Goal: Task Accomplishment & Management: Use online tool/utility

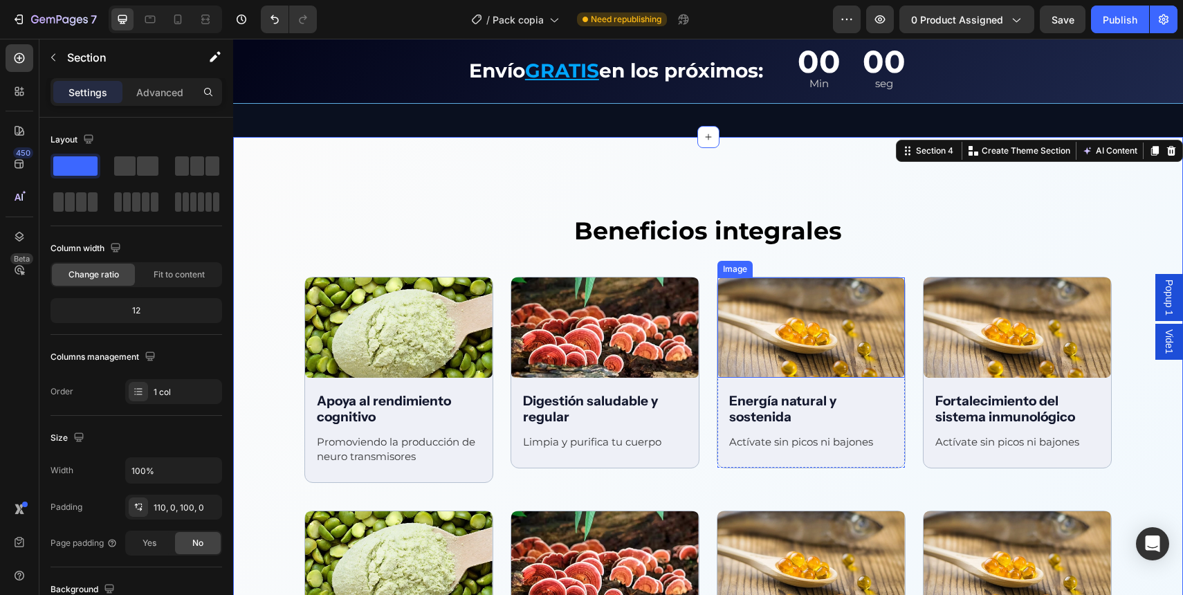
scroll to position [1714, 0]
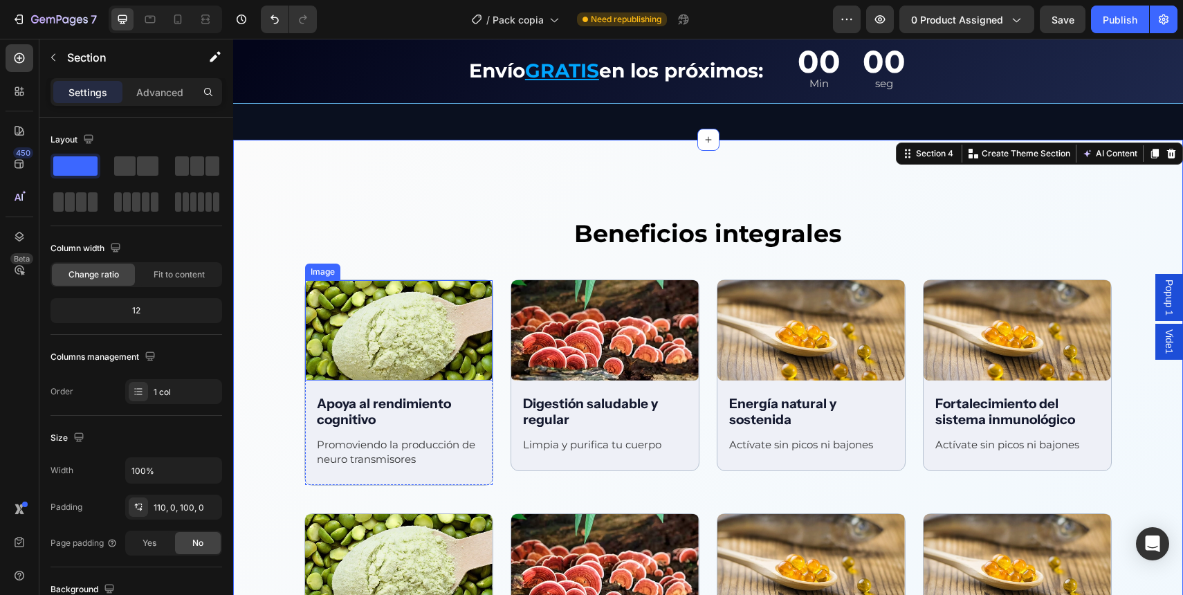
click at [416, 325] on img at bounding box center [399, 330] width 188 height 100
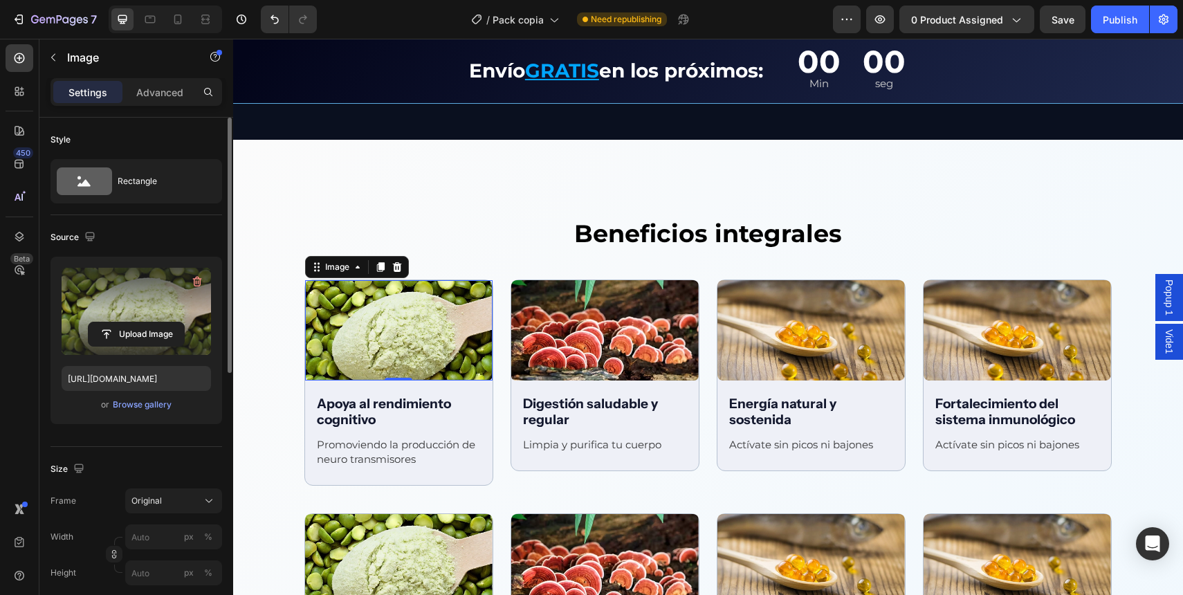
click at [127, 310] on label at bounding box center [136, 311] width 149 height 87
click at [127, 322] on input "file" at bounding box center [136, 334] width 95 height 24
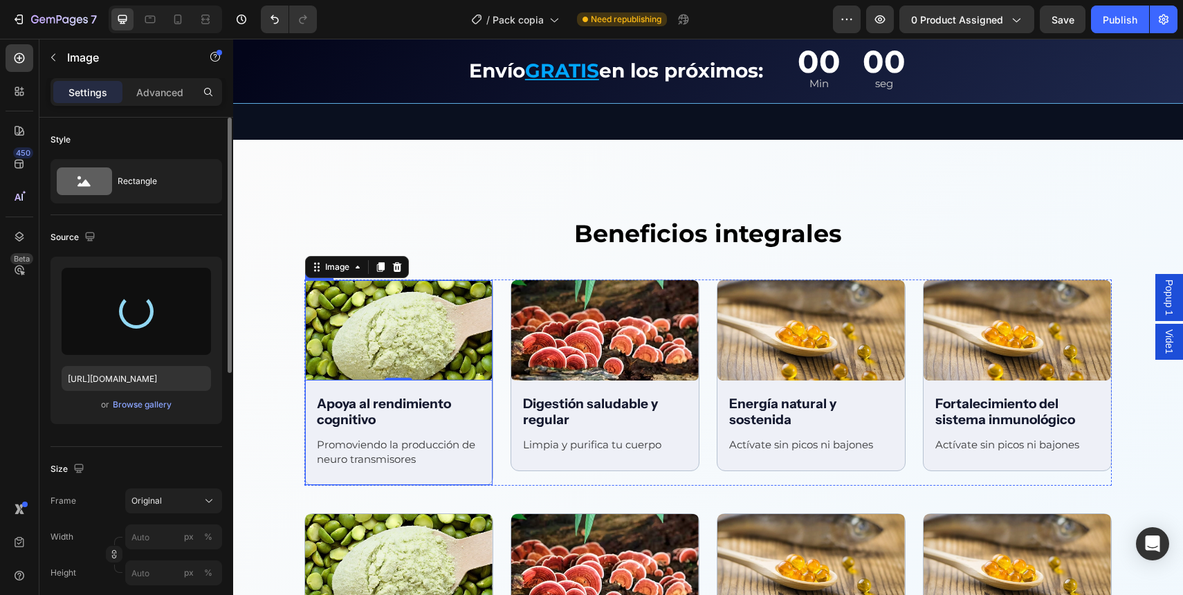
click at [549, 333] on img at bounding box center [605, 330] width 188 height 100
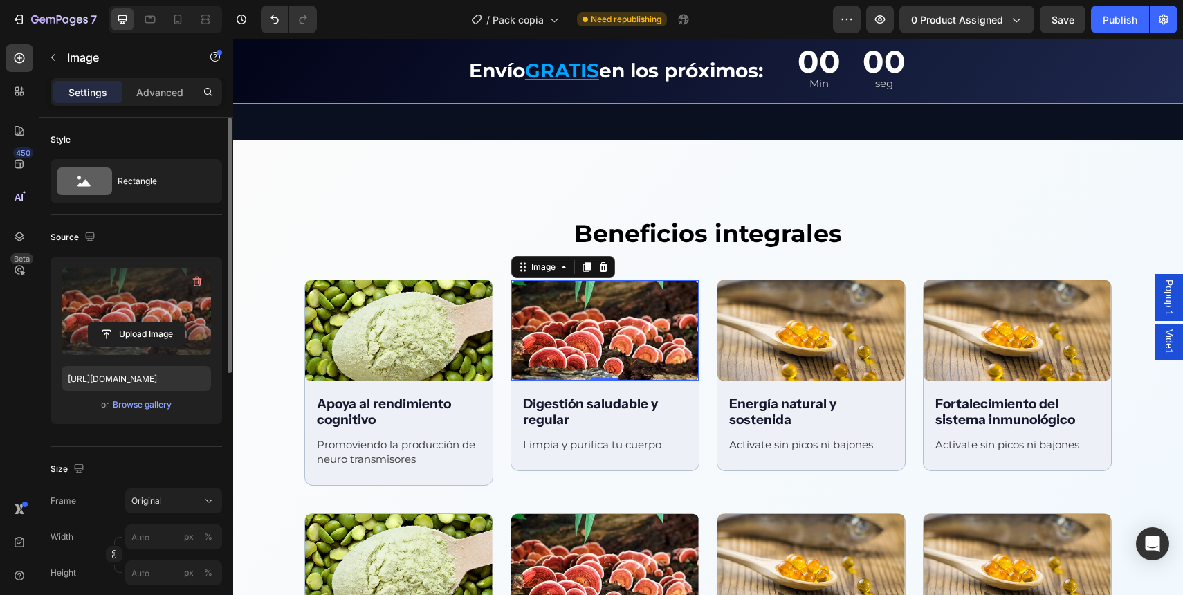
click at [143, 304] on label at bounding box center [136, 311] width 149 height 87
click at [143, 322] on input "file" at bounding box center [136, 334] width 95 height 24
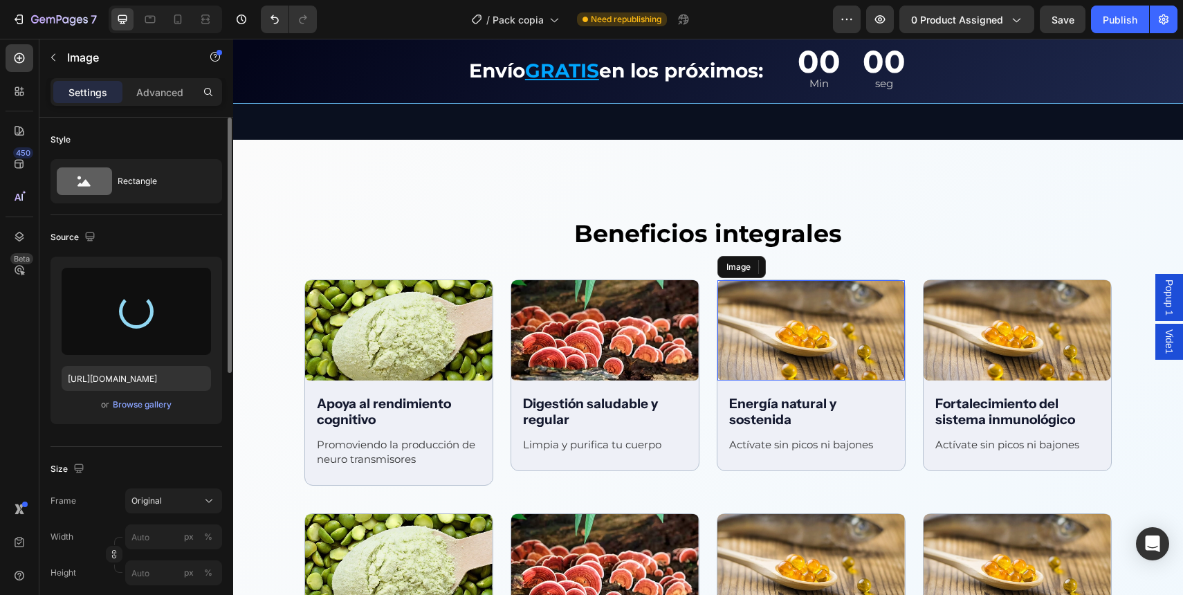
click at [779, 336] on img at bounding box center [812, 330] width 188 height 100
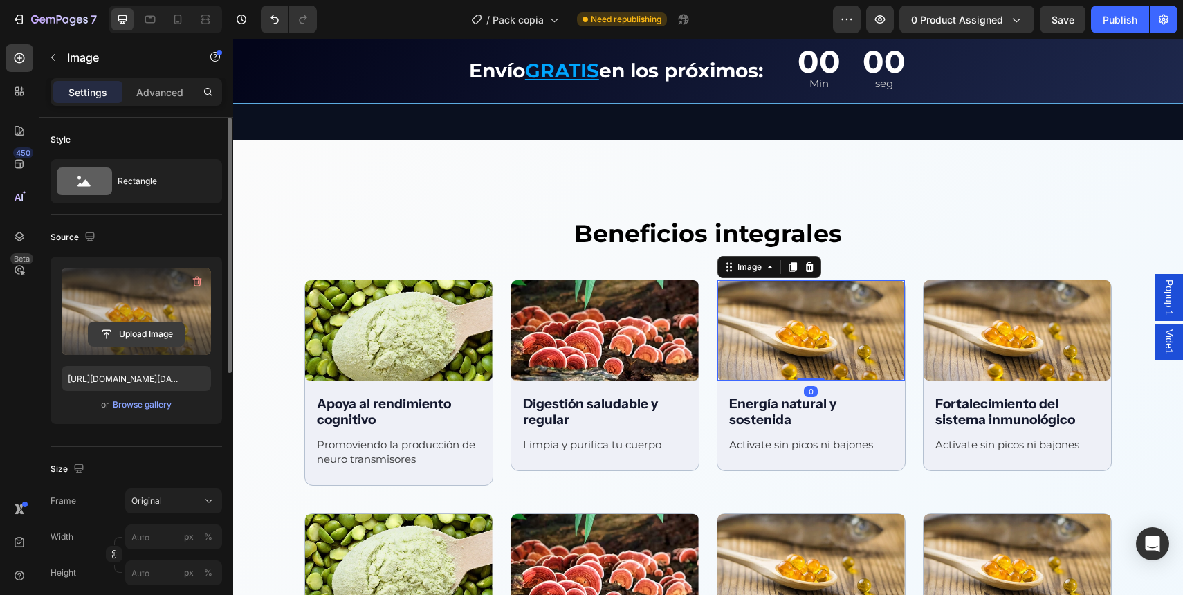
click at [178, 346] on button "Upload Image" at bounding box center [136, 334] width 97 height 25
click at [141, 329] on input "file" at bounding box center [136, 334] width 95 height 24
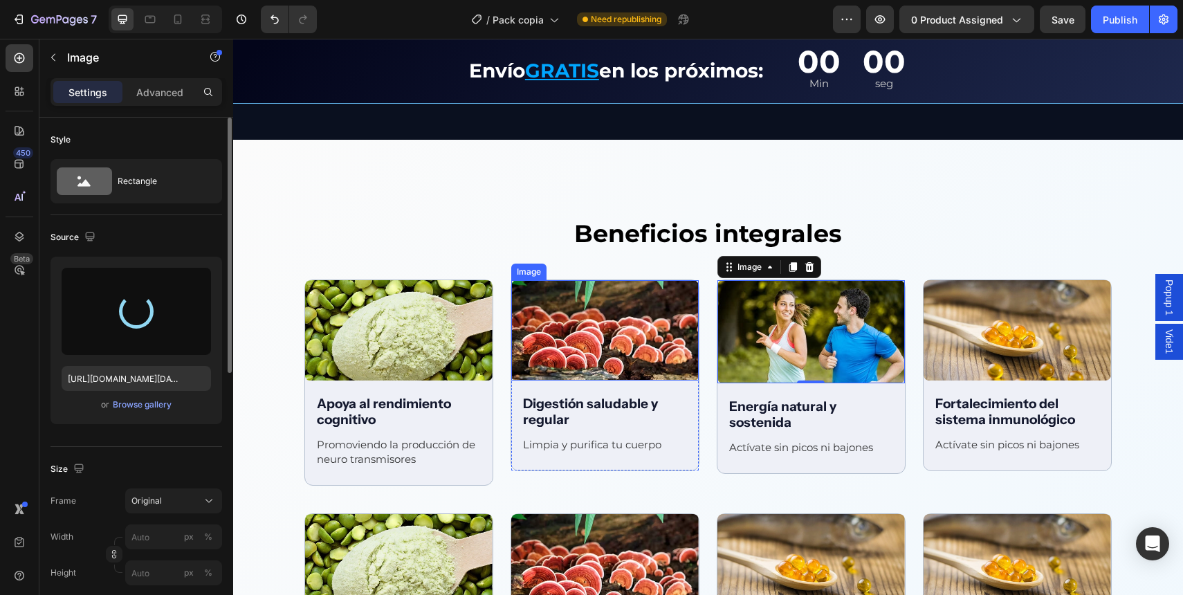
type input "[URL][DOMAIN_NAME]"
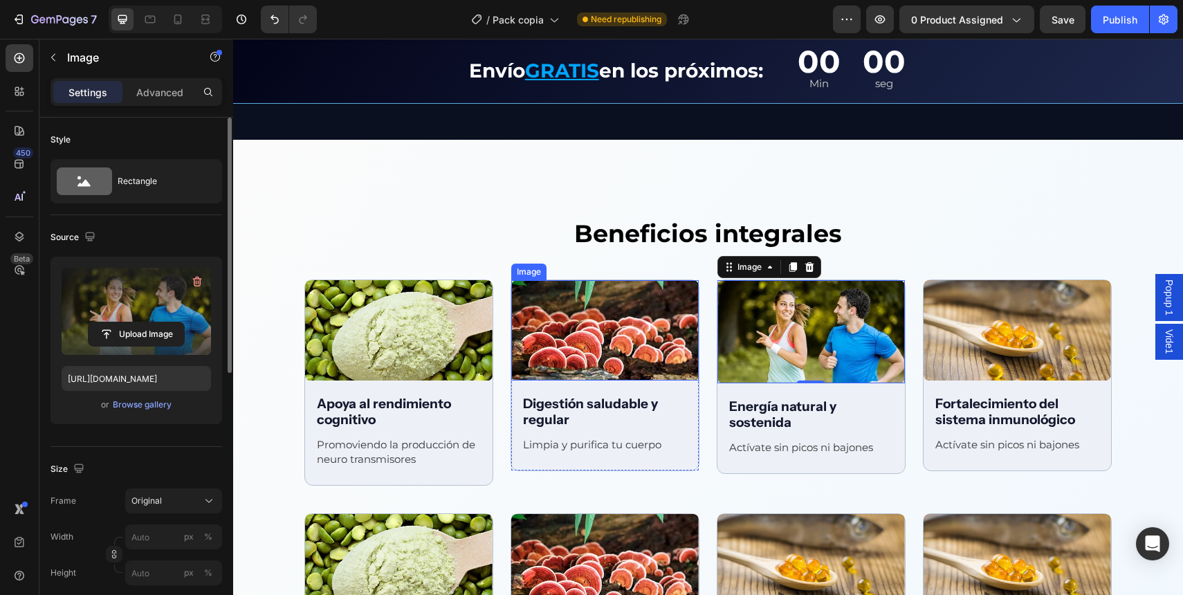
click at [612, 340] on img at bounding box center [605, 330] width 188 height 100
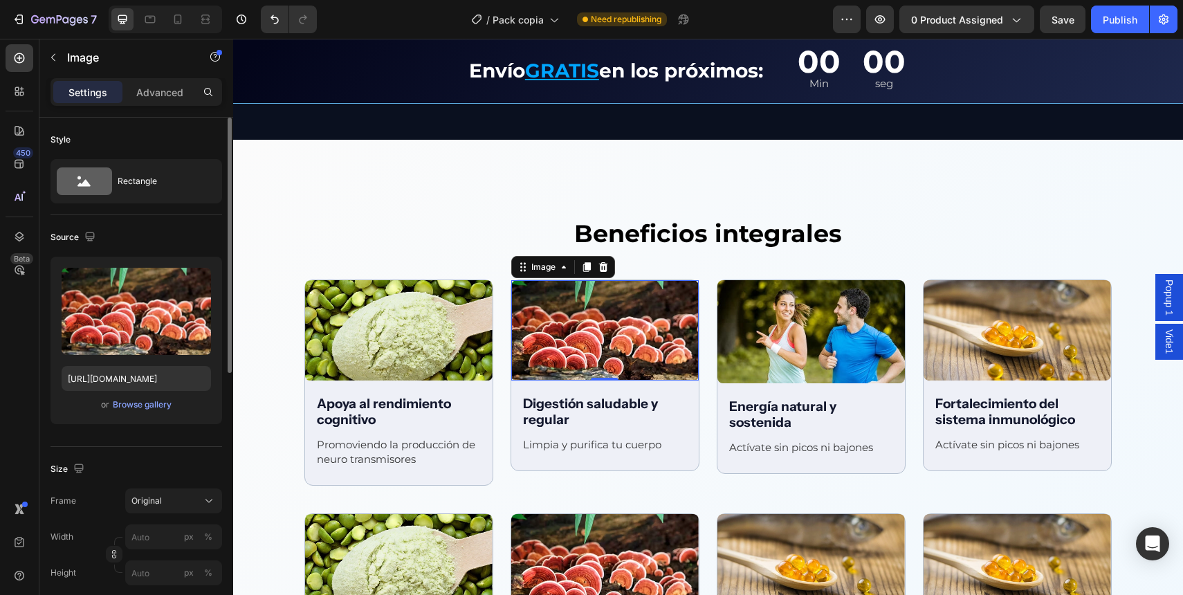
click at [612, 340] on img at bounding box center [605, 330] width 188 height 100
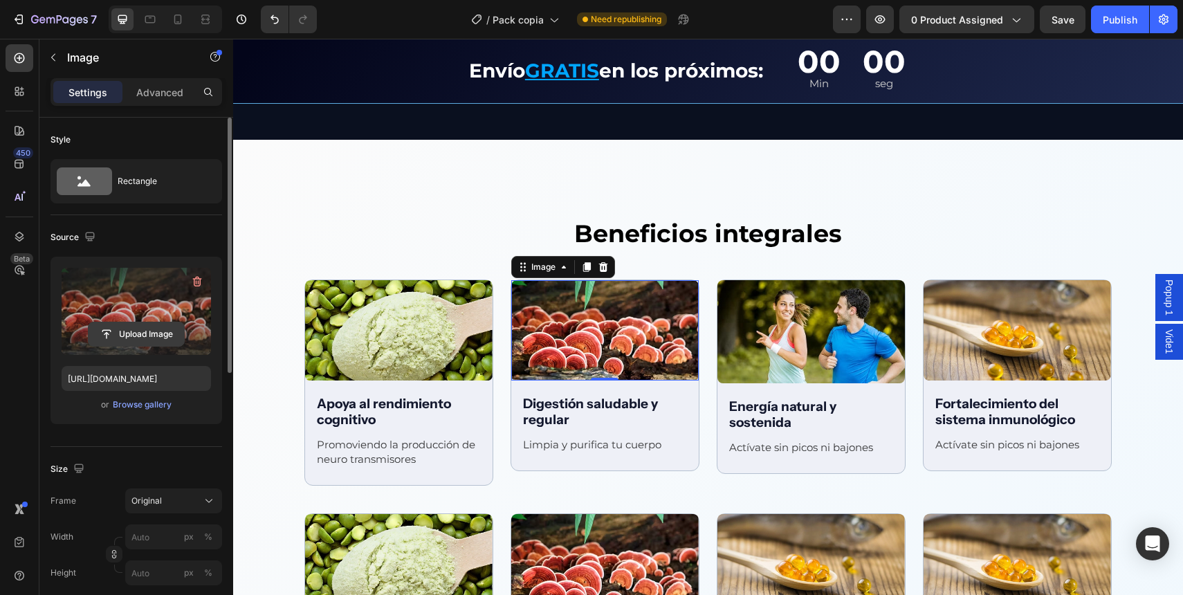
click at [176, 322] on button "Upload Image" at bounding box center [136, 334] width 97 height 25
click at [122, 340] on input "file" at bounding box center [136, 334] width 95 height 24
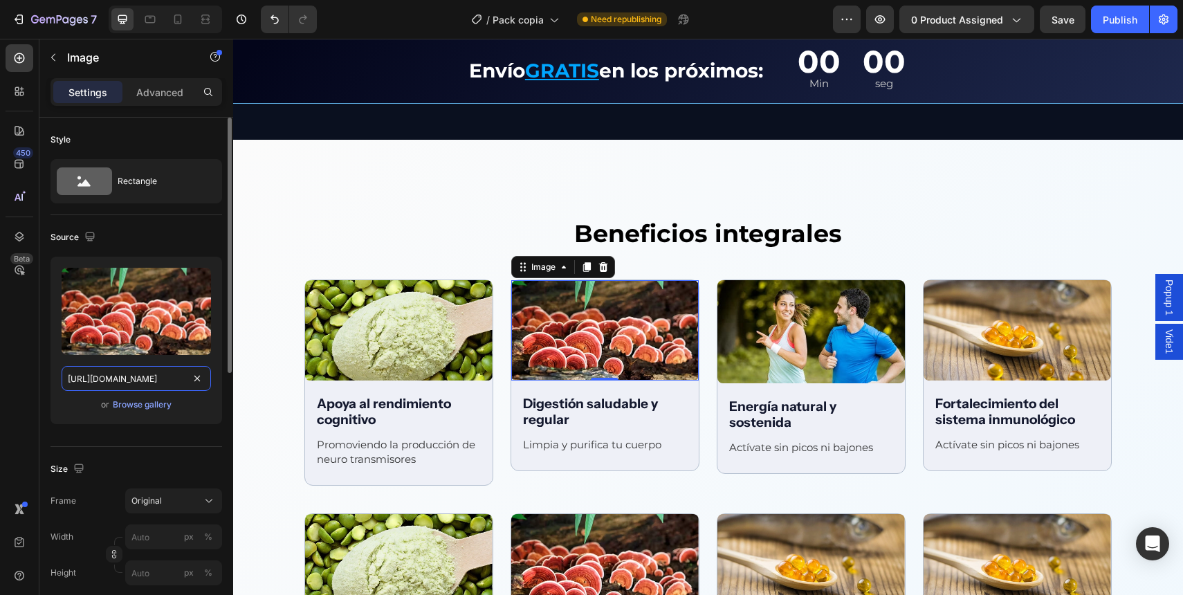
click at [132, 382] on input "[URL][DOMAIN_NAME]" at bounding box center [136, 378] width 149 height 25
click at [132, 399] on div "Browse gallery" at bounding box center [142, 405] width 59 height 12
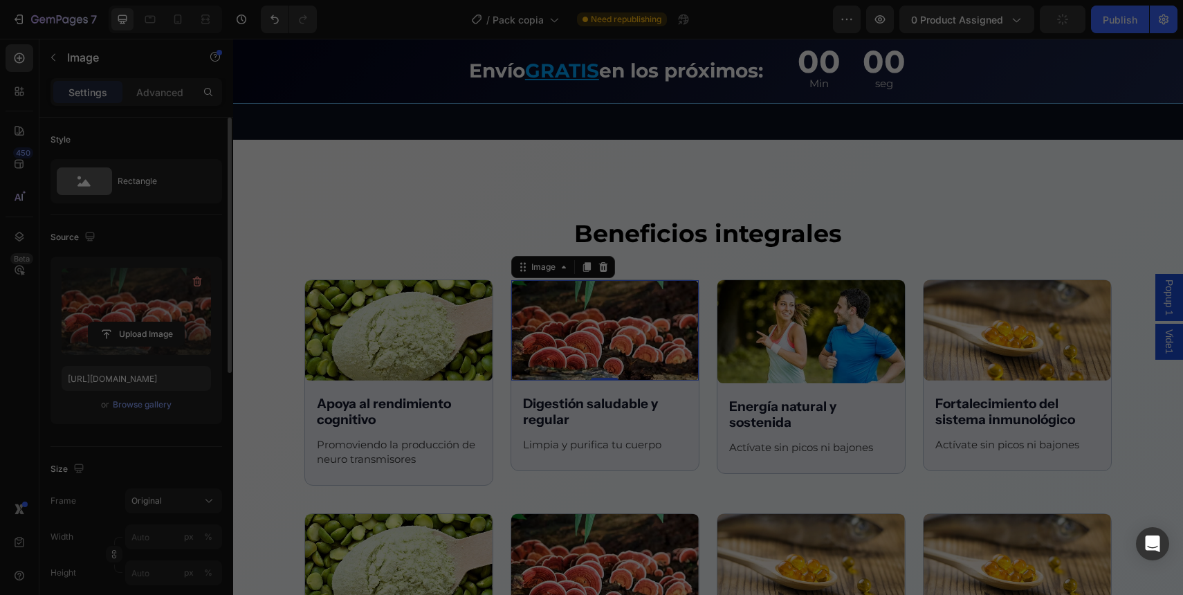
scroll to position [130, 0]
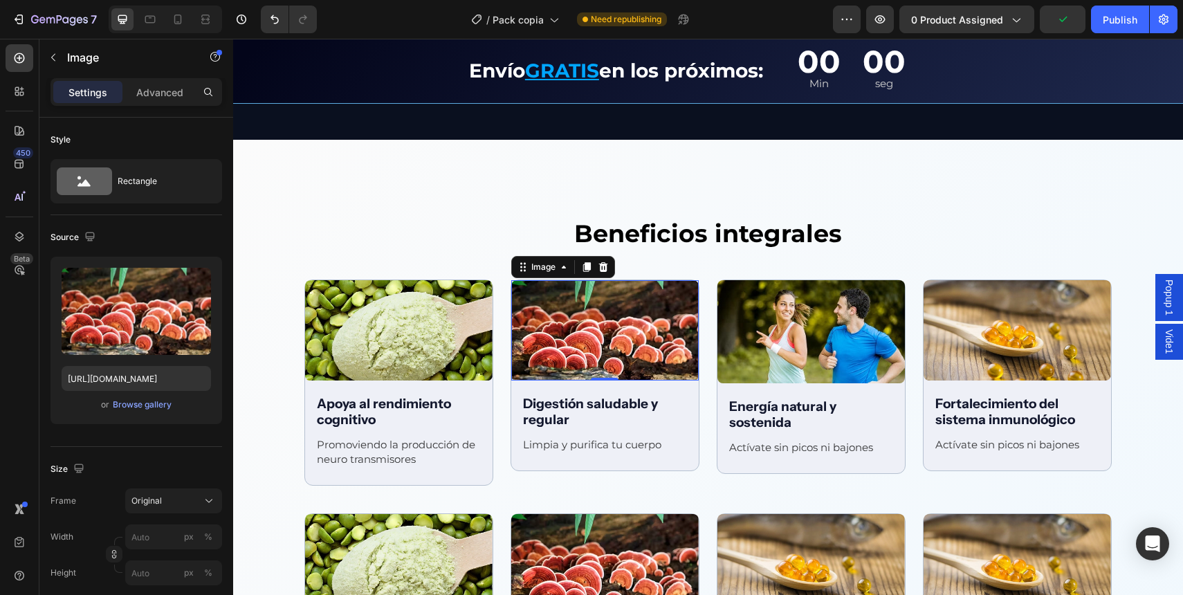
click at [563, 322] on img at bounding box center [605, 330] width 188 height 100
click at [117, 408] on div "Browse gallery" at bounding box center [142, 405] width 59 height 12
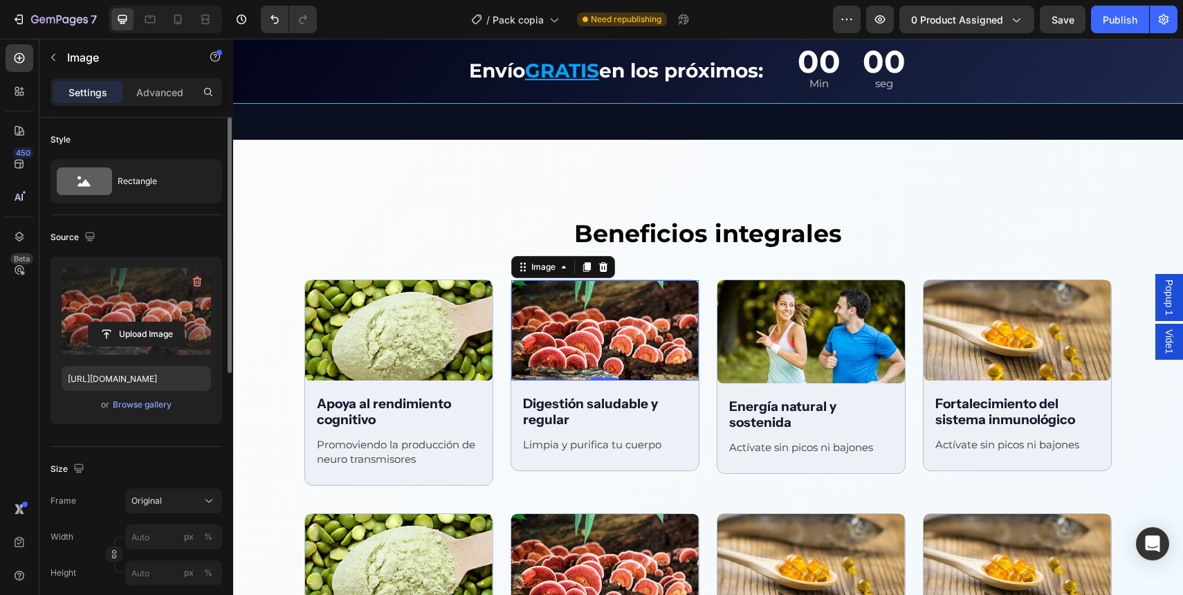
click at [159, 301] on label at bounding box center [136, 311] width 149 height 87
click at [159, 322] on input "file" at bounding box center [136, 334] width 95 height 24
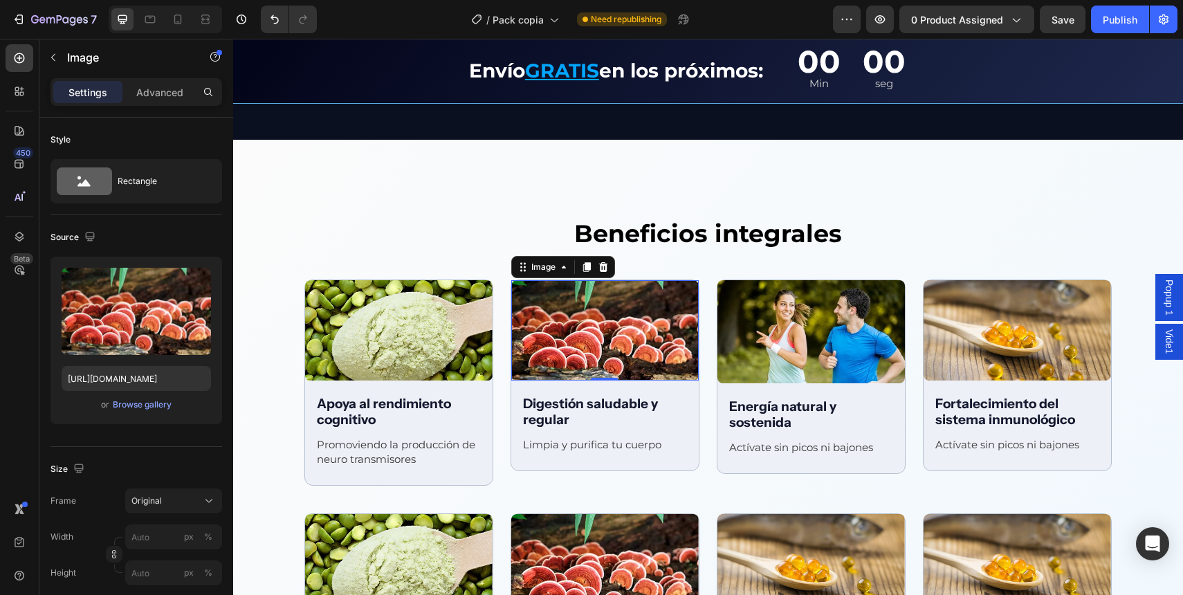
type input "[URL][DOMAIN_NAME]"
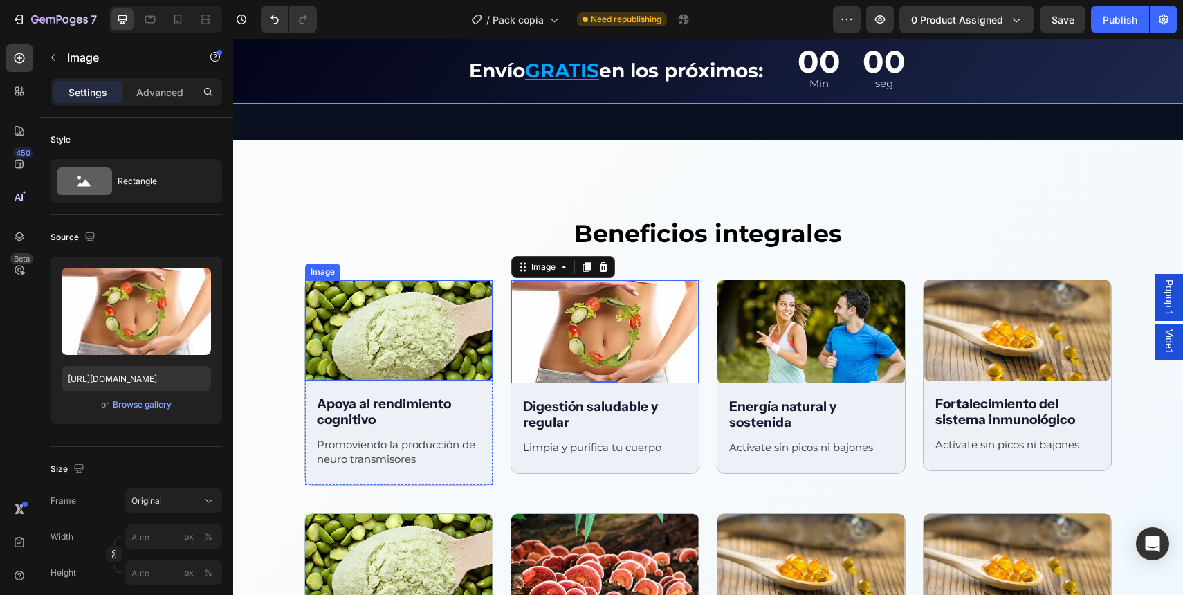
click at [424, 332] on img at bounding box center [399, 330] width 188 height 100
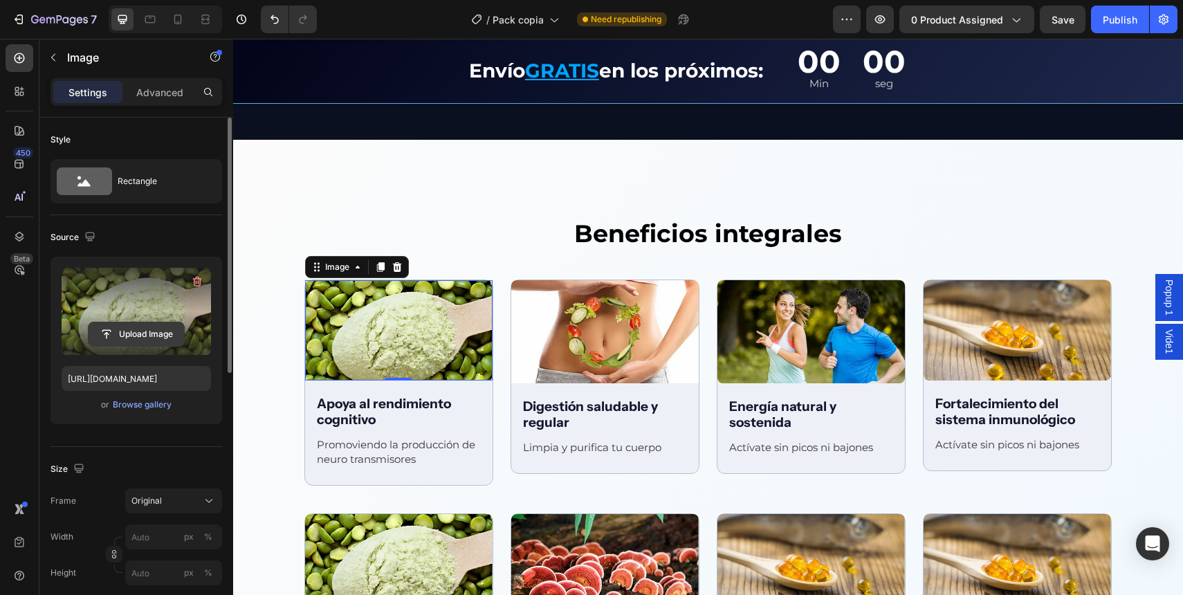
click at [172, 332] on input "file" at bounding box center [136, 334] width 95 height 24
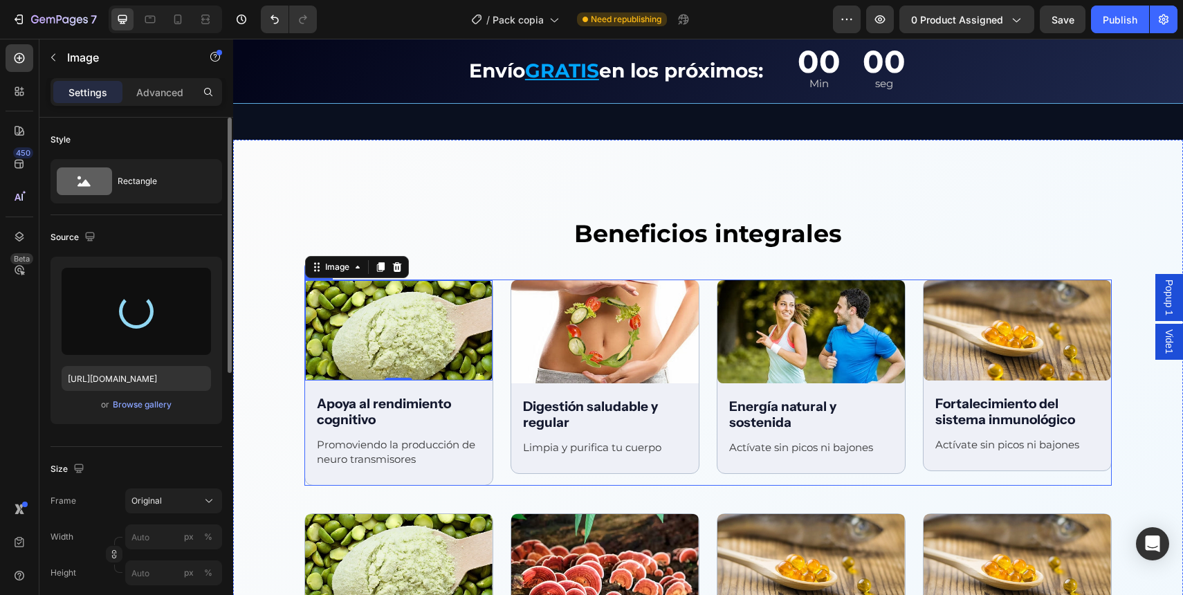
type input "[URL][DOMAIN_NAME]"
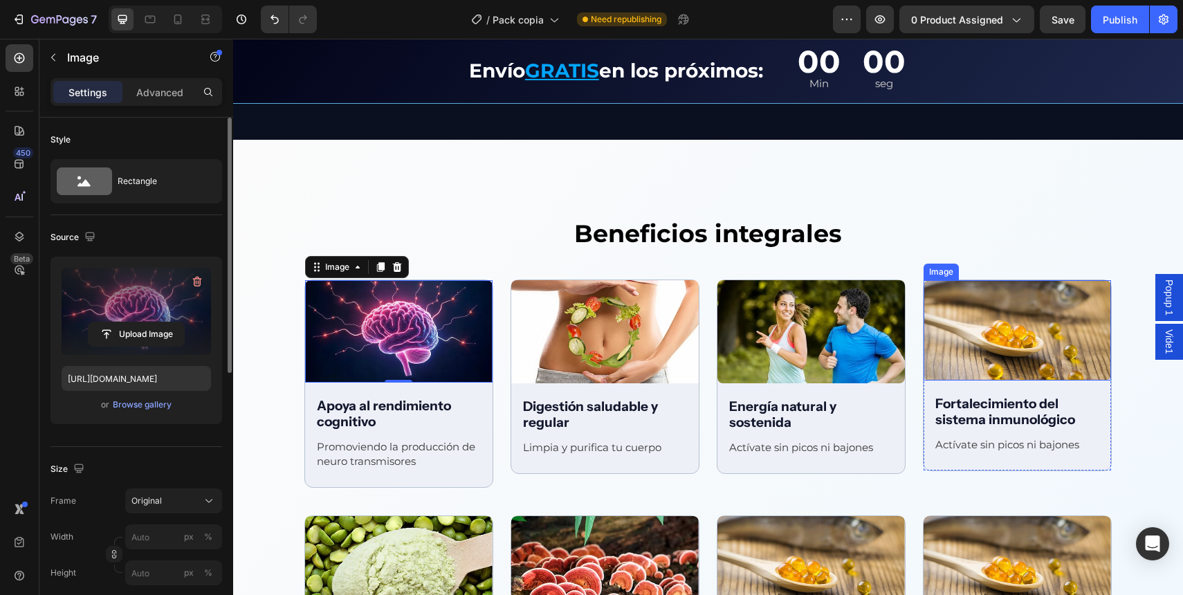
click at [974, 295] on img at bounding box center [1018, 330] width 188 height 100
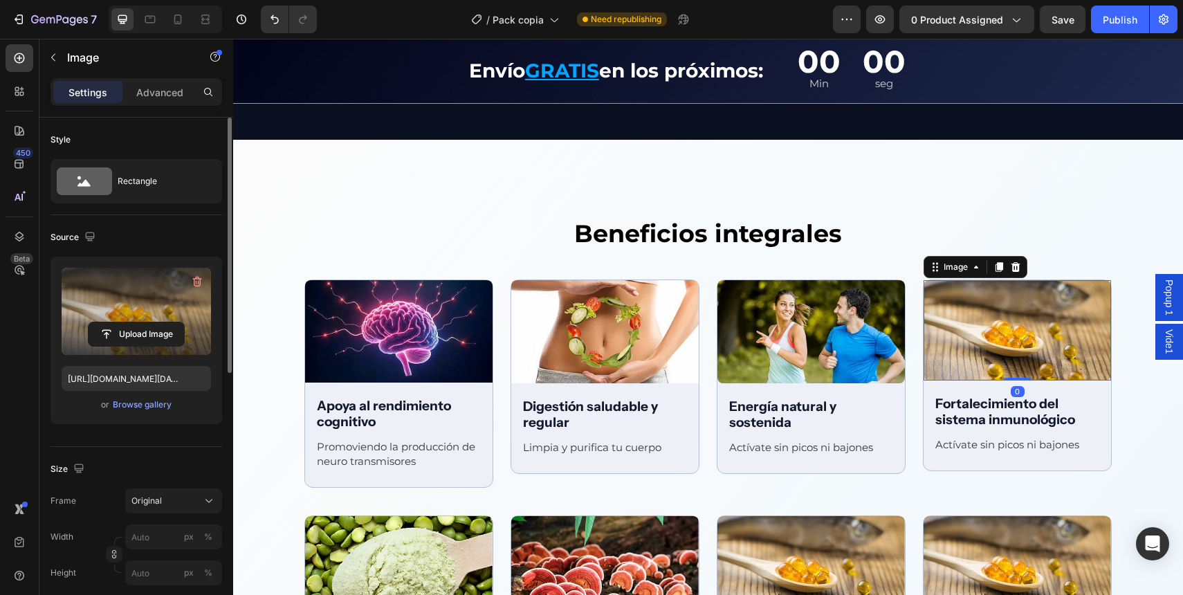
click at [138, 320] on label at bounding box center [136, 311] width 149 height 87
click at [138, 322] on input "file" at bounding box center [136, 334] width 95 height 24
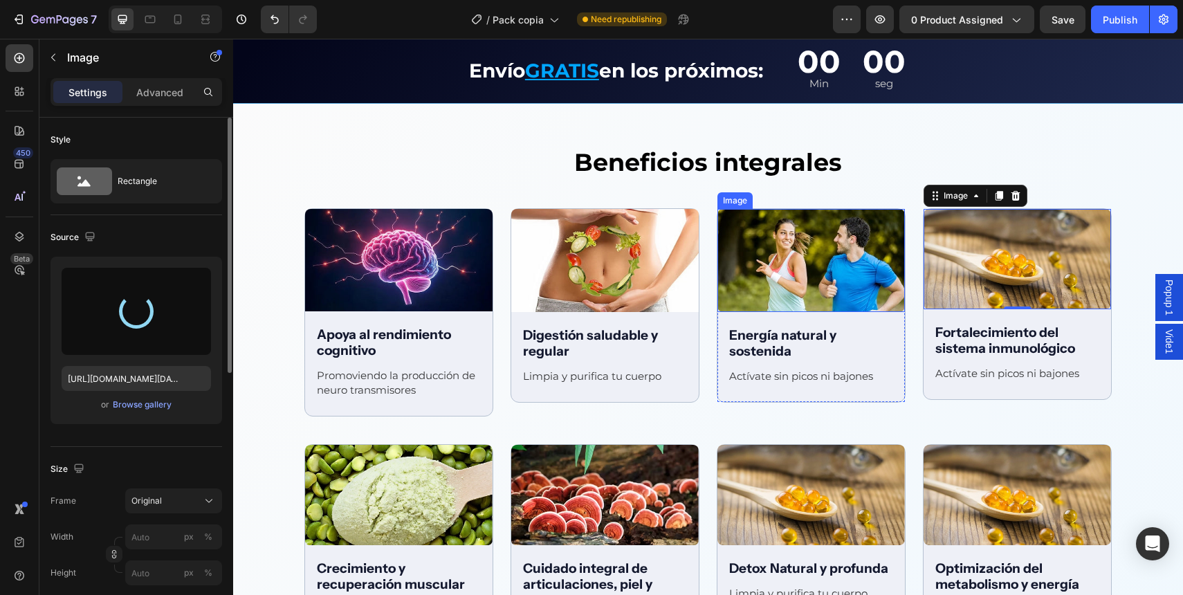
scroll to position [1787, 0]
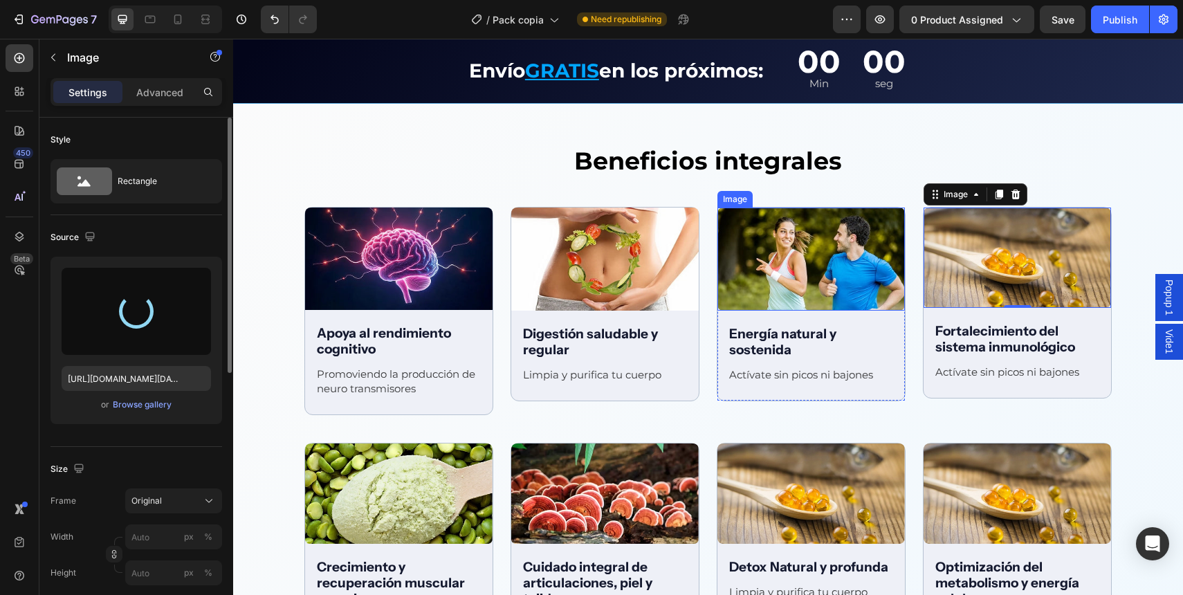
type input "[URL][DOMAIN_NAME]"
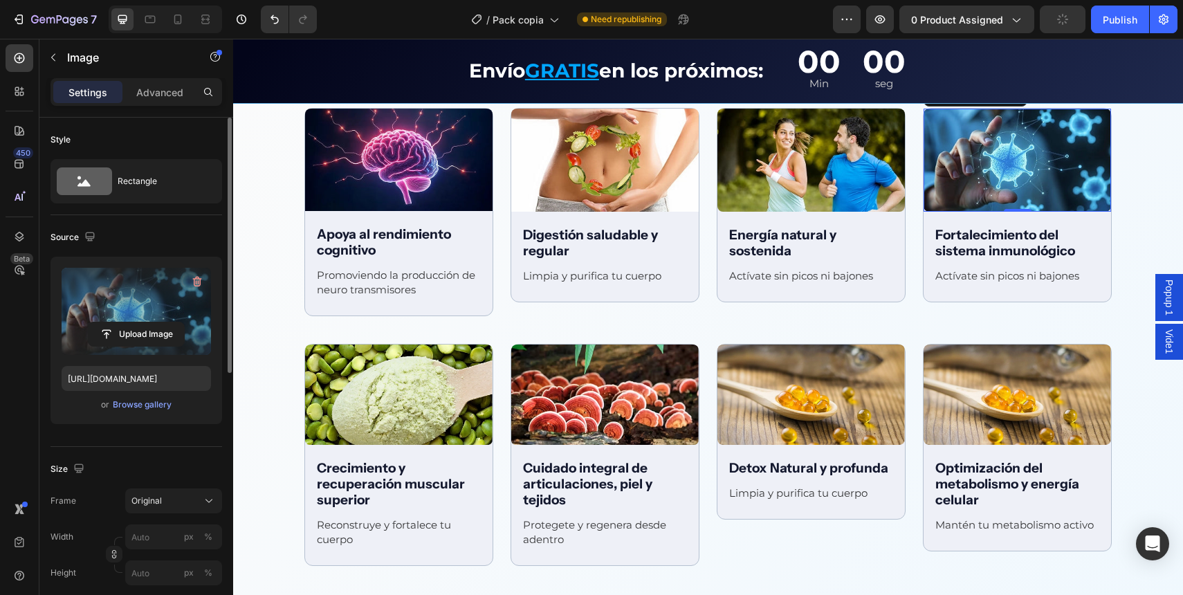
scroll to position [1894, 0]
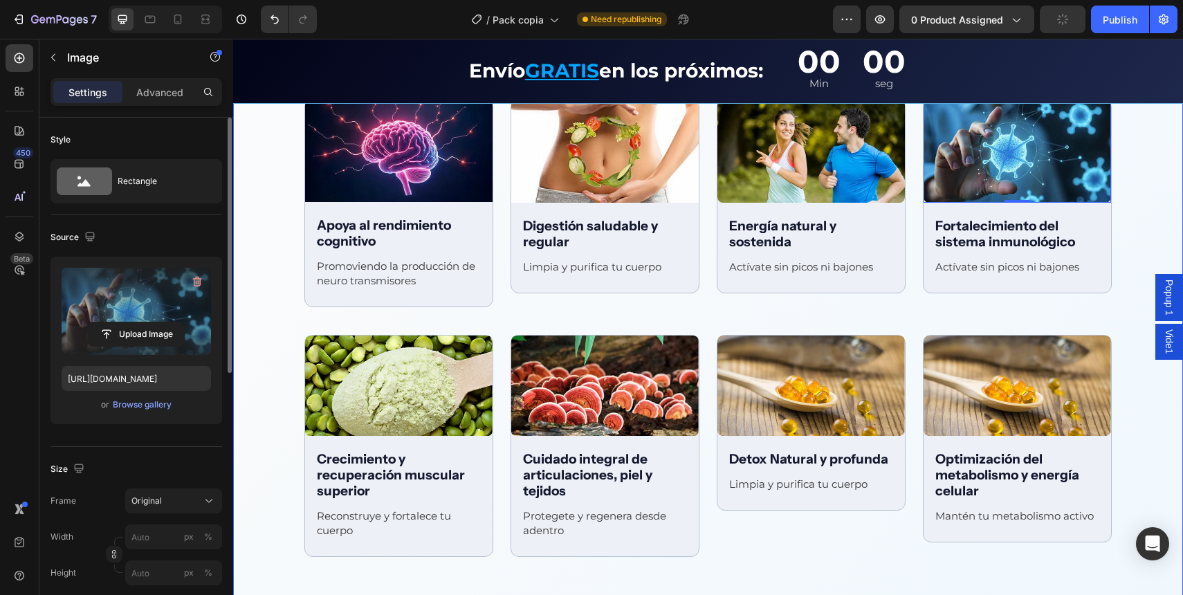
click at [363, 380] on img at bounding box center [399, 386] width 188 height 100
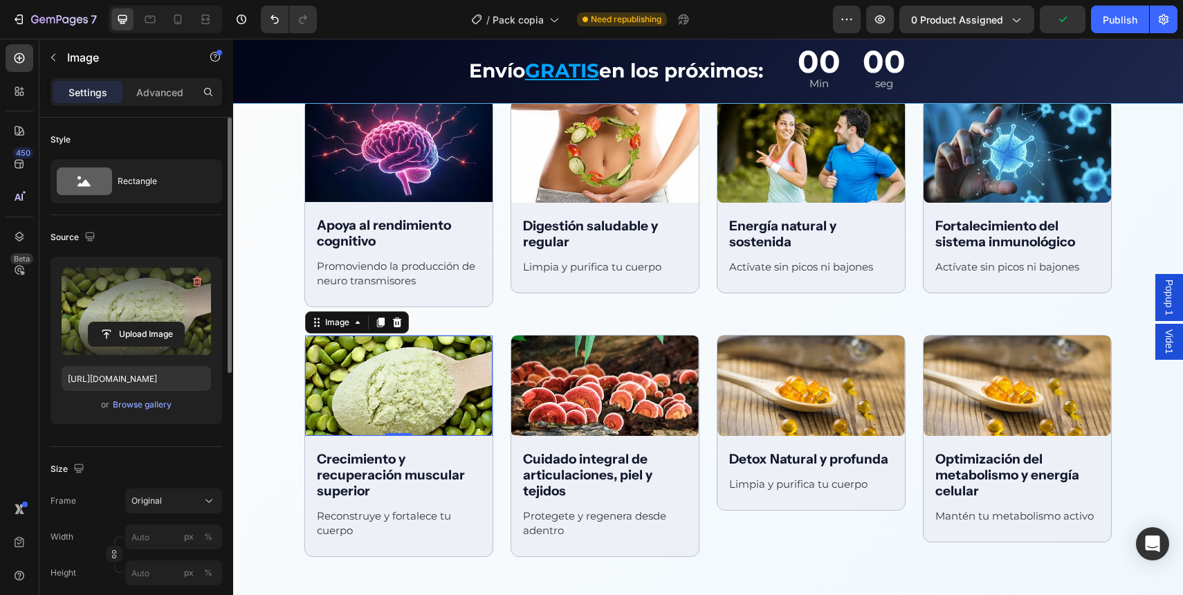
click at [156, 320] on label at bounding box center [136, 311] width 149 height 87
click at [156, 322] on input "file" at bounding box center [136, 334] width 95 height 24
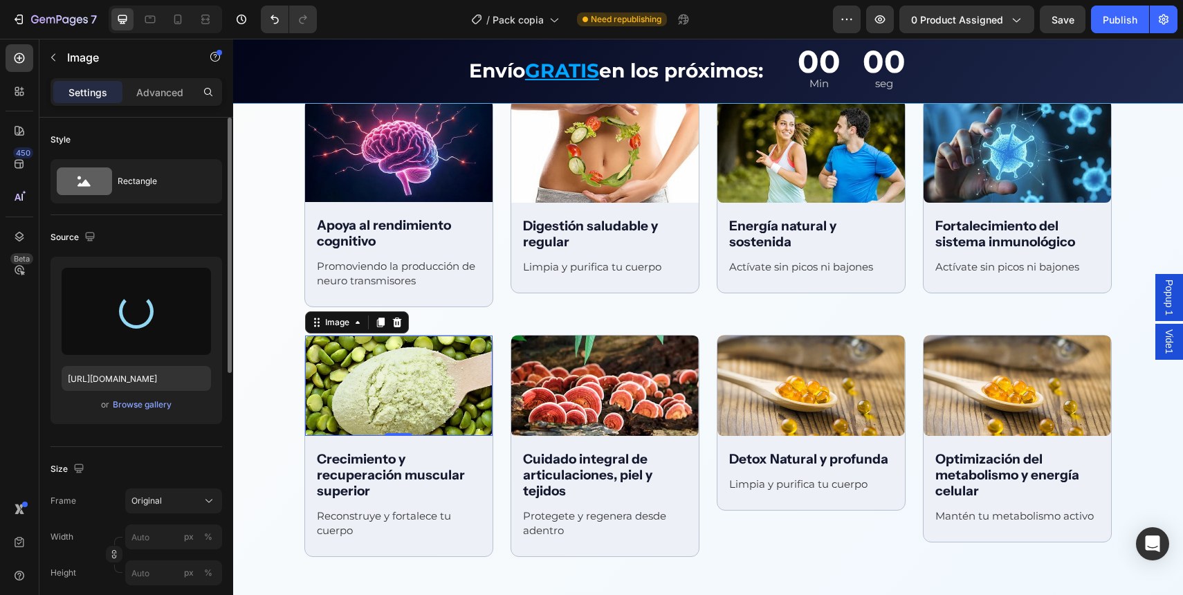
click at [133, 396] on div "[URL][DOMAIN_NAME] or Browse gallery" at bounding box center [137, 340] width 172 height 167
click at [133, 406] on div "Browse gallery" at bounding box center [142, 405] width 59 height 12
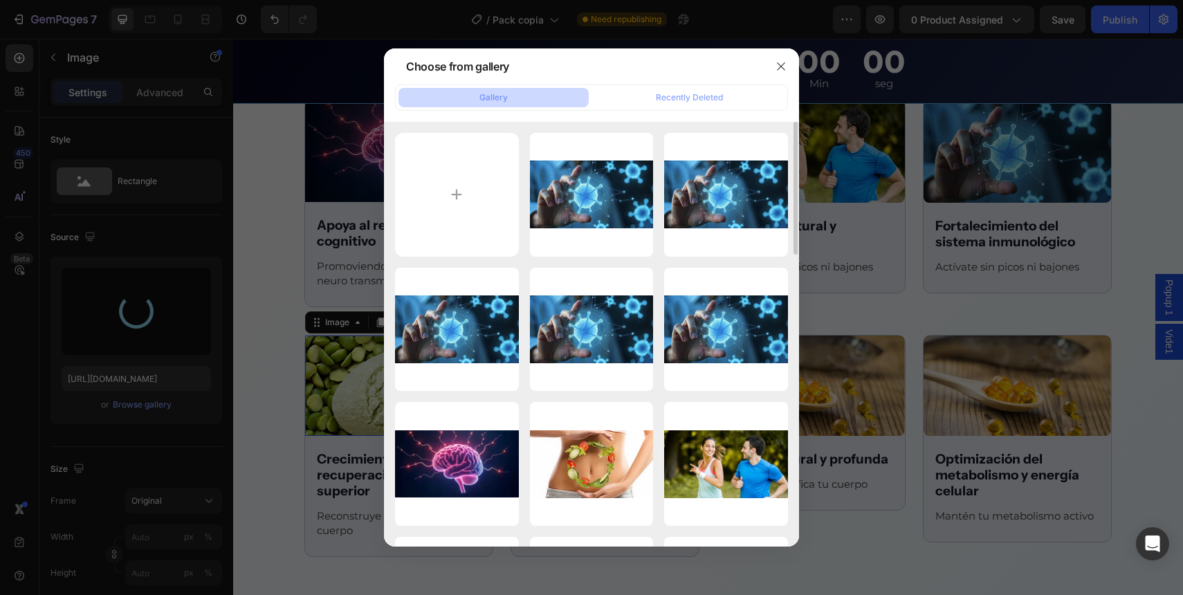
type input "[URL][DOMAIN_NAME]"
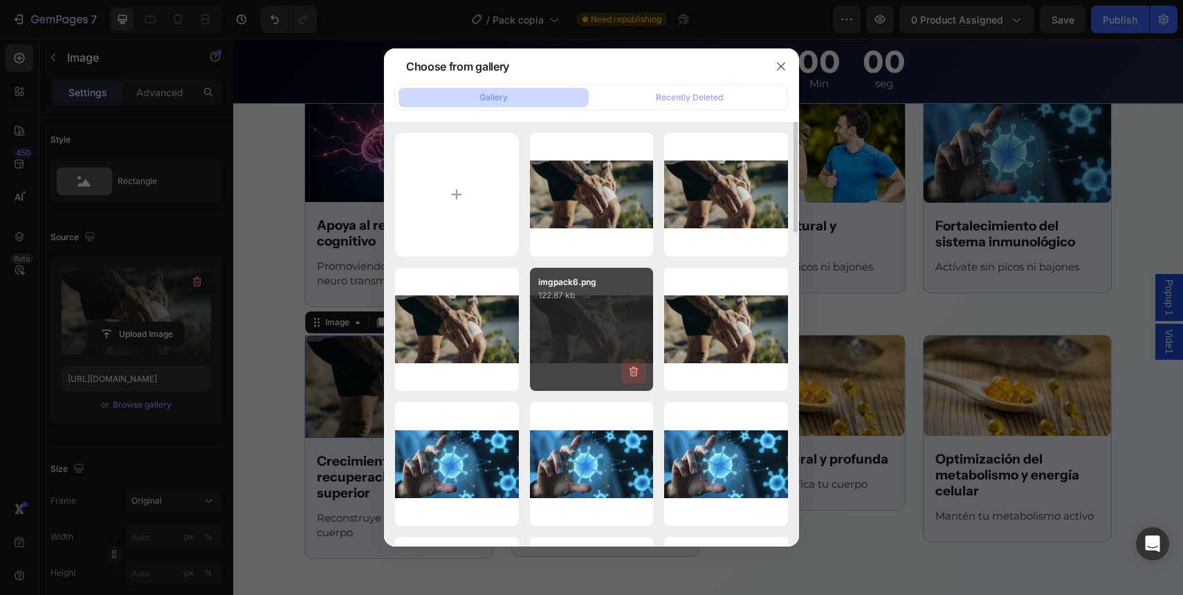
click at [637, 376] on icon "button" at bounding box center [634, 372] width 14 height 14
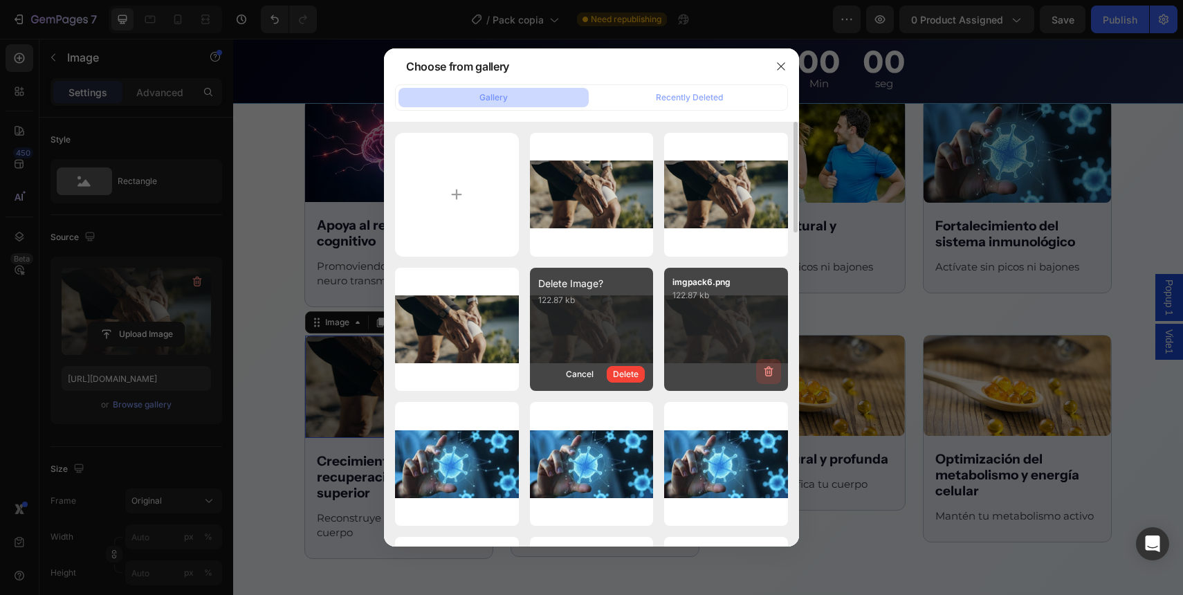
click at [775, 379] on button "button" at bounding box center [768, 371] width 25 height 25
click at [774, 378] on button "Delete" at bounding box center [761, 374] width 38 height 17
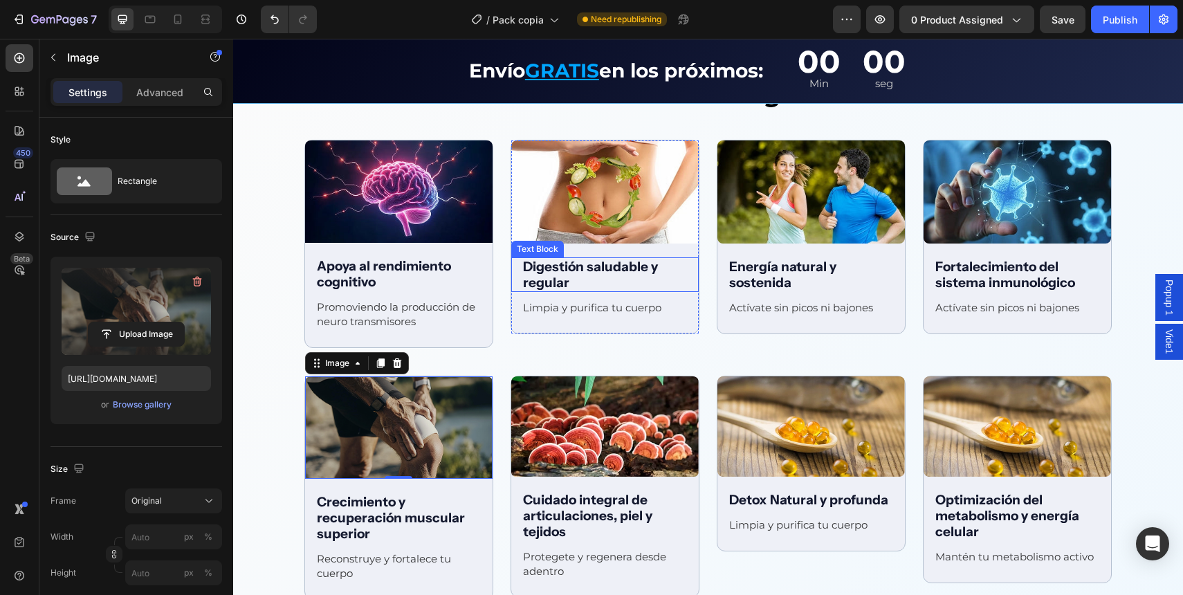
scroll to position [1855, 0]
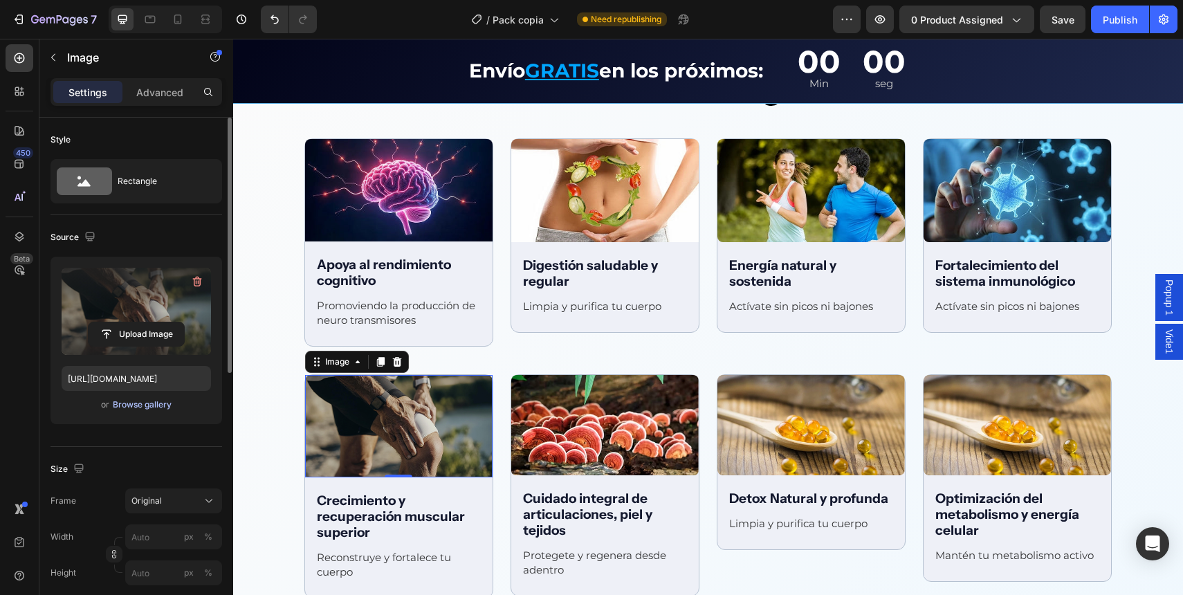
click at [135, 402] on div "Browse gallery" at bounding box center [142, 405] width 59 height 12
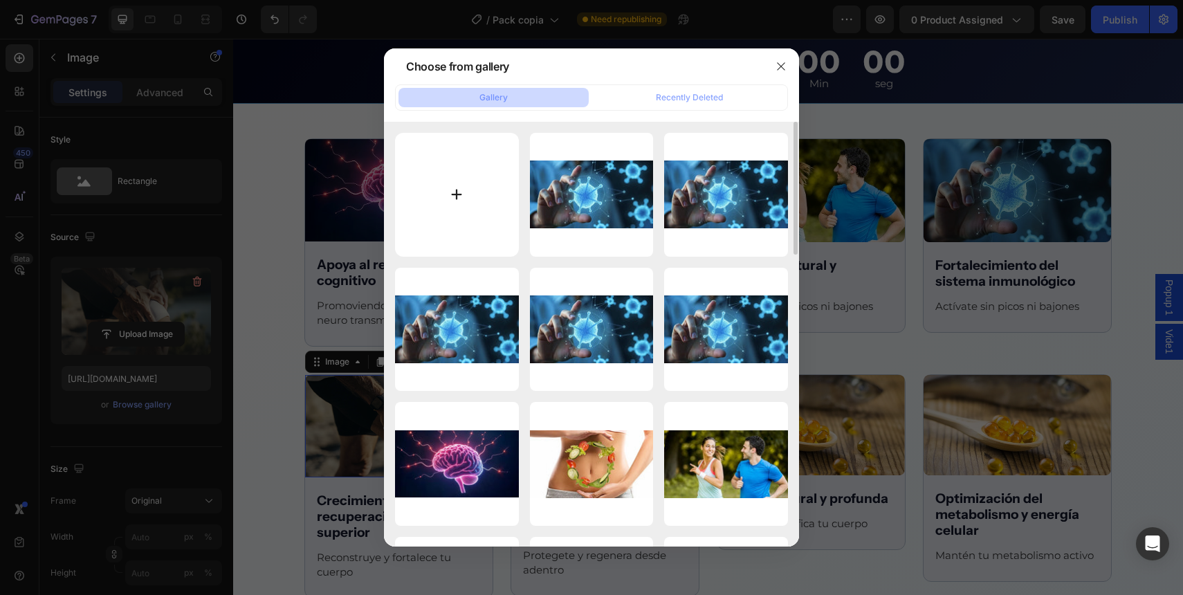
click at [479, 201] on input "file" at bounding box center [457, 195] width 124 height 124
type input "C:\fakepath\imgpack6.webp"
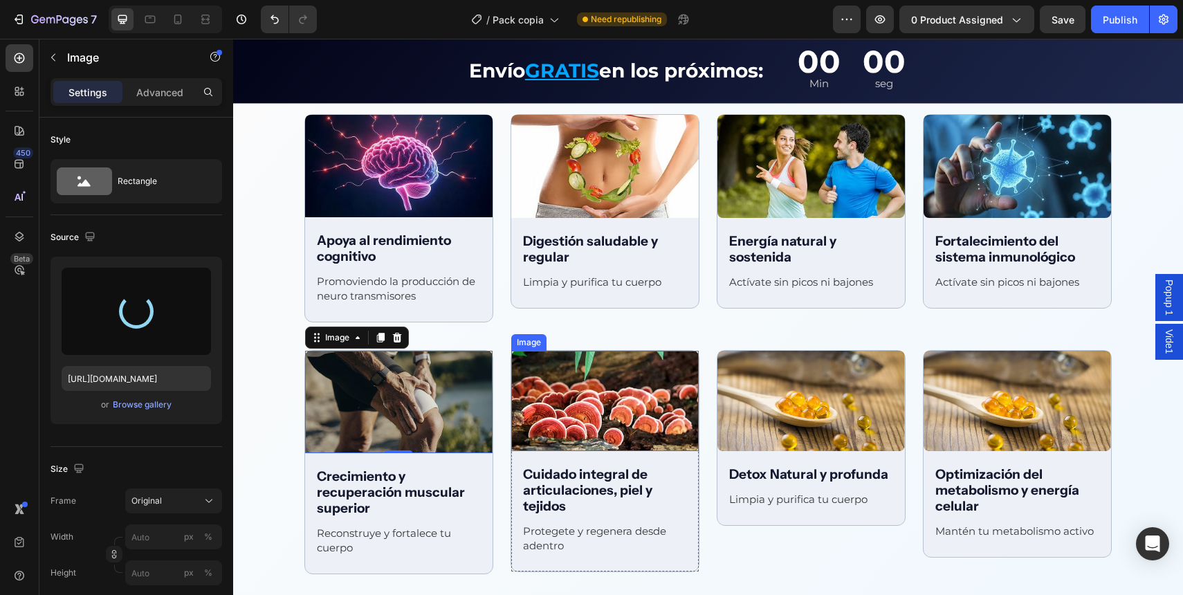
scroll to position [1881, 0]
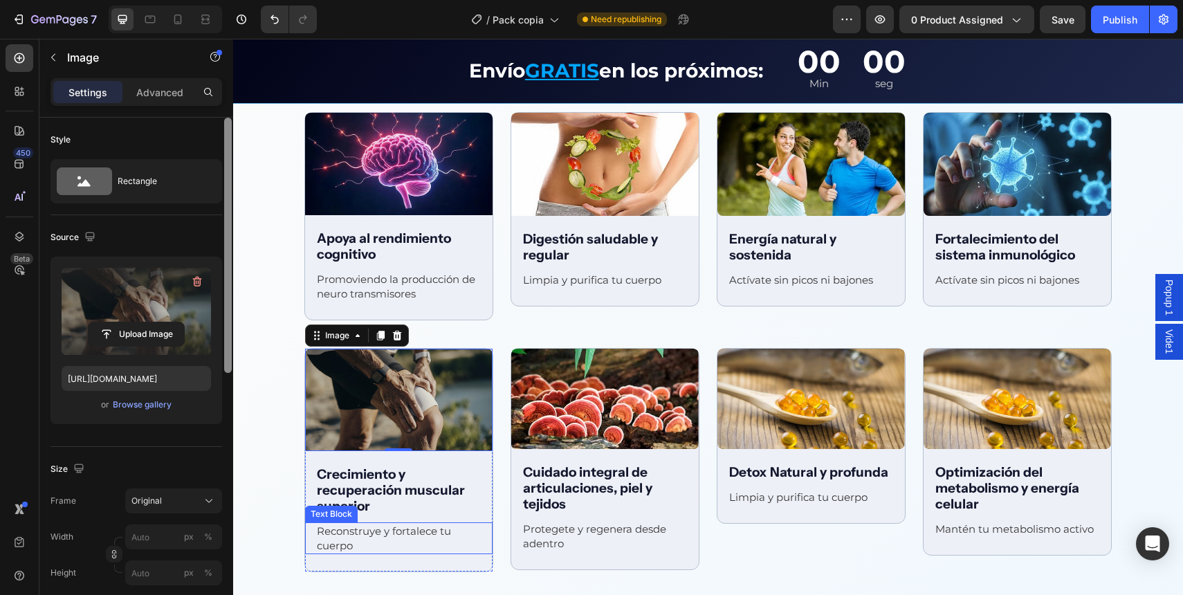
type input "[URL][DOMAIN_NAME]"
click at [154, 403] on div "Browse gallery" at bounding box center [142, 405] width 59 height 12
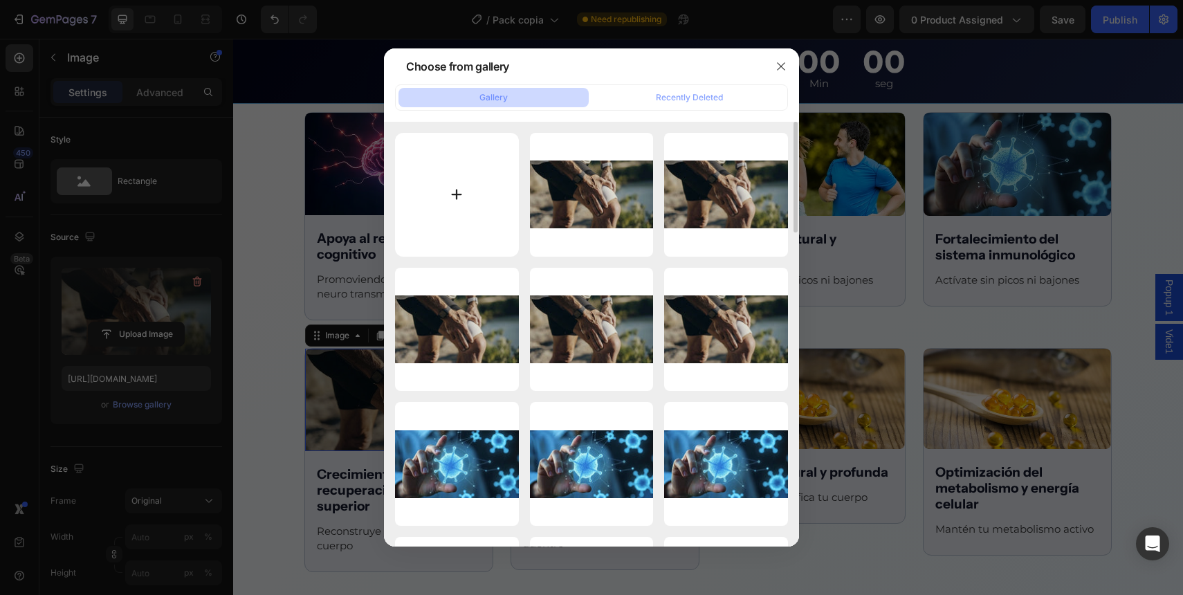
click at [446, 218] on input "file" at bounding box center [457, 195] width 124 height 124
click at [435, 210] on input "file" at bounding box center [457, 195] width 124 height 124
type input "C:\fakepath\imgpack5.webp"
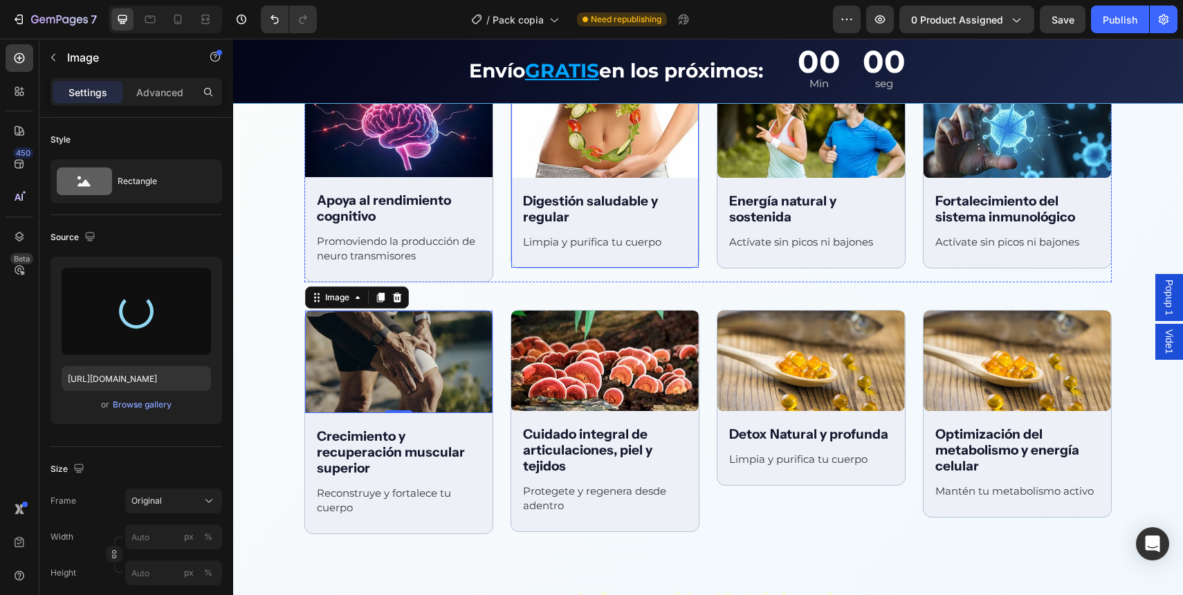
scroll to position [1926, 0]
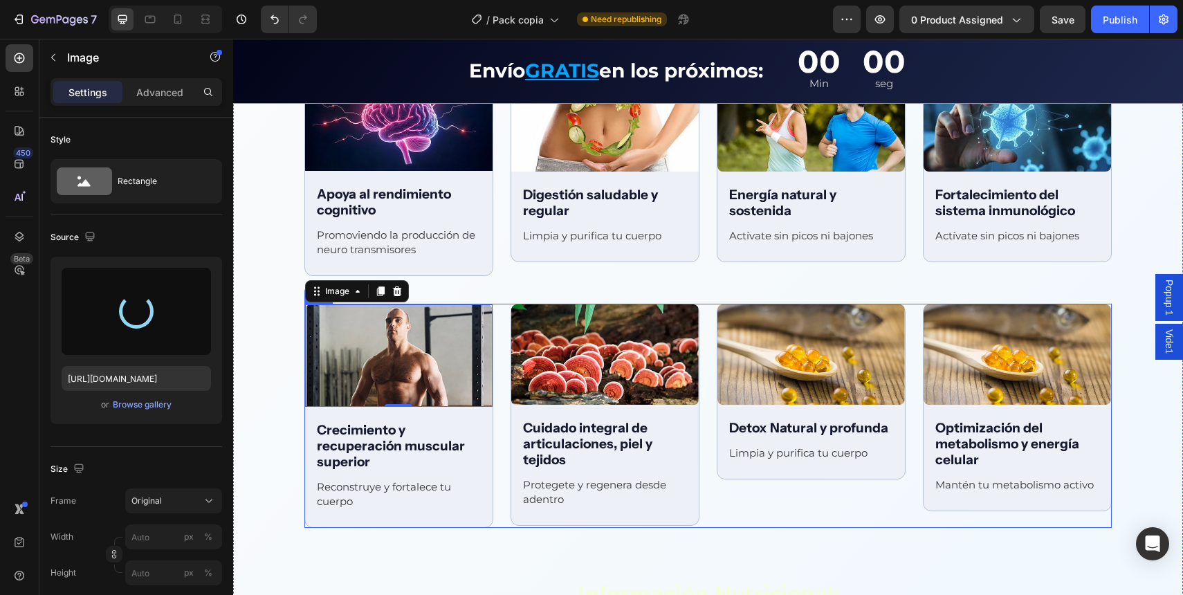
type input "[URL][DOMAIN_NAME]"
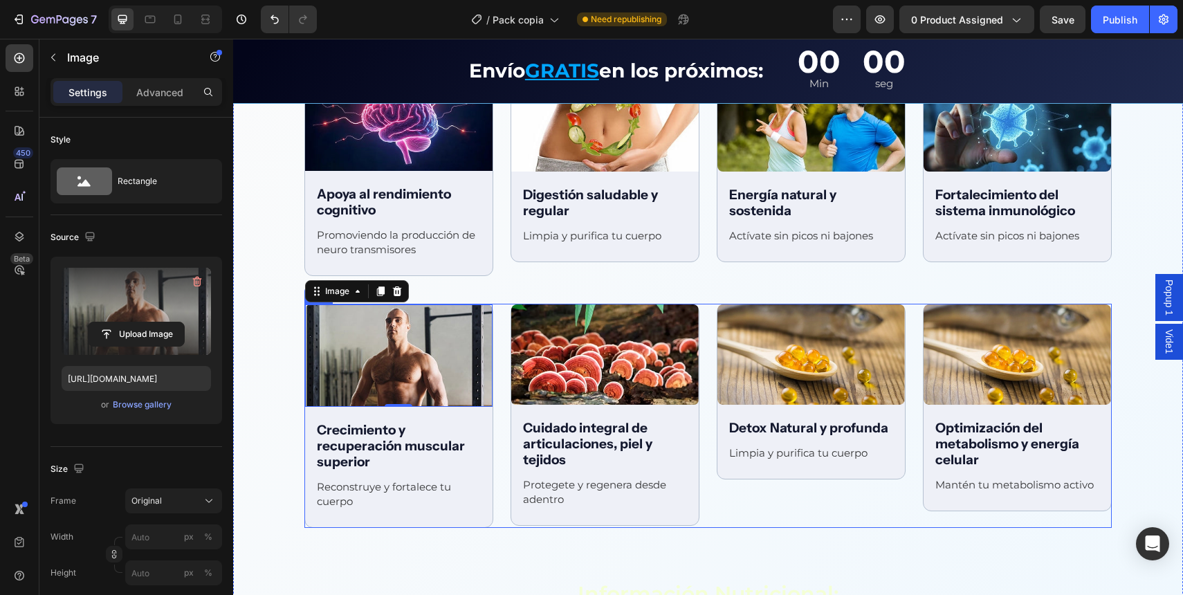
scroll to position [1932, 0]
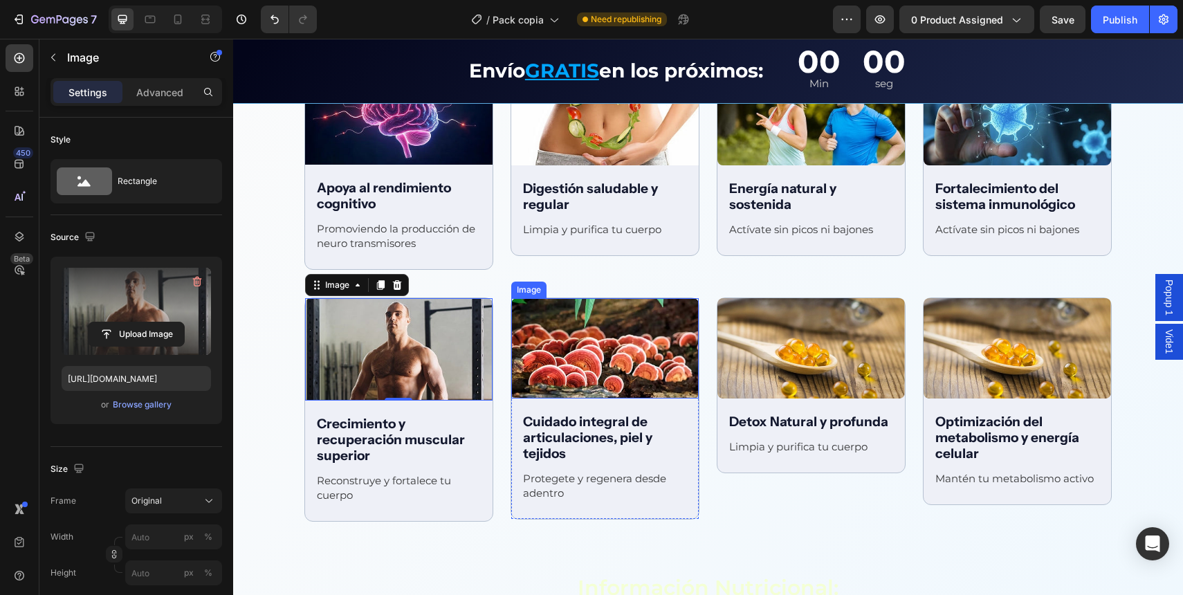
click at [594, 347] on img at bounding box center [605, 348] width 188 height 100
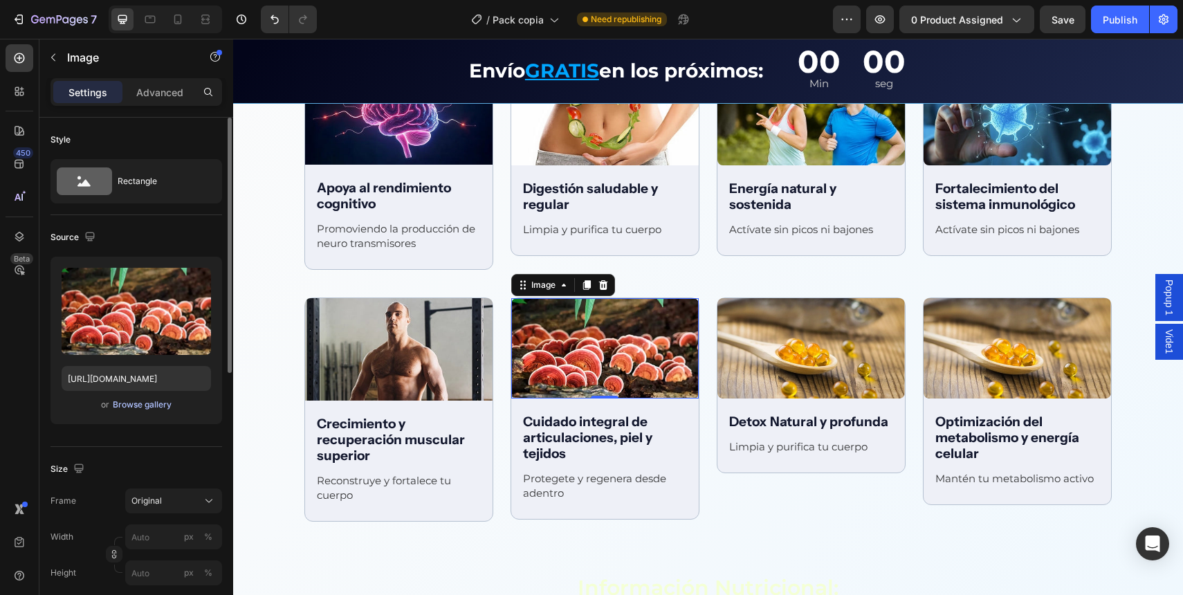
click at [129, 403] on div "Browse gallery" at bounding box center [142, 405] width 59 height 12
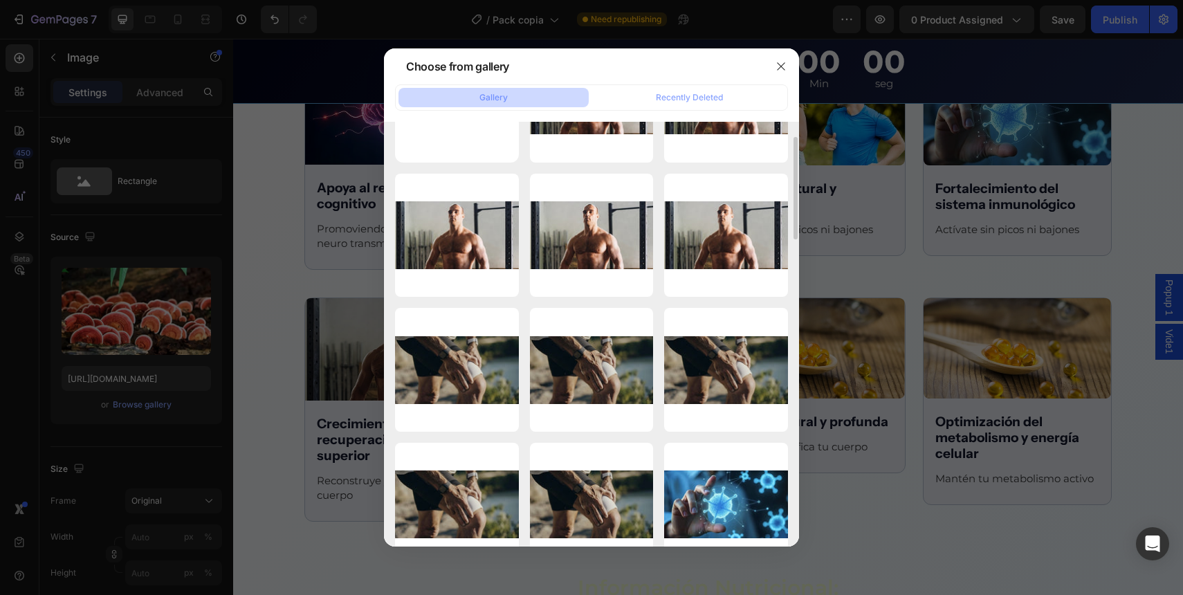
scroll to position [0, 0]
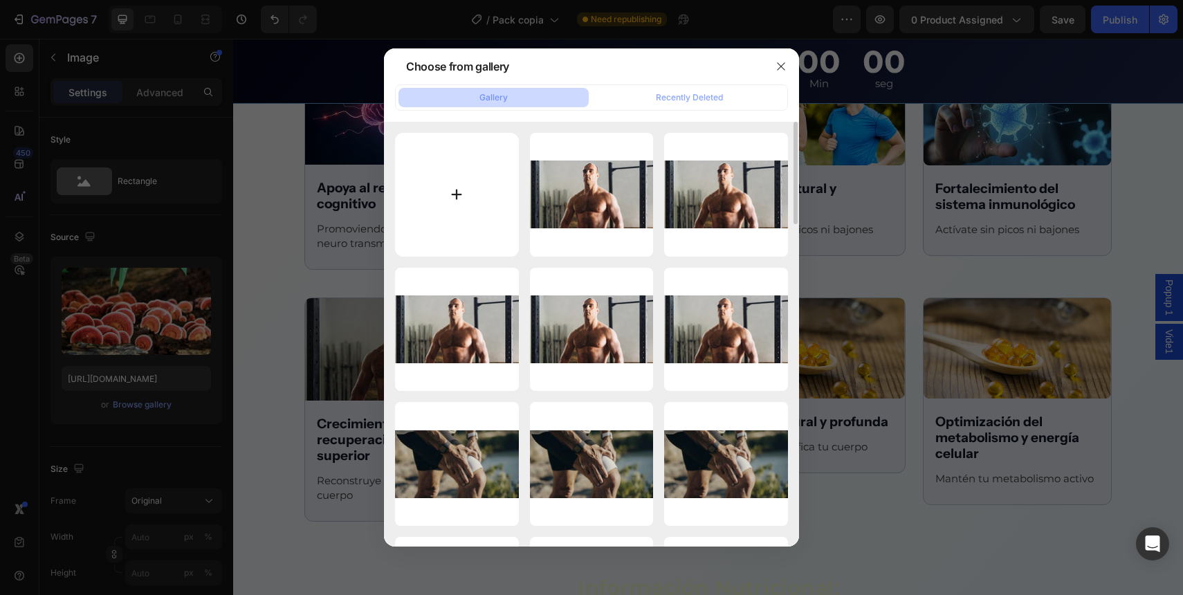
click at [452, 178] on input "file" at bounding box center [457, 195] width 124 height 124
type input "C:\fakepath\imgpack6.webp"
type input "[URL][DOMAIN_NAME]"
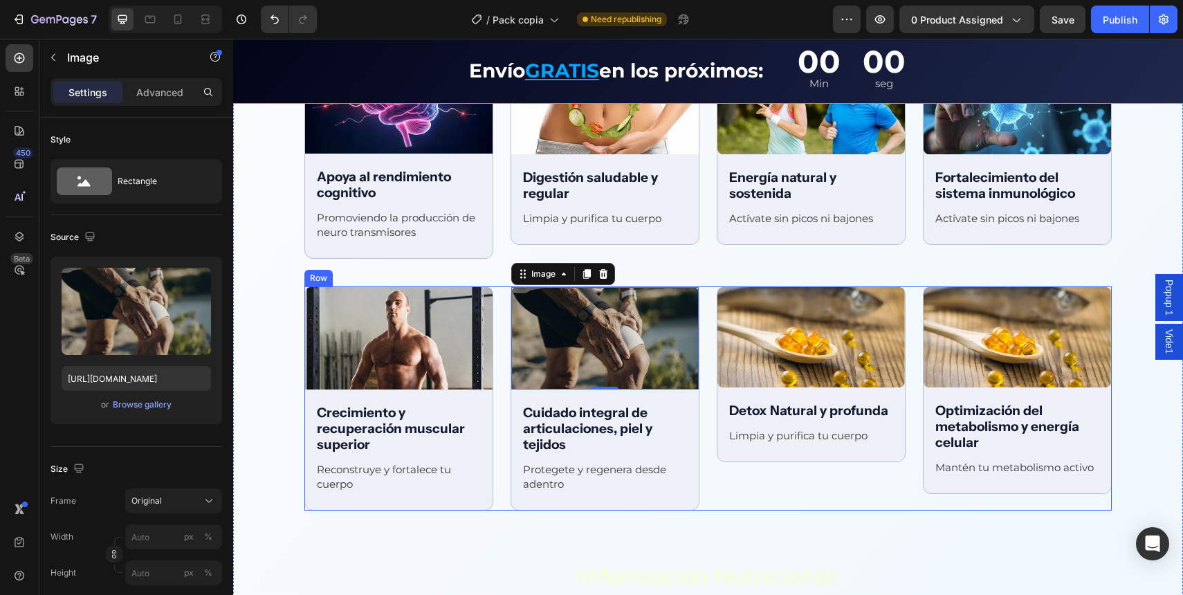
scroll to position [1946, 0]
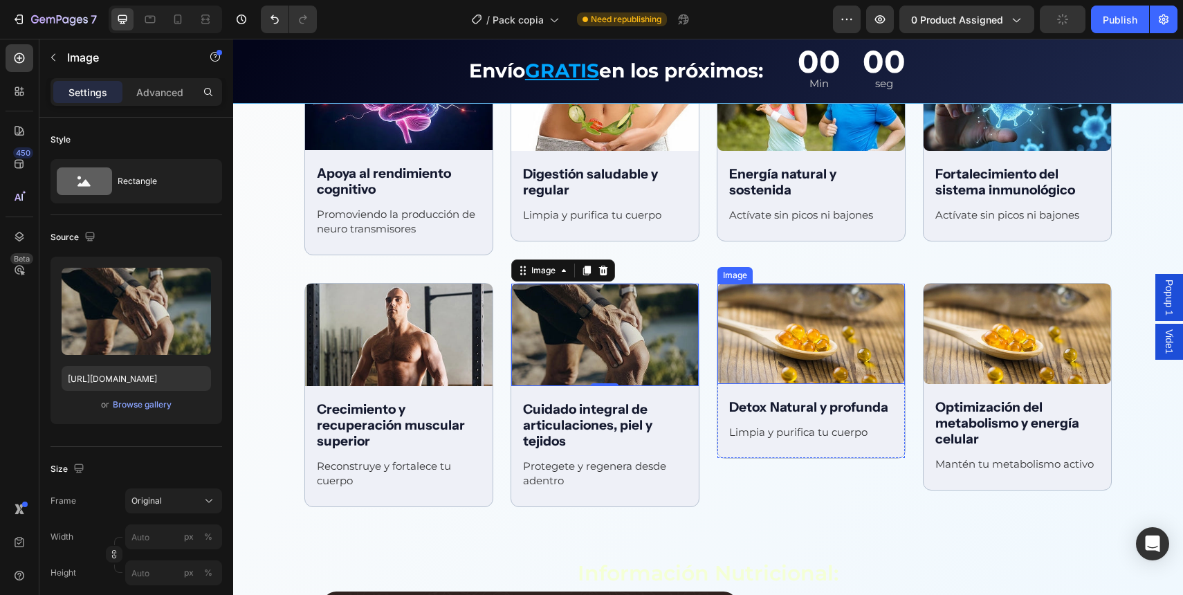
click at [796, 322] on img at bounding box center [812, 334] width 188 height 100
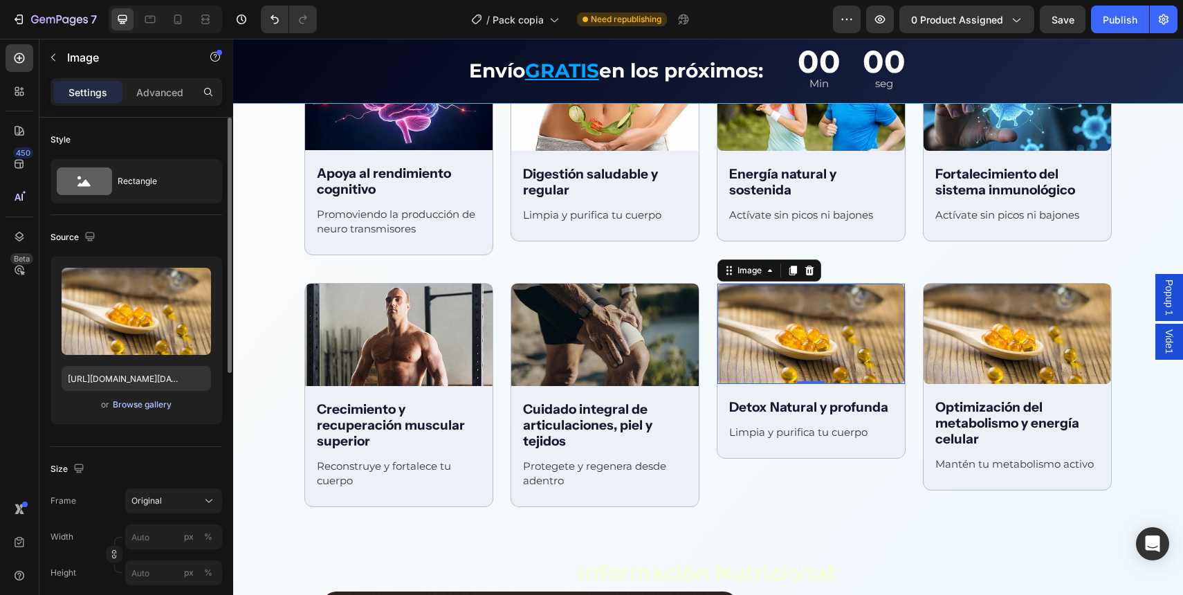
click at [134, 403] on div "Browse gallery" at bounding box center [142, 405] width 59 height 12
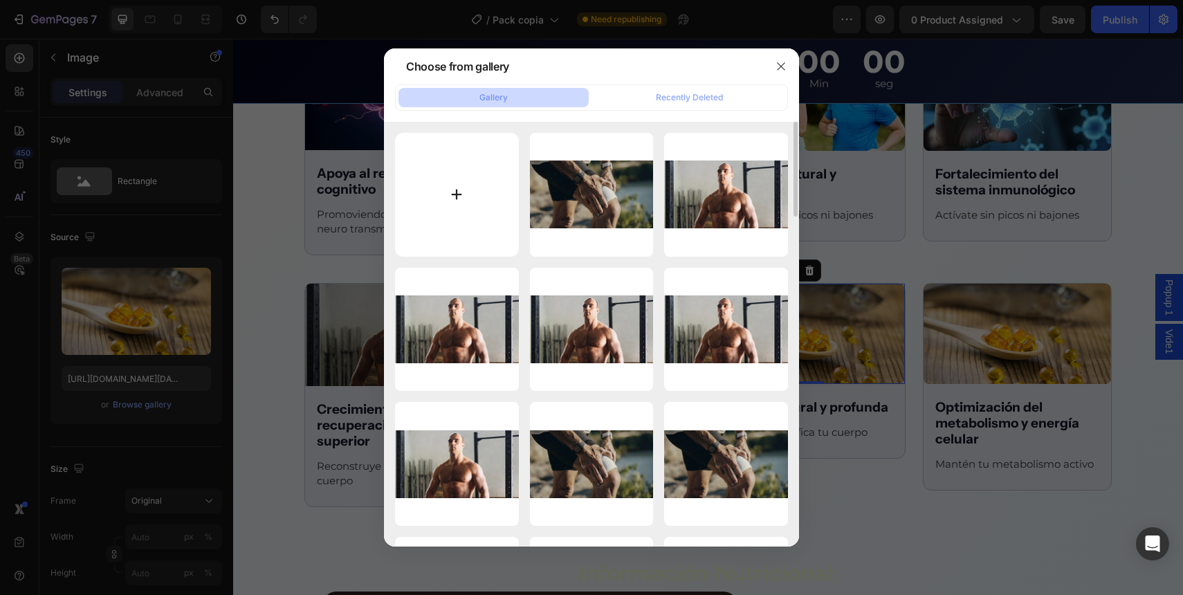
click at [420, 214] on input "file" at bounding box center [457, 195] width 124 height 124
type input "C:\fakepath\imgpack7.webp"
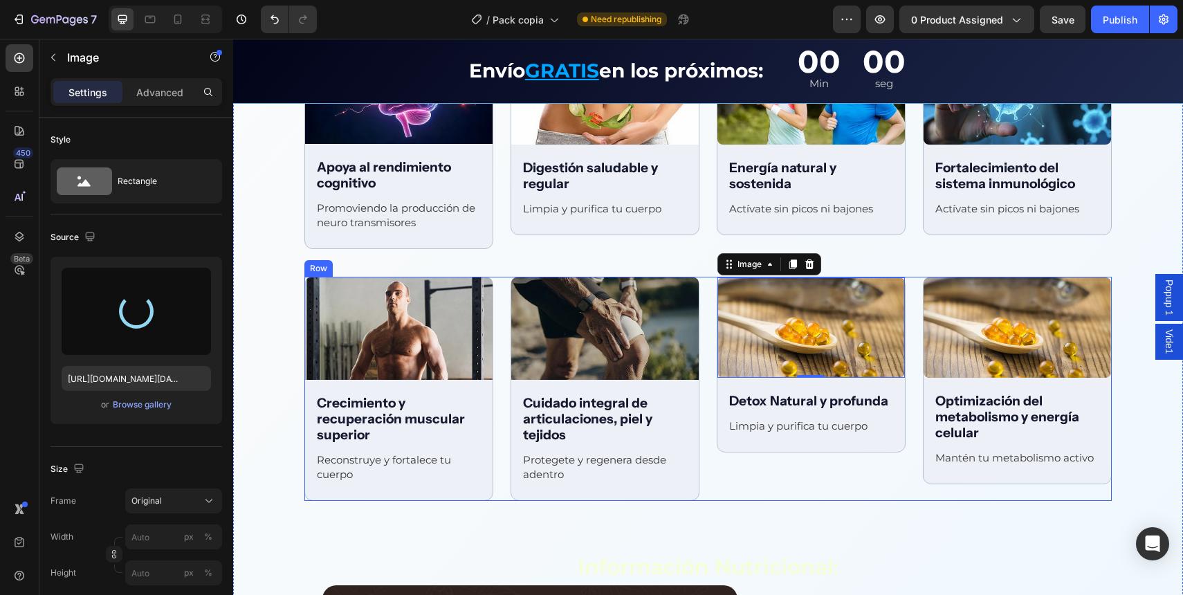
scroll to position [1962, 0]
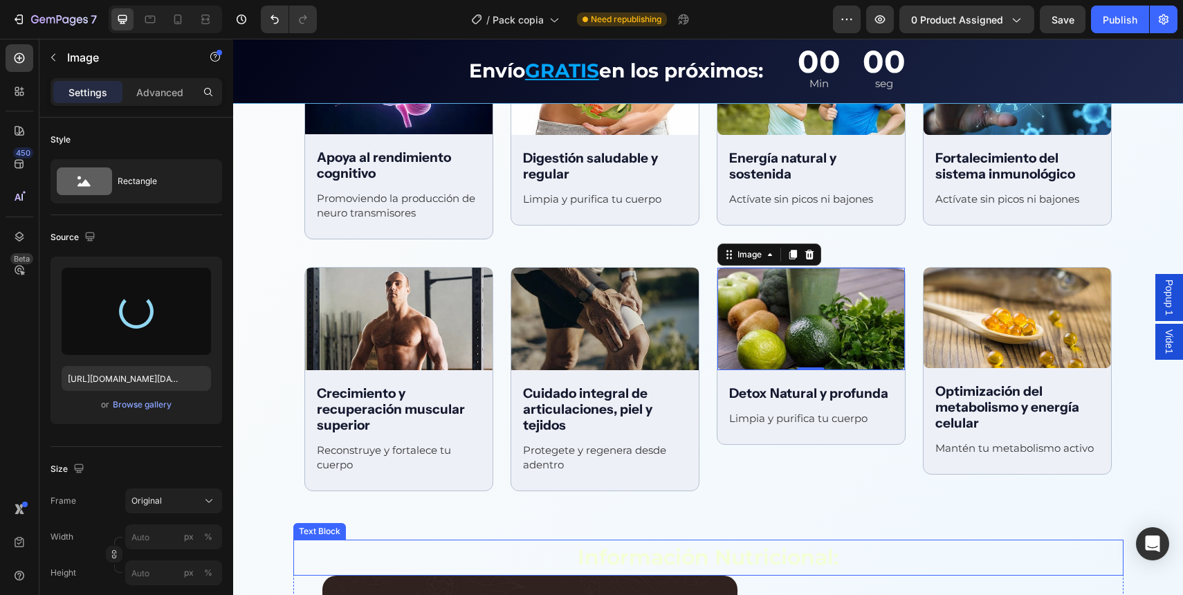
type input "[URL][DOMAIN_NAME]"
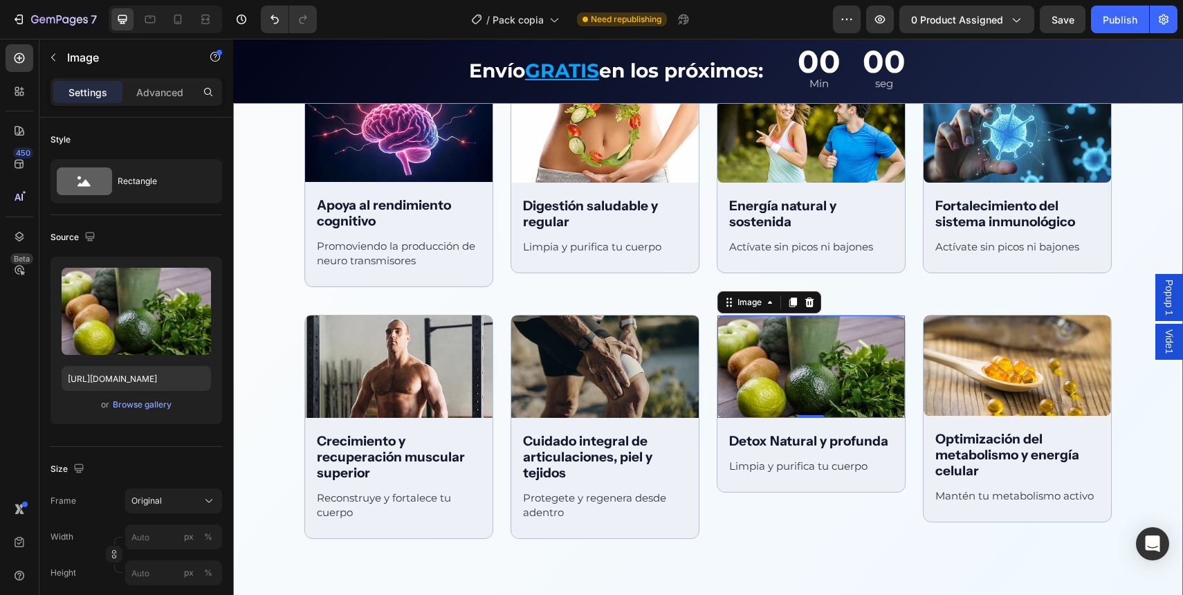
scroll to position [1915, 0]
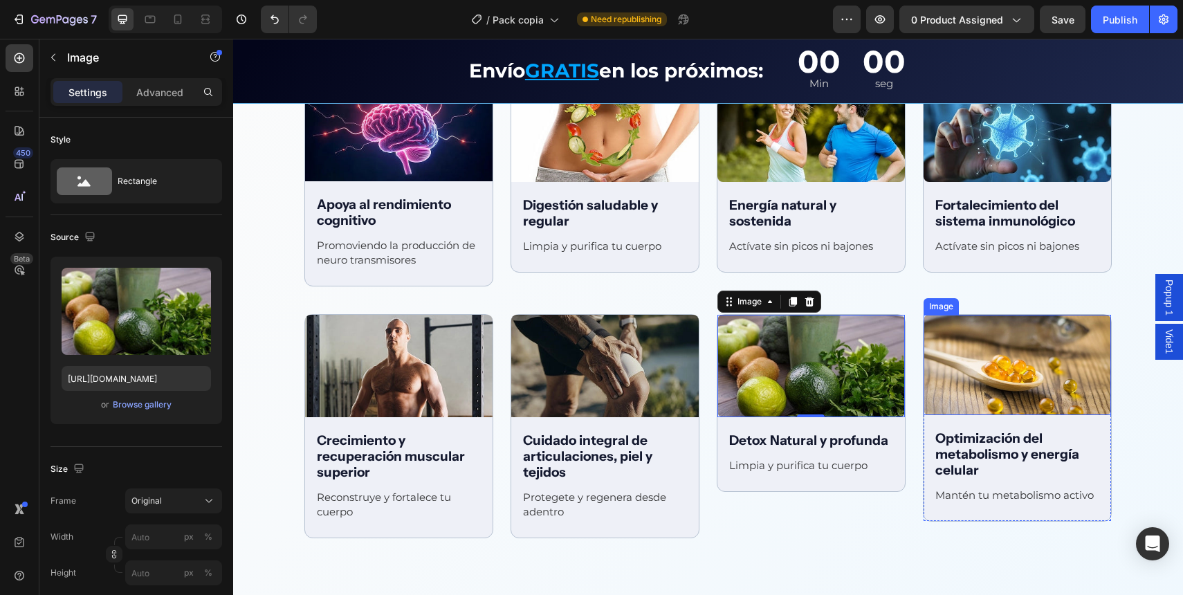
click at [1049, 345] on img at bounding box center [1018, 365] width 188 height 100
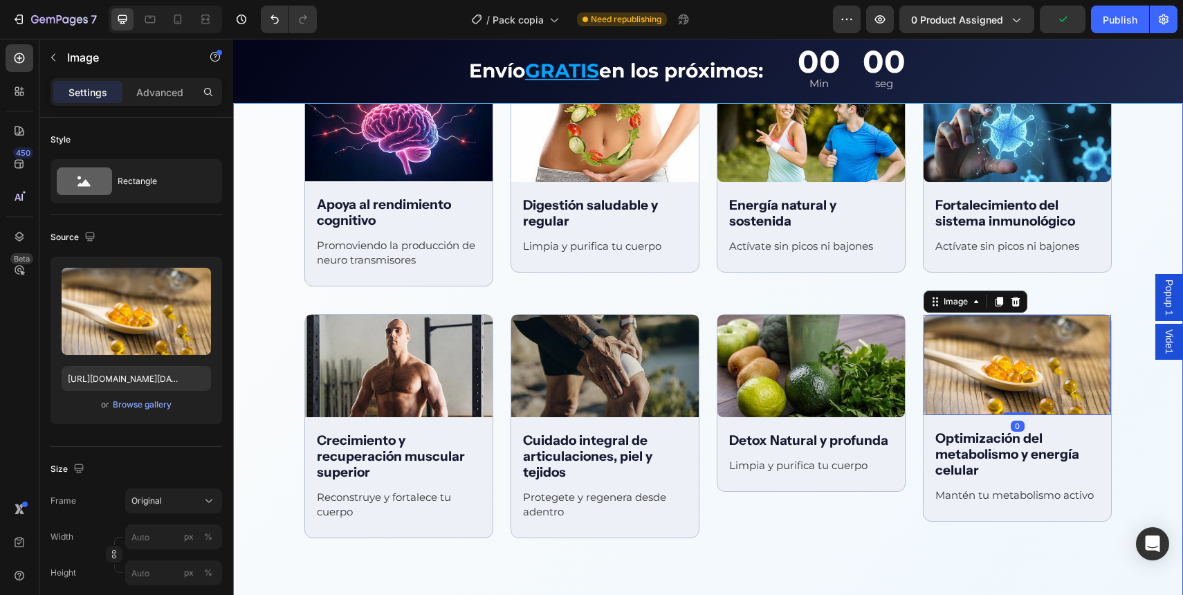
click at [1125, 357] on div "Beneficios integrales Text Block Row Image Apoya al rendimiento cognitivo Text …" at bounding box center [708, 593] width 950 height 1156
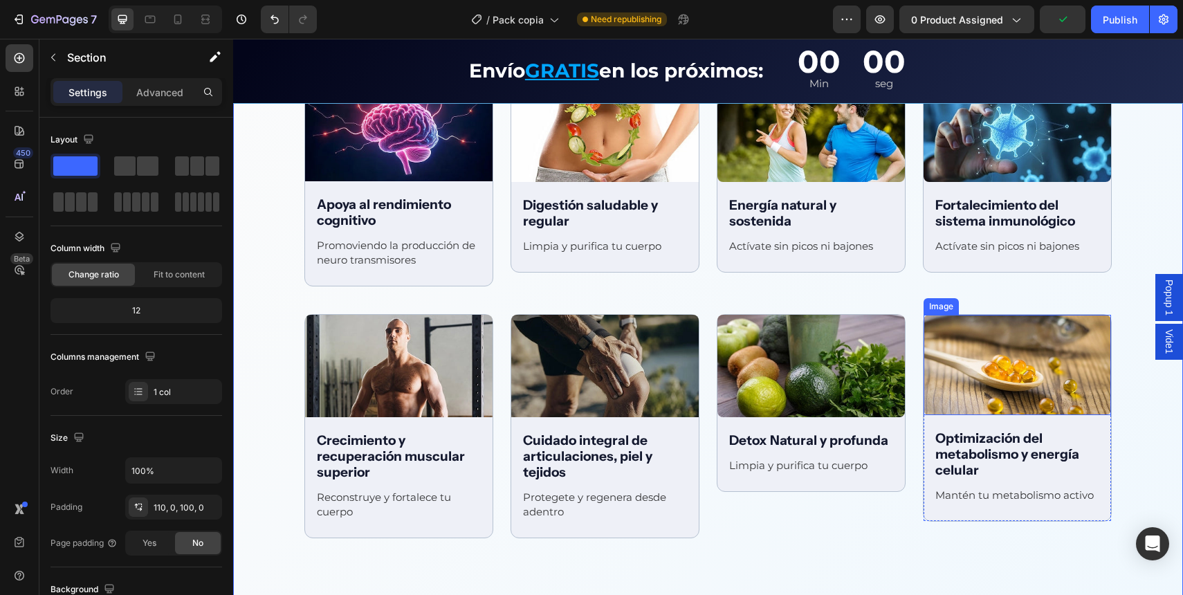
click at [1025, 378] on img at bounding box center [1018, 365] width 188 height 100
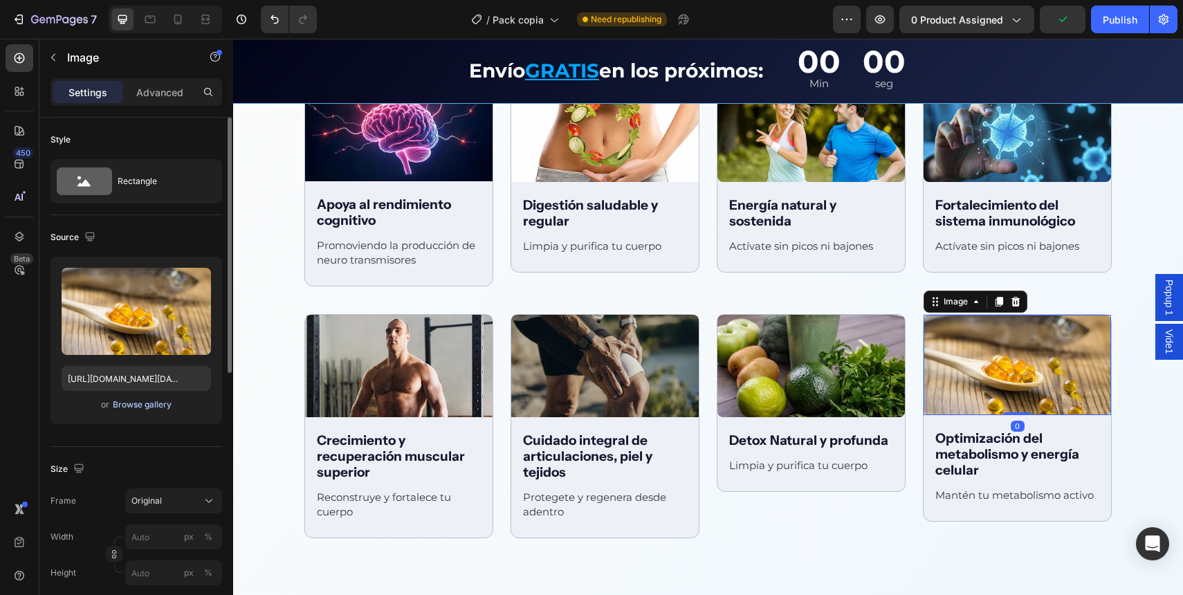
click at [136, 400] on div "Browse gallery" at bounding box center [142, 405] width 59 height 12
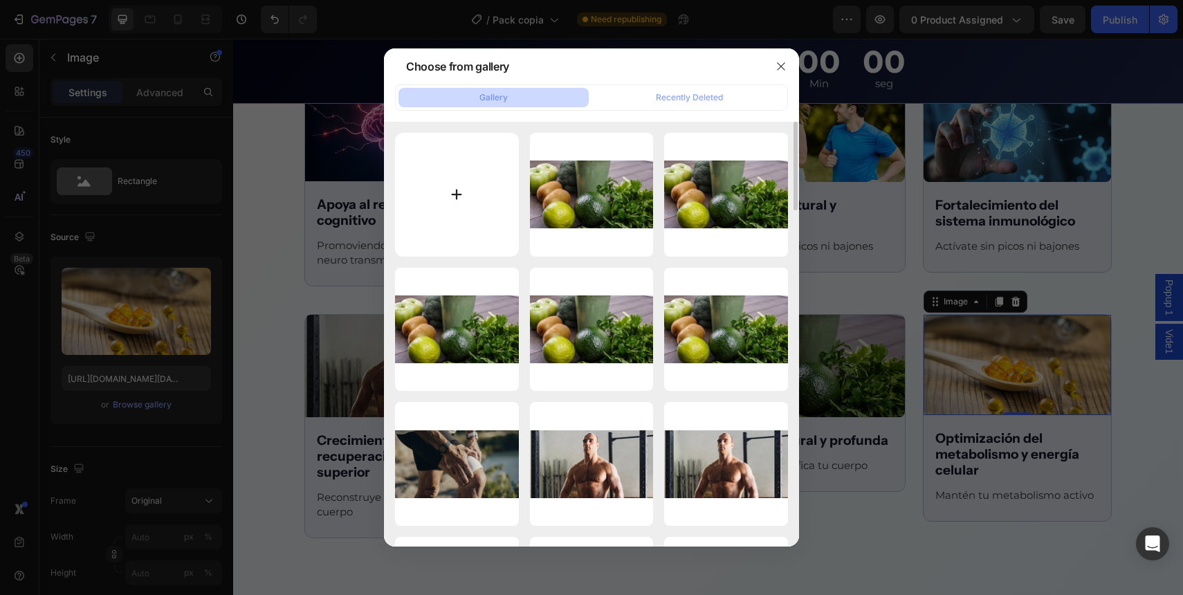
click at [464, 201] on input "file" at bounding box center [457, 195] width 124 height 124
type input "C:\fakepath\imgpack8.webp"
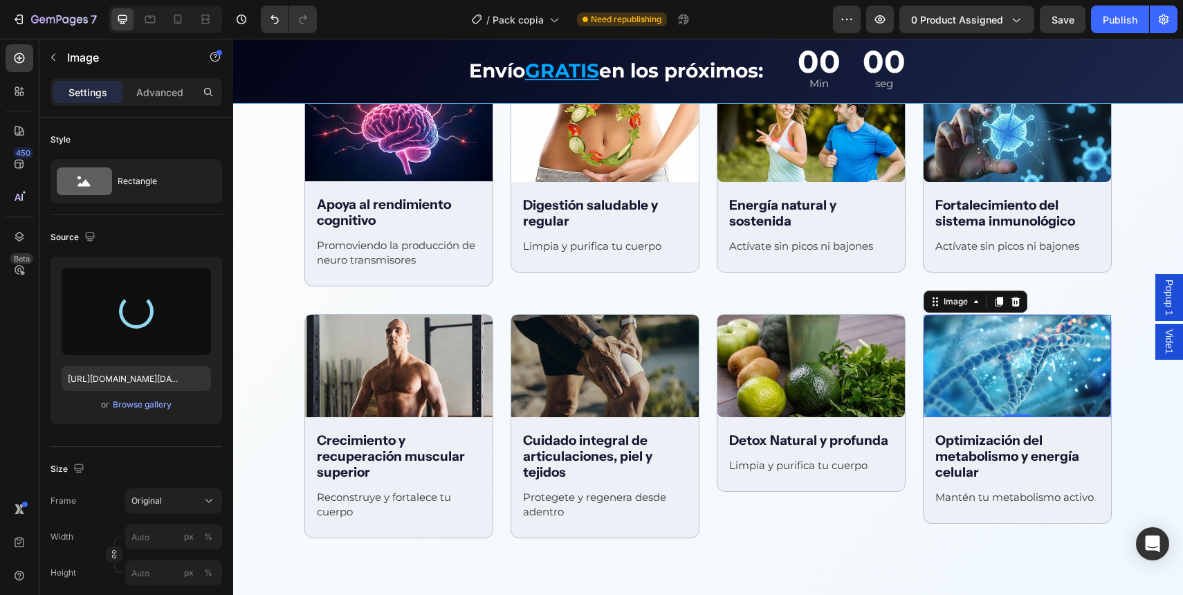
type input "[URL][DOMAIN_NAME]"
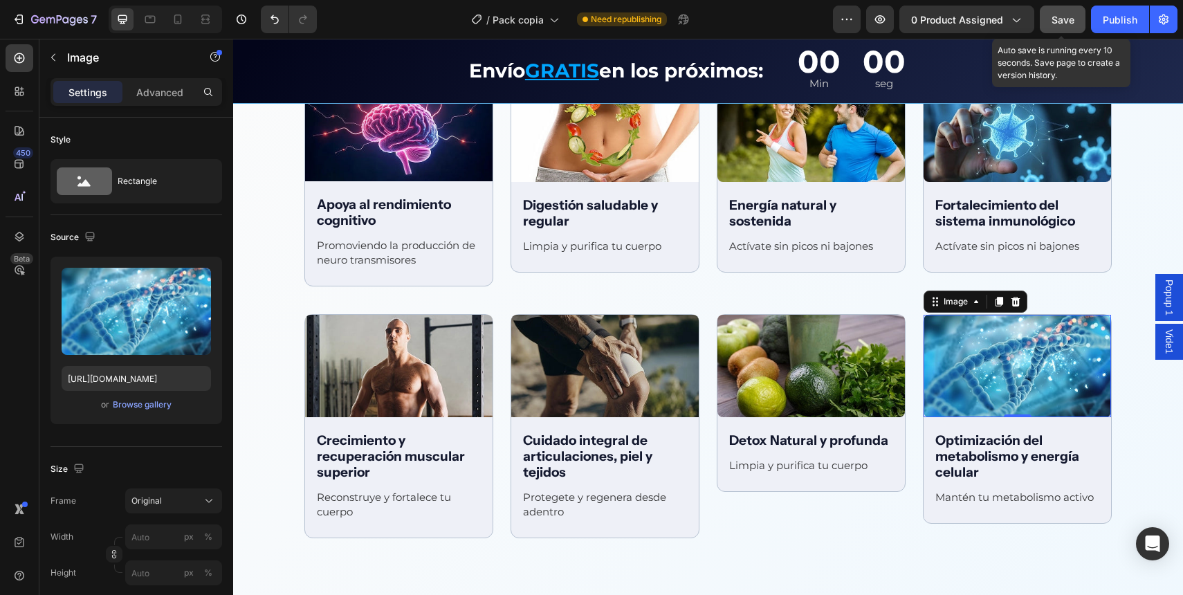
click at [1045, 26] on button "Save" at bounding box center [1063, 20] width 46 height 28
click at [487, 264] on div "Promoviendo la producción de neuro transmisores Text Block" at bounding box center [399, 253] width 188 height 32
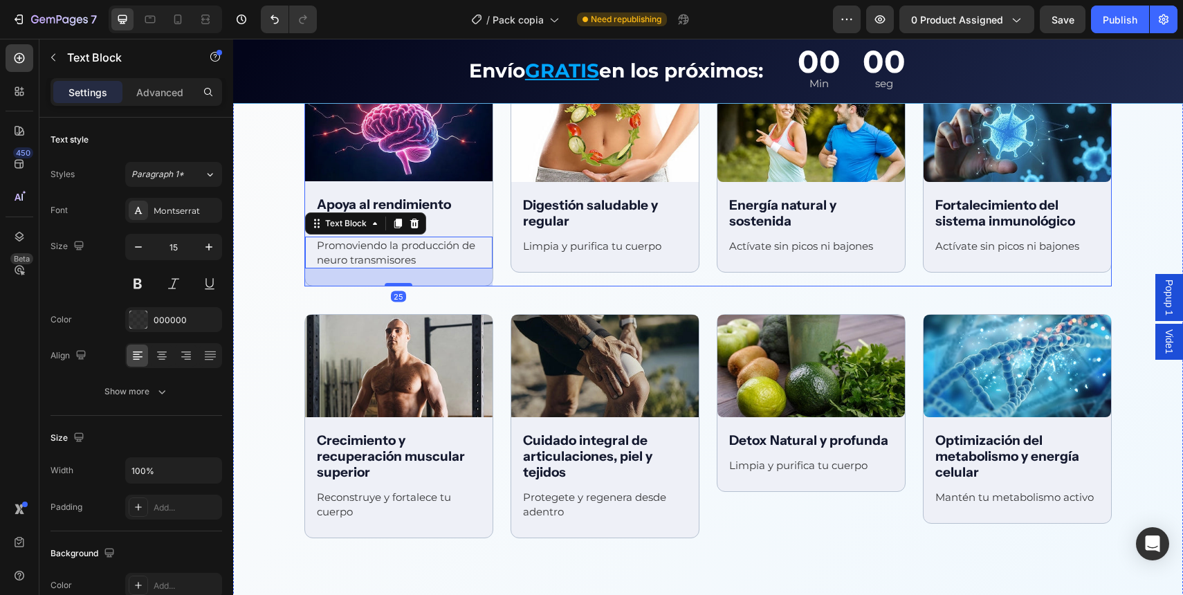
click at [524, 265] on div "Image Digestión saludable y regular Text Block Limpia y purifica tu cuerpo Text…" at bounding box center [605, 175] width 188 height 193
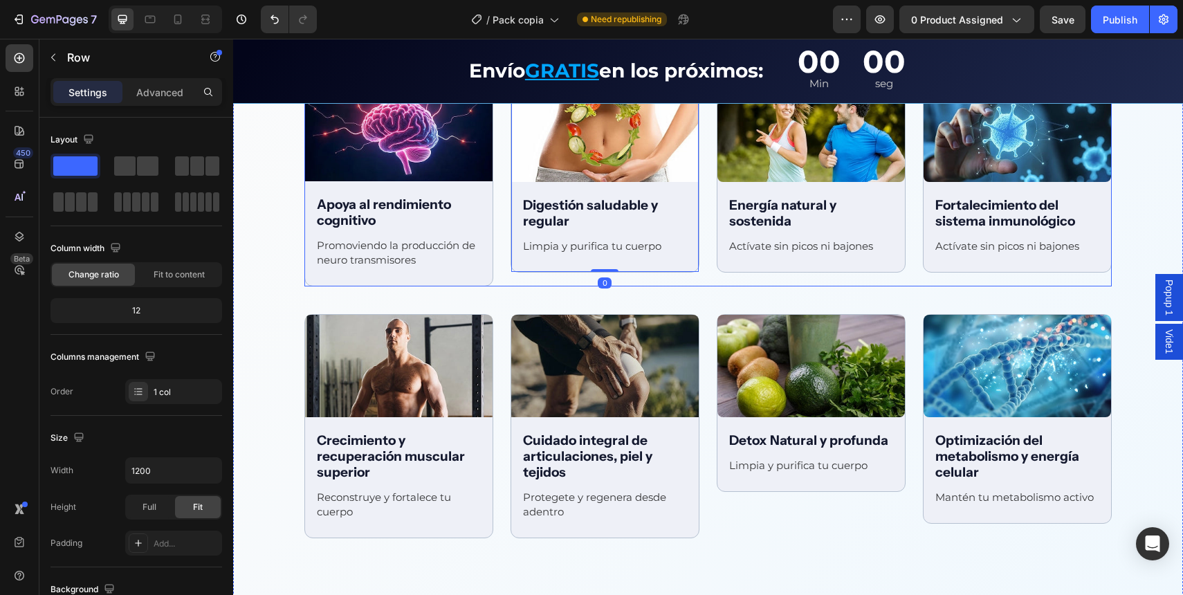
click at [524, 279] on div "Image Digestión saludable y regular Text Block Limpia y purifica tu cuerpo Text…" at bounding box center [605, 182] width 189 height 208
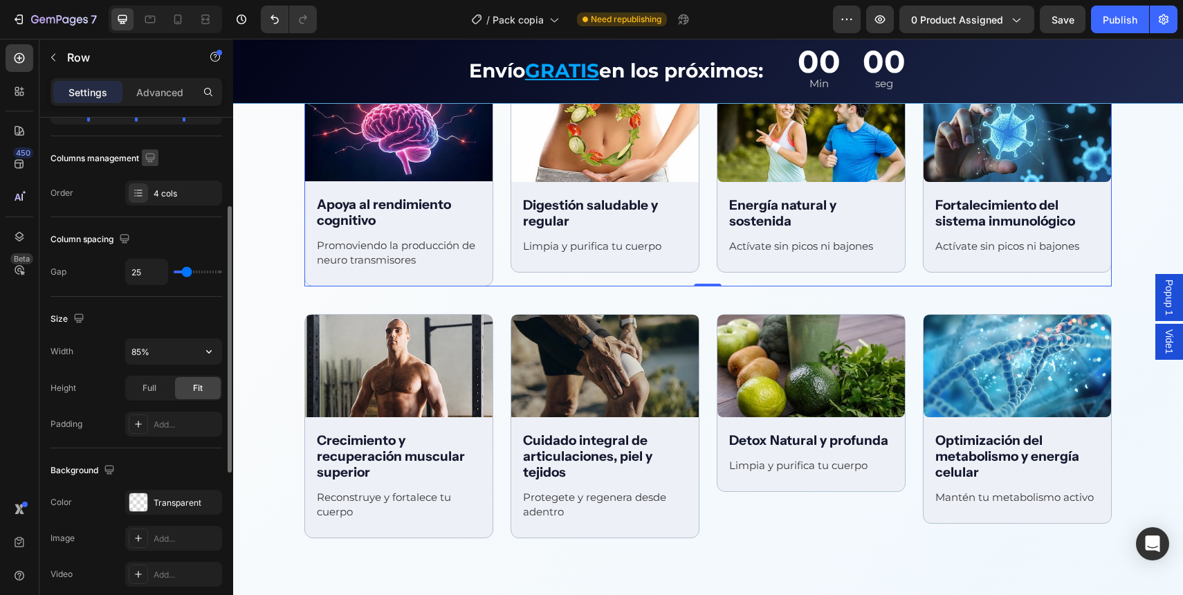
scroll to position [203, 0]
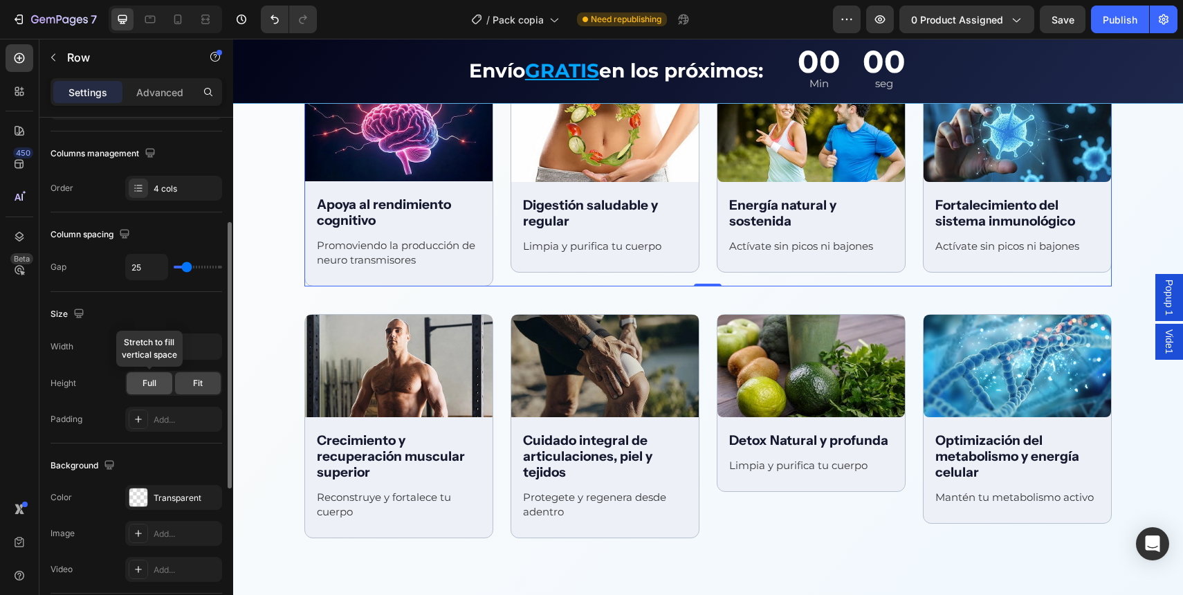
click at [158, 387] on div "Full" at bounding box center [150, 383] width 46 height 22
click at [524, 268] on div "Image Digestión saludable y regular Text Block Limpia y purifica tu cuerpo Text…" at bounding box center [605, 175] width 188 height 193
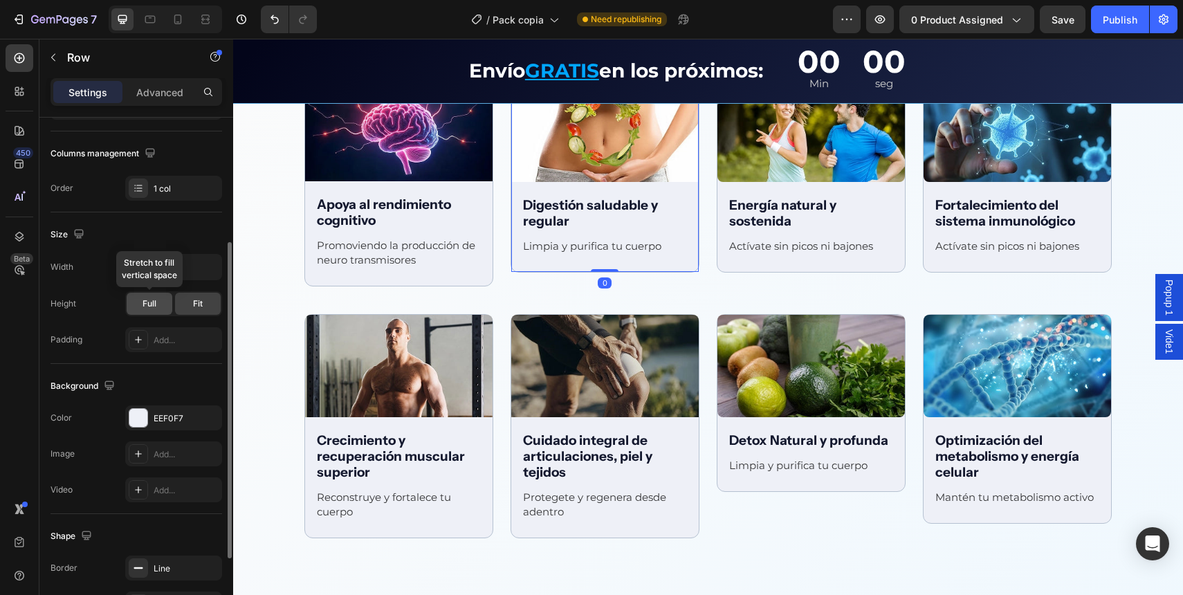
click at [149, 309] on span "Full" at bounding box center [150, 304] width 14 height 12
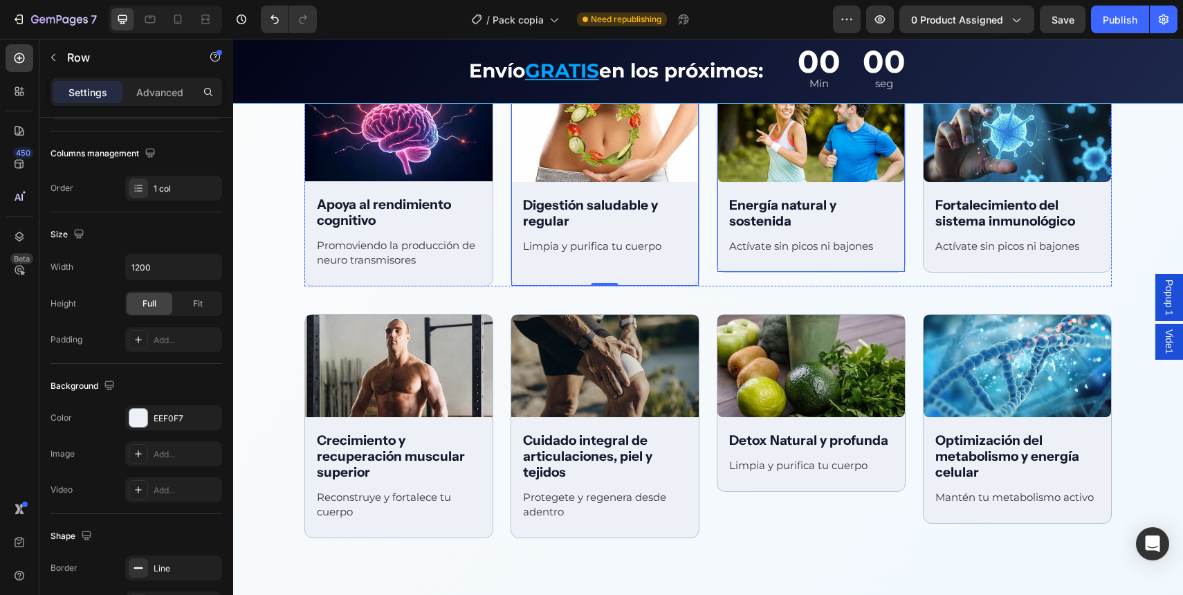
click at [830, 266] on div "Image Energía natural y sostenida Text Block Actívate sin picos ni bajones Text…" at bounding box center [812, 175] width 188 height 193
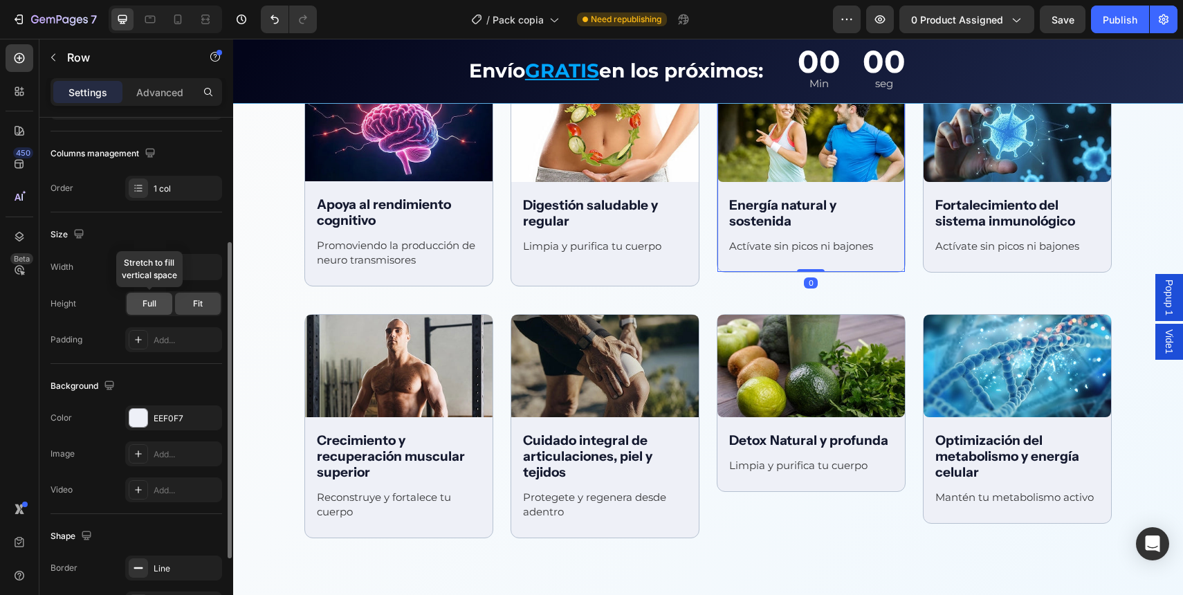
click at [143, 302] on span "Full" at bounding box center [150, 304] width 14 height 12
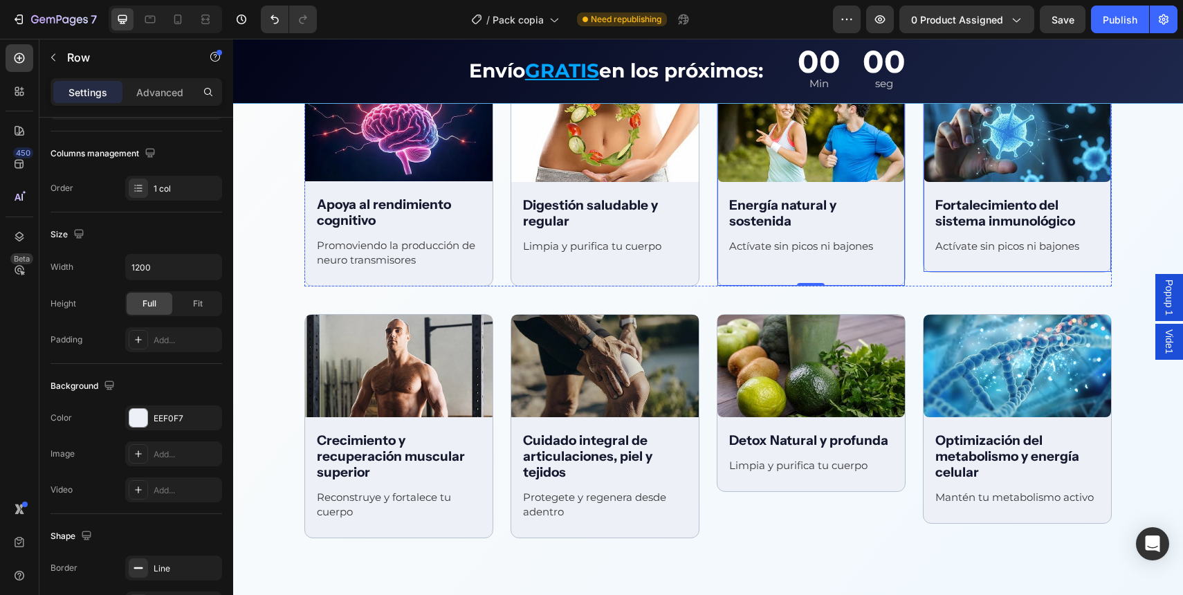
click at [950, 268] on div "Image Fortalecimiento del sistema inmunológico Text Block Actívate sin picos ni…" at bounding box center [1018, 175] width 188 height 193
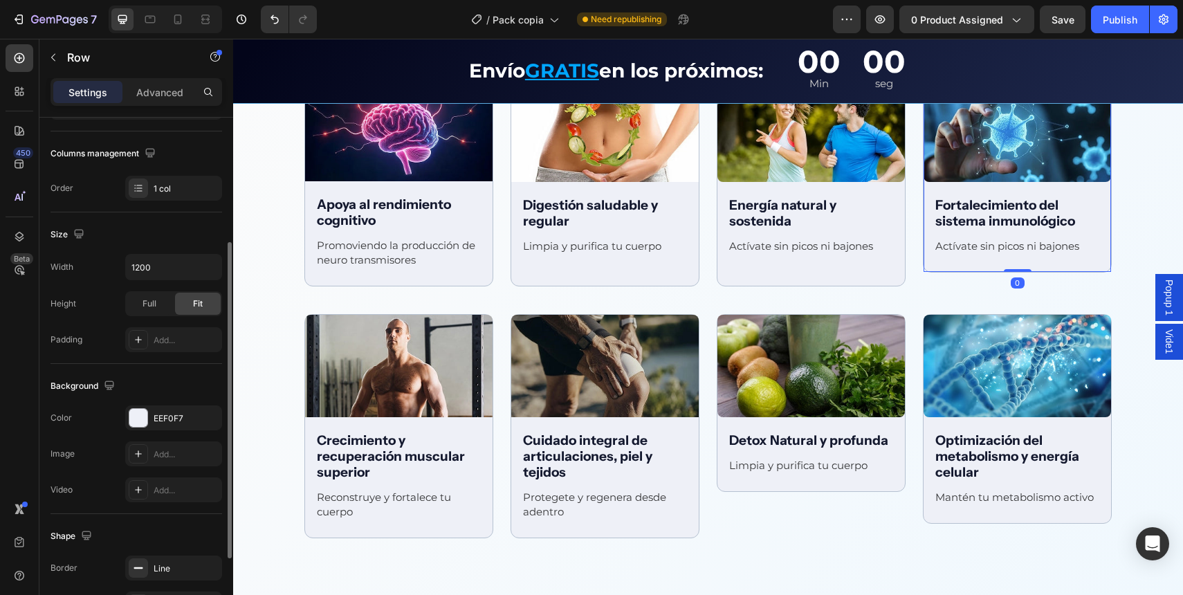
click at [145, 315] on div "Full Fit" at bounding box center [173, 303] width 97 height 25
click at [163, 306] on div "Full" at bounding box center [150, 304] width 46 height 22
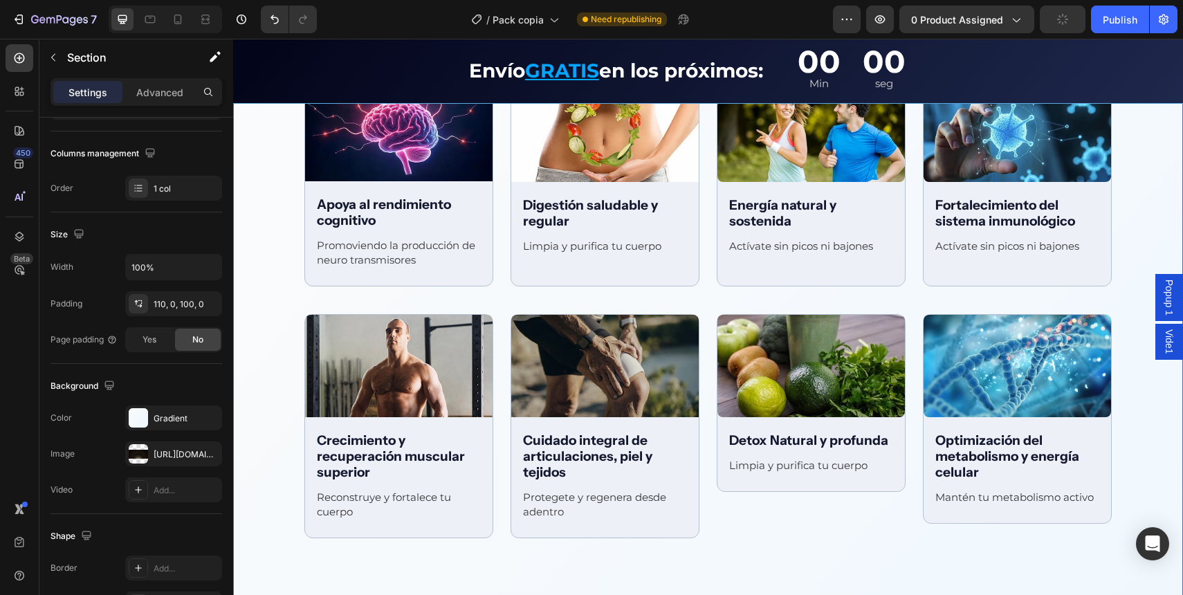
click at [457, 536] on div "Beneficios integrales Text Block Row Image Apoya al rendimiento cognitivo Text …" at bounding box center [708, 593] width 950 height 1156
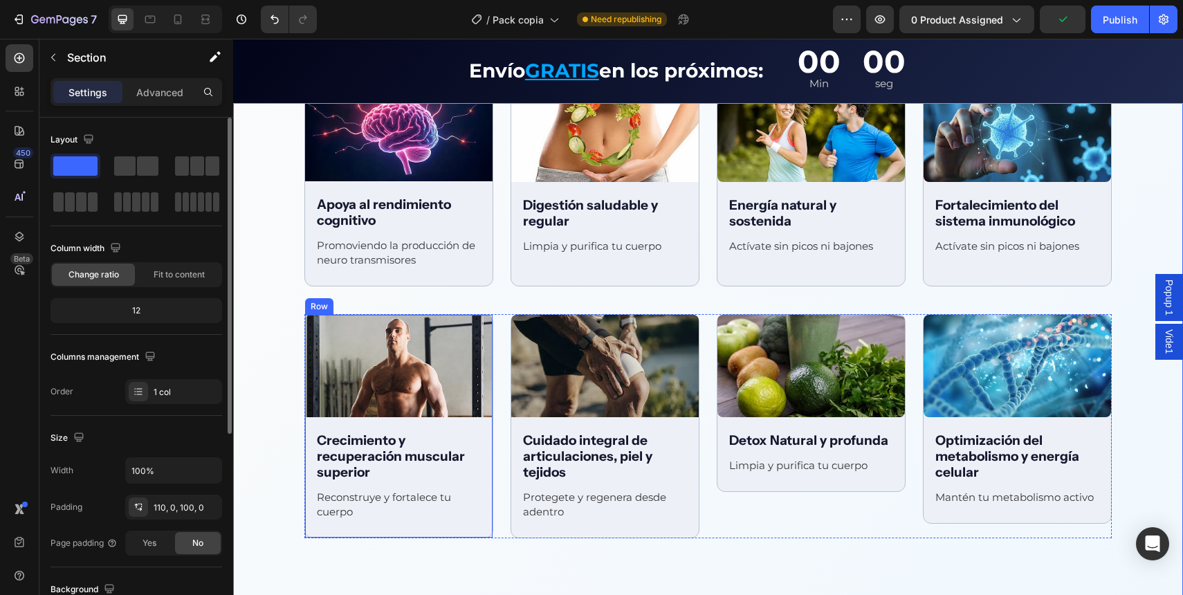
click at [455, 529] on div "Image Crecimiento y recuperación muscular superior Text Block Reconstruye y for…" at bounding box center [399, 426] width 188 height 223
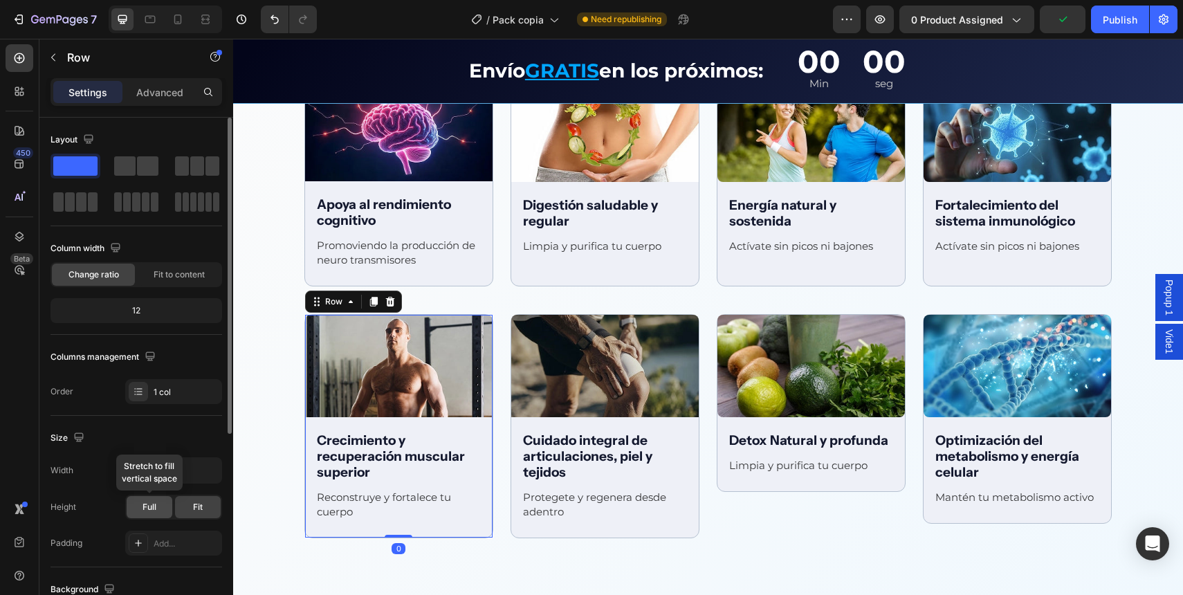
click at [154, 514] on div "Full" at bounding box center [150, 507] width 46 height 22
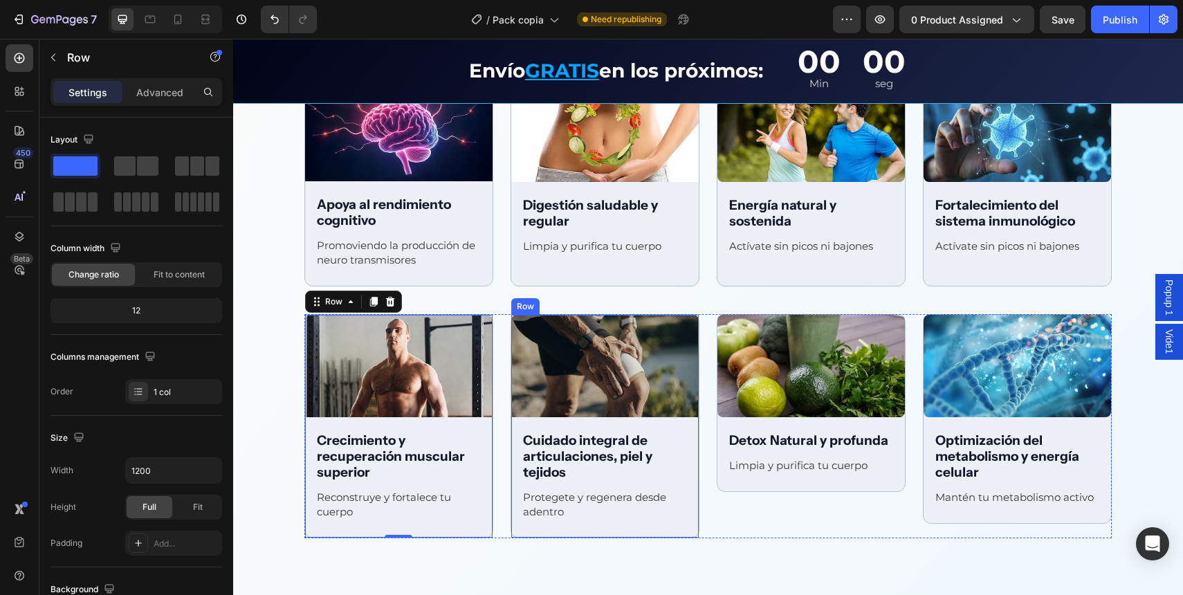
click at [601, 531] on div "Image Cuidado integral de articulaciones, piel y tejidos Text Block Protegete y…" at bounding box center [605, 426] width 188 height 223
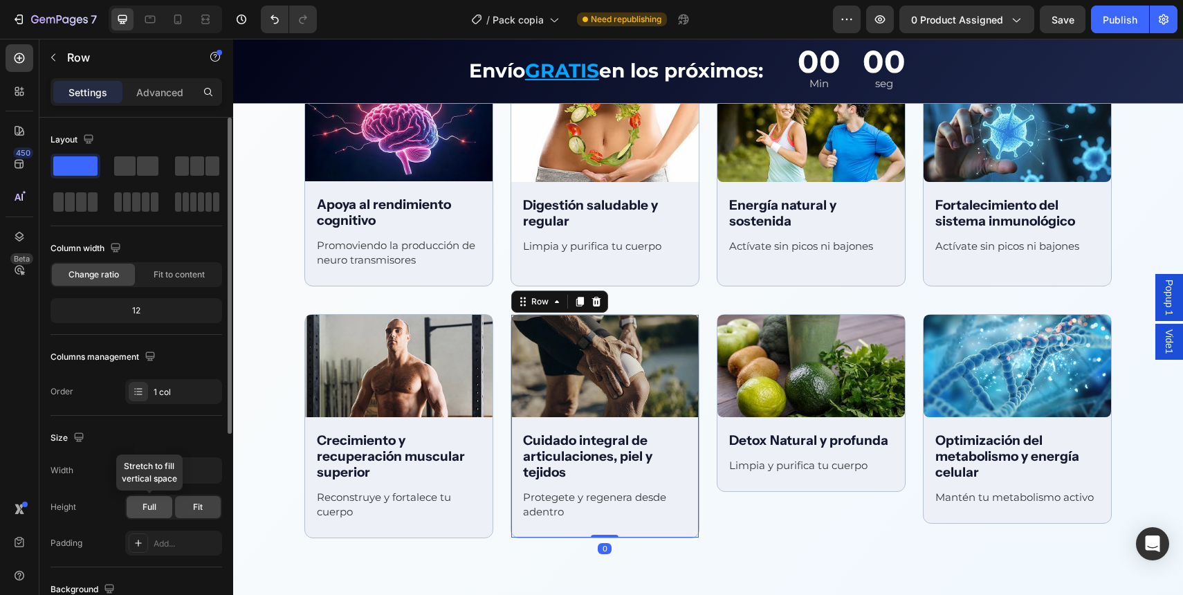
click at [155, 513] on span "Full" at bounding box center [150, 507] width 14 height 12
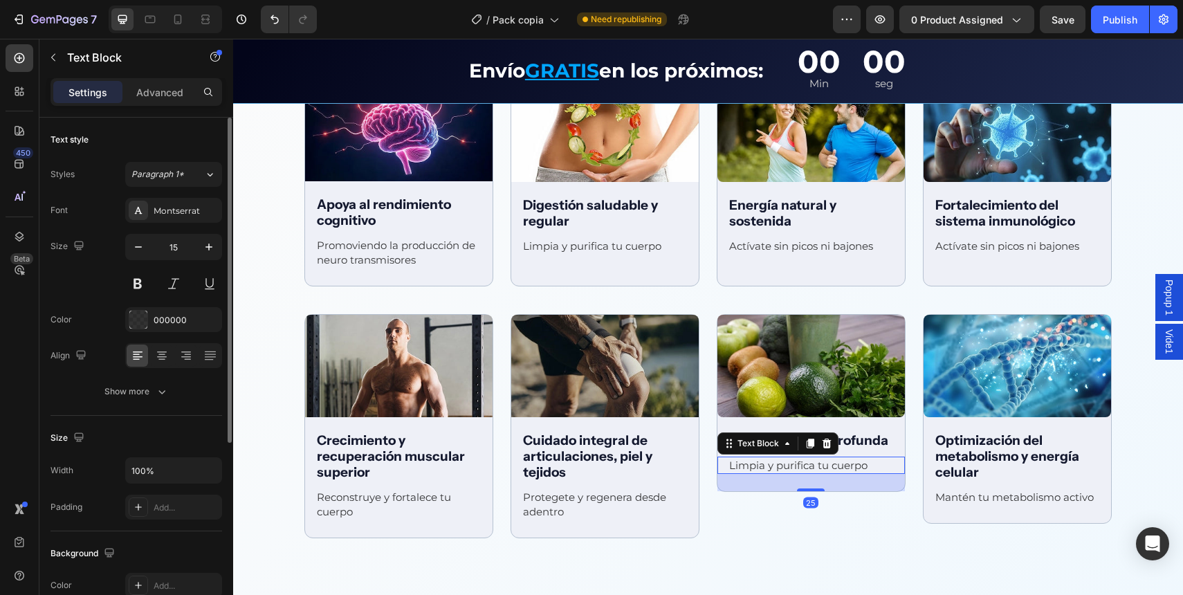
click at [800, 470] on div "Limpia y purifica tu cuerpo" at bounding box center [811, 465] width 167 height 17
click at [787, 478] on div "25" at bounding box center [812, 482] width 188 height 17
drag, startPoint x: 734, startPoint y: 528, endPoint x: 734, endPoint y: 513, distance: 14.5
click at [734, 528] on div "Image Detox Natural y profunda Text Block Limpia y purifica tu cuerpo Text Bloc…" at bounding box center [811, 426] width 189 height 225
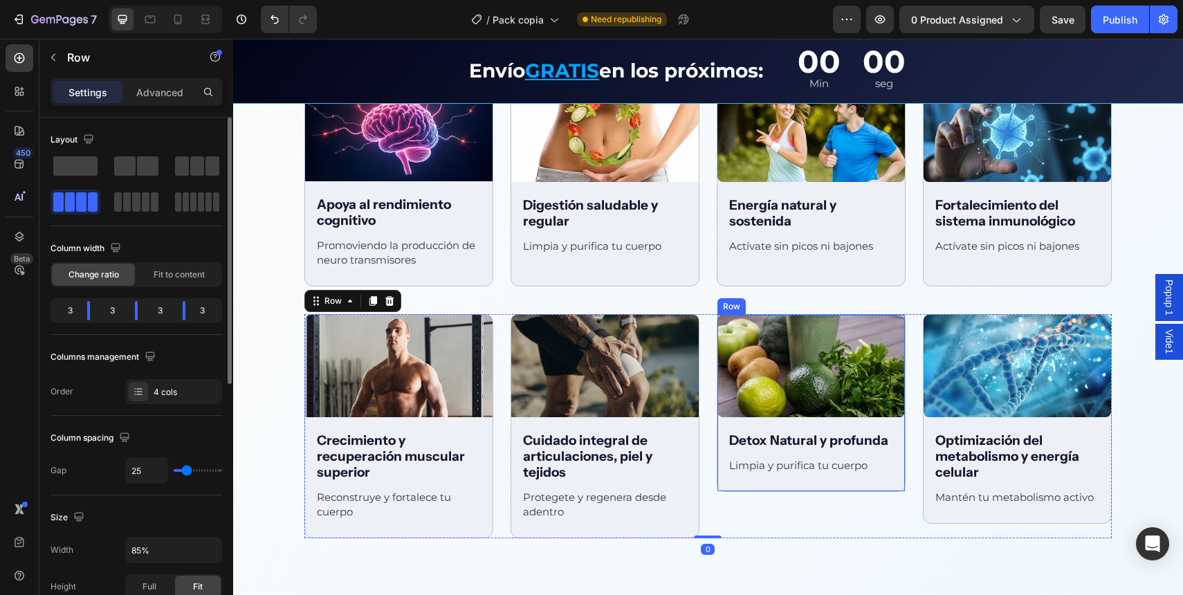
click at [736, 481] on div "Image Detox Natural y profunda Text Block Limpia y purifica tu cuerpo Text Block" at bounding box center [812, 403] width 188 height 177
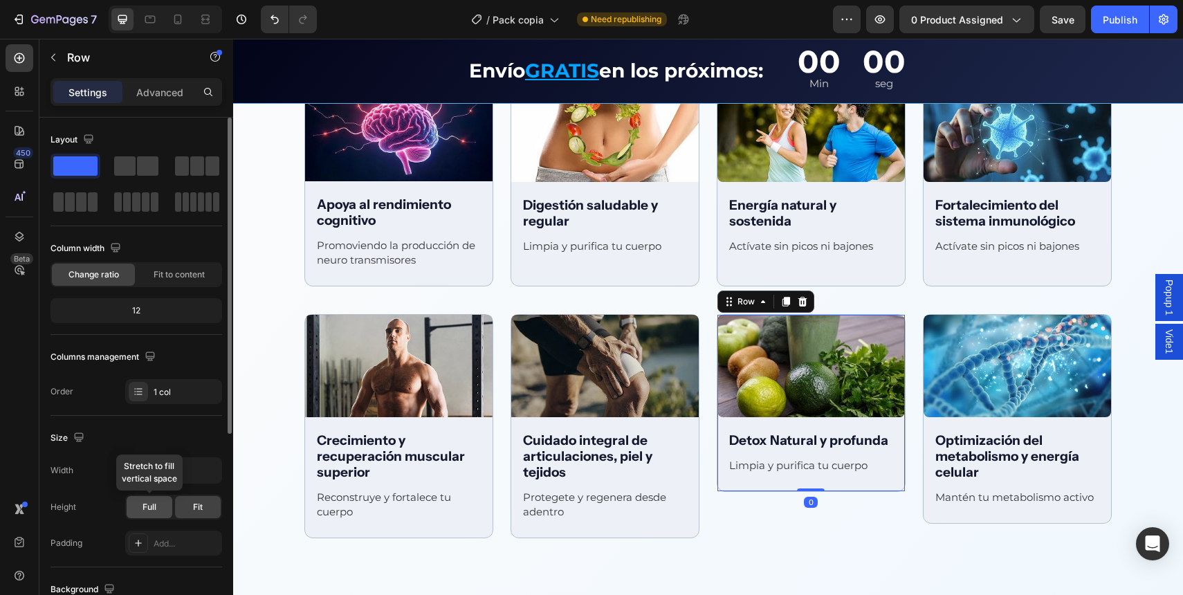
click at [150, 509] on span "Full" at bounding box center [150, 507] width 14 height 12
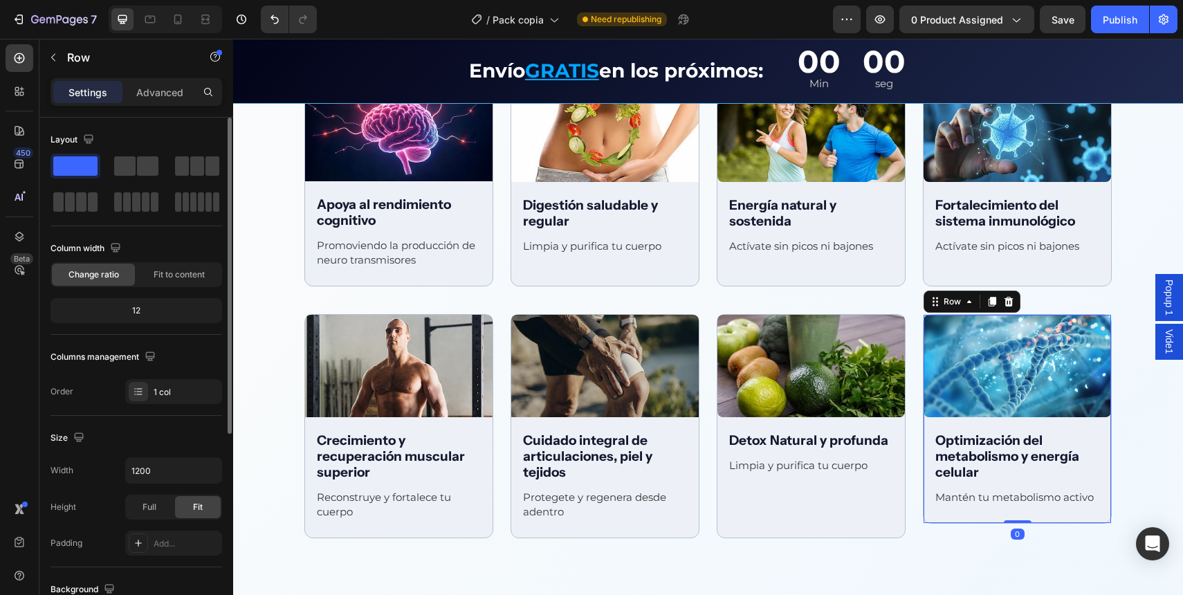
click at [957, 504] on div "Image Optimización del metabolismo y energía celular Text Block Mantén tu metab…" at bounding box center [1018, 419] width 188 height 209
click at [957, 509] on div "Image Optimización del metabolismo y energía celular Text Block Mantén tu metab…" at bounding box center [1018, 419] width 188 height 209
click at [134, 517] on div "Full" at bounding box center [150, 507] width 46 height 22
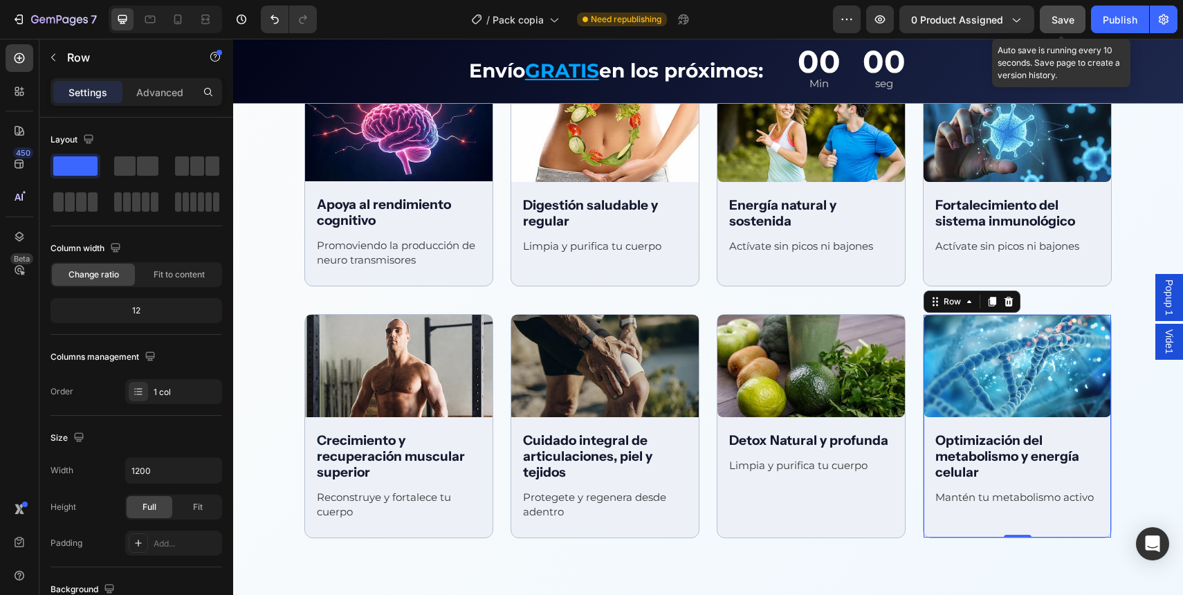
click at [1062, 28] on button "Save" at bounding box center [1063, 20] width 46 height 28
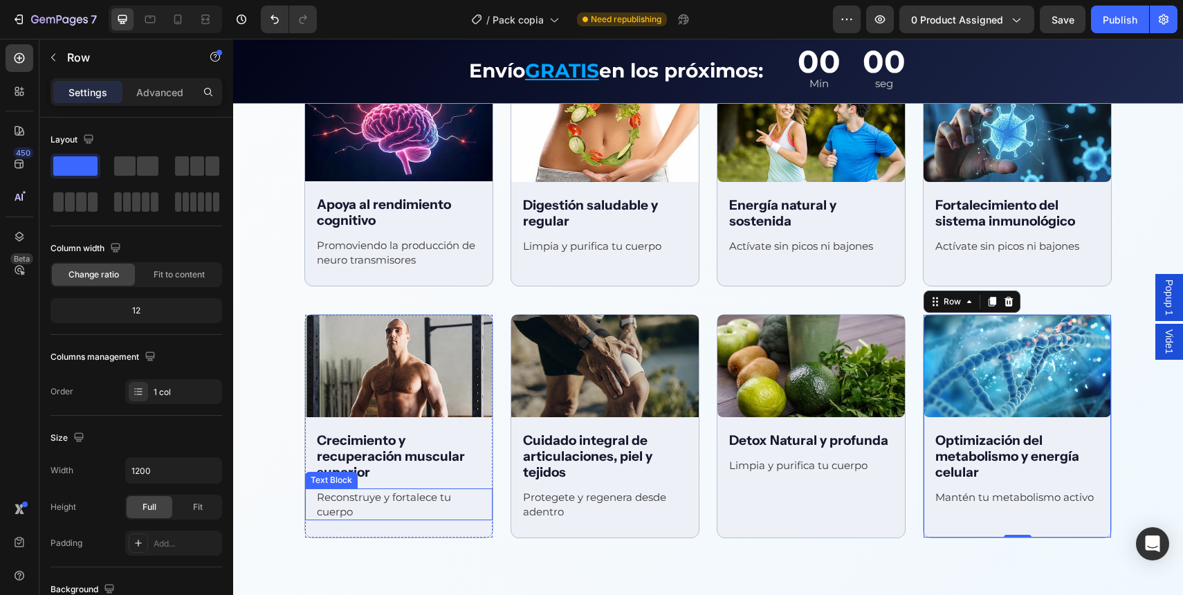
scroll to position [1921, 0]
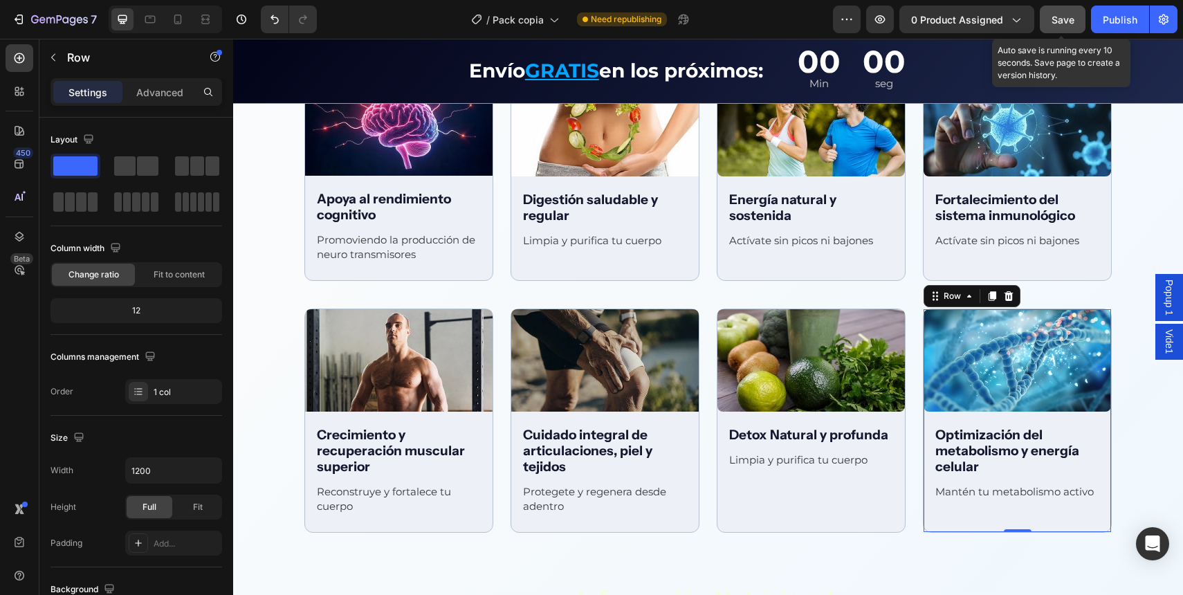
click at [1055, 20] on span "Save" at bounding box center [1063, 20] width 23 height 12
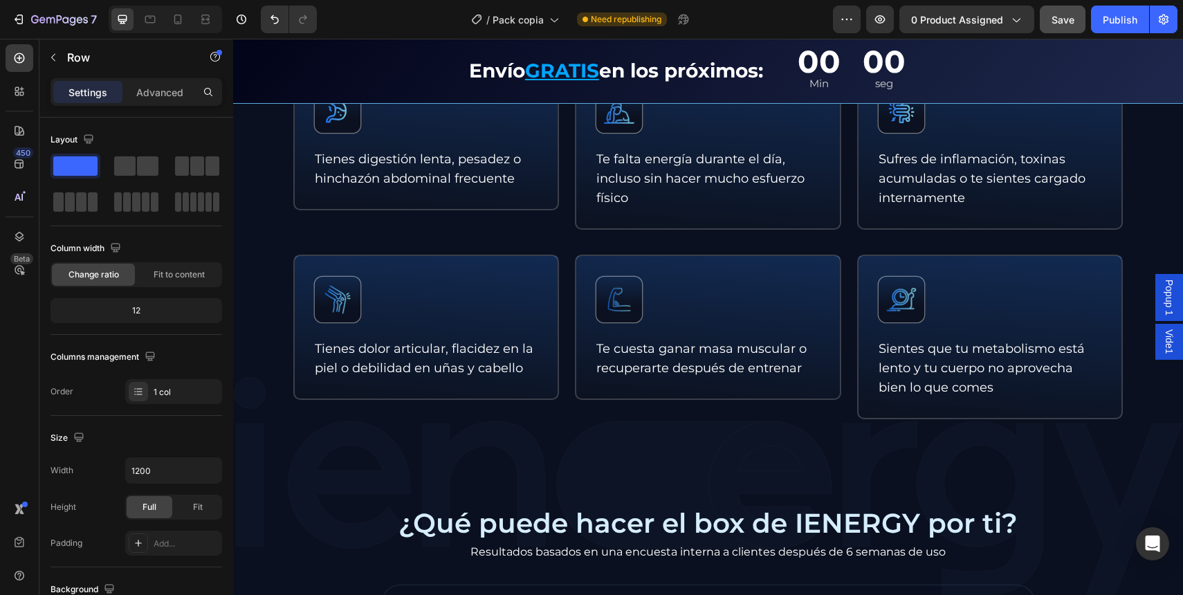
scroll to position [780, 0]
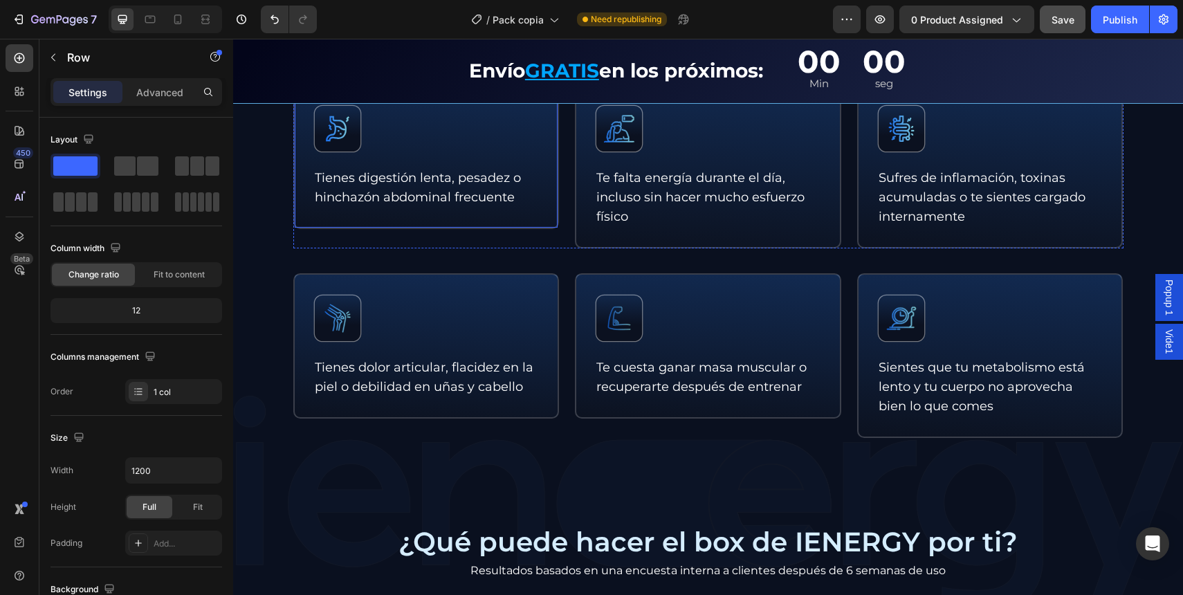
click at [541, 223] on div "Icon Tienes digestión lenta, pesadez o [MEDICAL_DATA] frecuente Text Block Row" at bounding box center [426, 156] width 266 height 145
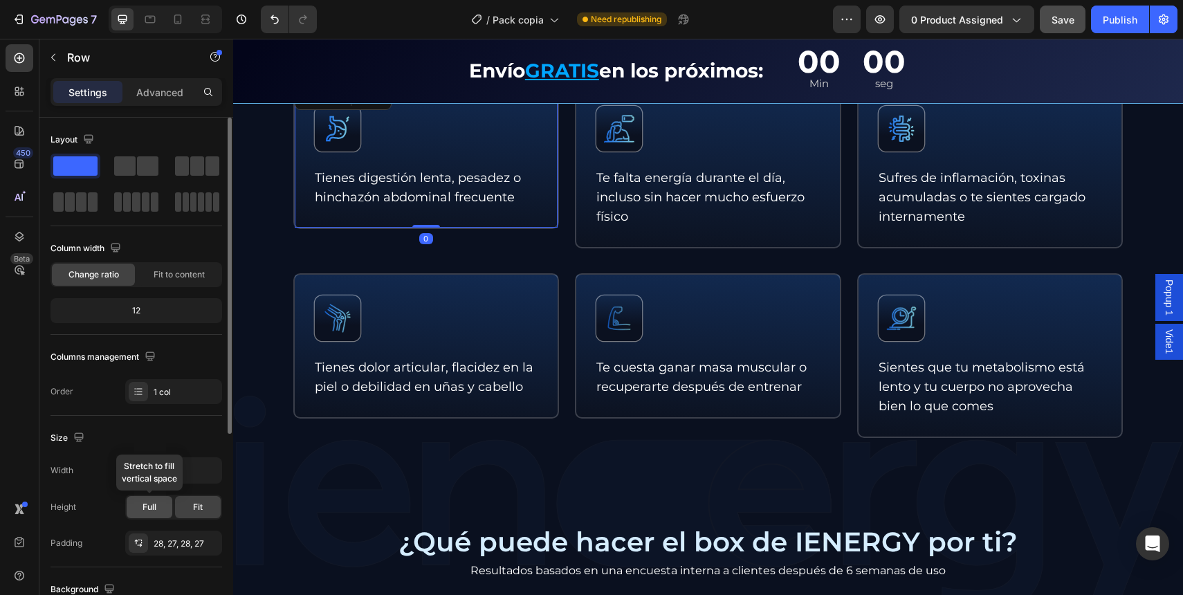
click at [160, 518] on div "Full" at bounding box center [150, 507] width 46 height 22
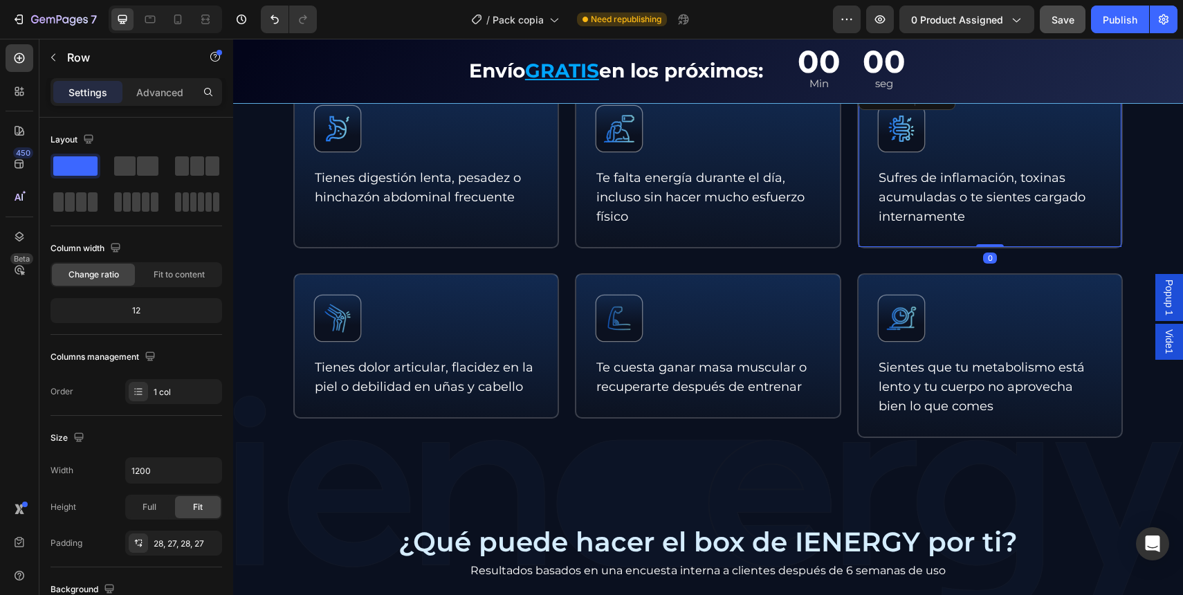
click at [864, 237] on div "Icon Sufres de inflamación, toxinas acumuladas o te sientes cargado internament…" at bounding box center [990, 166] width 266 height 165
click at [141, 504] on div "Full" at bounding box center [150, 507] width 46 height 22
click at [643, 239] on div "Icon Te falta energía durante el día, incluso sin hacer mucho esfuerzo físico T…" at bounding box center [708, 166] width 266 height 165
click at [147, 519] on div "Full Fit" at bounding box center [173, 507] width 97 height 25
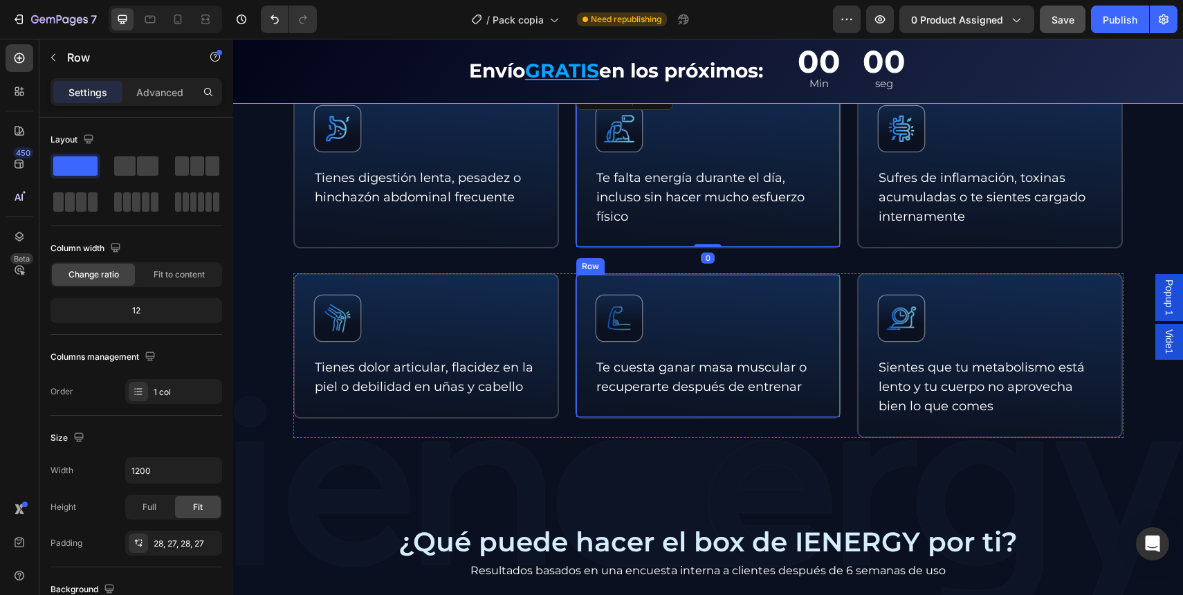
click at [579, 417] on div "Icon Te cuesta ganar masa muscular o recuperarte después de entrenar Text Block…" at bounding box center [708, 345] width 266 height 145
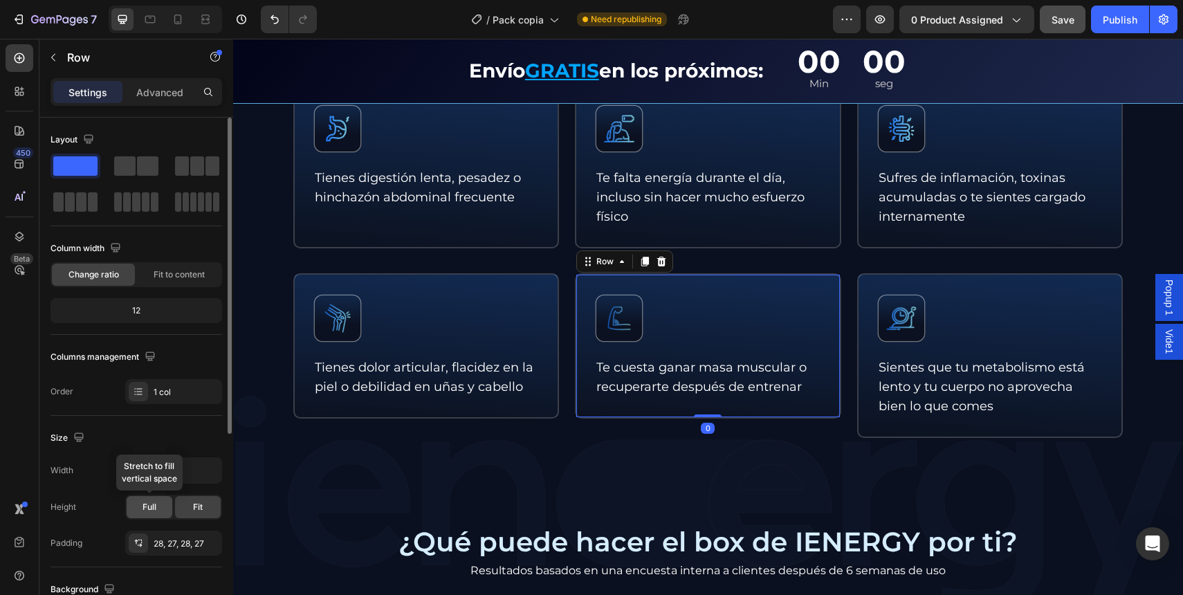
click at [139, 511] on div "Full" at bounding box center [150, 507] width 46 height 22
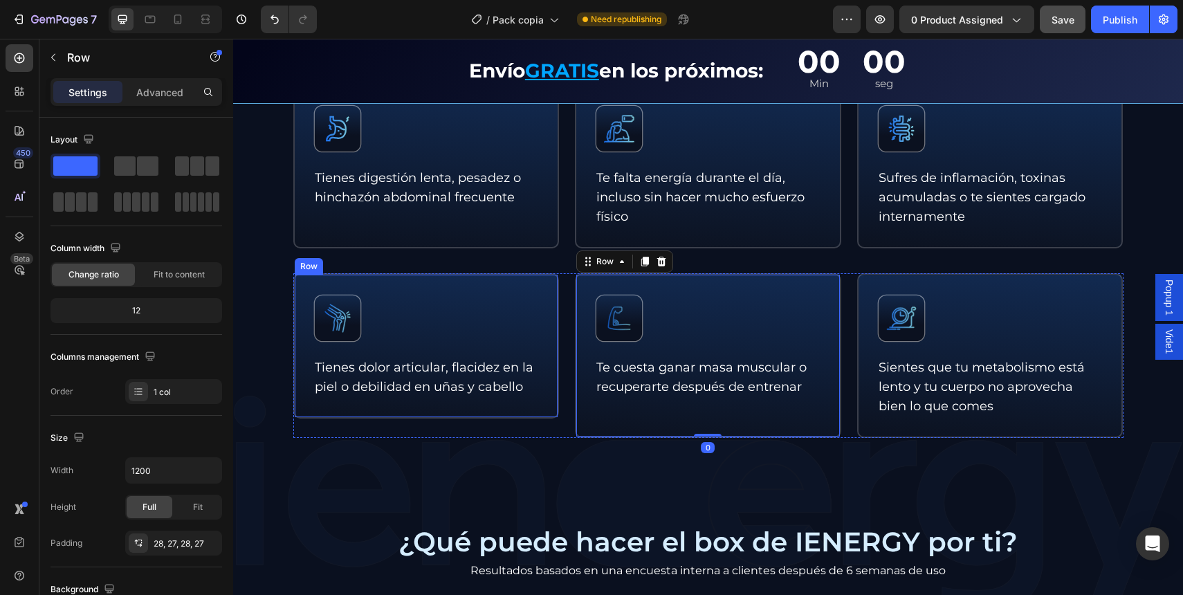
click at [375, 410] on div "Icon Tienes dolor articular, flacidez en la piel o debilidad en uñas y cabello …" at bounding box center [426, 345] width 266 height 145
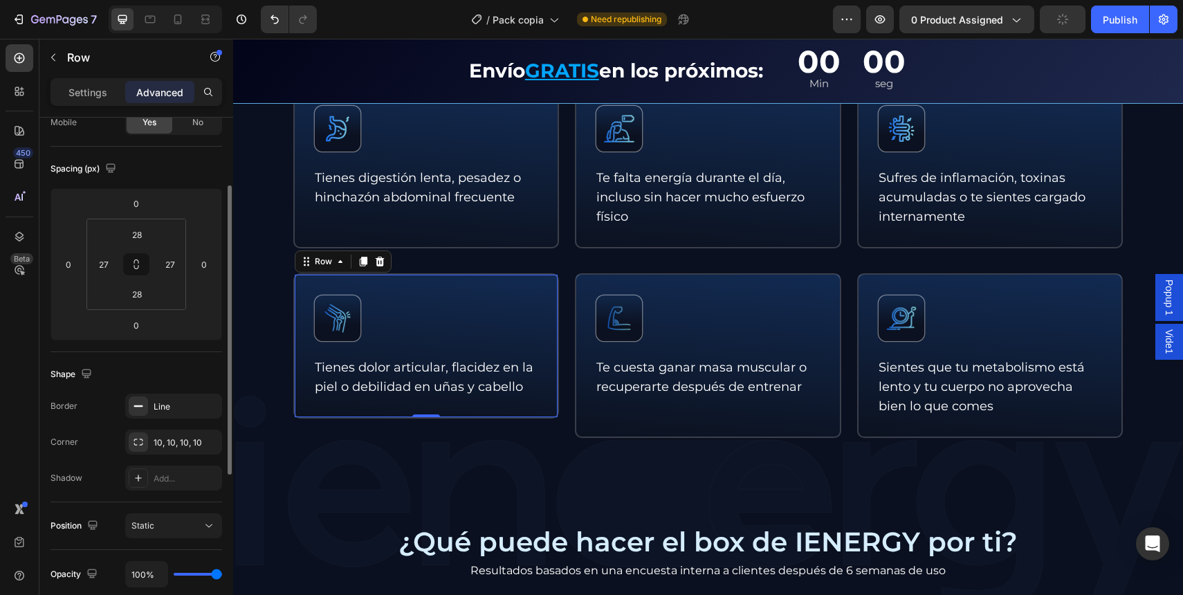
scroll to position [0, 0]
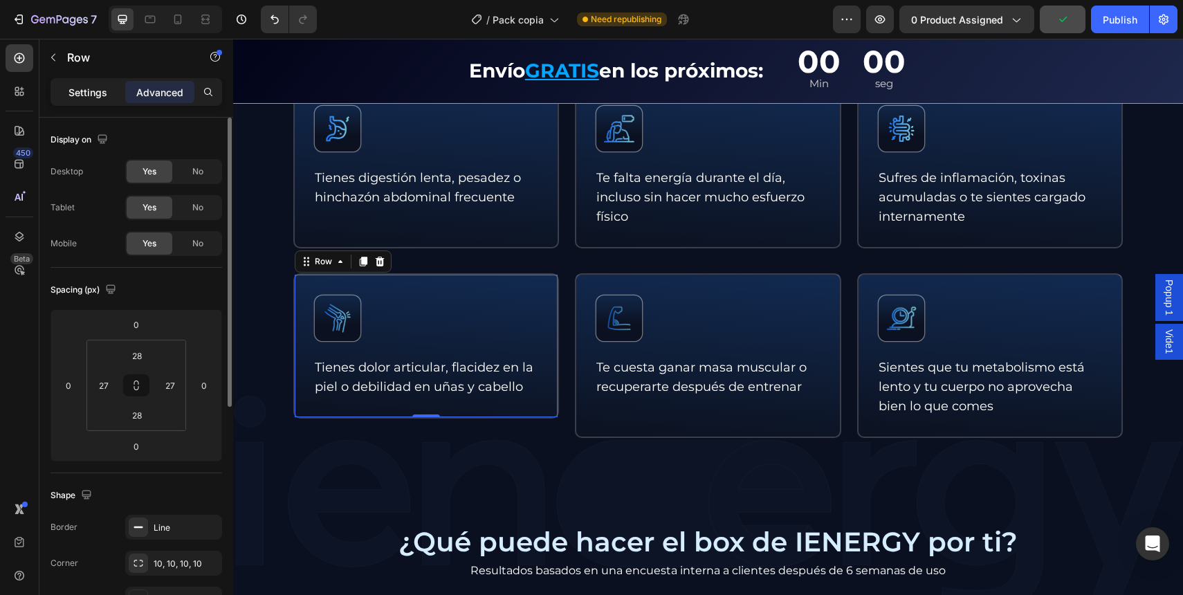
click at [95, 90] on p "Settings" at bounding box center [88, 92] width 39 height 15
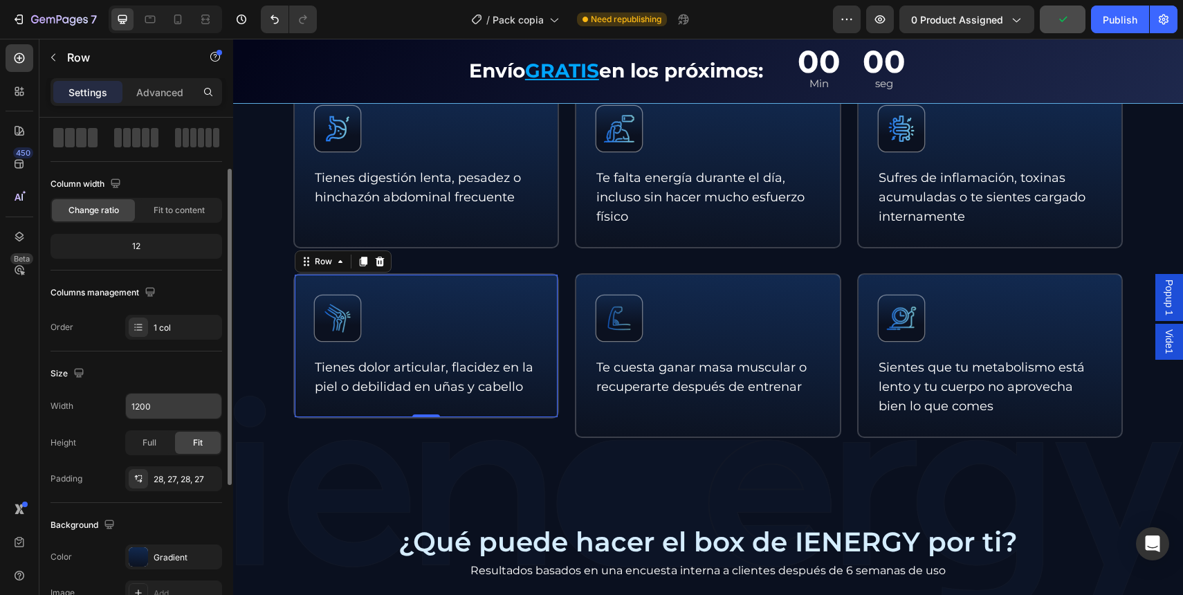
scroll to position [95, 0]
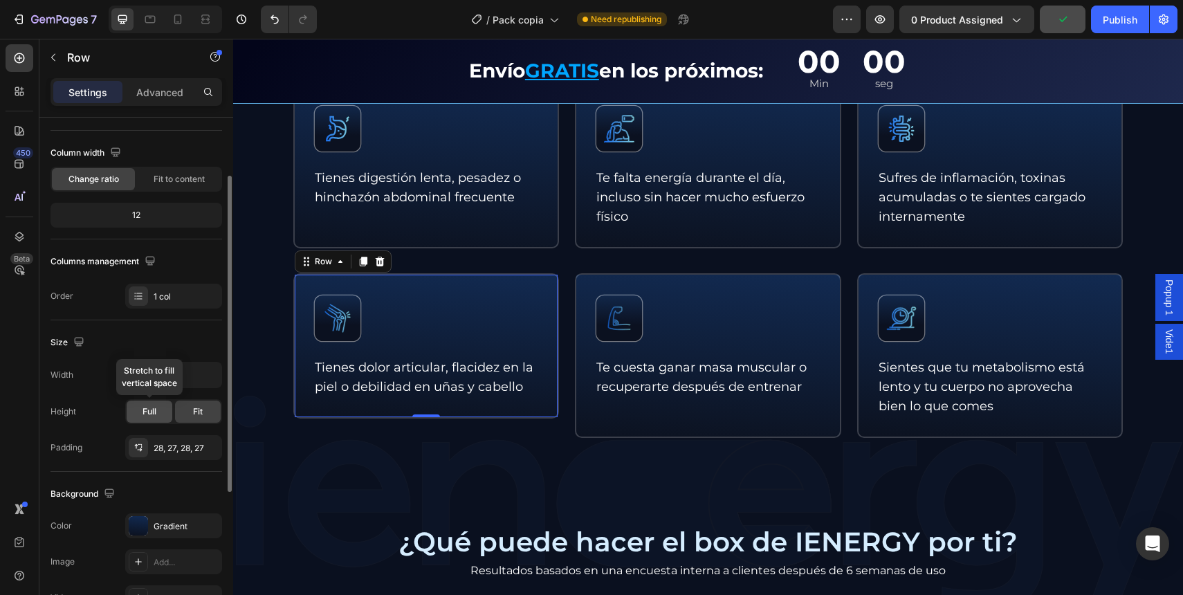
click at [154, 408] on span "Full" at bounding box center [150, 411] width 14 height 12
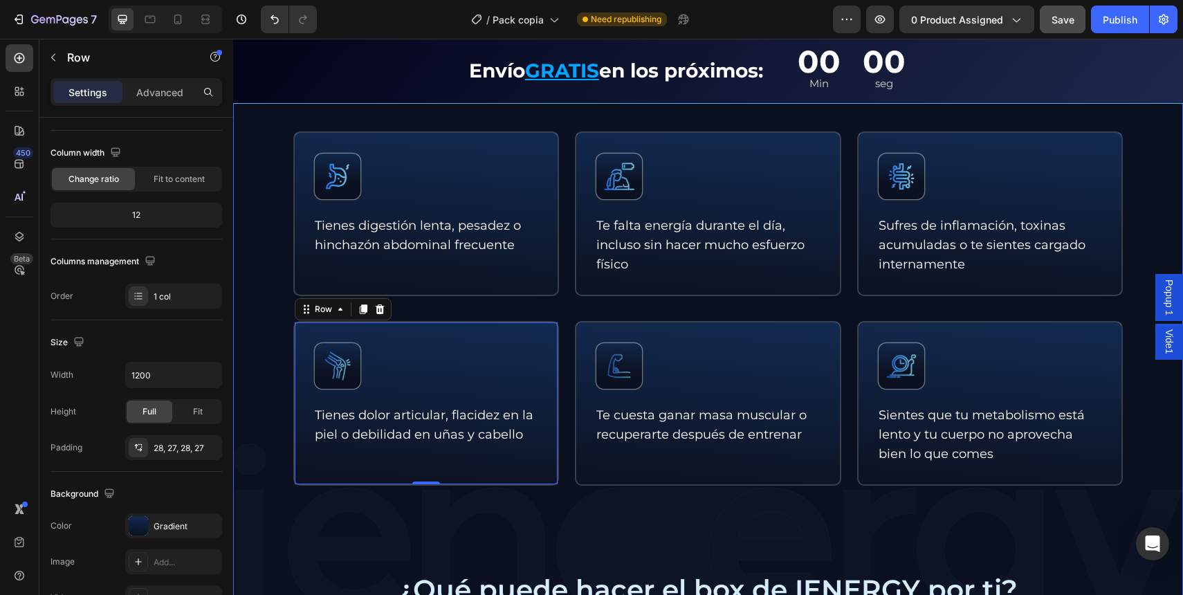
scroll to position [729, 0]
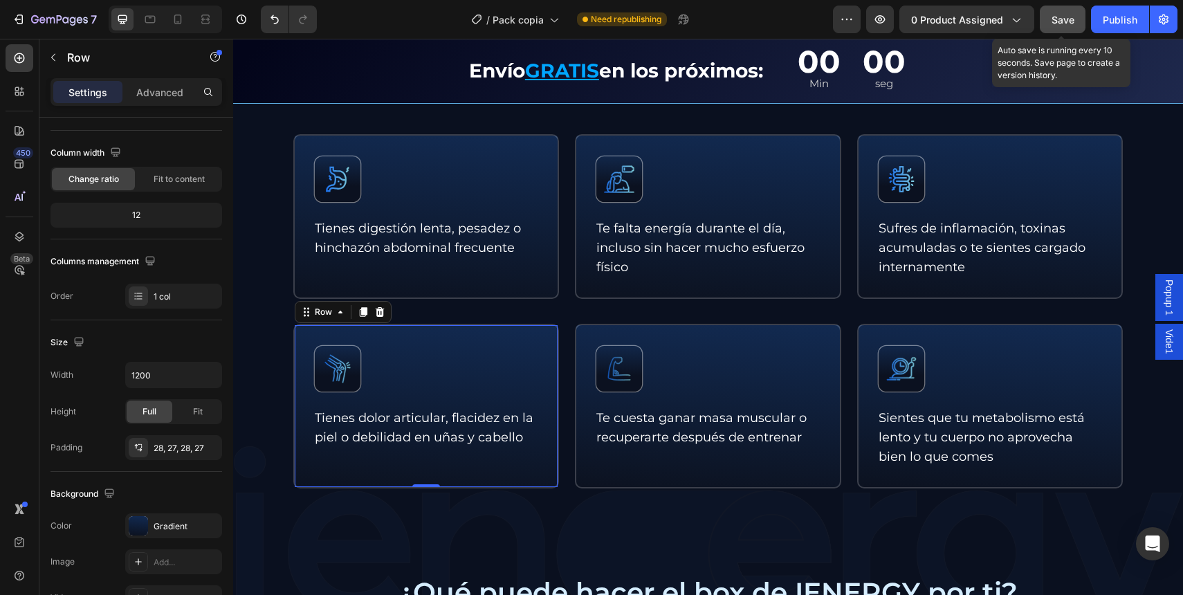
click at [1065, 18] on span "Save" at bounding box center [1063, 20] width 23 height 12
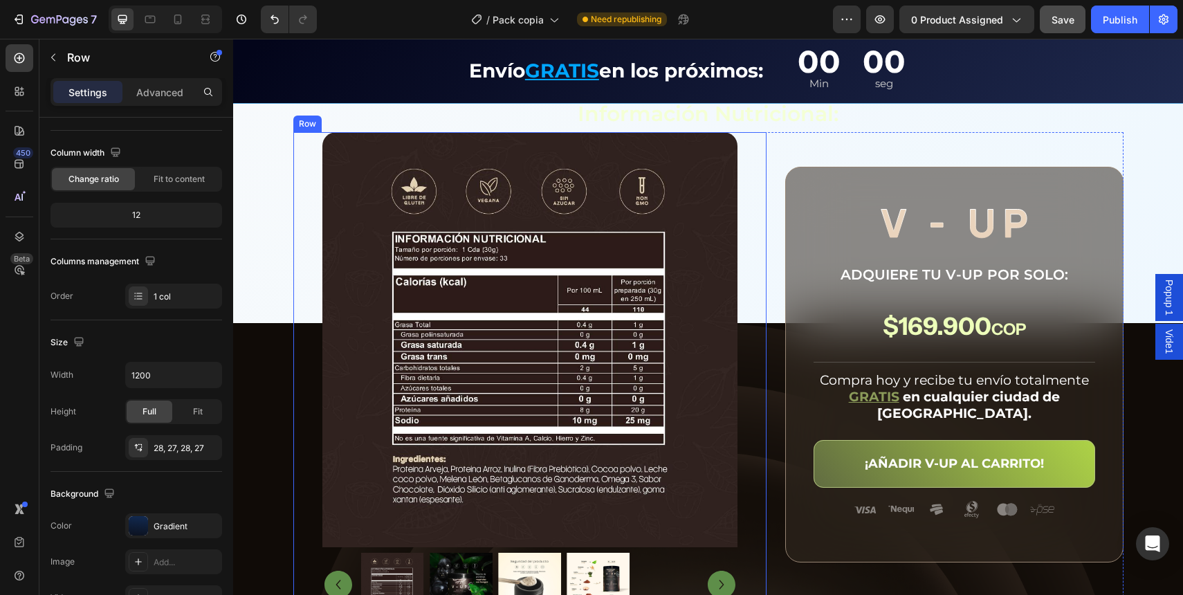
scroll to position [2370, 0]
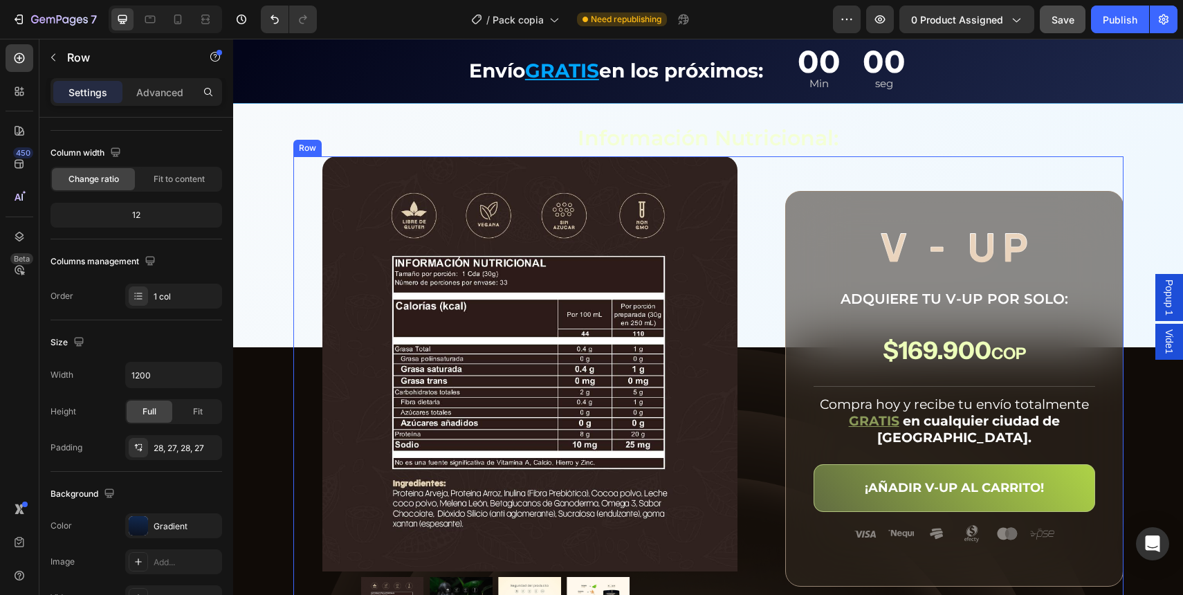
click at [765, 199] on div "Product Images Drop element here Product Row Image ADQUIERE TU V-UP POR SOLO: T…" at bounding box center [708, 429] width 830 height 547
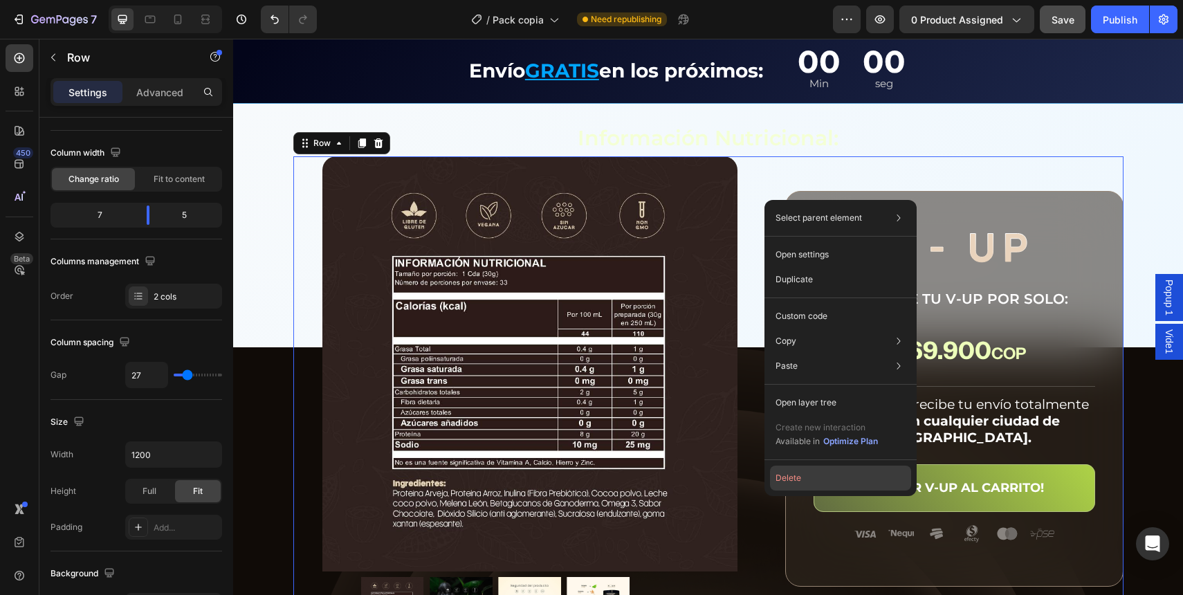
click at [798, 477] on button "Delete" at bounding box center [840, 478] width 141 height 25
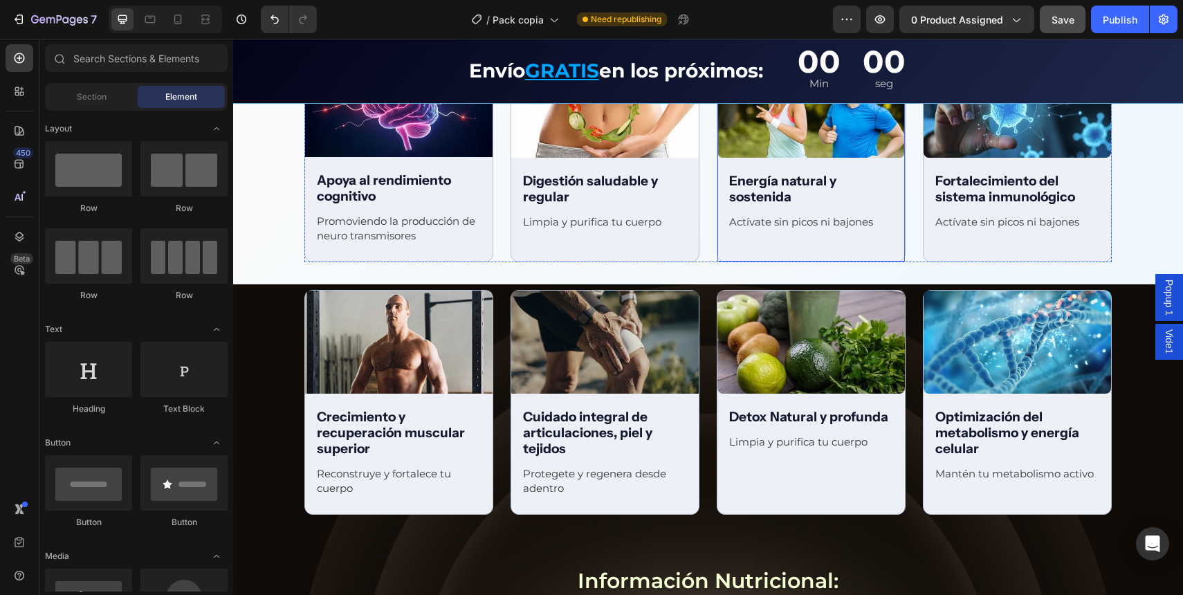
scroll to position [1942, 0]
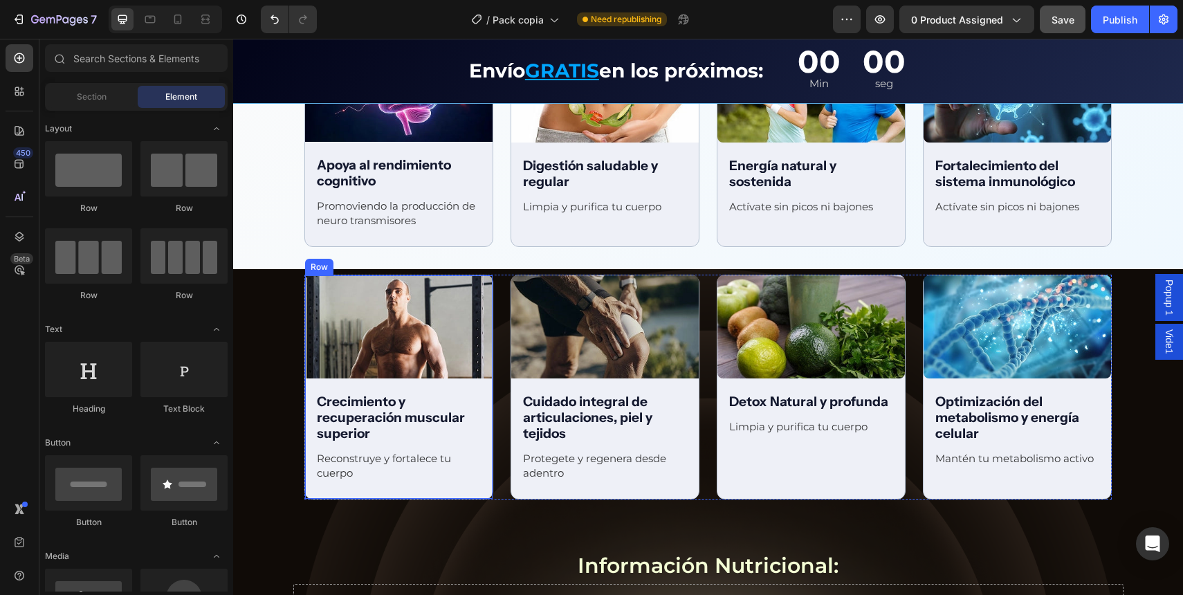
click at [262, 365] on div "Beneficios integrales Text Block Row Image Apoya al rendimiento cognitivo Text …" at bounding box center [708, 301] width 950 height 650
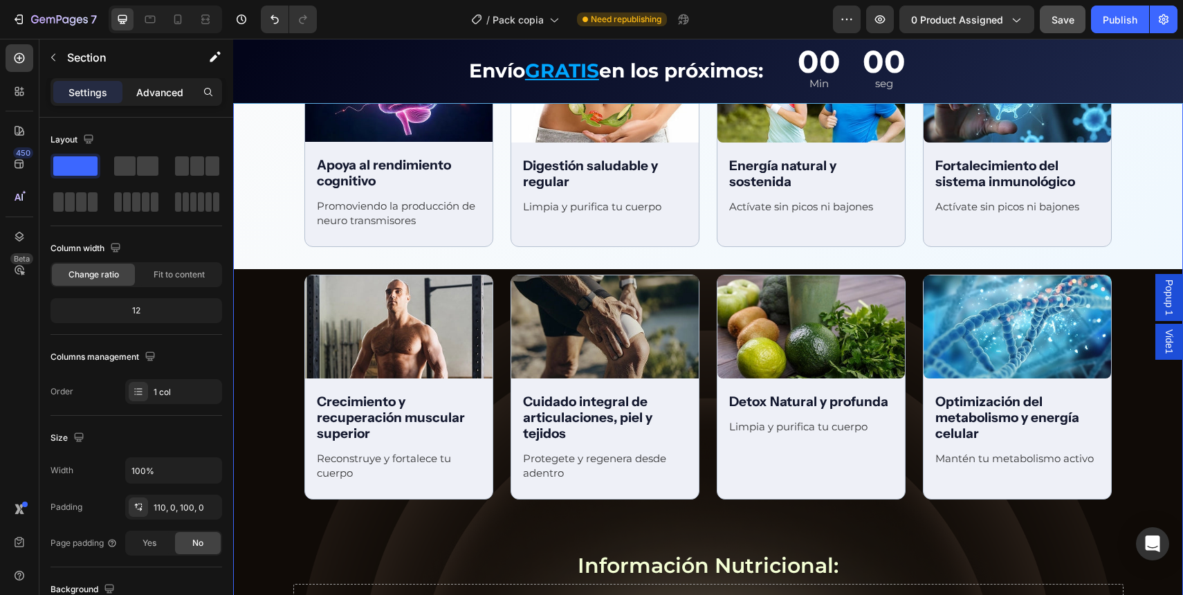
click at [178, 94] on p "Advanced" at bounding box center [159, 92] width 47 height 15
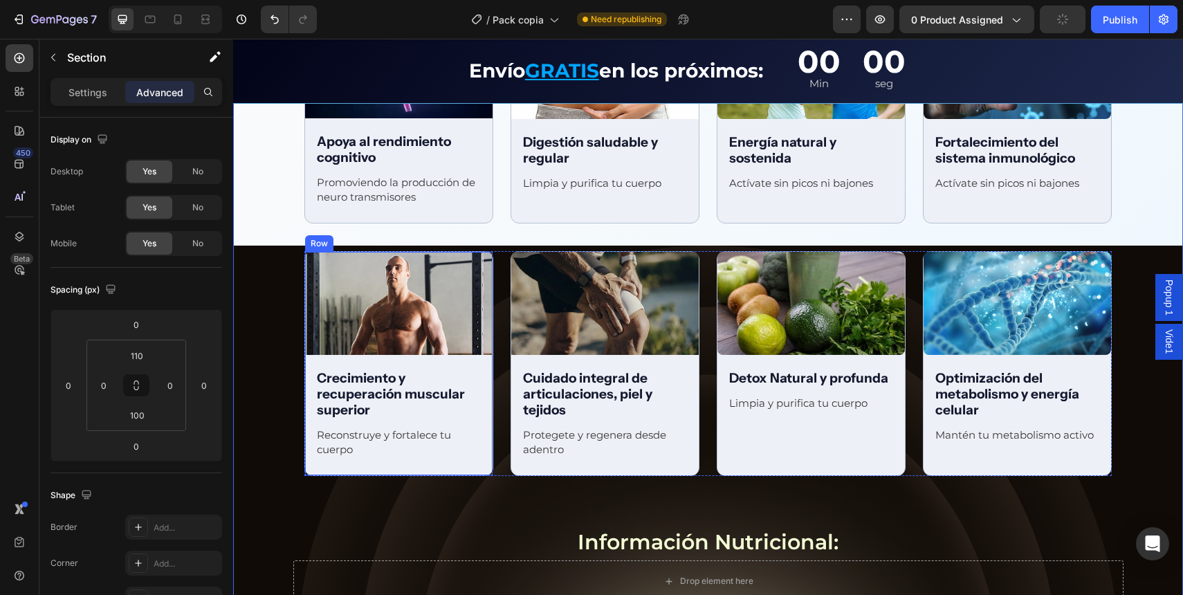
scroll to position [1982, 0]
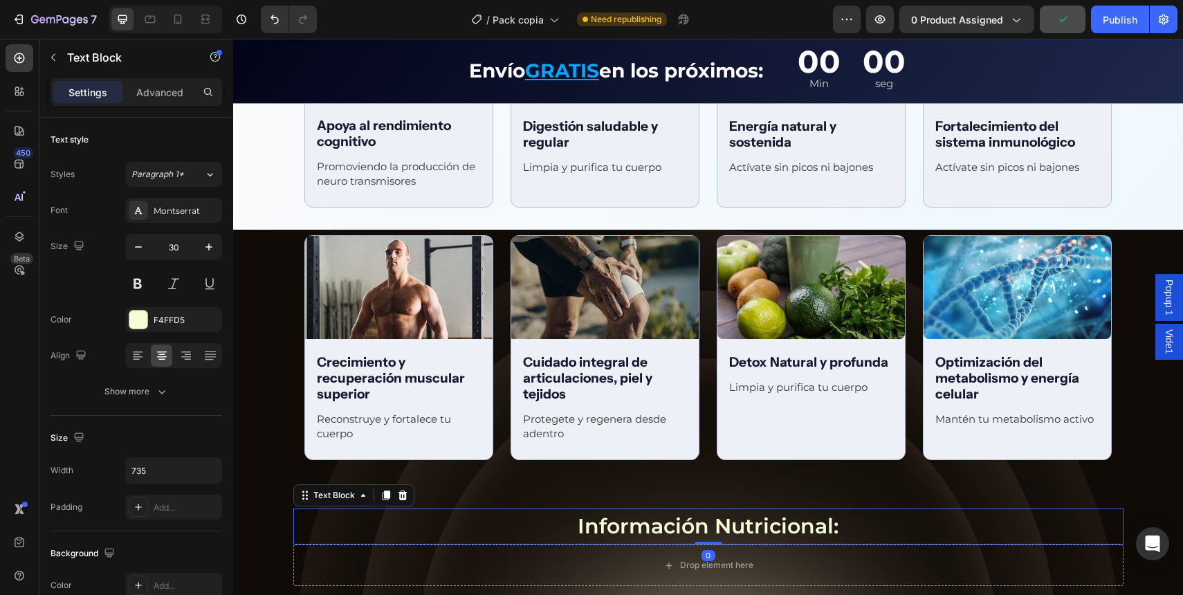
click at [374, 515] on div "Información Nutricional:" at bounding box center [708, 527] width 830 height 36
click at [313, 475] on div "Beneficios integrales Text Block Row Image Apoya al rendimiento cognitivo Text …" at bounding box center [708, 261] width 950 height 650
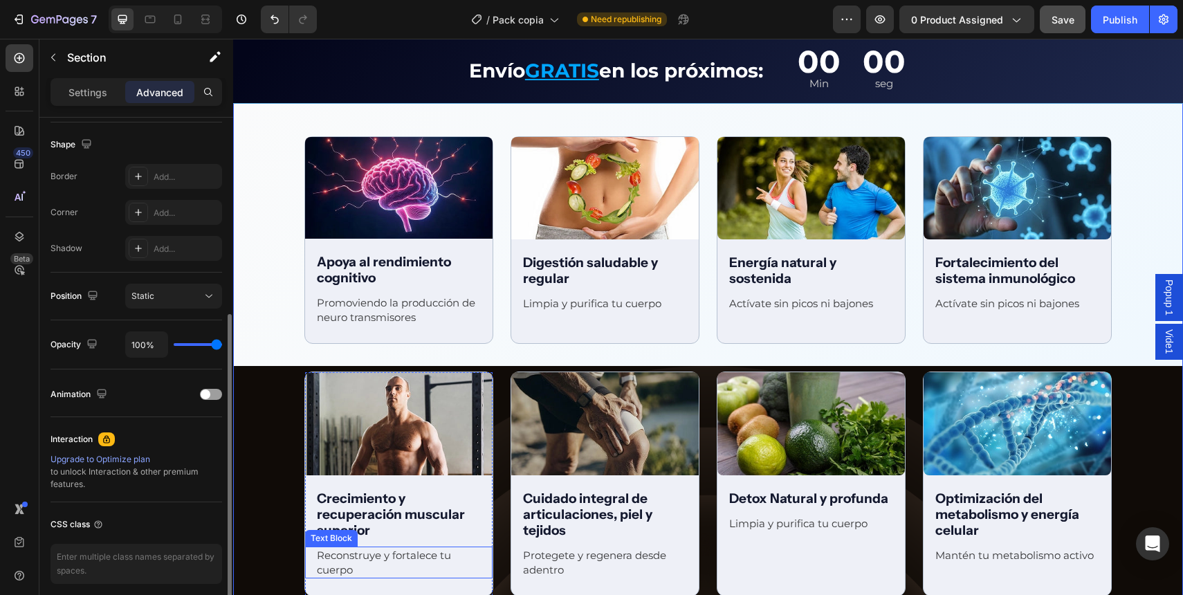
scroll to position [1746, 0]
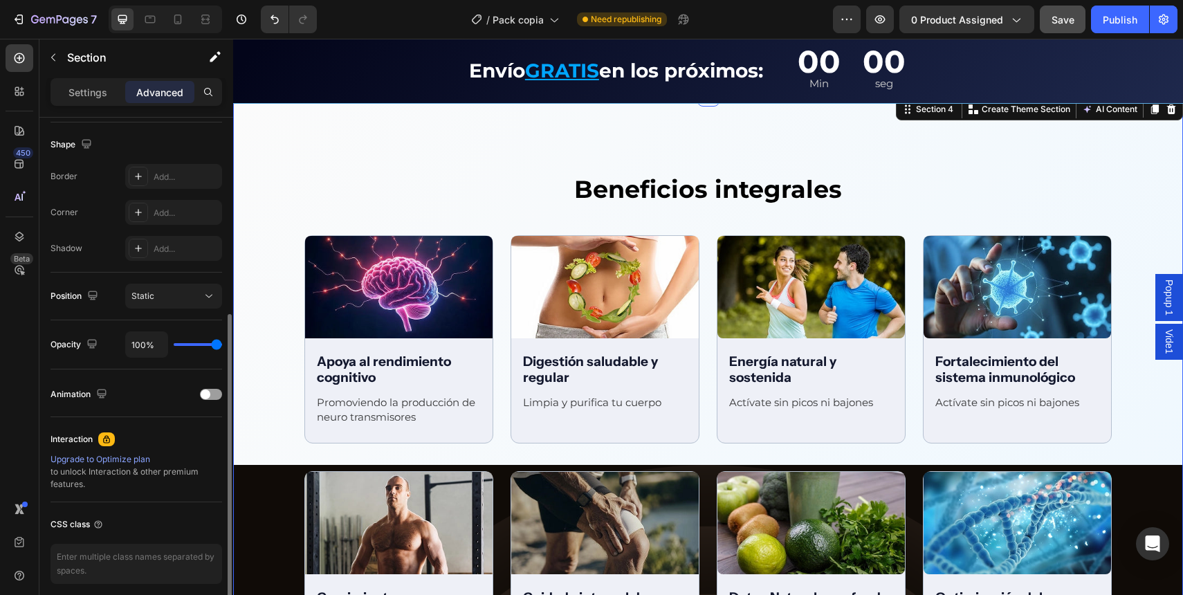
click at [282, 302] on div "Beneficios integrales Text Block Row Image Apoya al rendimiento cognitivo Text …" at bounding box center [708, 497] width 950 height 650
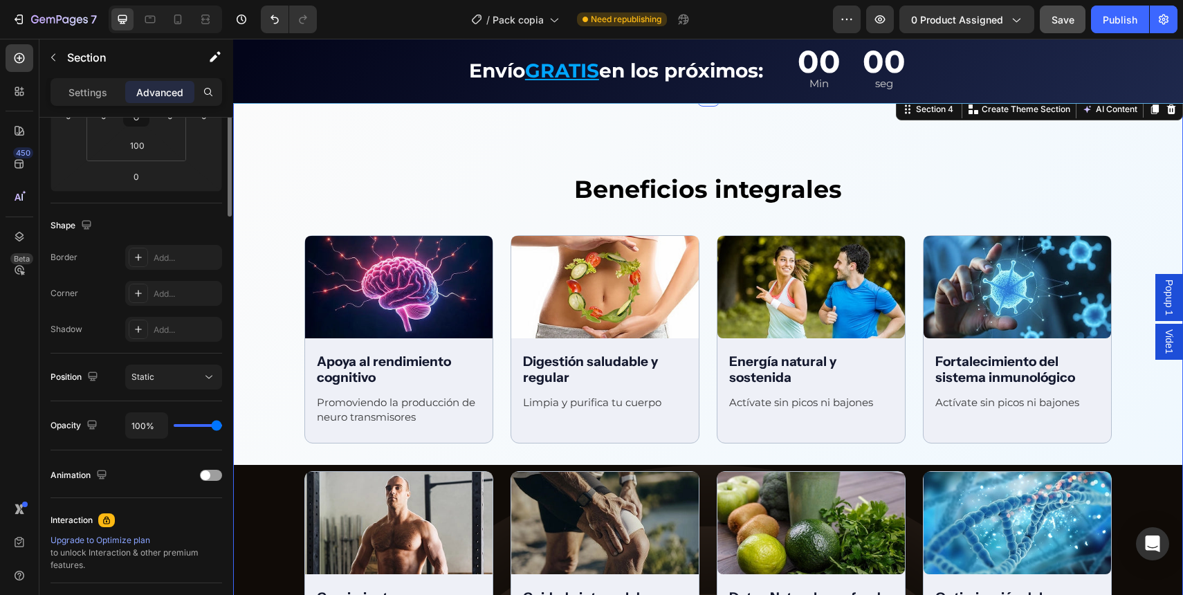
scroll to position [51, 0]
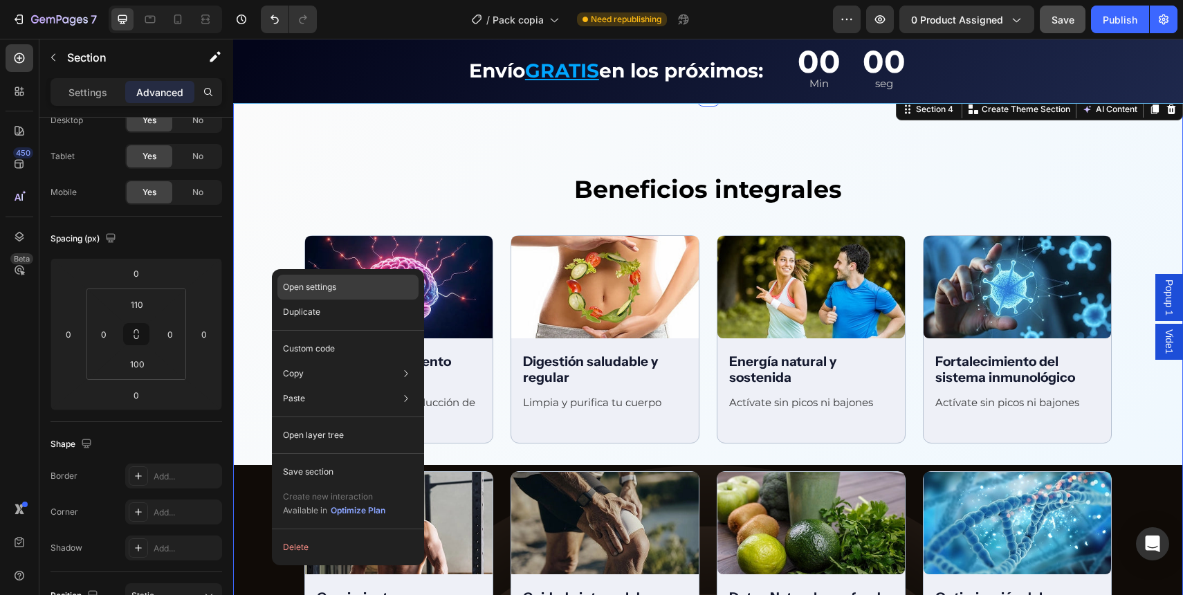
click at [283, 285] on p "Open settings" at bounding box center [309, 287] width 53 height 12
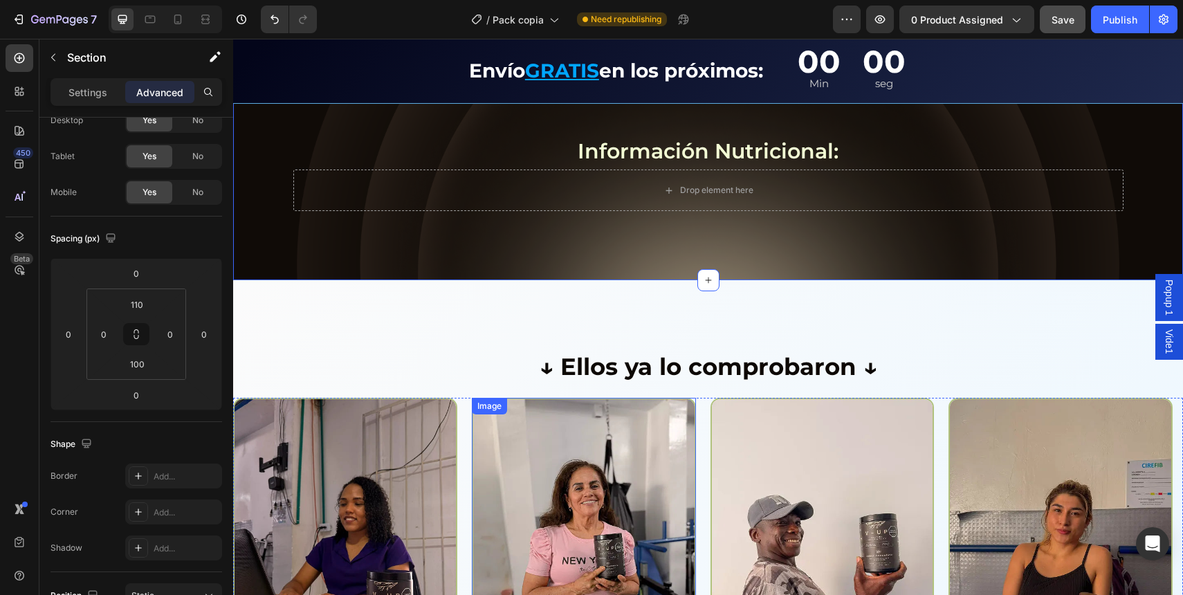
scroll to position [2260, 0]
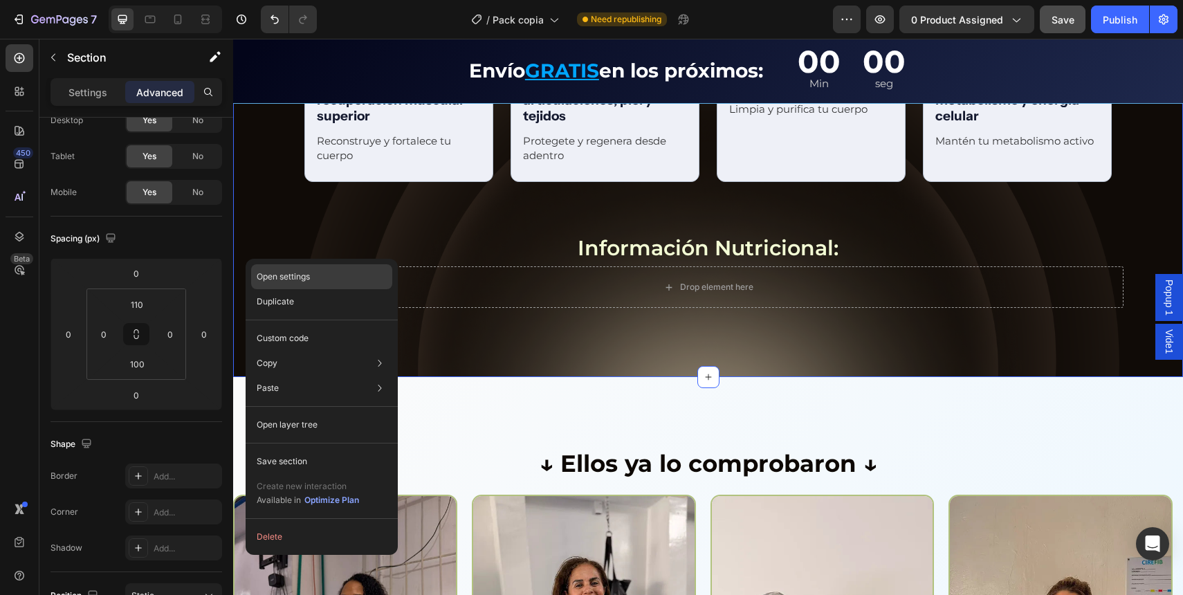
click at [271, 275] on p "Open settings" at bounding box center [283, 277] width 53 height 12
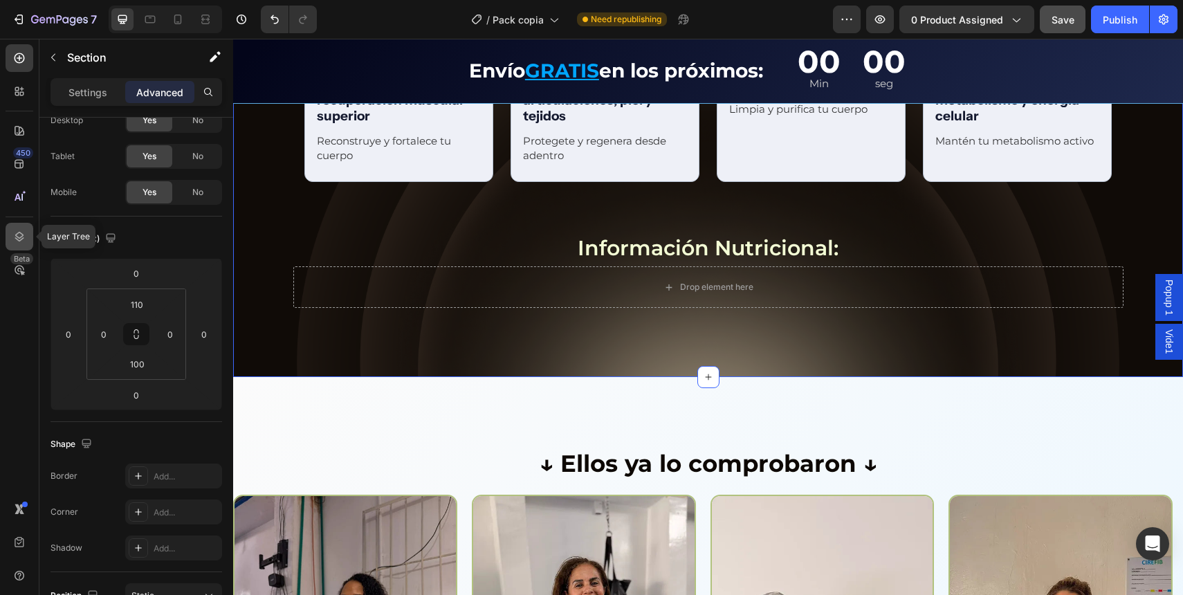
click at [25, 227] on div at bounding box center [20, 237] width 28 height 28
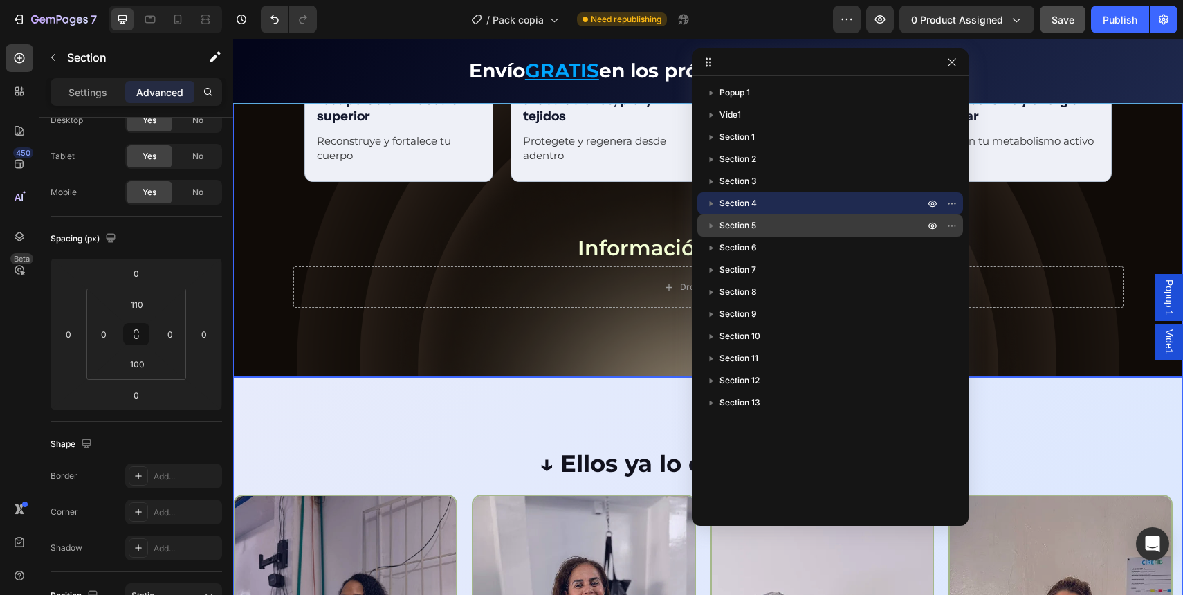
click at [753, 226] on span "Section 5" at bounding box center [738, 226] width 37 height 14
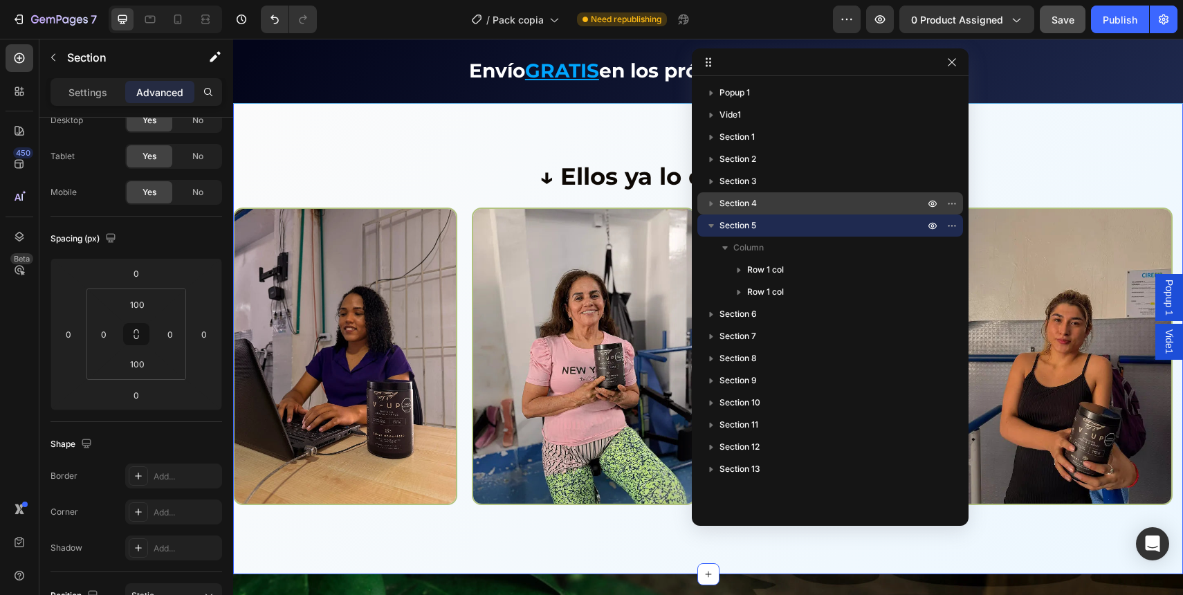
click at [749, 194] on div "Section 4" at bounding box center [830, 203] width 255 height 22
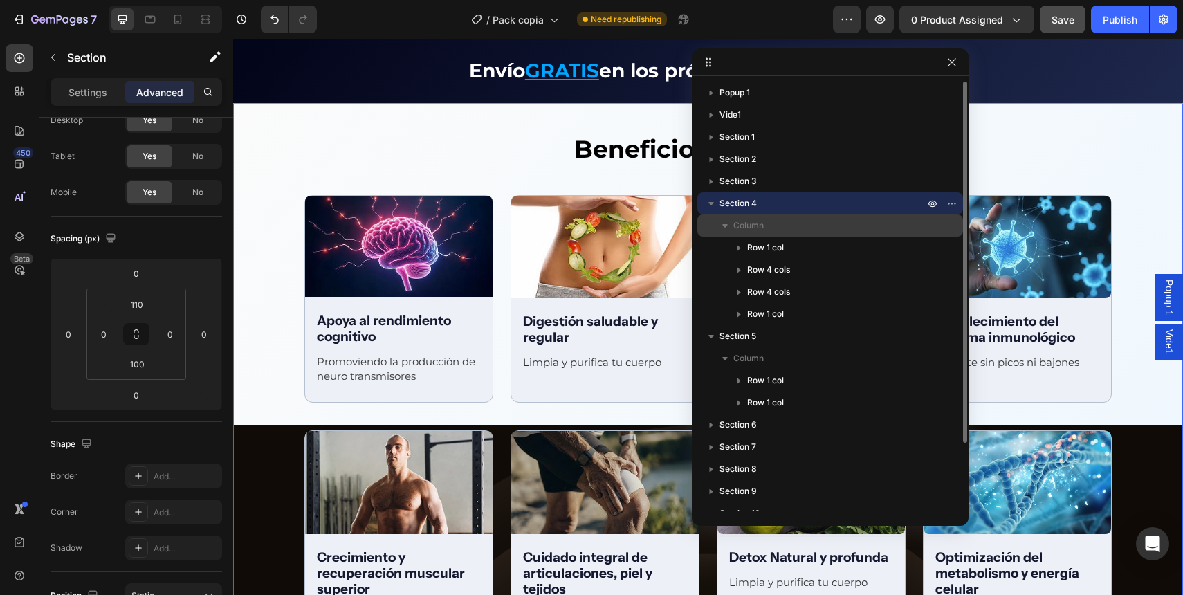
scroll to position [1754, 0]
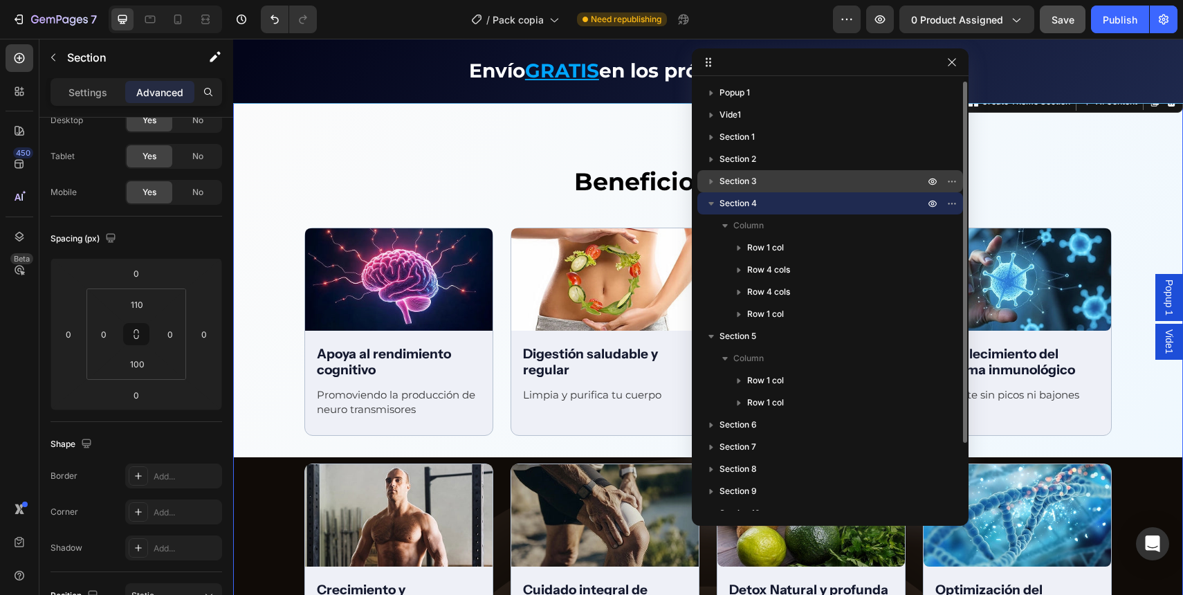
click at [788, 178] on p "Section 3" at bounding box center [824, 181] width 208 height 14
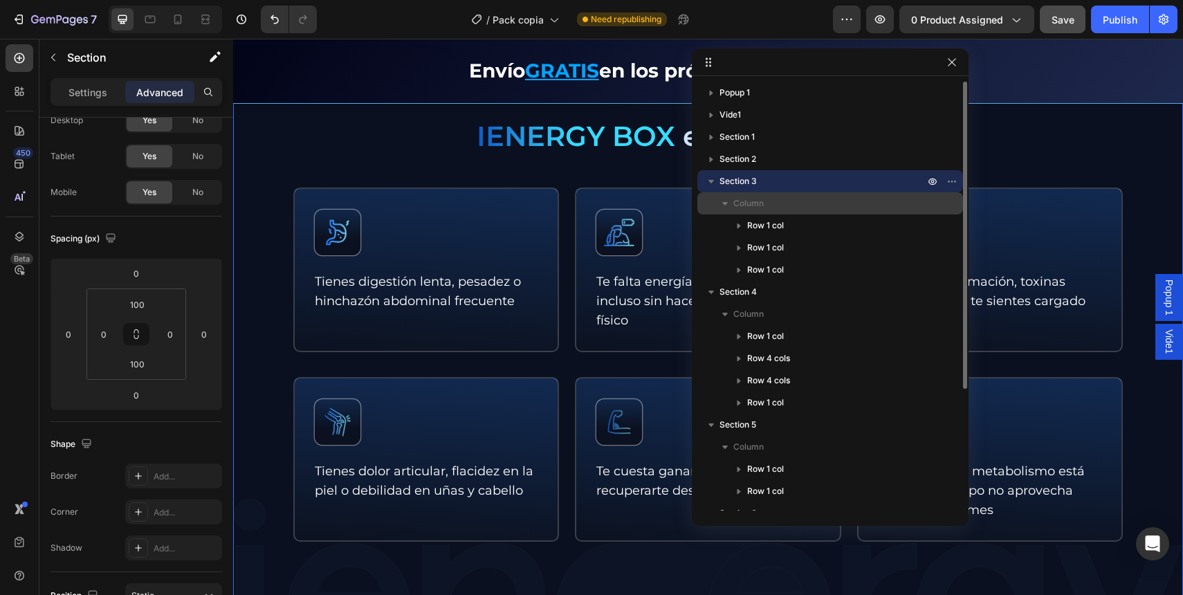
scroll to position [618, 0]
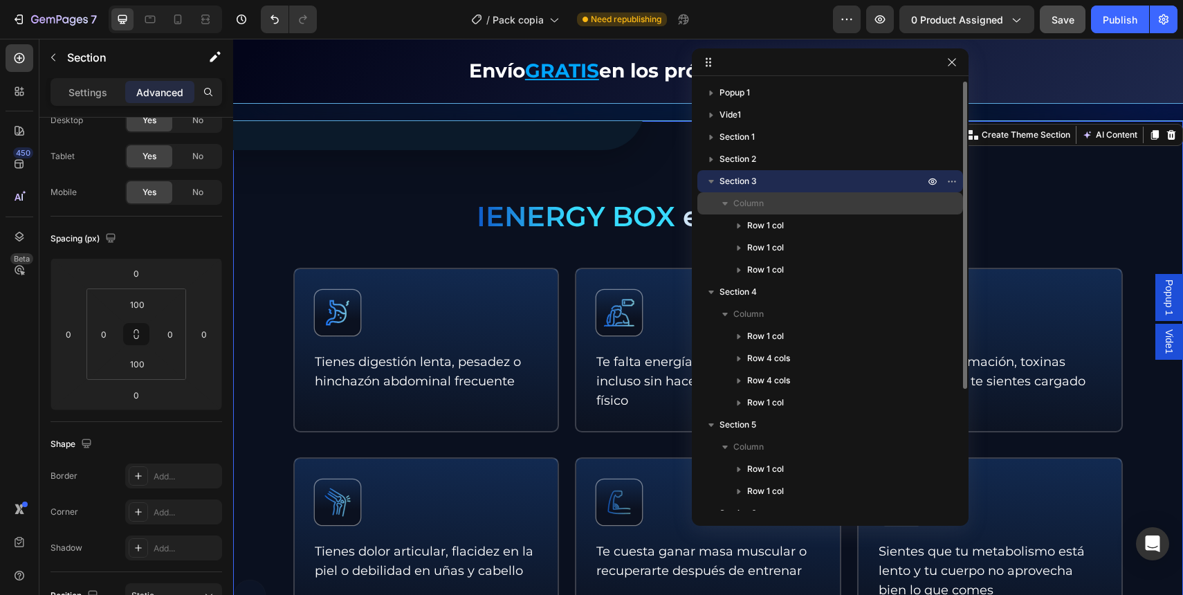
click at [789, 213] on div "Column" at bounding box center [830, 203] width 255 height 22
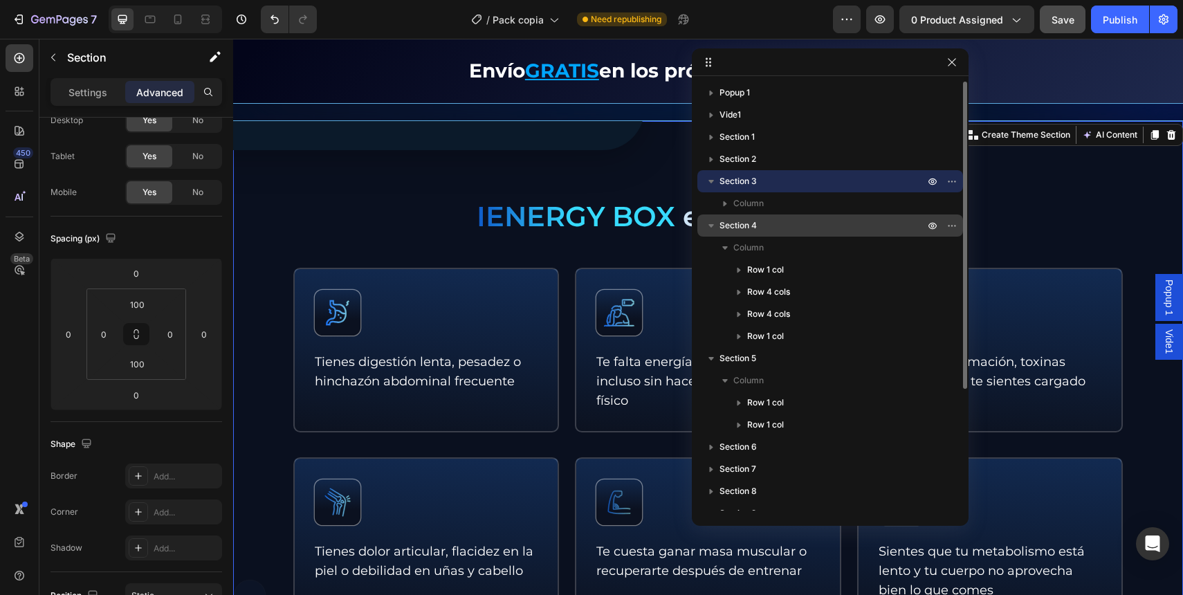
click at [788, 221] on p "Section 4" at bounding box center [824, 226] width 208 height 14
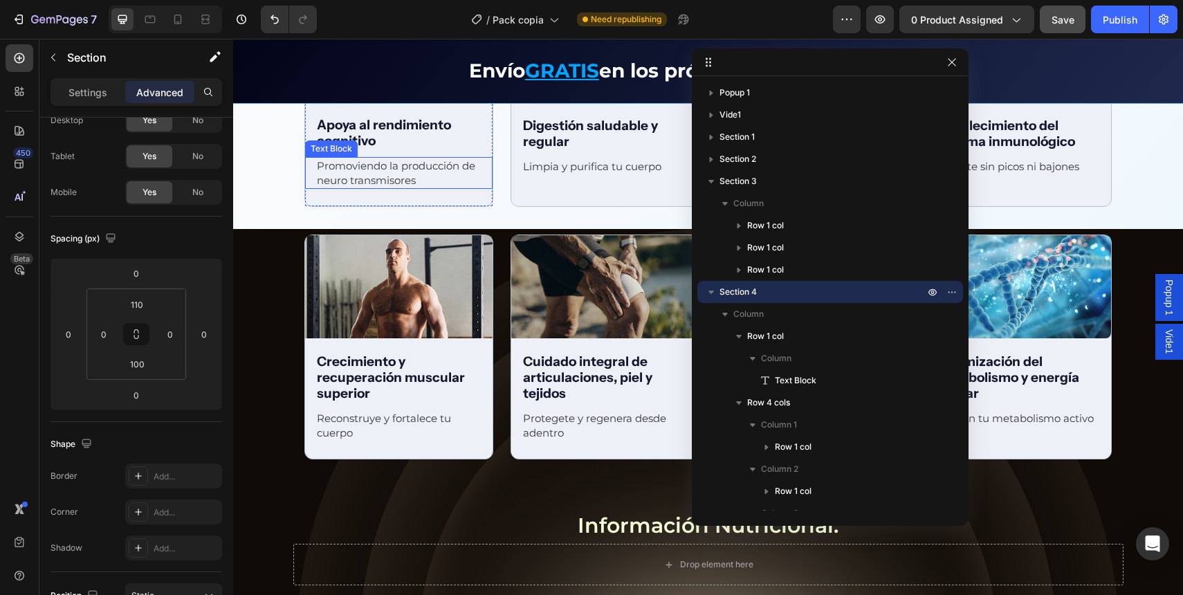
scroll to position [1978, 0]
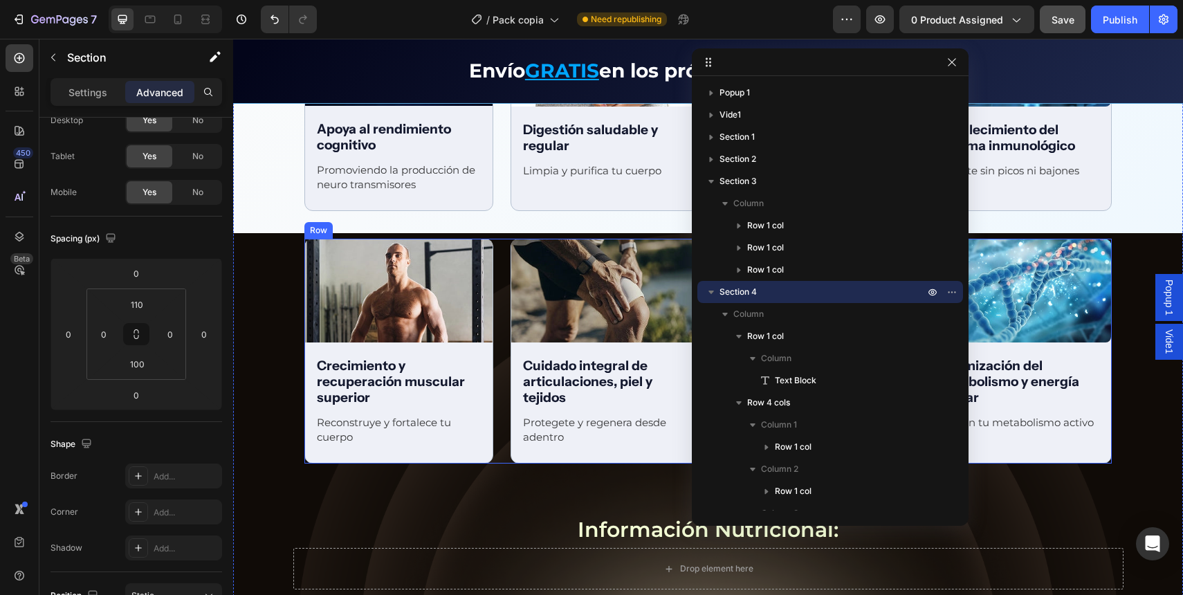
click at [493, 257] on div "Image Crecimiento y recuperación muscular superior Text Block Reconstruye y for…" at bounding box center [707, 351] width 807 height 225
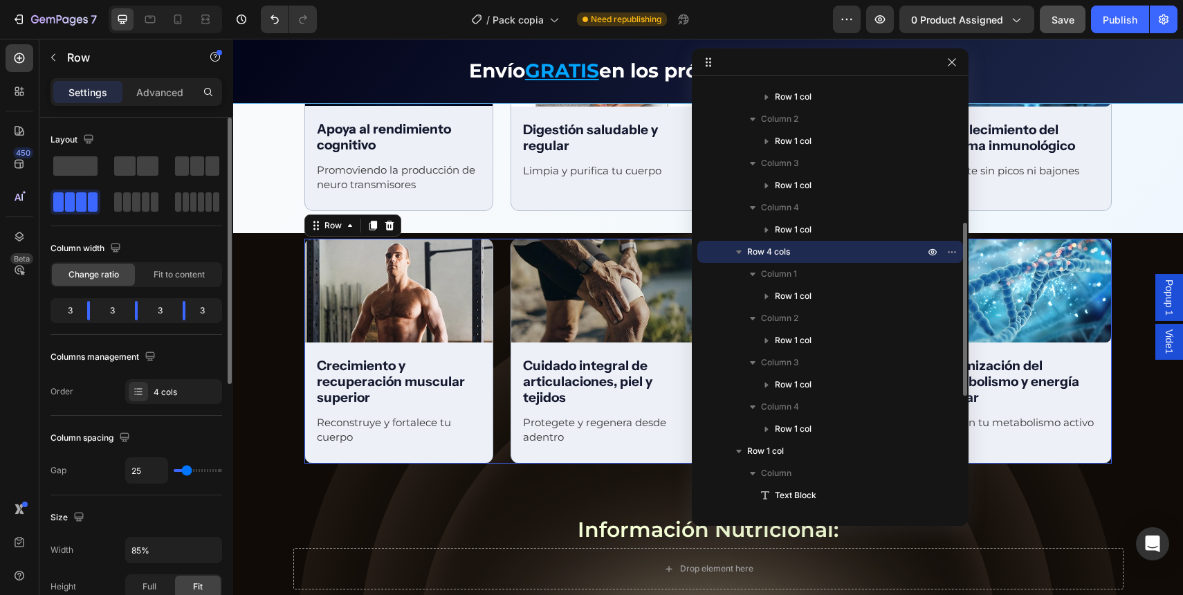
click at [188, 109] on div "Settings Advanced" at bounding box center [136, 97] width 194 height 39
click at [181, 106] on div "Settings Advanced" at bounding box center [136, 97] width 194 height 39
click at [176, 100] on div "Advanced" at bounding box center [159, 92] width 69 height 22
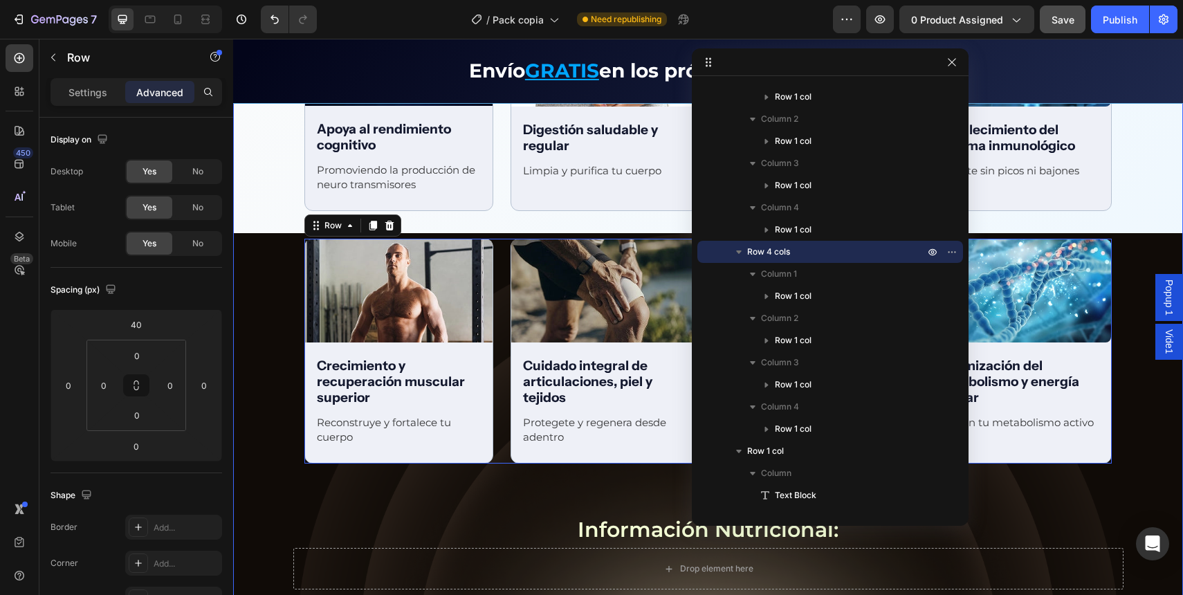
click at [515, 508] on div "Beneficios integrales Text Block Row Image Apoya al rendimiento cognitivo Text …" at bounding box center [708, 265] width 950 height 650
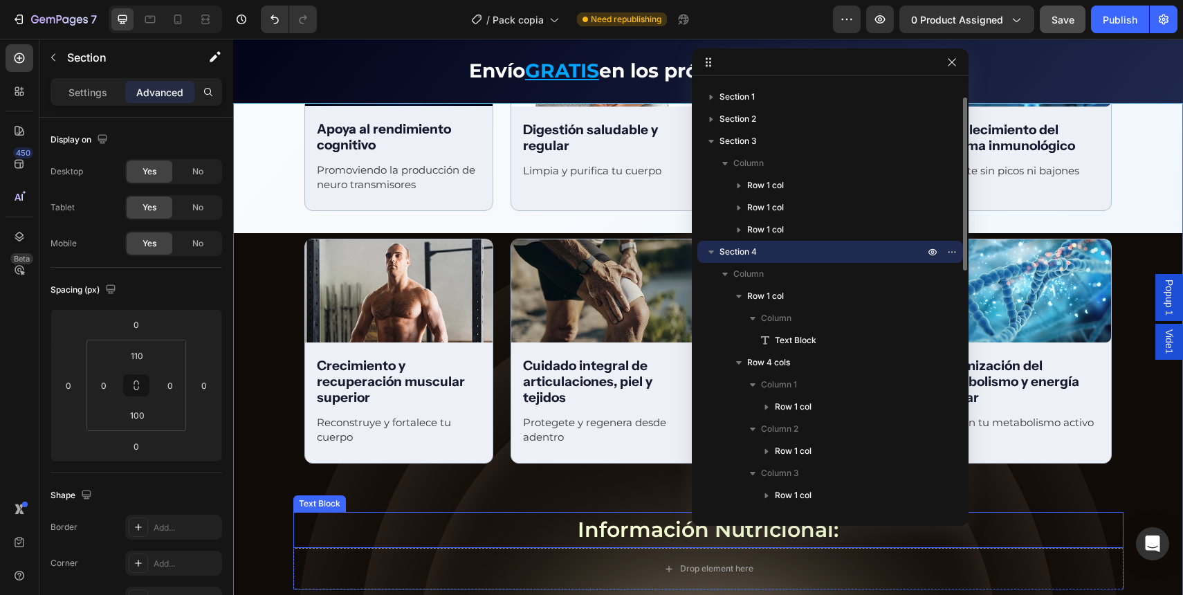
click at [607, 524] on p "Información Nutricional:" at bounding box center [708, 529] width 506 height 33
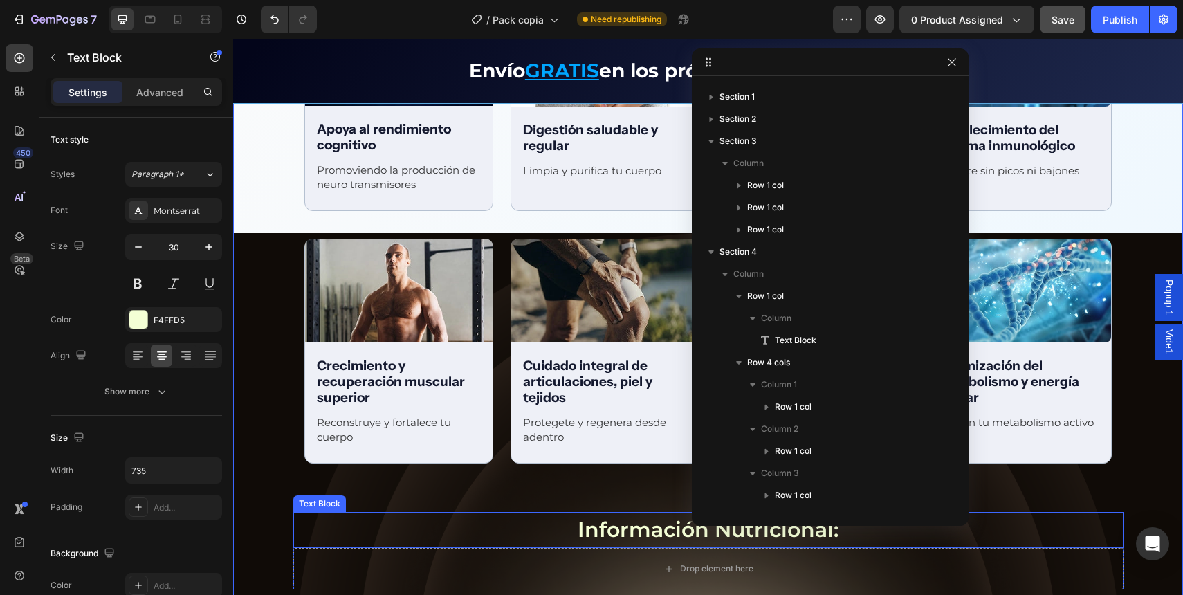
scroll to position [594, 0]
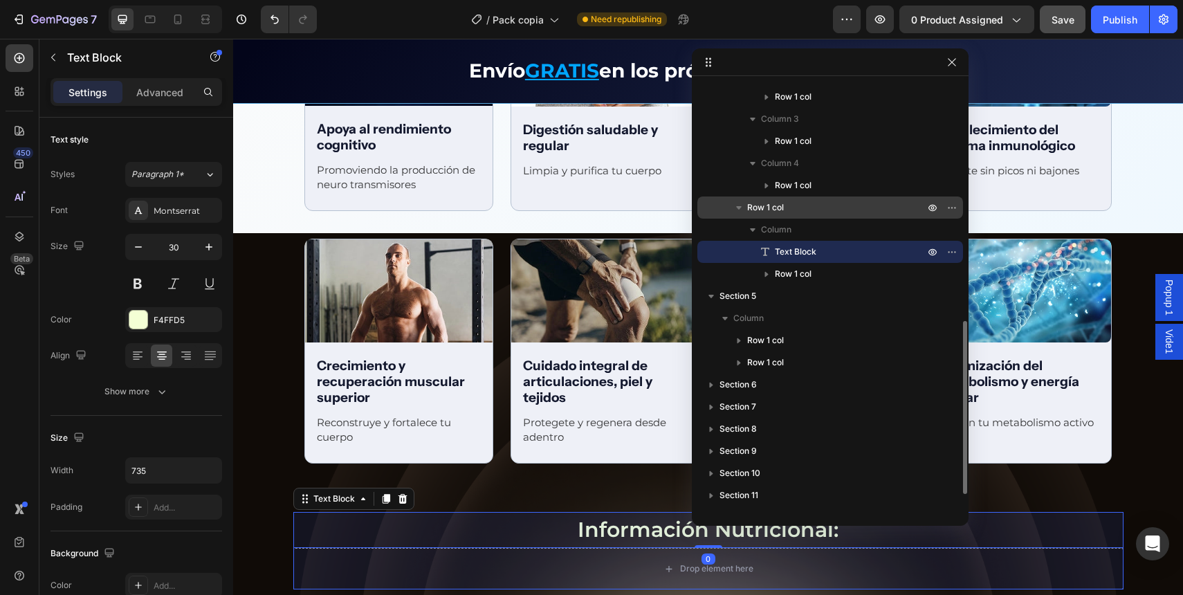
click at [826, 210] on p "Row 1 col" at bounding box center [837, 208] width 180 height 14
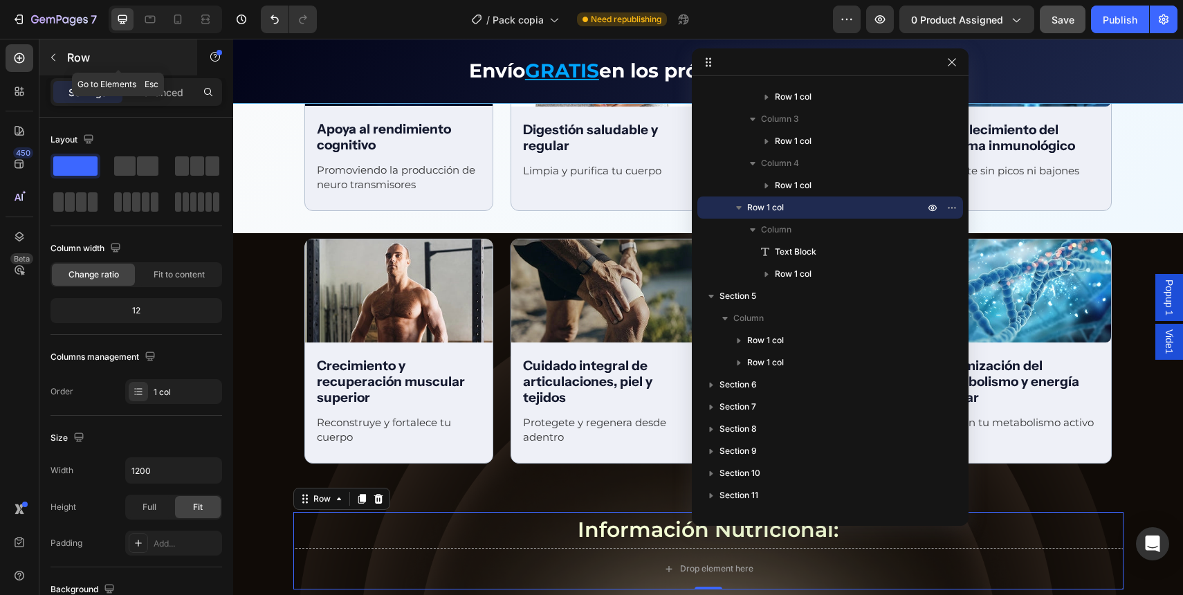
click at [156, 69] on div "Row" at bounding box center [118, 57] width 158 height 36
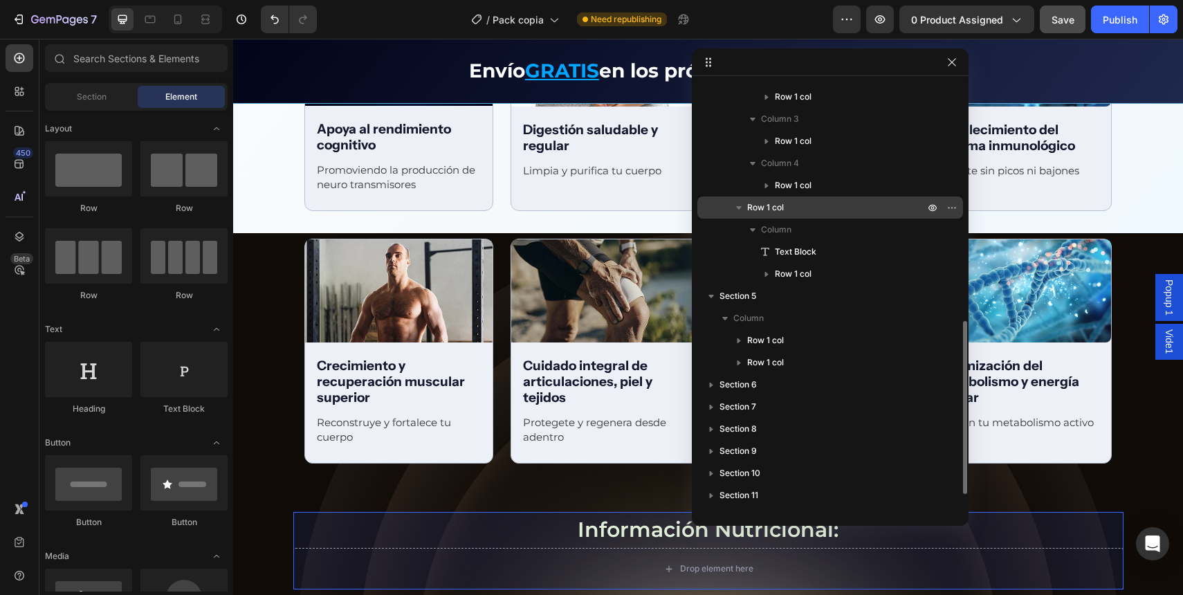
click at [796, 208] on p "Row 1 col" at bounding box center [837, 208] width 180 height 14
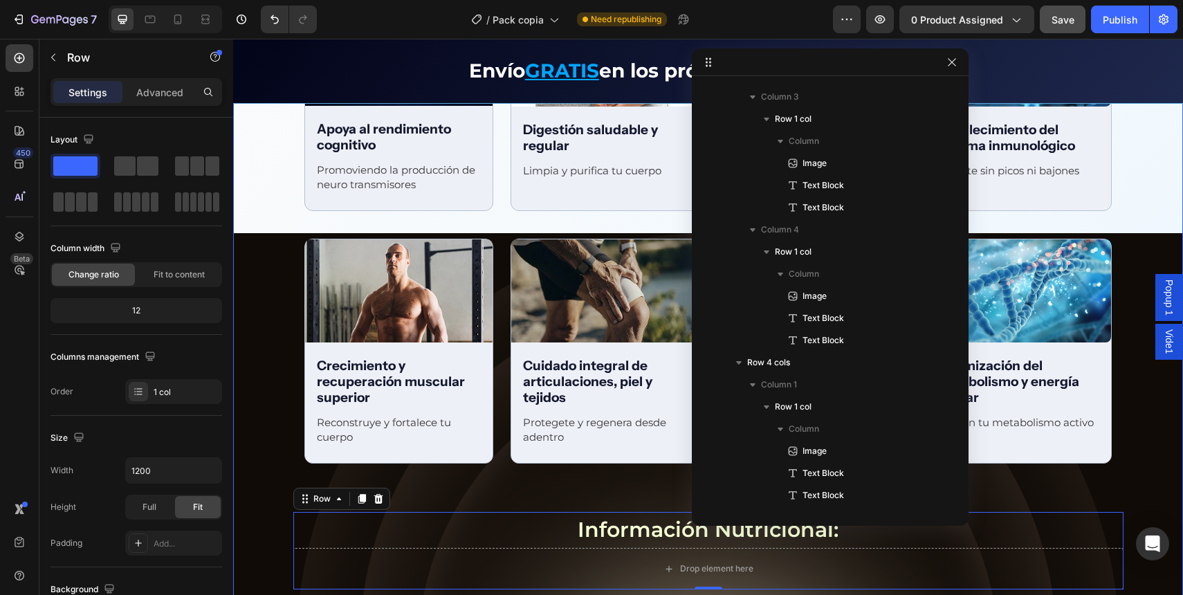
scroll to position [1258, 0]
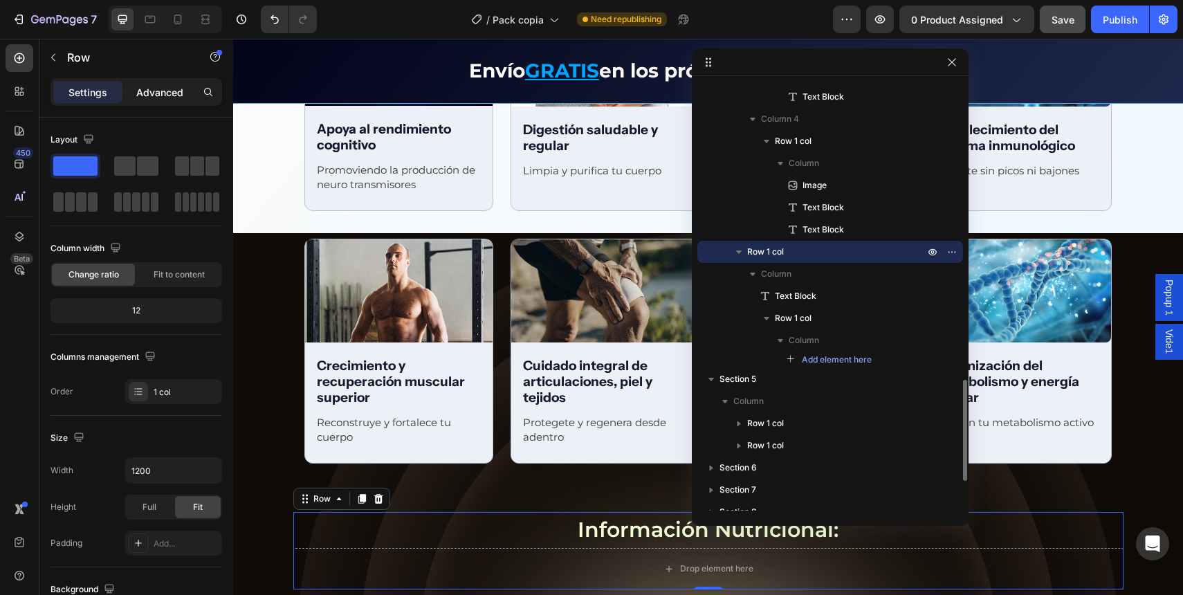
click at [148, 96] on p "Advanced" at bounding box center [159, 92] width 47 height 15
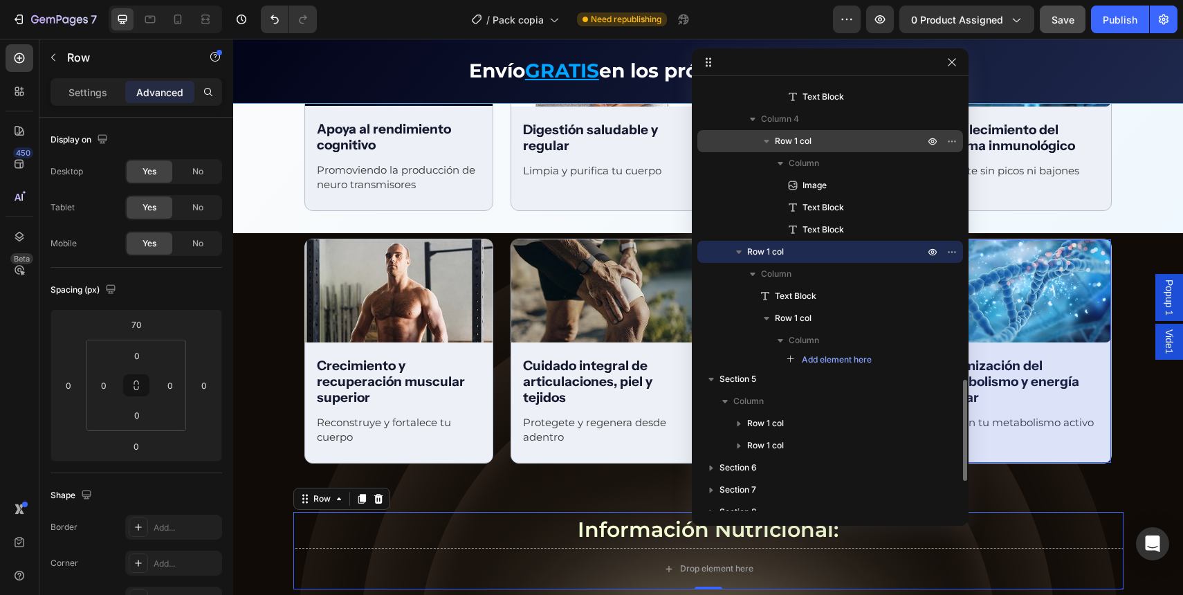
click at [794, 145] on span "Row 1 col" at bounding box center [793, 141] width 37 height 14
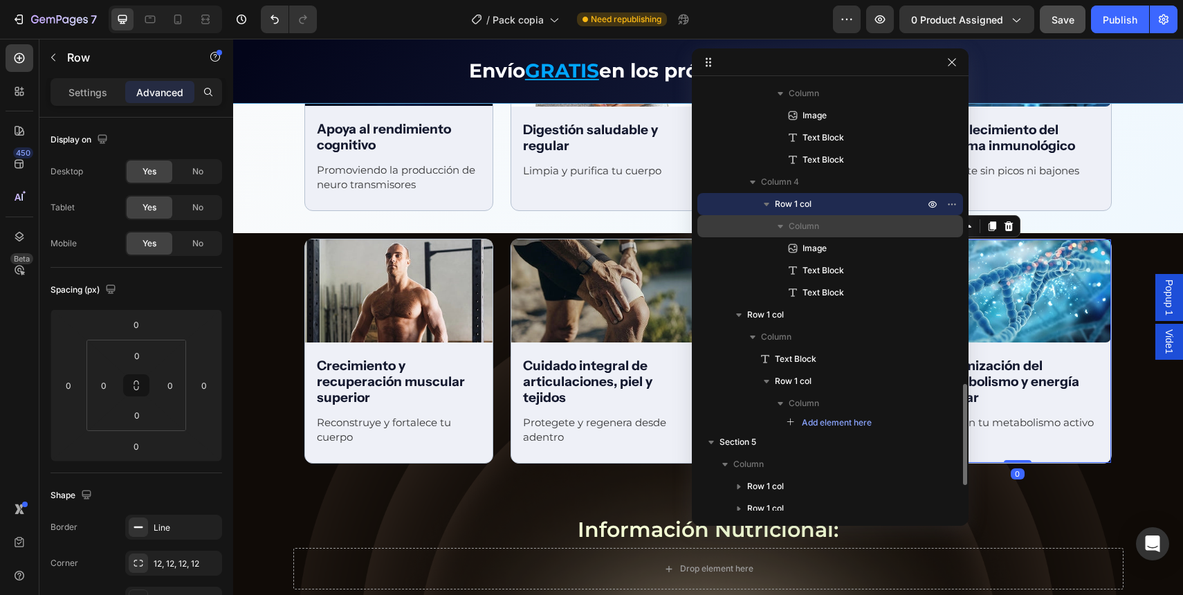
scroll to position [1052, 0]
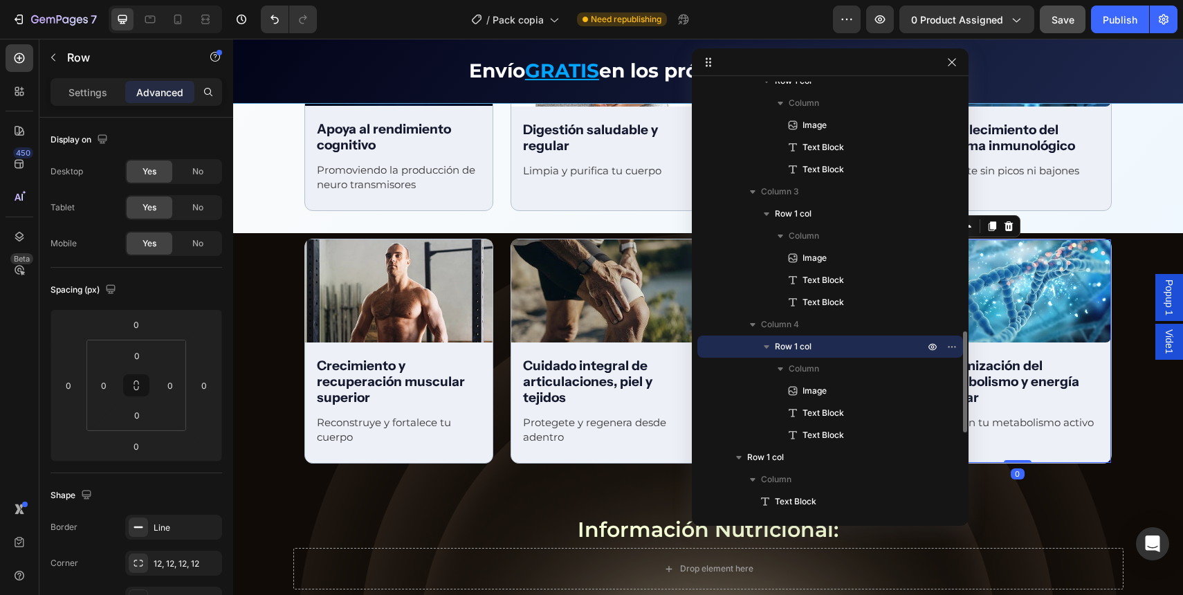
click at [715, 61] on div at bounding box center [830, 62] width 277 height 28
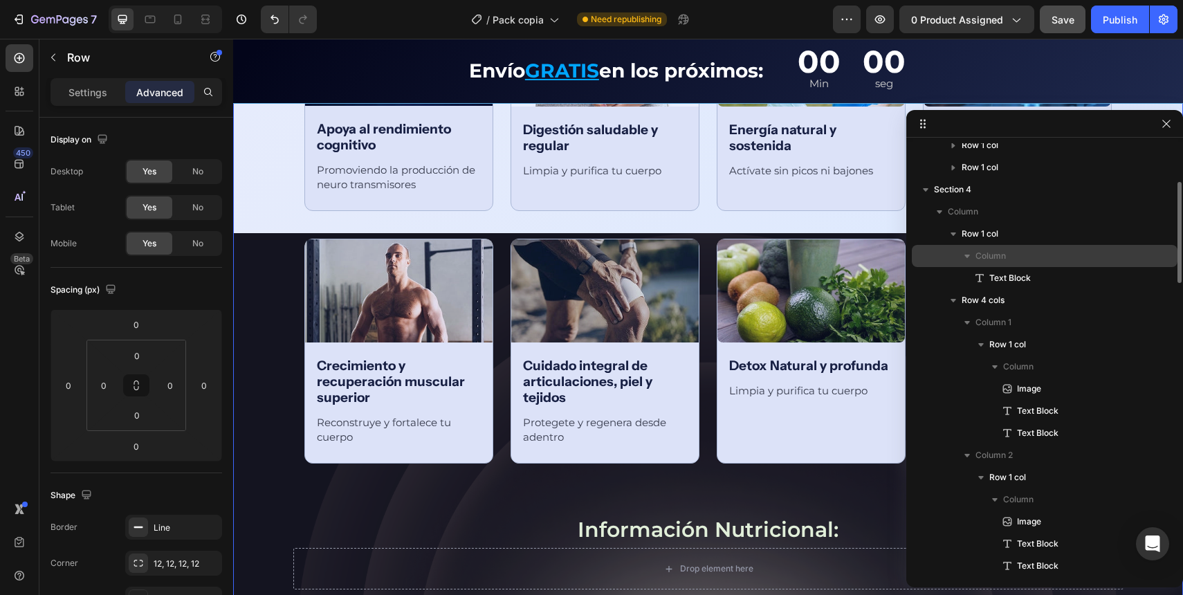
scroll to position [0, 0]
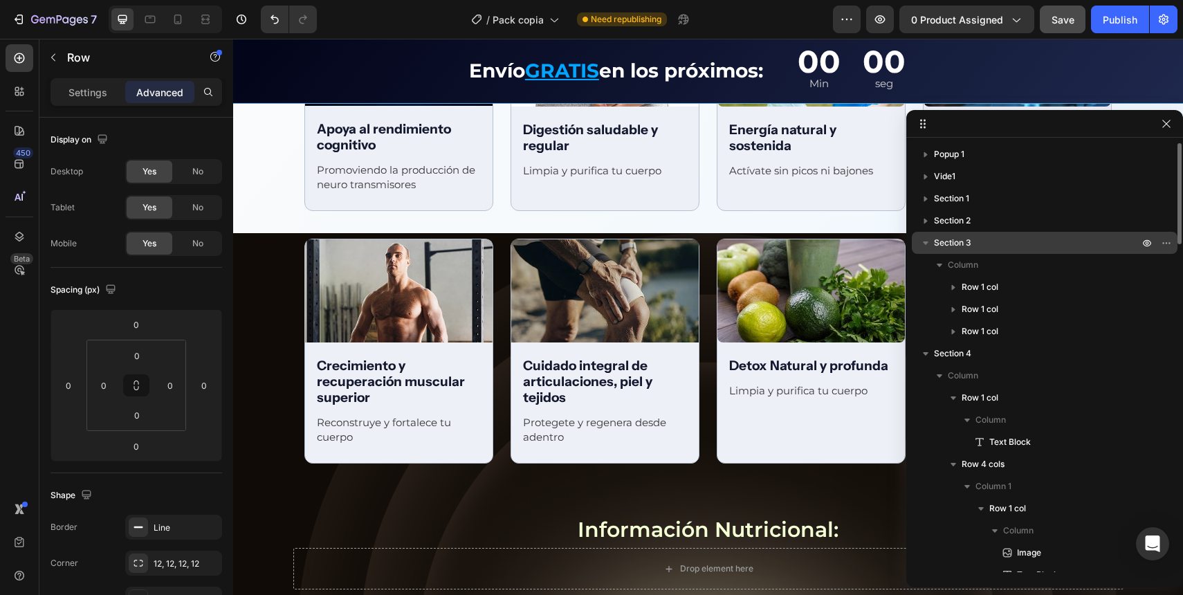
click at [930, 238] on icon "button" at bounding box center [926, 243] width 14 height 14
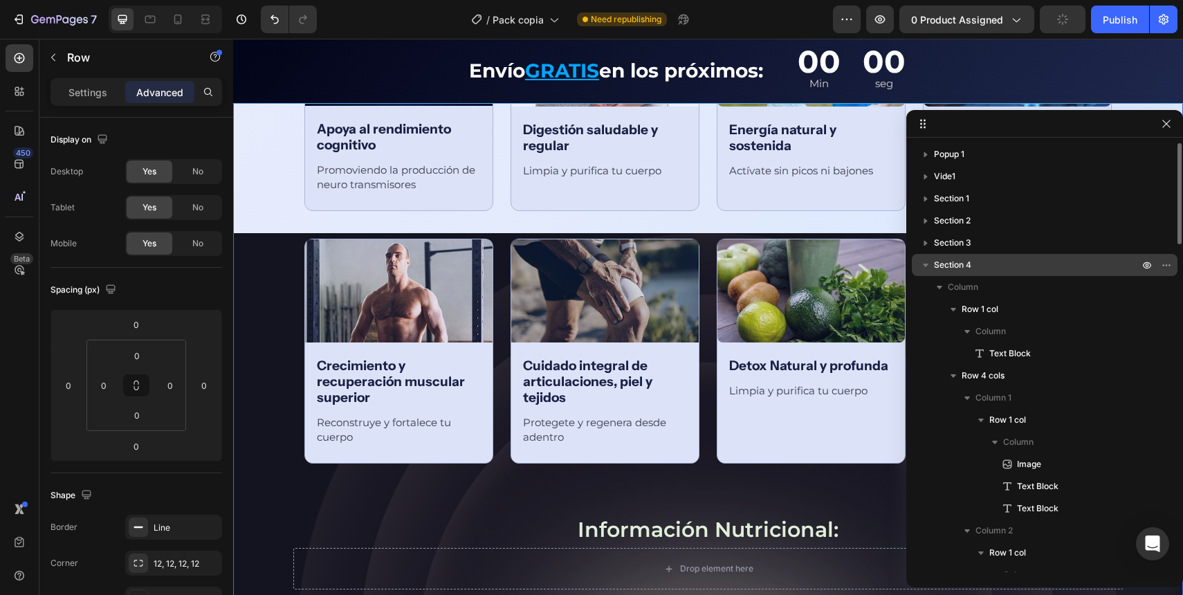
click at [923, 259] on icon "button" at bounding box center [926, 265] width 14 height 14
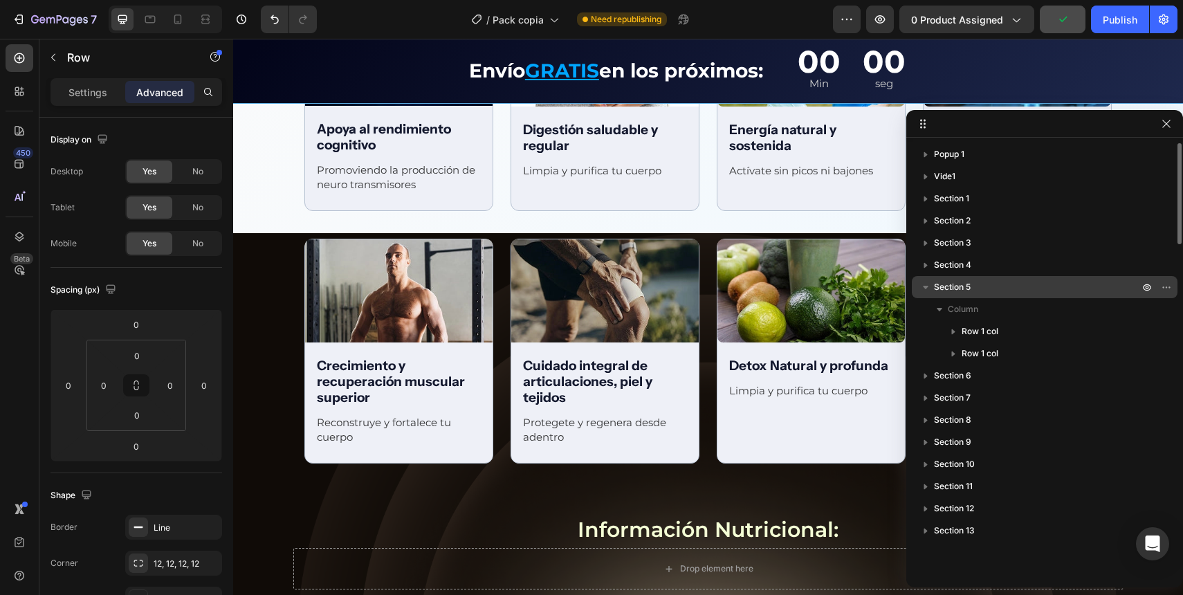
click at [928, 283] on icon "button" at bounding box center [926, 287] width 14 height 14
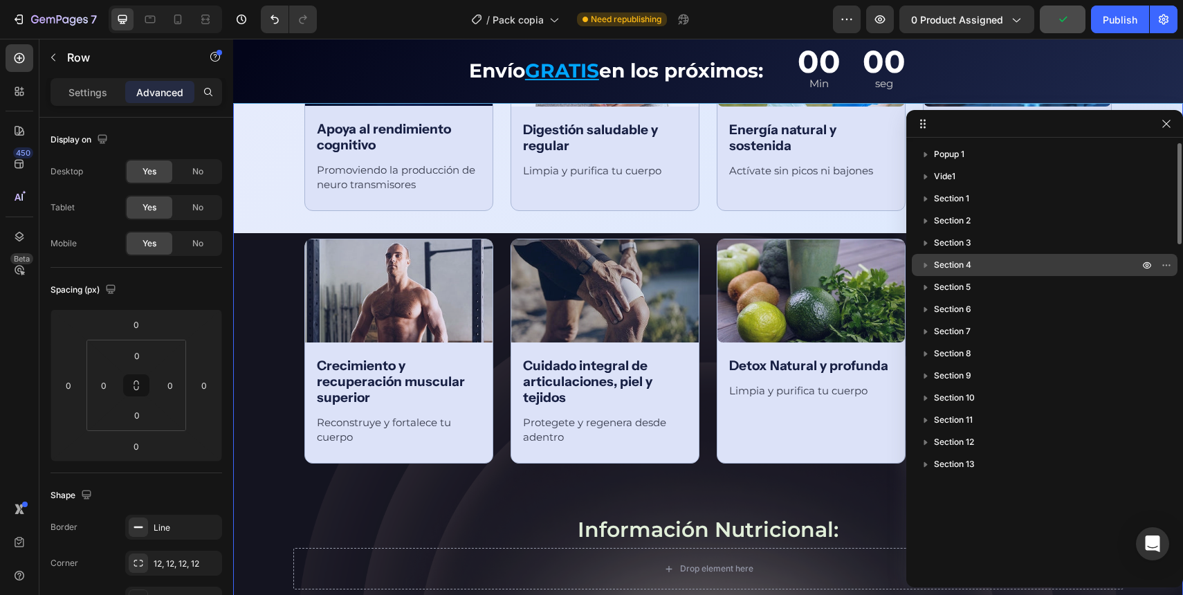
click at [938, 256] on div "Section 4" at bounding box center [1044, 265] width 255 height 22
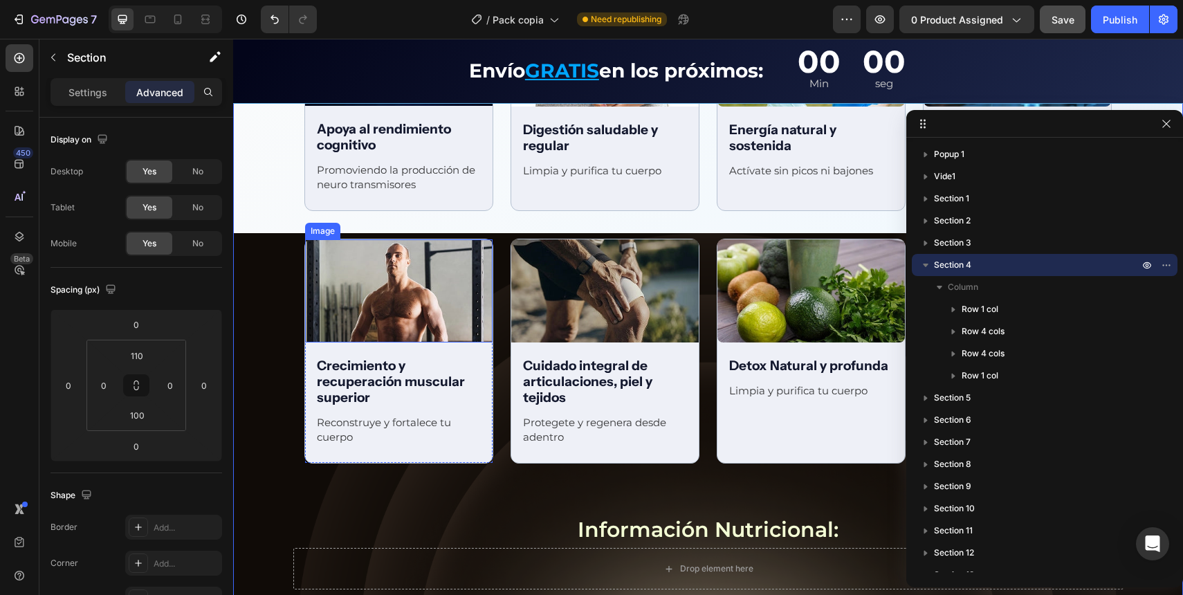
scroll to position [1953, 0]
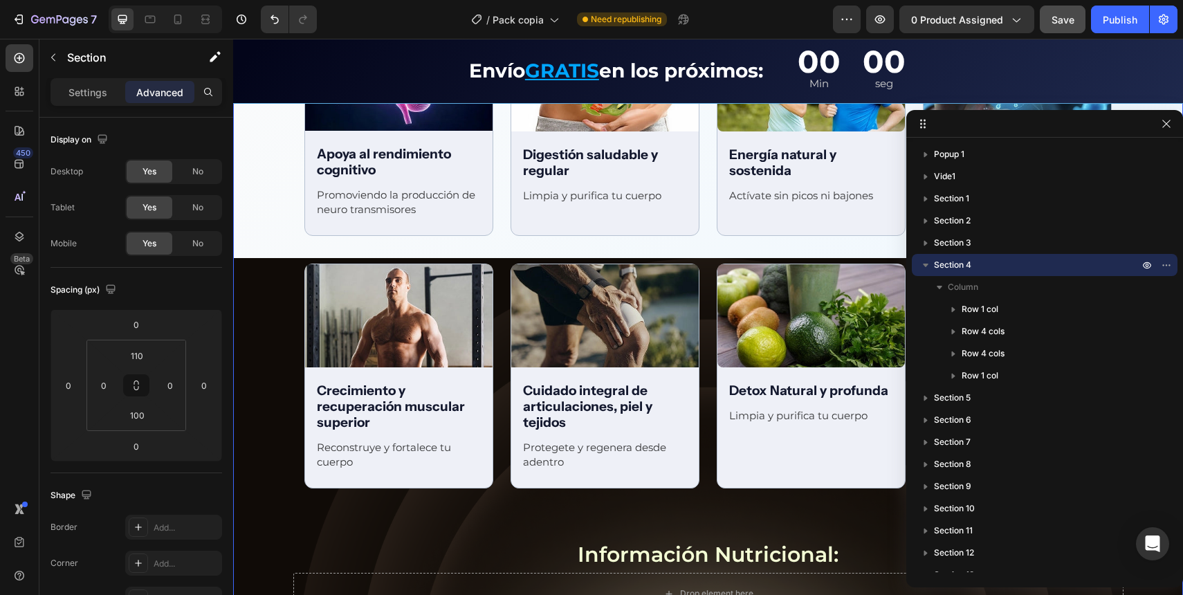
click at [294, 273] on div "Beneficios integrales Text Block Row Image Apoya al rendimiento cognitivo Text …" at bounding box center [708, 290] width 950 height 650
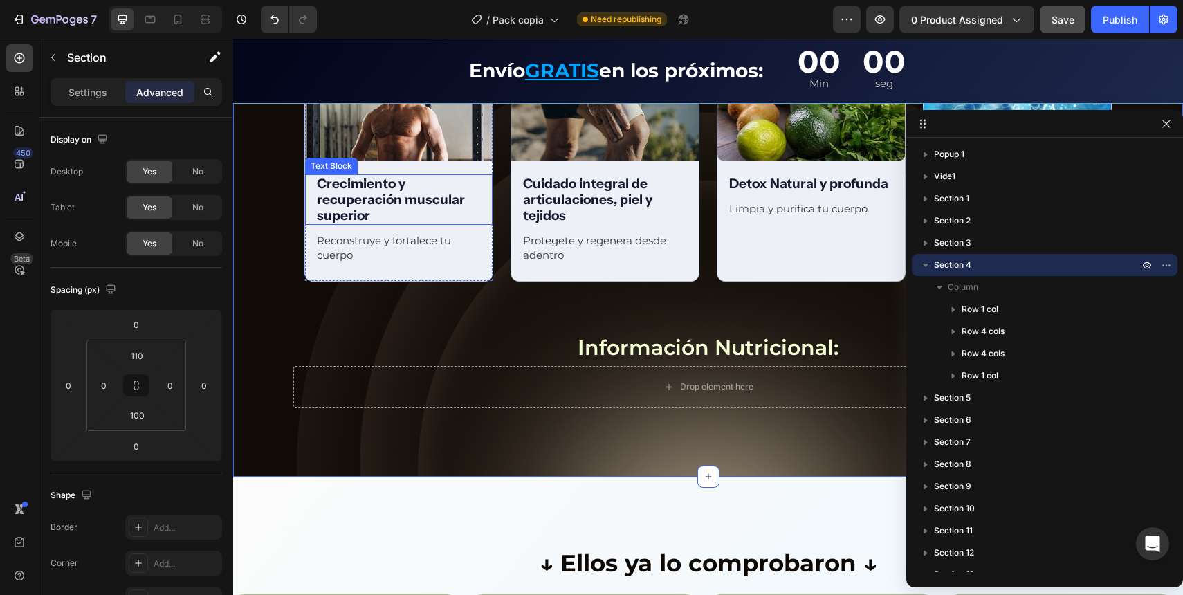
scroll to position [2167, 0]
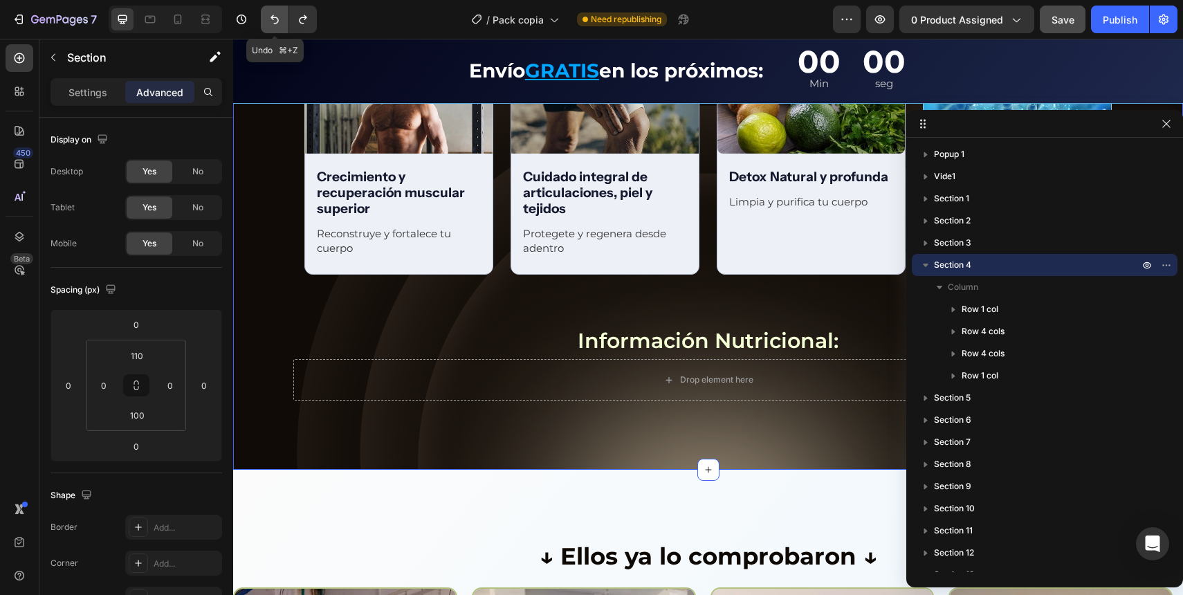
click at [272, 14] on icon "Undo/Redo" at bounding box center [275, 19] width 14 height 14
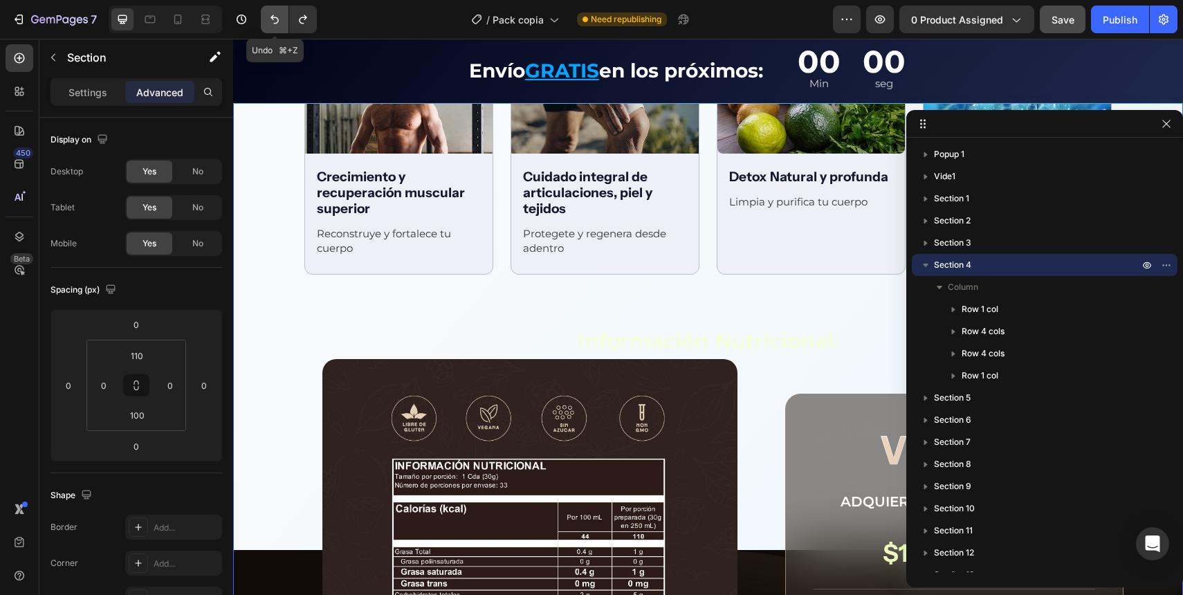
click at [272, 14] on icon "Undo/Redo" at bounding box center [275, 19] width 14 height 14
click at [754, 342] on p "Información Nutricional:" at bounding box center [708, 341] width 506 height 33
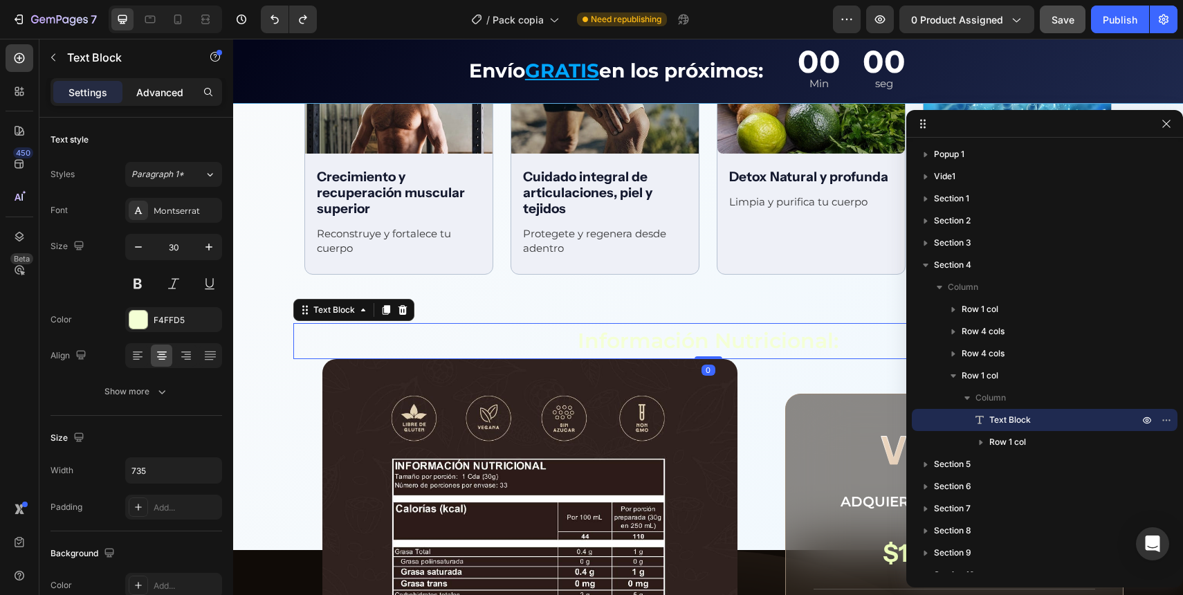
click at [167, 92] on p "Advanced" at bounding box center [159, 92] width 47 height 15
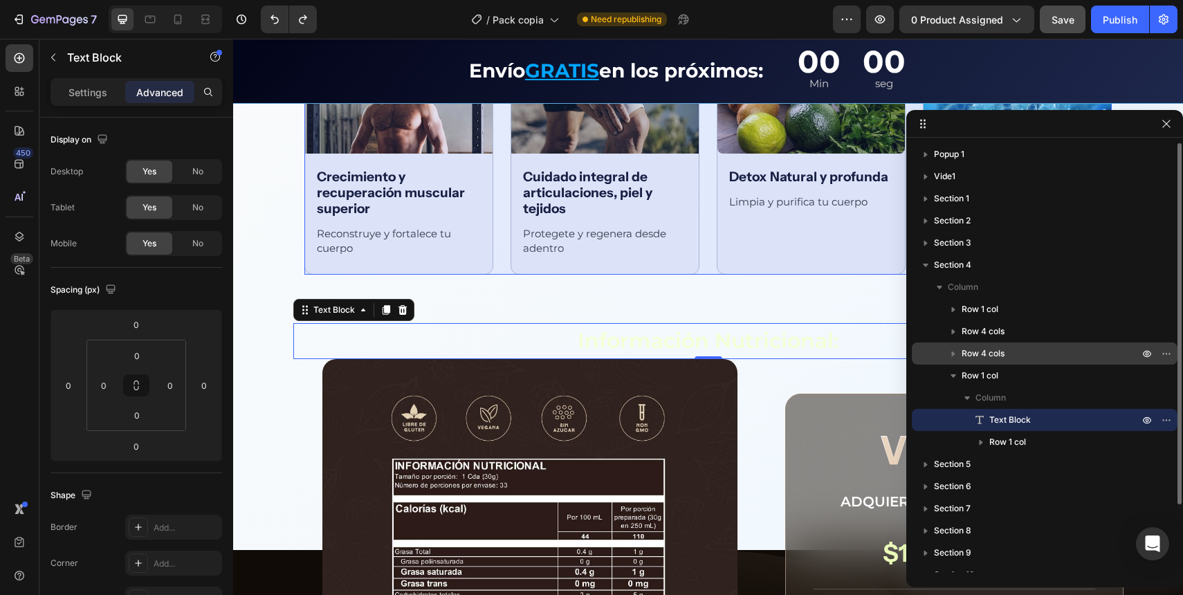
click at [971, 363] on div "Row 4 cols" at bounding box center [1044, 354] width 255 height 22
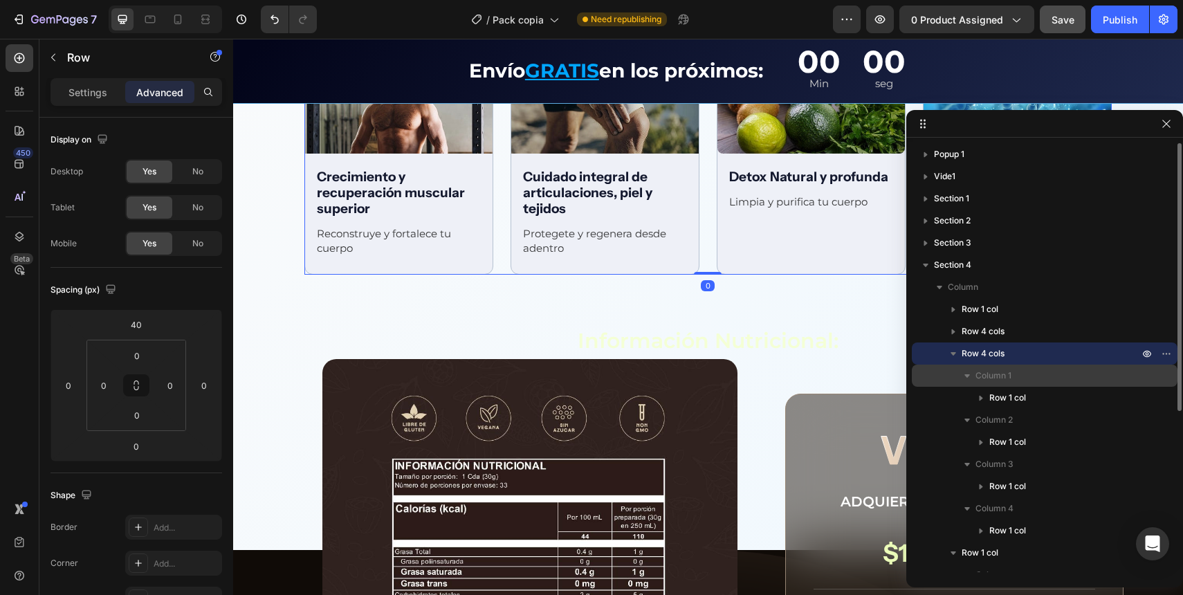
click at [972, 372] on icon "button" at bounding box center [967, 376] width 14 height 14
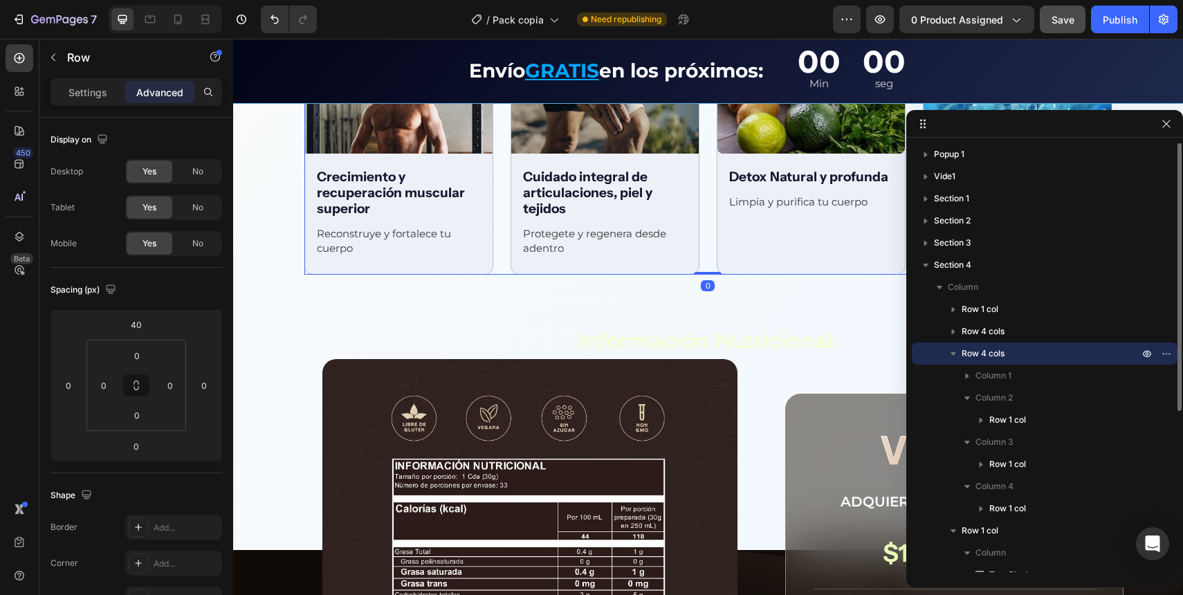
click at [955, 357] on icon "button" at bounding box center [954, 354] width 14 height 14
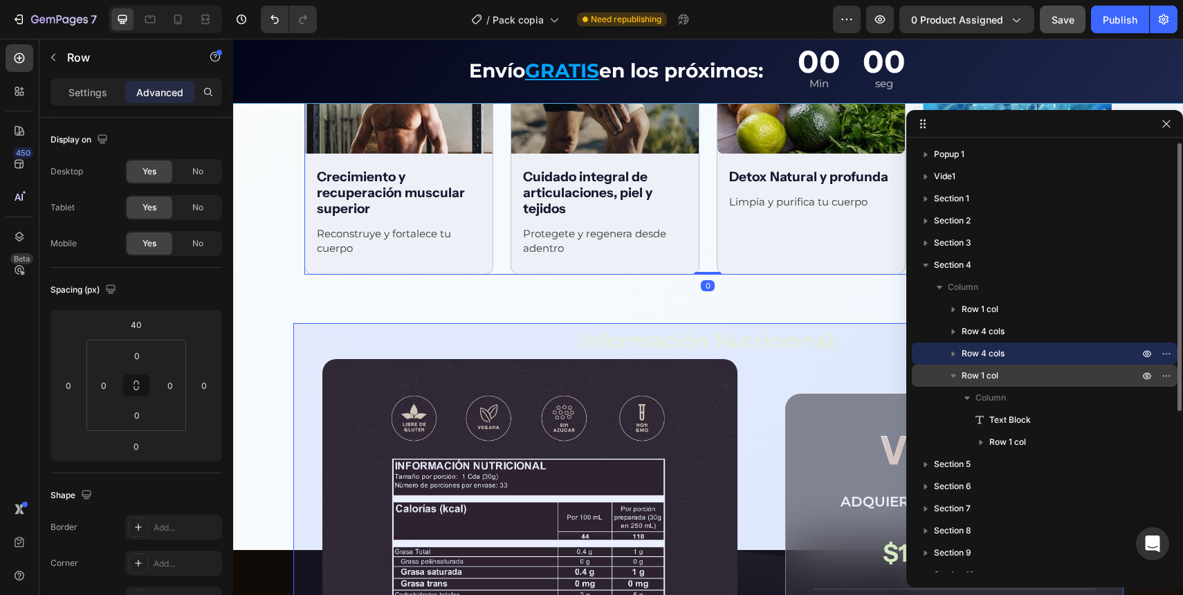
click at [979, 374] on span "Row 1 col" at bounding box center [980, 376] width 37 height 14
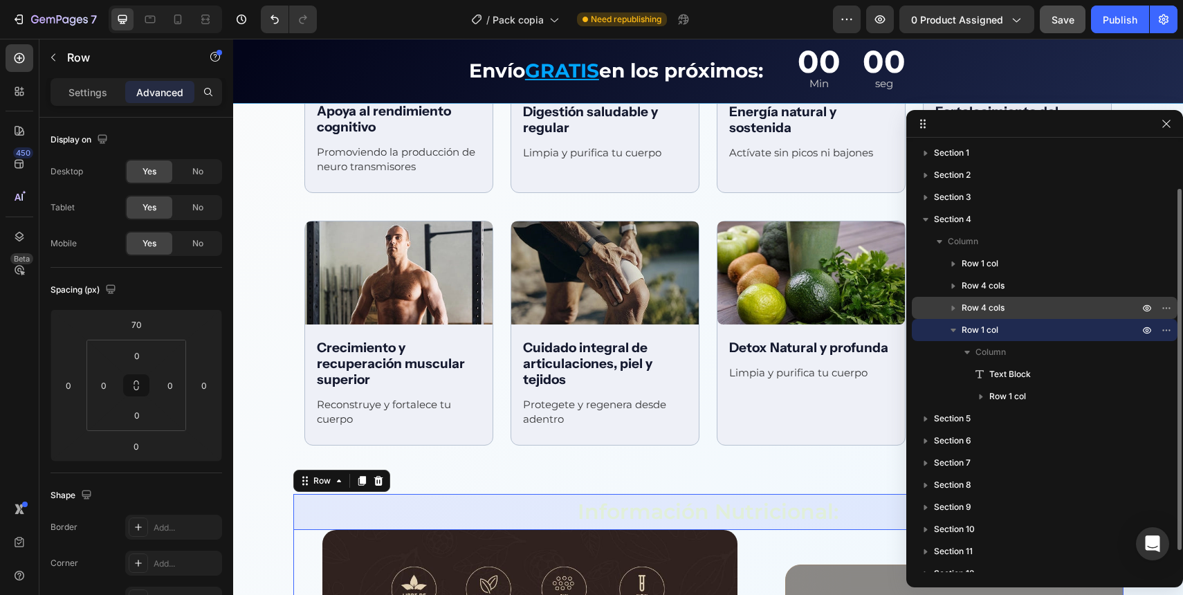
scroll to position [50, 0]
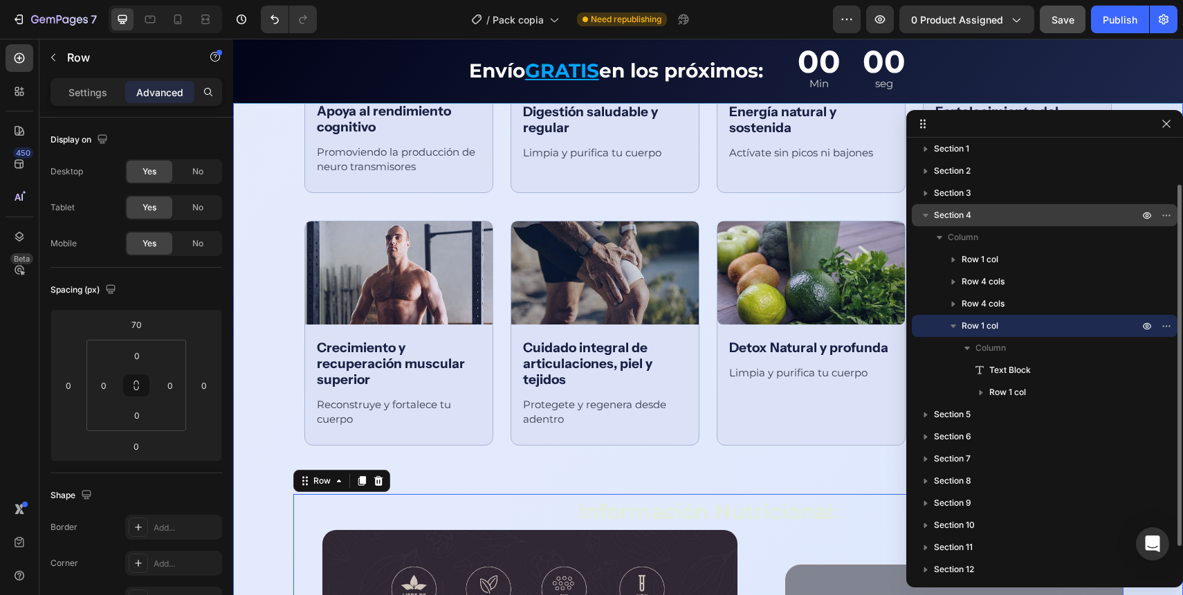
click at [967, 217] on span "Section 4" at bounding box center [952, 215] width 37 height 14
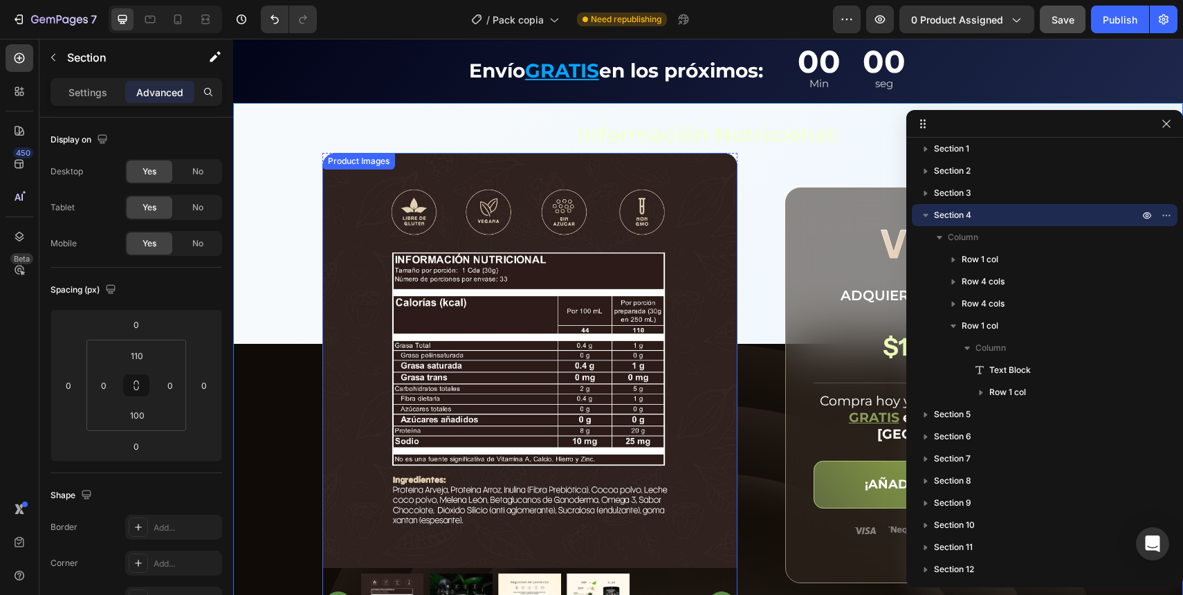
scroll to position [2369, 0]
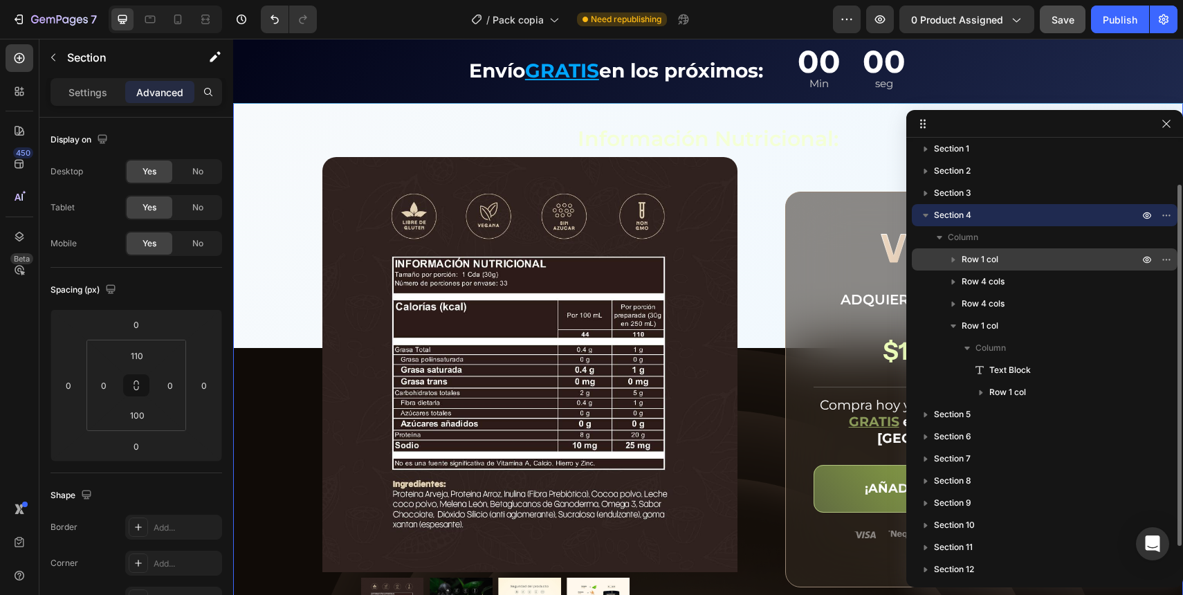
click at [1010, 264] on p "Row 1 col" at bounding box center [1052, 260] width 180 height 14
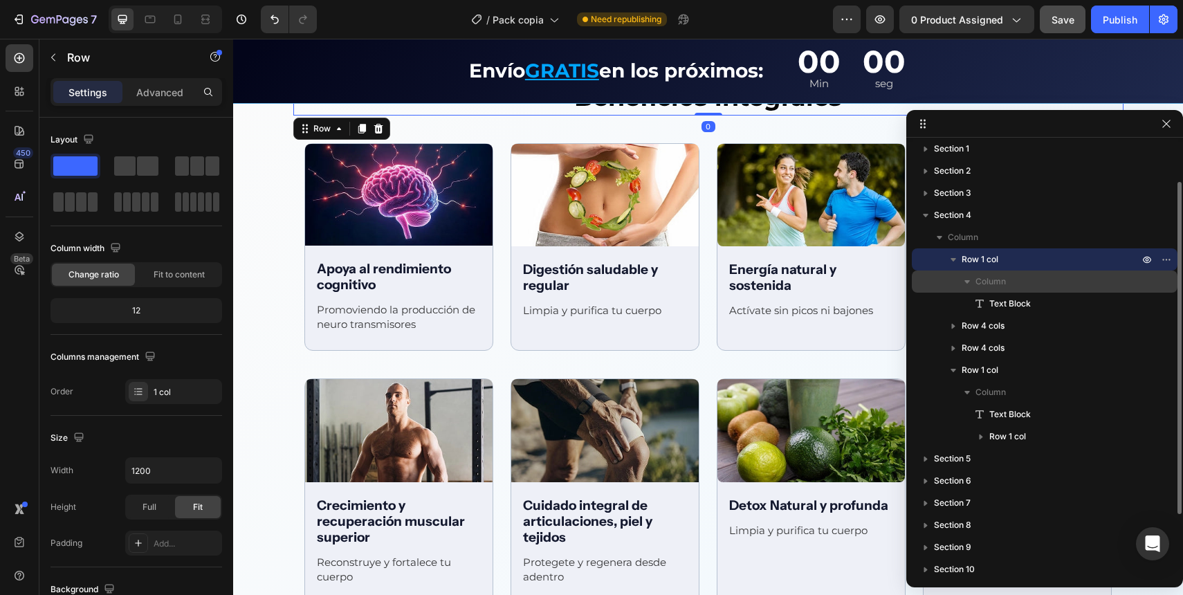
scroll to position [1830, 0]
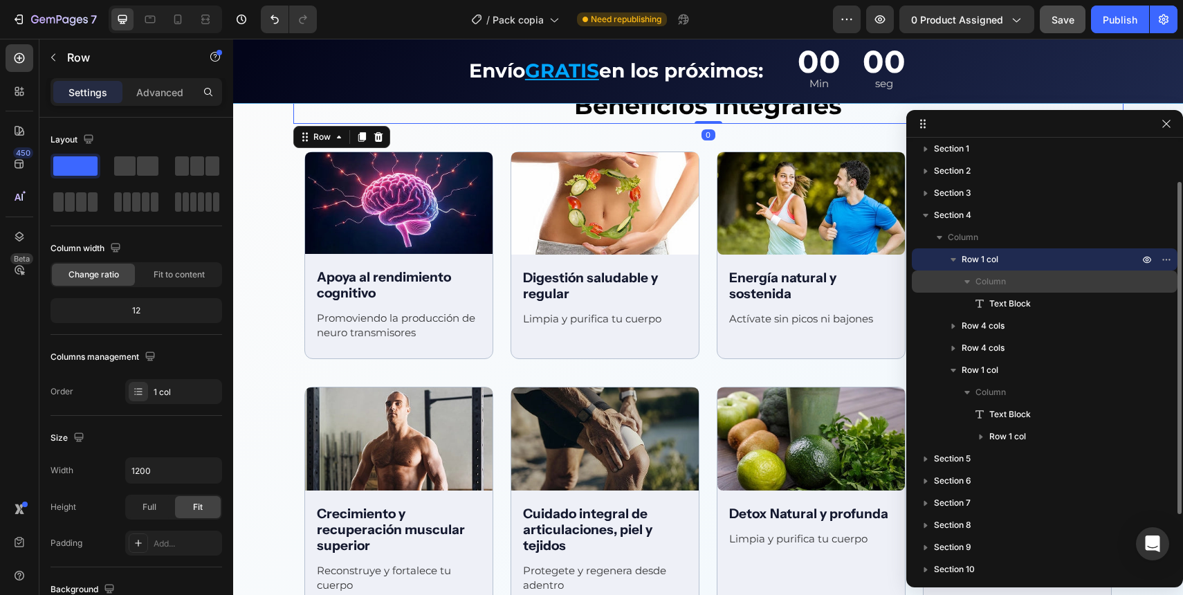
click at [1010, 280] on p "Column" at bounding box center [1059, 282] width 166 height 14
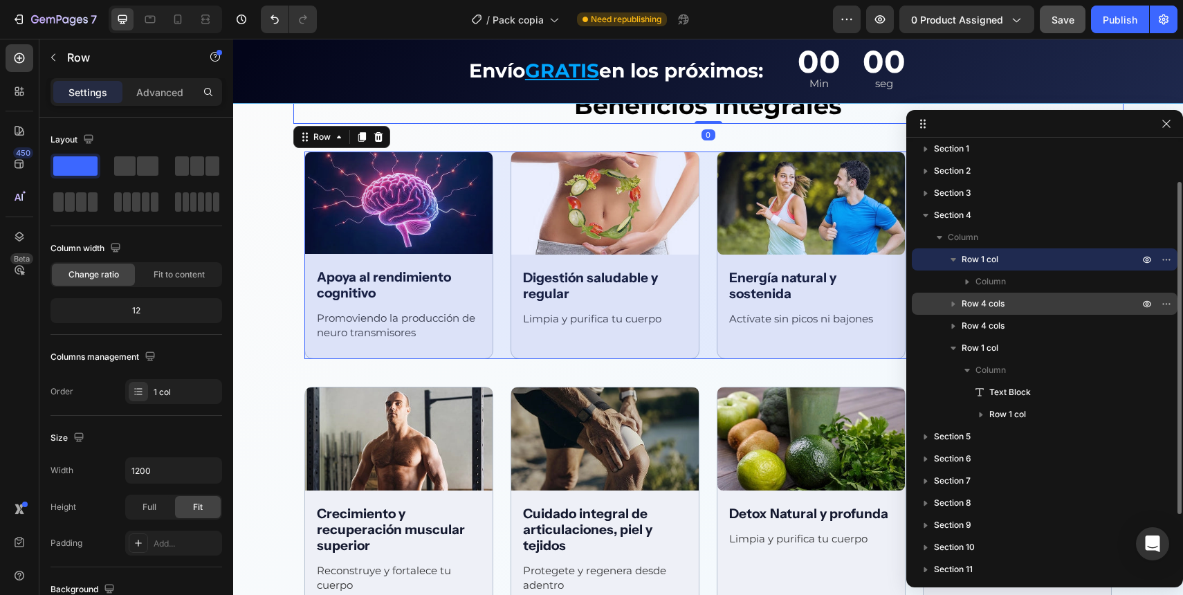
click at [1013, 304] on p "Row 4 cols" at bounding box center [1052, 304] width 180 height 14
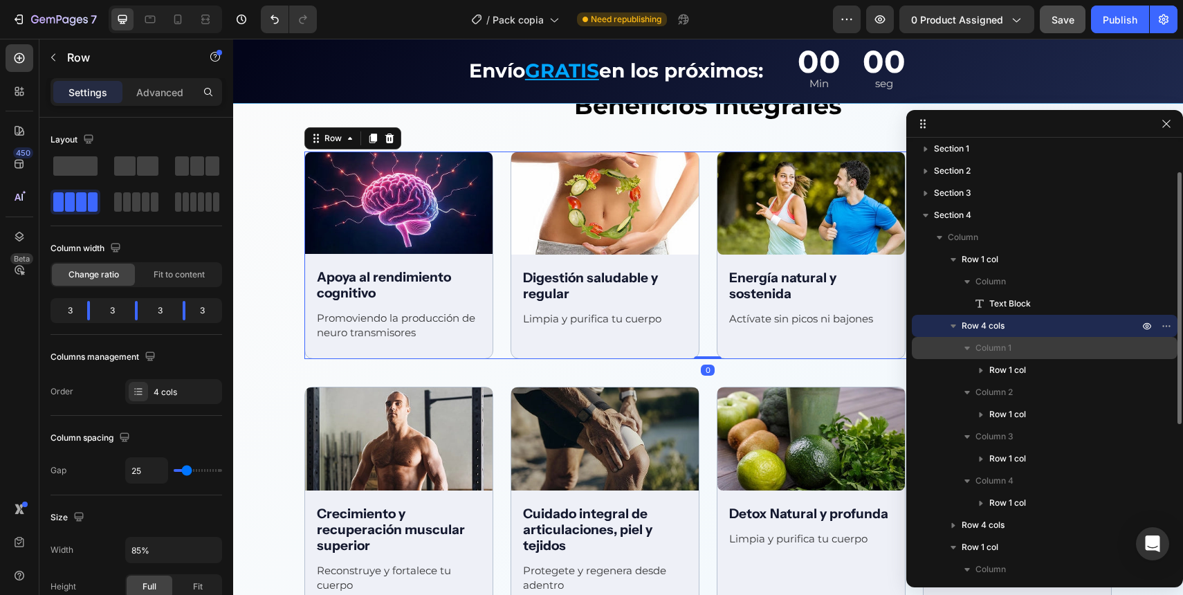
click at [1011, 347] on span "Column 1" at bounding box center [994, 348] width 36 height 14
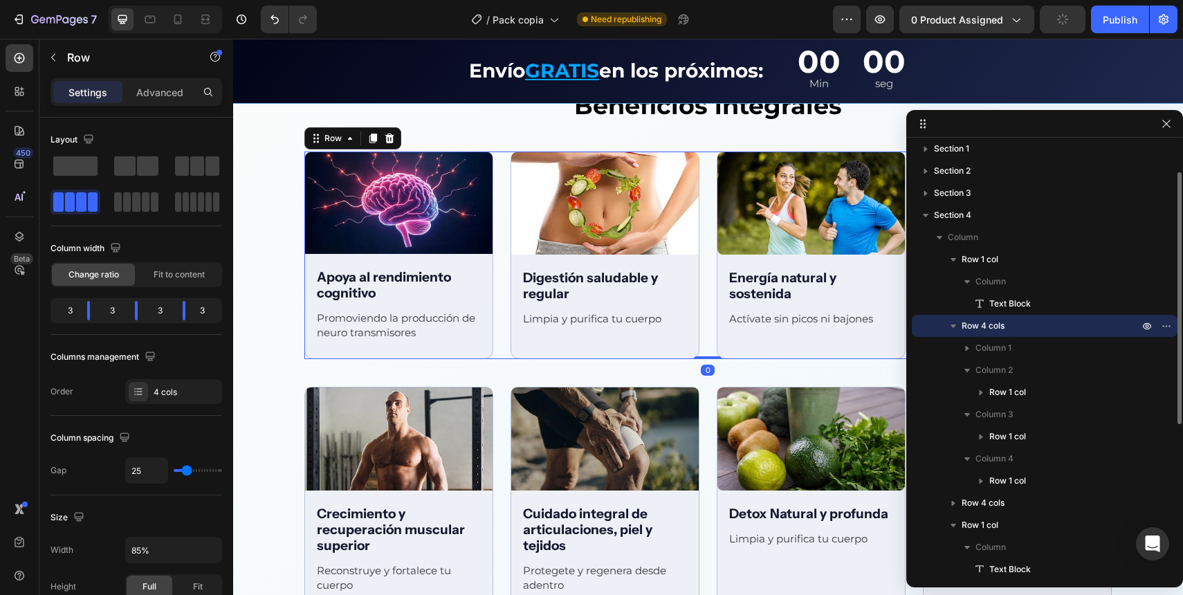
click at [1005, 321] on p "Row 4 cols" at bounding box center [1052, 326] width 180 height 14
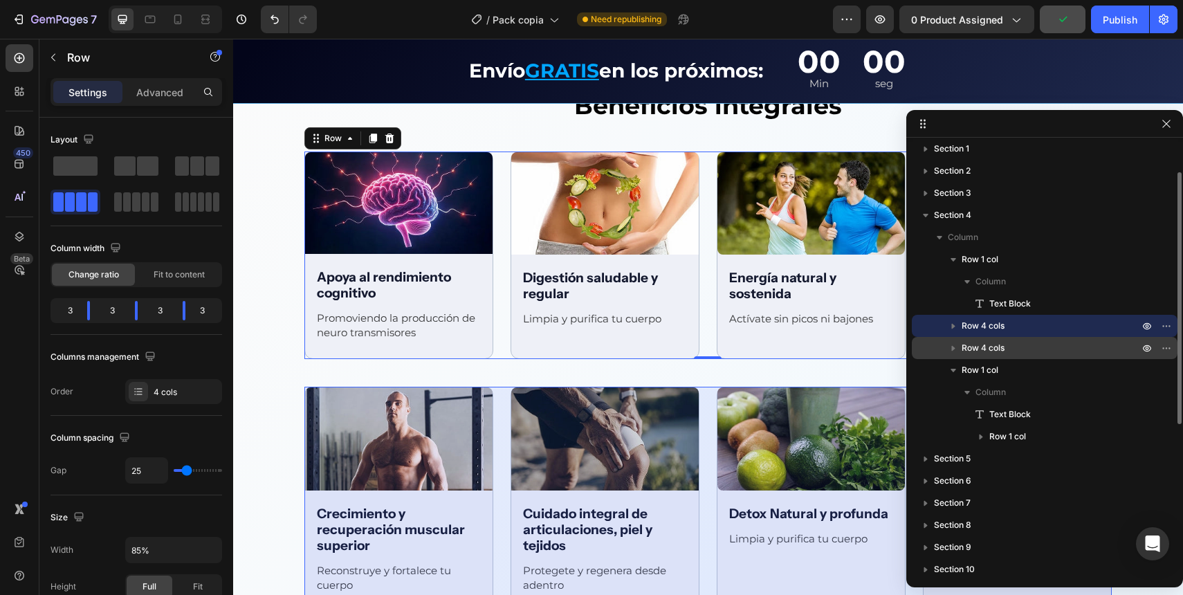
click at [1005, 349] on p "Row 4 cols" at bounding box center [1052, 348] width 180 height 14
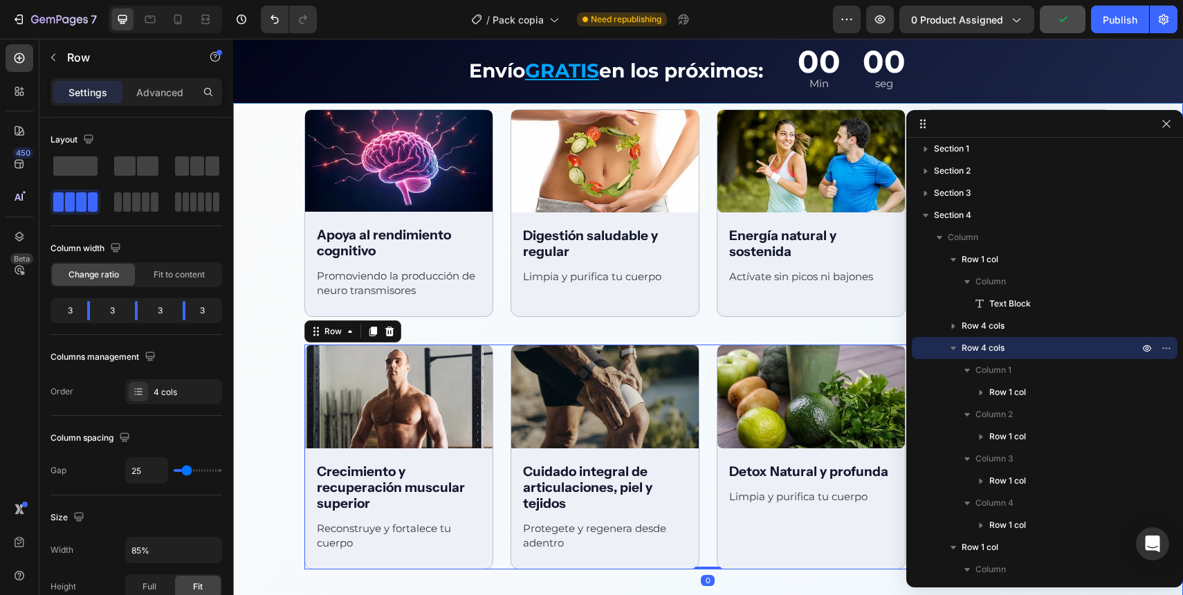
scroll to position [2103, 0]
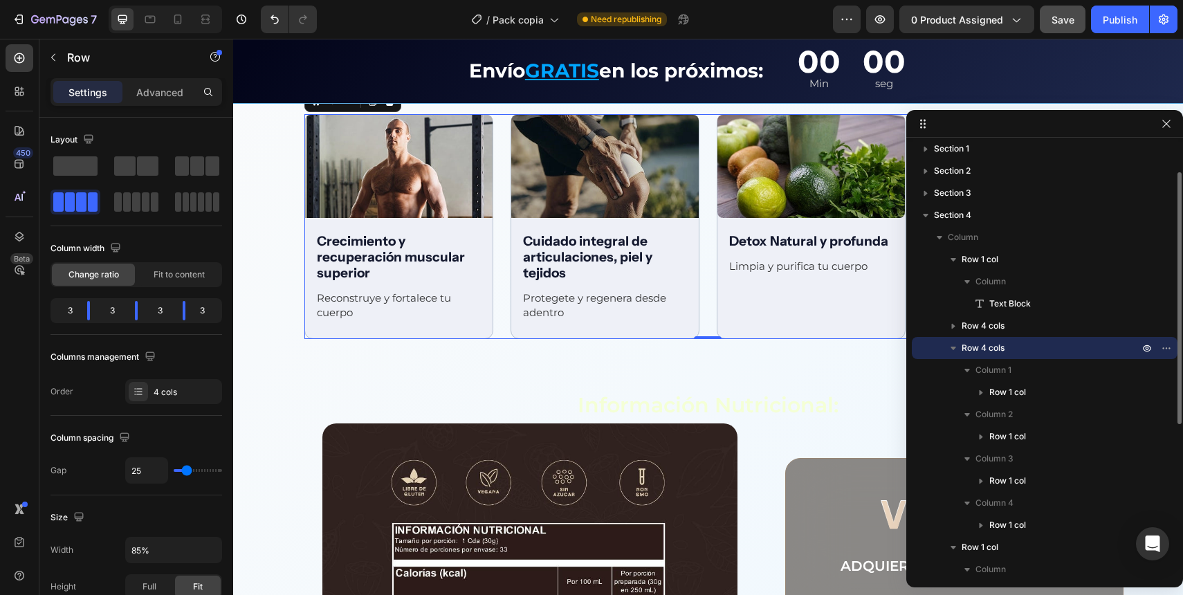
click at [953, 351] on icon "button" at bounding box center [954, 348] width 14 height 14
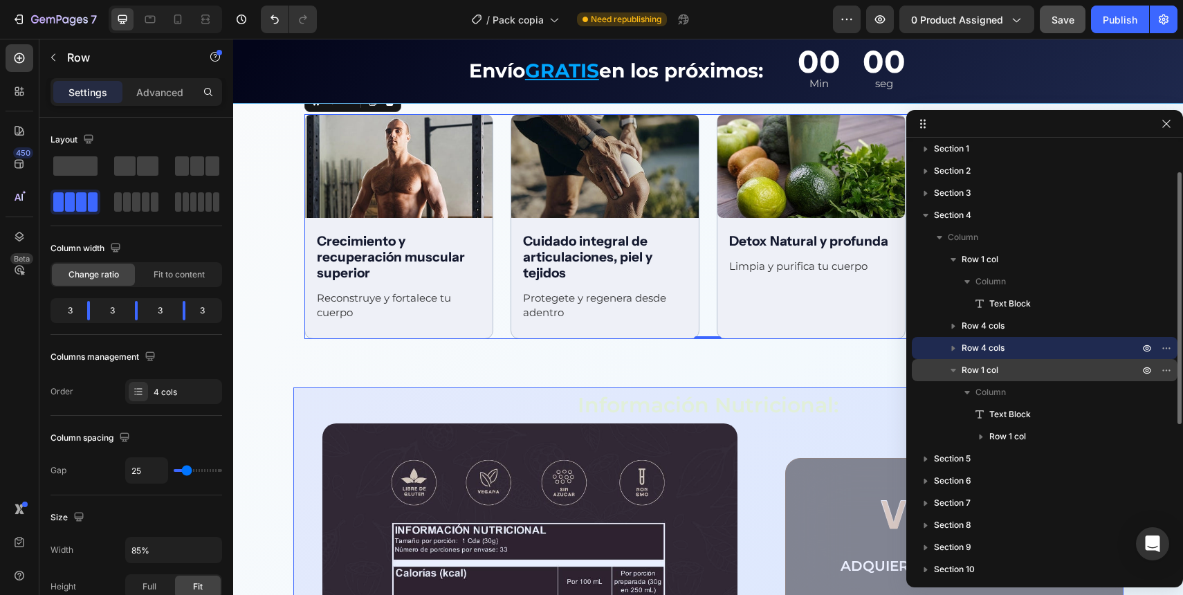
click at [975, 365] on span "Row 1 col" at bounding box center [980, 370] width 37 height 14
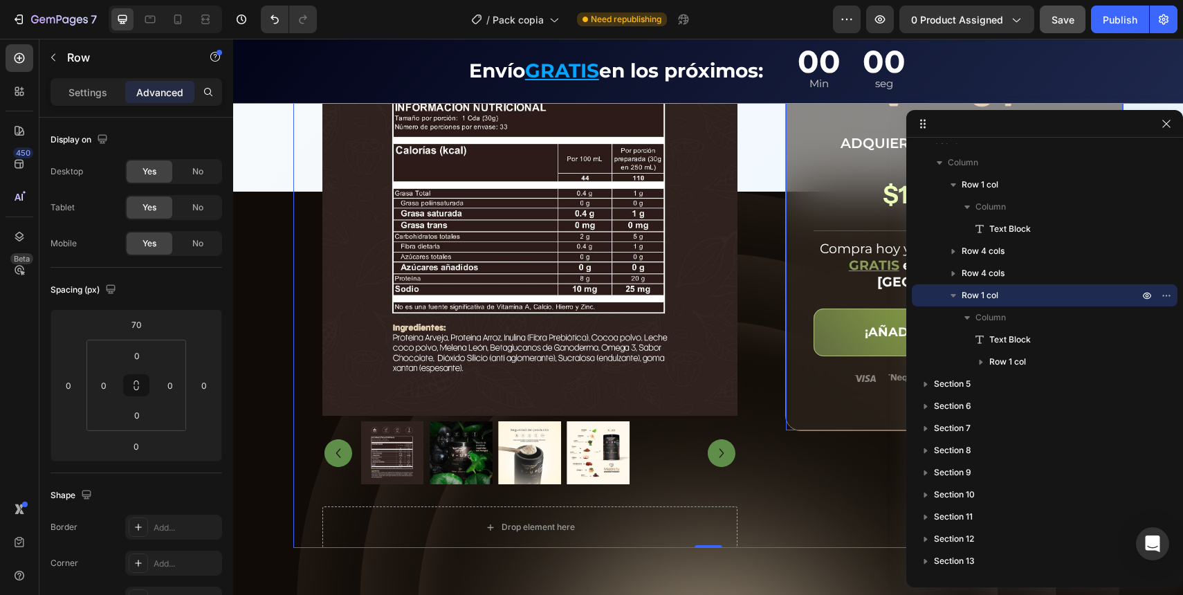
scroll to position [2548, 0]
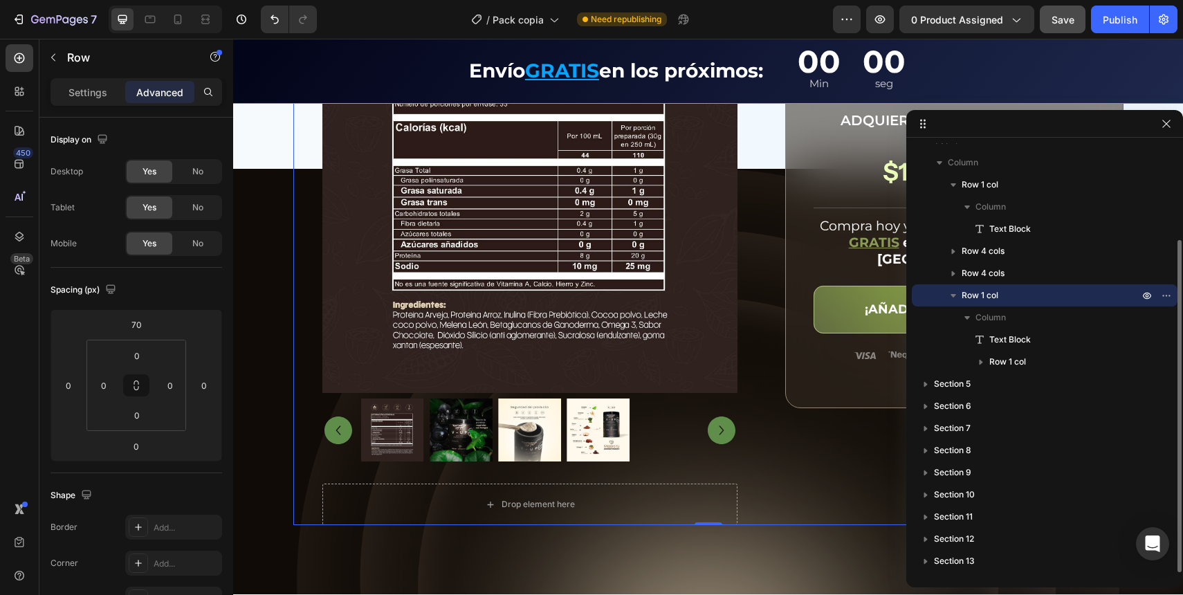
click at [956, 293] on icon "button" at bounding box center [954, 296] width 14 height 14
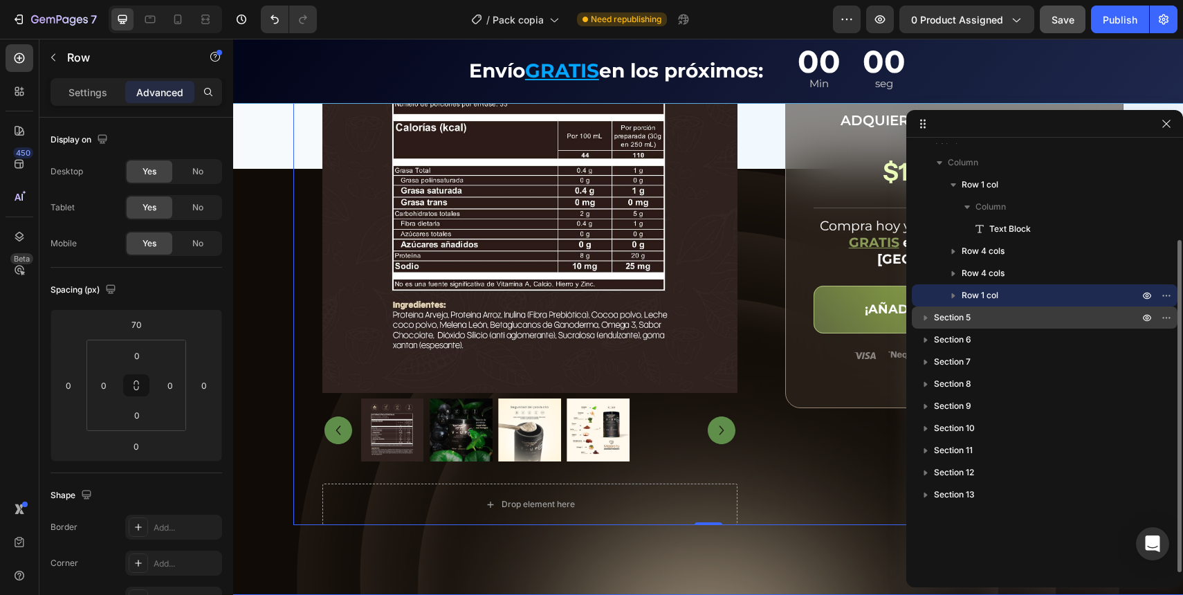
click at [935, 319] on span "Section 5" at bounding box center [952, 318] width 37 height 14
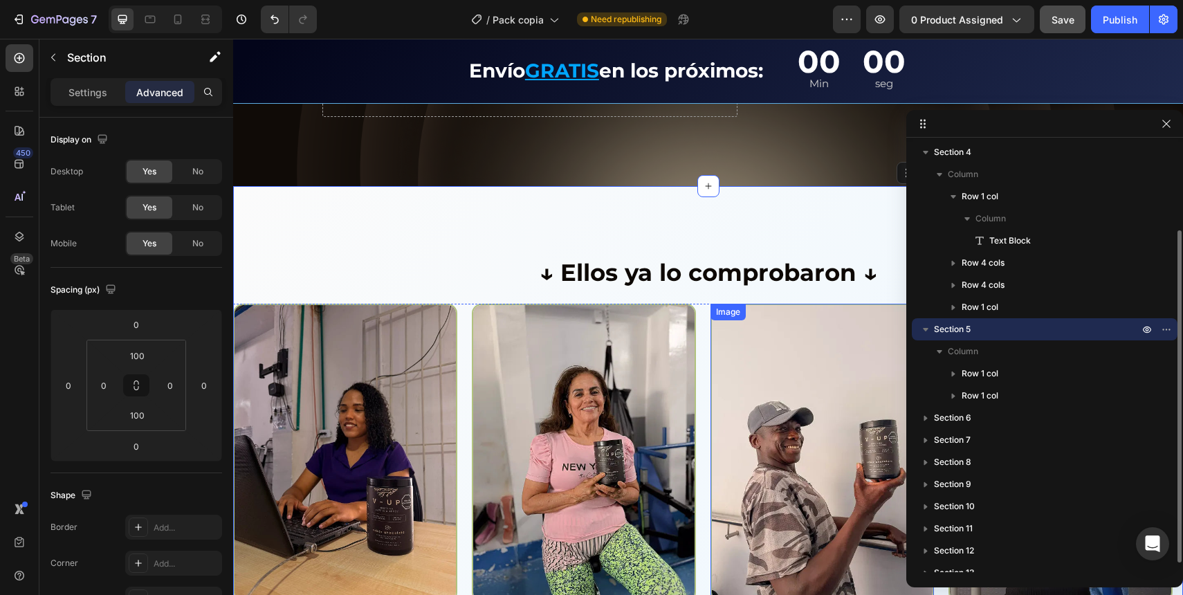
scroll to position [2948, 0]
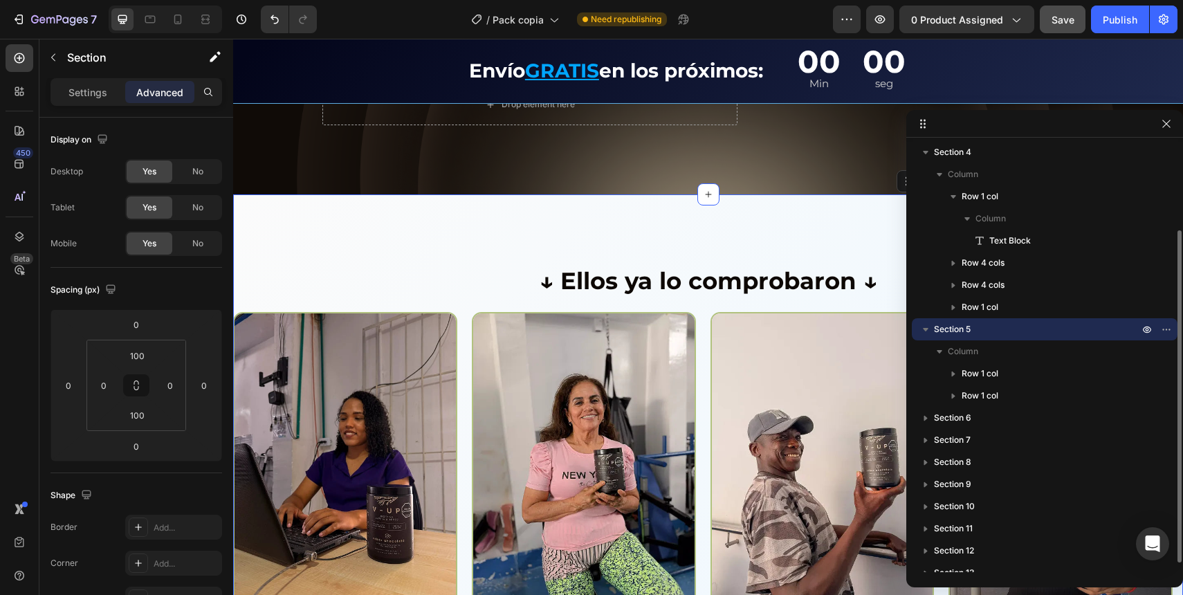
click at [984, 336] on div "Section 5" at bounding box center [1044, 329] width 255 height 22
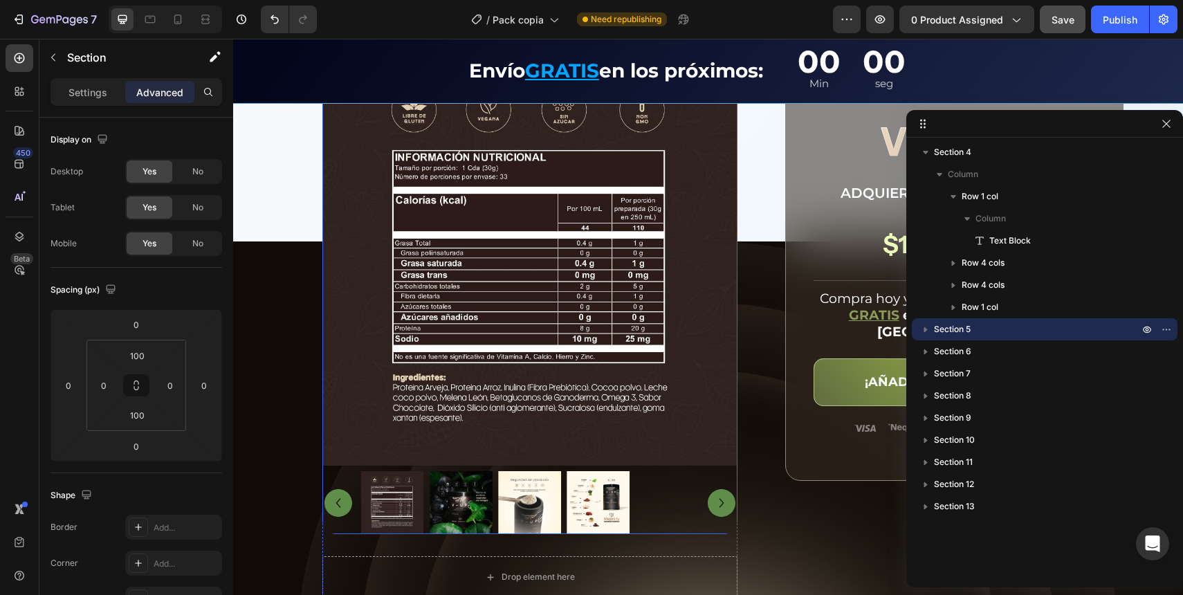
scroll to position [2473, 0]
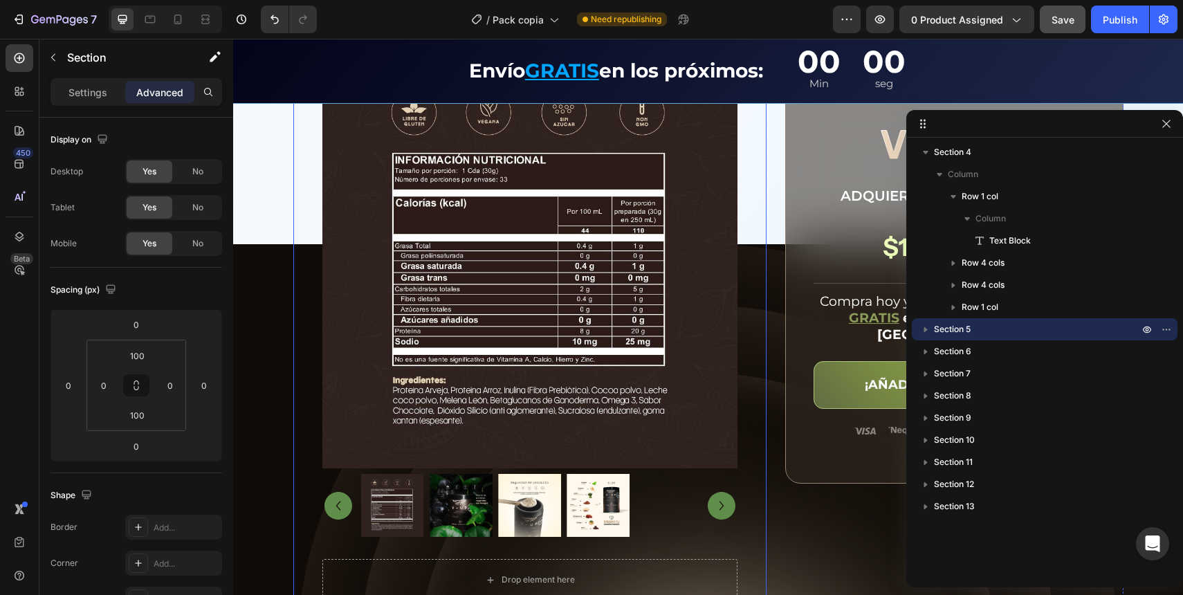
click at [752, 407] on div "Product Images Drop element here Product" at bounding box center [529, 326] width 473 height 547
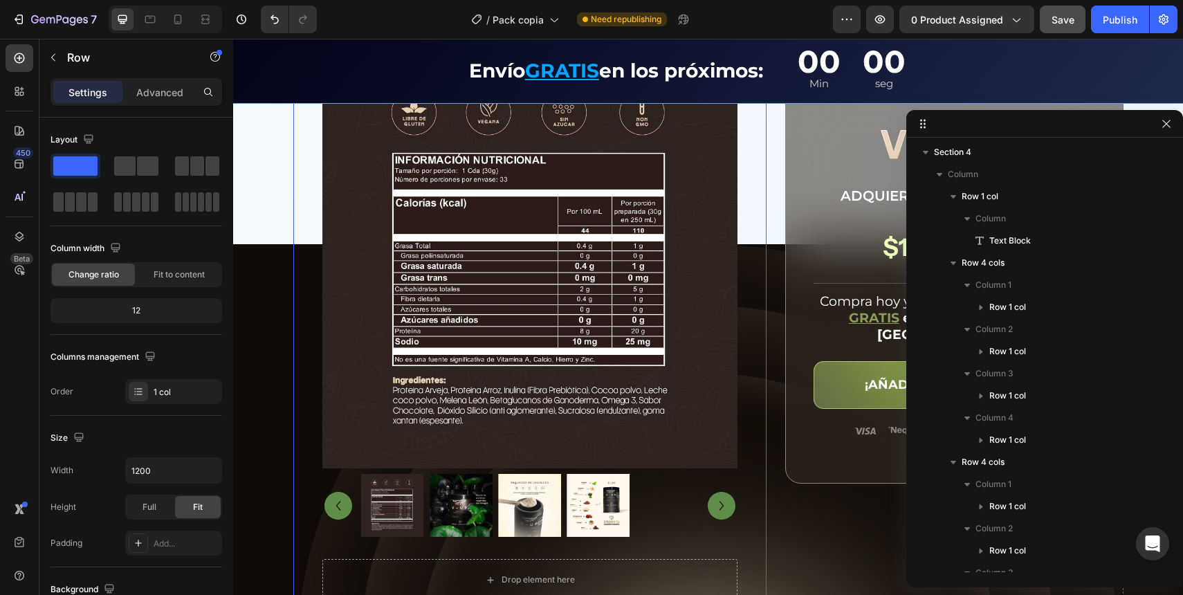
scroll to position [612, 0]
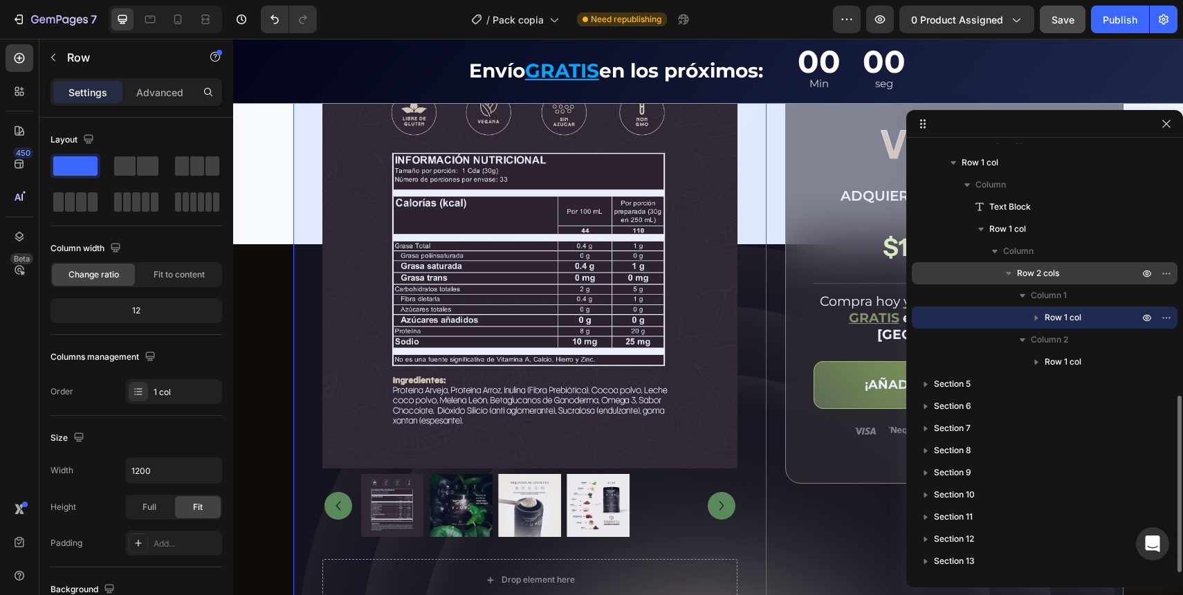
click at [1057, 270] on span "Row 2 cols" at bounding box center [1038, 273] width 42 height 14
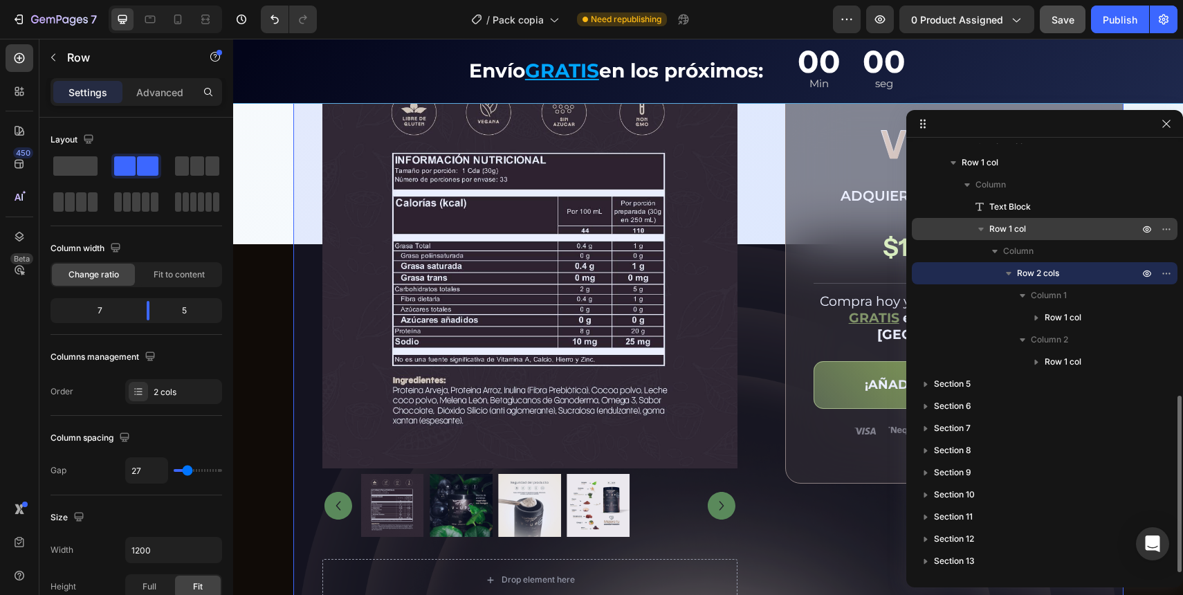
click at [1033, 221] on div "Row 1 col" at bounding box center [1044, 229] width 255 height 22
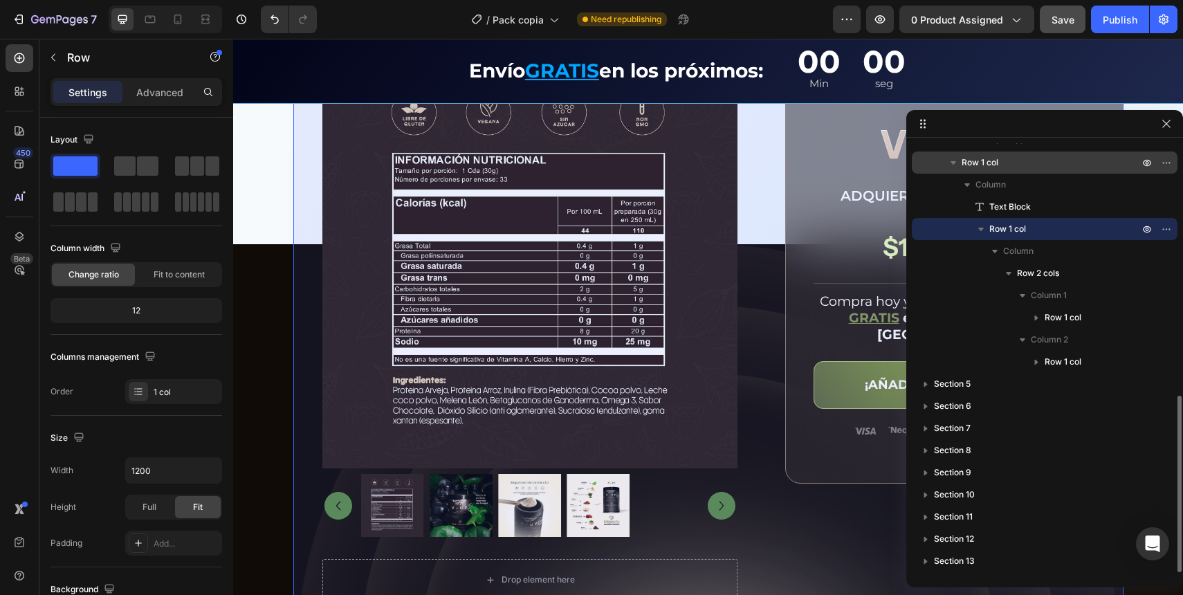
click at [976, 154] on div "Row 1 col" at bounding box center [1044, 163] width 255 height 22
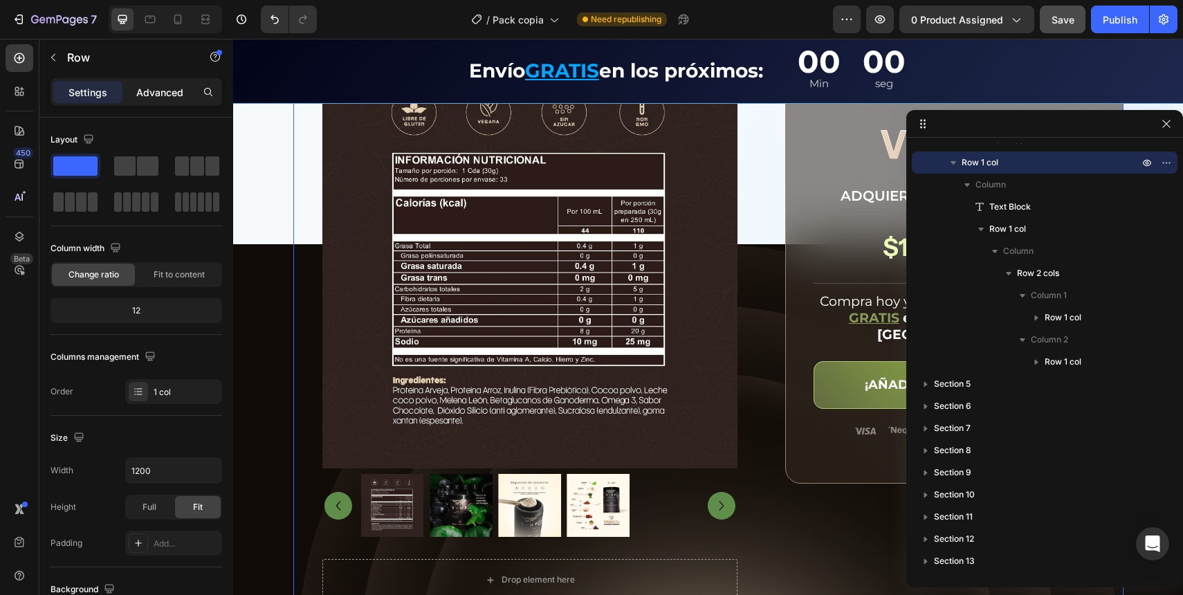
click at [170, 100] on div "Advanced" at bounding box center [159, 92] width 69 height 22
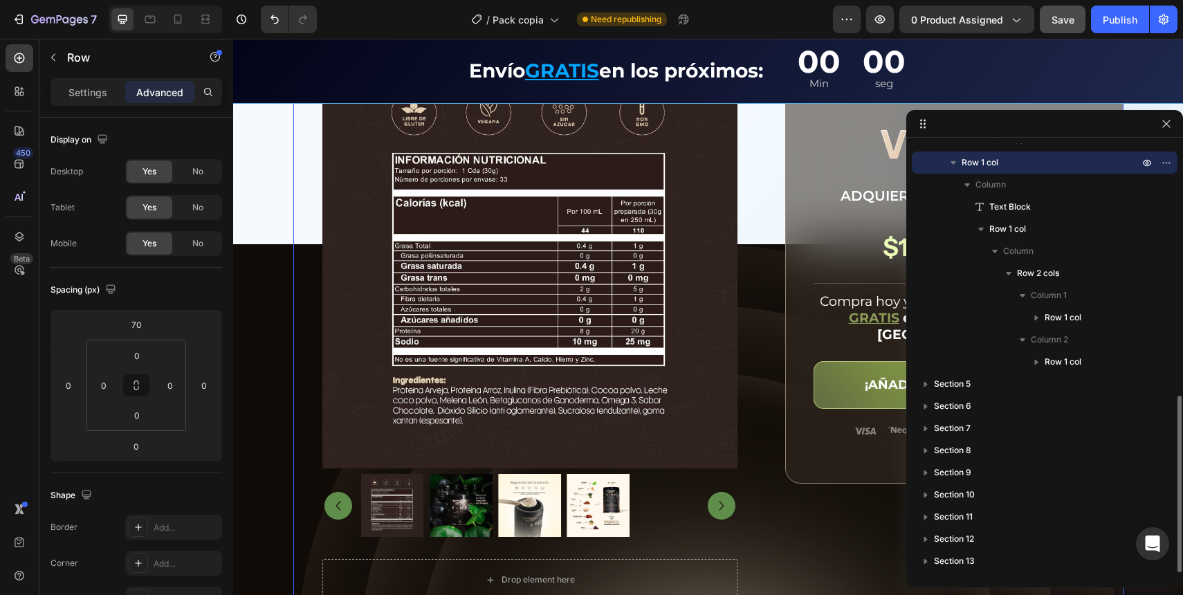
click at [952, 159] on icon "button" at bounding box center [954, 163] width 14 height 14
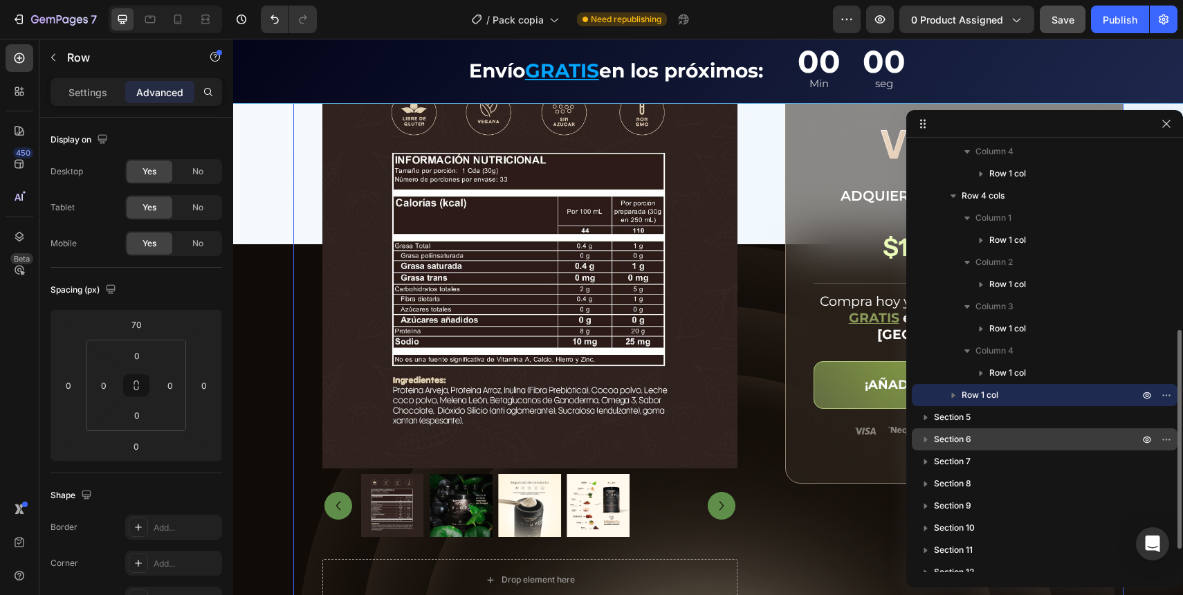
scroll to position [373, 0]
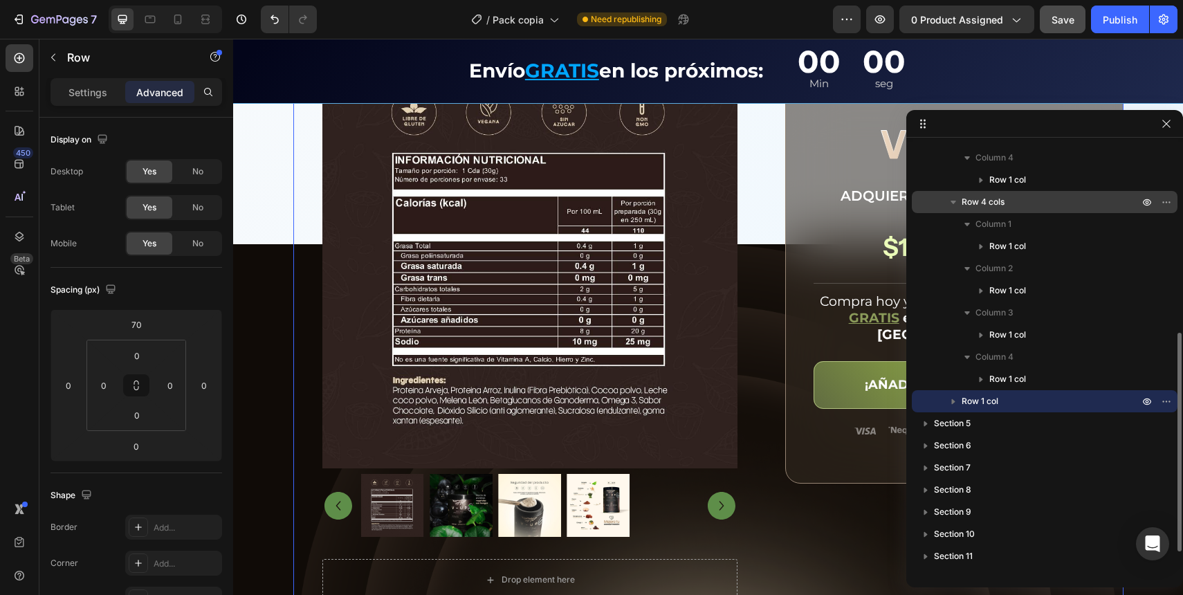
click at [948, 202] on icon "button" at bounding box center [954, 202] width 14 height 14
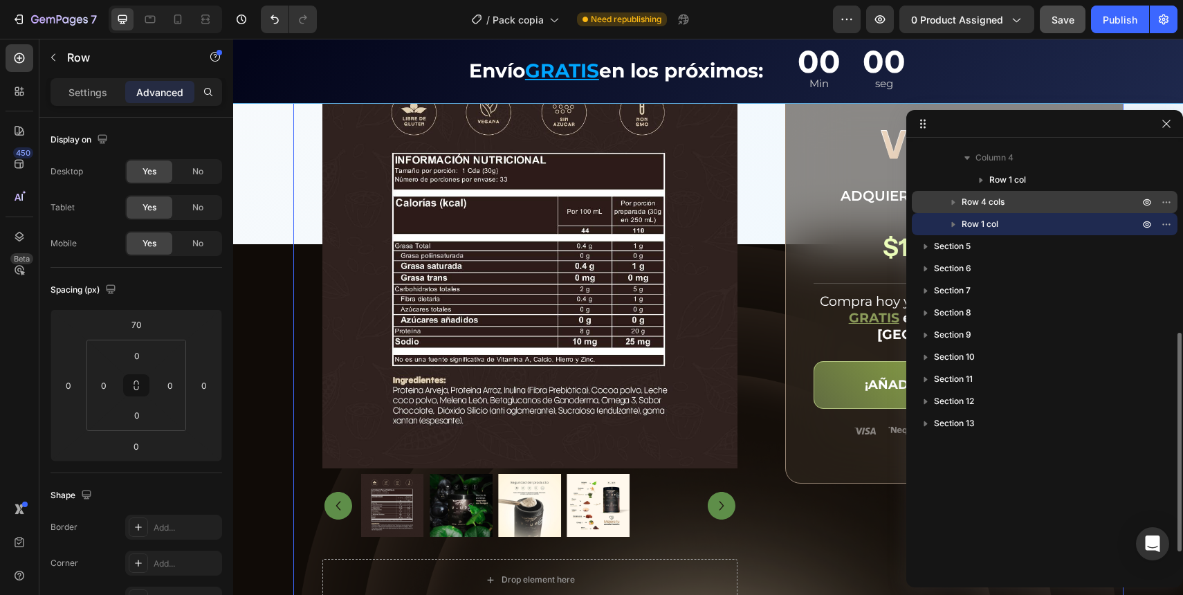
click at [971, 198] on span "Row 4 cols" at bounding box center [983, 202] width 43 height 14
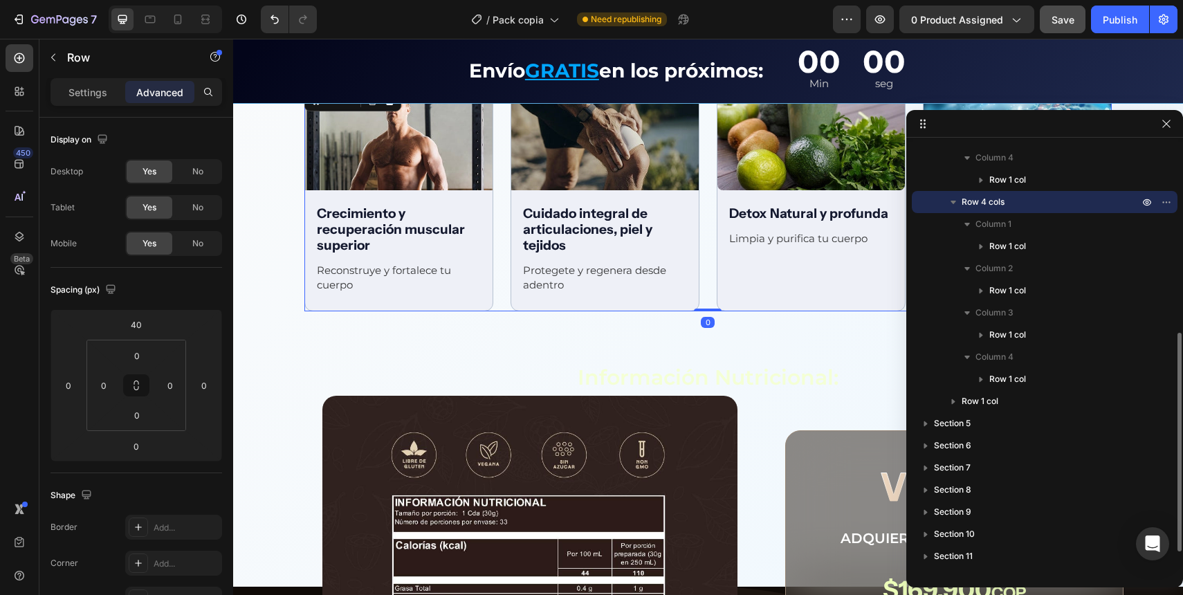
scroll to position [2128, 0]
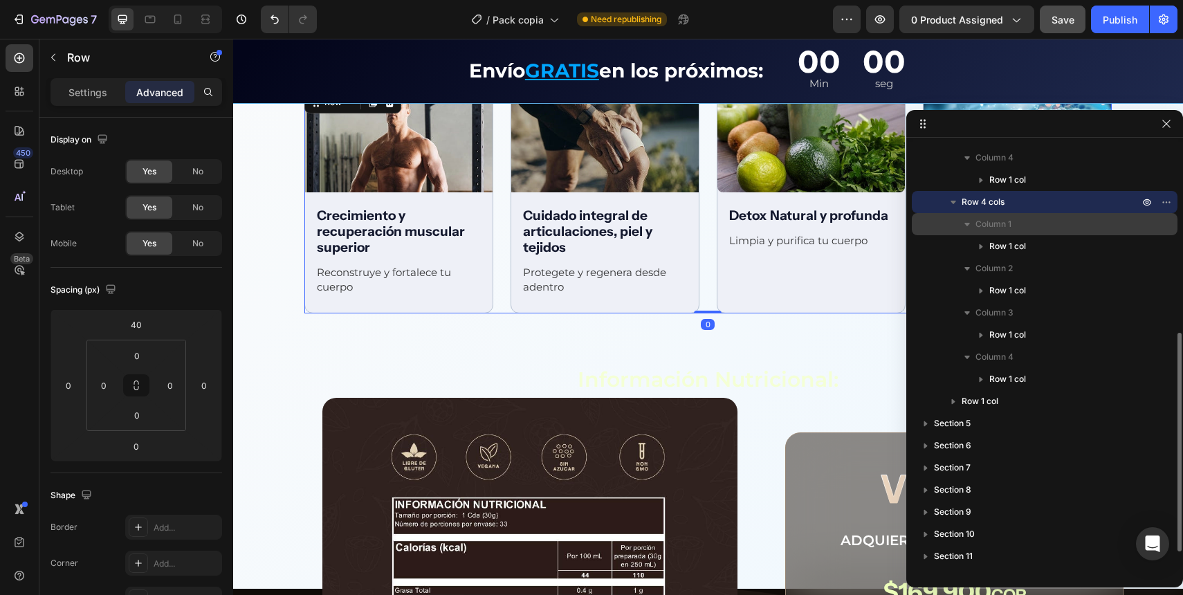
click at [1025, 226] on p "Column 1" at bounding box center [1059, 224] width 166 height 14
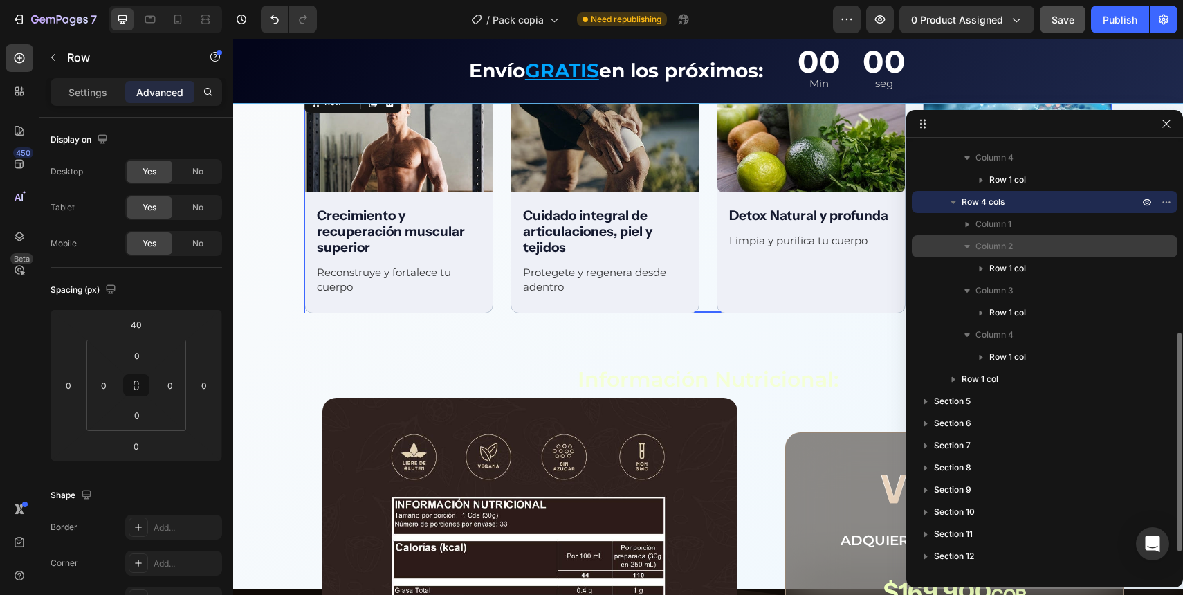
click at [1005, 246] on span "Column 2" at bounding box center [994, 246] width 37 height 14
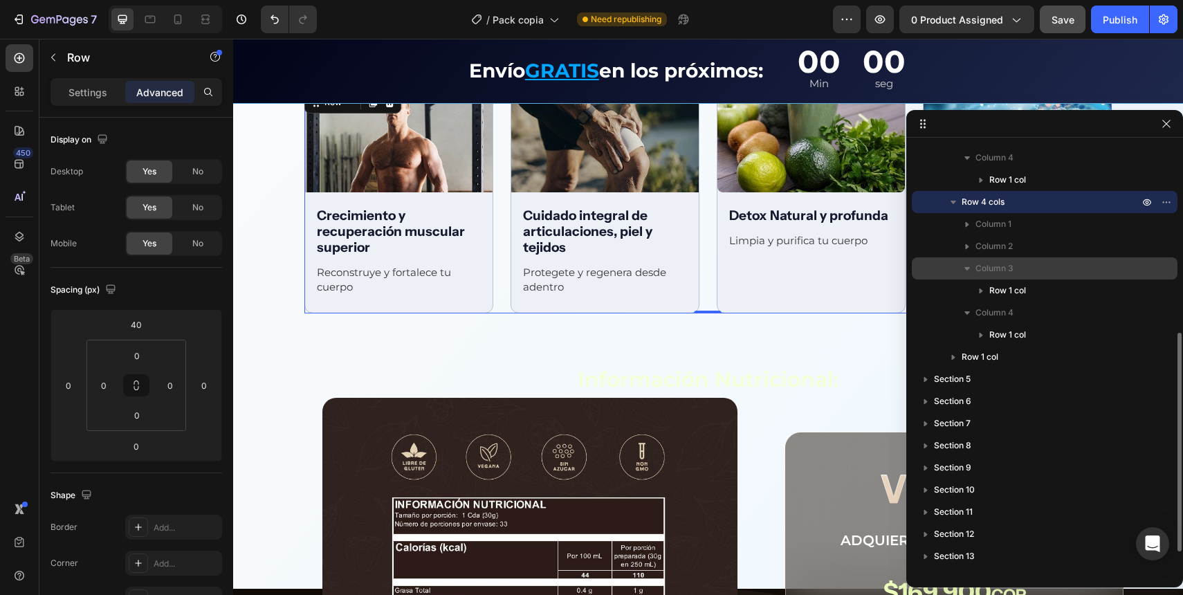
click at [1005, 265] on span "Column 3" at bounding box center [995, 269] width 38 height 14
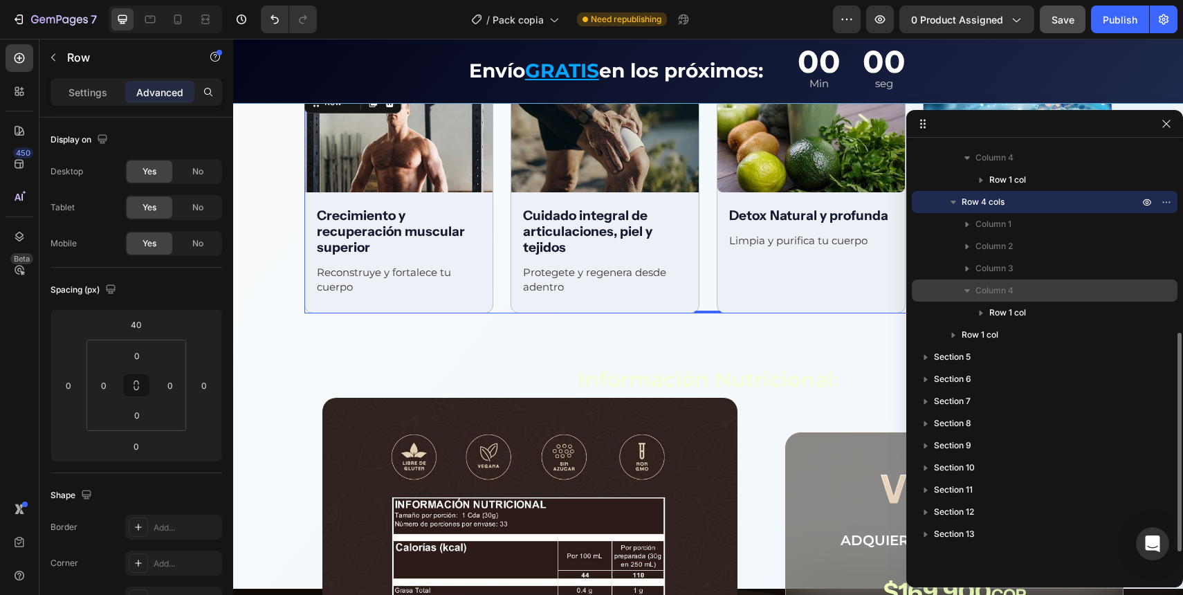
click at [1007, 280] on div "Column 4" at bounding box center [1044, 291] width 255 height 22
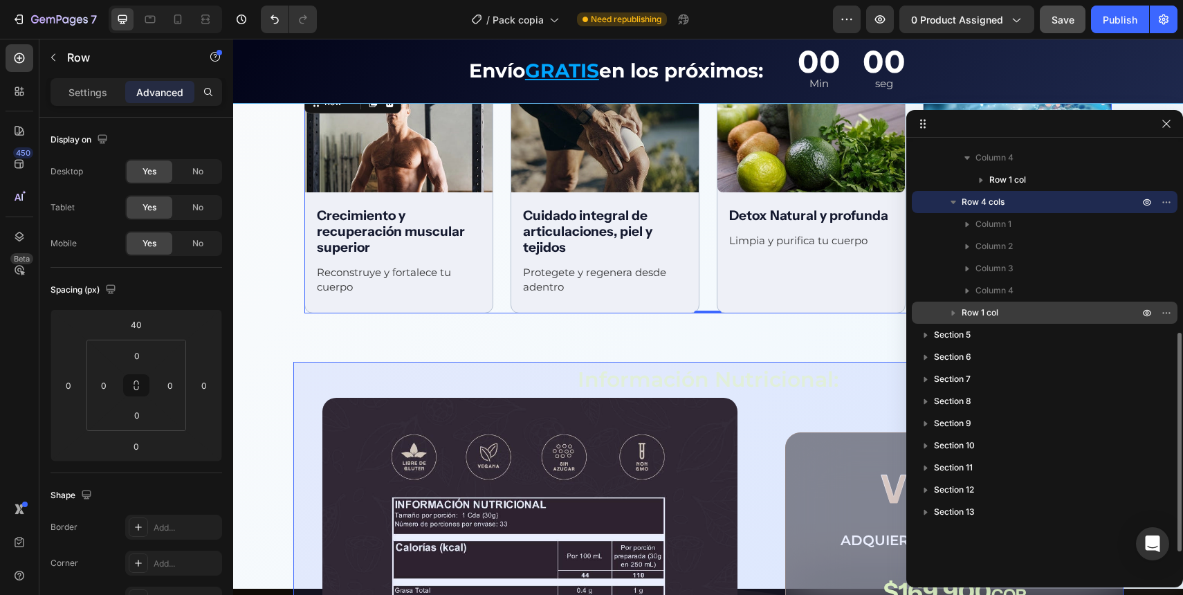
click at [1012, 306] on p "Row 1 col" at bounding box center [1052, 313] width 180 height 14
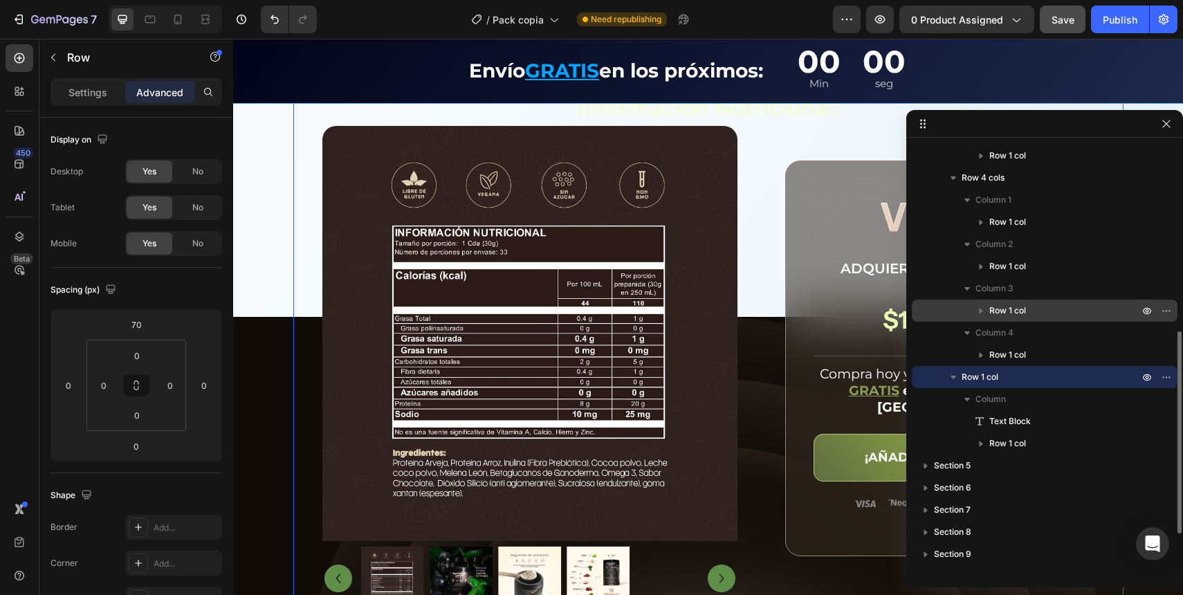
scroll to position [412, 0]
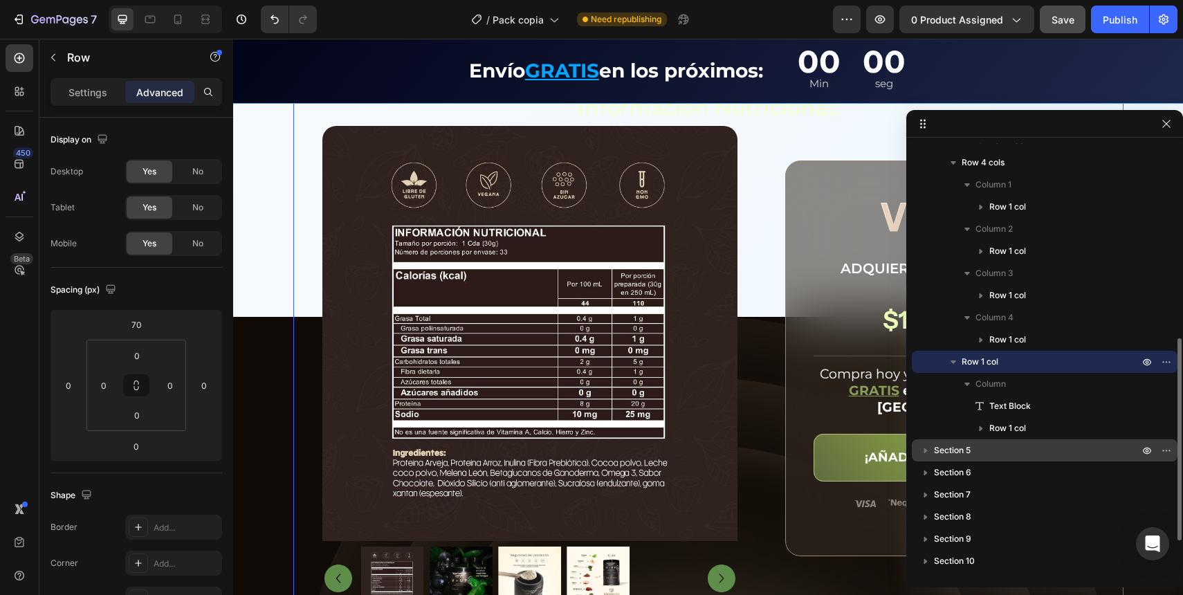
click at [1003, 440] on div "Section 5" at bounding box center [1044, 450] width 255 height 22
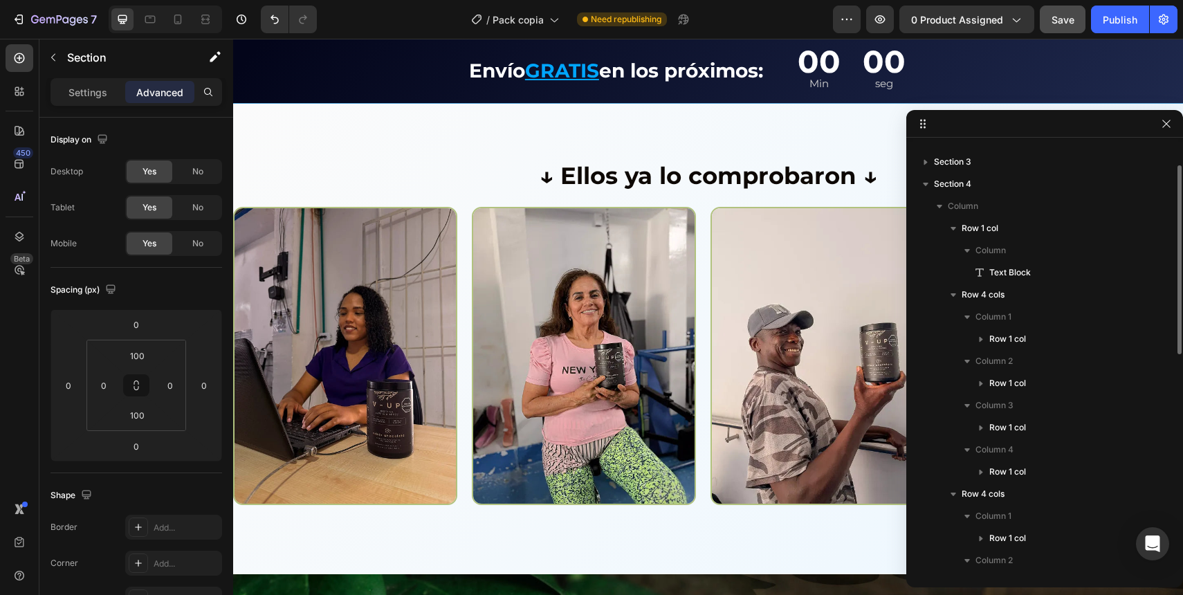
scroll to position [26, 0]
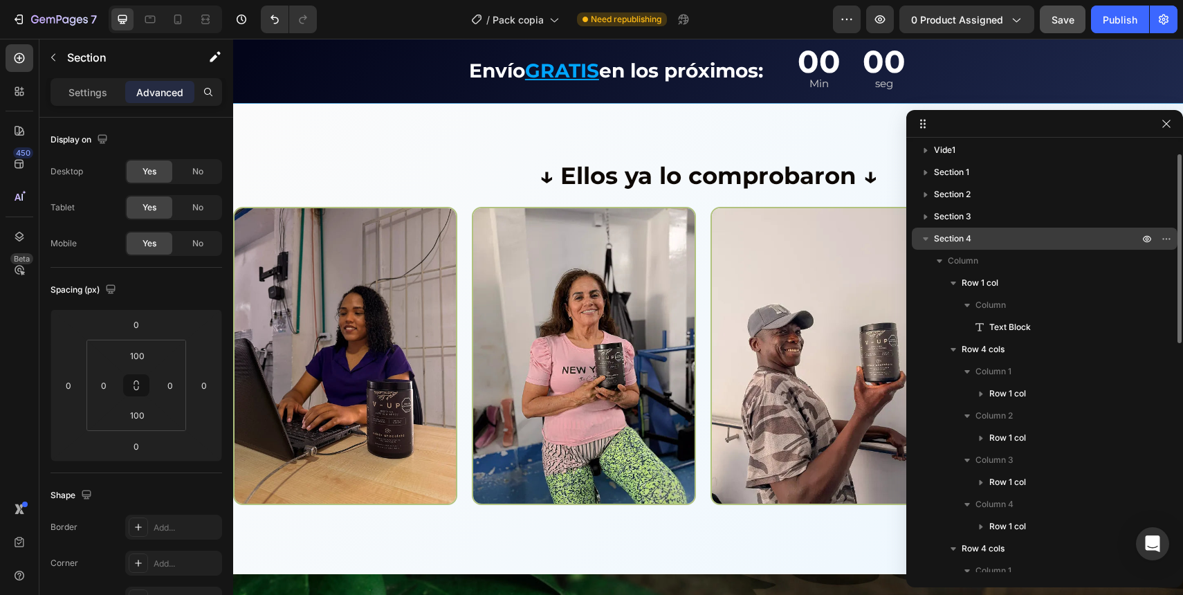
click at [974, 242] on p "Section 4" at bounding box center [1038, 239] width 208 height 14
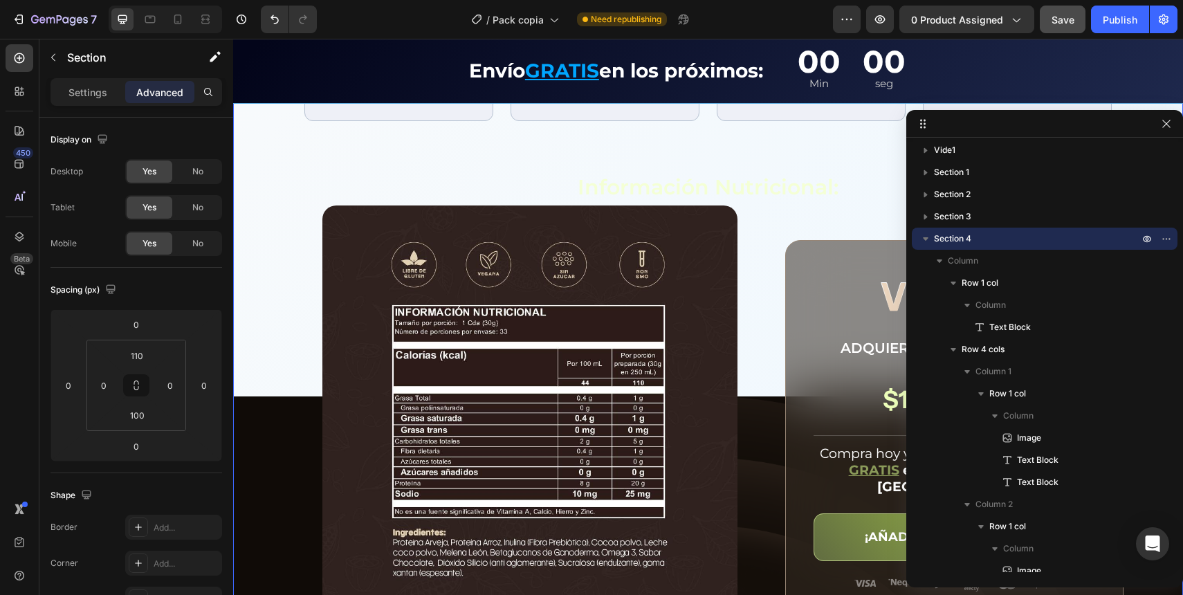
scroll to position [2321, 0]
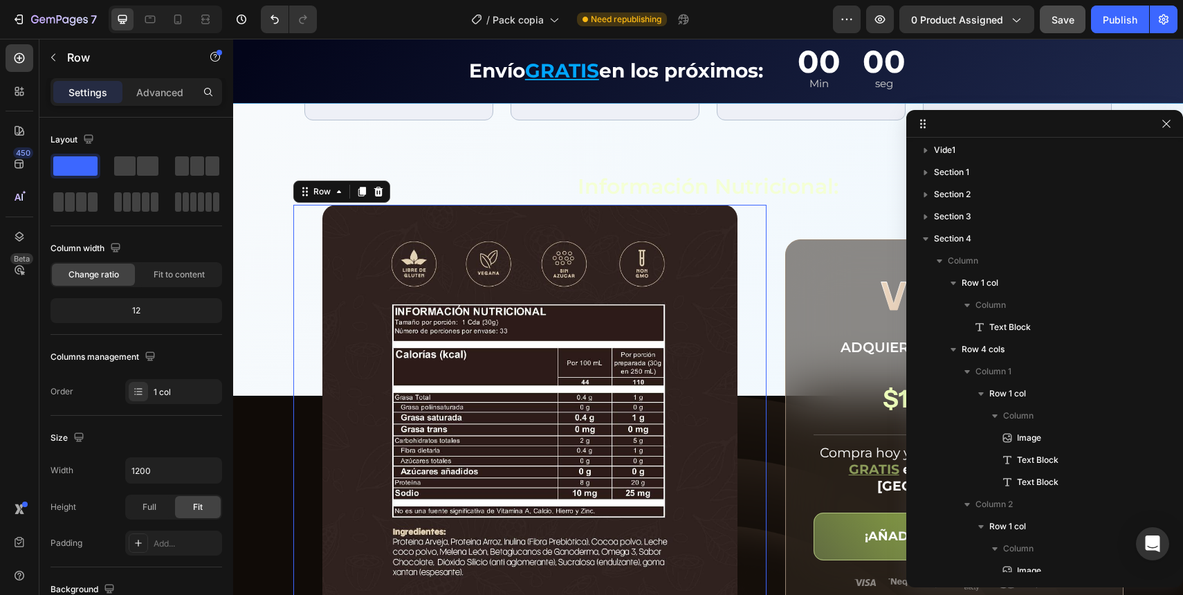
click at [750, 300] on div "Product Images Drop element here Product" at bounding box center [529, 478] width 473 height 547
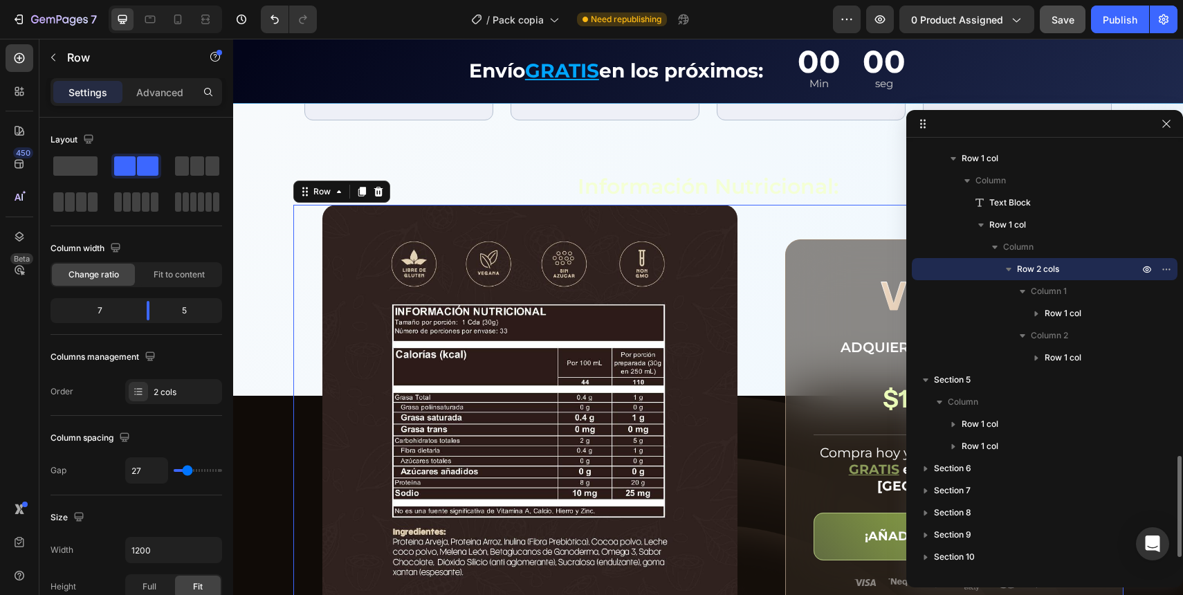
click at [767, 292] on div "Product Images Drop element here Product Row Image ADQUIERE TU V-UP POR SOLO: T…" at bounding box center [708, 478] width 830 height 547
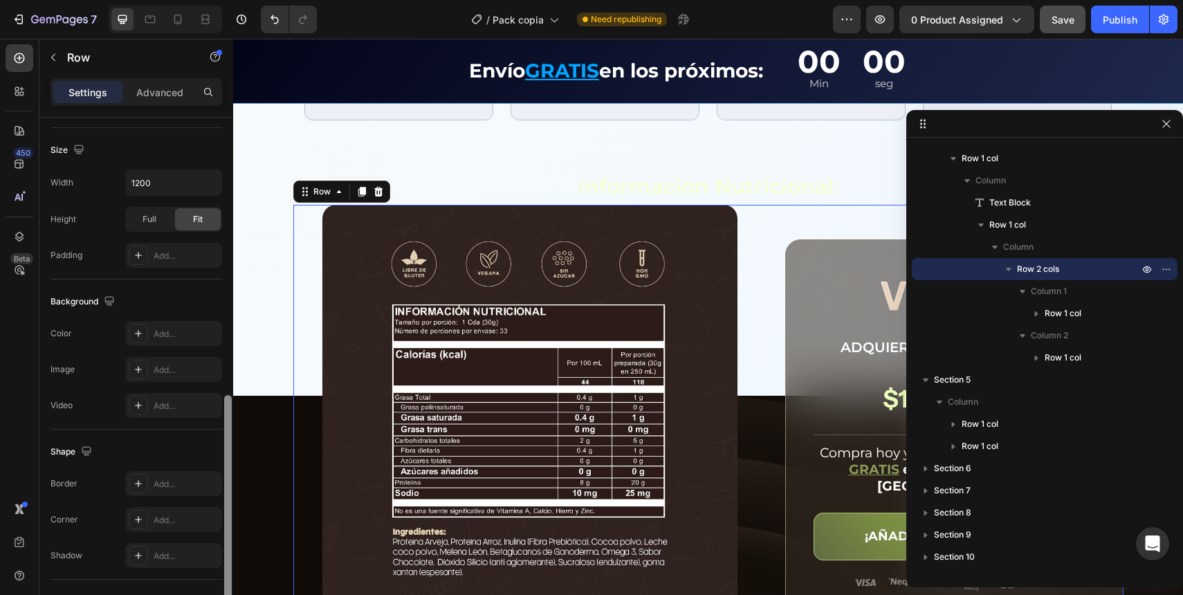
scroll to position [0, 0]
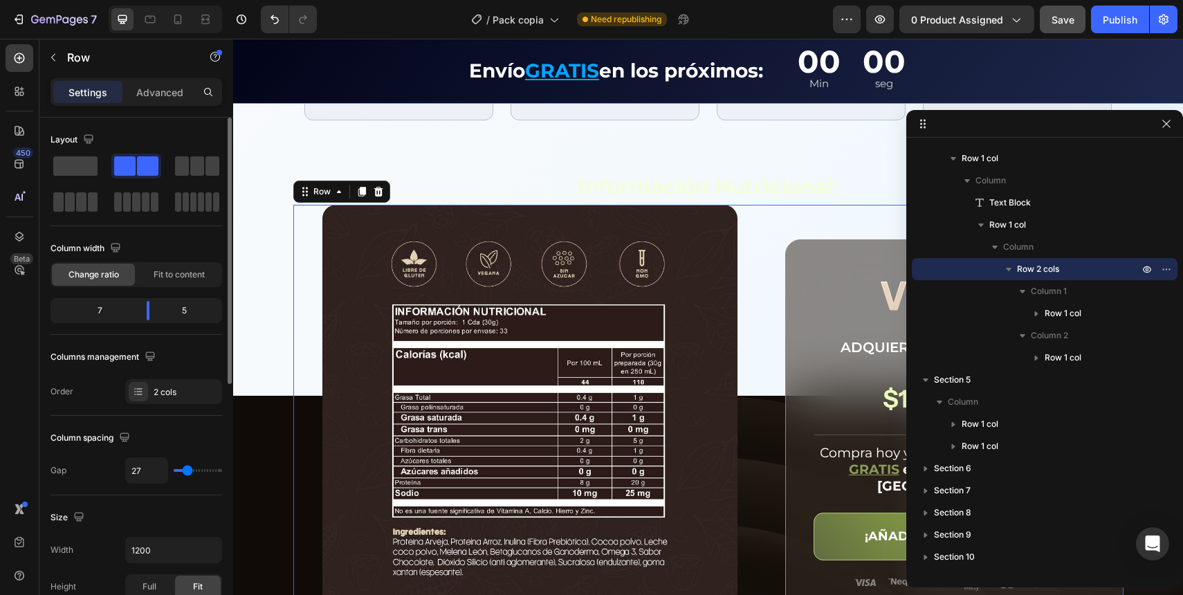
click at [165, 104] on div "Settings Advanced" at bounding box center [137, 92] width 172 height 28
click at [157, 79] on div "Settings Advanced" at bounding box center [137, 92] width 172 height 28
click at [157, 85] on p "Advanced" at bounding box center [159, 92] width 47 height 15
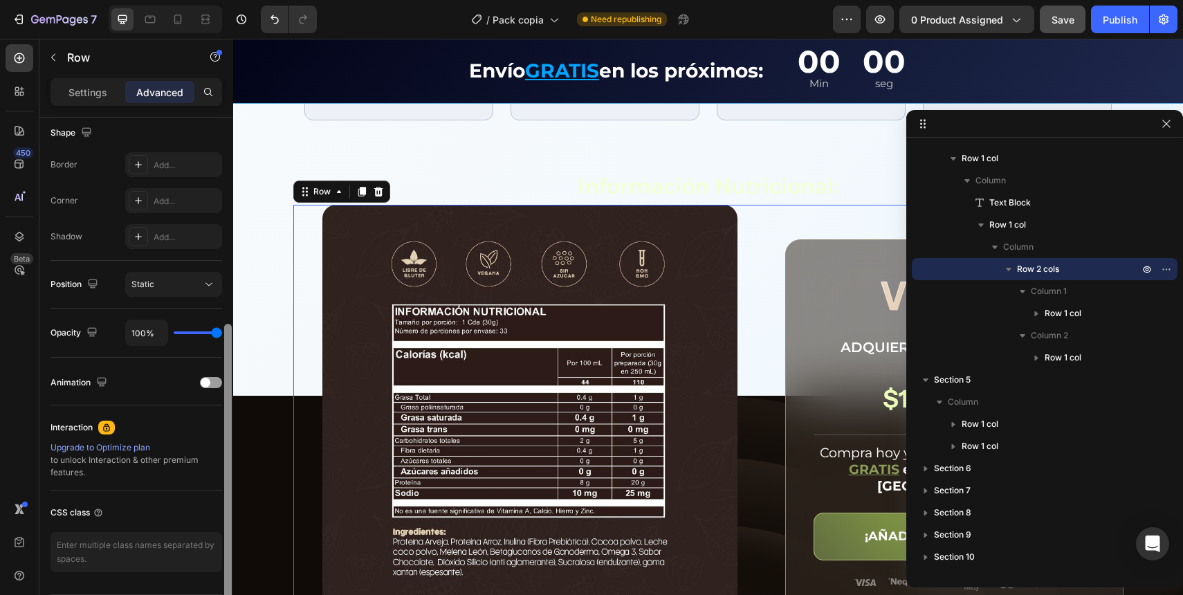
scroll to position [365, 0]
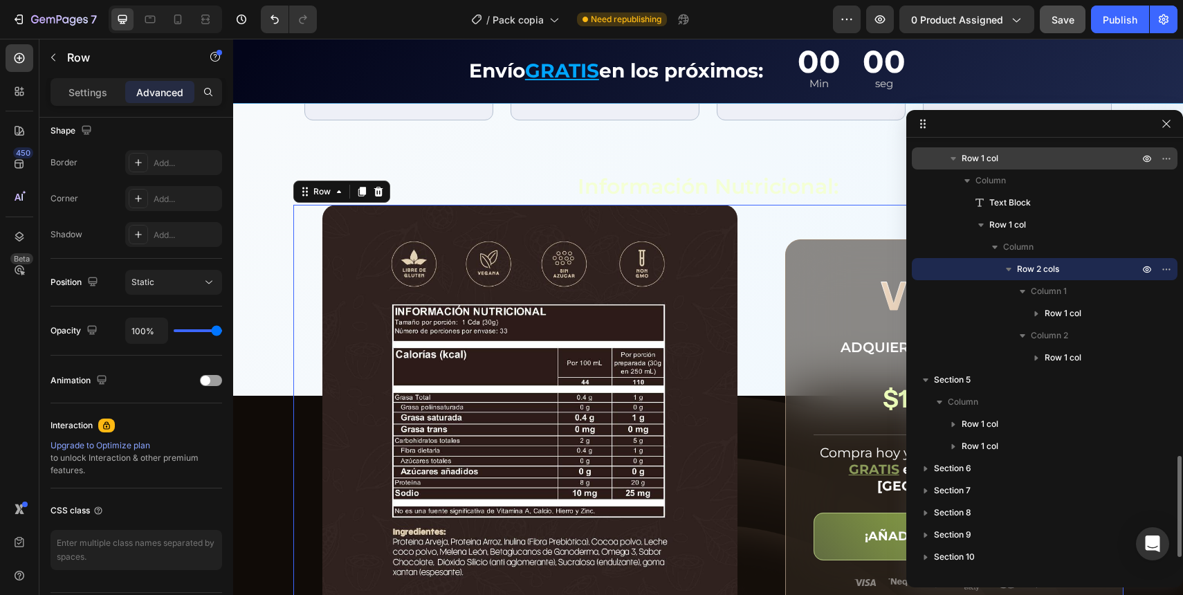
click at [986, 162] on span "Row 1 col" at bounding box center [980, 159] width 37 height 14
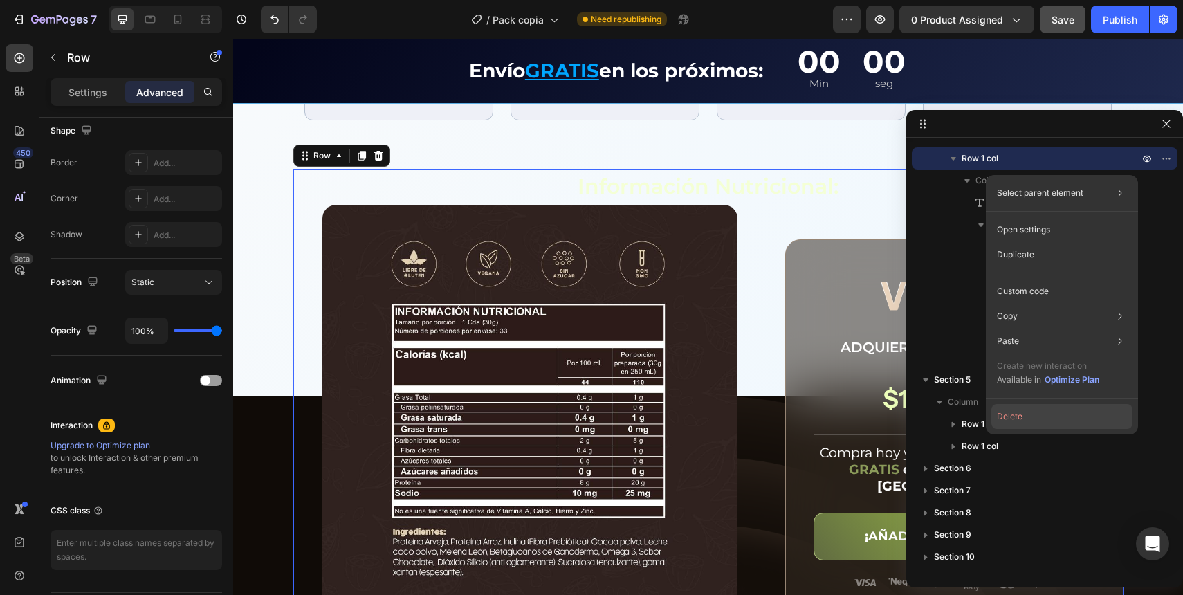
click at [1020, 410] on button "Delete" at bounding box center [1062, 416] width 141 height 25
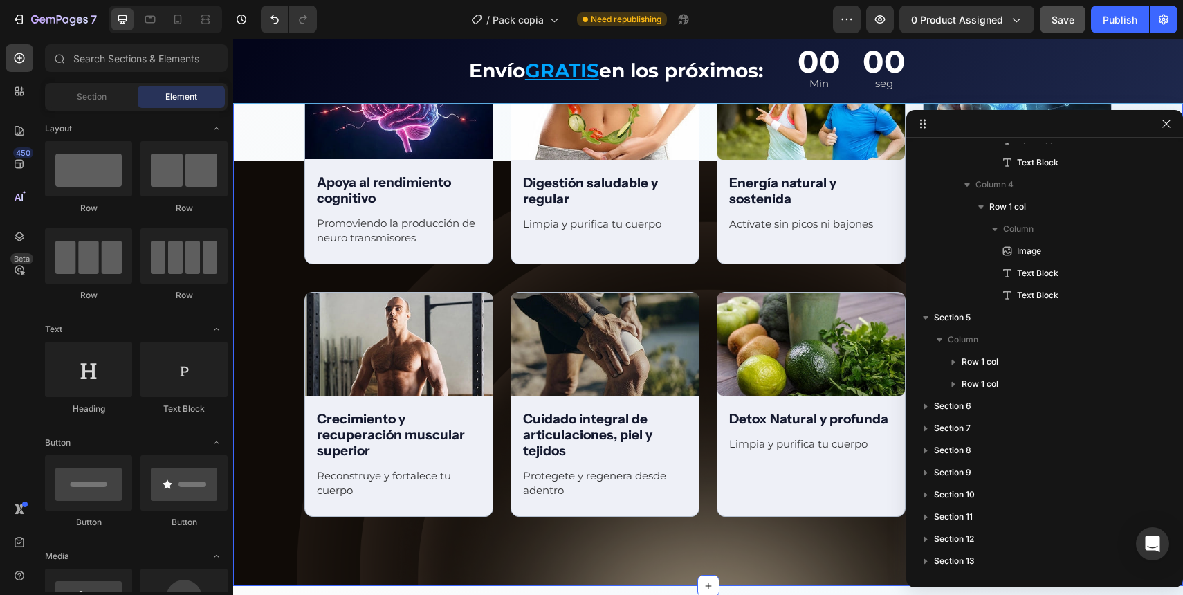
scroll to position [1766, 0]
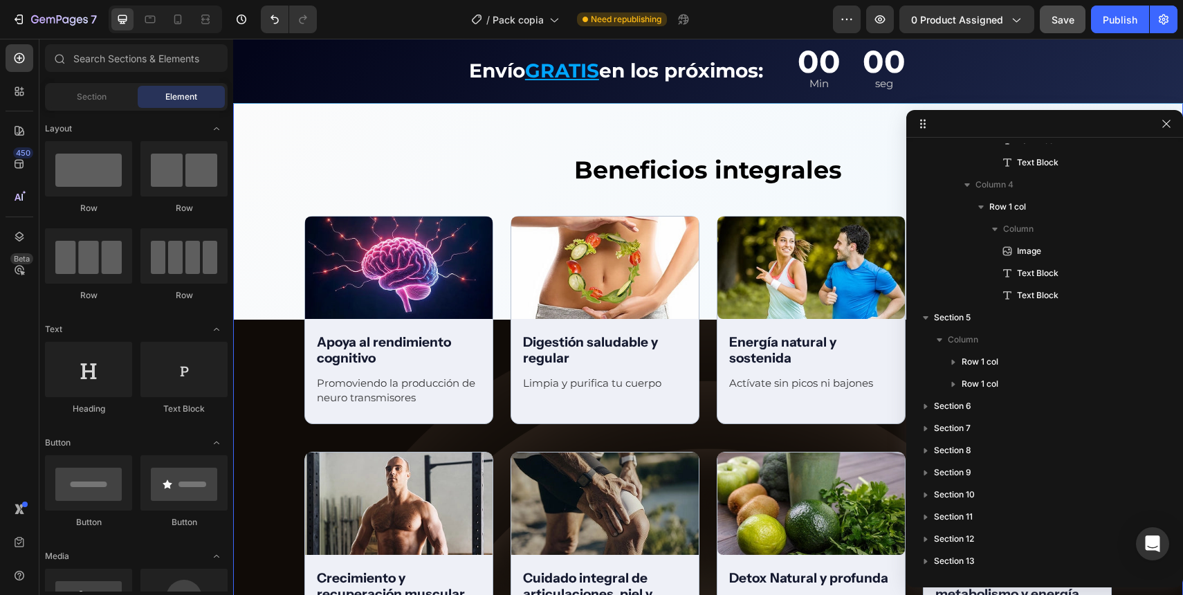
click at [286, 232] on div "Beneficios integrales Text Block Row Image Apoya al rendimiento cognitivo Text …" at bounding box center [708, 414] width 950 height 524
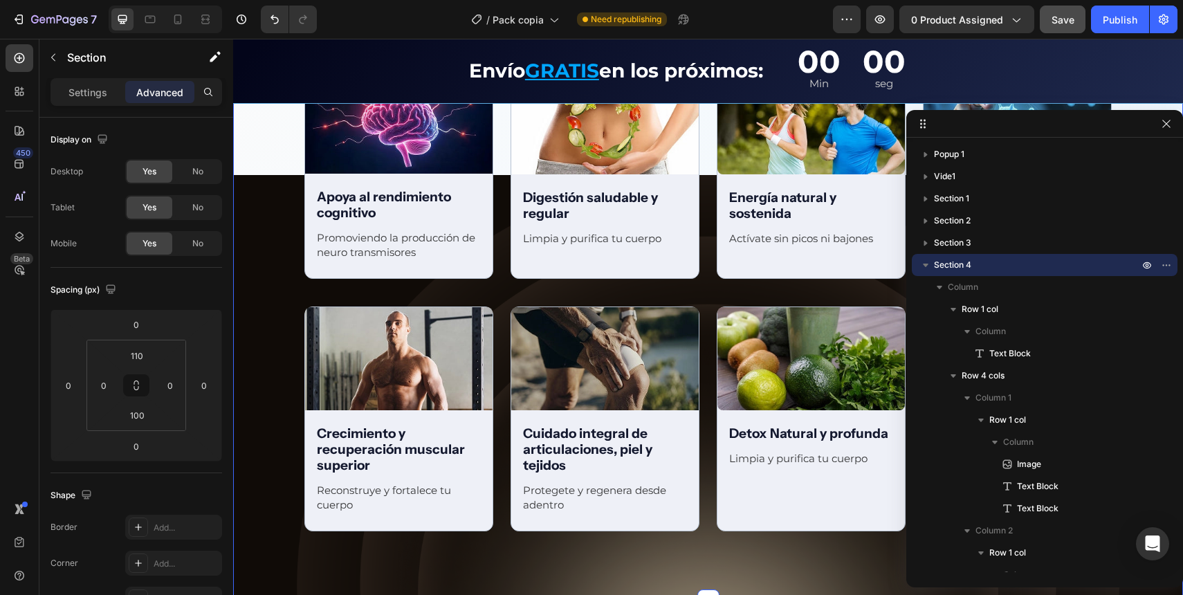
scroll to position [1930, 0]
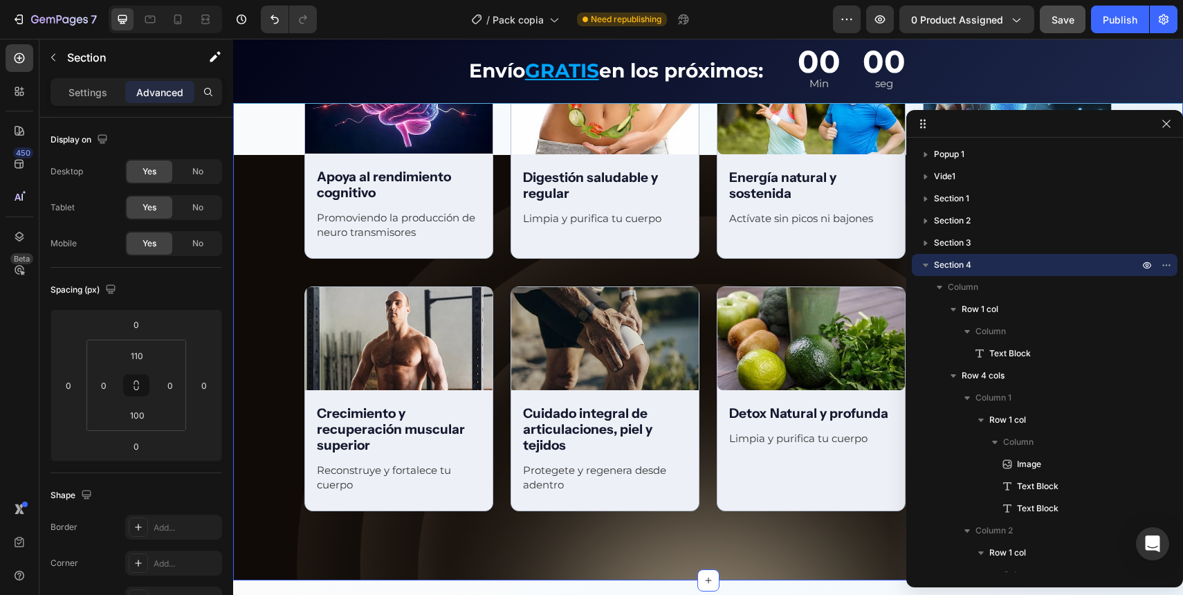
click at [277, 348] on div "Beneficios integrales Text Block Row Image Apoya al rendimiento cognitivo Text …" at bounding box center [708, 250] width 950 height 524
click at [86, 93] on p "Settings" at bounding box center [88, 92] width 39 height 15
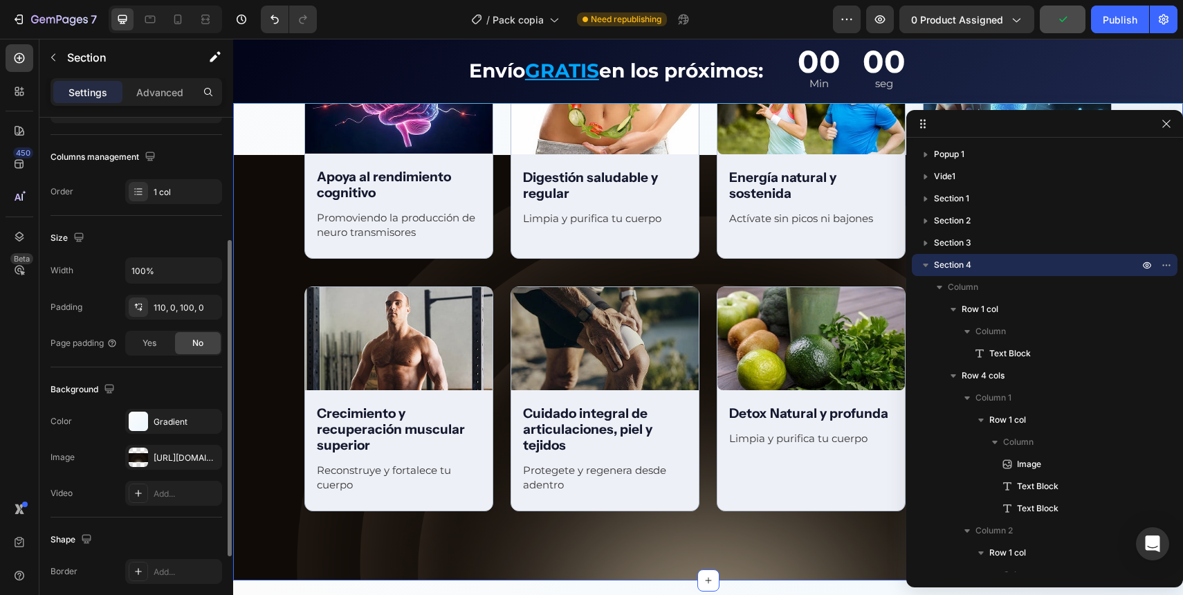
scroll to position [206, 0]
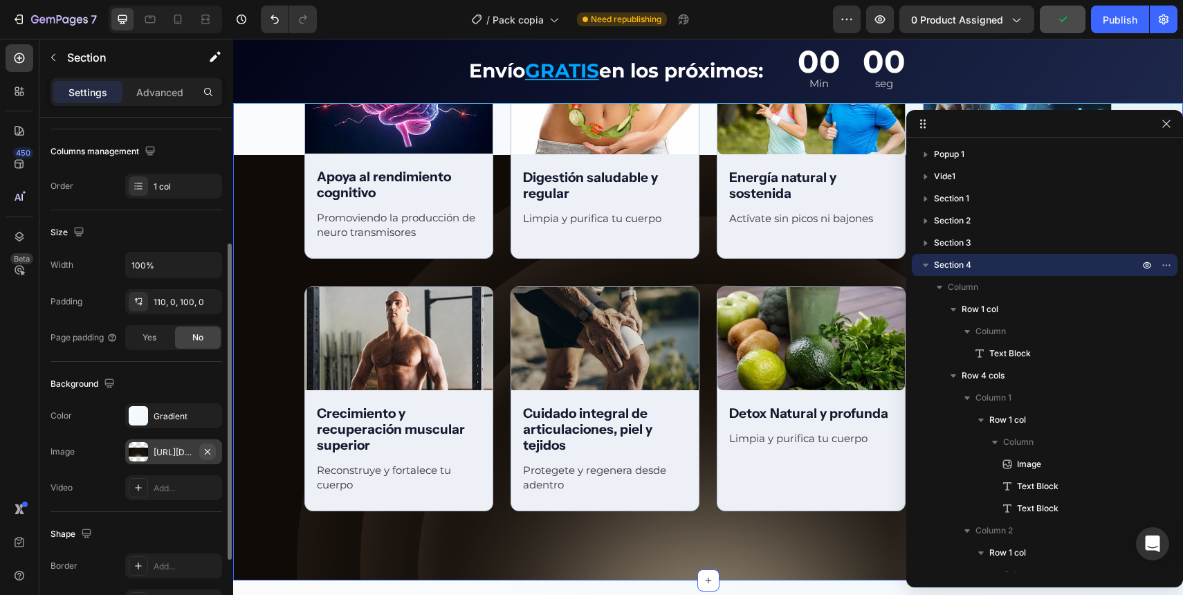
click at [206, 454] on icon "button" at bounding box center [207, 451] width 11 height 11
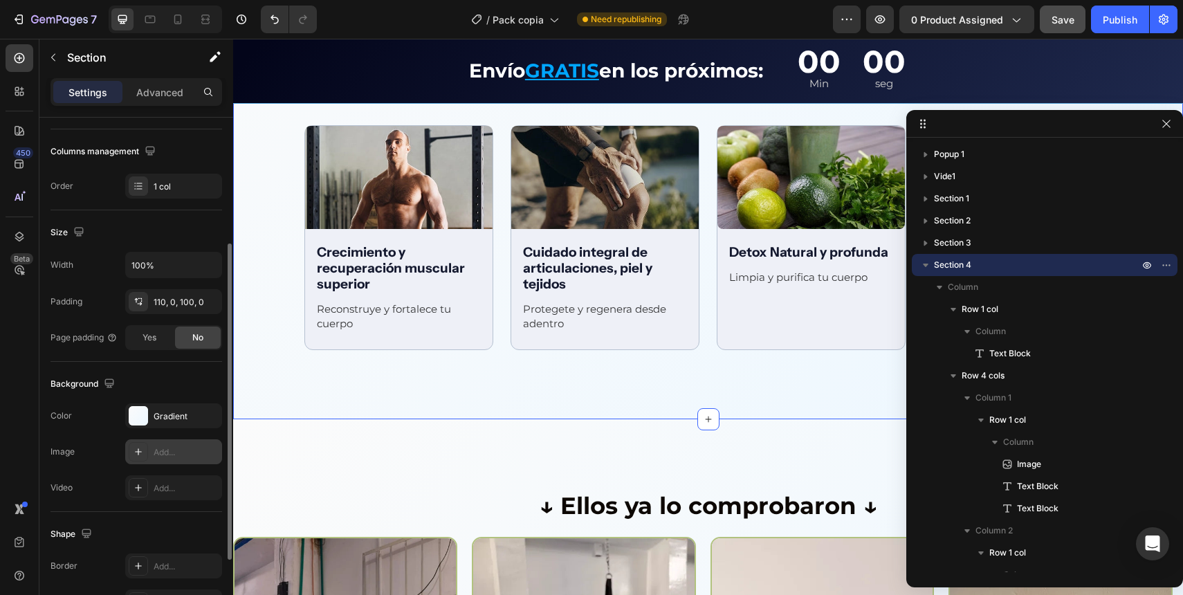
click at [264, 390] on div "Beneficios integrales Text Block Row Image Apoya al rendimiento cognitivo Text …" at bounding box center [708, 85] width 950 height 670
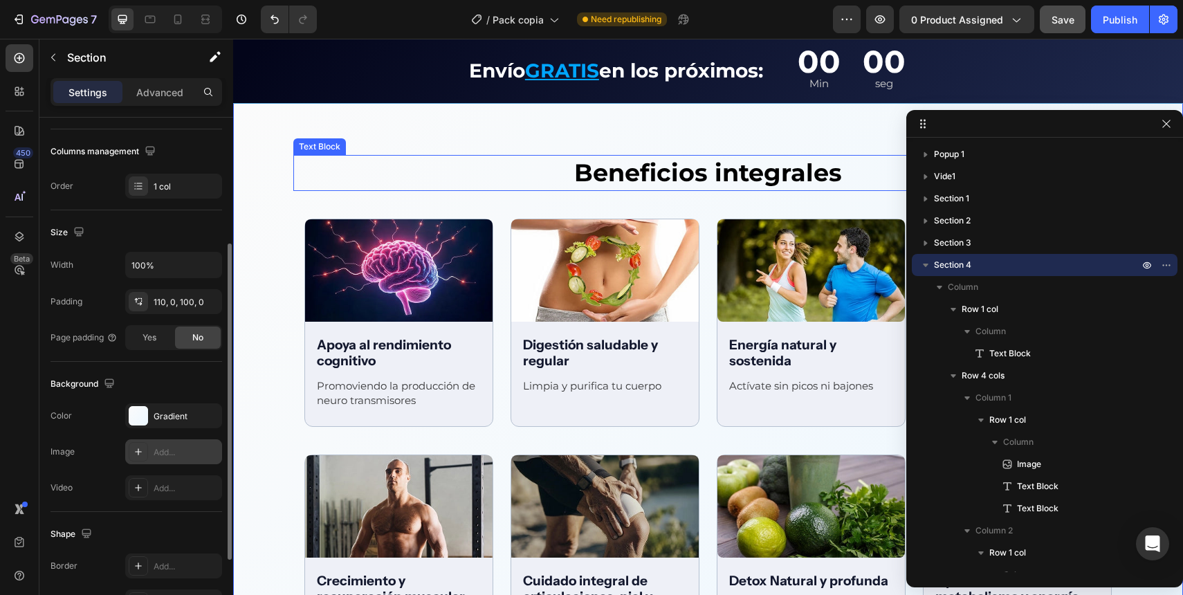
scroll to position [1664, 0]
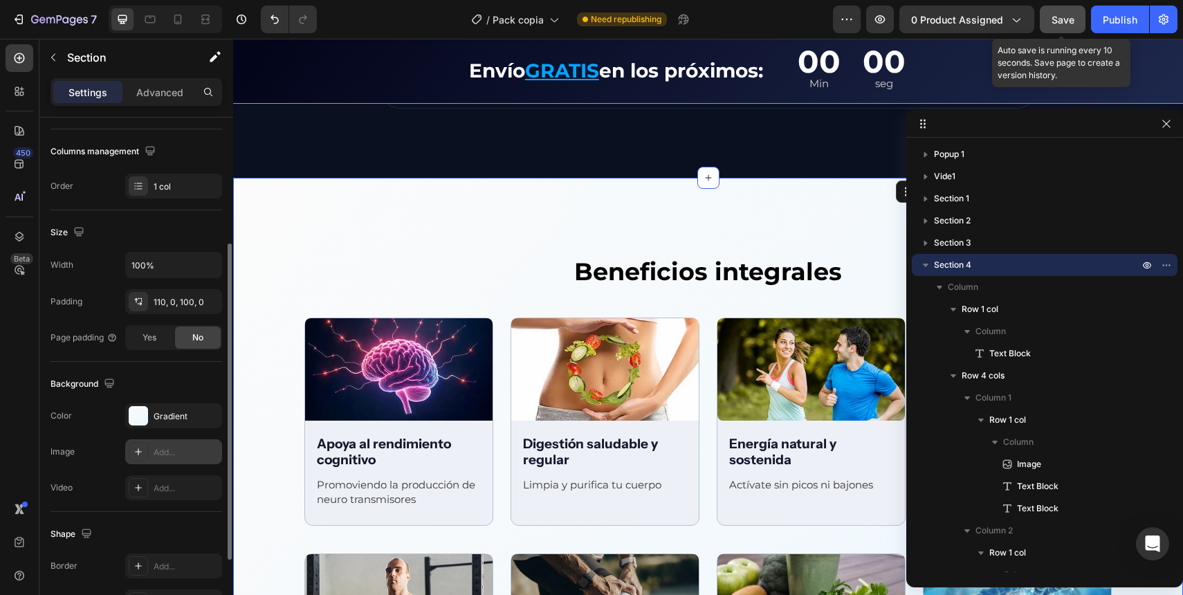
click at [1059, 21] on span "Save" at bounding box center [1063, 20] width 23 height 12
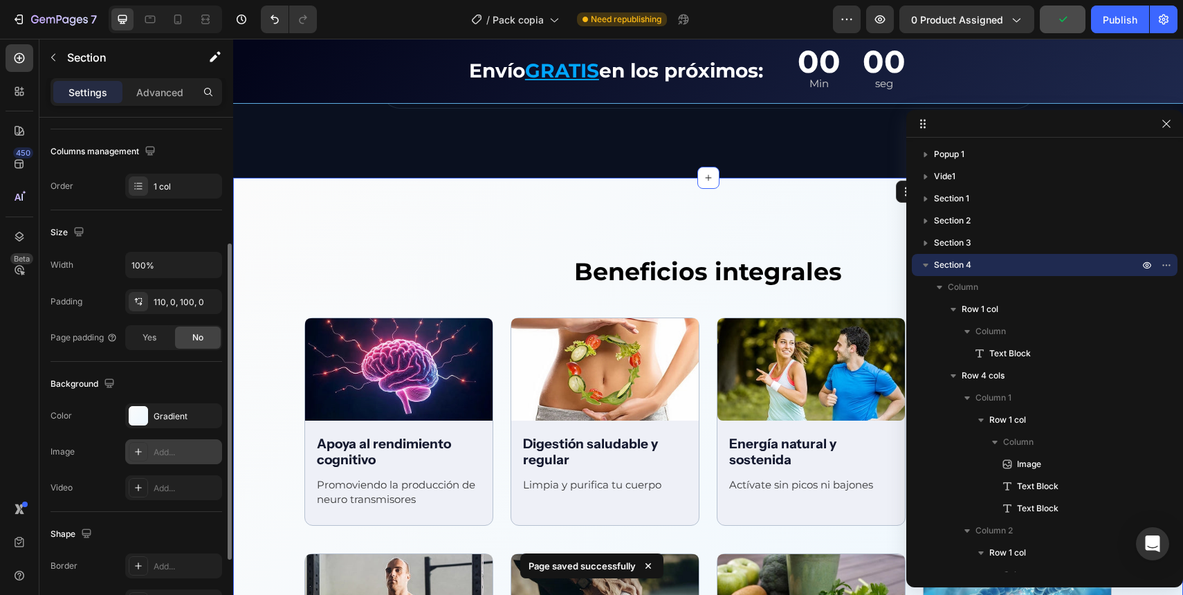
click at [255, 293] on div "Beneficios integrales Text Block Row Image Apoya al rendimiento cognitivo Text …" at bounding box center [708, 516] width 950 height 524
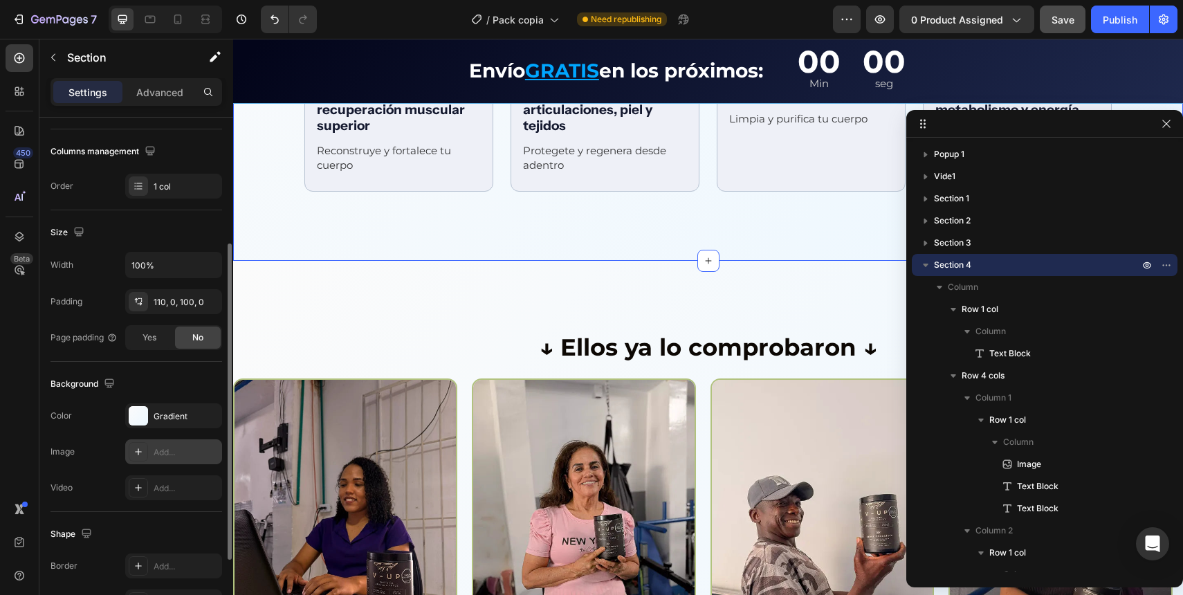
scroll to position [2220, 0]
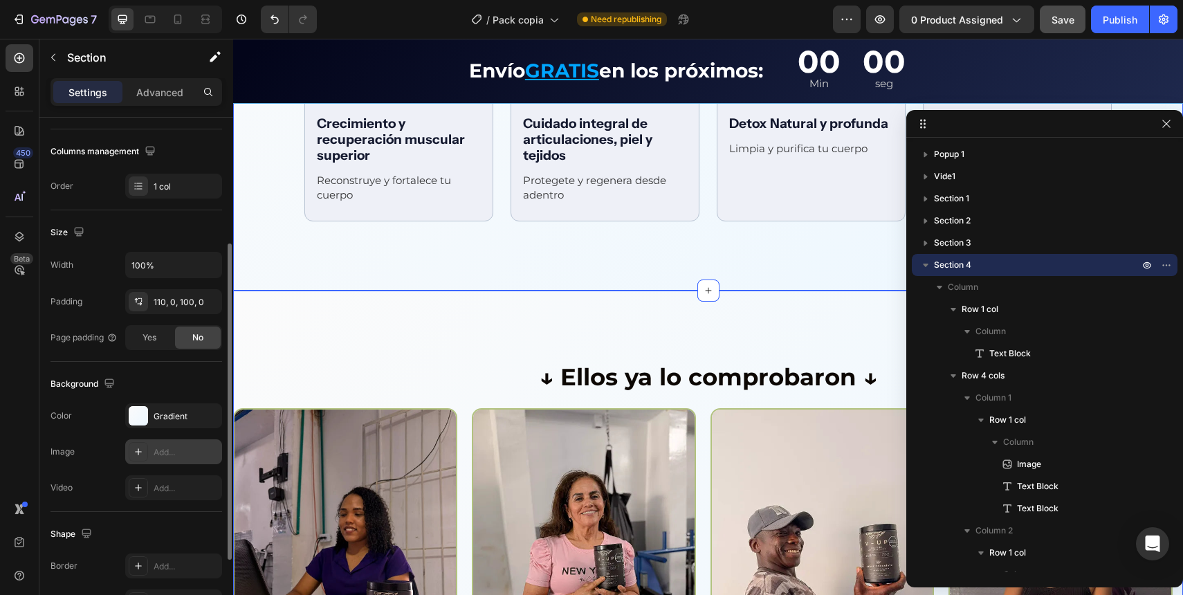
click at [760, 333] on div "↓ Ellos ya lo comprobaron ↓ Text Block Row Image Image Image Image Image Carous…" at bounding box center [708, 533] width 950 height 484
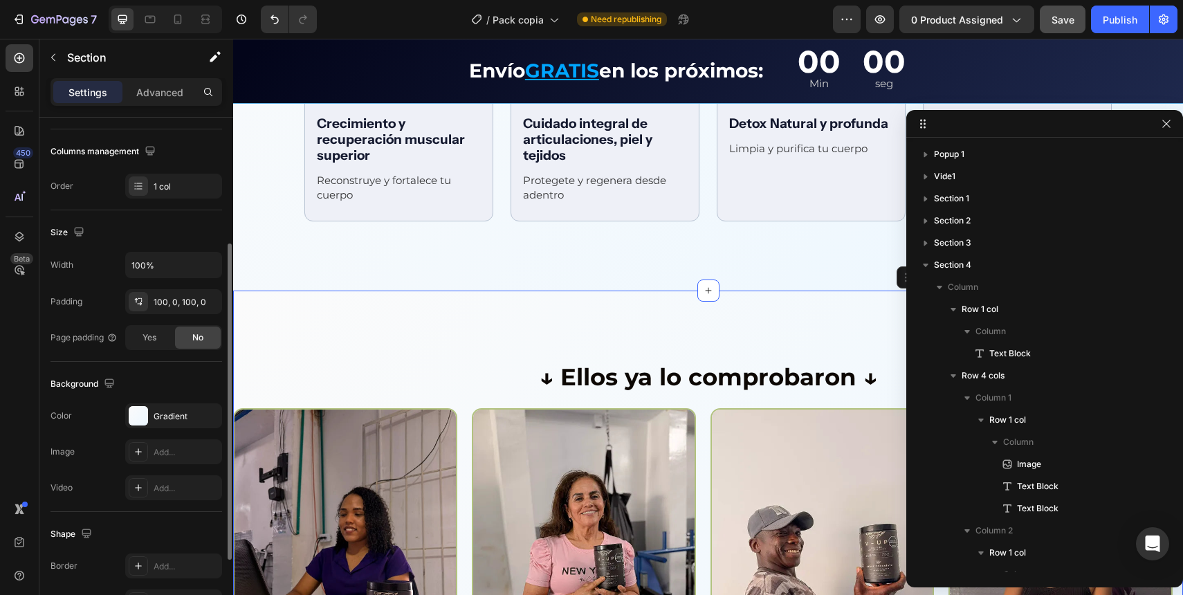
scroll to position [1169, 0]
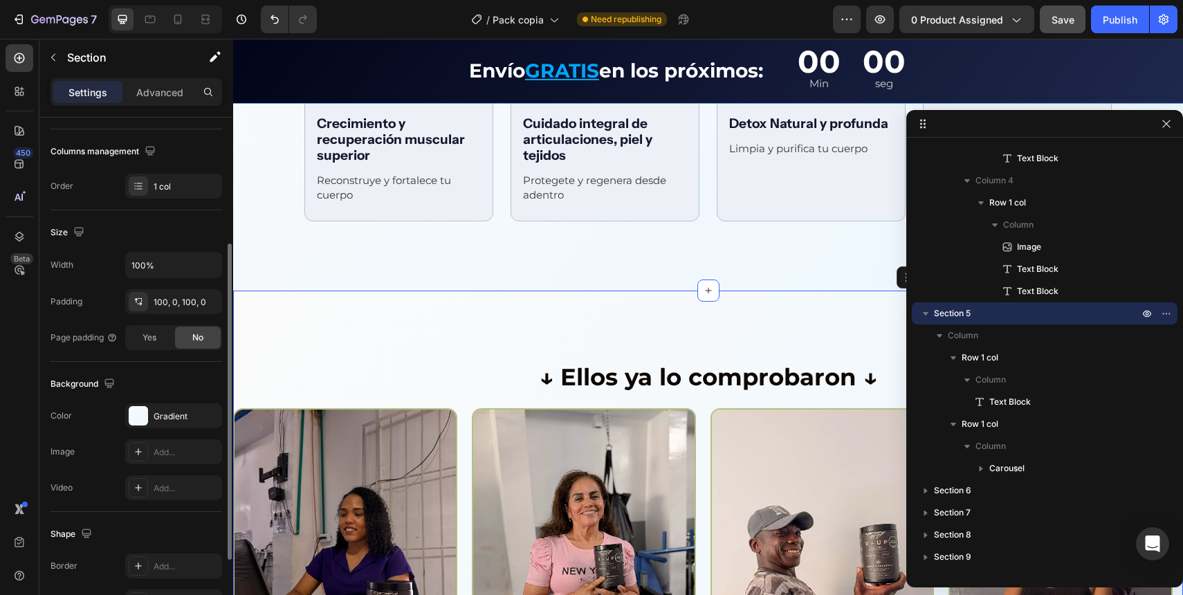
click at [309, 328] on div "↓ Ellos ya lo comprobaron ↓ Text Block Row Image Image Image Image Image Carous…" at bounding box center [708, 533] width 950 height 484
click at [168, 415] on div "Gradient" at bounding box center [174, 416] width 40 height 12
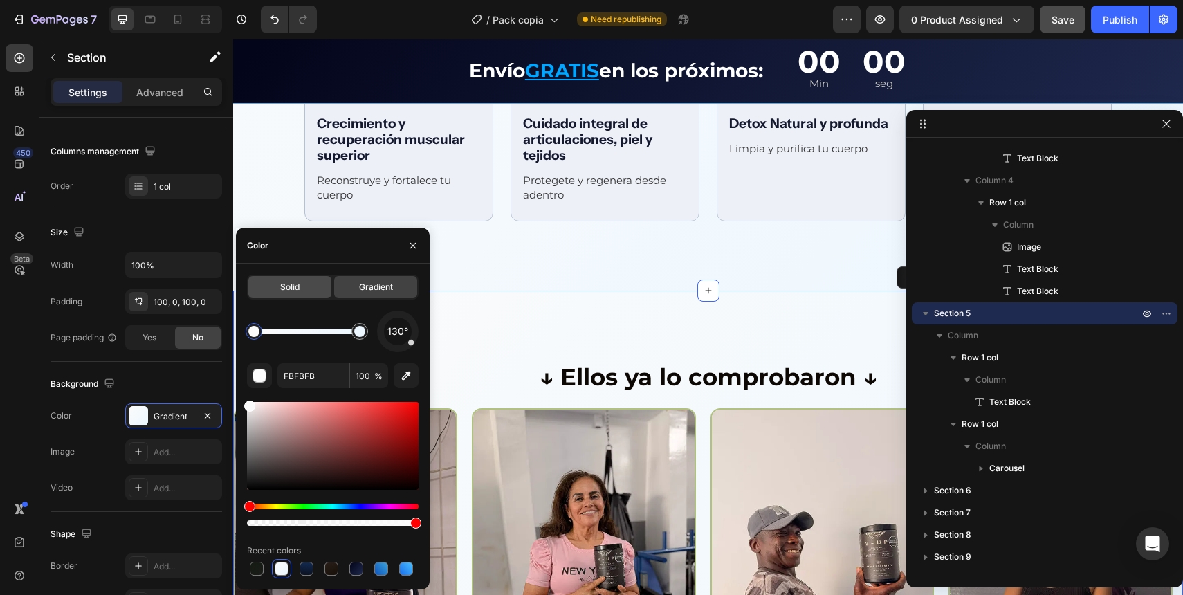
click at [304, 291] on div "Solid" at bounding box center [289, 287] width 83 height 22
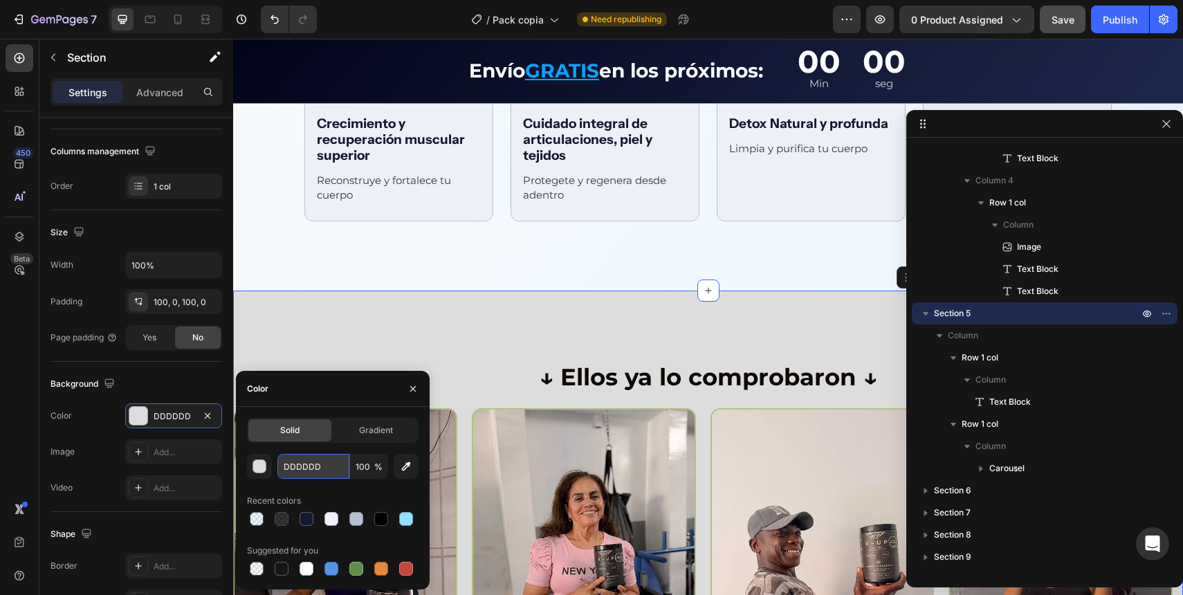
click at [328, 468] on input "DDDDDD" at bounding box center [313, 466] width 72 height 25
paste input "0A101F"
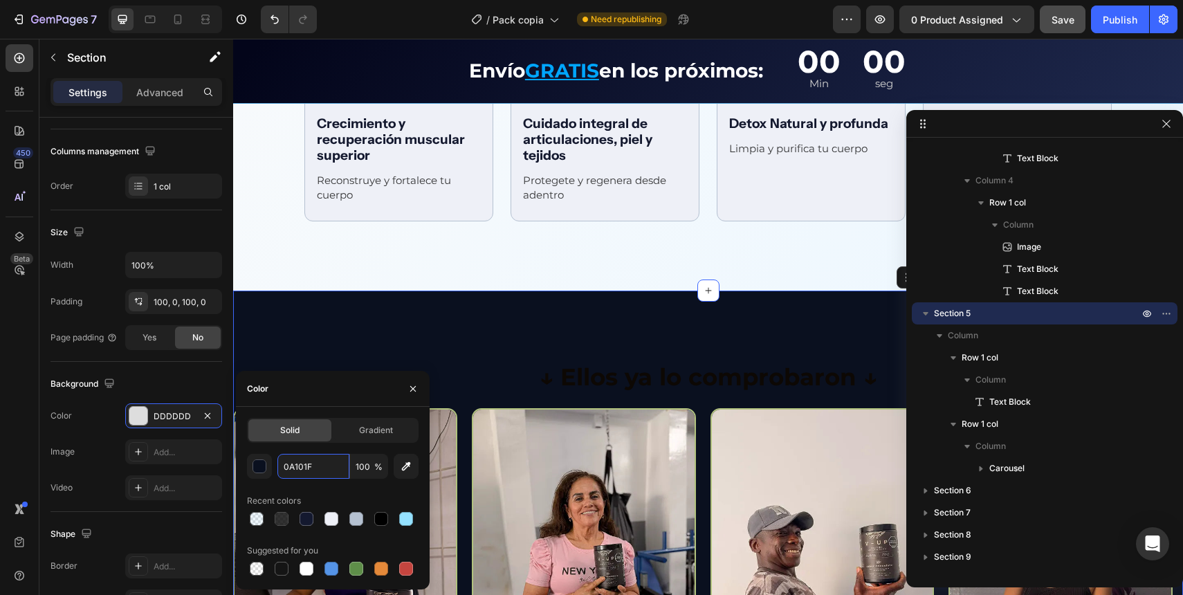
type input "0A101F"
click at [330, 450] on div "Solid Gradient 0A101F 100 % Recent colors Suggested for you" at bounding box center [333, 498] width 172 height 161
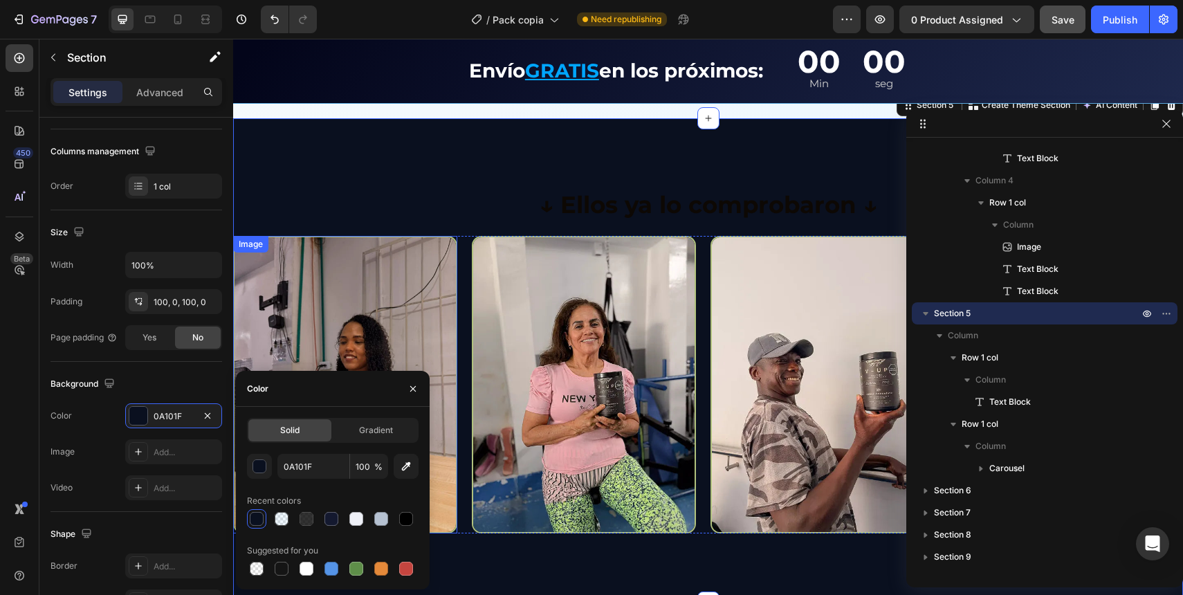
click at [399, 171] on div "↓ Ellos ya lo comprobaron ↓ Text Block Row Image Image Image Image Image Carous…" at bounding box center [708, 360] width 950 height 484
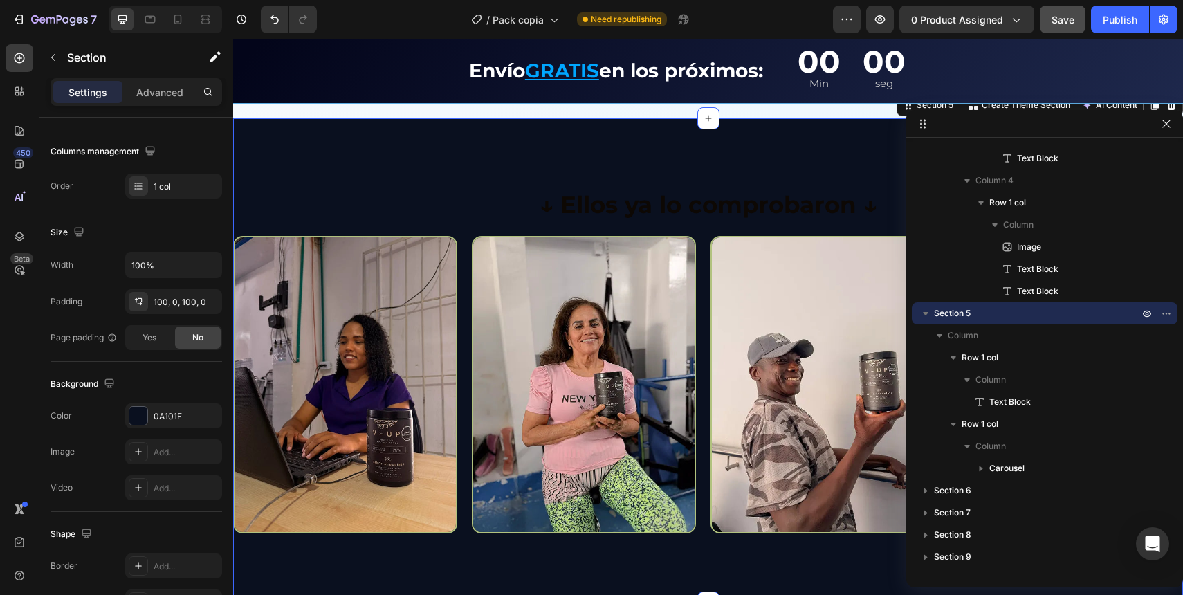
scroll to position [2369, 0]
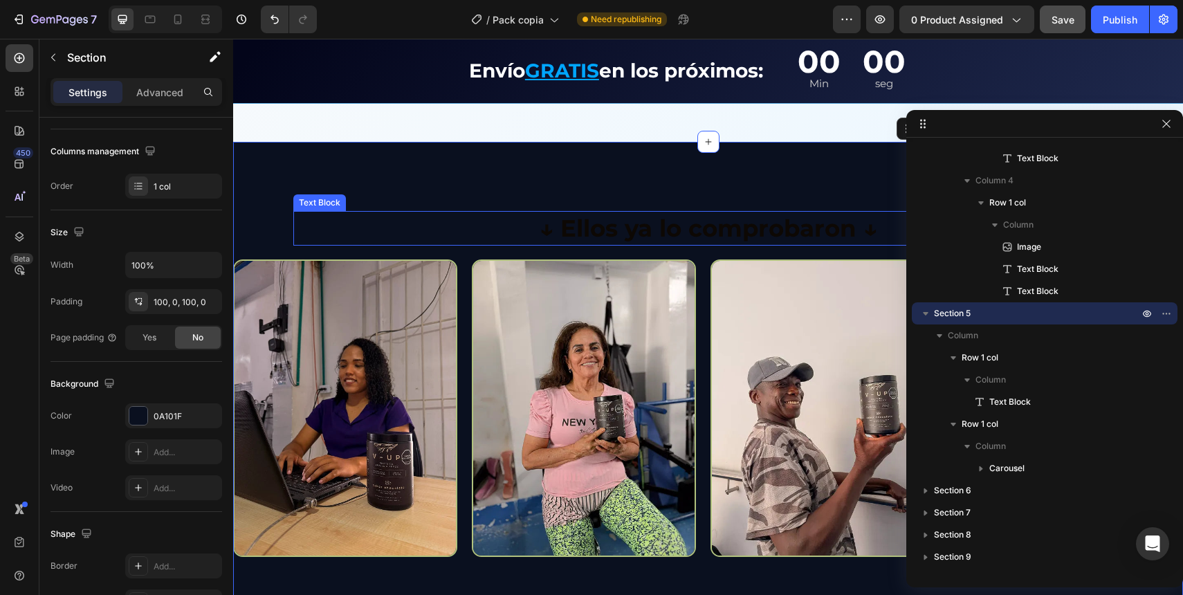
click at [593, 221] on p "↓ Ellos ya lo comprobaron ↓" at bounding box center [709, 228] width 828 height 32
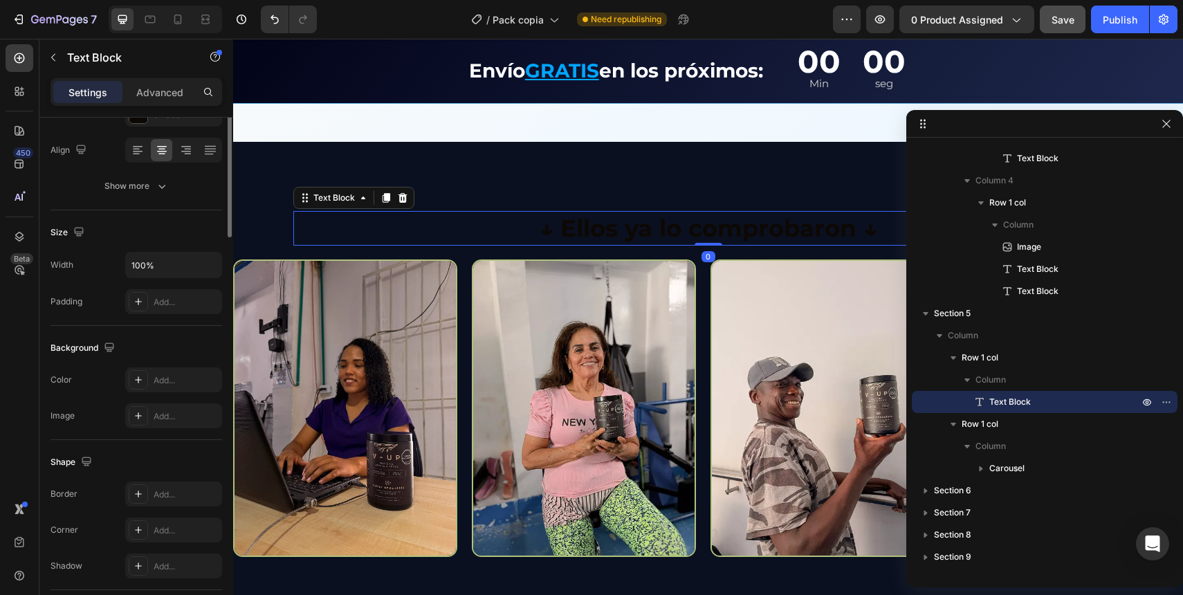
scroll to position [0, 0]
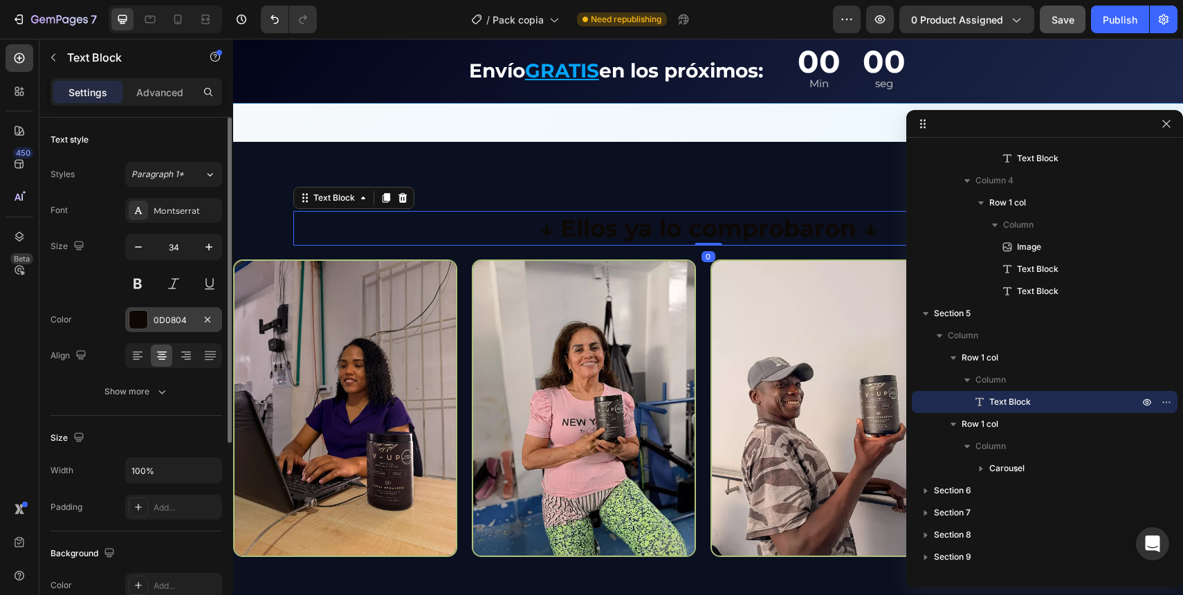
click at [152, 323] on div "0D0804" at bounding box center [173, 319] width 97 height 25
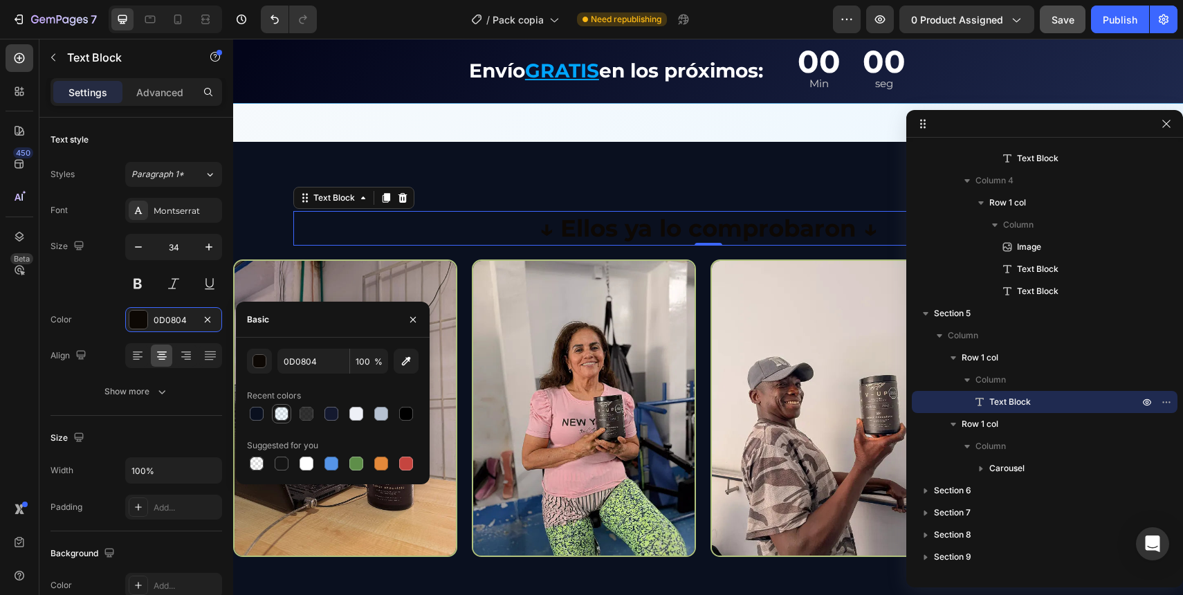
click at [286, 416] on div at bounding box center [282, 414] width 14 height 14
type input "89D2FF"
type input "13"
click at [569, 220] on p "↓ Ellos ya lo comprobaron ↓" at bounding box center [709, 228] width 828 height 32
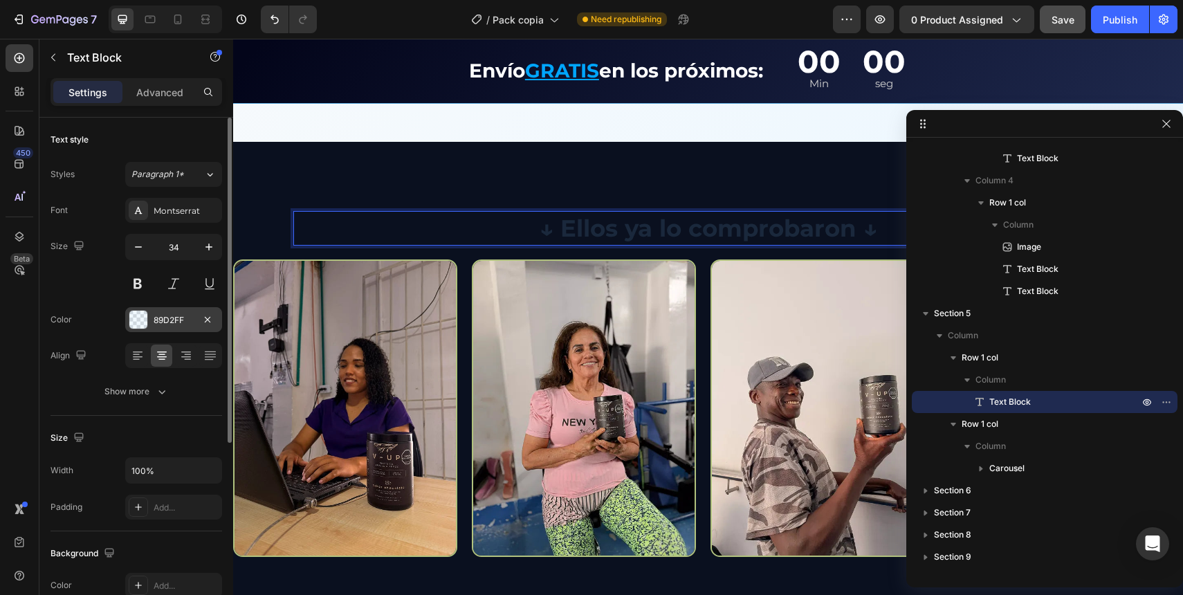
click at [178, 327] on div "89D2FF" at bounding box center [173, 319] width 97 height 25
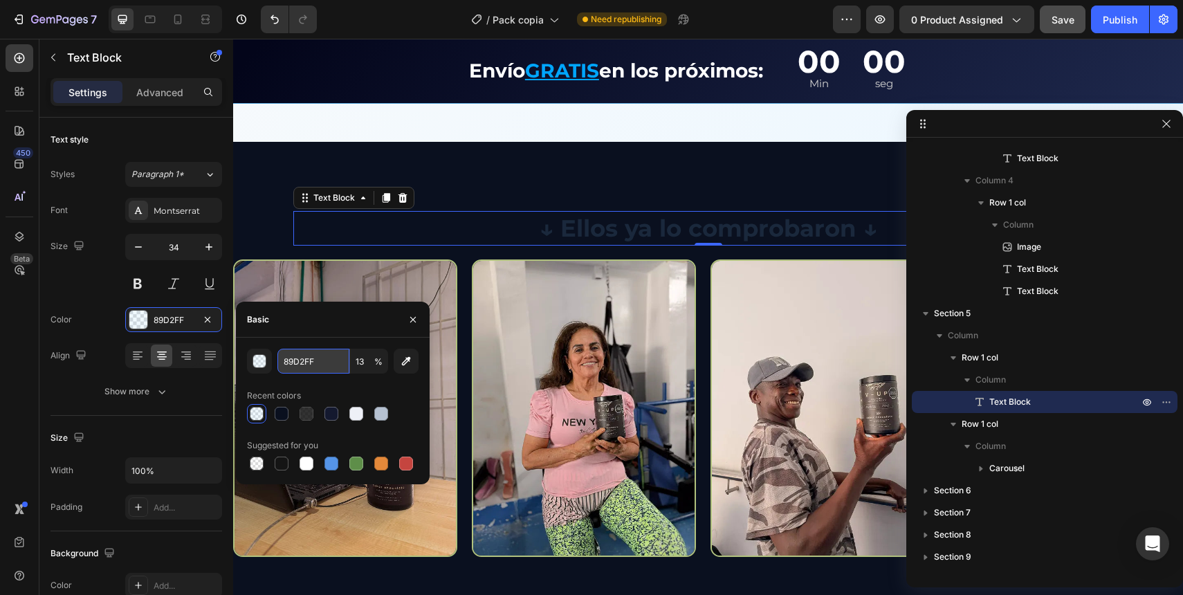
click at [307, 357] on input "89D2FF" at bounding box center [313, 361] width 72 height 25
paste input "D5ED"
type input "D5EDFF"
click at [305, 340] on div "D5EDFF 13 % Recent colors Suggested for you" at bounding box center [333, 411] width 194 height 147
click at [312, 371] on input "D5EDFF" at bounding box center [313, 361] width 72 height 25
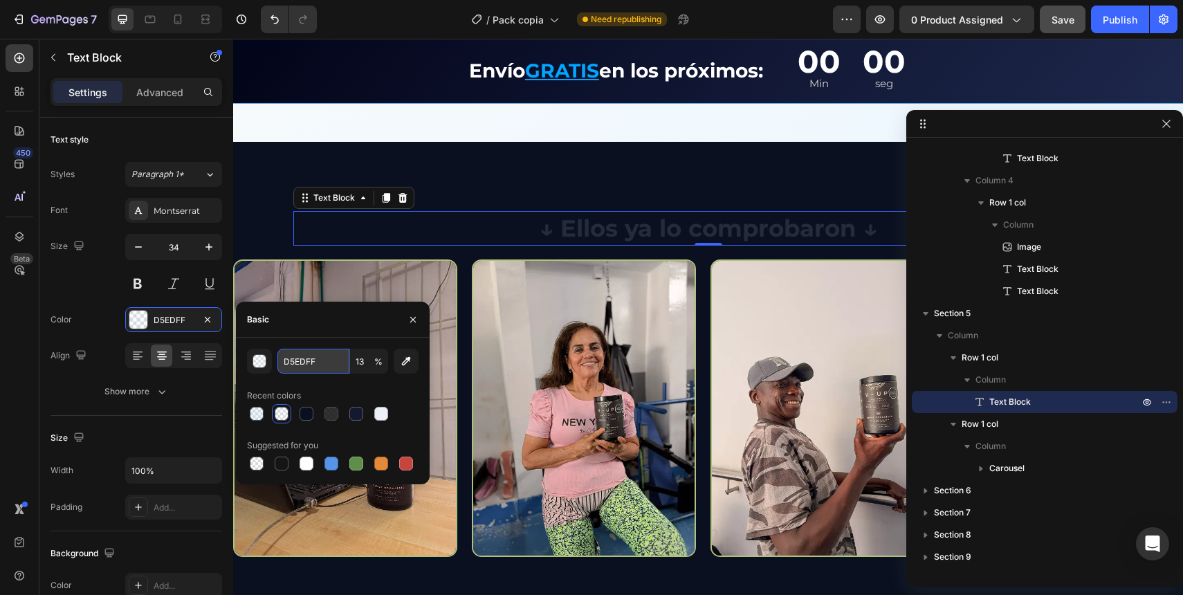
click at [312, 371] on input "D5EDFF" at bounding box center [313, 361] width 72 height 25
click at [363, 357] on input "13" at bounding box center [369, 361] width 38 height 25
type input "100"
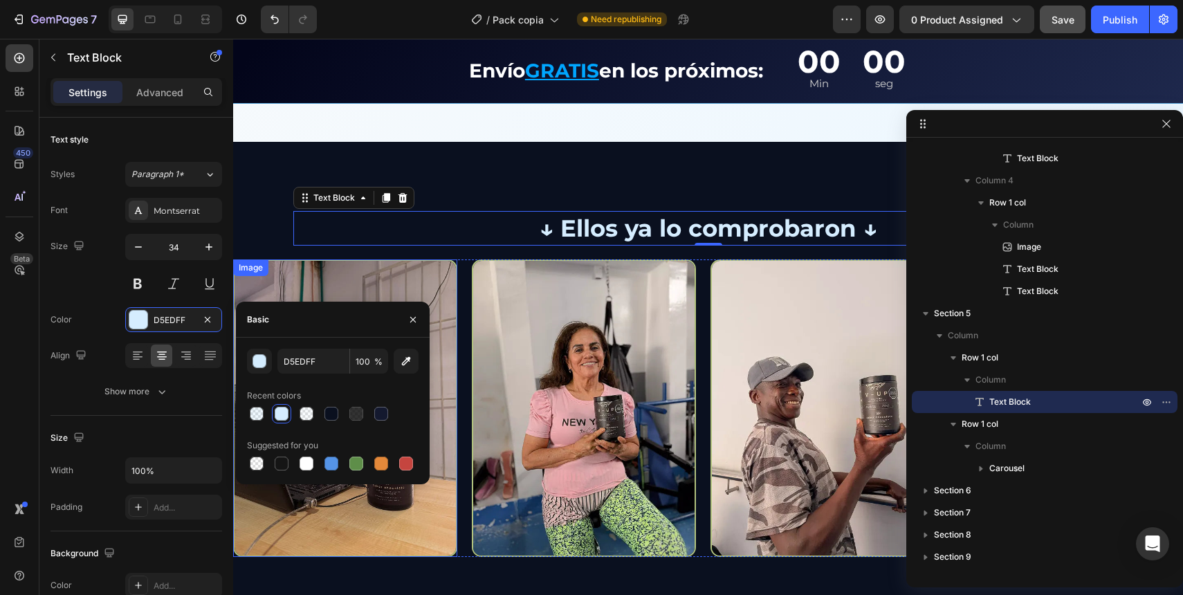
click at [320, 264] on img at bounding box center [345, 408] width 224 height 298
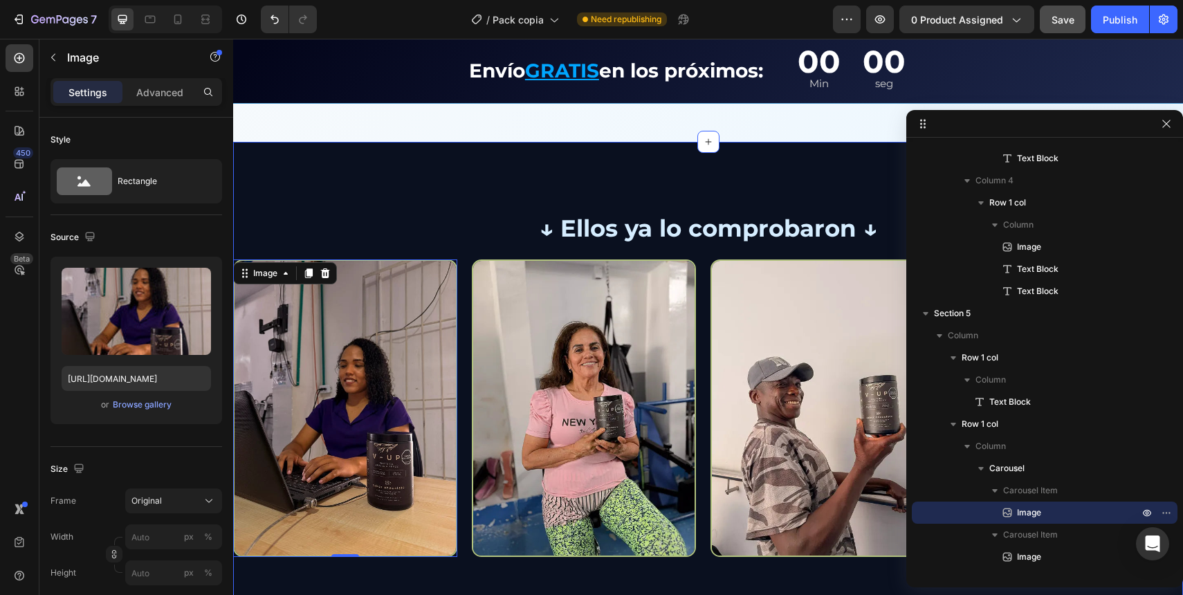
click at [269, 217] on div "↓ Ellos ya lo comprobaron ↓ Text Block Row Image 0 Image Image Image Image [GEO…" at bounding box center [708, 384] width 950 height 346
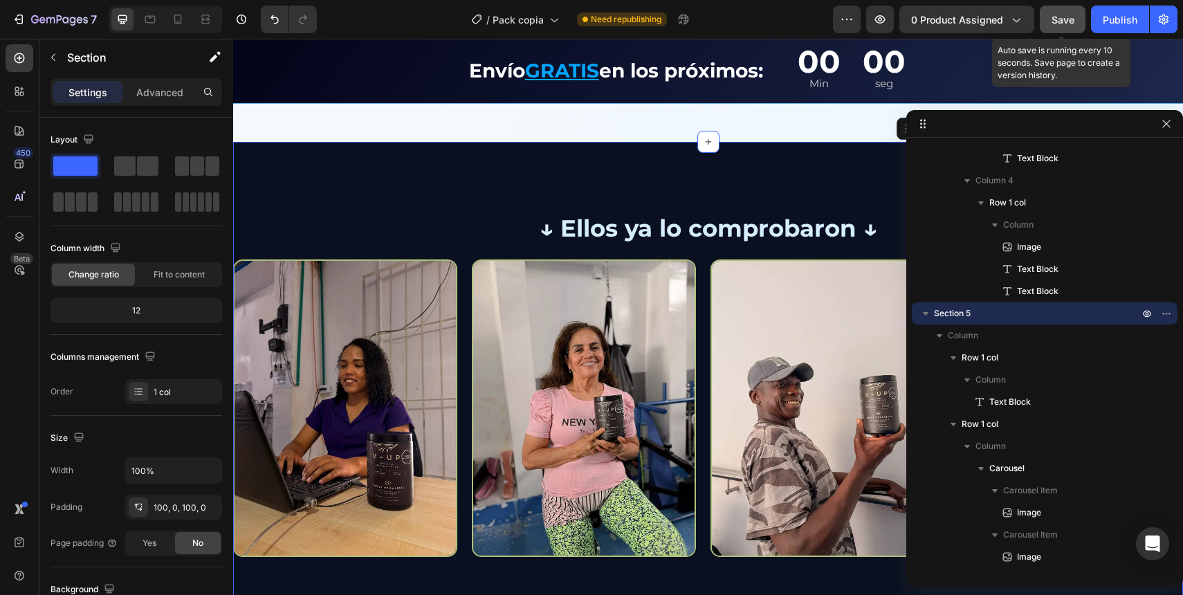
click at [1054, 9] on button "Save" at bounding box center [1063, 20] width 46 height 28
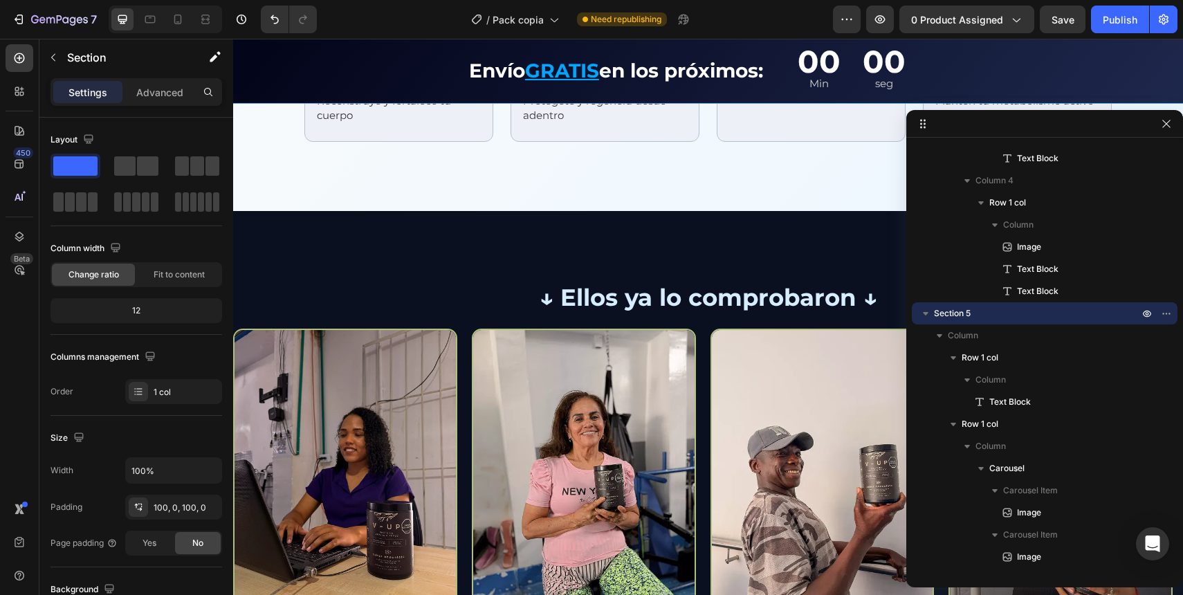
scroll to position [2298, 0]
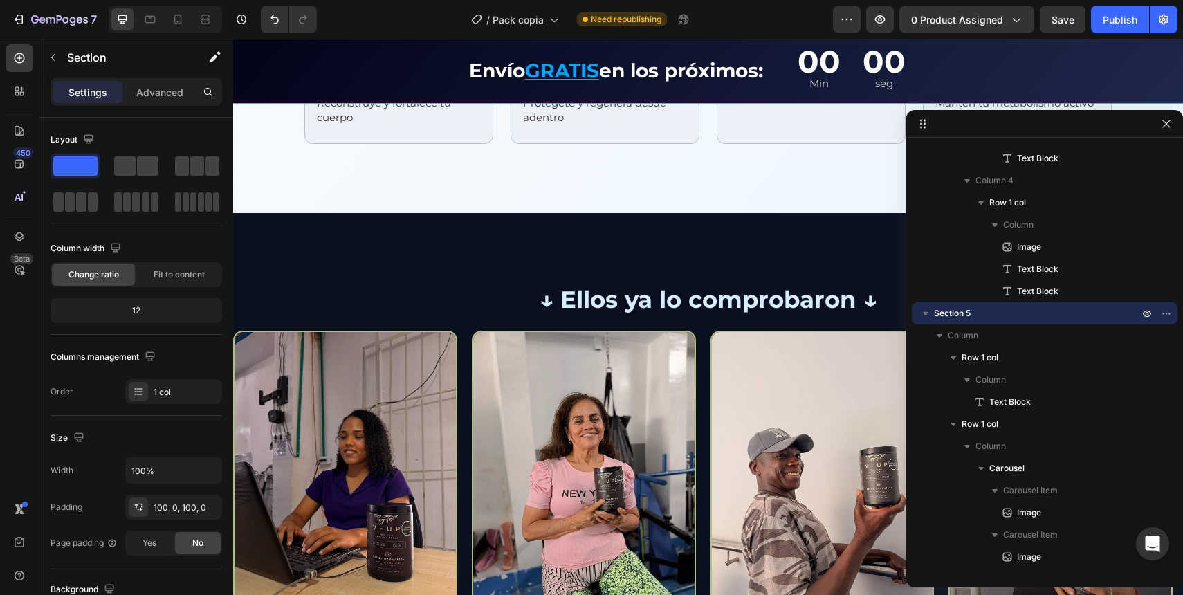
click at [515, 248] on div "↓ Ellos ya lo comprobaron ↓ Text Block Row Image Image Image Image Image Carous…" at bounding box center [708, 455] width 950 height 484
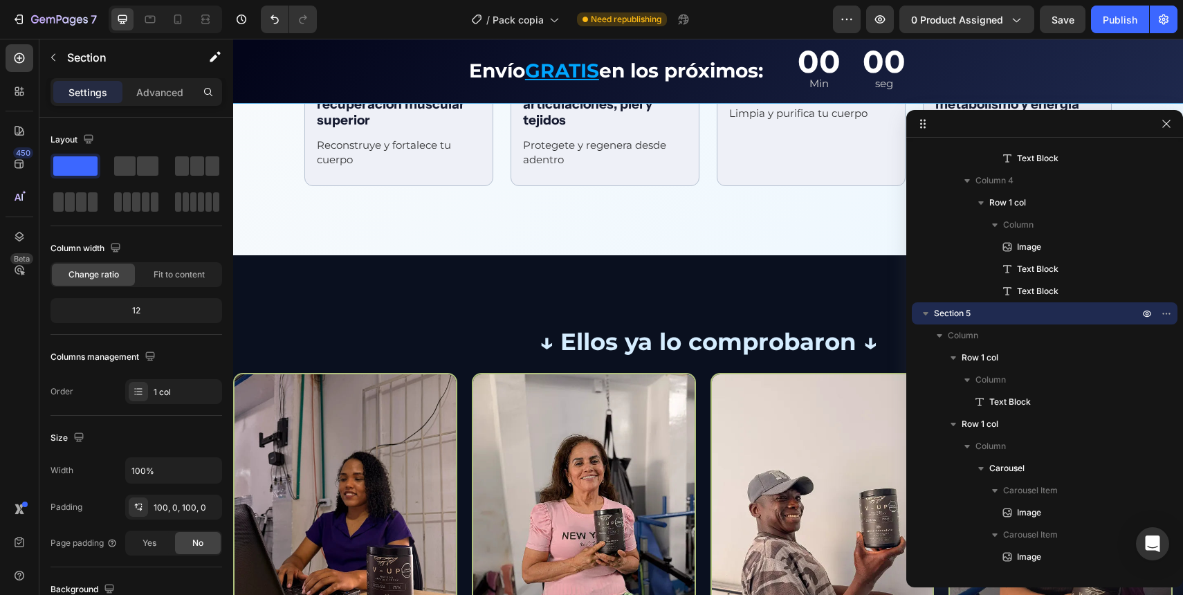
scroll to position [2216, 0]
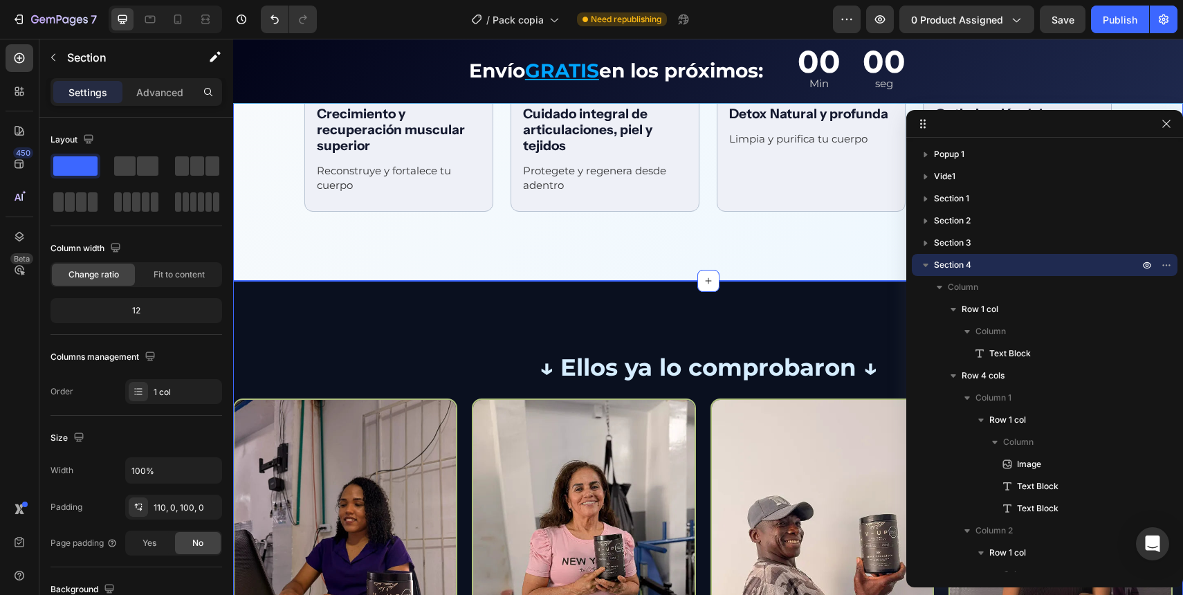
scroll to position [2234, 0]
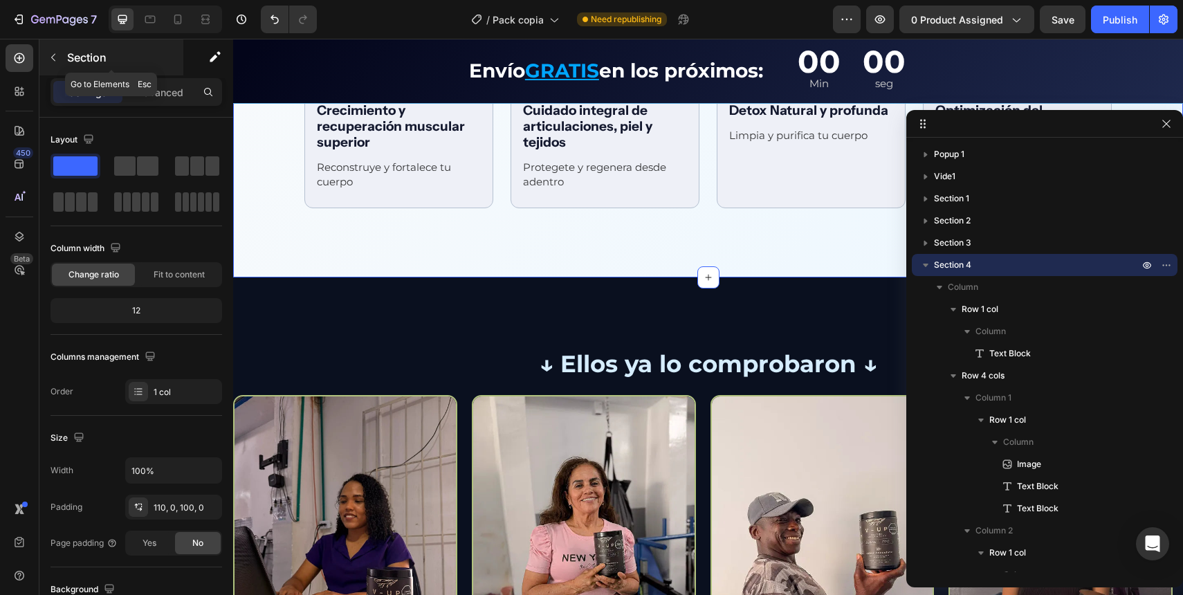
click at [68, 62] on p "Section" at bounding box center [123, 57] width 113 height 17
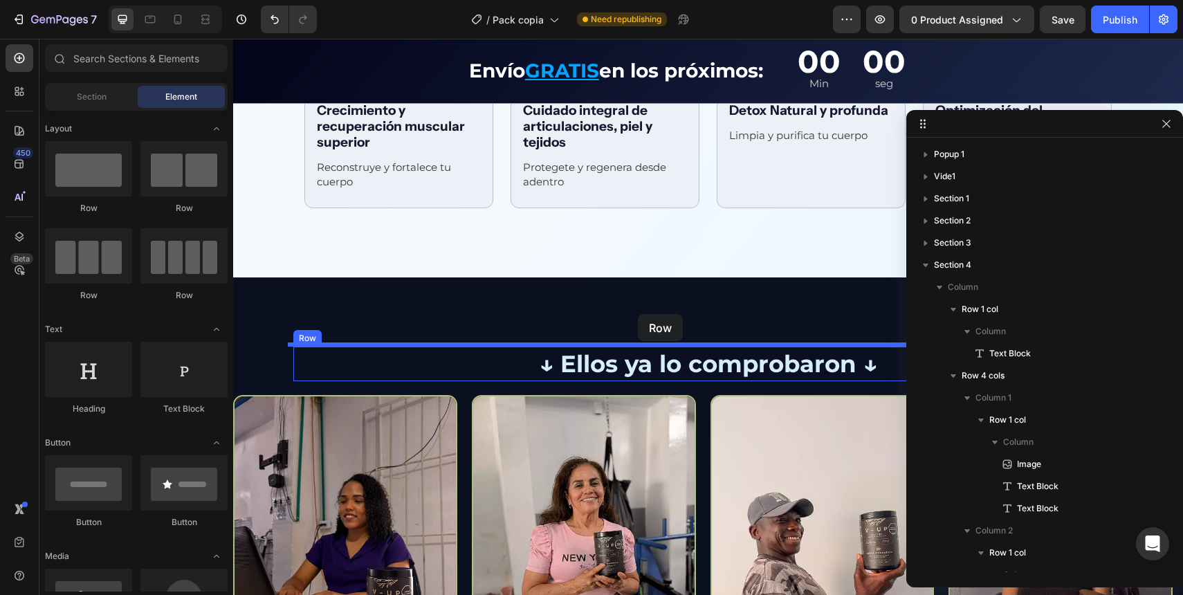
drag, startPoint x: 330, startPoint y: 209, endPoint x: 638, endPoint y: 313, distance: 324.9
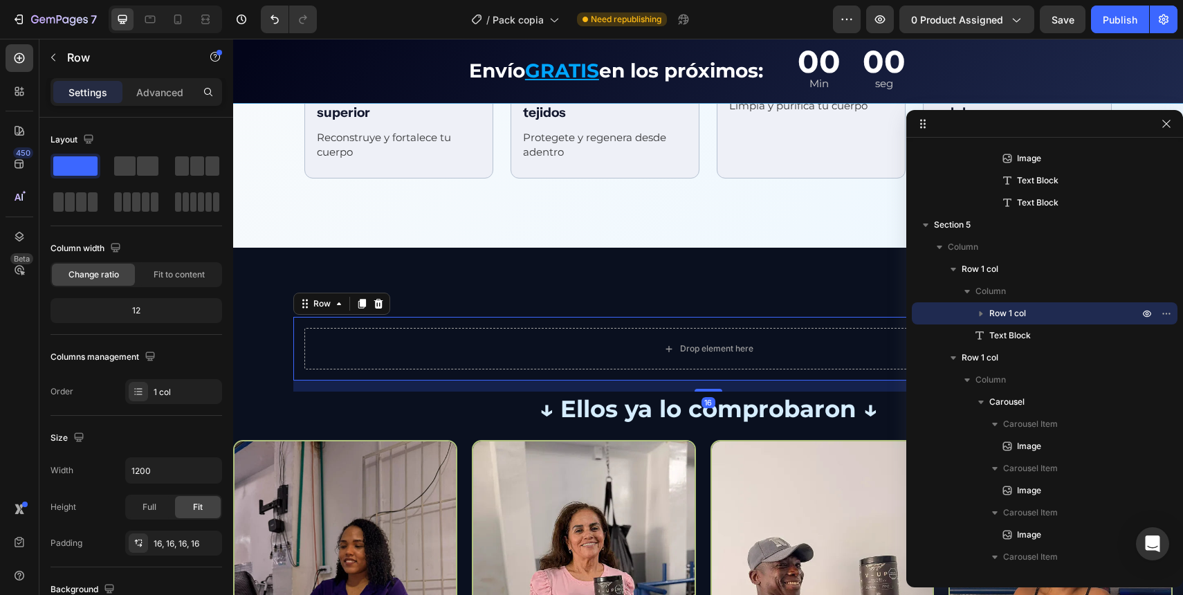
scroll to position [2267, 0]
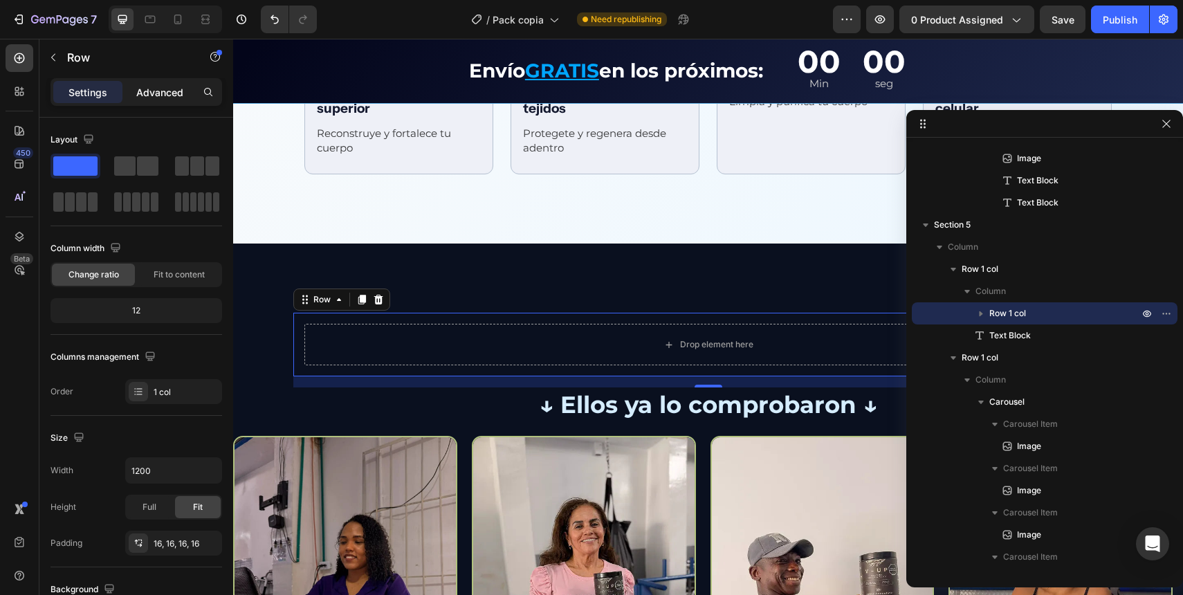
click at [158, 98] on p "Advanced" at bounding box center [159, 92] width 47 height 15
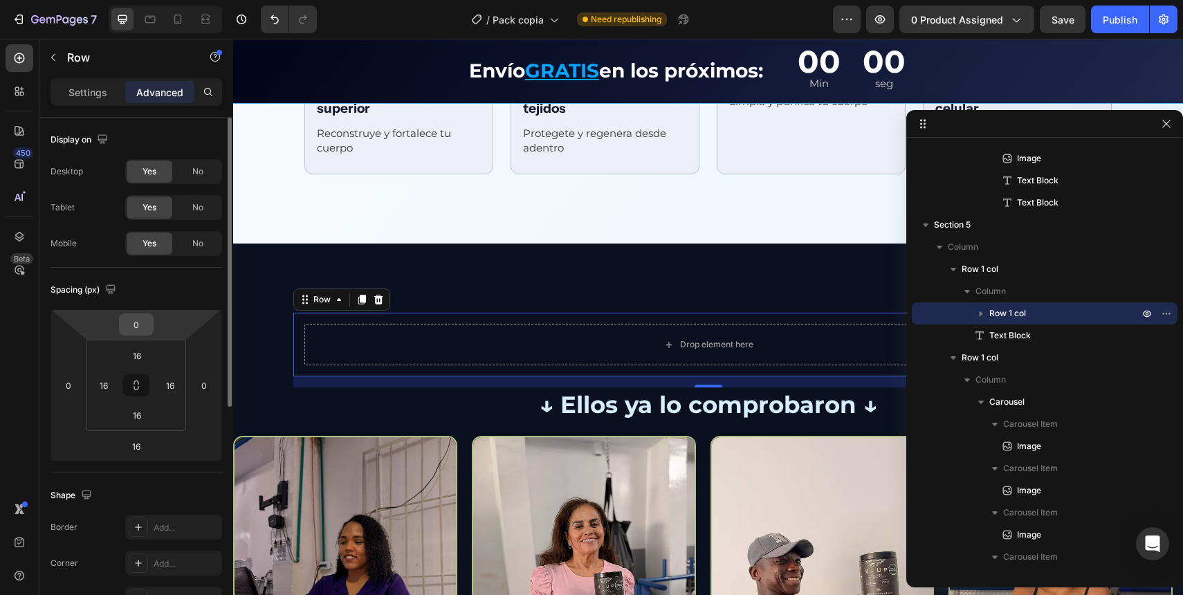
click at [137, 334] on input "0" at bounding box center [136, 324] width 28 height 21
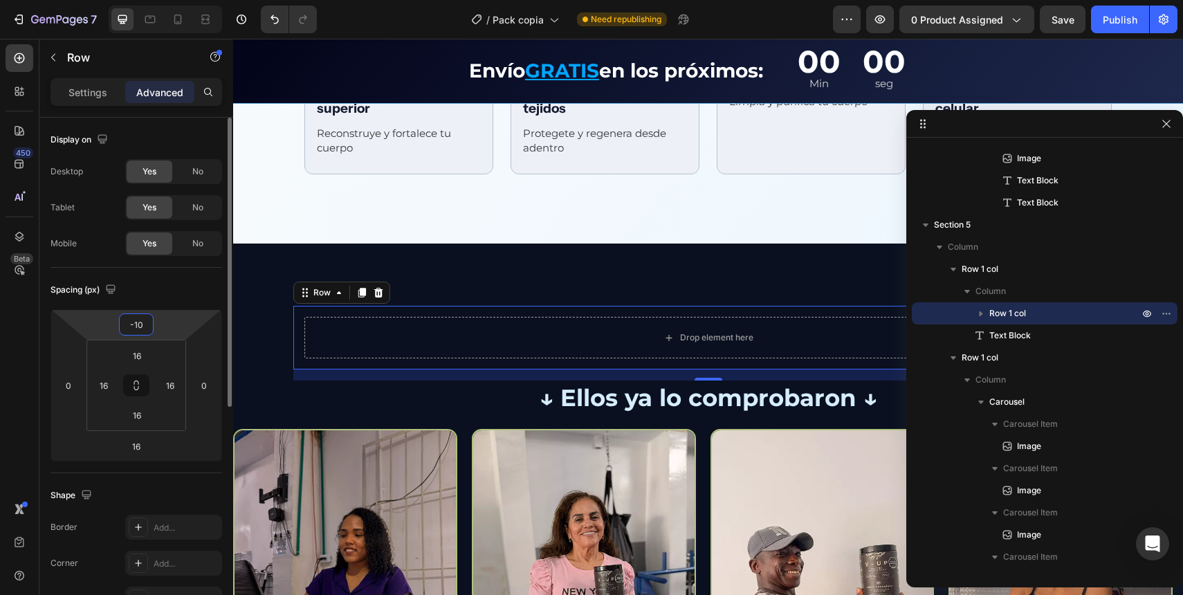
type input "-150"
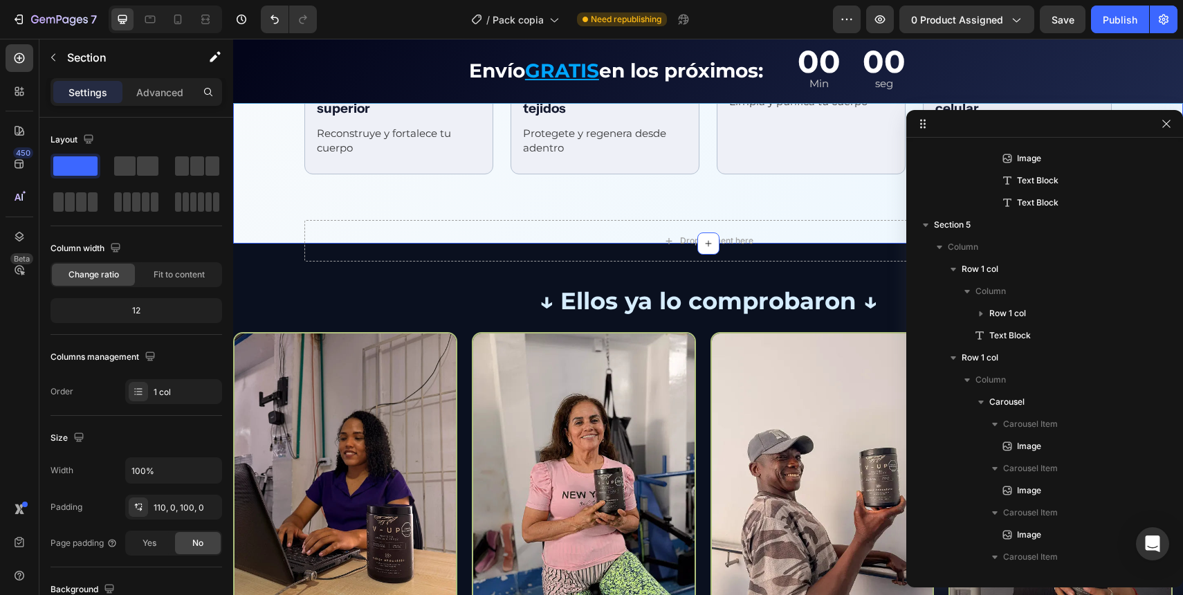
scroll to position [0, 0]
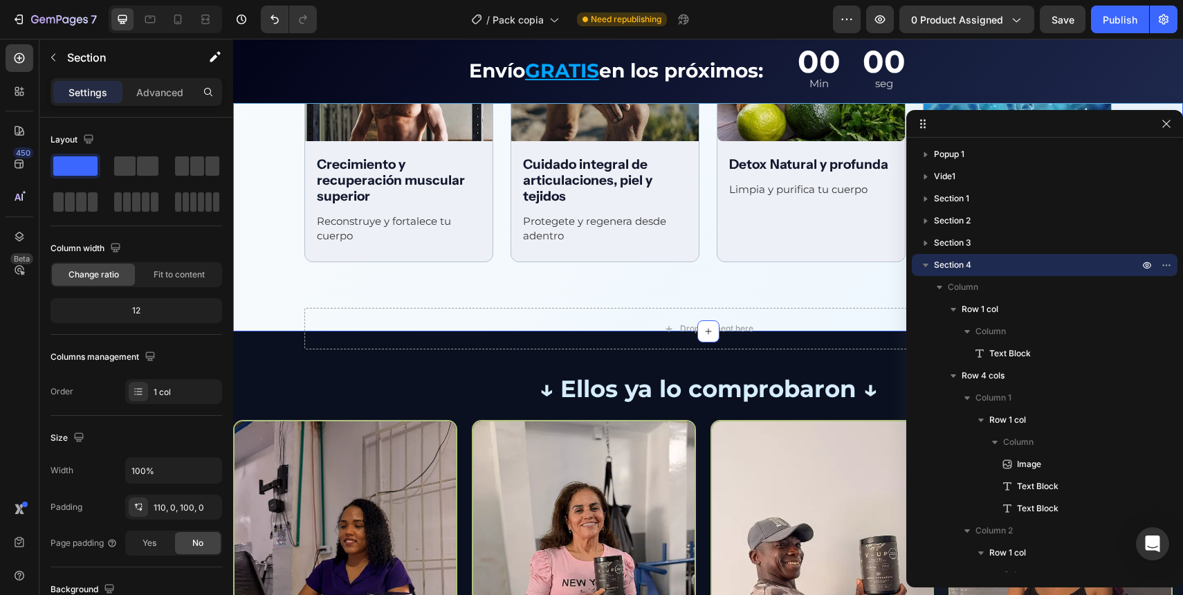
scroll to position [2179, 0]
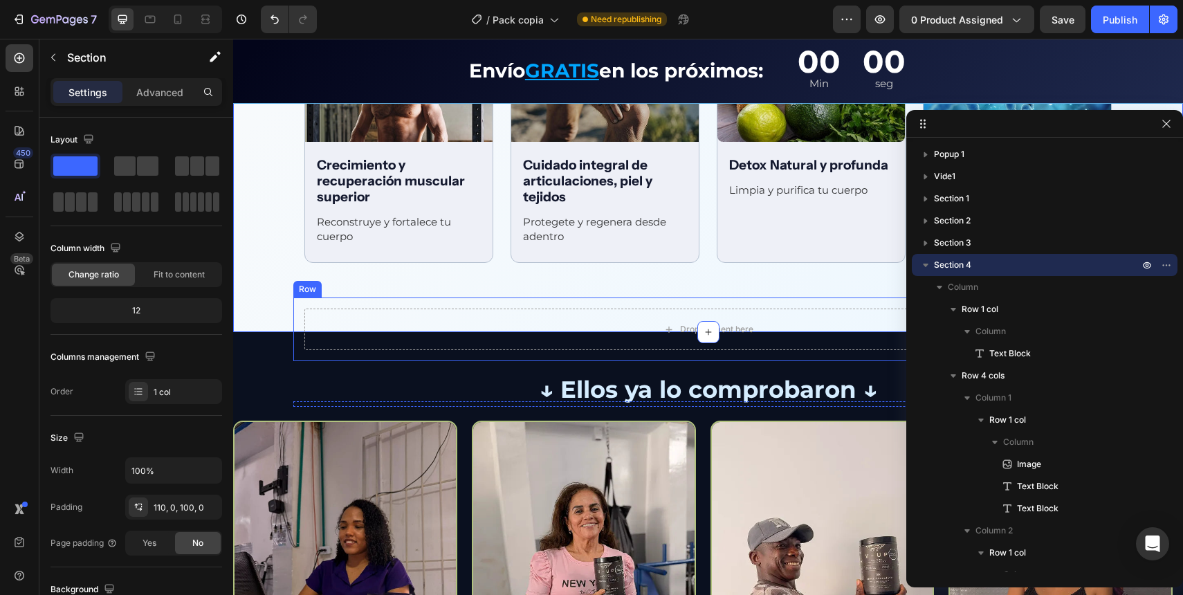
click at [307, 292] on div "Row" at bounding box center [307, 289] width 28 height 17
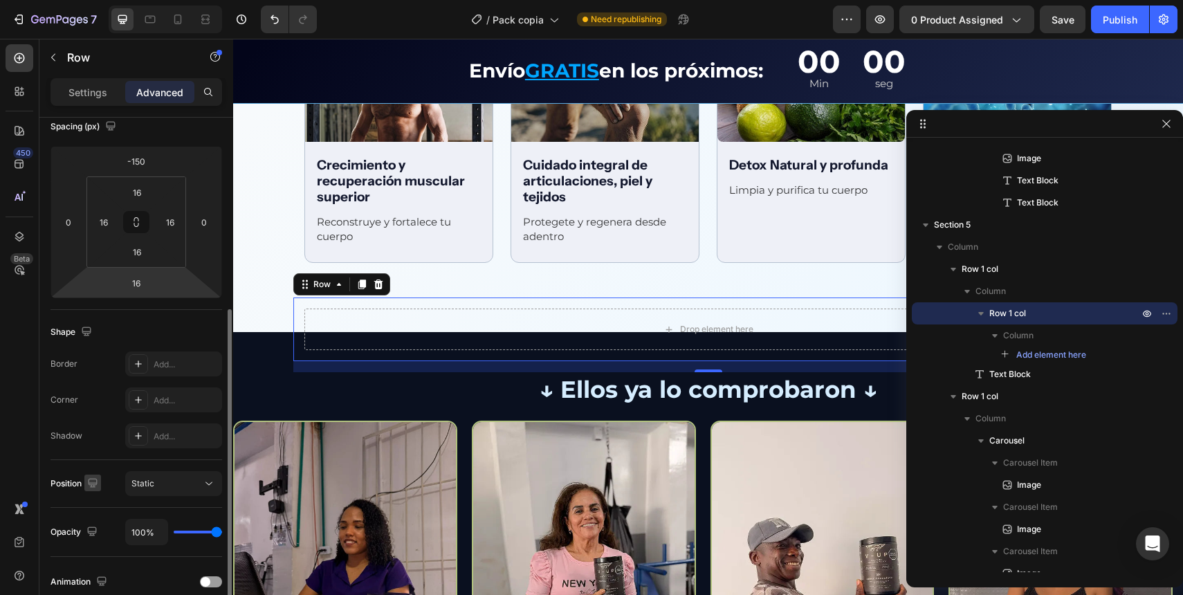
scroll to position [0, 0]
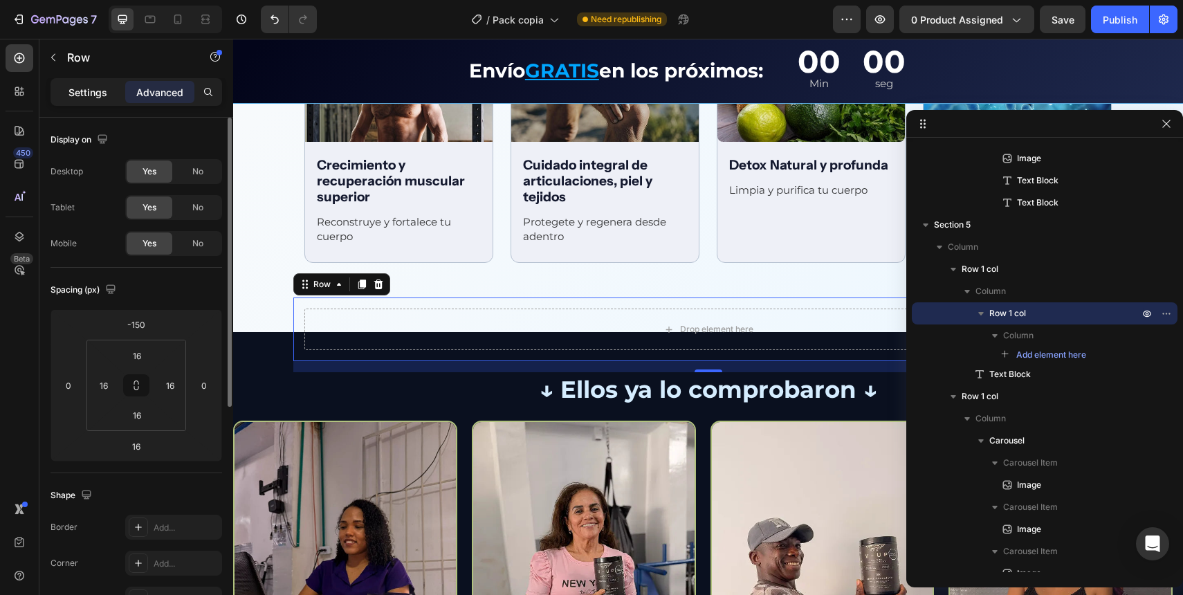
click at [107, 86] on div "Settings" at bounding box center [87, 92] width 69 height 22
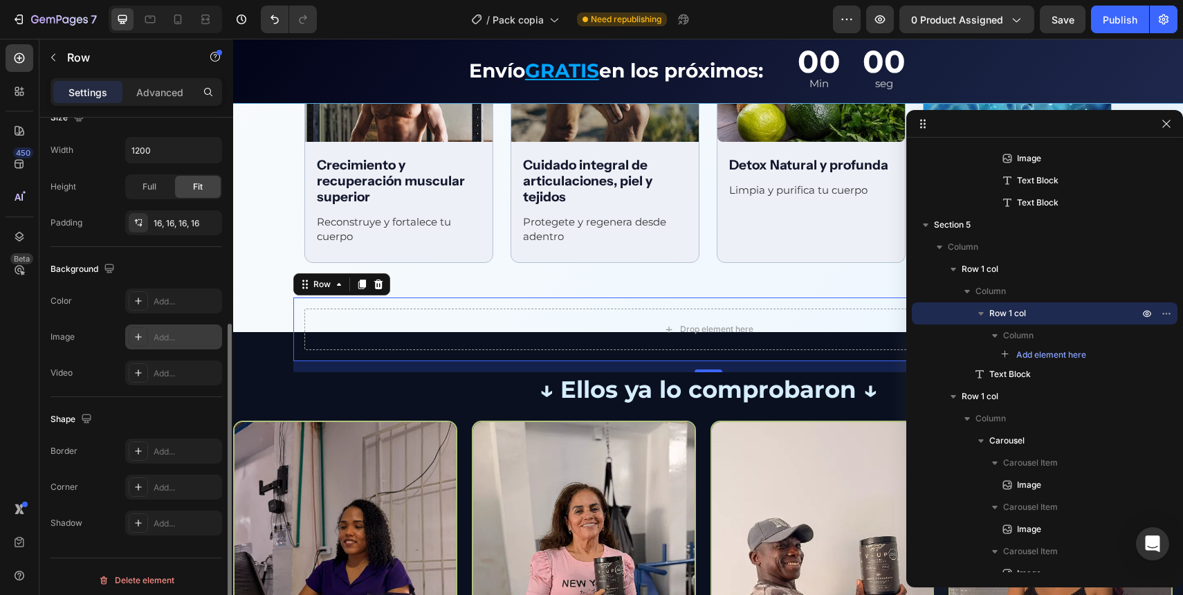
scroll to position [318, 0]
click at [180, 307] on div "Add..." at bounding box center [186, 304] width 65 height 12
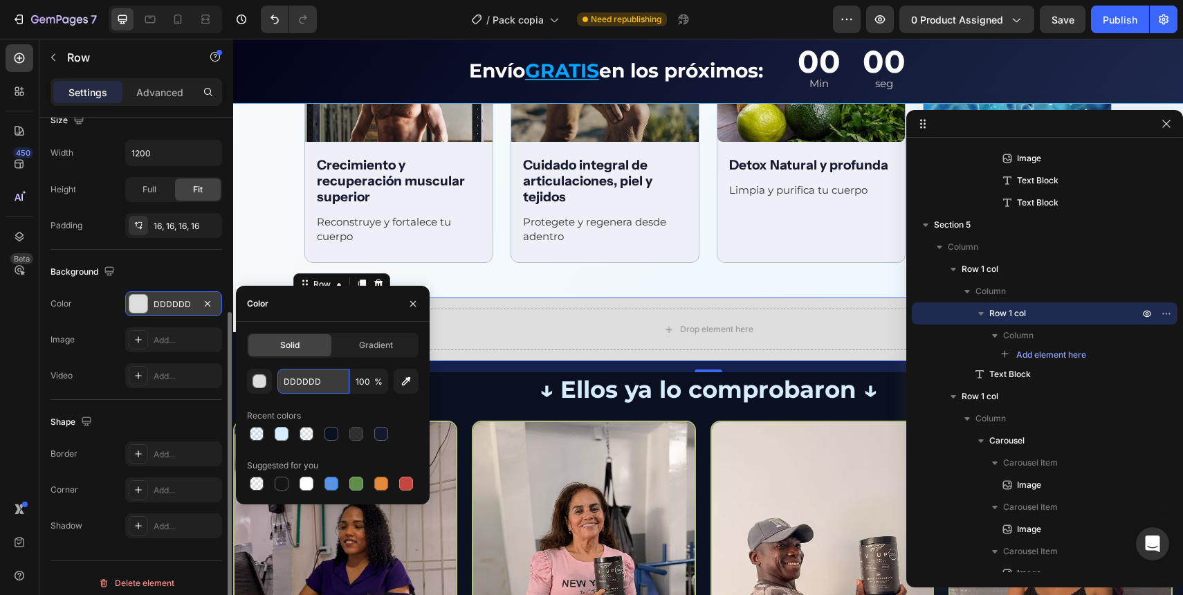
click at [316, 371] on input "DDDDDD" at bounding box center [313, 381] width 72 height 25
paste input "03040F"
paste input "text"
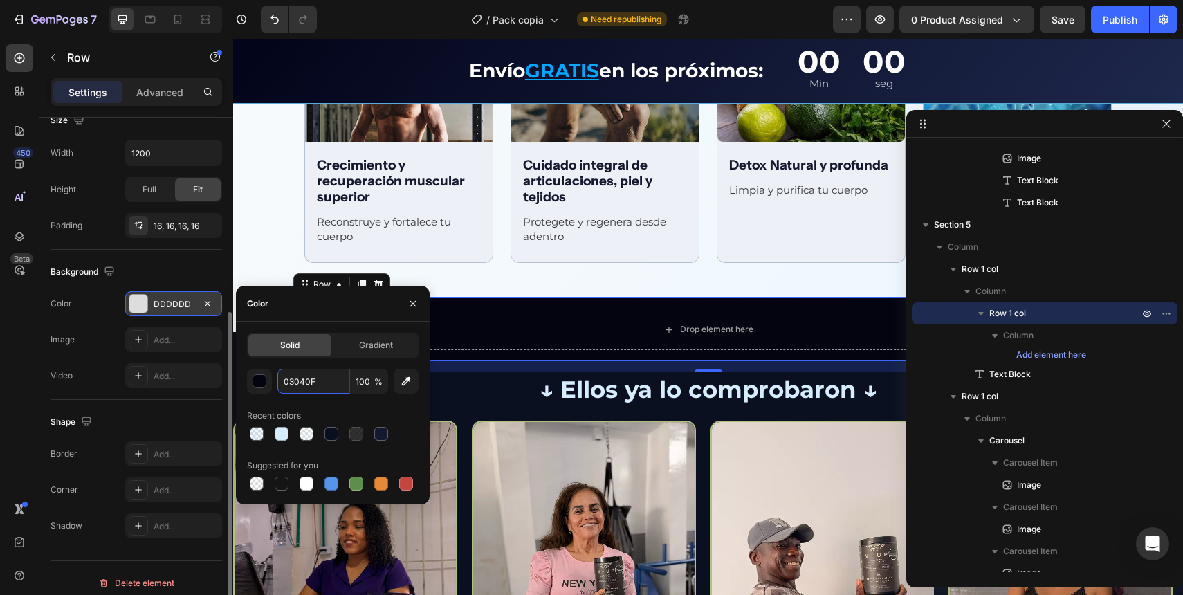
type input "03040F"
click at [312, 366] on div "Solid Gradient 03040F 100 % Recent colors Suggested for you" at bounding box center [333, 413] width 172 height 161
click at [314, 322] on div "Solid Gradient 03040F 100 % Recent colors Suggested for you" at bounding box center [333, 413] width 194 height 183
click at [267, 255] on div "Beneficios integrales Text Block Row Image Apoya al rendimiento cognitivo Text …" at bounding box center [708, 1] width 950 height 524
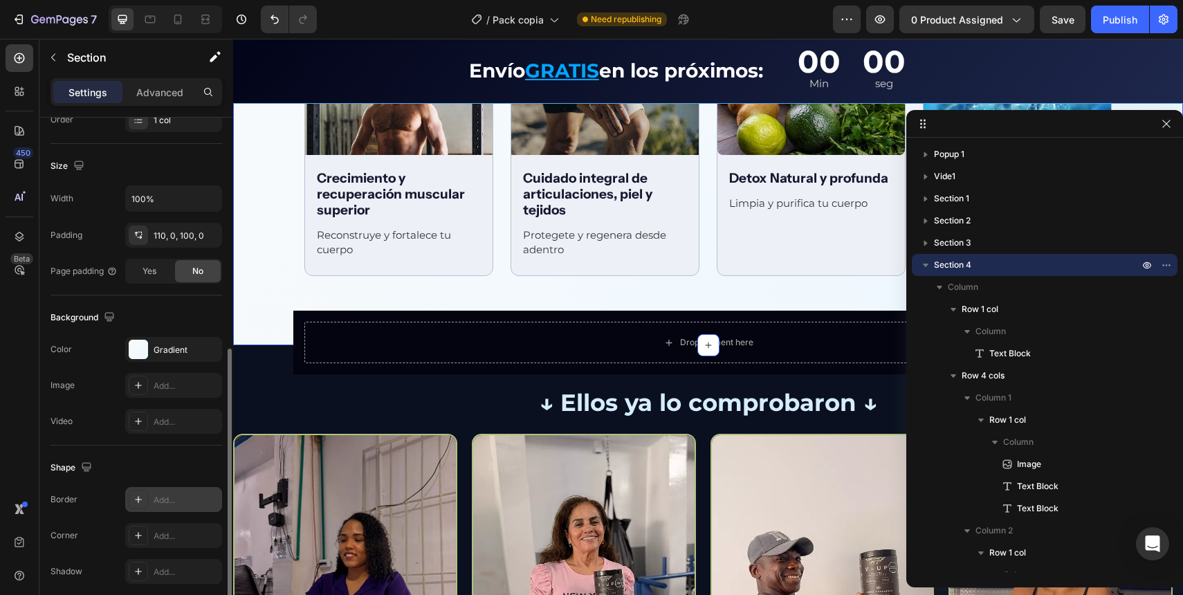
scroll to position [312, 0]
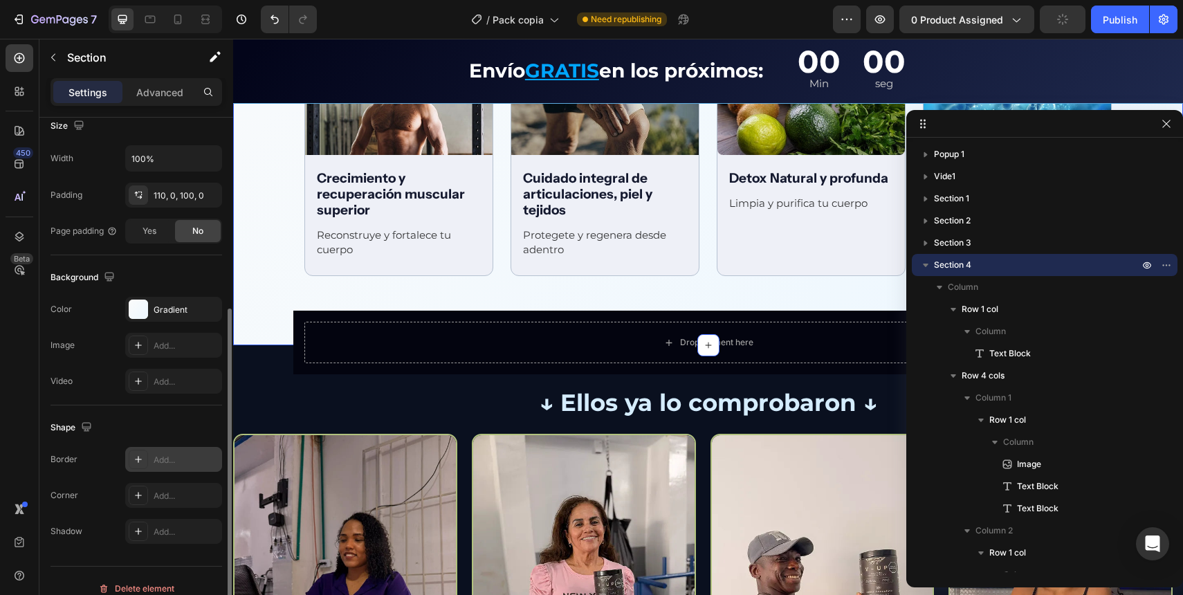
click at [167, 460] on div "Add..." at bounding box center [186, 460] width 65 height 12
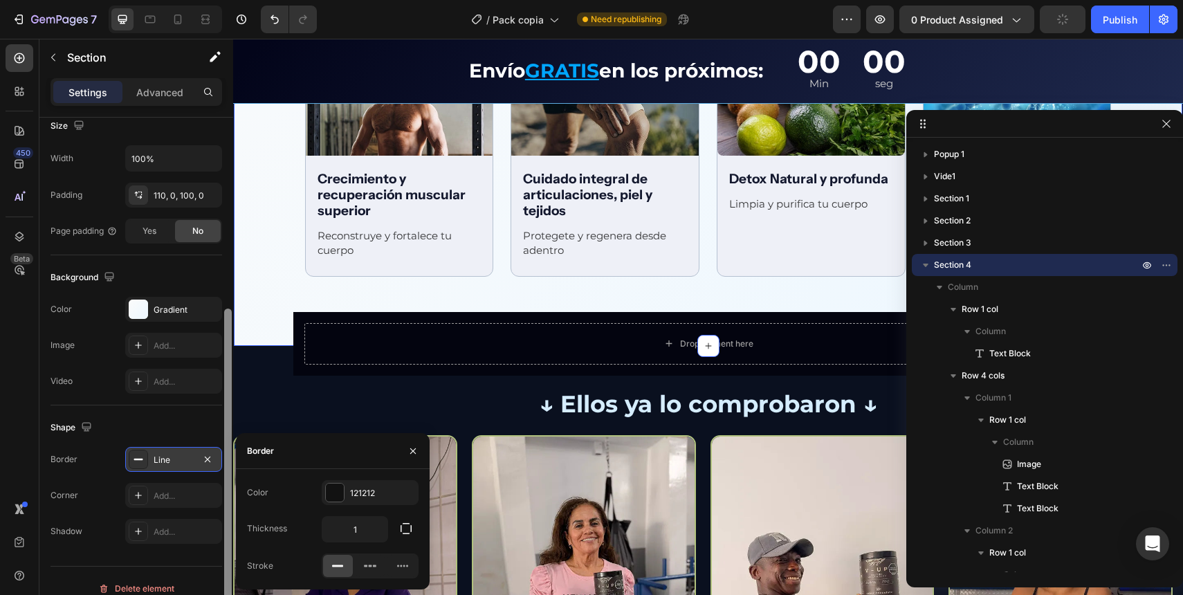
scroll to position [2166, 0]
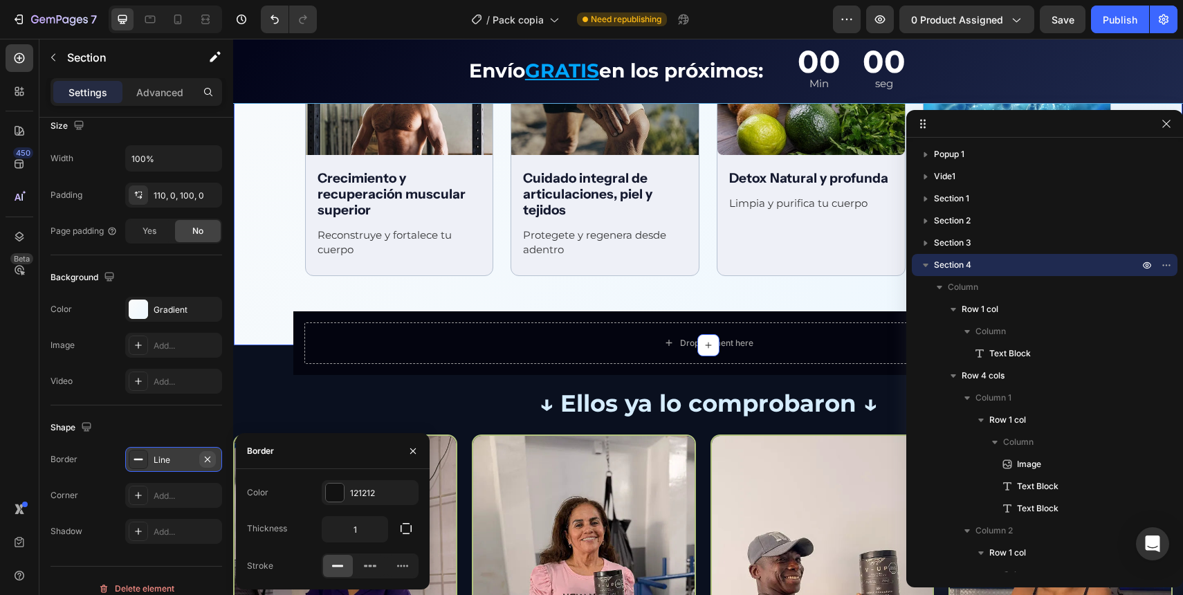
click at [212, 463] on icon "button" at bounding box center [207, 459] width 11 height 11
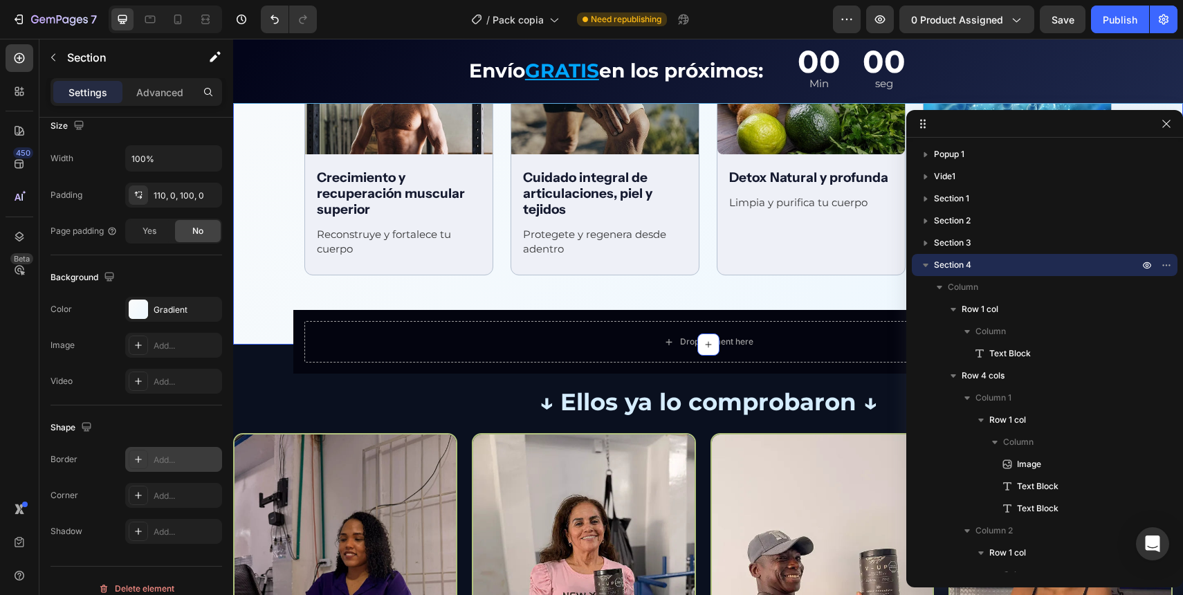
scroll to position [2166, 0]
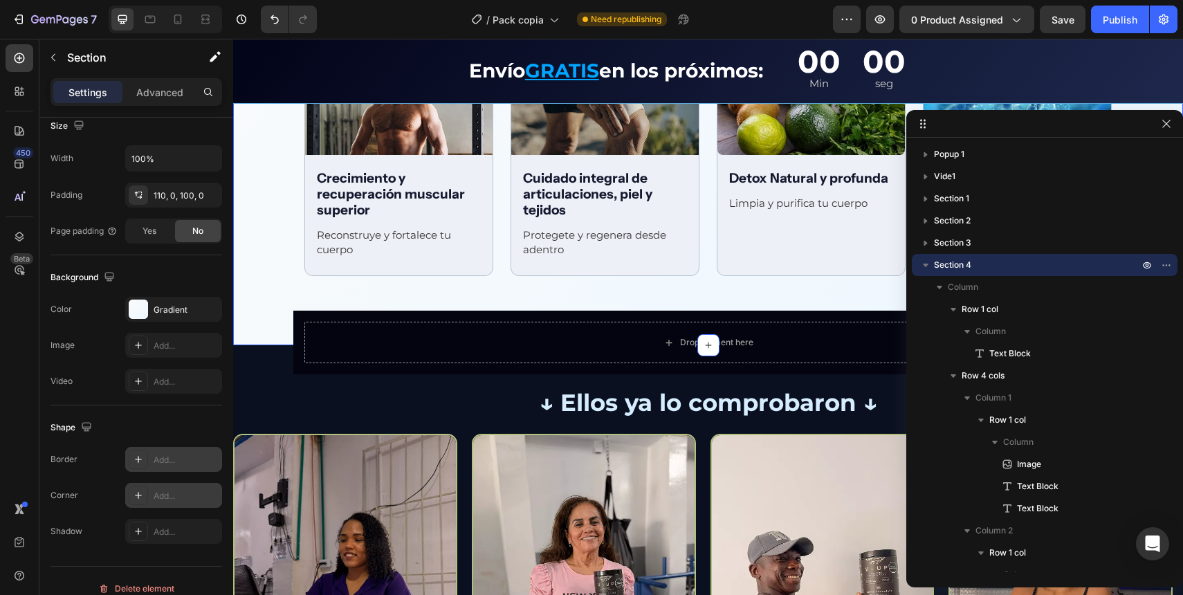
click at [178, 488] on div "Add..." at bounding box center [173, 495] width 97 height 25
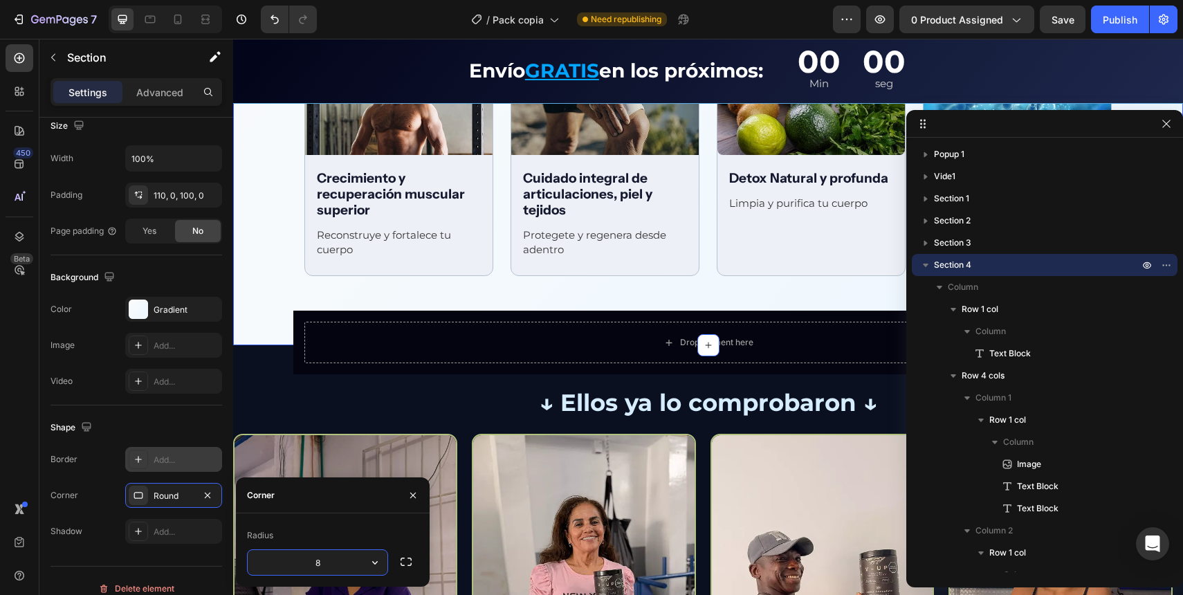
click at [327, 558] on input "8" at bounding box center [318, 562] width 140 height 25
type input "18"
click at [325, 513] on div "Radius 18" at bounding box center [333, 549] width 194 height 73
click at [298, 421] on div "Drop element here Row ↓ Ellos ya lo comprobaron ↓ Text Block Row Image Image Im…" at bounding box center [708, 572] width 950 height 317
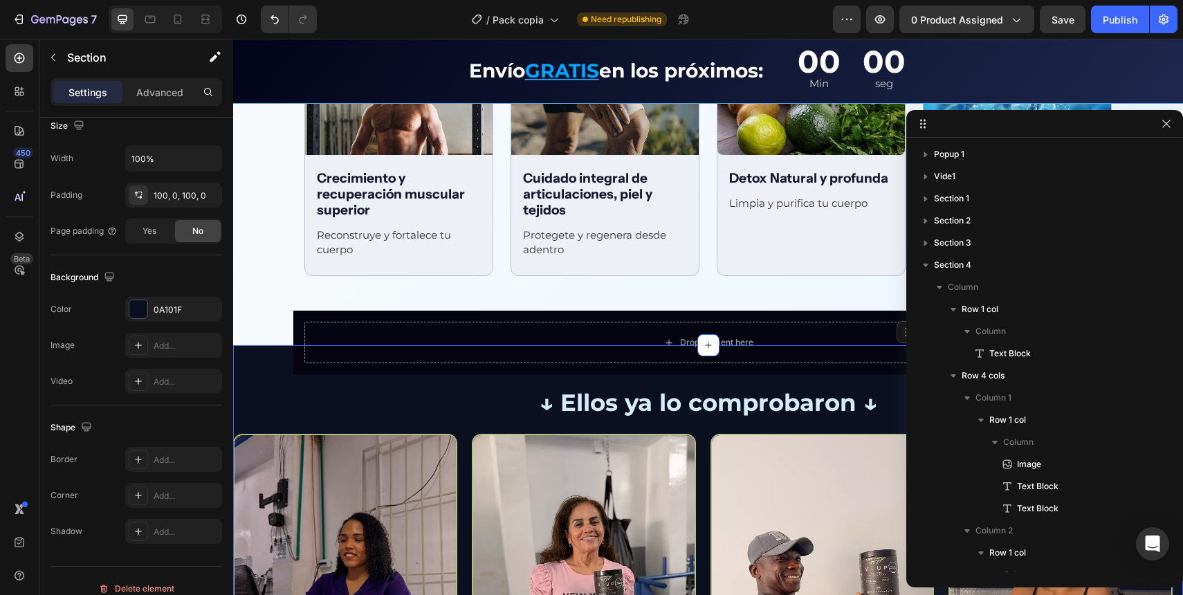
scroll to position [1169, 0]
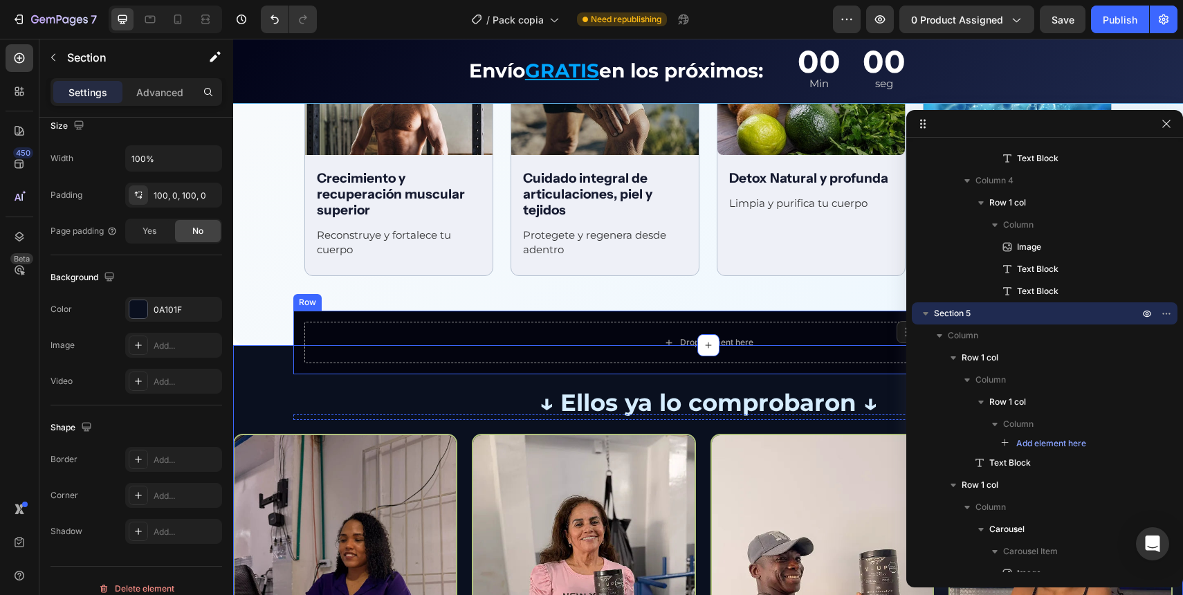
click at [293, 316] on div "Drop element here Row" at bounding box center [708, 343] width 830 height 64
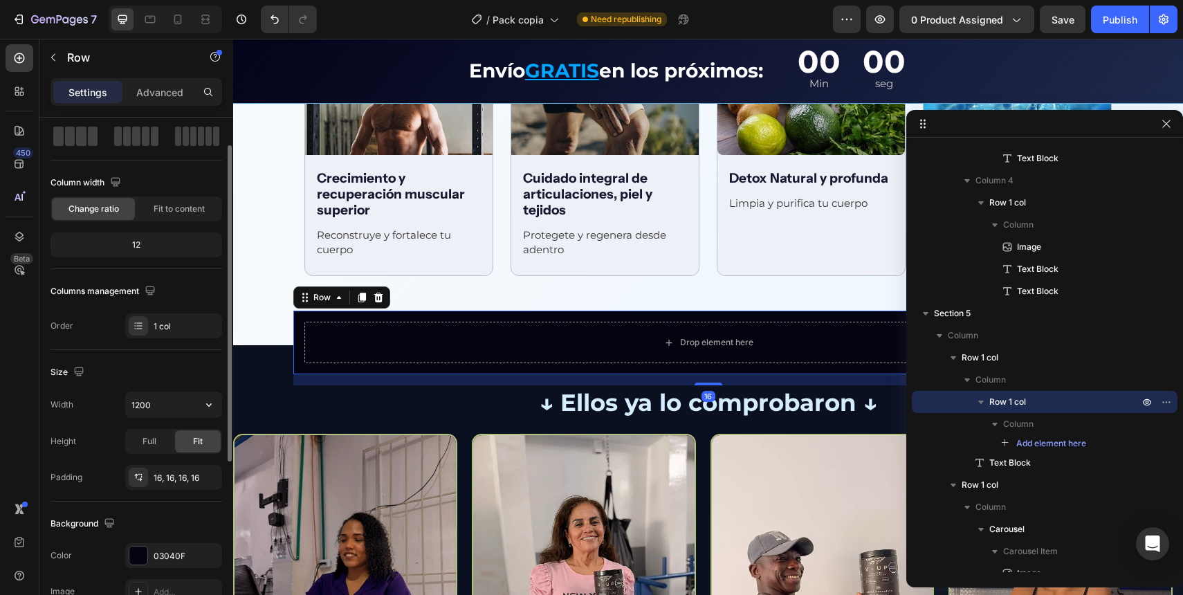
scroll to position [208, 0]
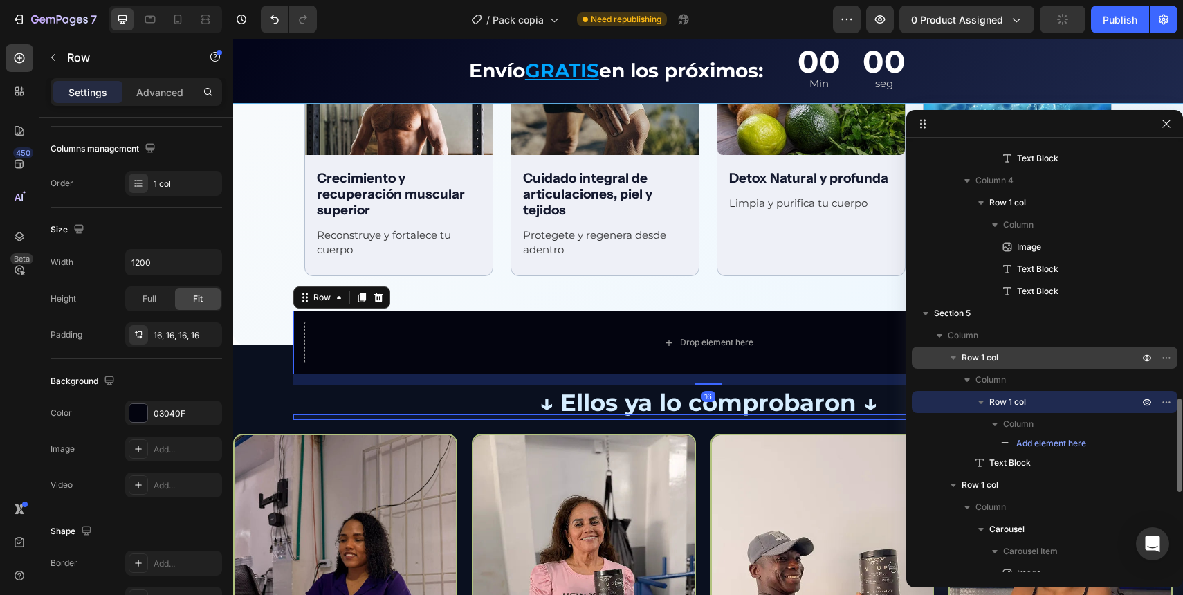
click at [1001, 355] on p "Row 1 col" at bounding box center [1052, 358] width 180 height 14
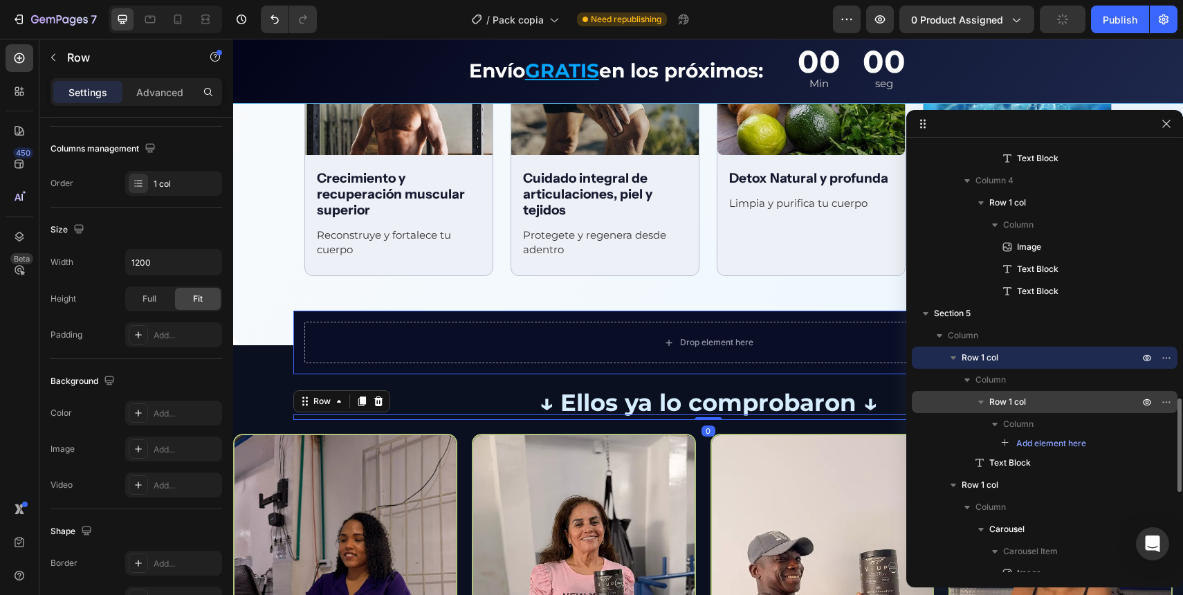
click at [1007, 398] on span "Row 1 col" at bounding box center [1007, 402] width 37 height 14
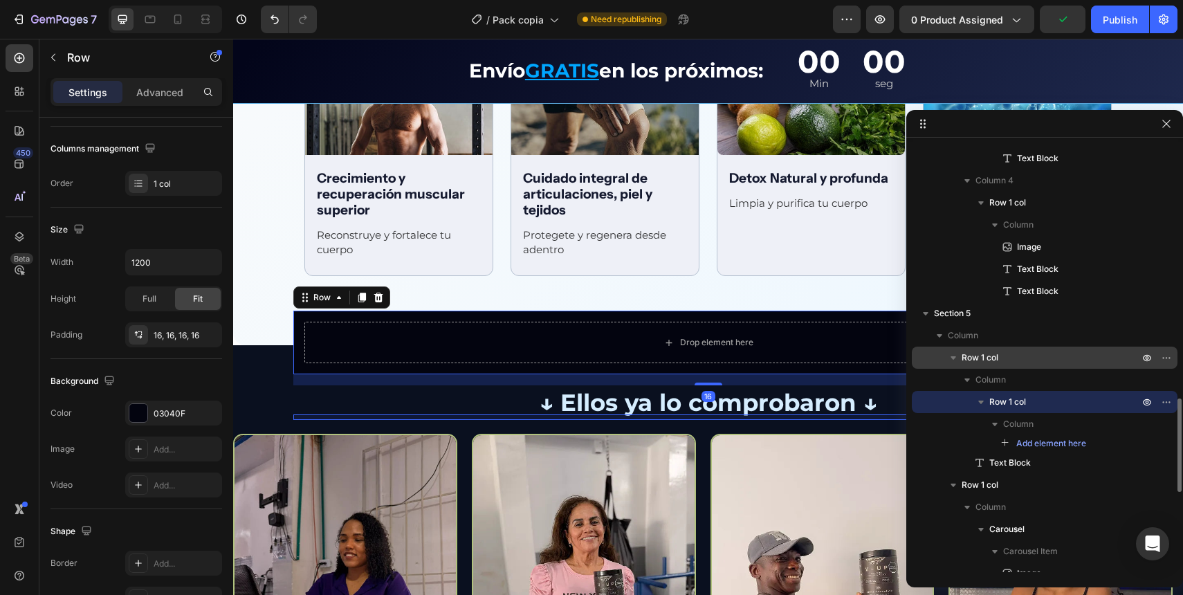
click at [993, 367] on div "Row 1 col" at bounding box center [1044, 358] width 255 height 22
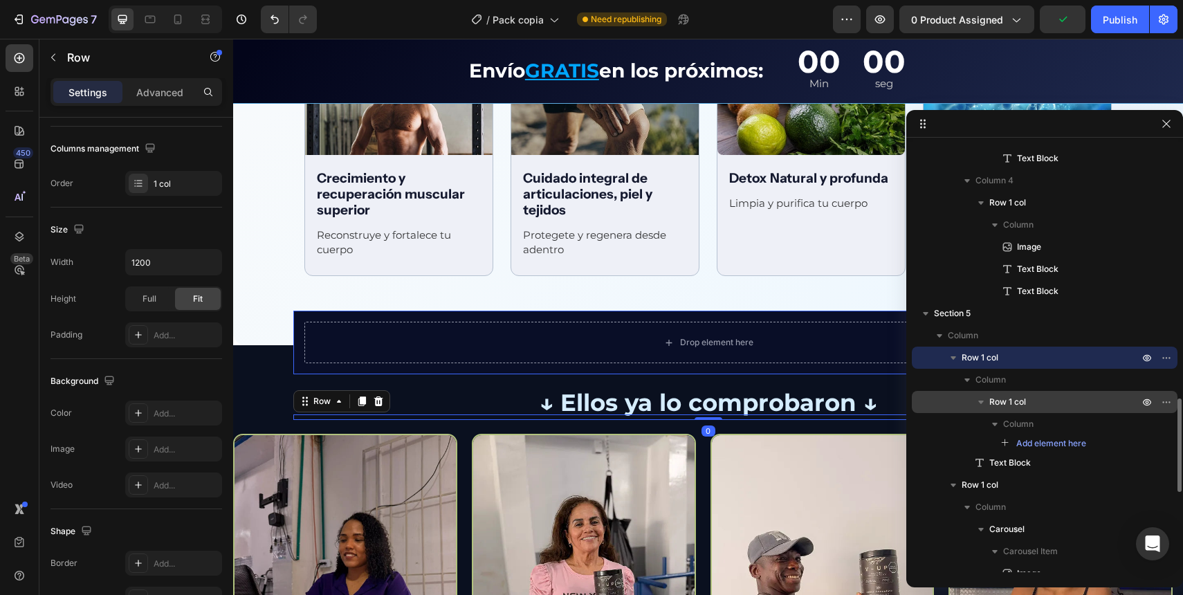
click at [1001, 401] on span "Row 1 col" at bounding box center [1007, 402] width 37 height 14
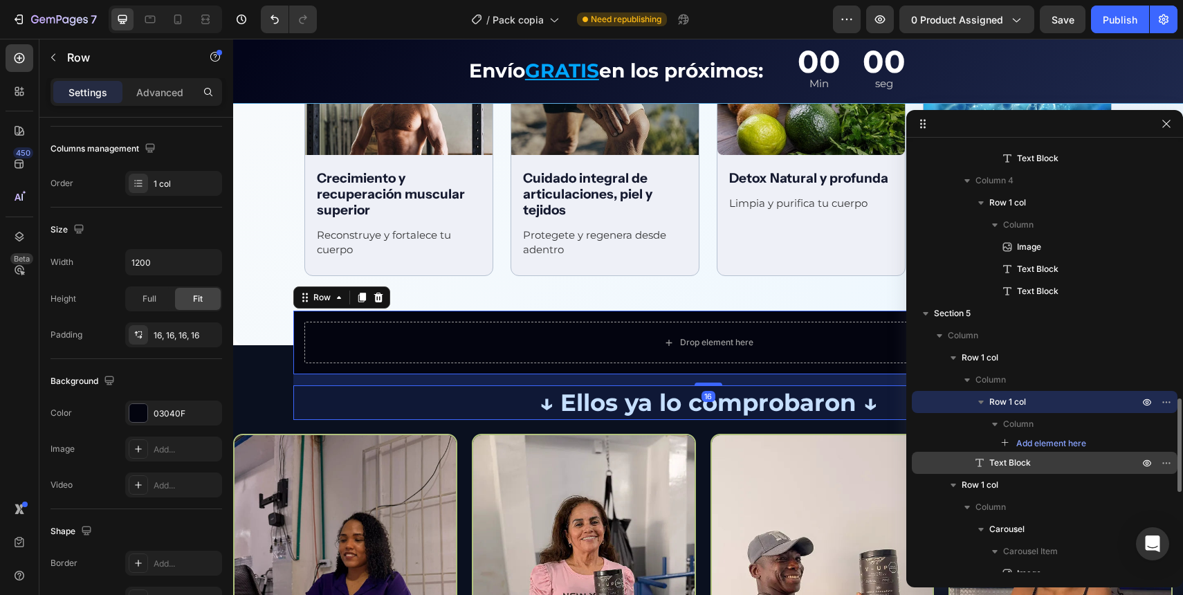
click at [1006, 458] on span "Text Block" at bounding box center [1010, 463] width 42 height 14
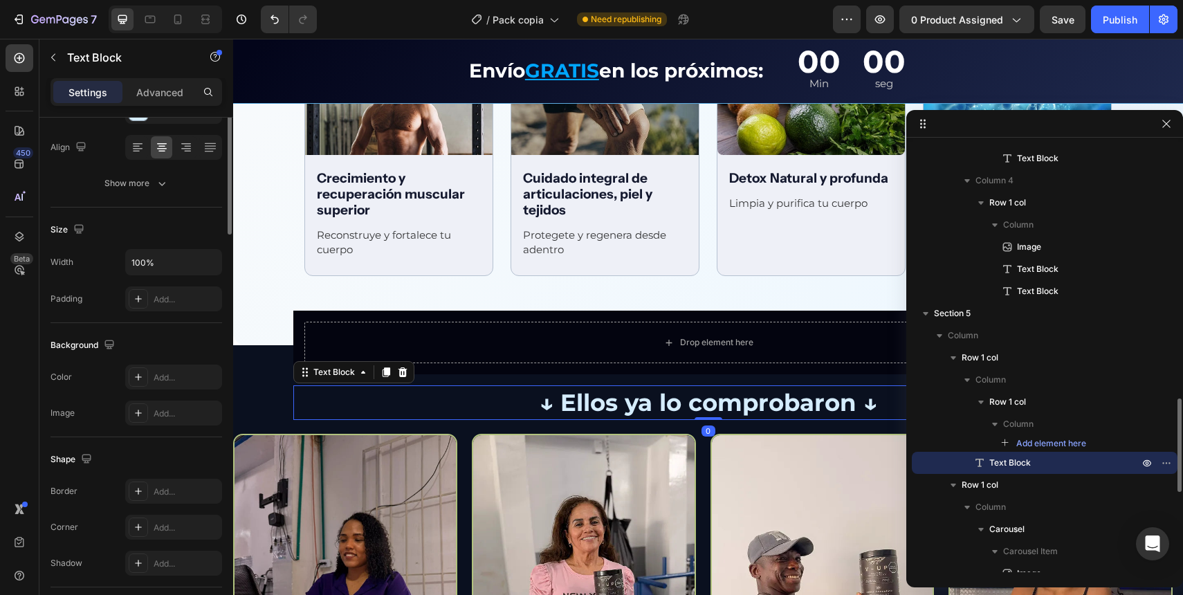
scroll to position [0, 0]
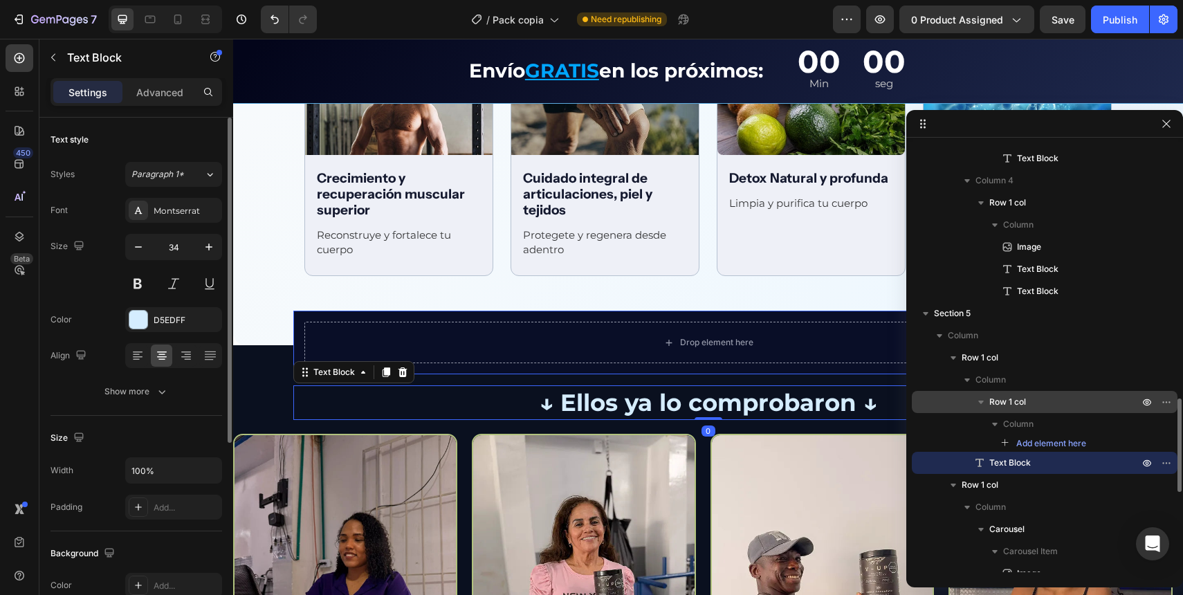
click at [1007, 405] on span "Row 1 col" at bounding box center [1007, 402] width 37 height 14
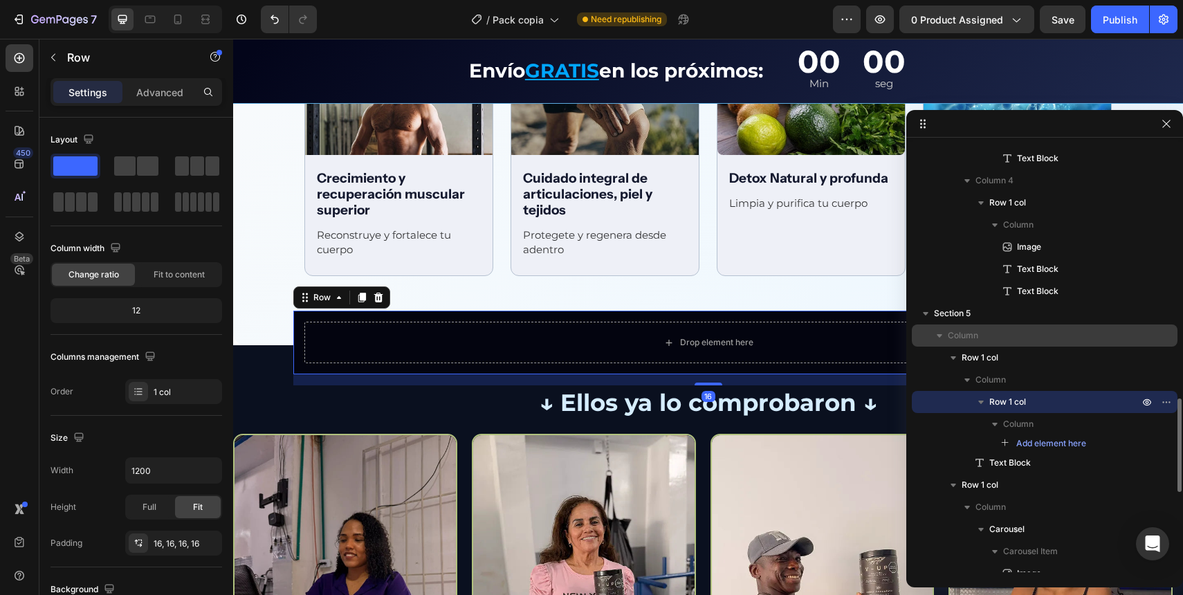
drag, startPoint x: 1014, startPoint y: 404, endPoint x: 918, endPoint y: 329, distance: 121.3
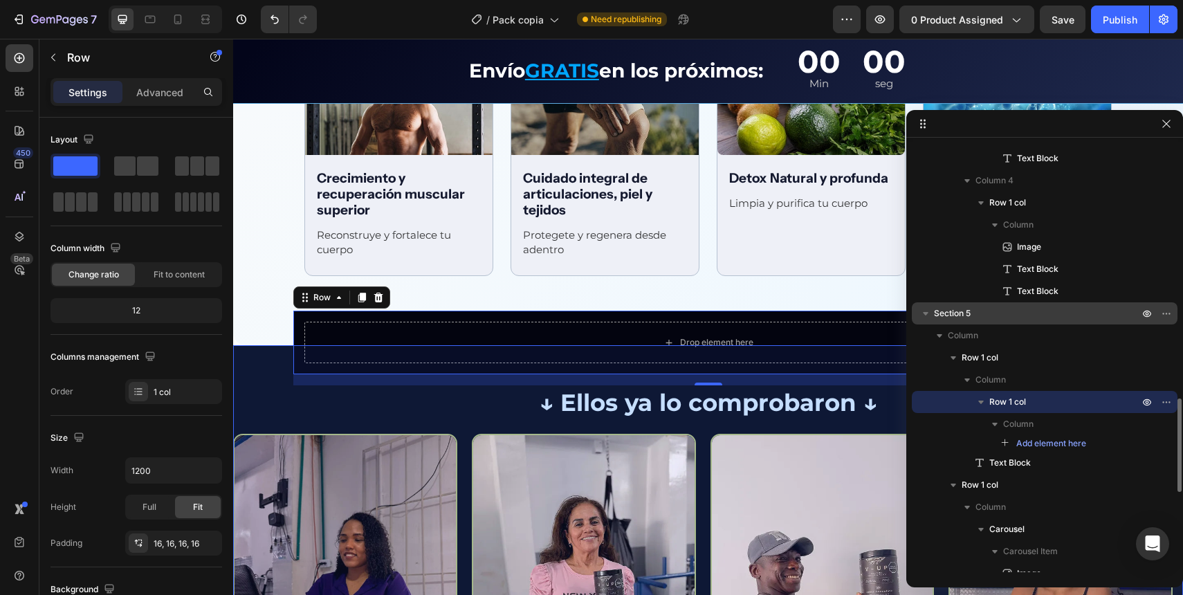
click at [949, 316] on span "Section 5" at bounding box center [952, 314] width 37 height 14
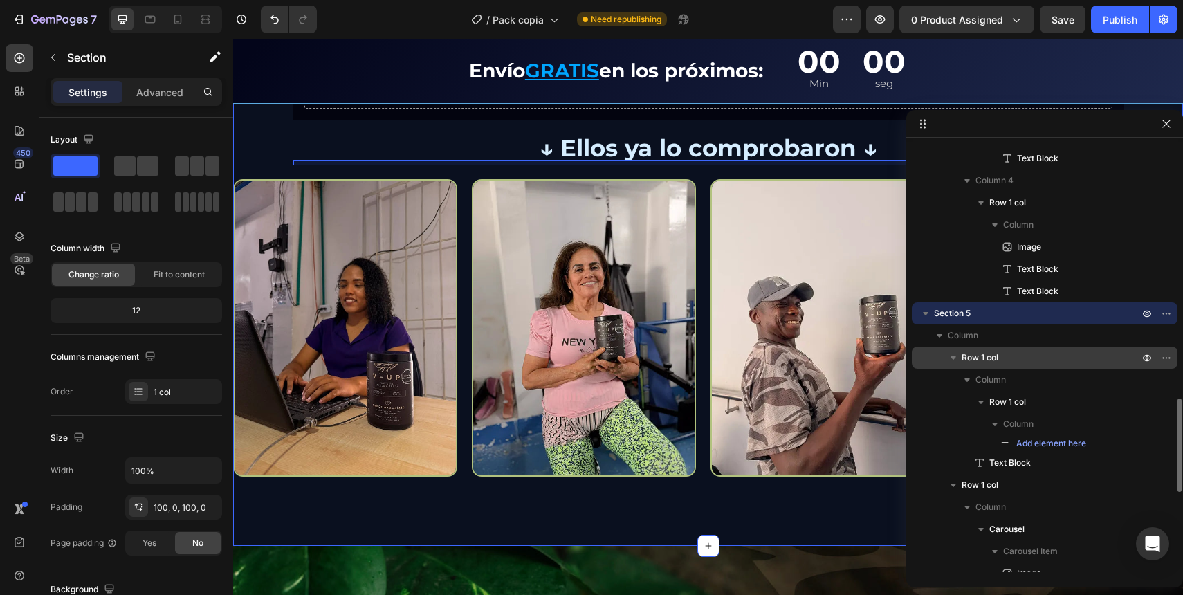
scroll to position [2421, 0]
click at [983, 365] on div "Row 1 col" at bounding box center [1044, 358] width 255 height 22
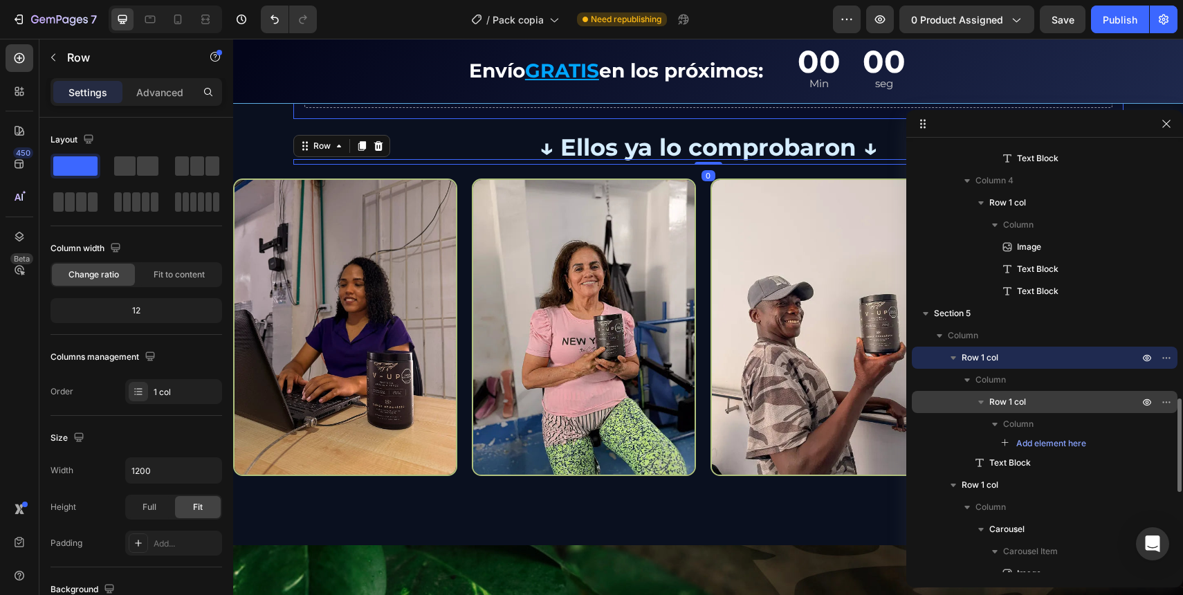
click at [1007, 404] on span "Row 1 col" at bounding box center [1007, 402] width 37 height 14
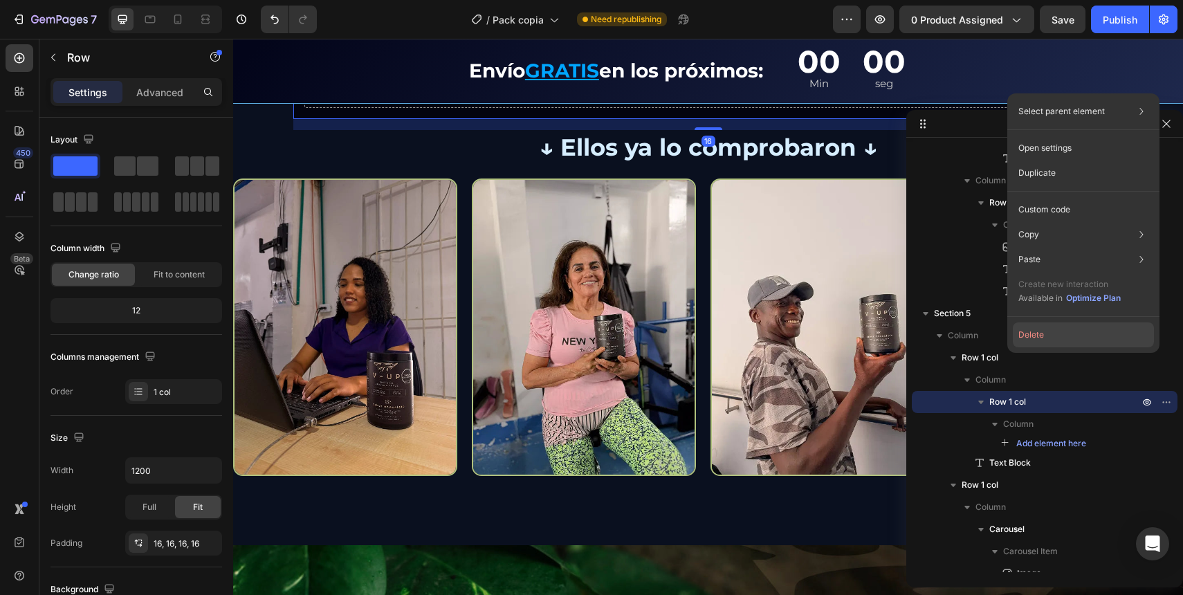
click at [1048, 330] on button "Delete" at bounding box center [1083, 334] width 141 height 25
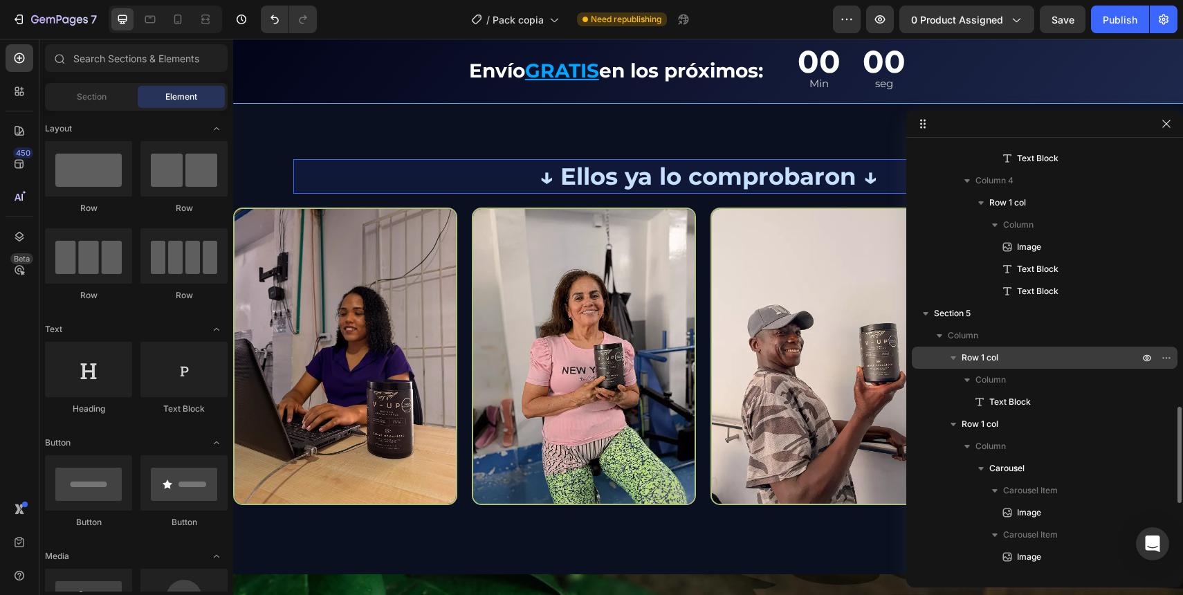
click at [996, 356] on span "Row 1 col" at bounding box center [980, 358] width 37 height 14
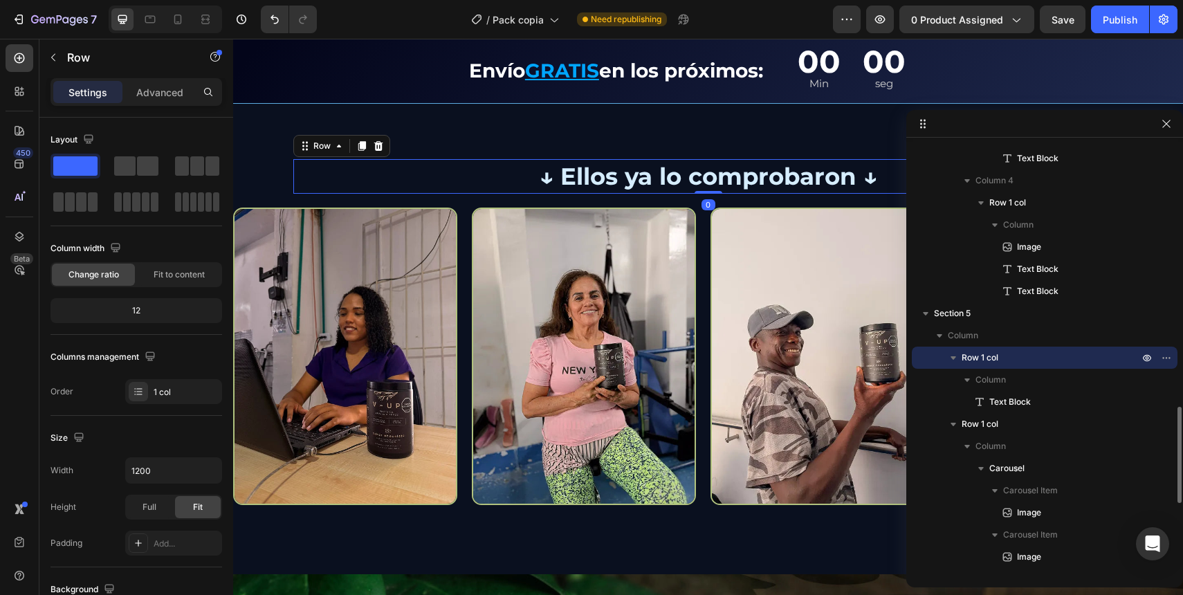
click at [959, 358] on icon "button" at bounding box center [954, 358] width 14 height 14
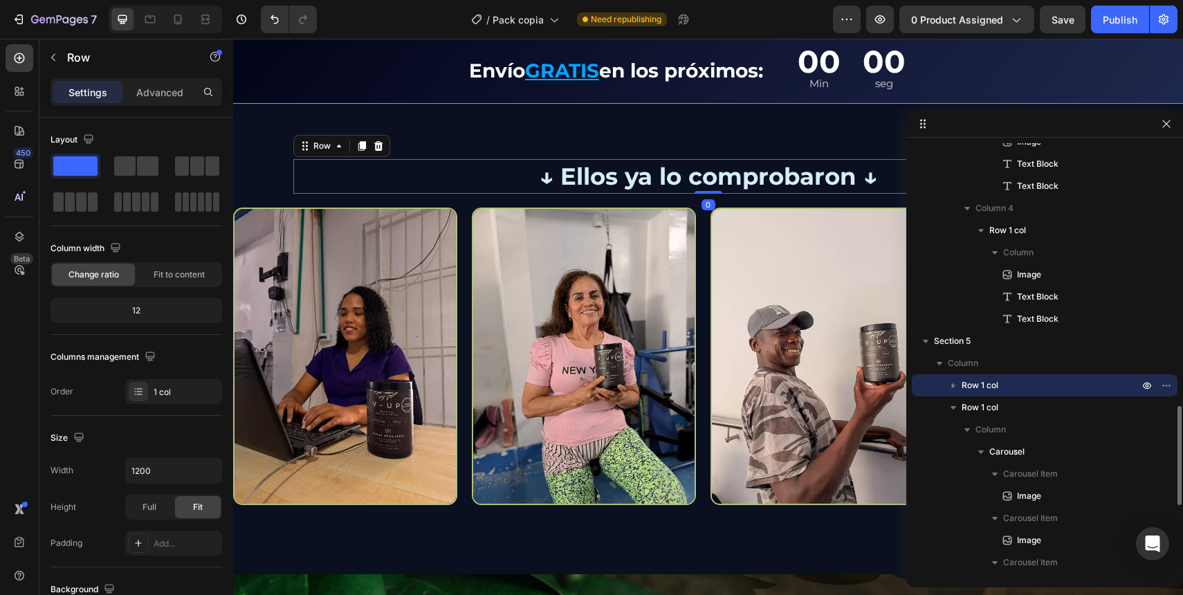
scroll to position [1140, 0]
click at [952, 408] on icon "button" at bounding box center [954, 409] width 6 height 3
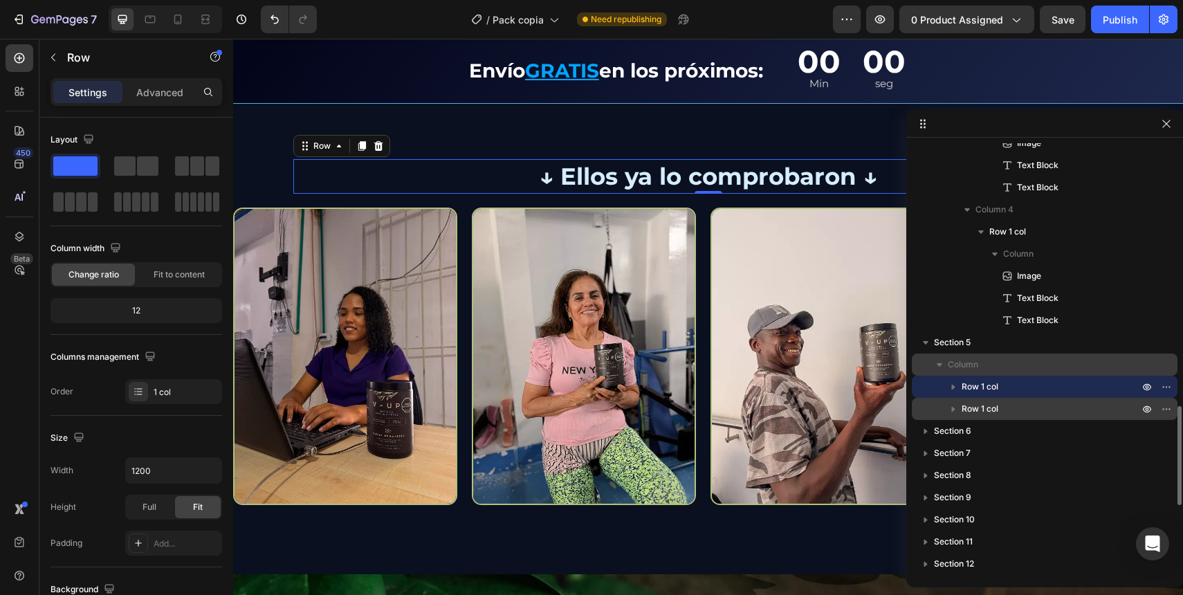
click at [963, 354] on div "Column" at bounding box center [1044, 365] width 255 height 22
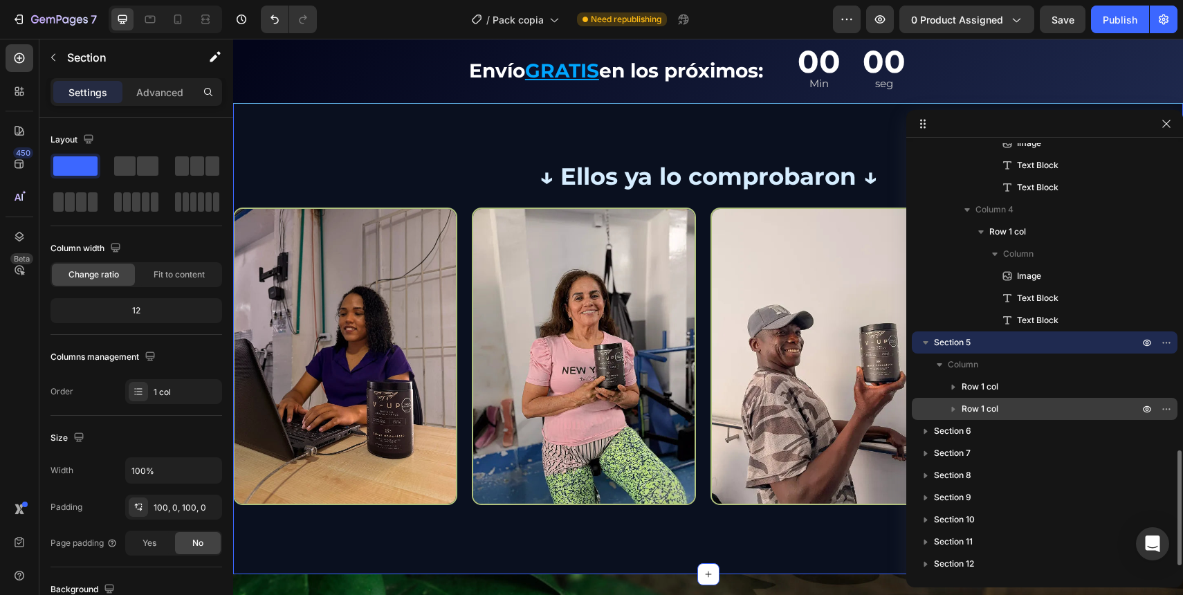
click at [963, 347] on span "Section 5" at bounding box center [952, 343] width 37 height 14
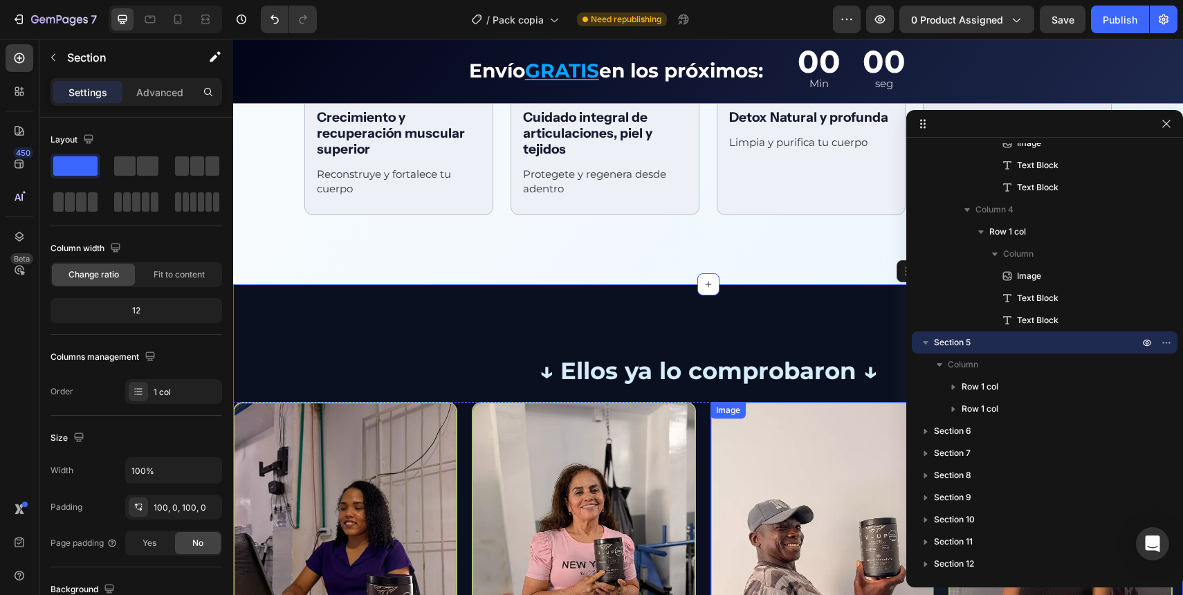
scroll to position [2237, 0]
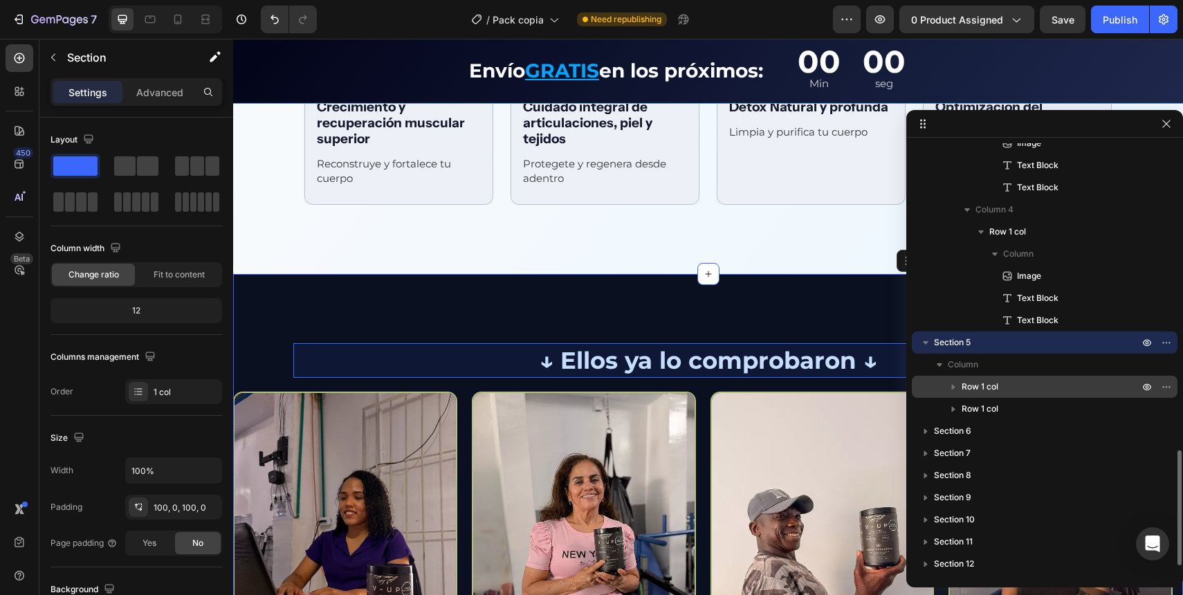
click at [992, 394] on div "Row 1 col" at bounding box center [1044, 387] width 255 height 22
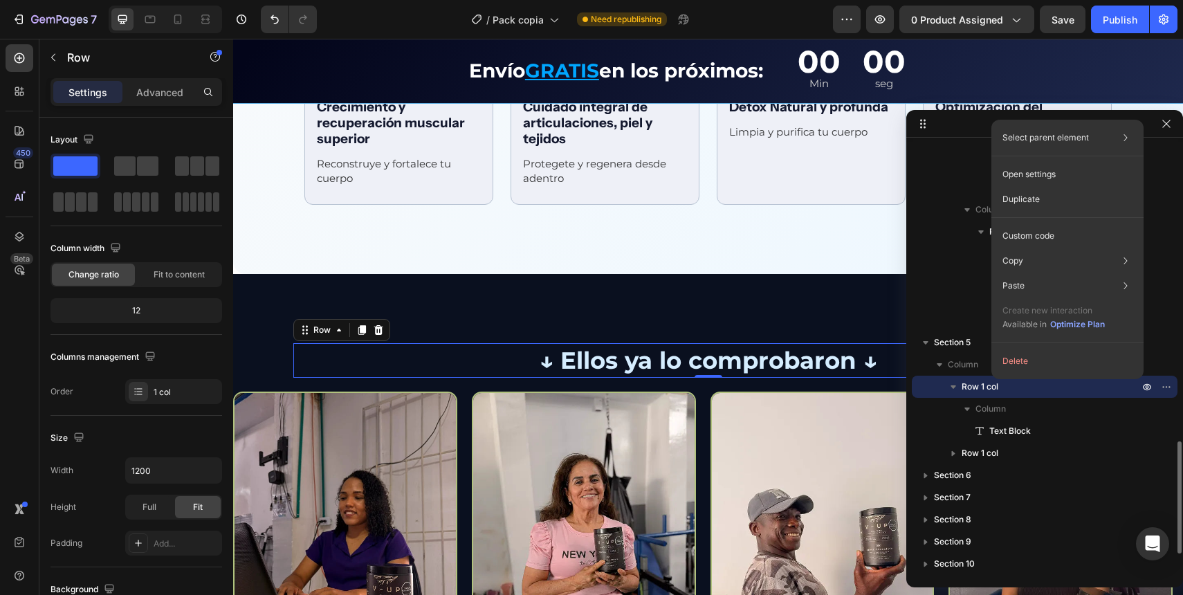
click at [972, 390] on span "Row 1 col" at bounding box center [980, 387] width 37 height 14
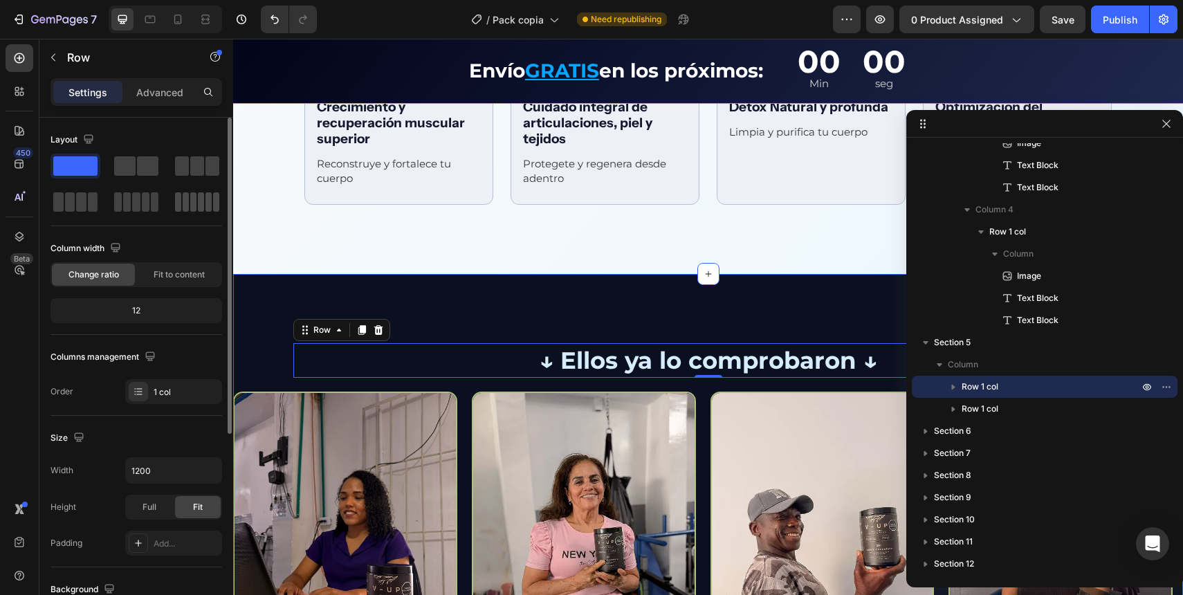
drag, startPoint x: 75, startPoint y: 161, endPoint x: 197, endPoint y: 199, distance: 128.5
click at [203, 203] on div at bounding box center [137, 184] width 172 height 61
click at [76, 163] on span at bounding box center [75, 165] width 44 height 19
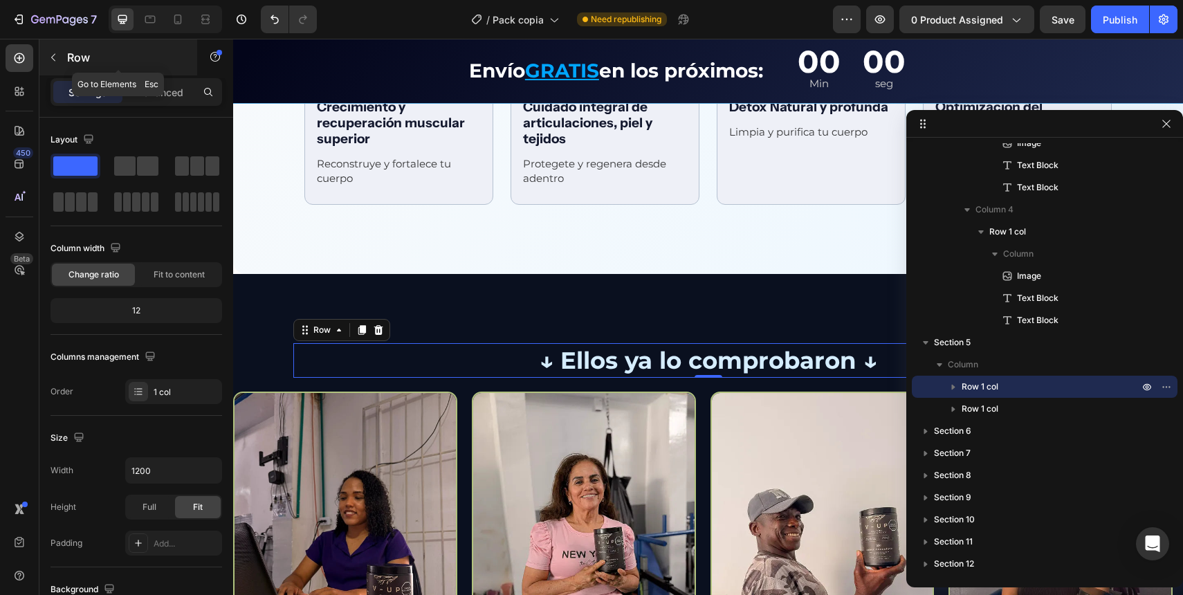
click at [64, 52] on button "button" at bounding box center [53, 57] width 22 height 22
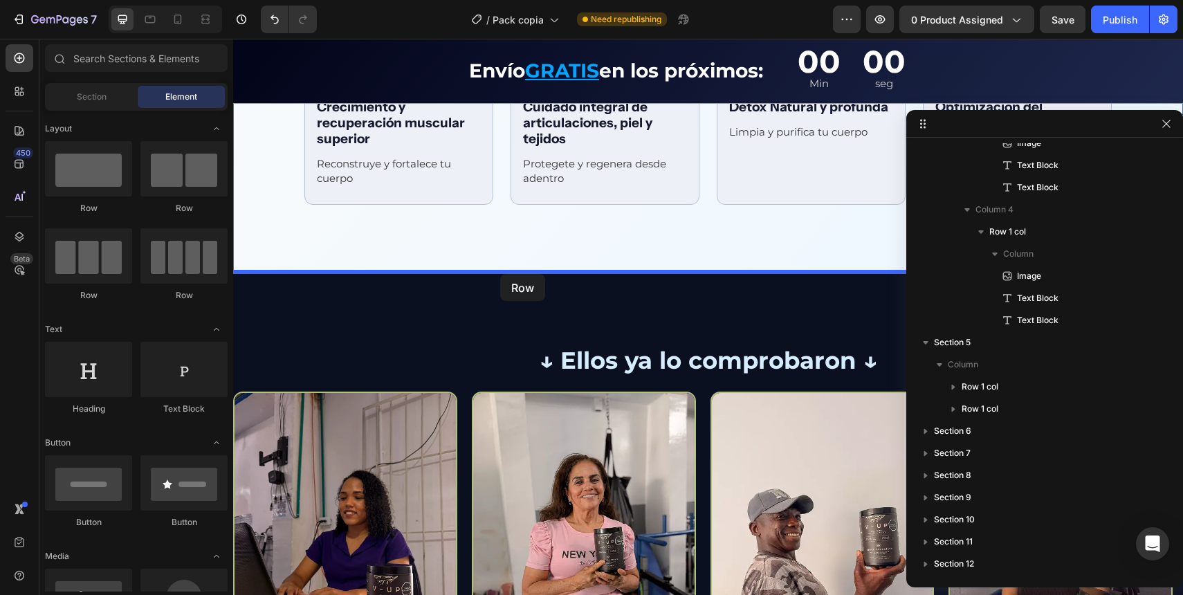
drag, startPoint x: 326, startPoint y: 218, endPoint x: 500, endPoint y: 274, distance: 183.2
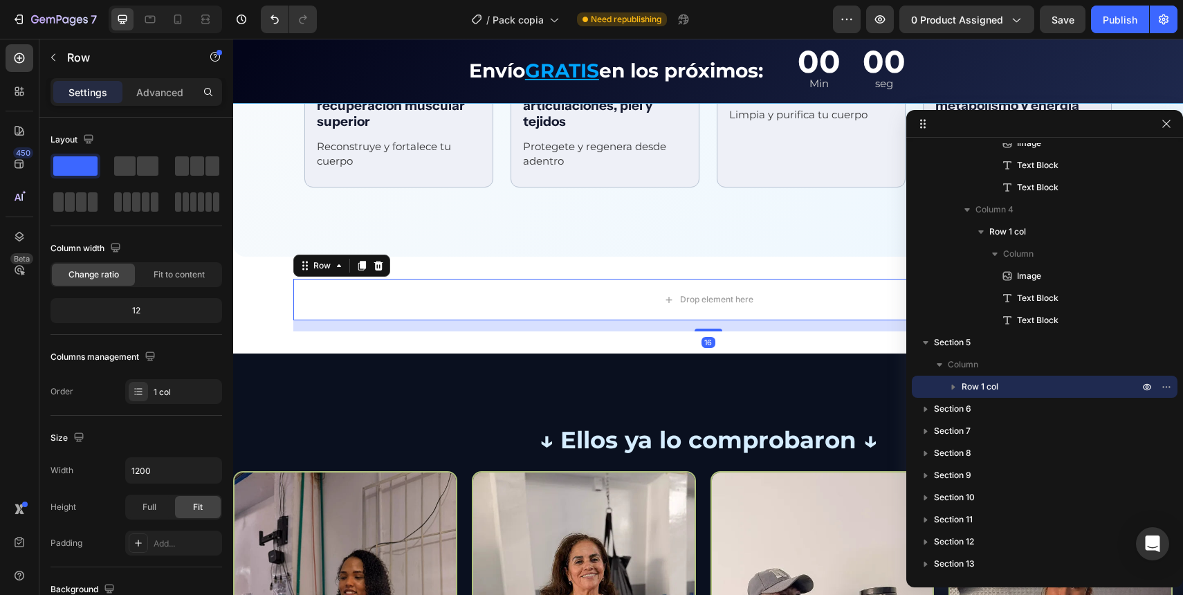
scroll to position [2256, 0]
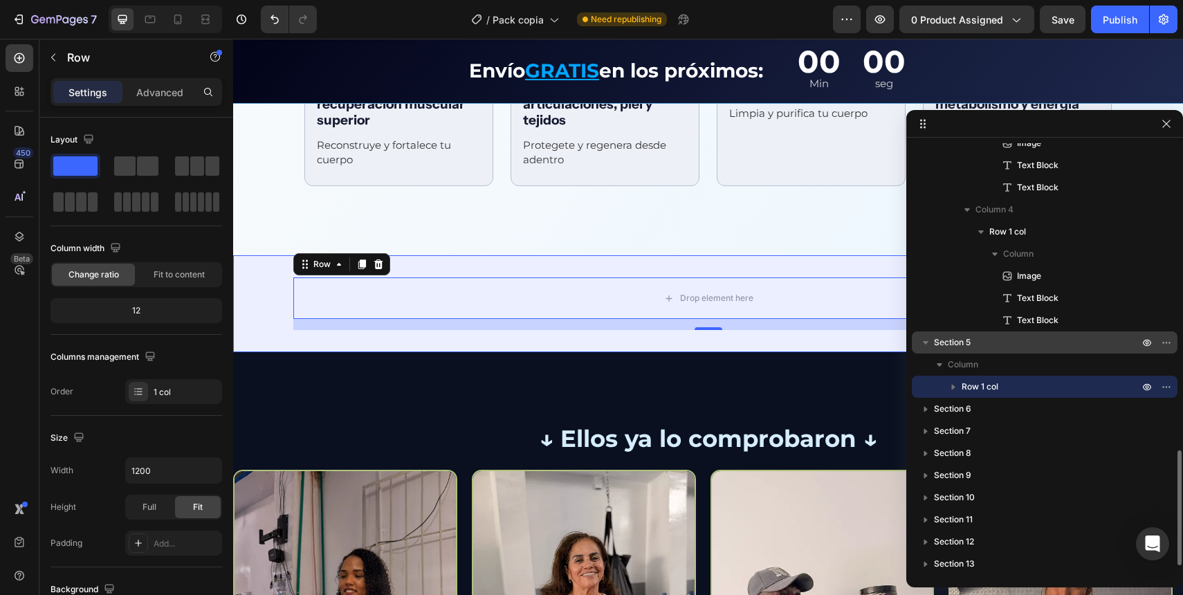
click at [962, 340] on span "Section 5" at bounding box center [952, 343] width 37 height 14
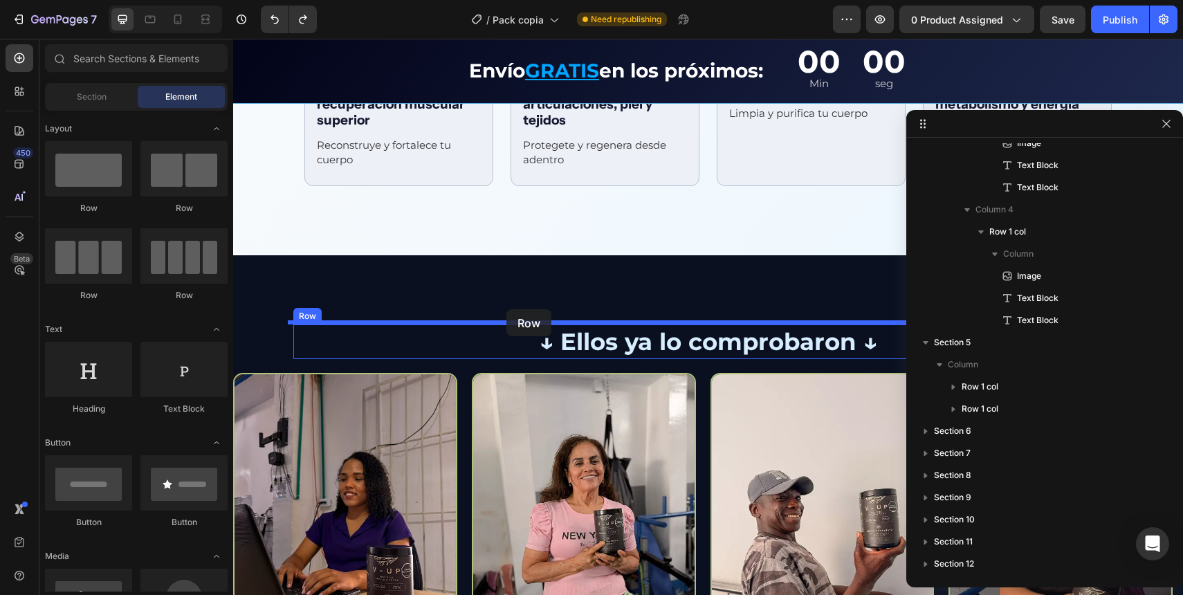
drag, startPoint x: 334, startPoint y: 222, endPoint x: 472, endPoint y: 296, distance: 156.9
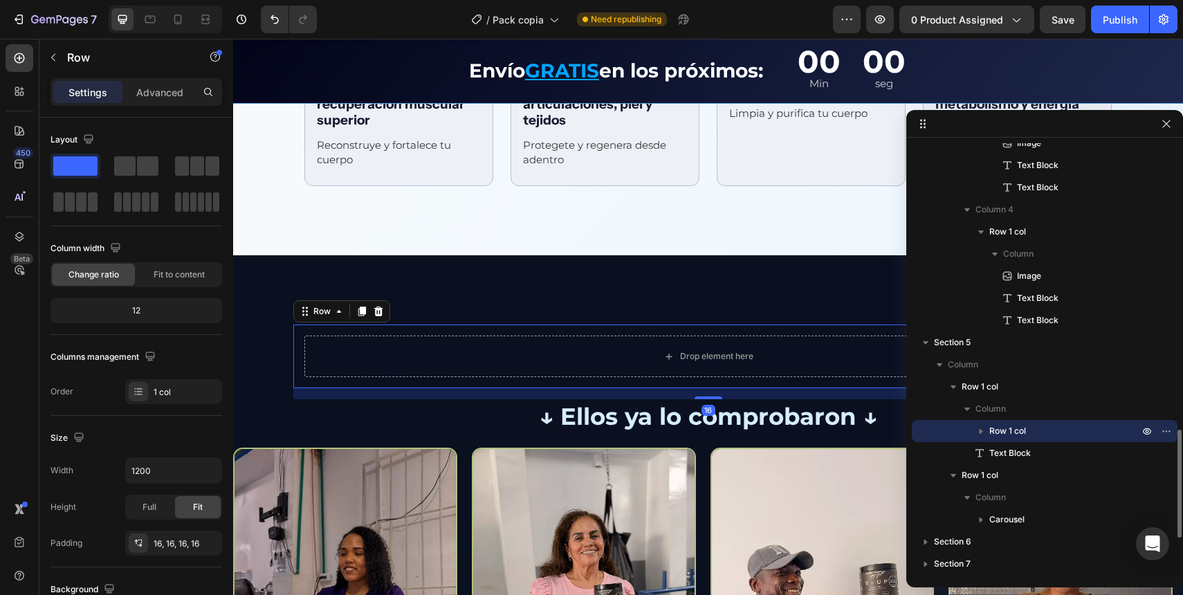
click at [1010, 433] on span "Row 1 col" at bounding box center [1007, 431] width 37 height 14
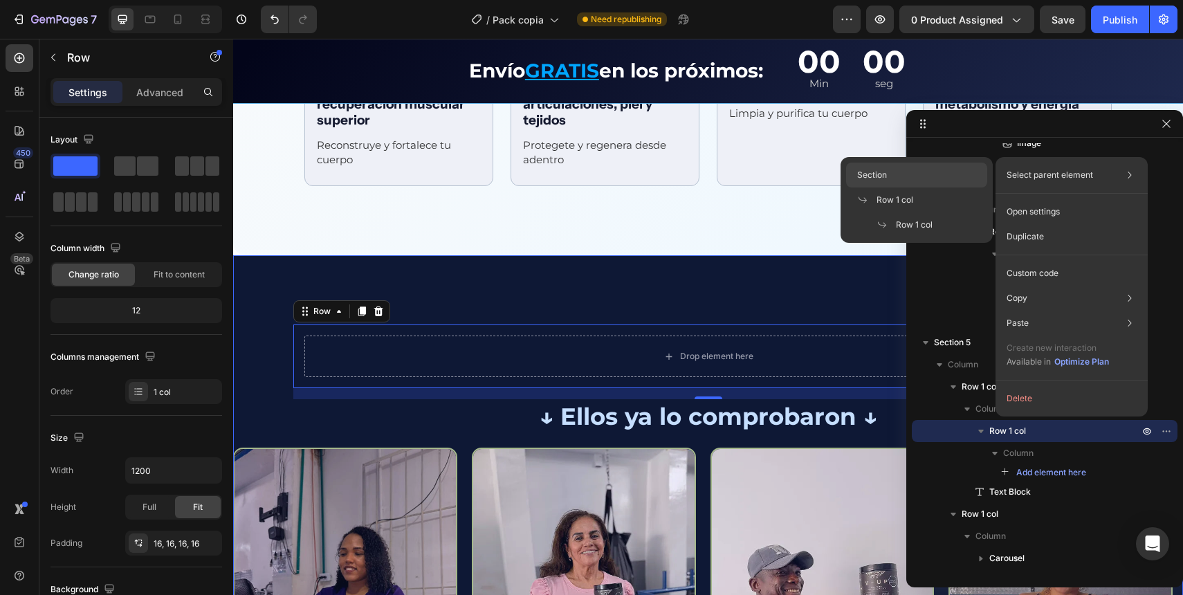
click at [902, 188] on div "Section" at bounding box center [916, 200] width 141 height 25
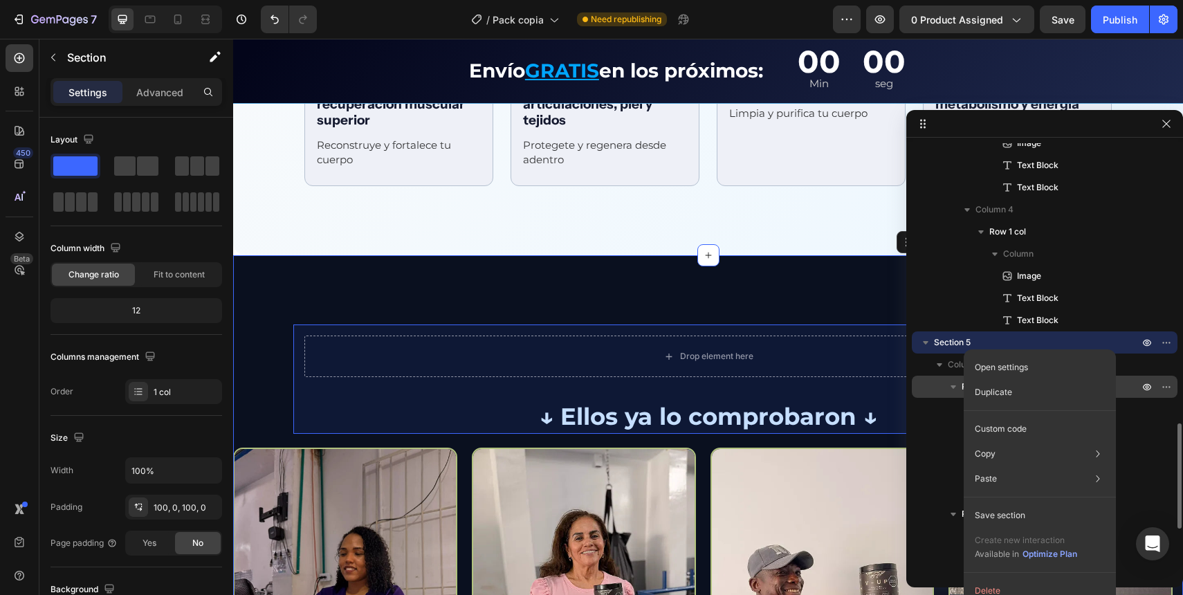
click at [922, 383] on div "Row 1 col" at bounding box center [1044, 387] width 255 height 22
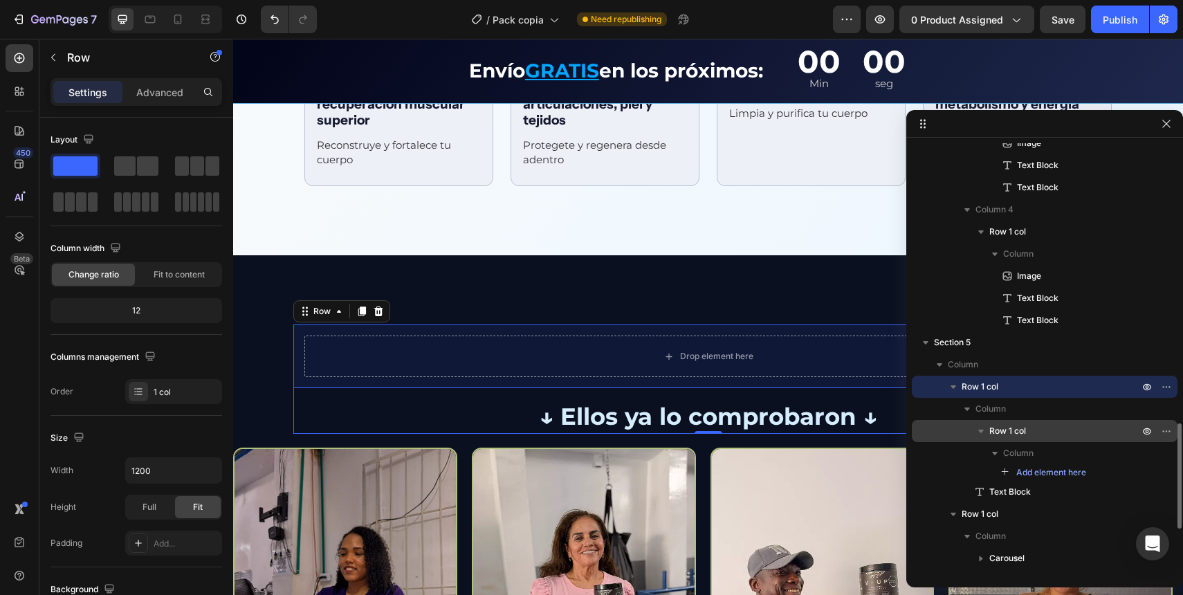
click at [1015, 428] on span "Row 1 col" at bounding box center [1007, 431] width 37 height 14
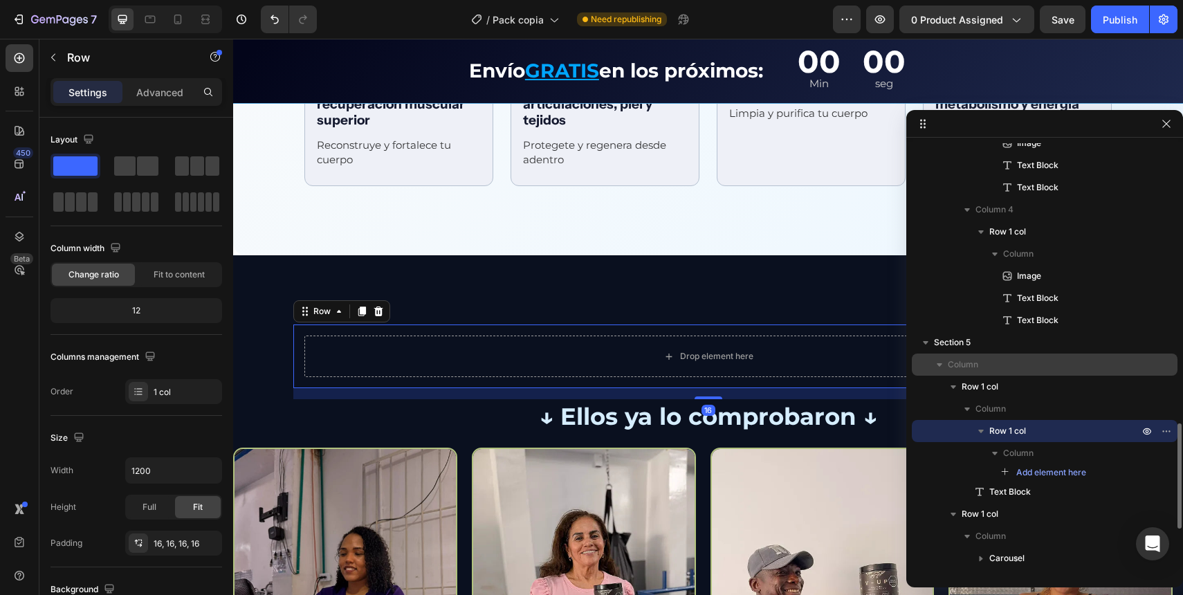
drag, startPoint x: 1025, startPoint y: 426, endPoint x: 971, endPoint y: 372, distance: 75.8
click at [971, 503] on div "[STREET_ADDRESS] Add element here Text Block Row 1 col Column Carousel" at bounding box center [1045, 536] width 266 height 66
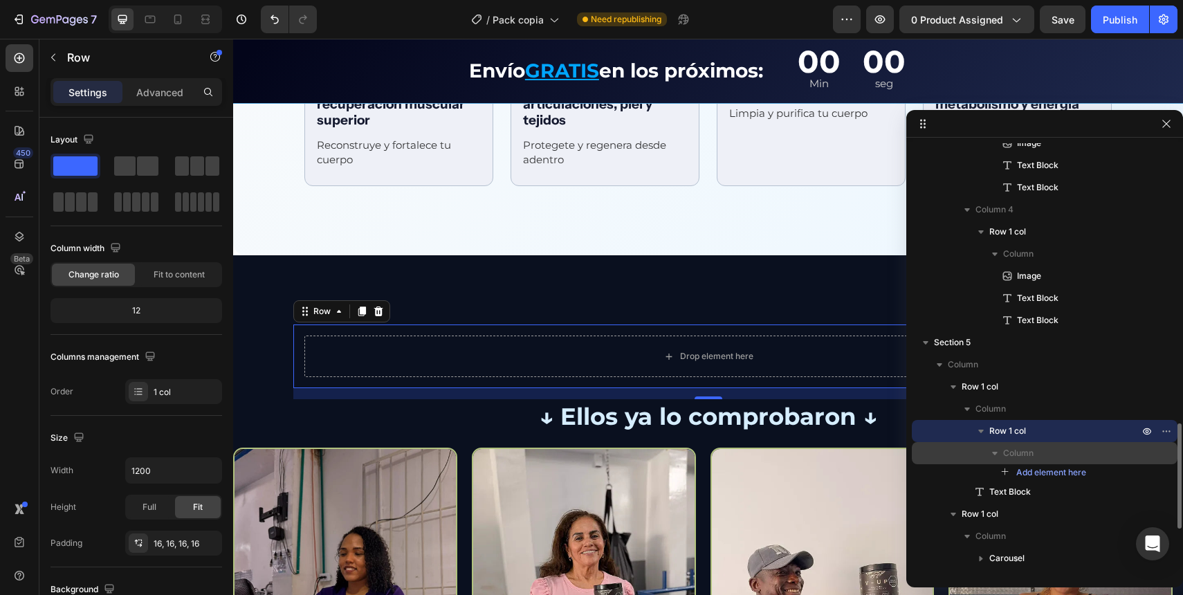
drag, startPoint x: 1163, startPoint y: 431, endPoint x: 1168, endPoint y: 450, distance: 19.3
click at [1168, 481] on div "Row 1 col Column Add element here" at bounding box center [1045, 492] width 266 height 22
click at [1170, 433] on icon "button" at bounding box center [1166, 431] width 11 height 11
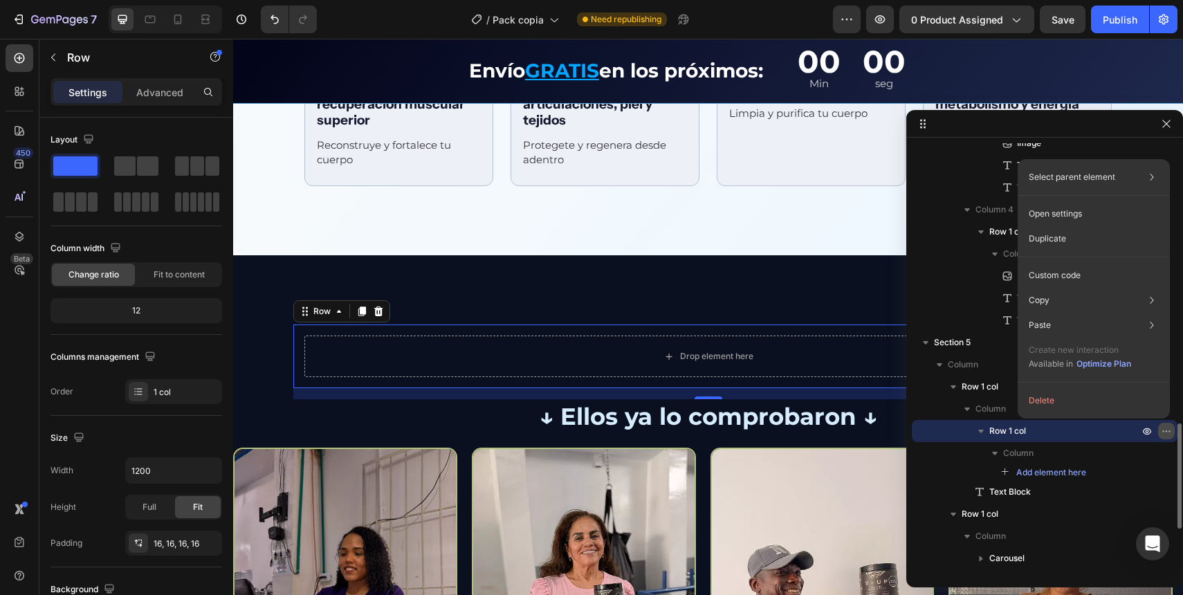
click at [1170, 433] on icon "button" at bounding box center [1166, 431] width 11 height 11
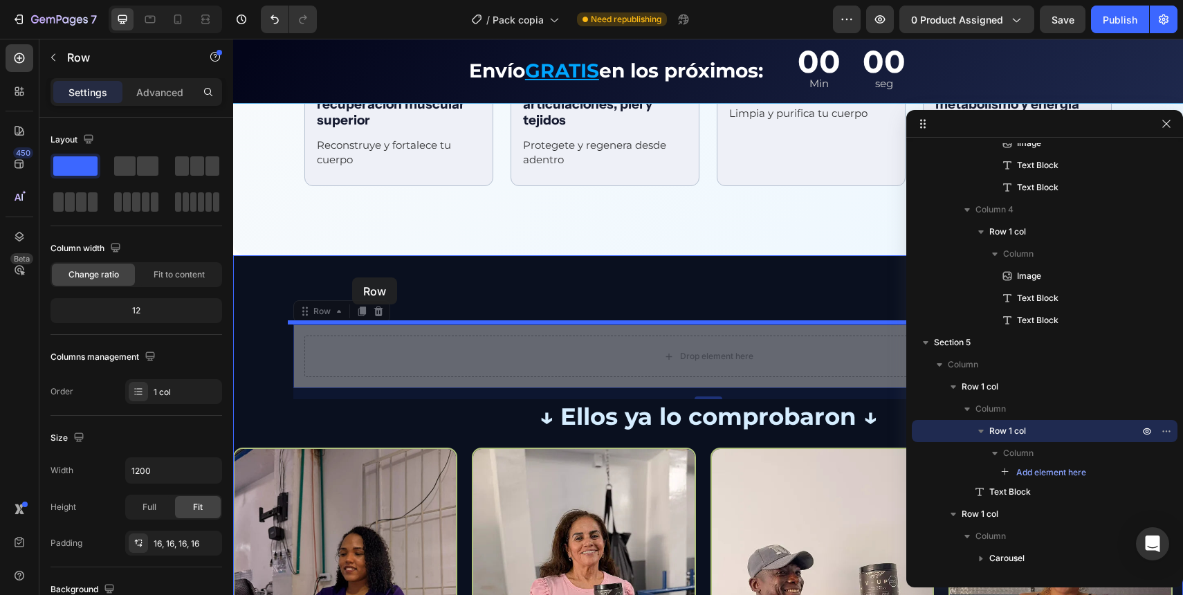
drag, startPoint x: 314, startPoint y: 313, endPoint x: 352, endPoint y: 277, distance: 51.9
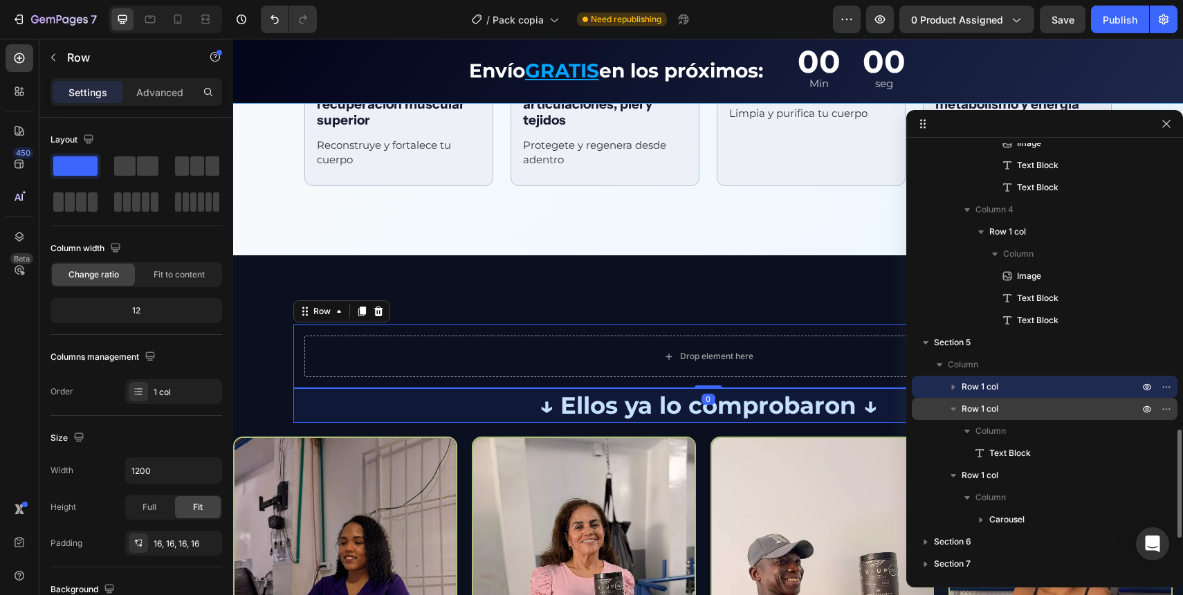
click at [960, 416] on div "Row 1 col" at bounding box center [1044, 409] width 255 height 22
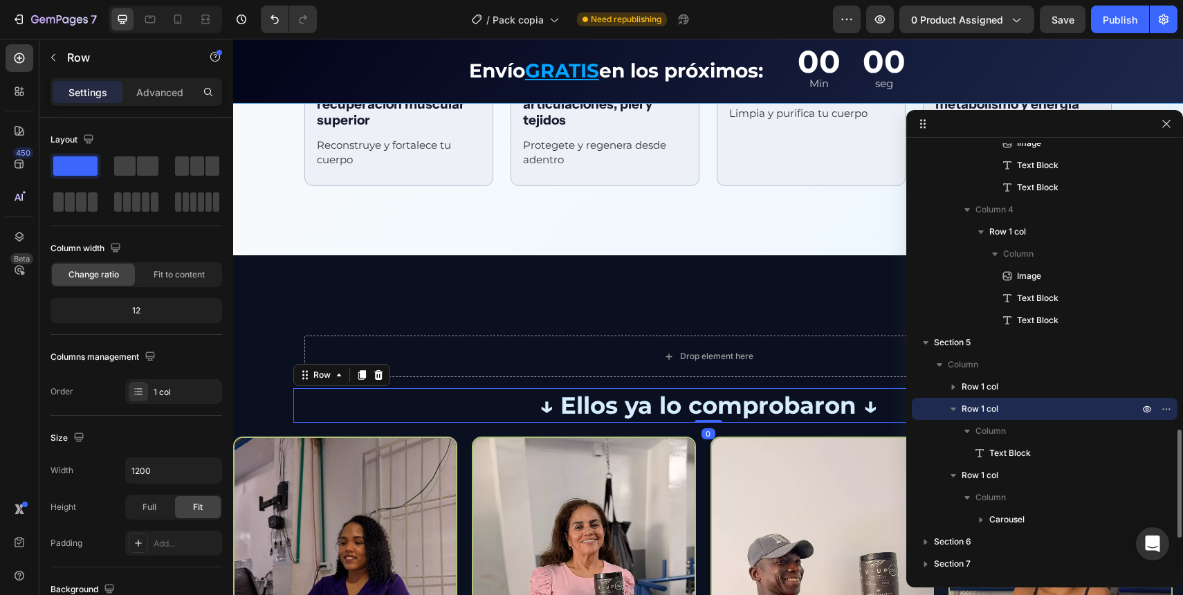
click at [958, 409] on icon "button" at bounding box center [954, 409] width 14 height 14
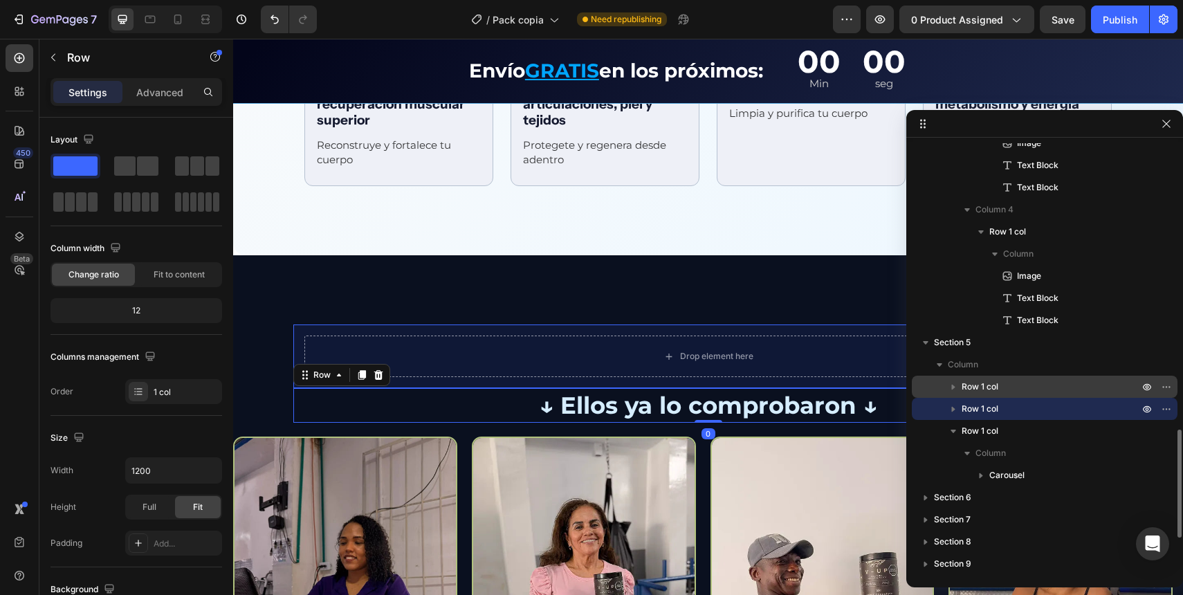
click at [989, 385] on span "Row 1 col" at bounding box center [980, 387] width 37 height 14
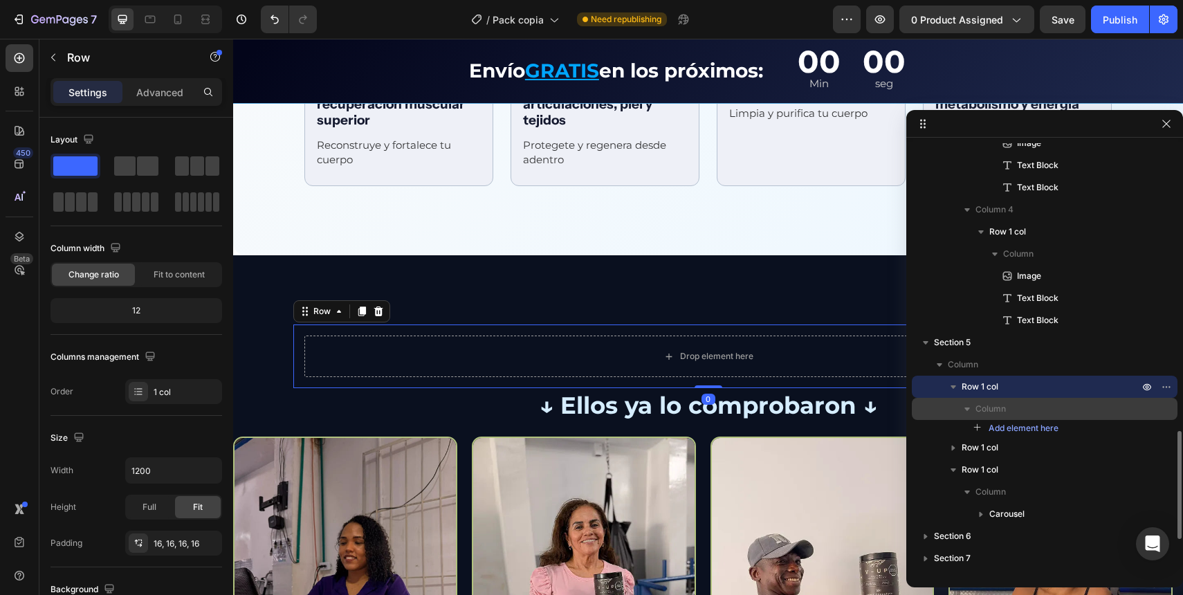
click at [972, 417] on div "Column" at bounding box center [1044, 409] width 255 height 22
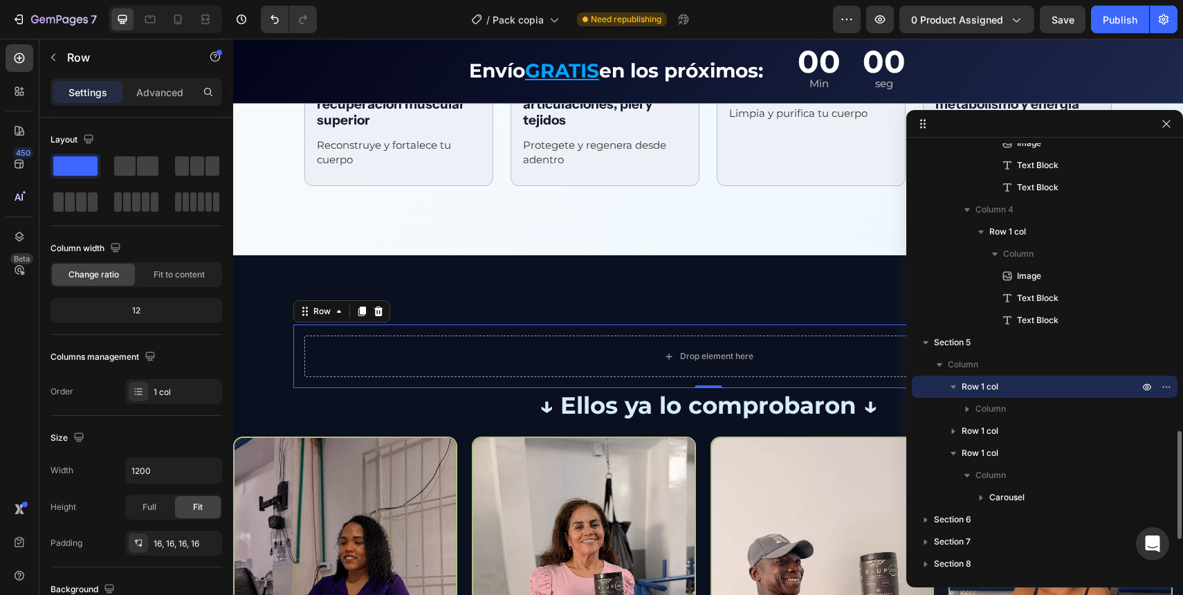
click at [950, 390] on icon "button" at bounding box center [954, 387] width 14 height 14
click at [983, 390] on span "Row 1 col" at bounding box center [980, 387] width 37 height 14
click at [958, 390] on icon "button" at bounding box center [954, 387] width 14 height 14
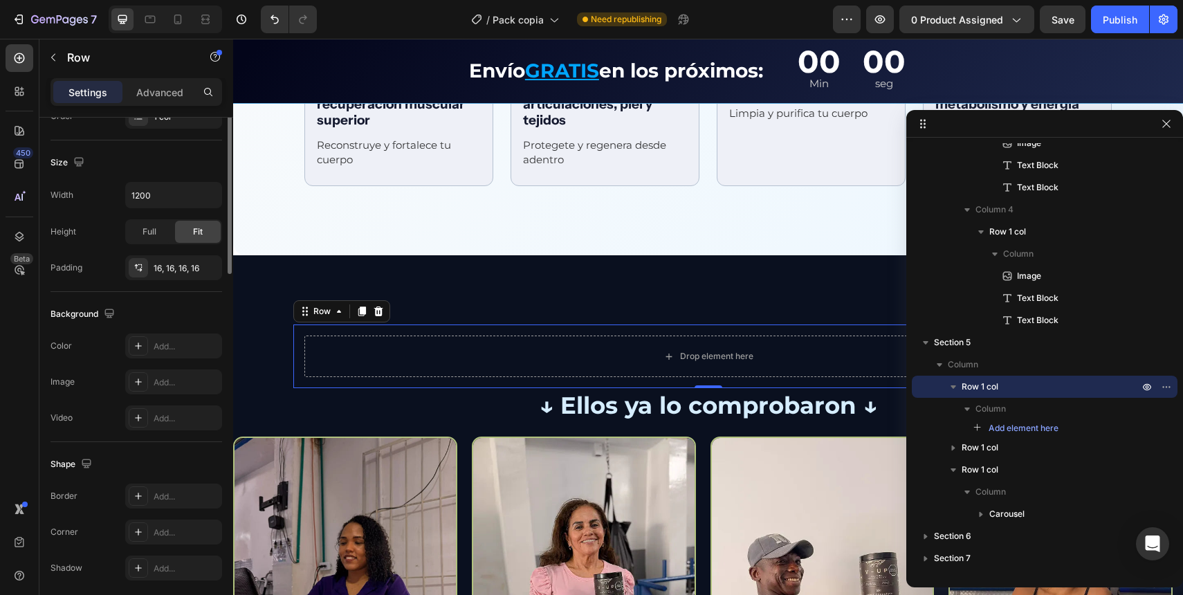
scroll to position [327, 0]
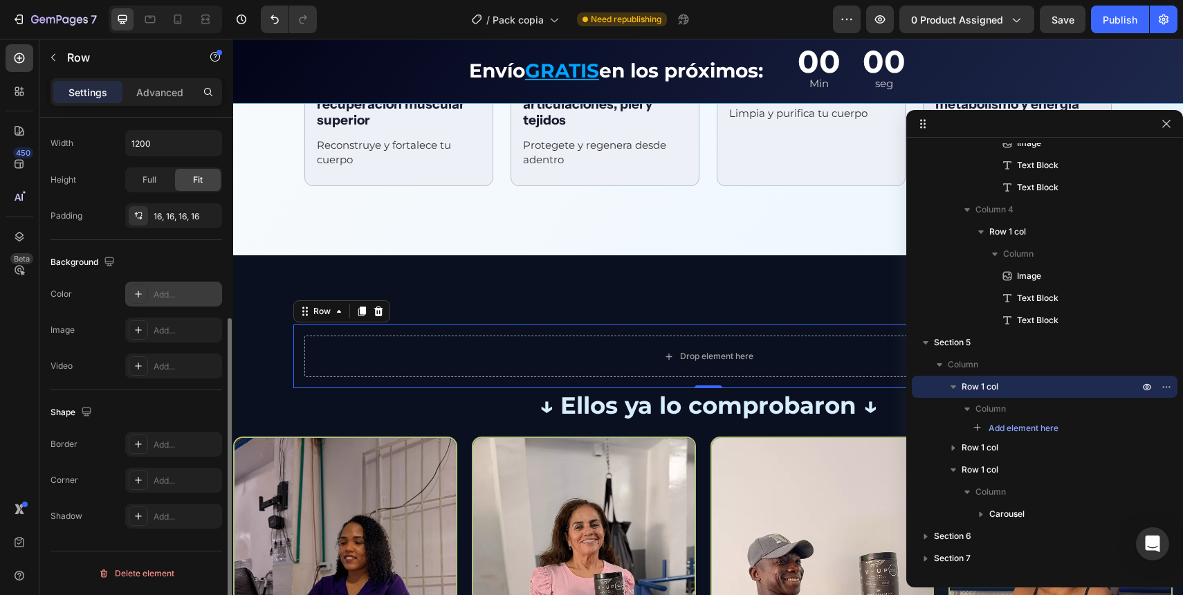
click at [167, 300] on div "Add..." at bounding box center [186, 295] width 65 height 12
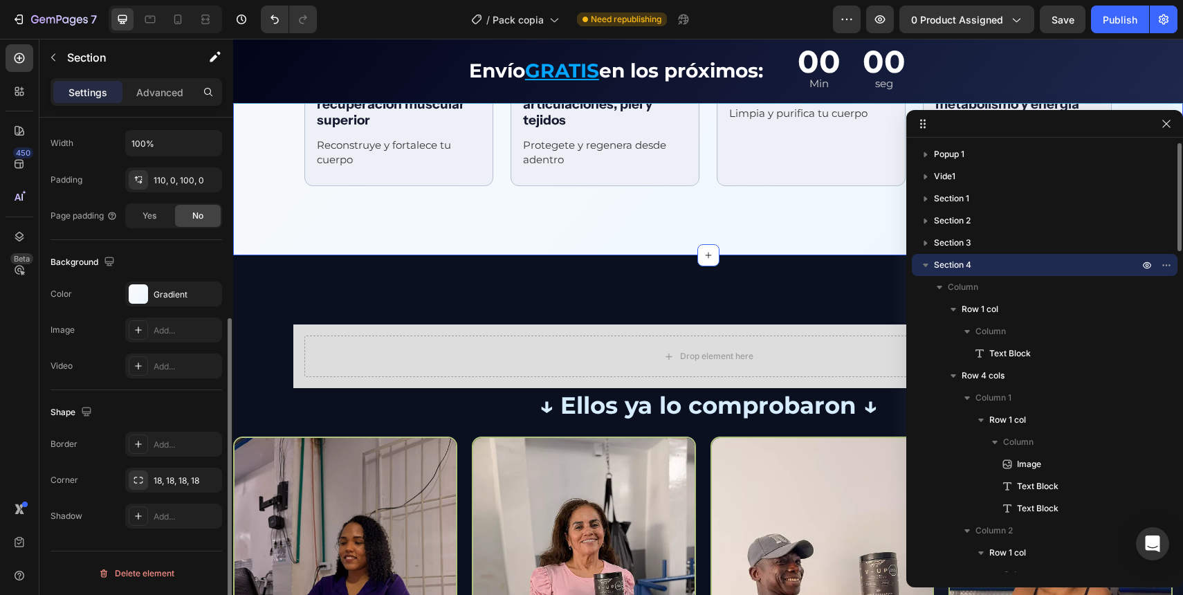
scroll to position [0, 0]
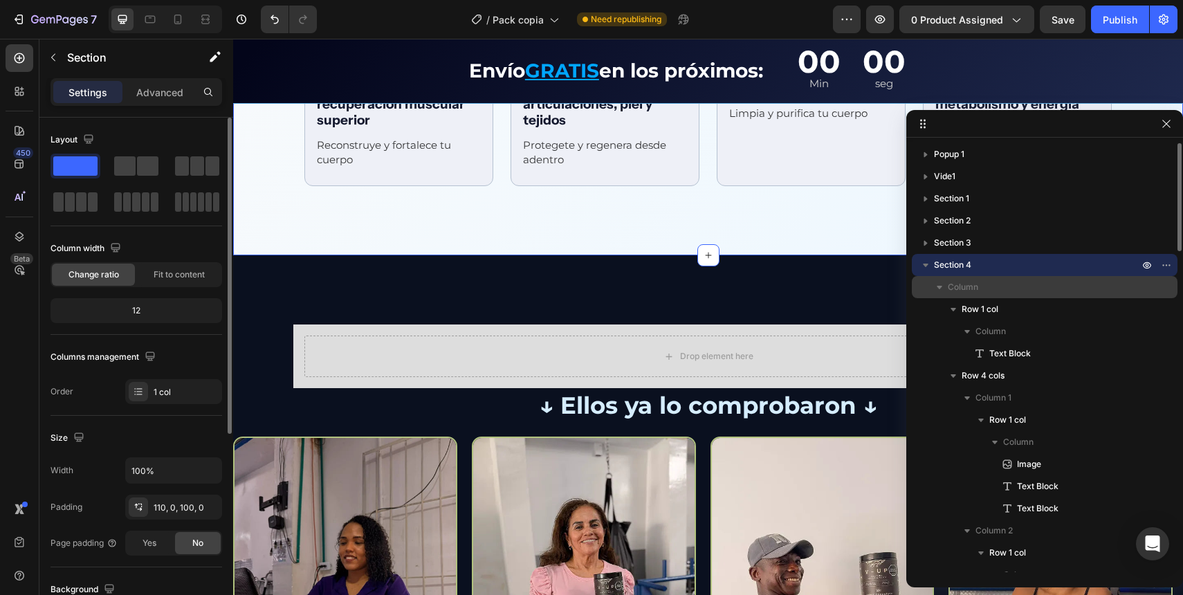
click at [941, 289] on icon "button" at bounding box center [940, 287] width 14 height 14
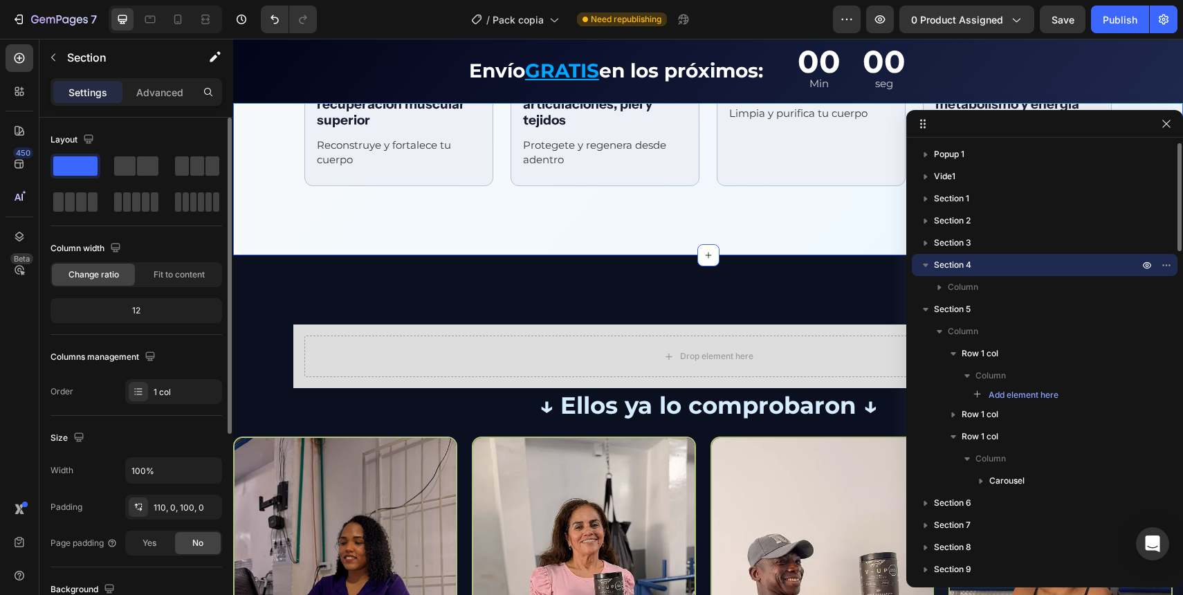
click at [935, 268] on span "Section 4" at bounding box center [952, 265] width 37 height 14
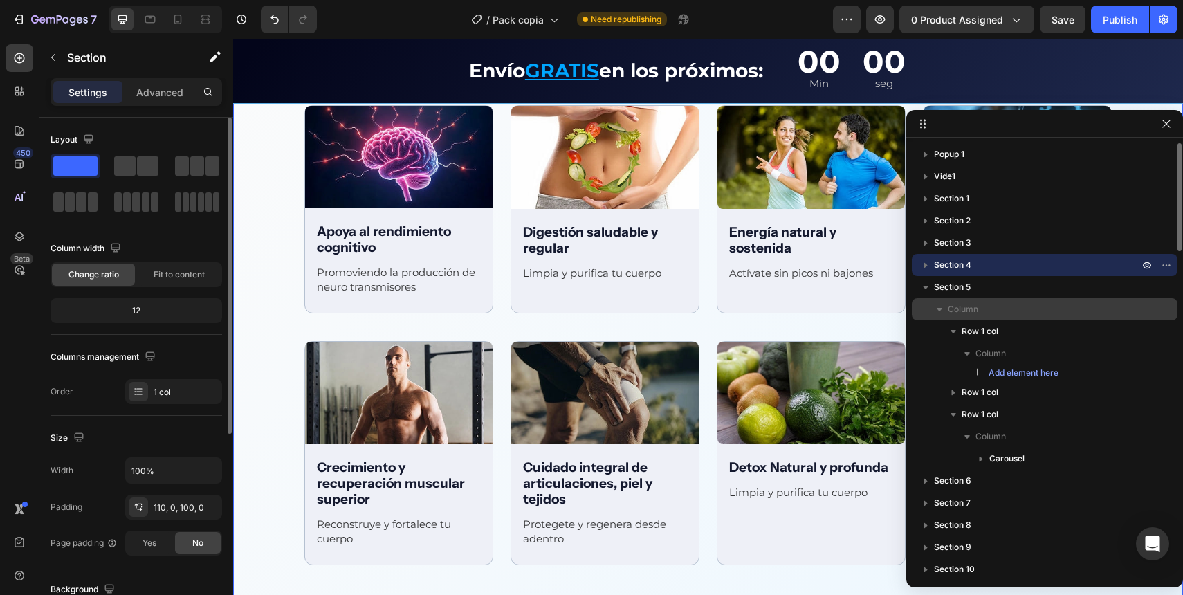
scroll to position [1754, 0]
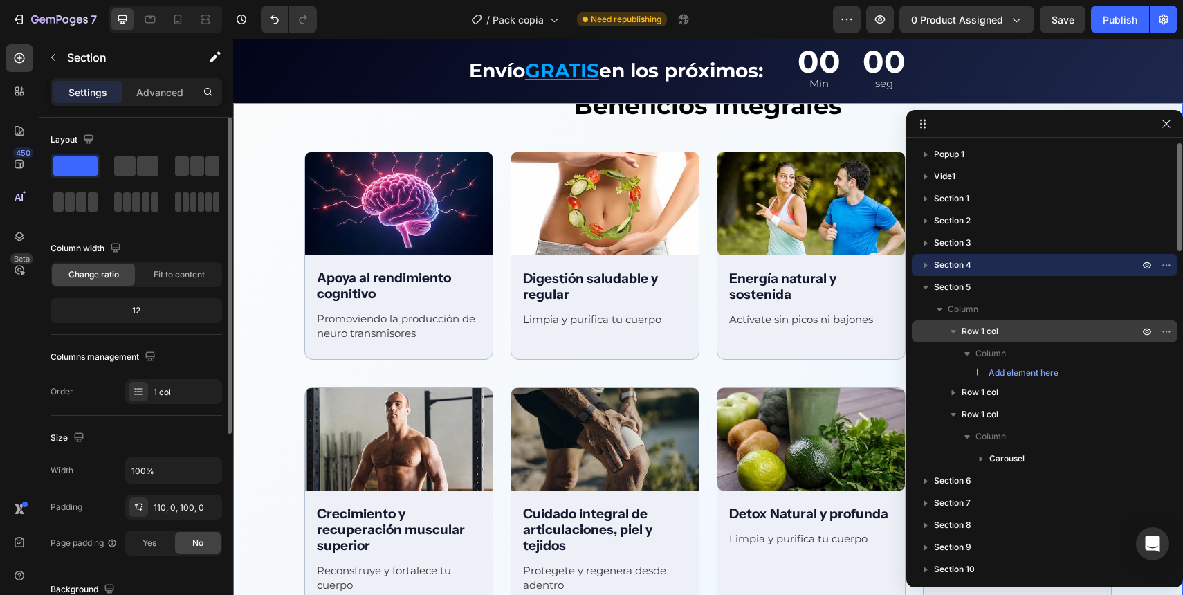
click at [956, 331] on icon "button" at bounding box center [954, 332] width 14 height 14
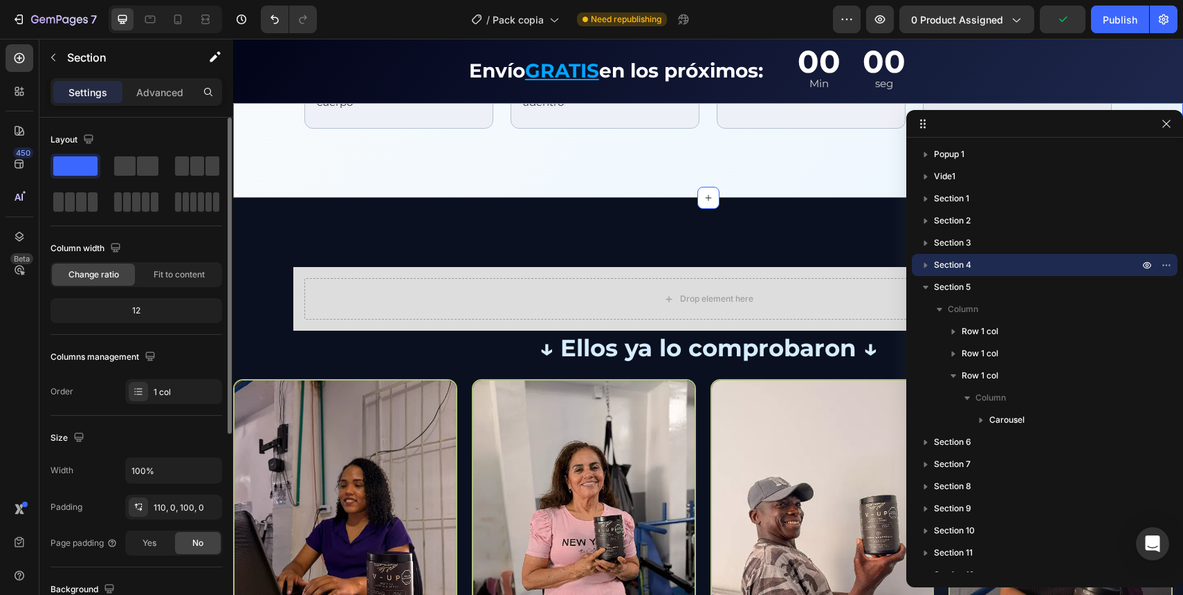
scroll to position [2243, 0]
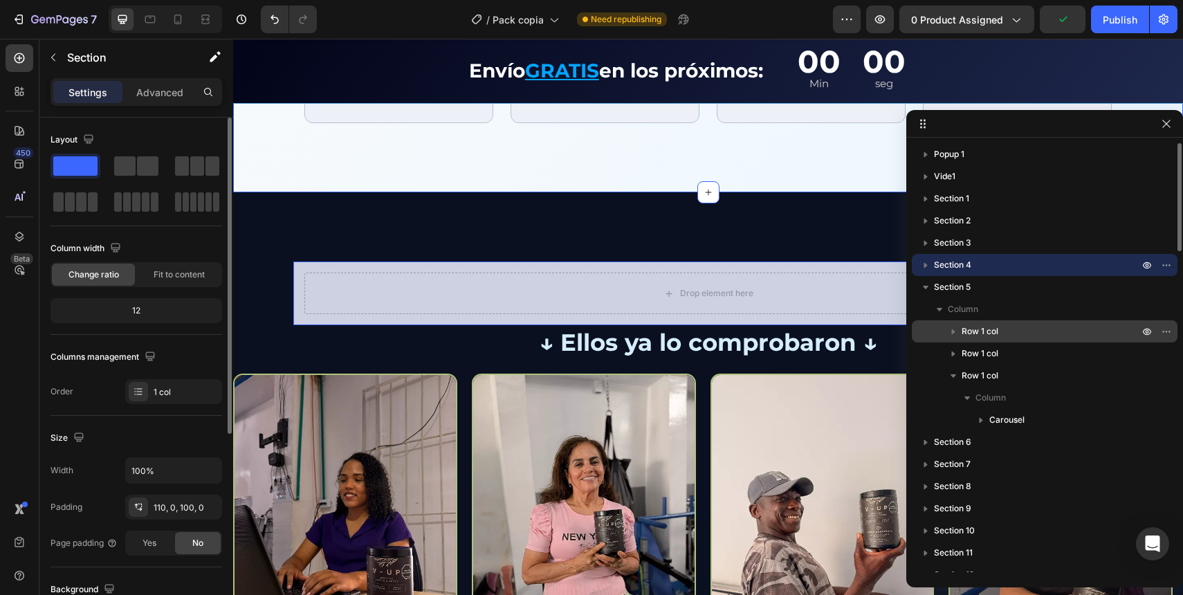
click at [969, 340] on div "Row 1 col" at bounding box center [1044, 331] width 255 height 22
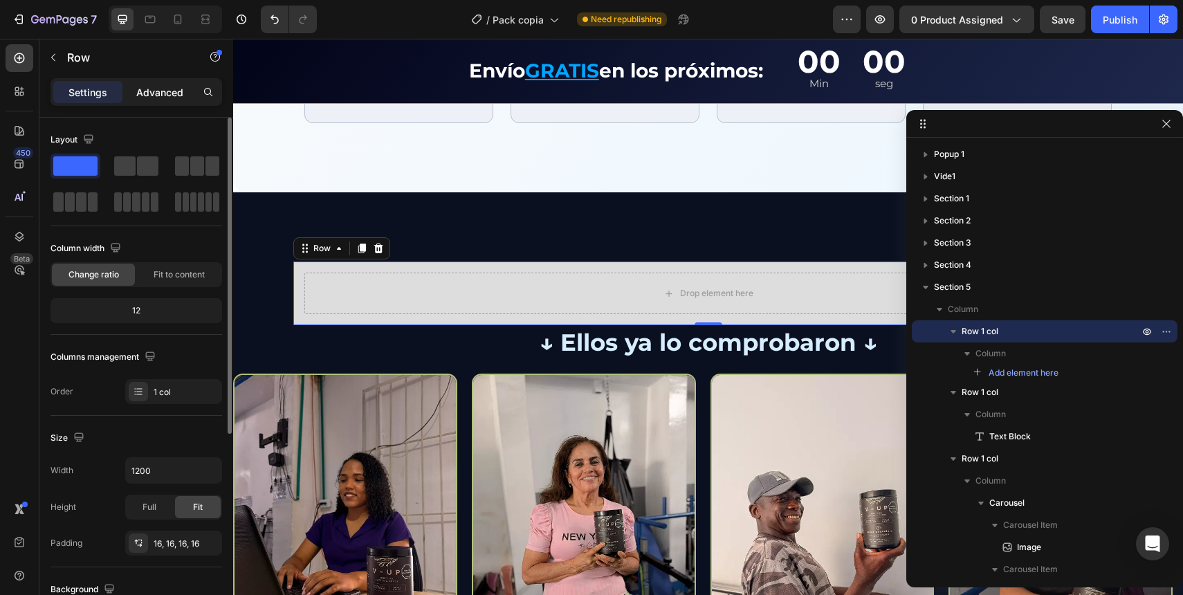
click at [163, 95] on p "Advanced" at bounding box center [159, 92] width 47 height 15
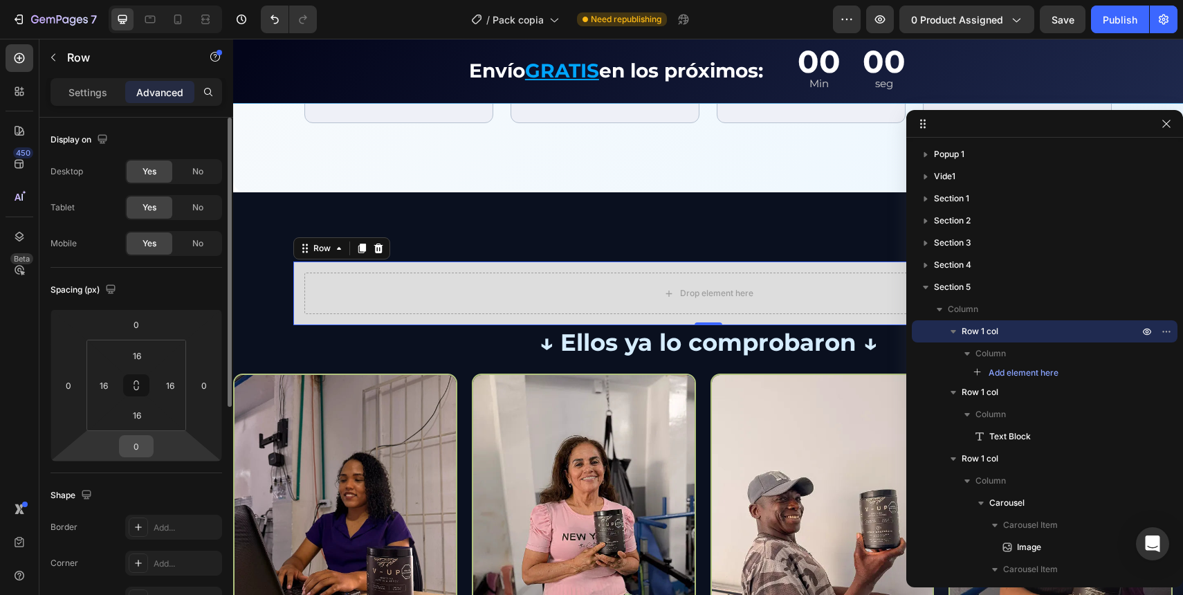
click at [129, 443] on input "0" at bounding box center [136, 446] width 28 height 21
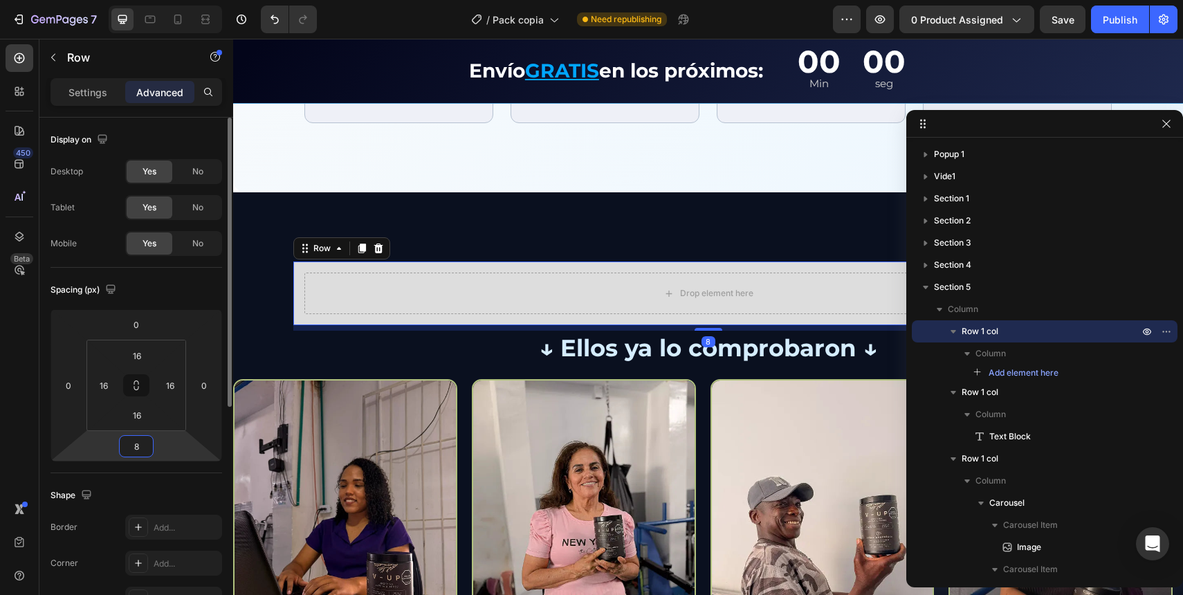
type input "80"
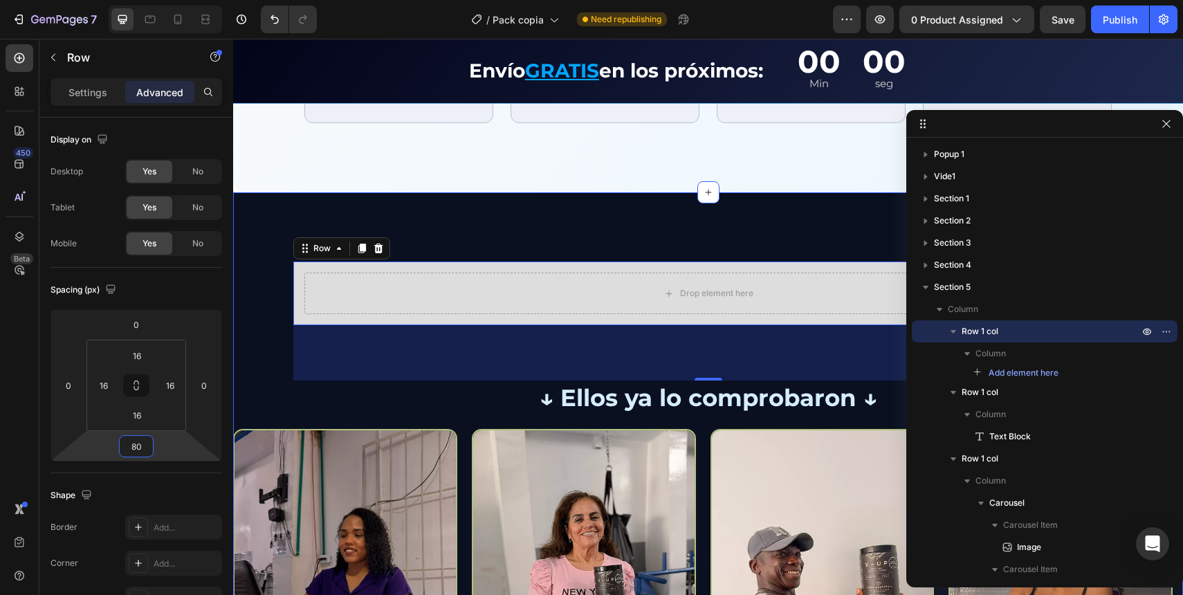
click at [639, 210] on div "Drop element here Row 80 ↓ Ellos ya lo comprobaron ↓ Text Block Row Image Image…" at bounding box center [708, 493] width 950 height 603
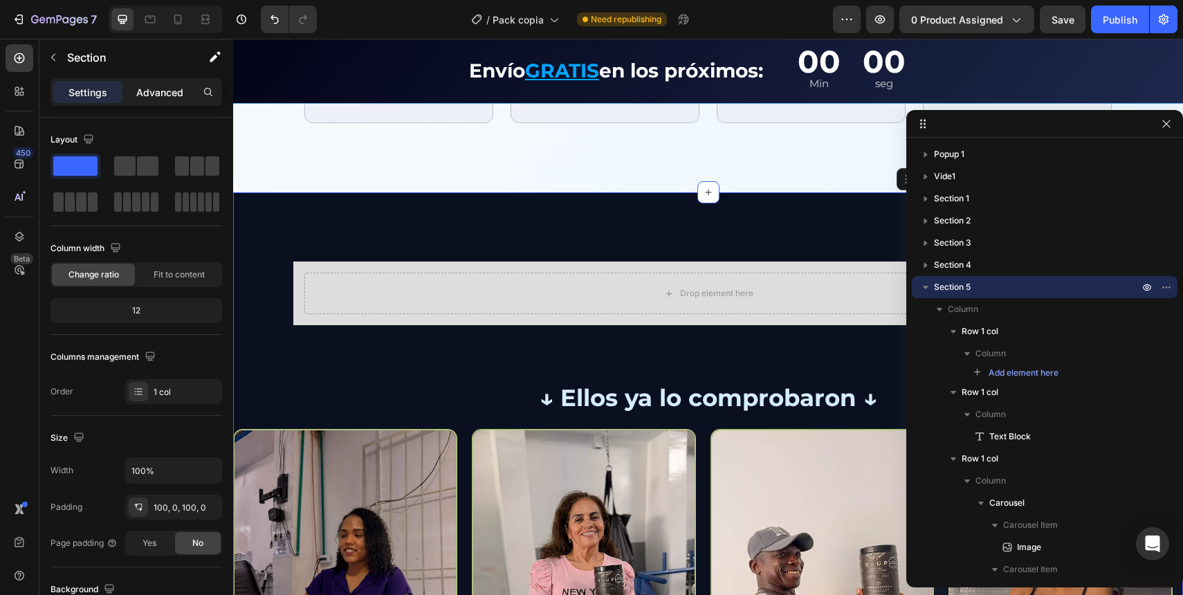
click at [173, 102] on div "Advanced" at bounding box center [159, 92] width 69 height 22
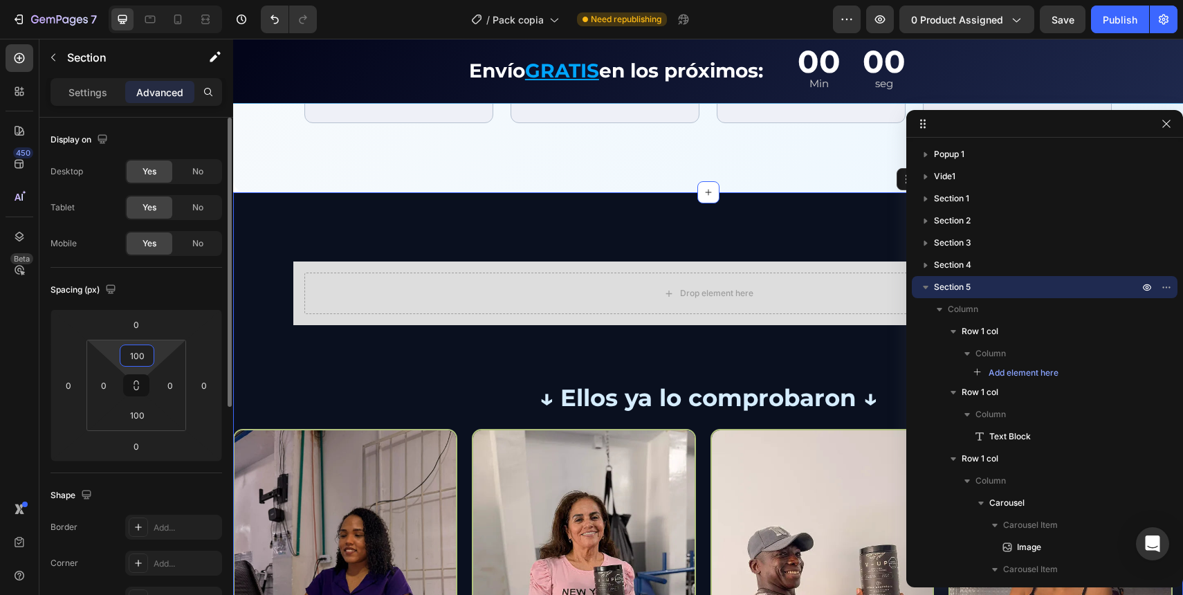
click at [131, 357] on input "100" at bounding box center [137, 355] width 28 height 21
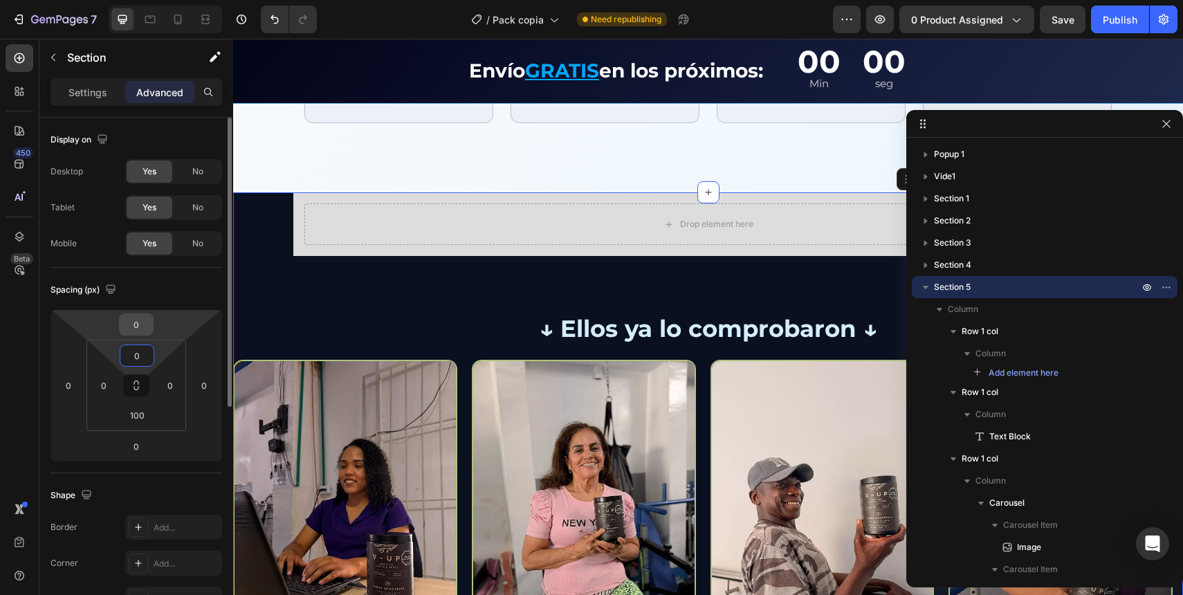
type input "0"
click at [140, 327] on input "0" at bounding box center [136, 324] width 28 height 21
click at [272, 217] on div "Drop element here Row ↓ Ellos ya lo comprobaron ↓ Text Block Row Image Image Im…" at bounding box center [708, 424] width 950 height 465
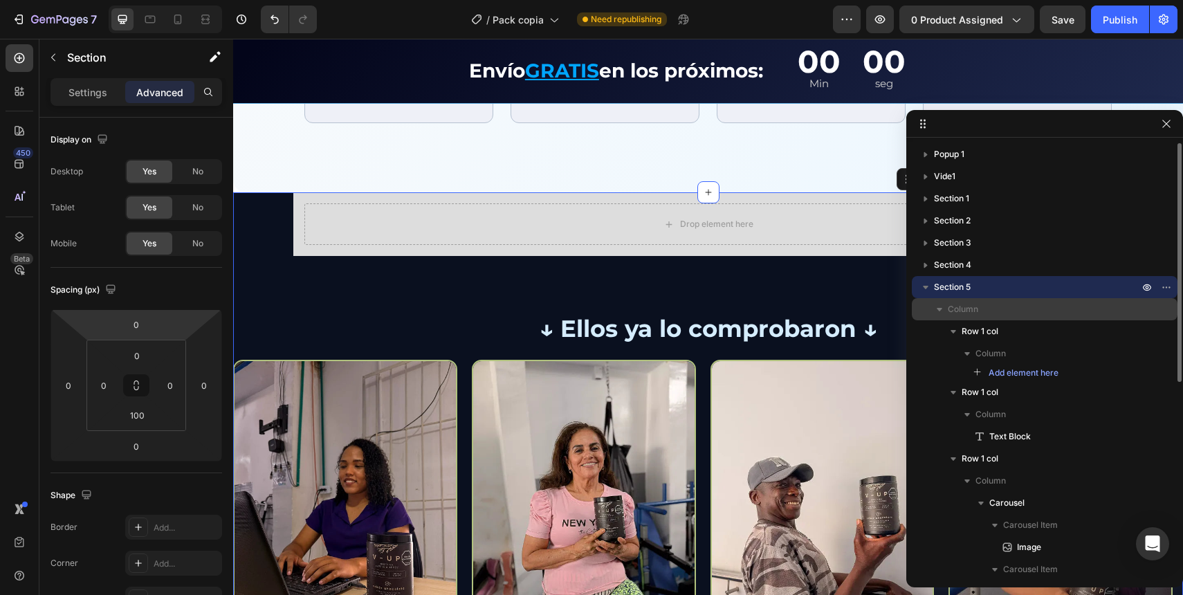
click at [977, 318] on div "Column" at bounding box center [1044, 309] width 255 height 22
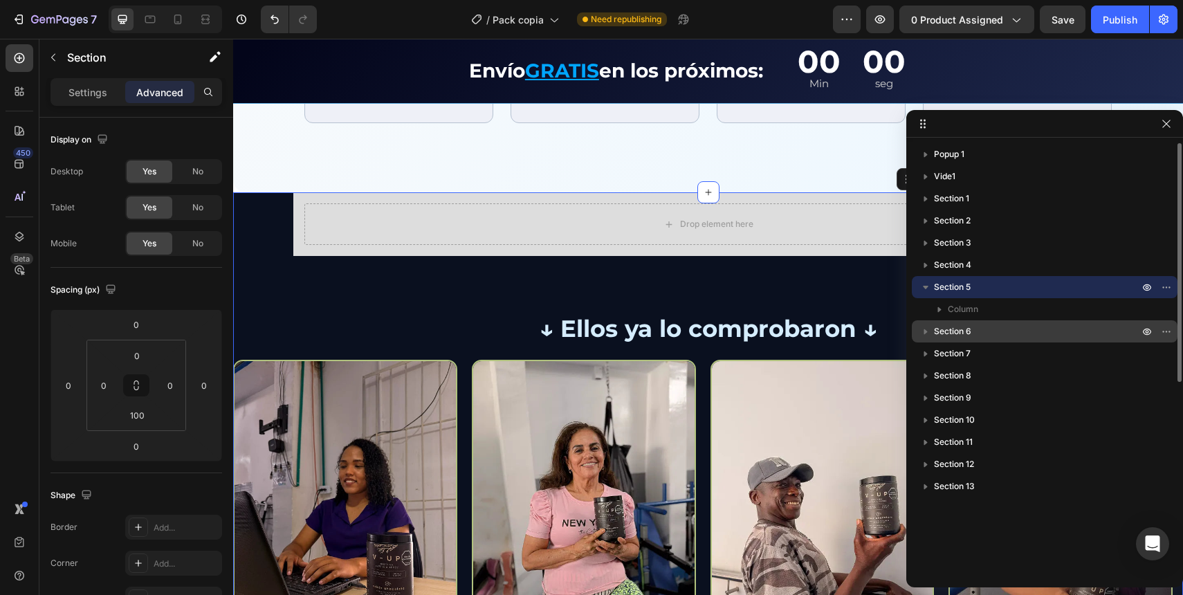
click at [977, 322] on div "Section 6" at bounding box center [1044, 331] width 255 height 22
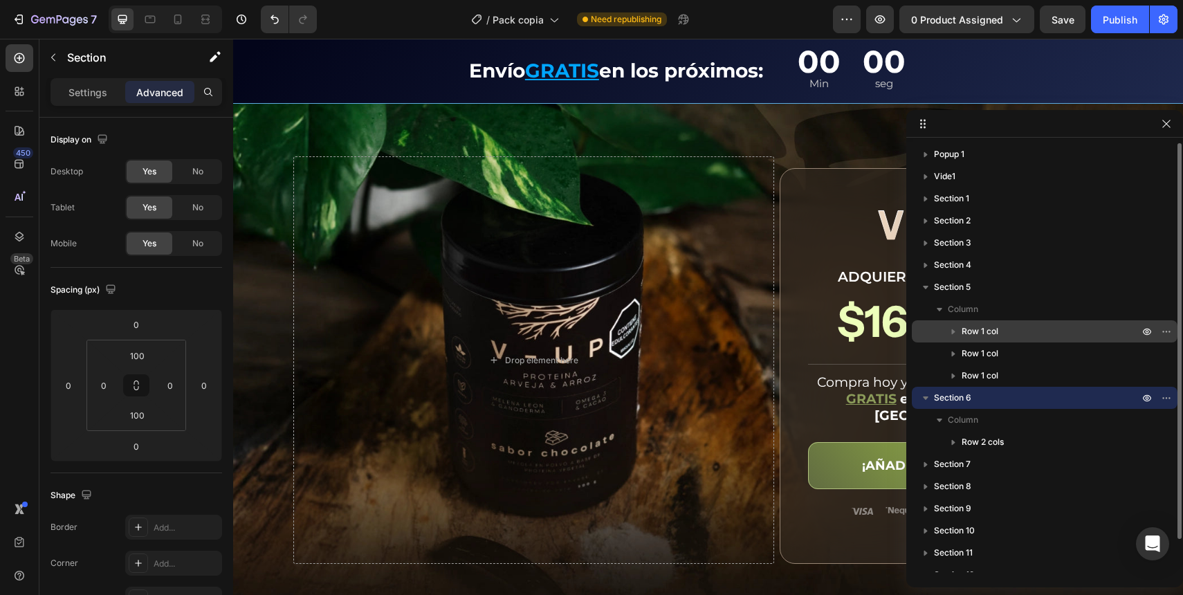
click at [989, 338] on span "Row 1 col" at bounding box center [980, 332] width 37 height 14
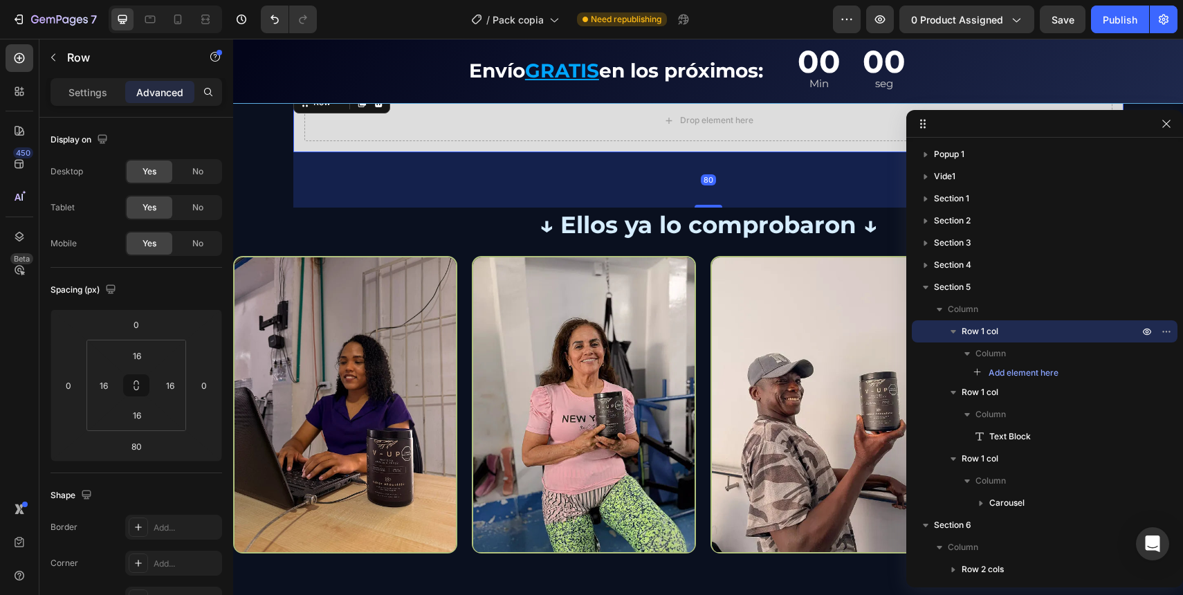
scroll to position [2346, 0]
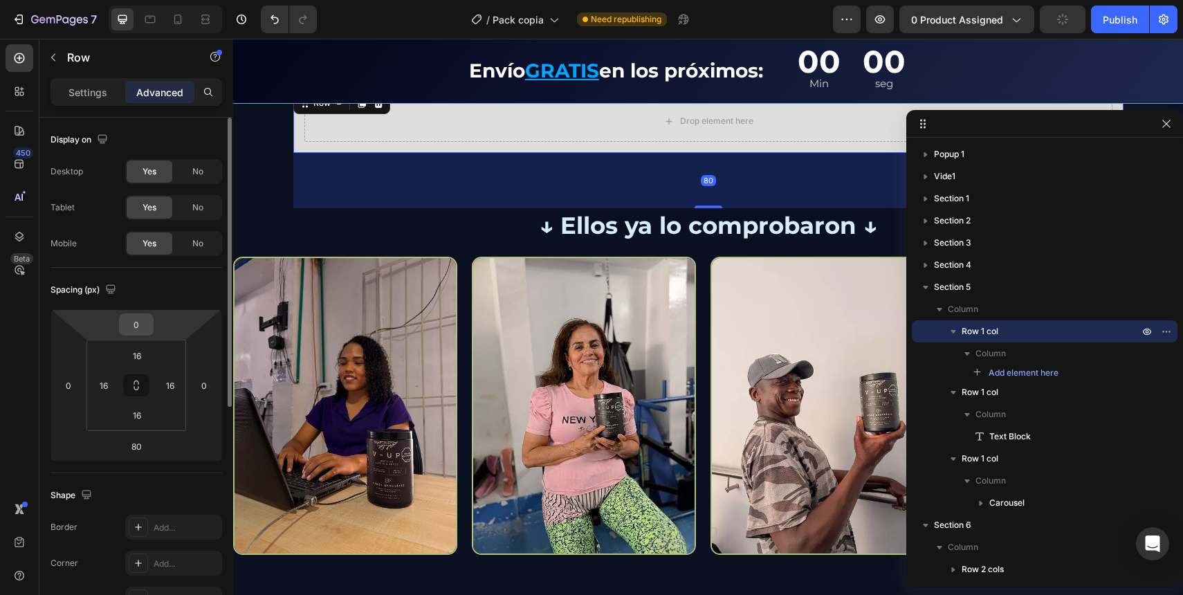
click at [135, 327] on input "0" at bounding box center [136, 324] width 28 height 21
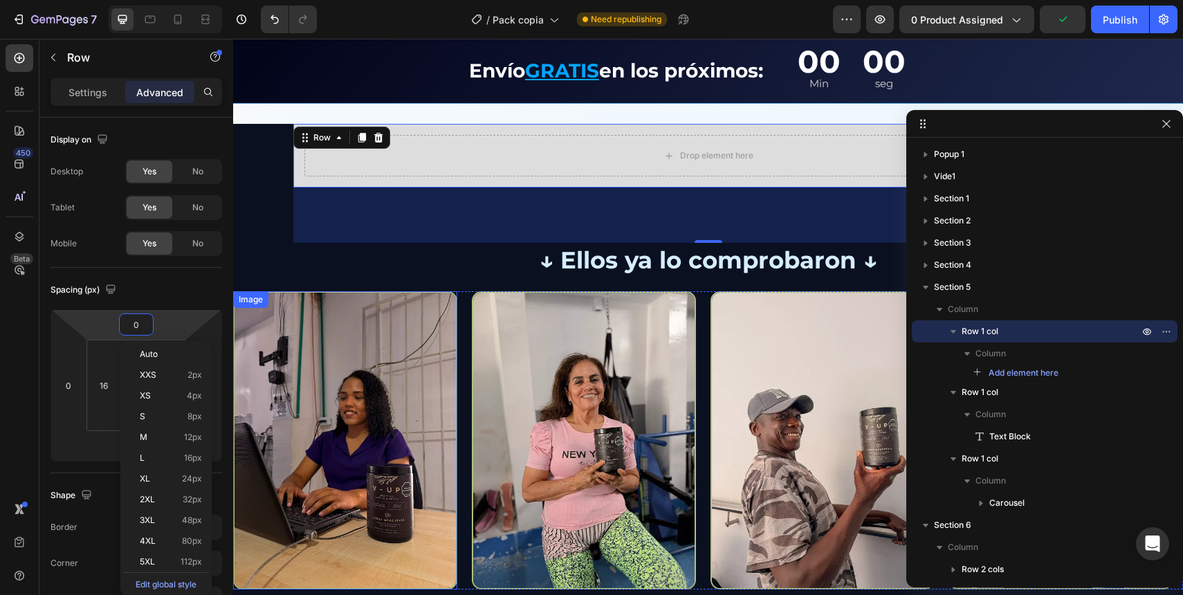
scroll to position [2309, 0]
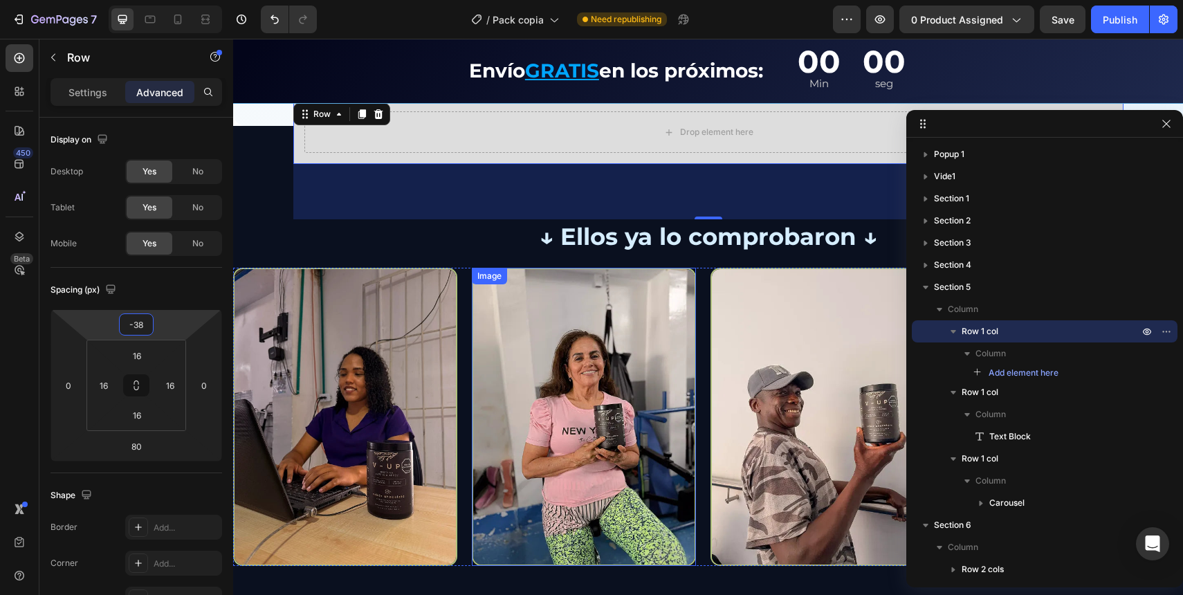
type input "-39"
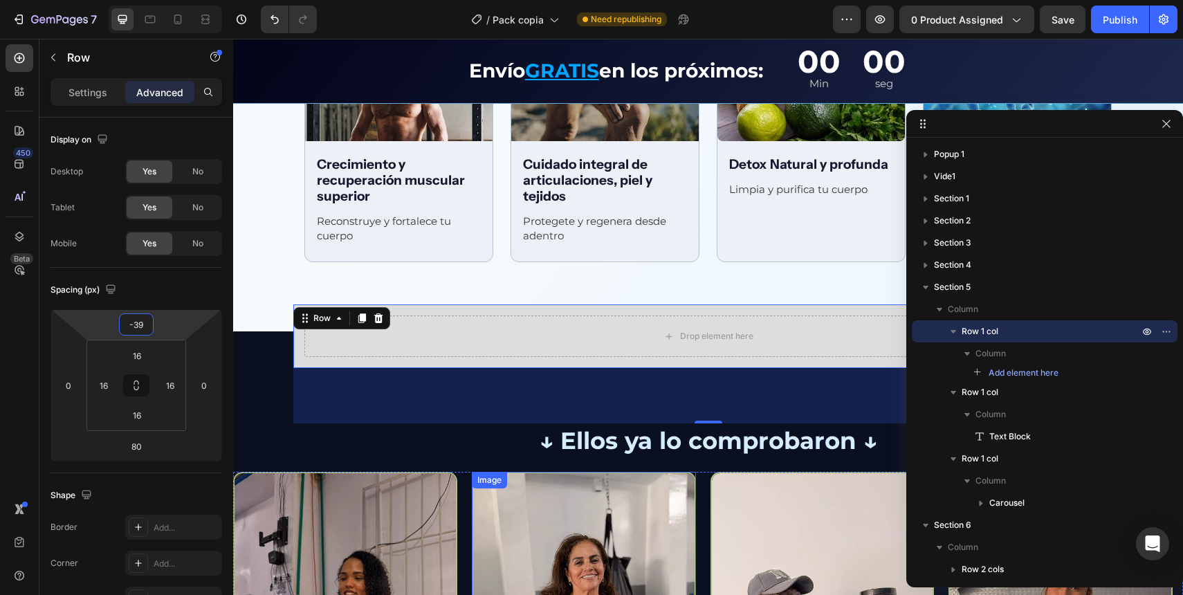
scroll to position [1938, 0]
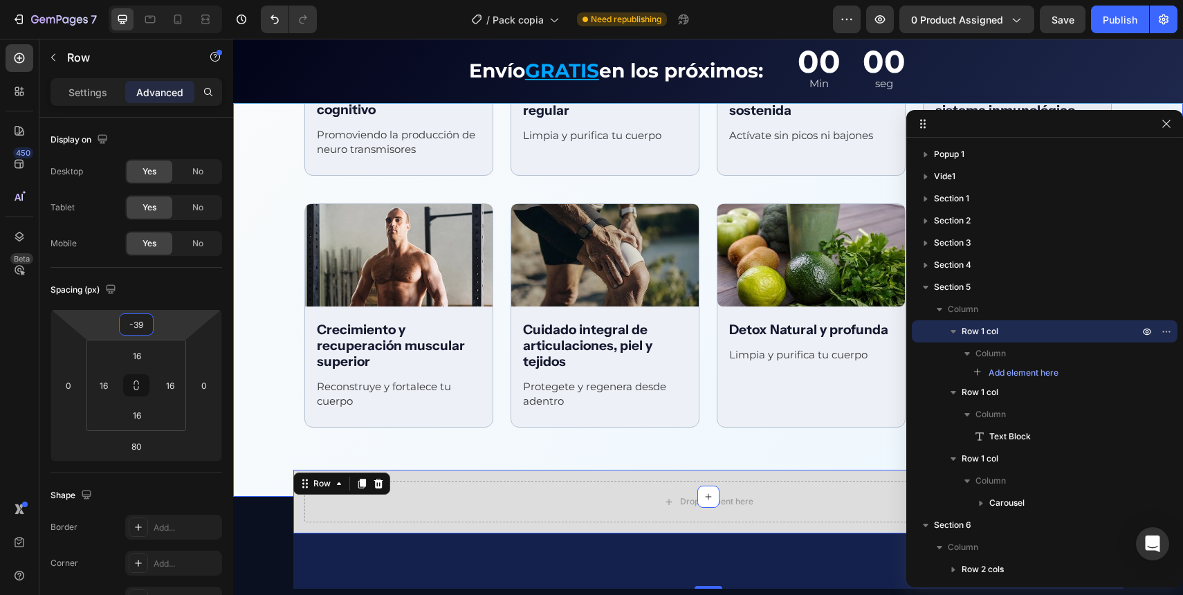
click at [252, 443] on div "Beneficios integrales Text Block Row Image Apoya al rendimiento cognitivo Text …" at bounding box center [708, 163] width 950 height 670
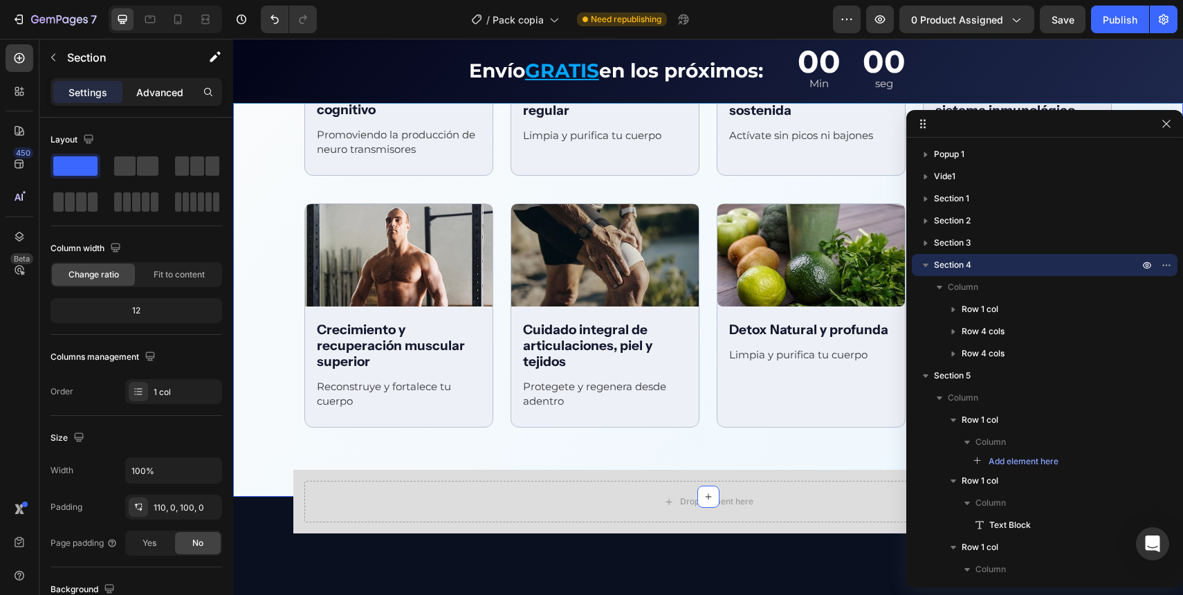
click at [162, 90] on p "Advanced" at bounding box center [159, 92] width 47 height 15
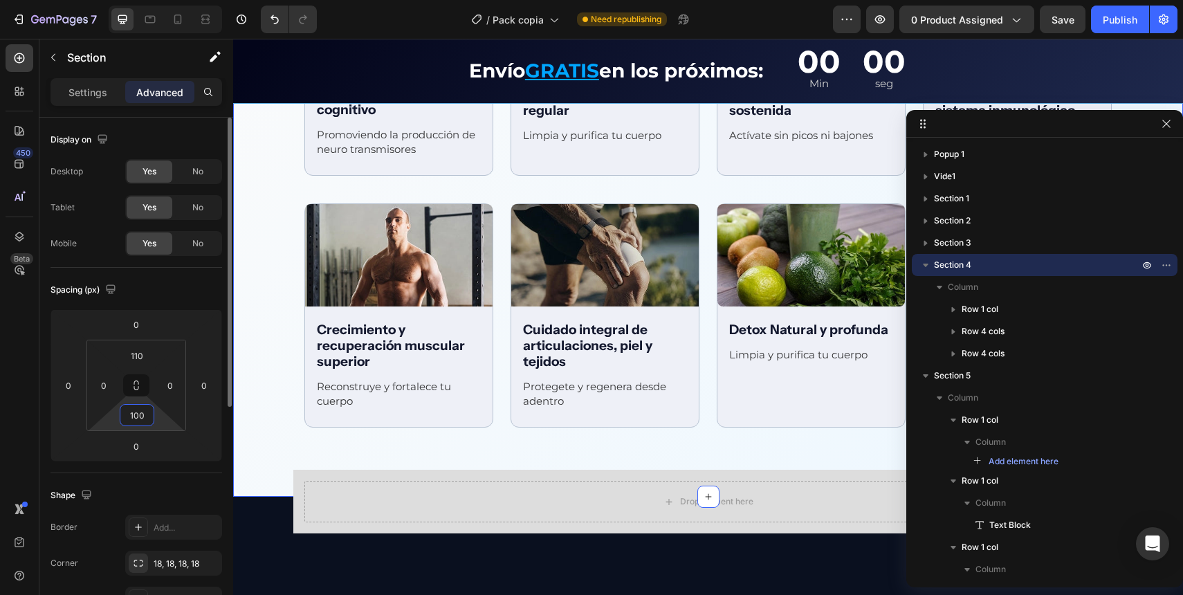
click at [137, 415] on input "100" at bounding box center [137, 415] width 28 height 21
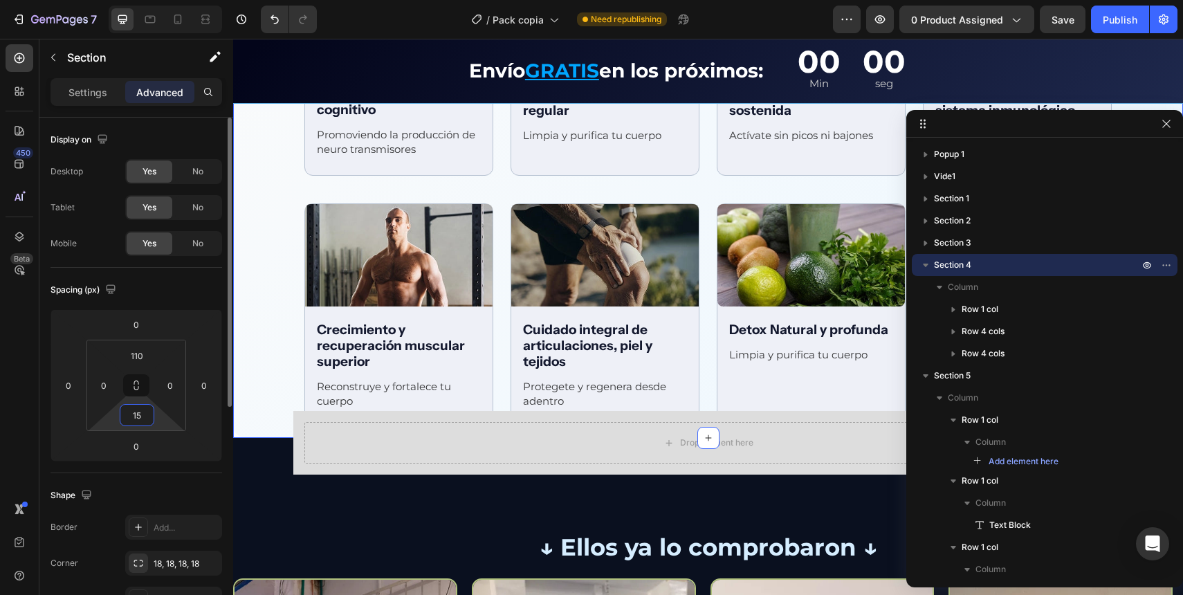
type input "150"
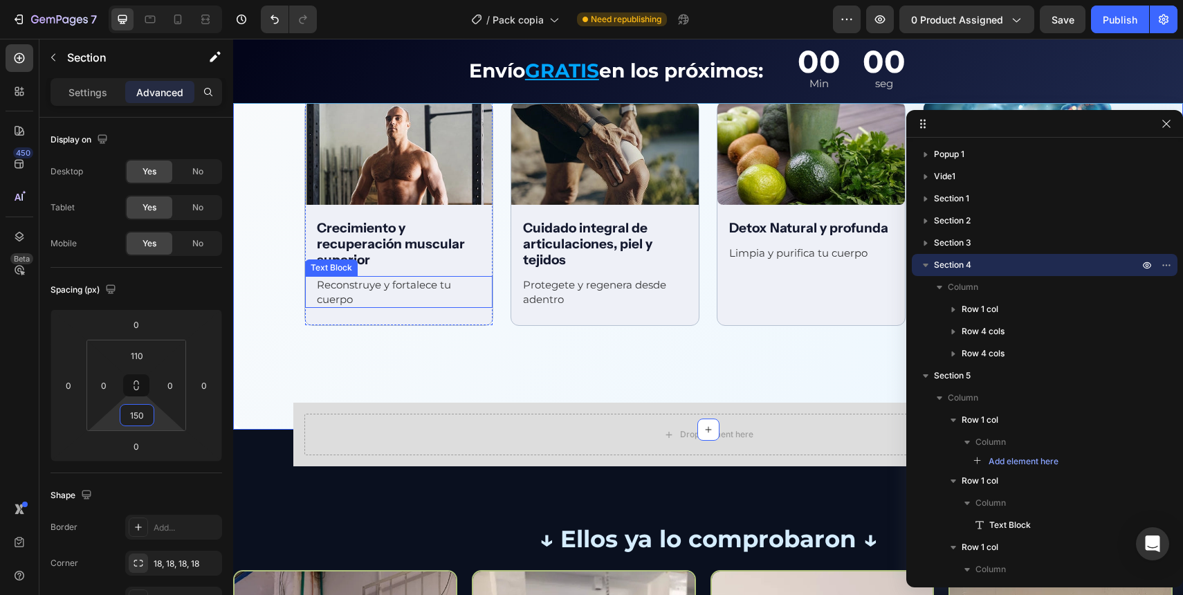
scroll to position [2048, 0]
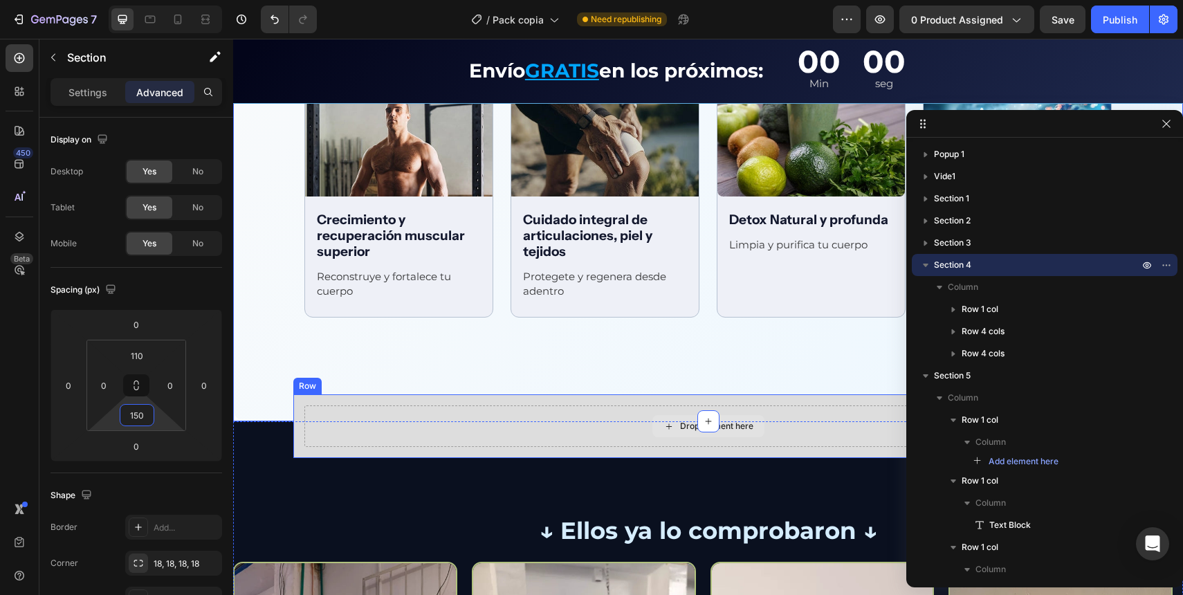
click at [423, 401] on div "Drop element here Row" at bounding box center [708, 426] width 830 height 64
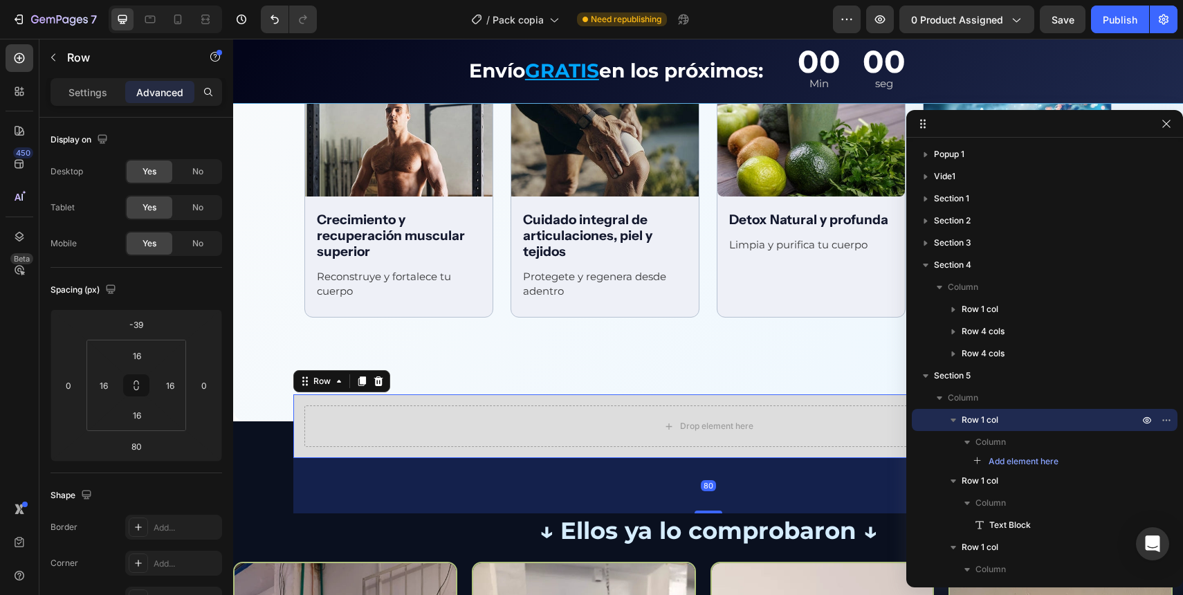
click at [313, 400] on div "Drop element here Row 80" at bounding box center [708, 426] width 830 height 64
click at [976, 425] on span "Row 1 col" at bounding box center [980, 420] width 37 height 14
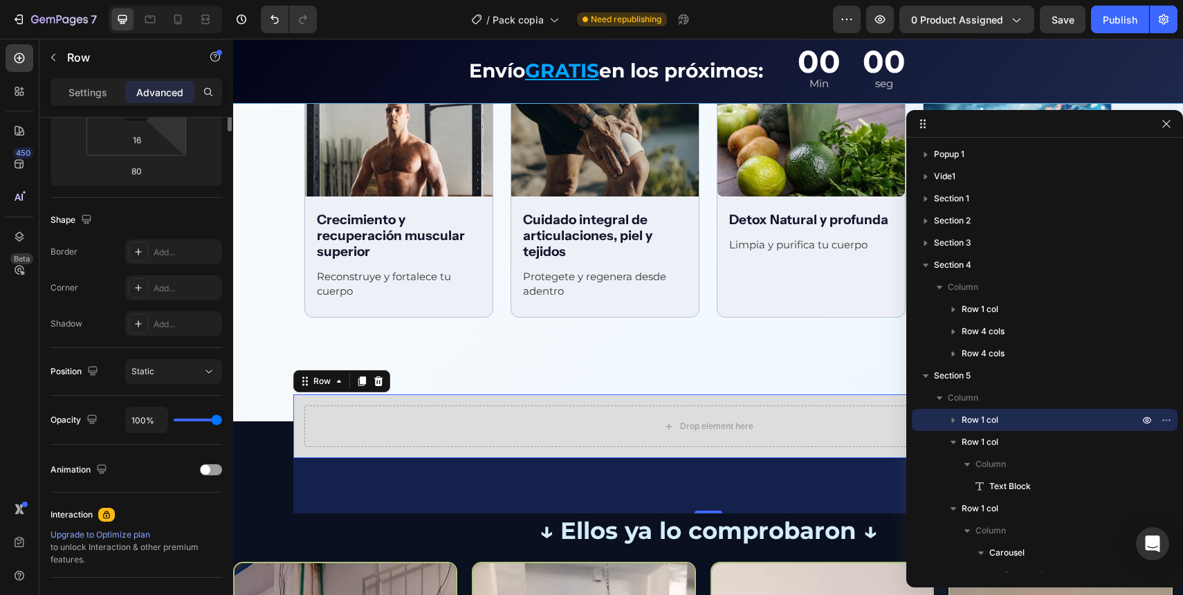
scroll to position [0, 0]
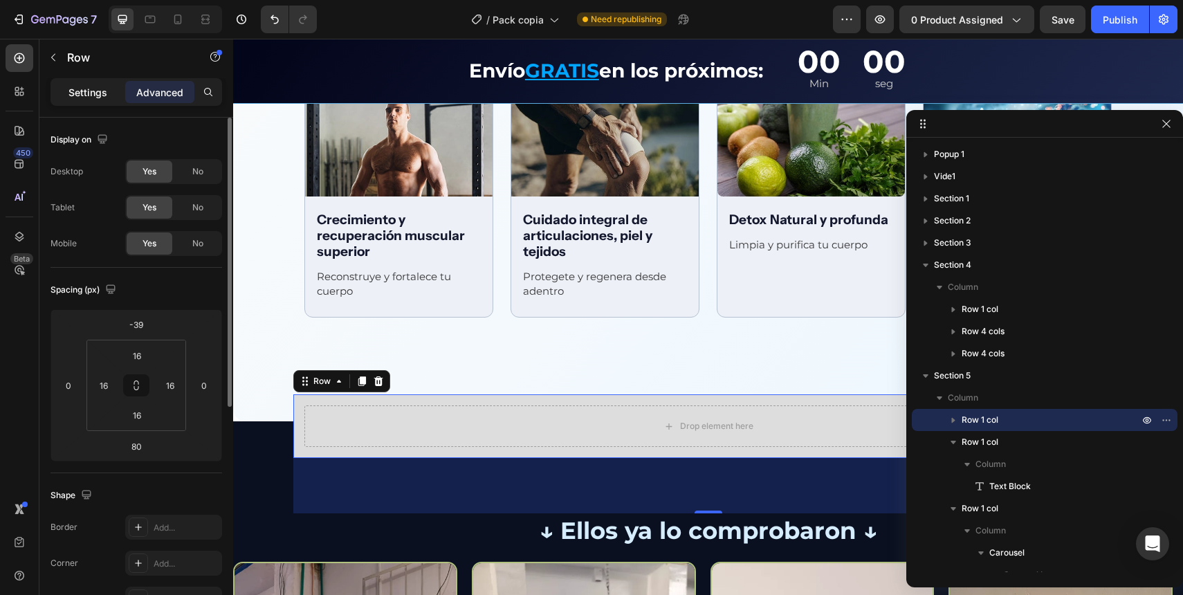
click at [99, 102] on div "Settings" at bounding box center [87, 92] width 69 height 22
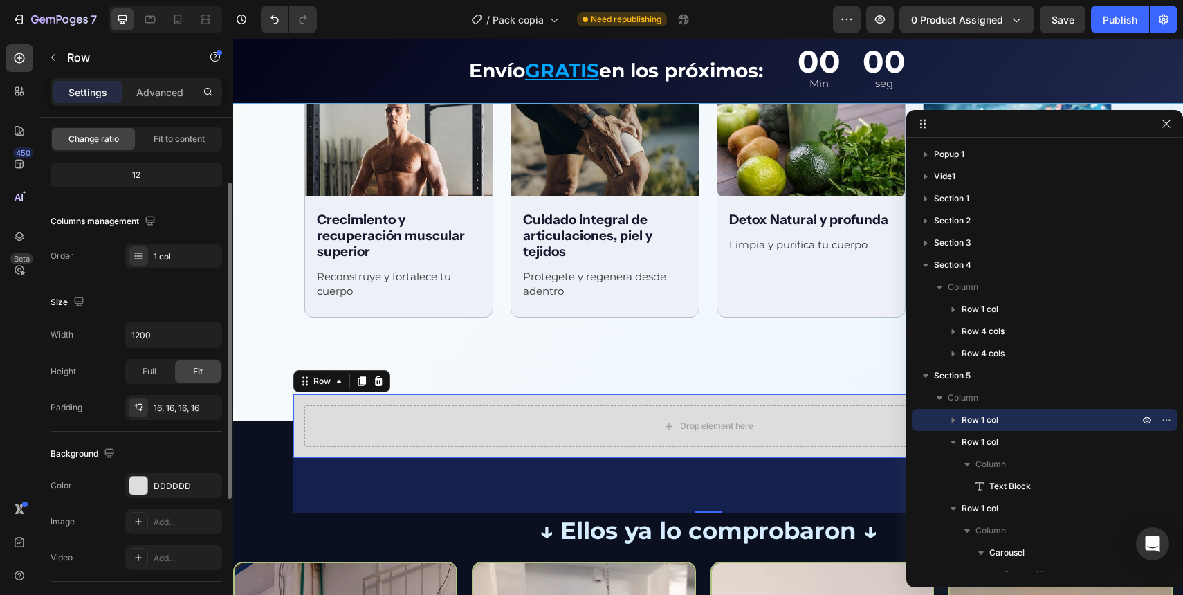
scroll to position [161, 0]
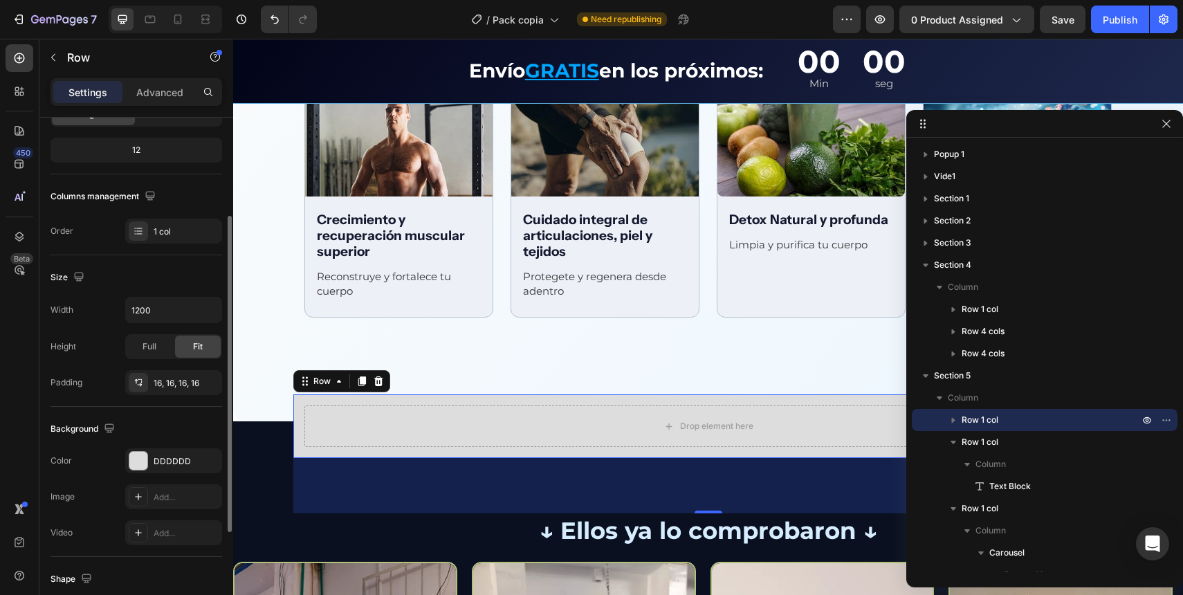
click at [190, 480] on div "The changes might be hidden by the video. Color DDDDDD Image Add... Video Add..." at bounding box center [137, 496] width 172 height 97
click at [188, 470] on div "DDDDDD" at bounding box center [173, 460] width 97 height 25
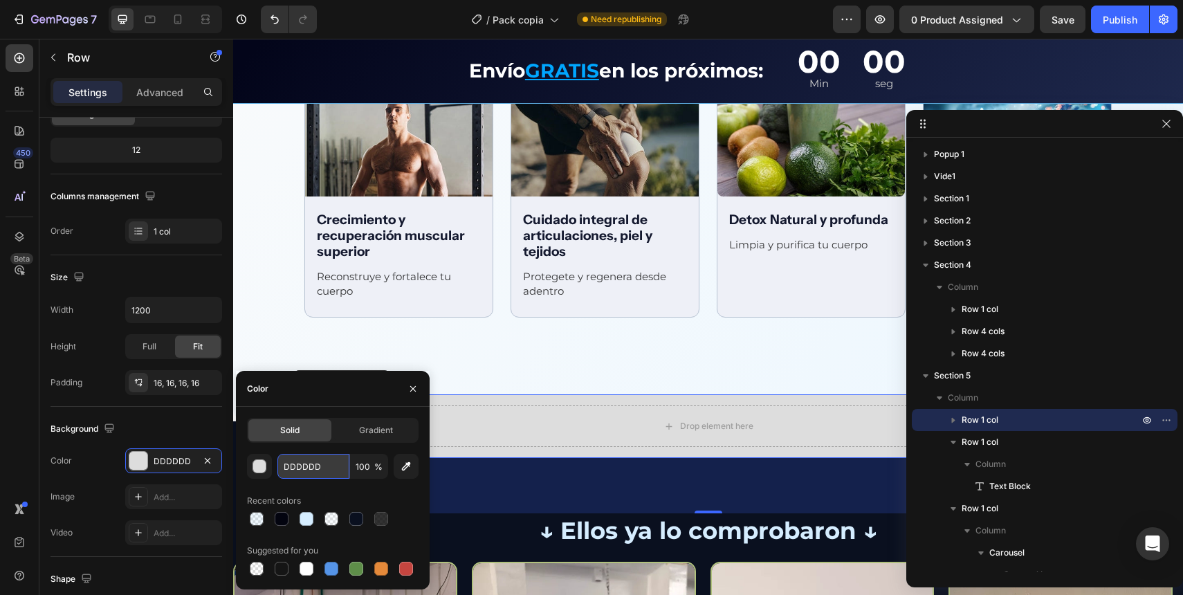
click at [304, 461] on input "DDDDDD" at bounding box center [313, 466] width 72 height 25
paste input "03040F"
paste input "text"
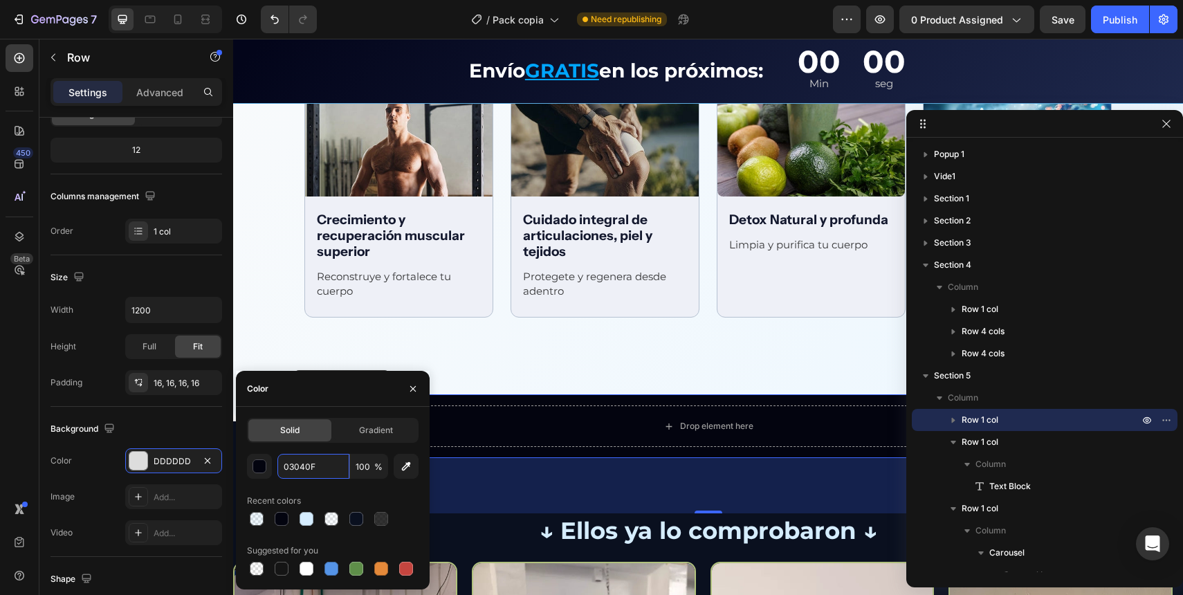
type input "03040F"
click at [307, 450] on div "Solid Gradient 03040F 100 % Recent colors Suggested for you" at bounding box center [333, 498] width 172 height 161
click at [161, 497] on div "Add..." at bounding box center [186, 497] width 65 height 12
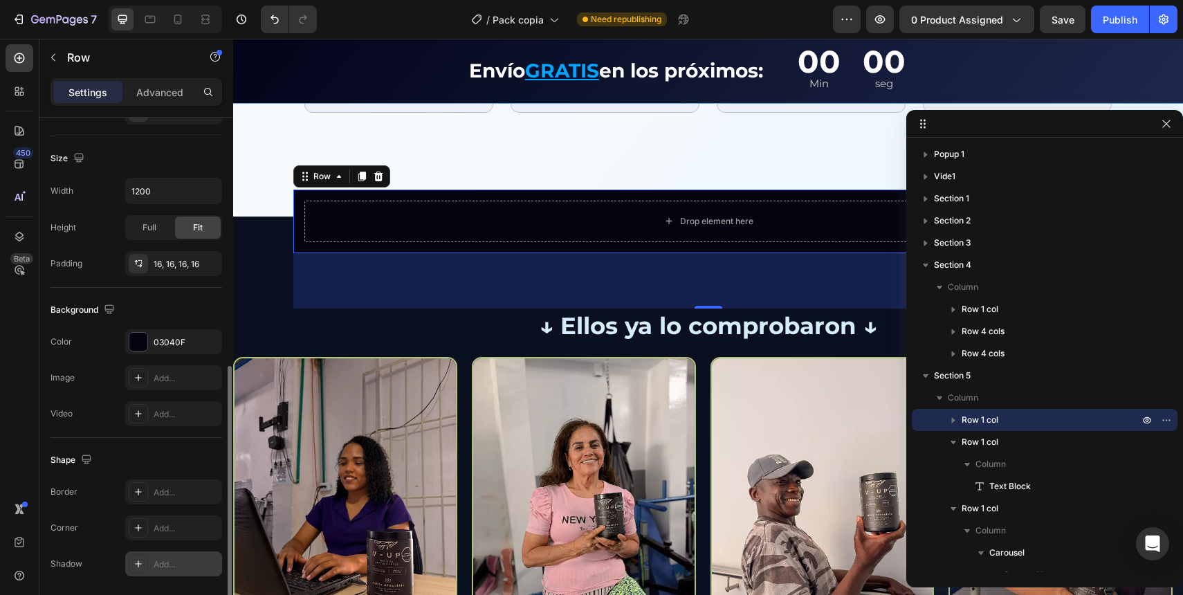
scroll to position [327, 0]
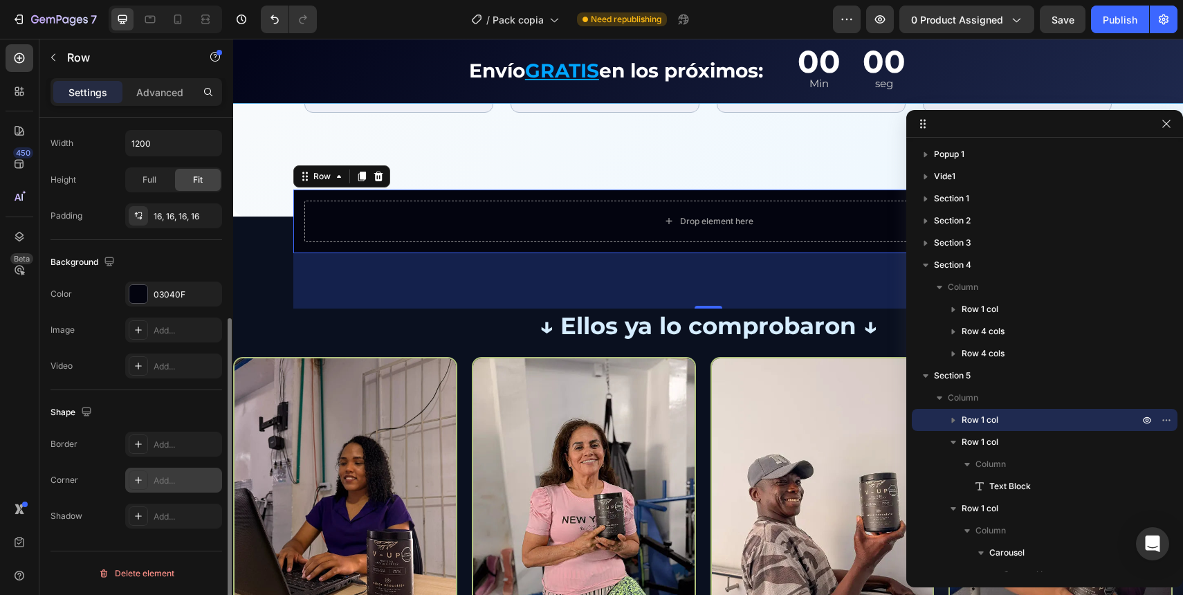
click at [153, 482] on div "Add..." at bounding box center [173, 480] width 97 height 25
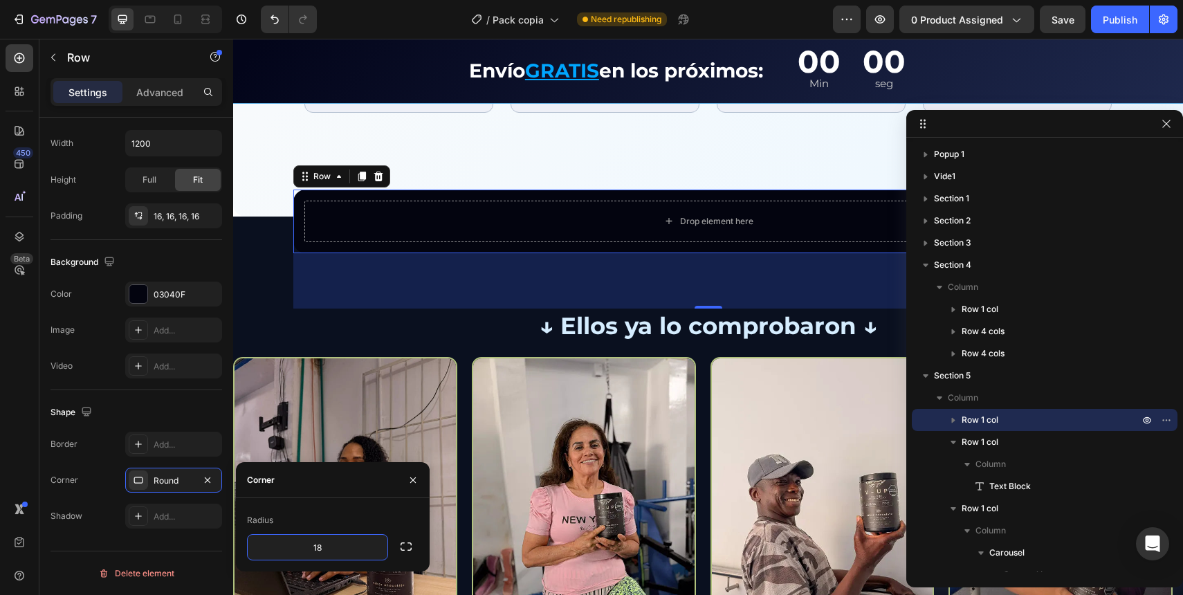
type input "18"
click at [376, 507] on div "Radius 18" at bounding box center [333, 534] width 194 height 73
click at [456, 309] on div "80" at bounding box center [708, 280] width 830 height 55
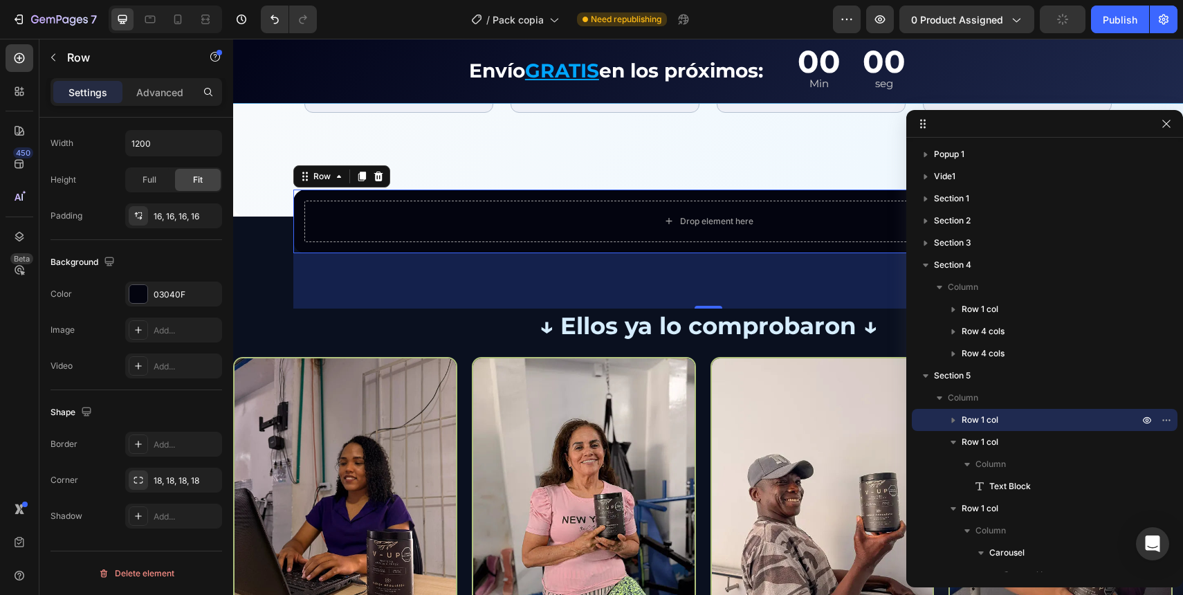
click at [483, 242] on div "Drop element here" at bounding box center [708, 222] width 808 height 42
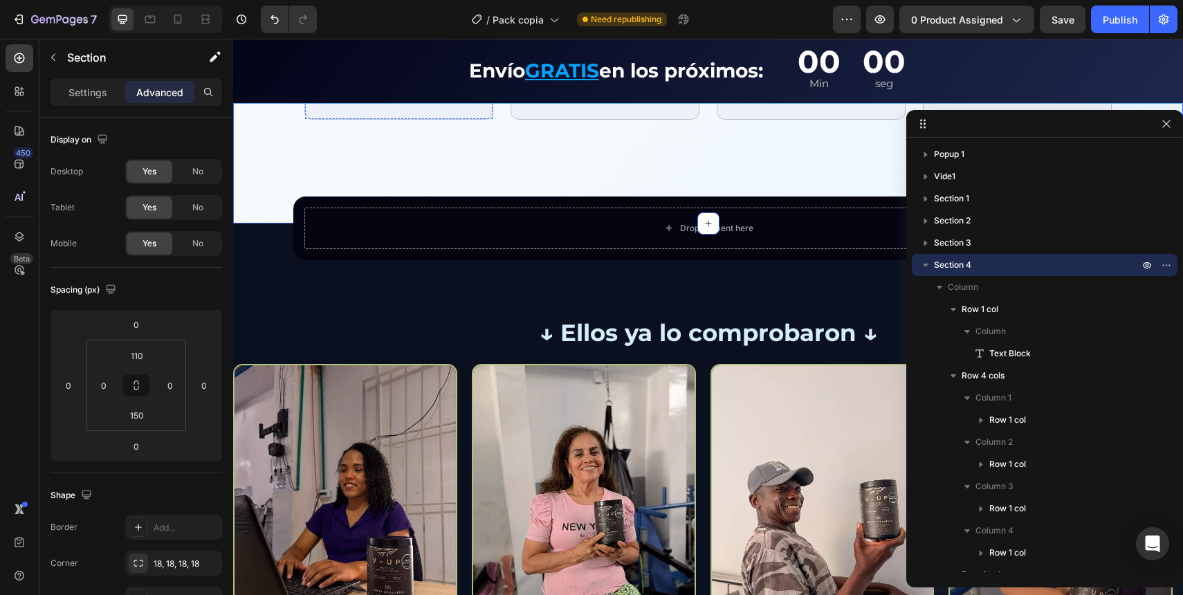
scroll to position [2040, 0]
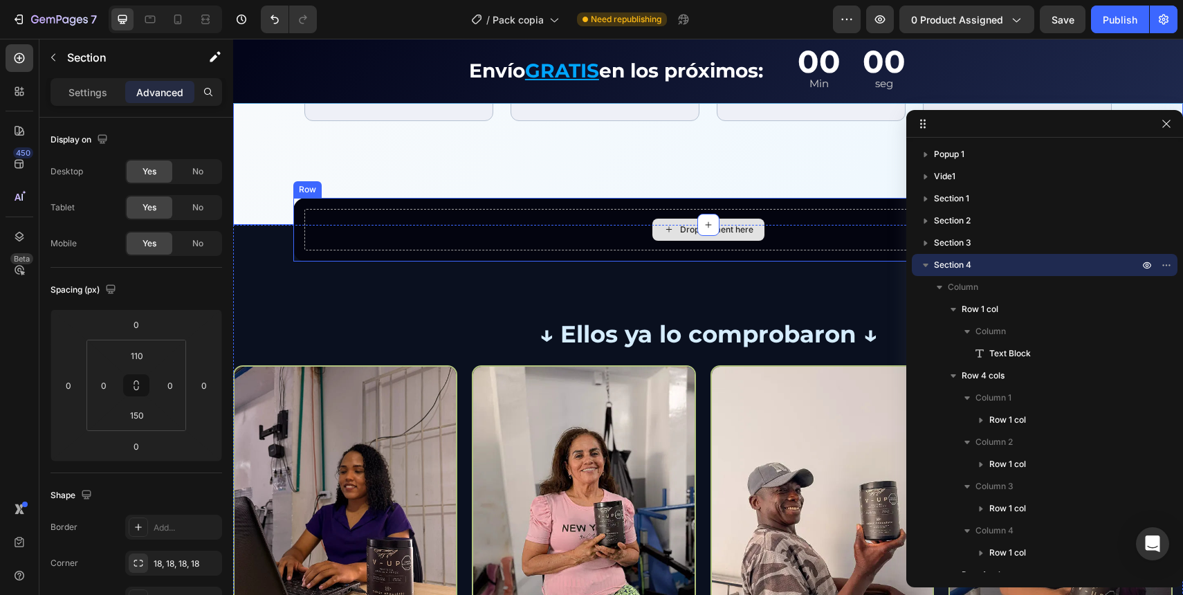
click at [653, 241] on div "Drop element here" at bounding box center [708, 230] width 112 height 22
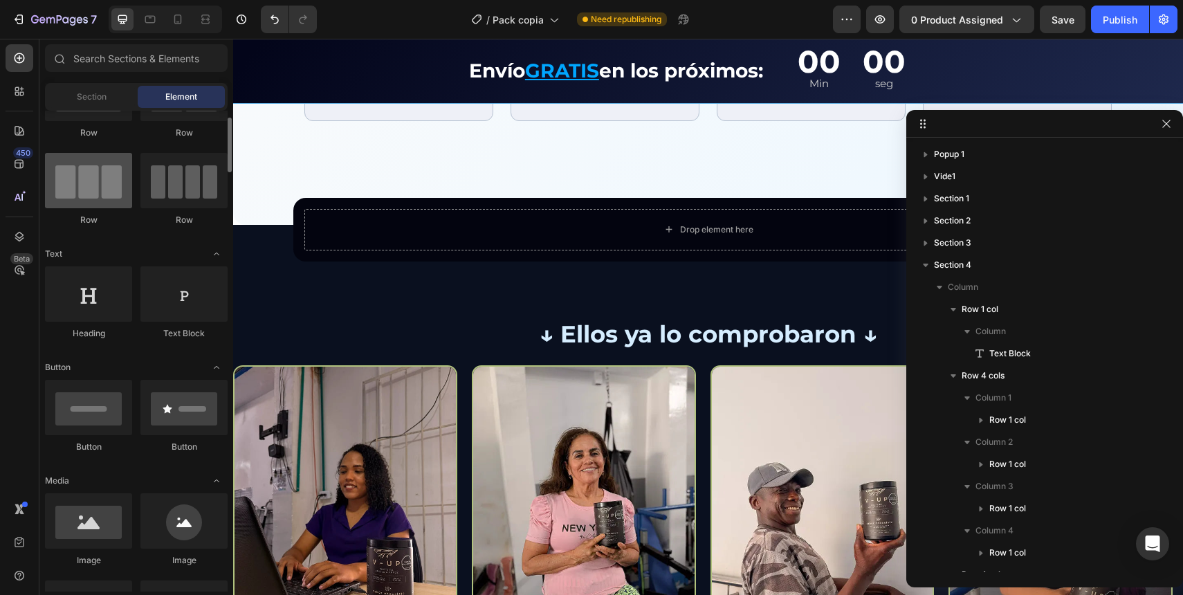
scroll to position [77, 0]
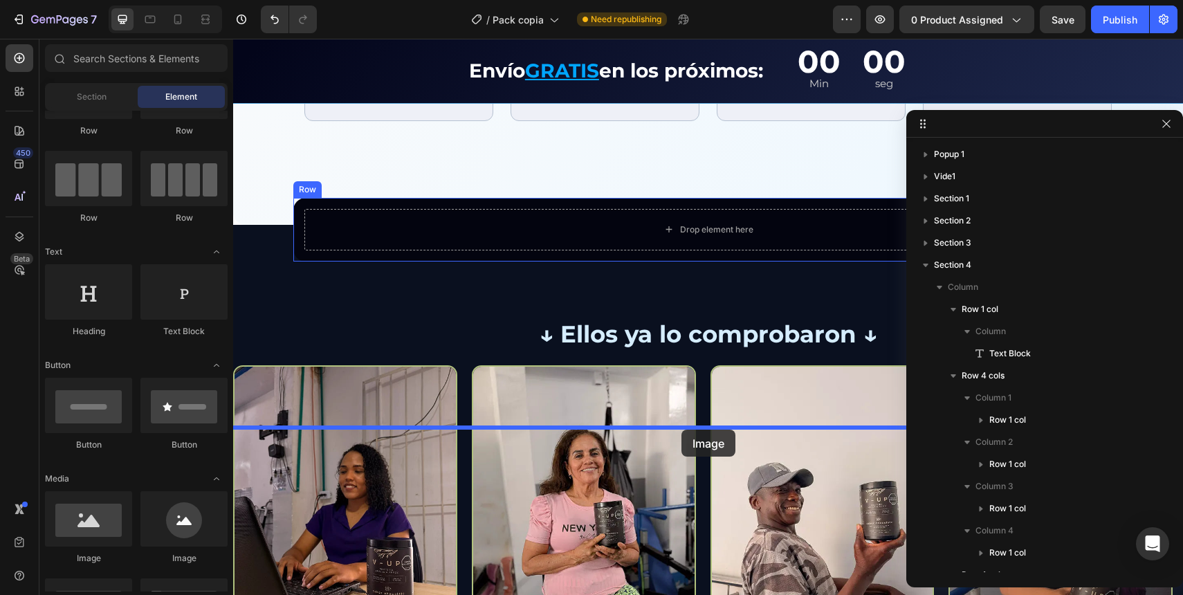
drag, startPoint x: 346, startPoint y: 551, endPoint x: 679, endPoint y: 428, distance: 355.5
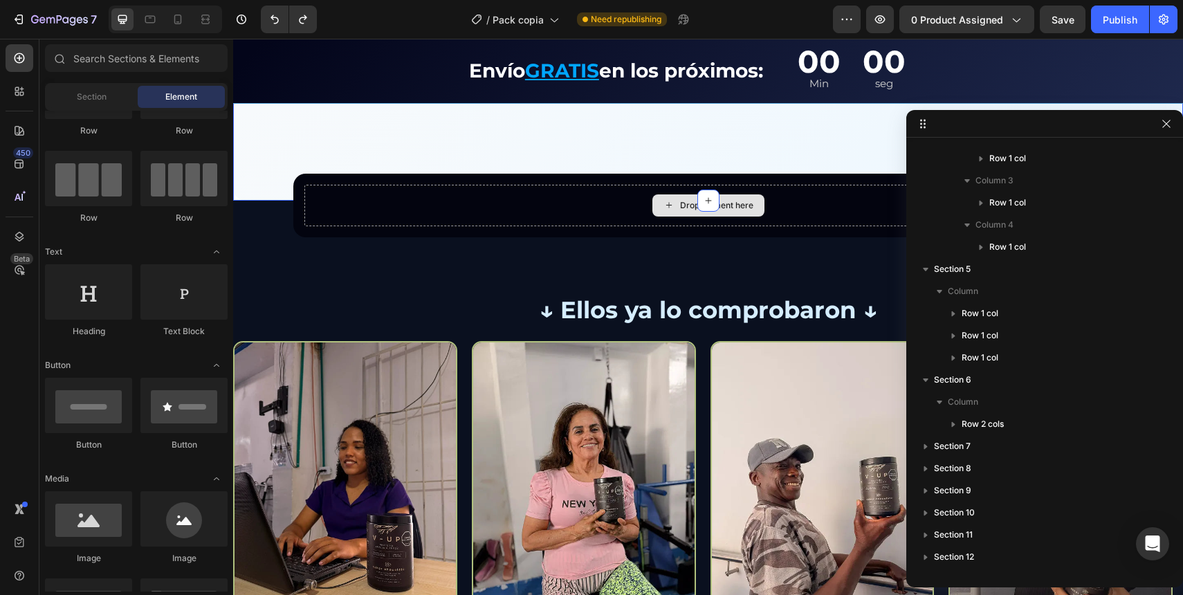
scroll to position [2078, 0]
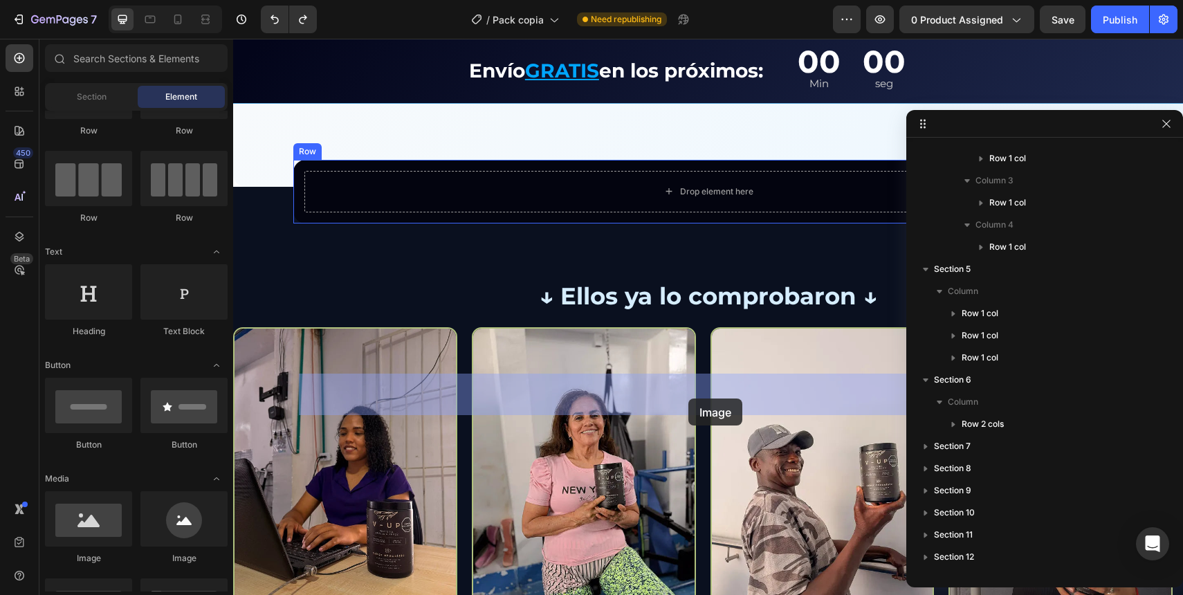
drag, startPoint x: 318, startPoint y: 572, endPoint x: 688, endPoint y: 397, distance: 409.8
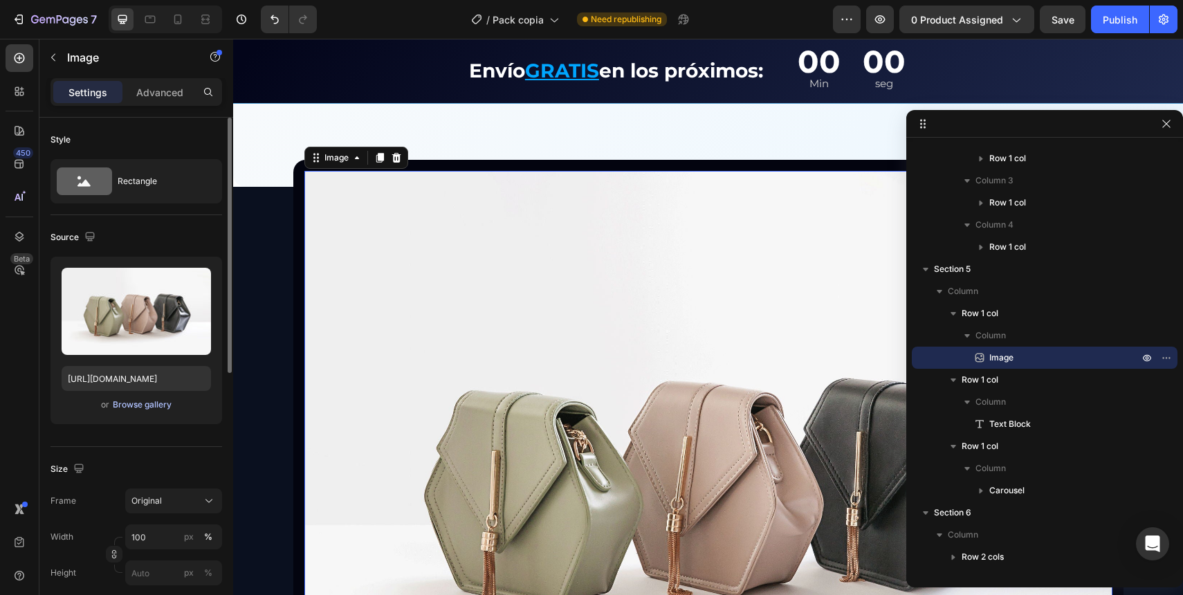
click at [134, 401] on div "Browse gallery" at bounding box center [142, 405] width 59 height 12
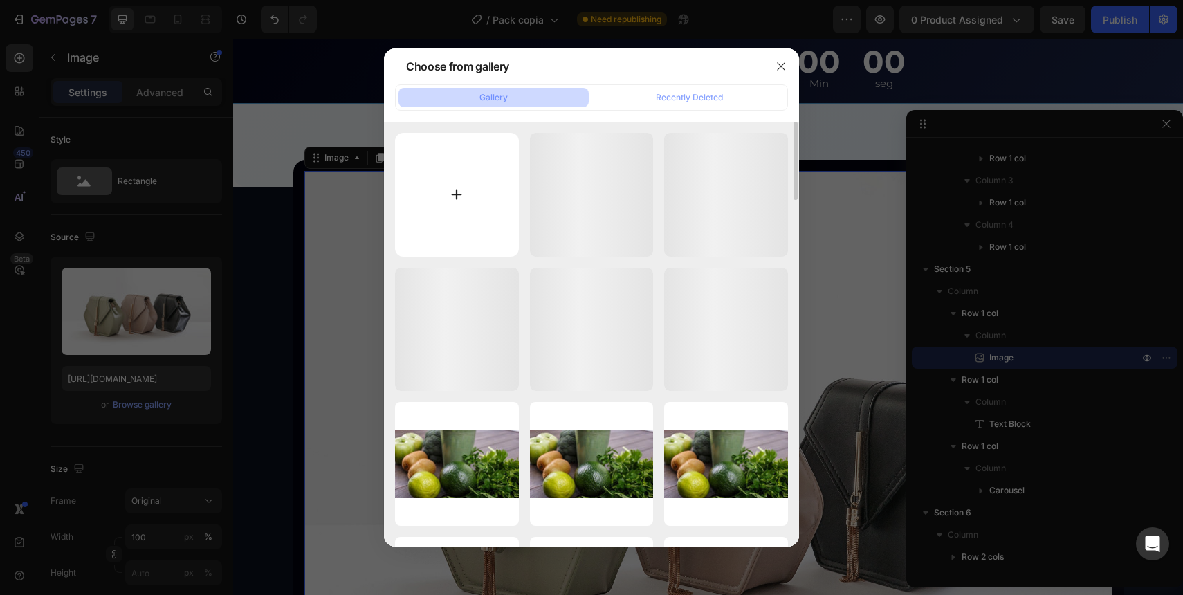
click at [450, 187] on input "file" at bounding box center [457, 195] width 124 height 124
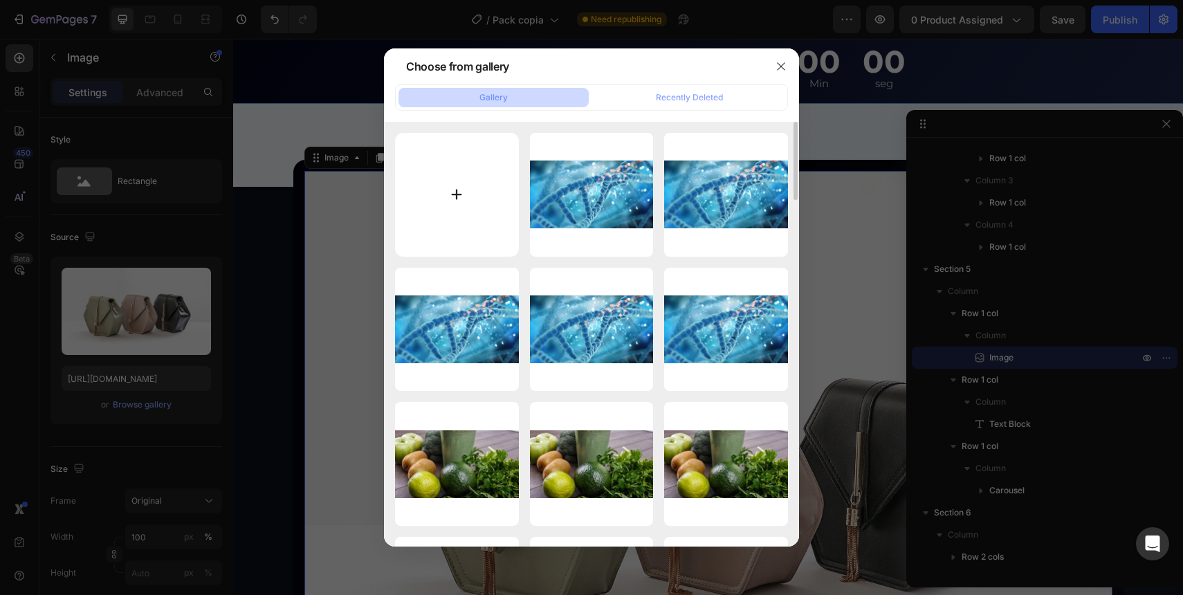
type input "C:\fakepath\imgpackprecios.svg"
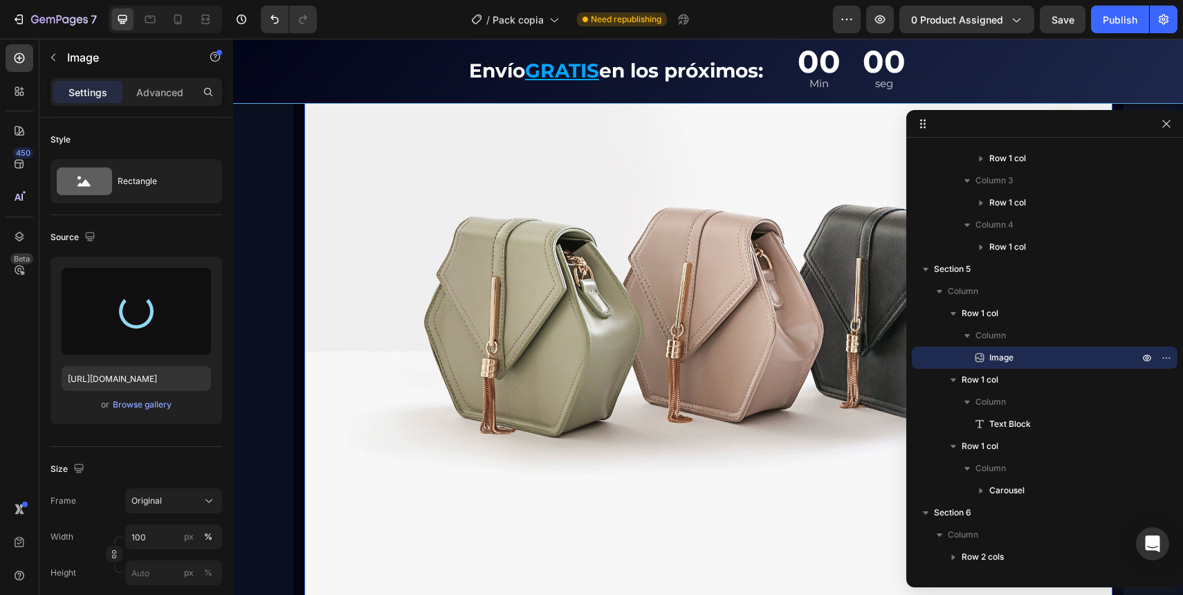
scroll to position [2285, 0]
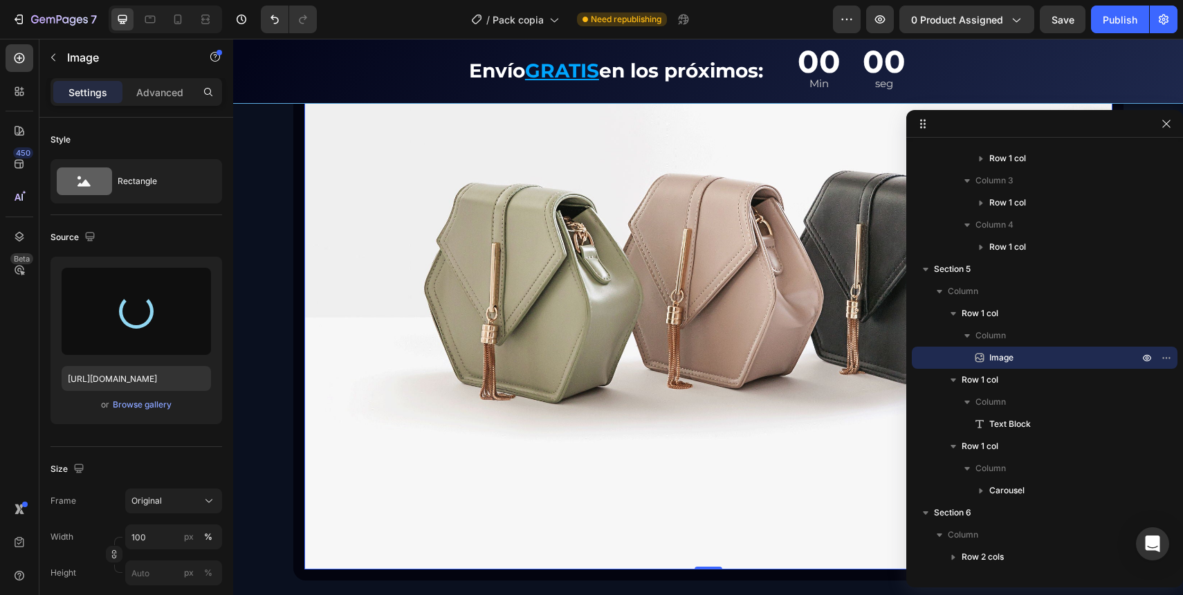
type input "https://cdn.shopify.com/s/files/1/0730/9449/6502/files/gempages_541512858731545…"
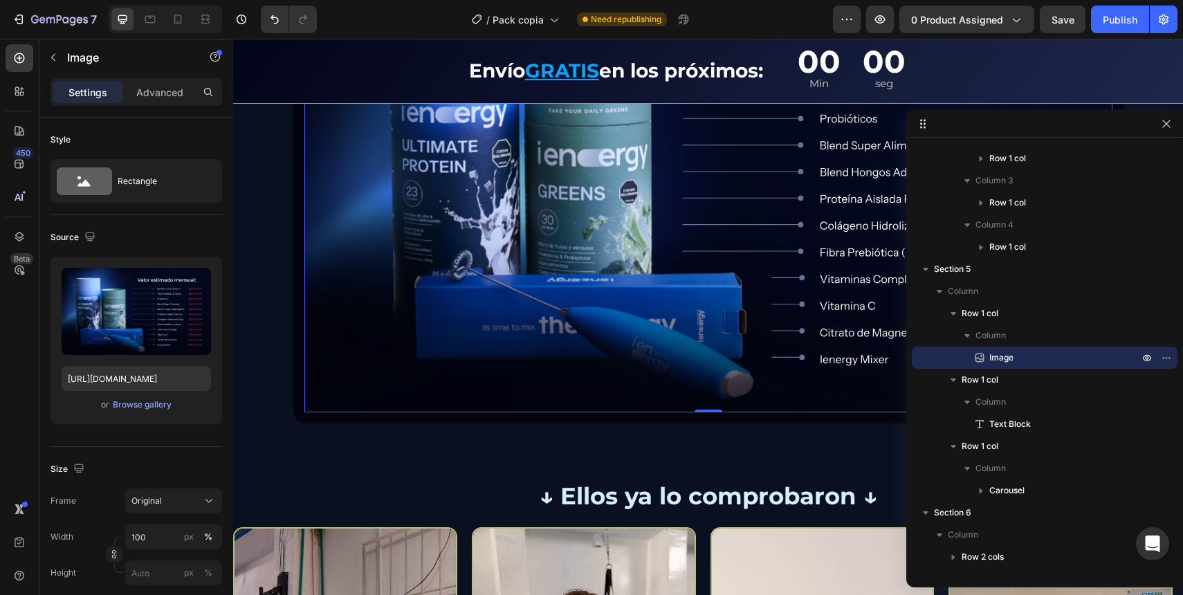
scroll to position [2260, 0]
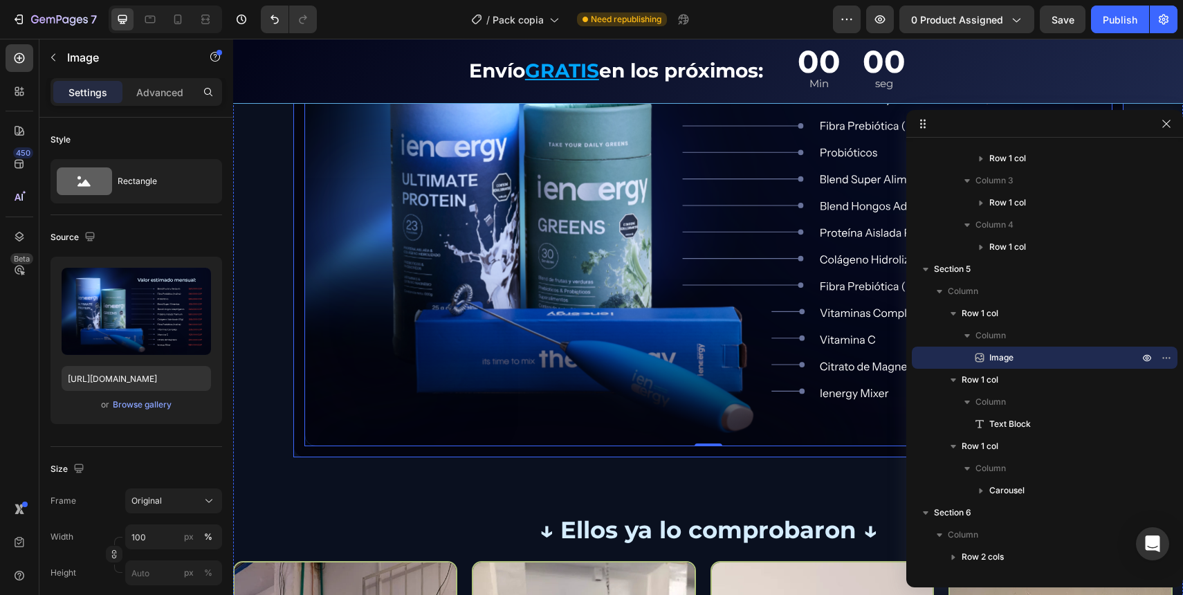
click at [293, 191] on div "Image 0 Row" at bounding box center [708, 218] width 830 height 480
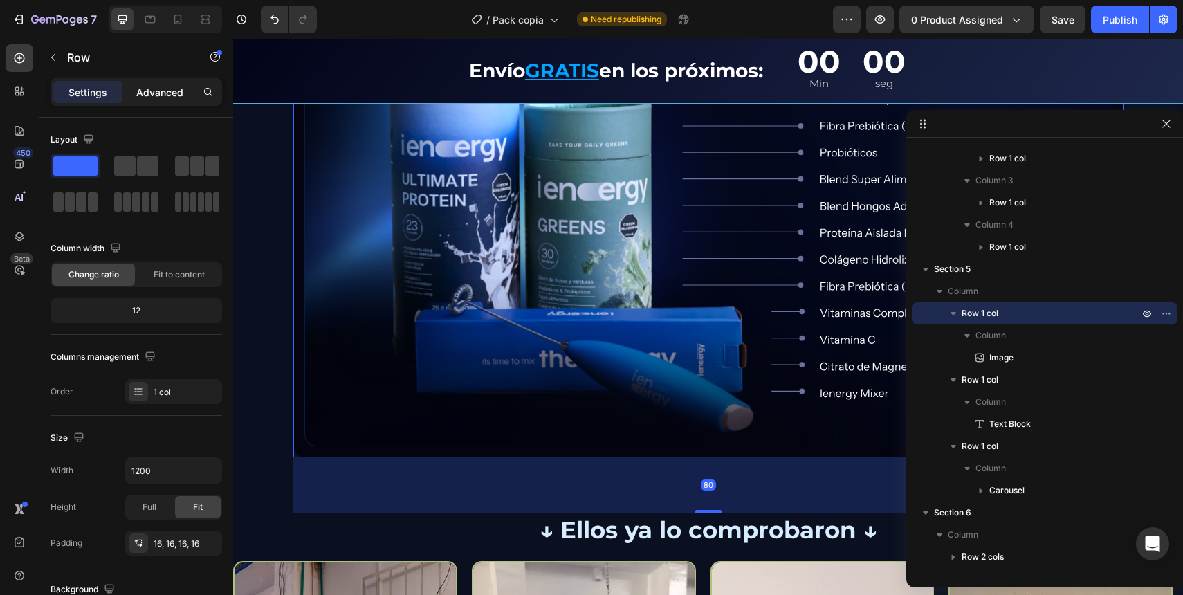
click at [147, 93] on p "Advanced" at bounding box center [159, 92] width 47 height 15
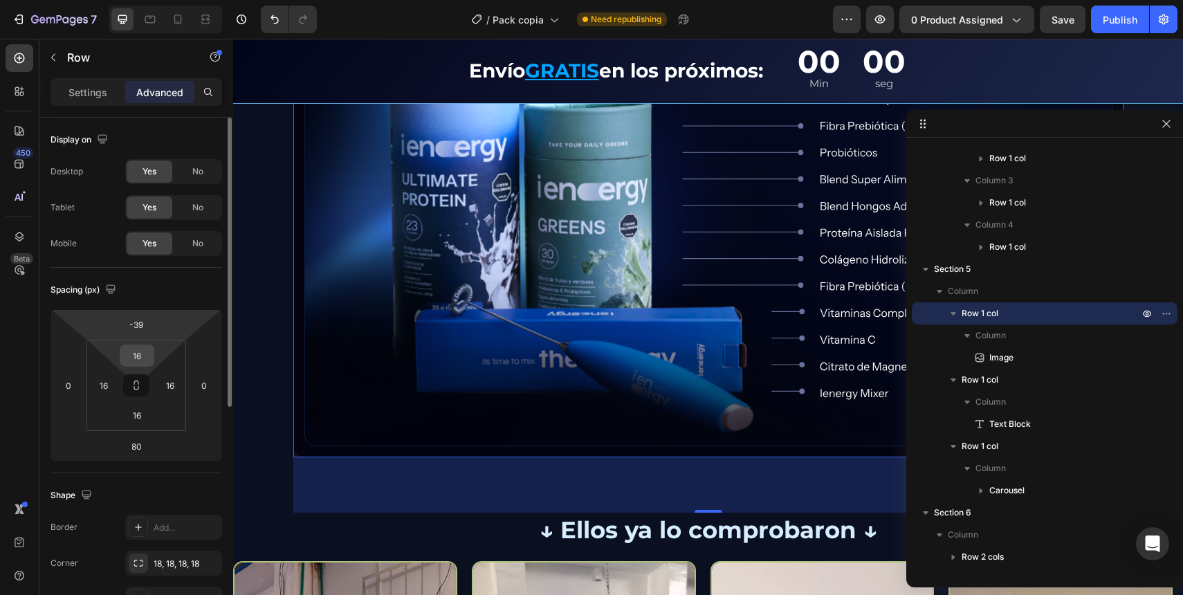
click at [134, 356] on input "16" at bounding box center [137, 355] width 28 height 21
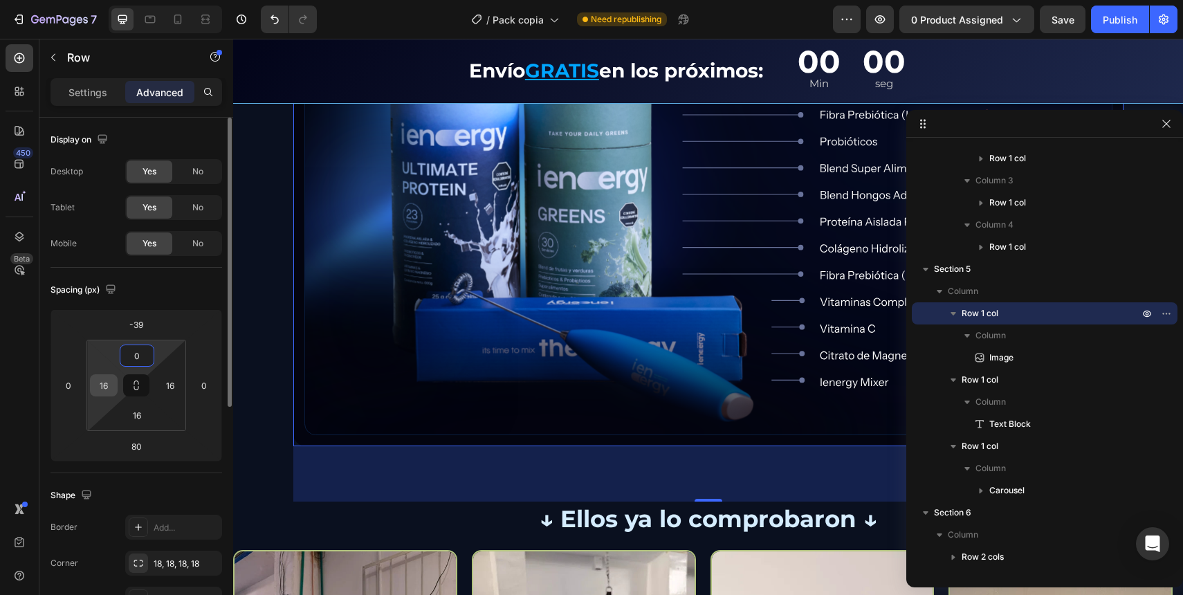
type input "0"
click at [105, 390] on input "16" at bounding box center [103, 385] width 21 height 21
type input "0"
click at [163, 392] on input "16" at bounding box center [170, 385] width 21 height 21
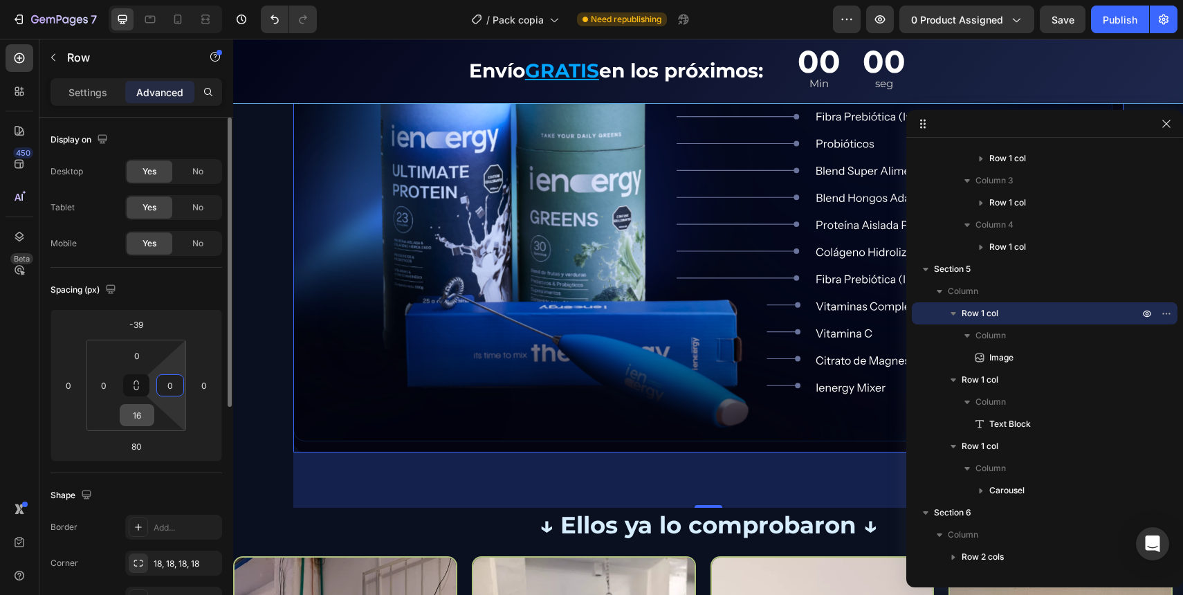
type input "0"
click at [145, 421] on input "16" at bounding box center [137, 415] width 28 height 21
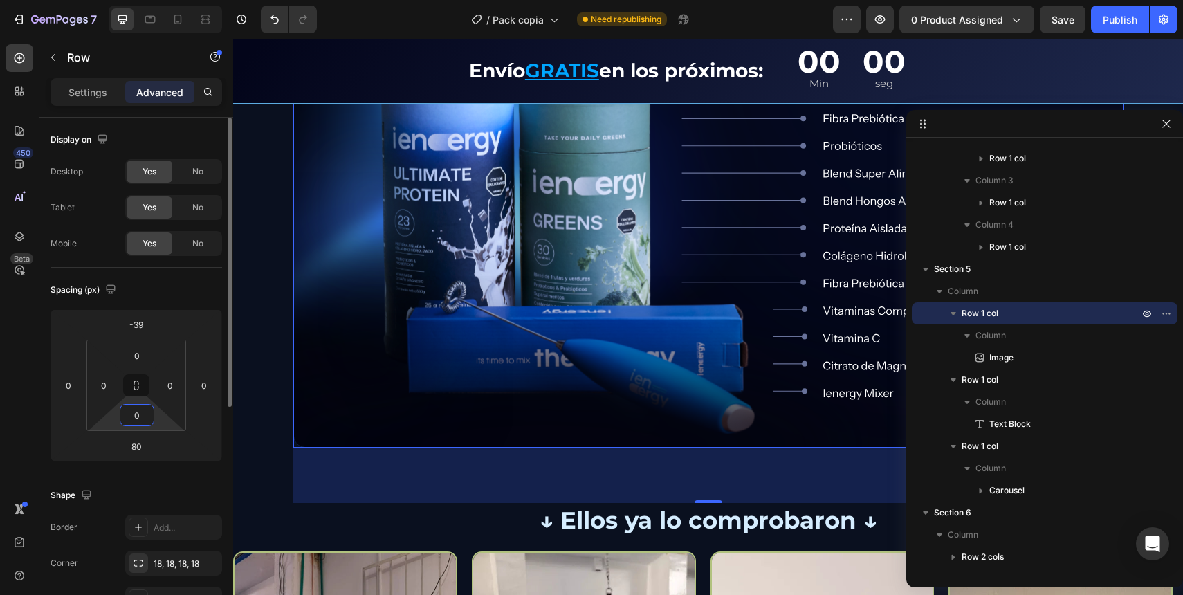
type input "0"
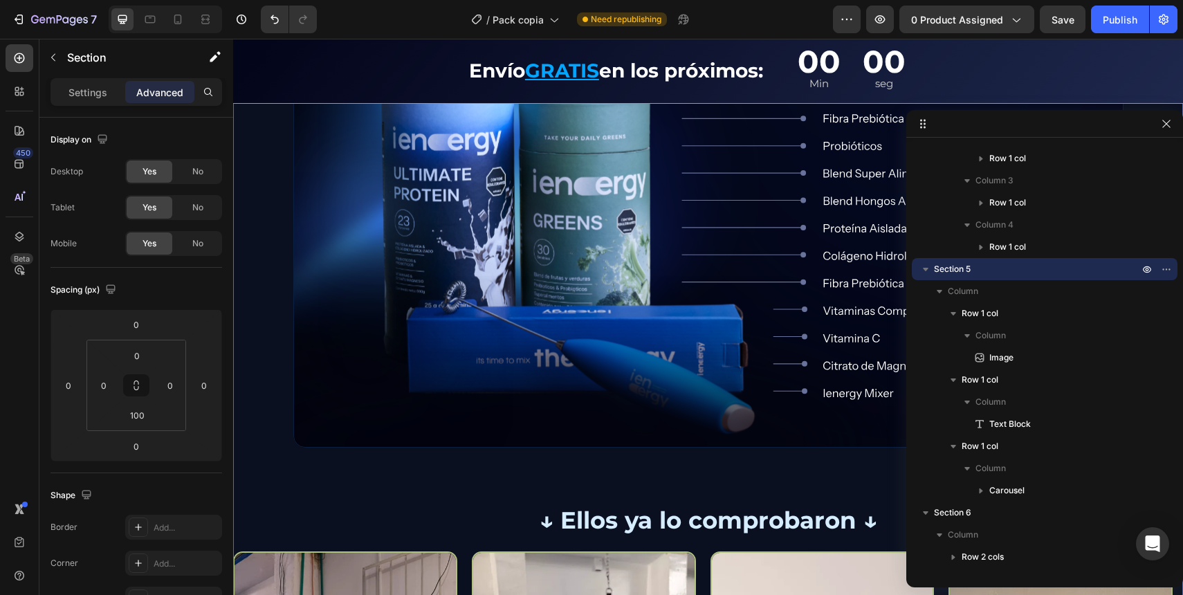
click at [263, 366] on div "Image Row ↓ Ellos ya lo comprobaron ↓ Text Block Row Image Image Image Image Im…" at bounding box center [708, 427] width 950 height 844
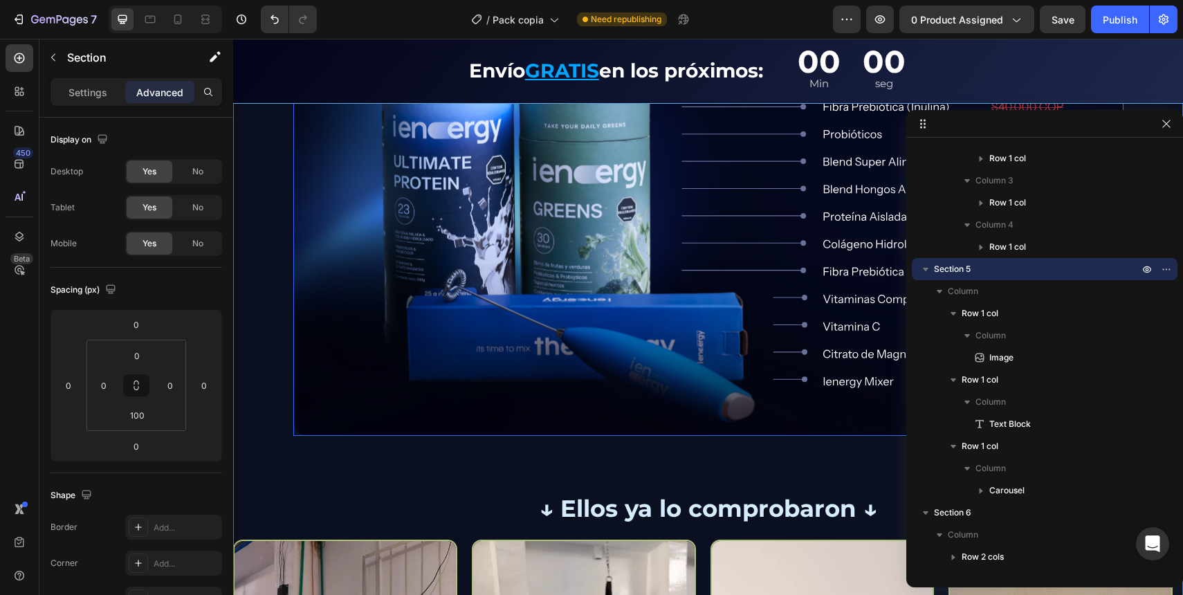
click at [500, 183] on img at bounding box center [708, 201] width 830 height 470
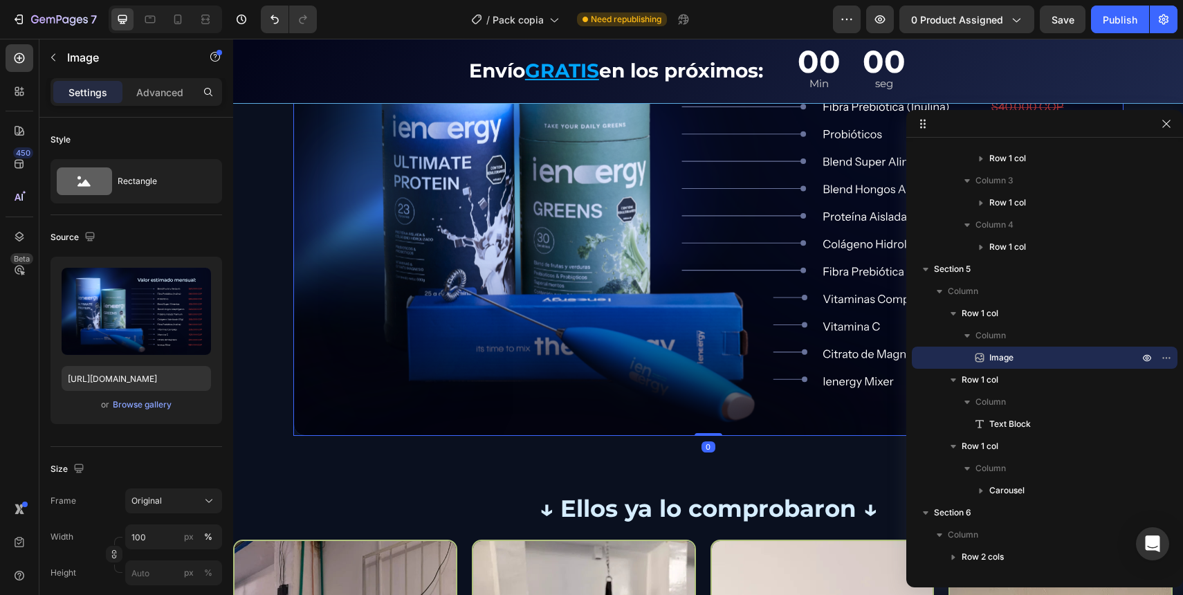
click at [489, 347] on img at bounding box center [708, 201] width 830 height 470
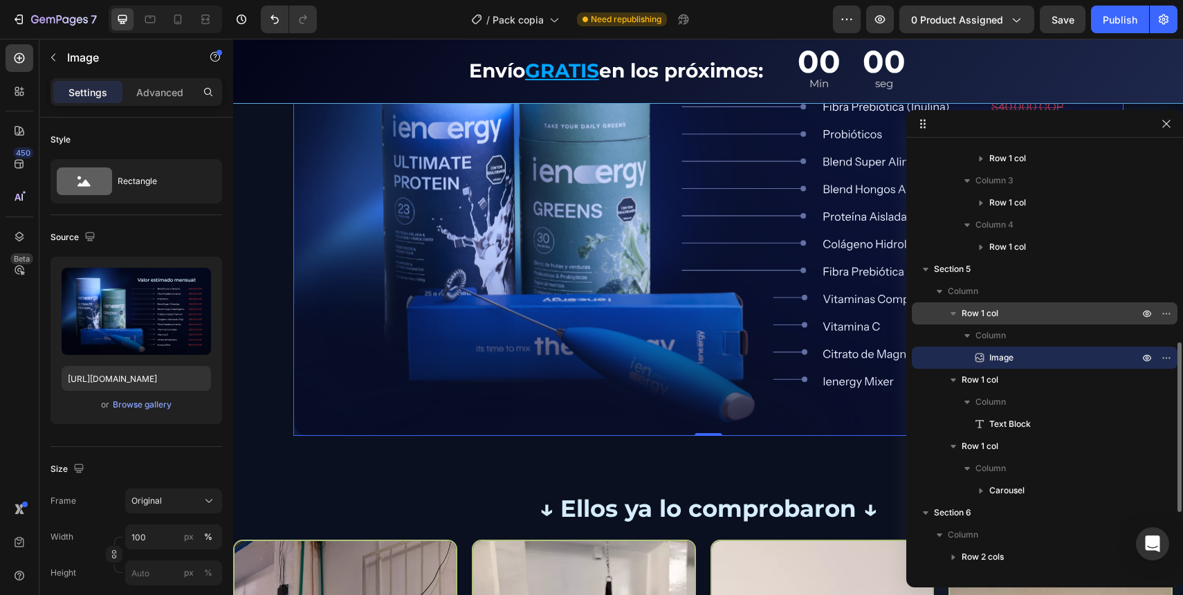
click at [976, 313] on span "Row 1 col" at bounding box center [980, 314] width 37 height 14
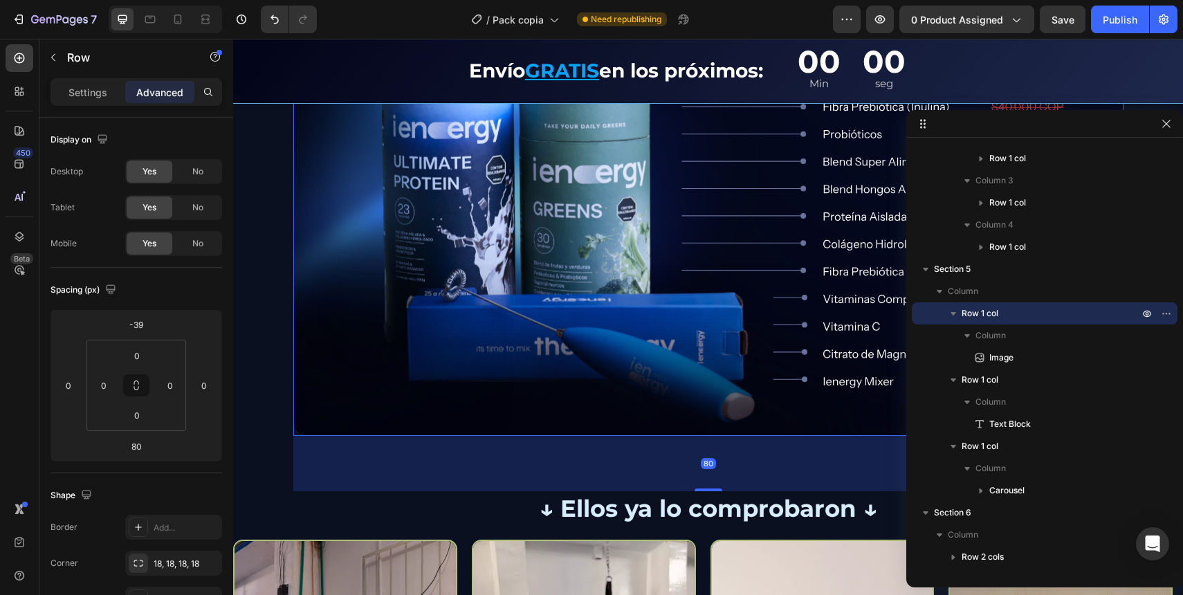
scroll to position [2278, 0]
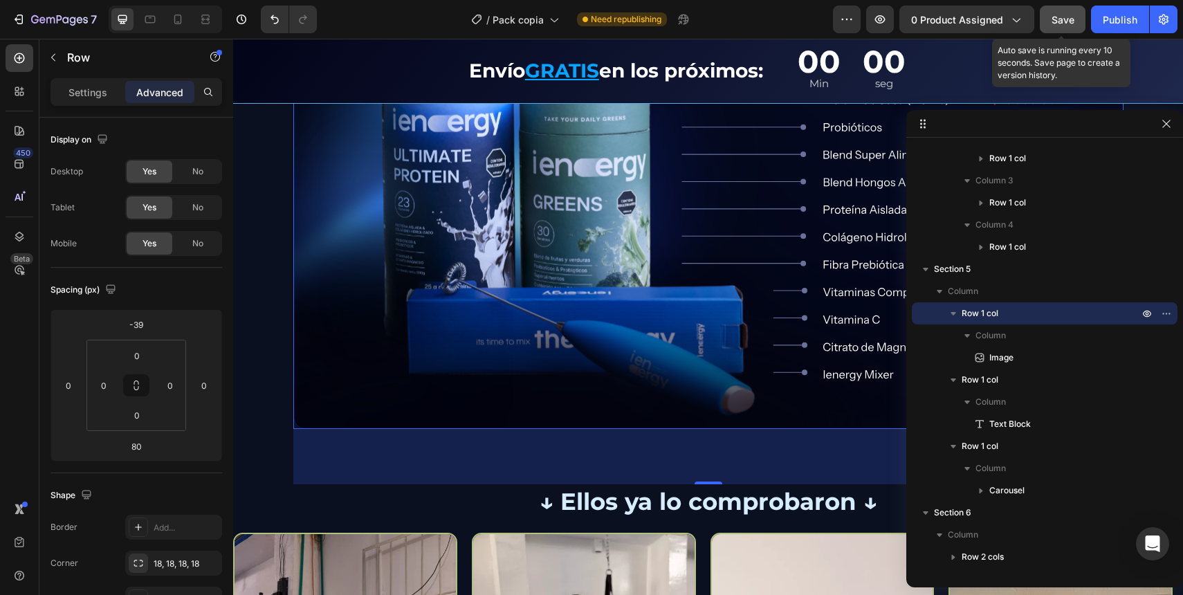
click at [1057, 18] on span "Save" at bounding box center [1063, 20] width 23 height 12
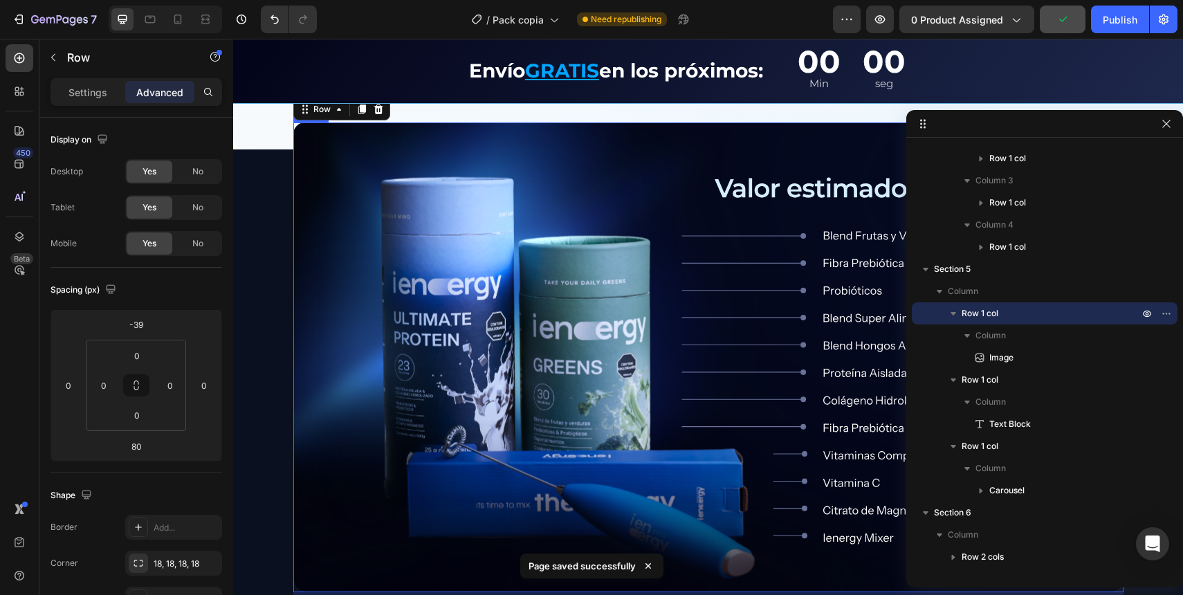
scroll to position [2101, 0]
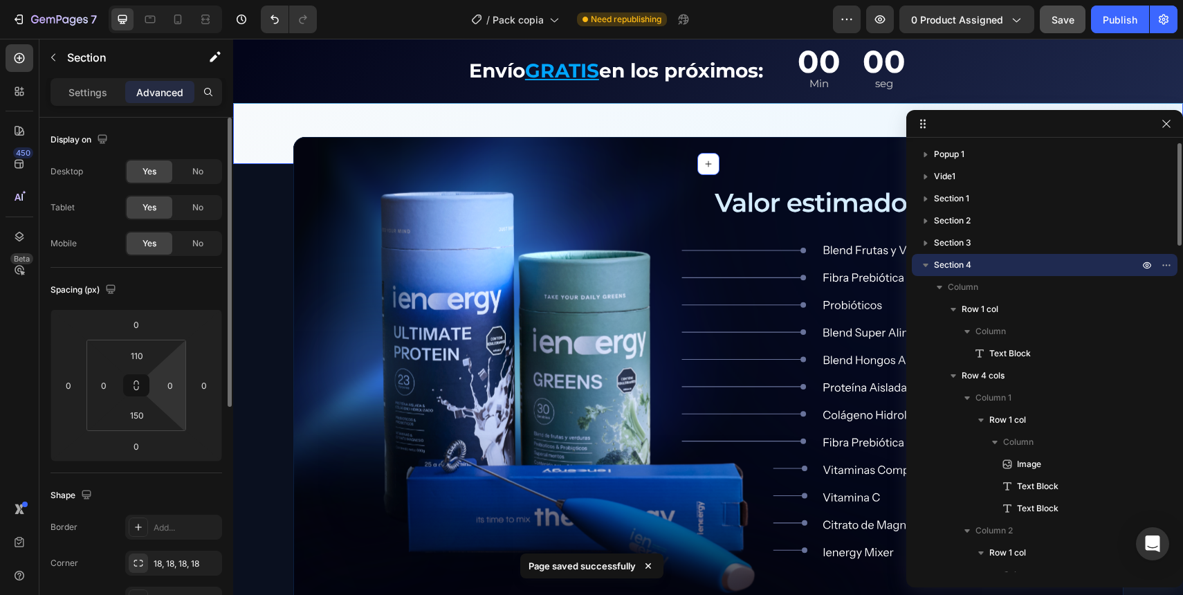
click at [153, 405] on div "150" at bounding box center [137, 415] width 35 height 22
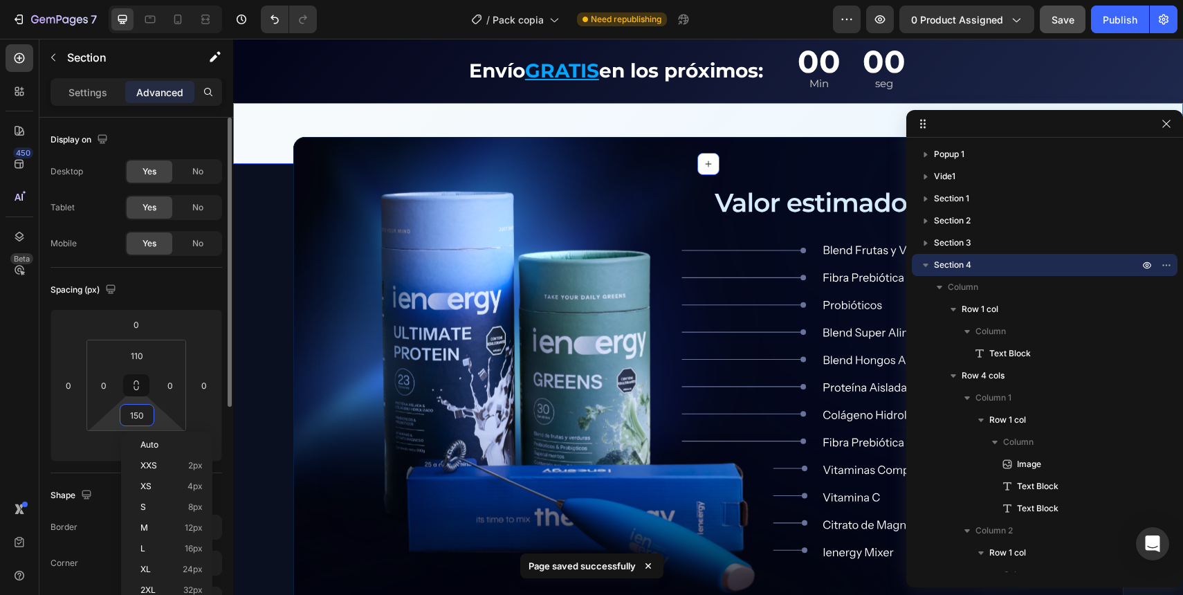
click at [147, 412] on input "150" at bounding box center [137, 415] width 28 height 21
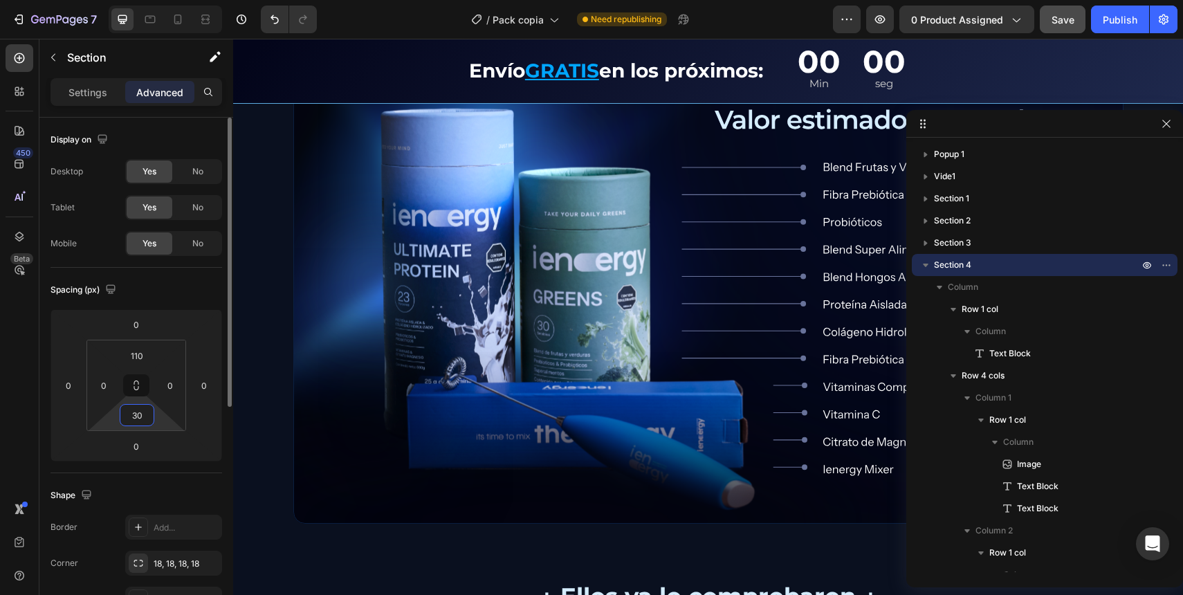
type input "3"
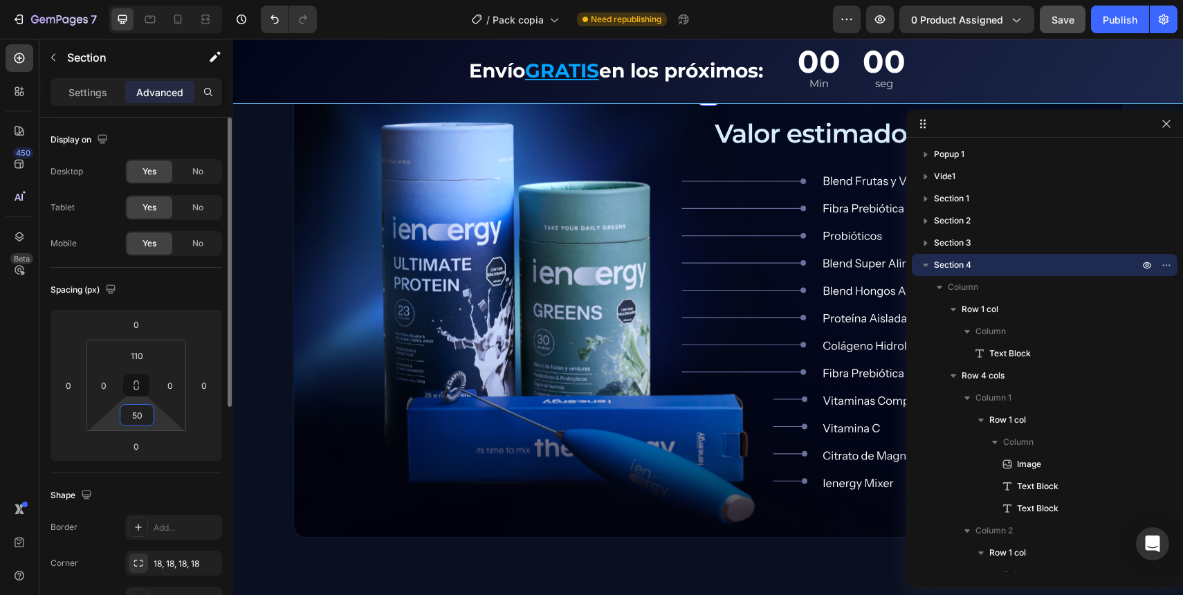
type input "500"
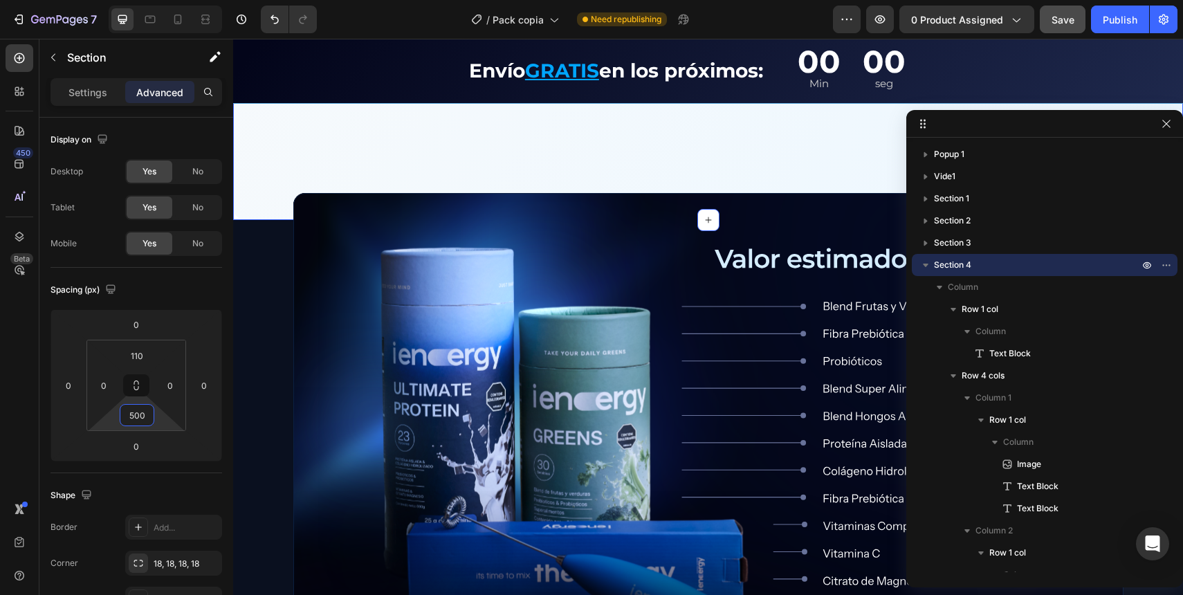
scroll to position [2396, 0]
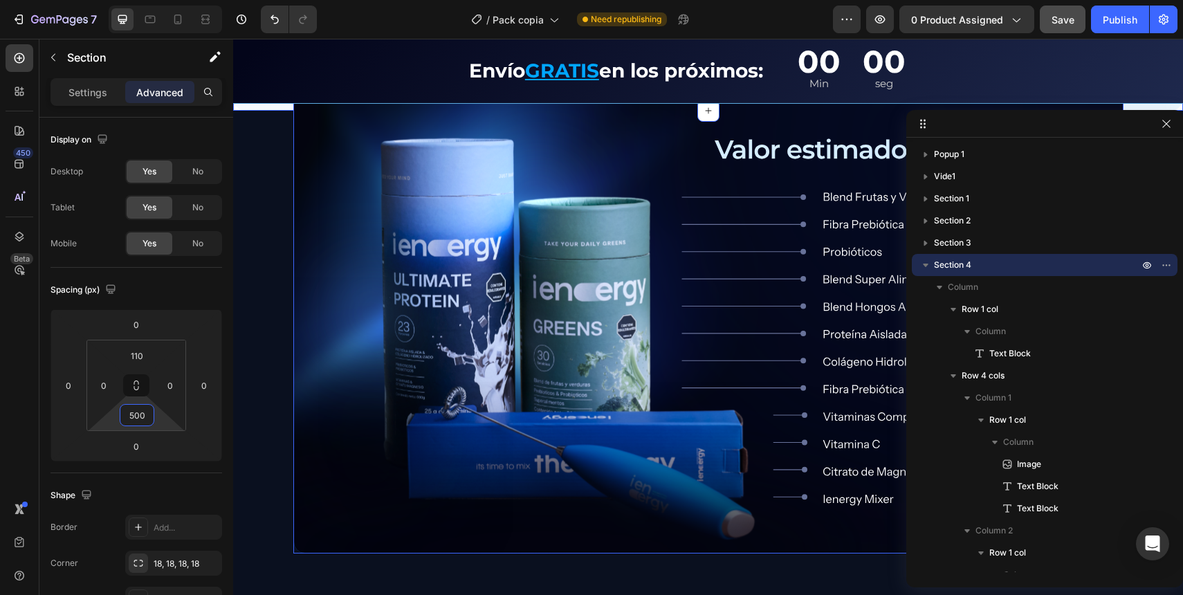
click at [324, 307] on img at bounding box center [708, 319] width 830 height 470
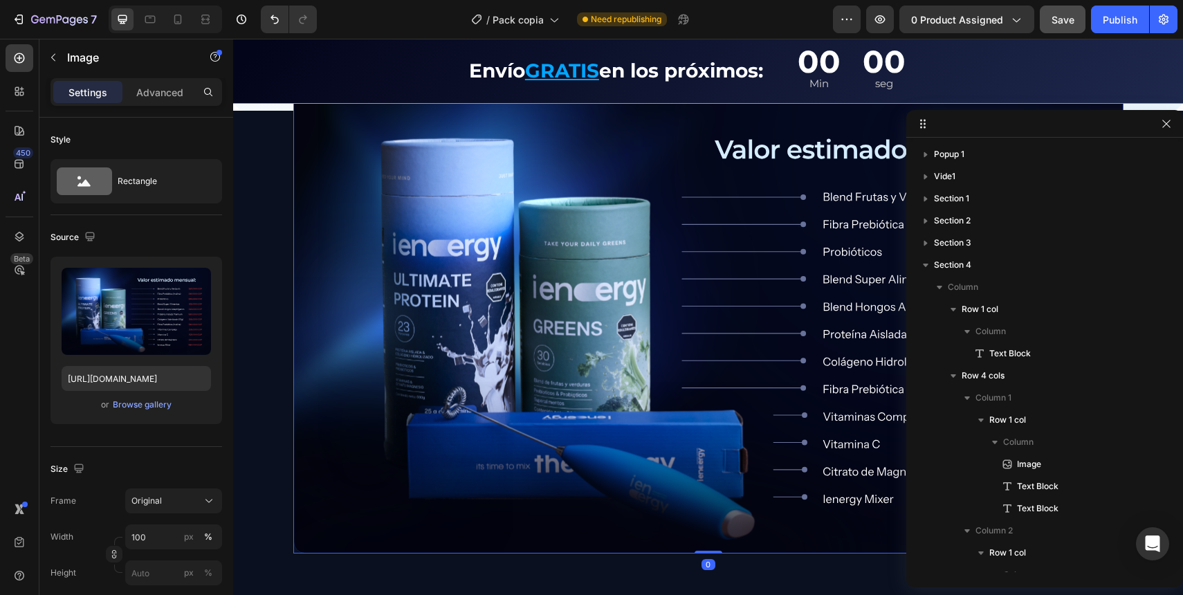
scroll to position [1258, 0]
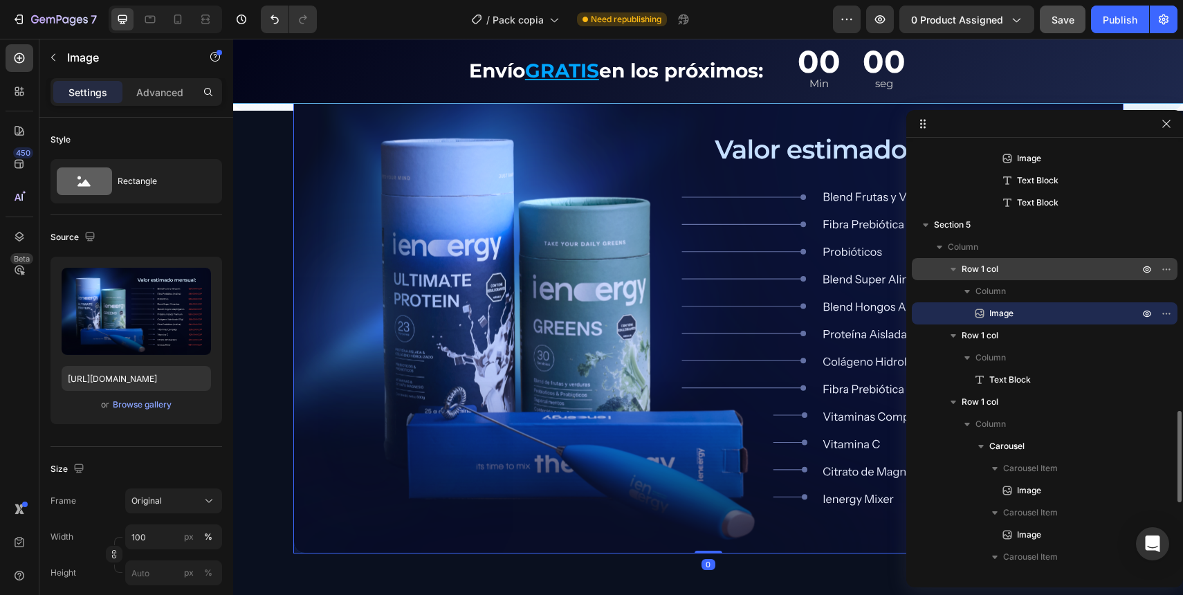
click at [995, 275] on span "Row 1 col" at bounding box center [980, 269] width 37 height 14
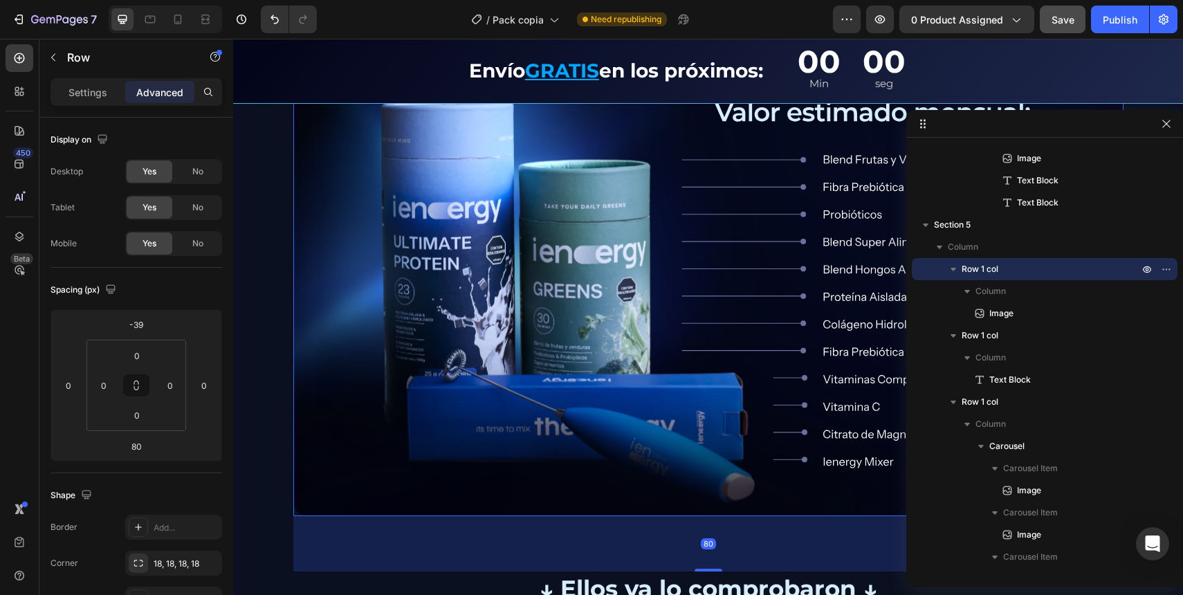
scroll to position [2413, 0]
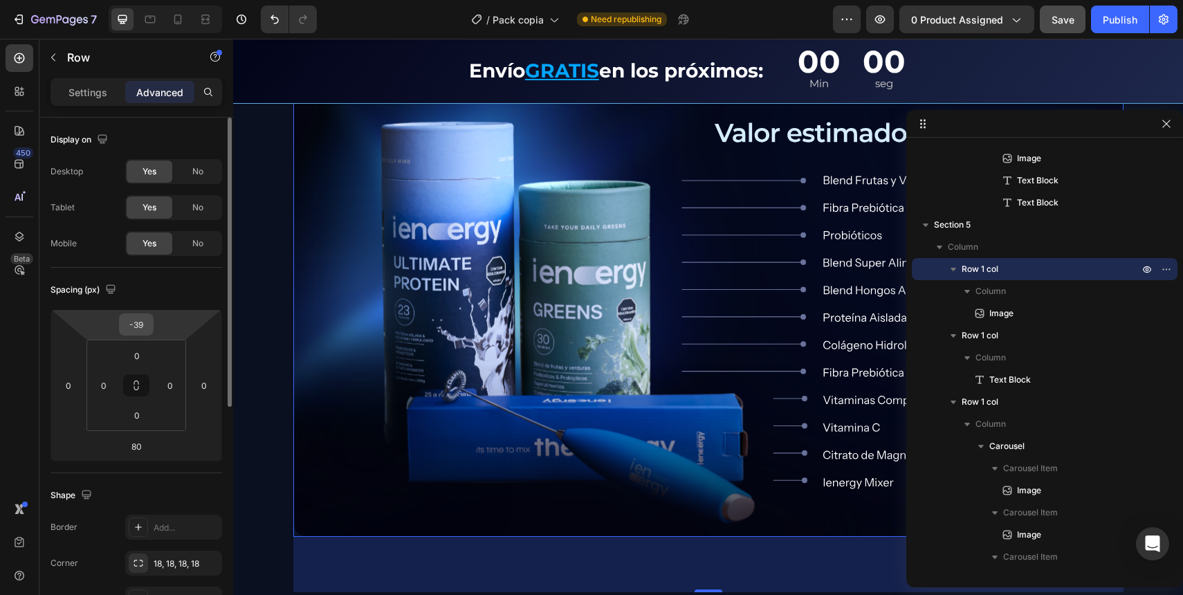
click at [147, 320] on input "-39" at bounding box center [136, 324] width 28 height 21
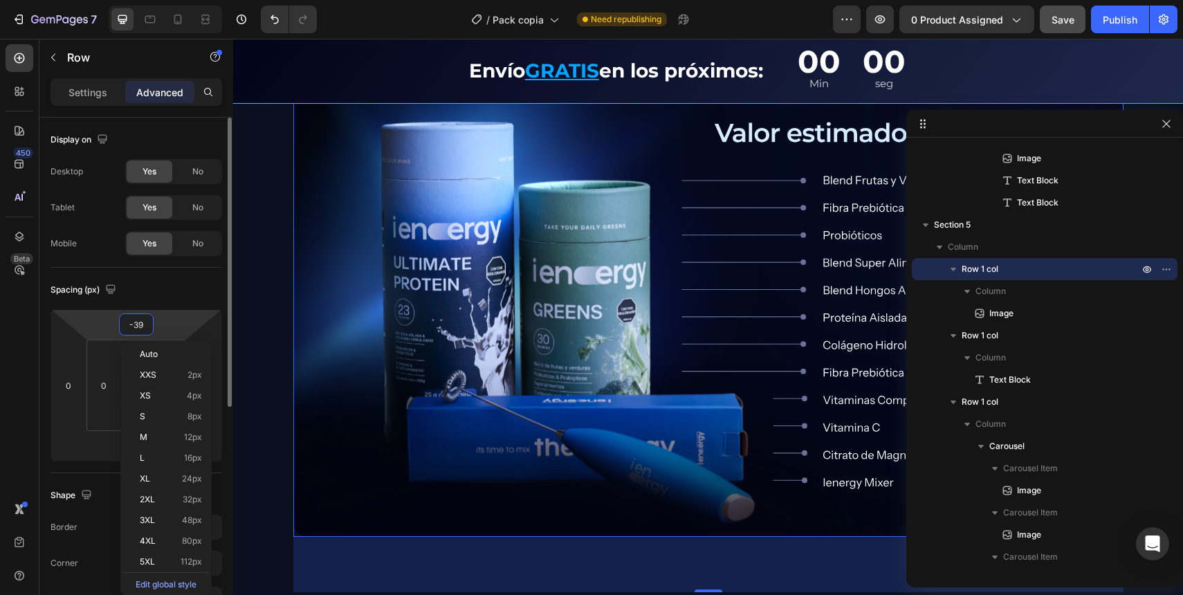
click at [147, 320] on input "-39" at bounding box center [136, 324] width 28 height 21
type input "-3"
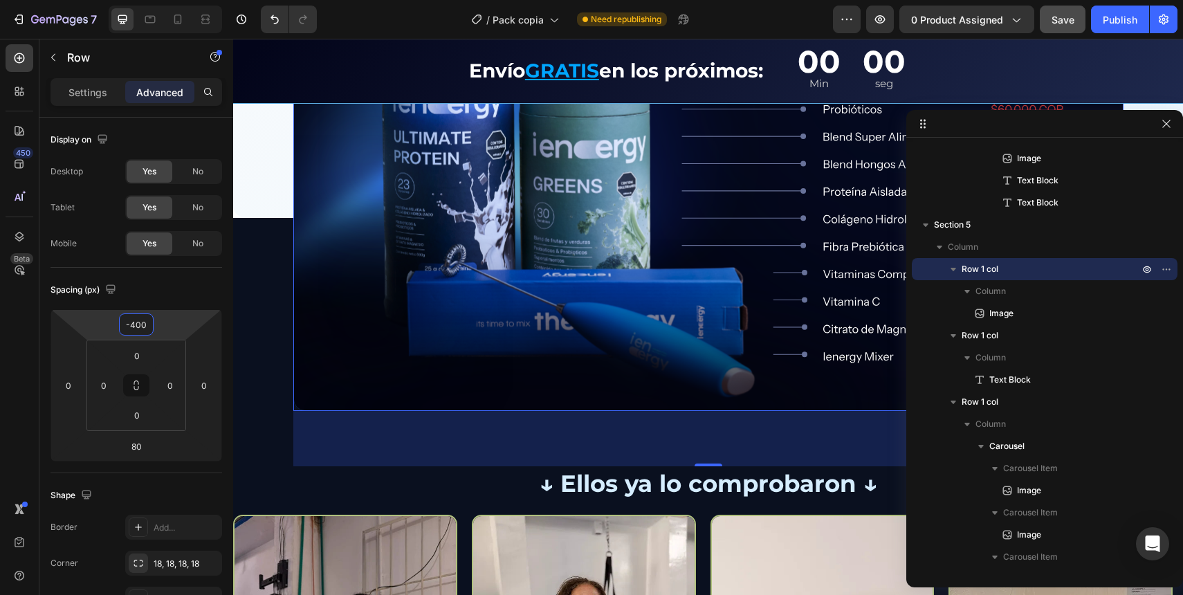
scroll to position [2370, 0]
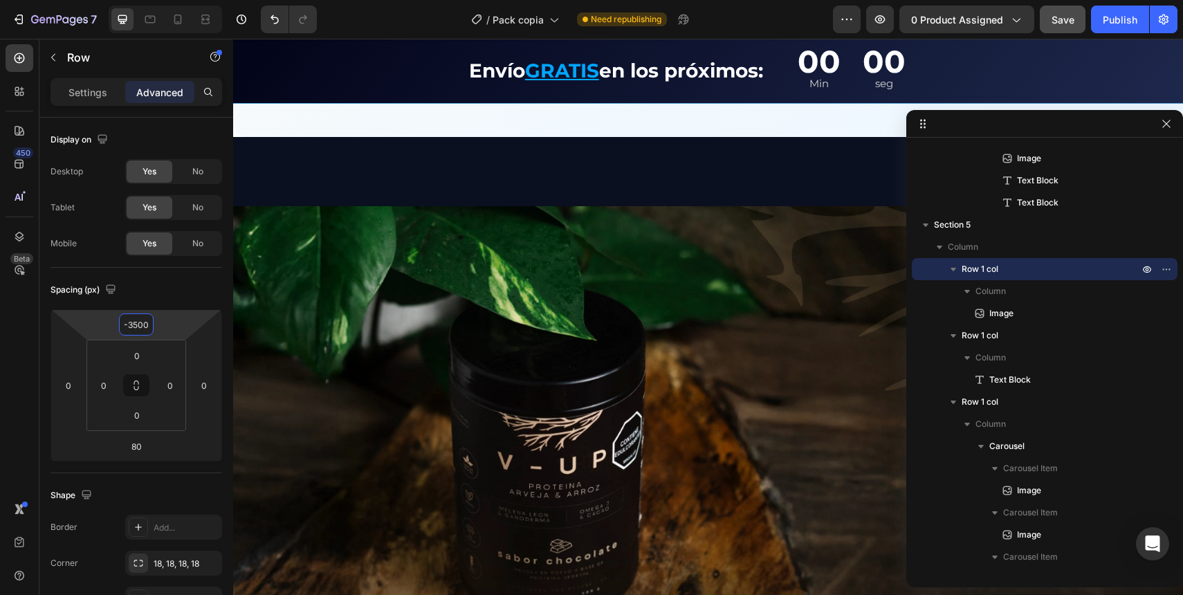
type input "-350"
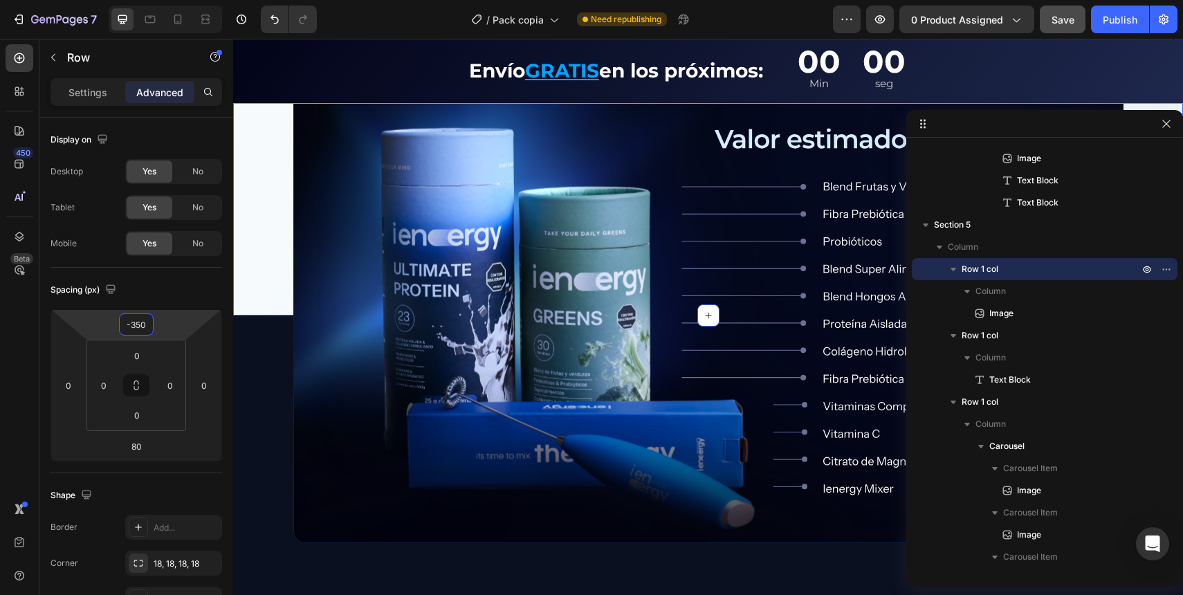
scroll to position [2221, 0]
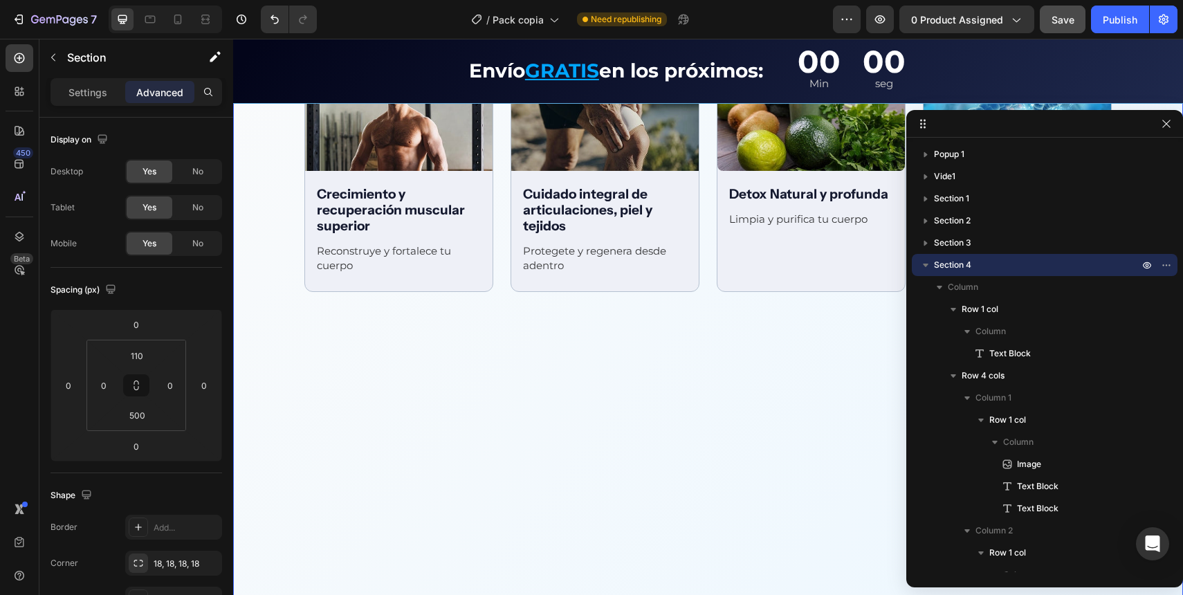
scroll to position [1939, 0]
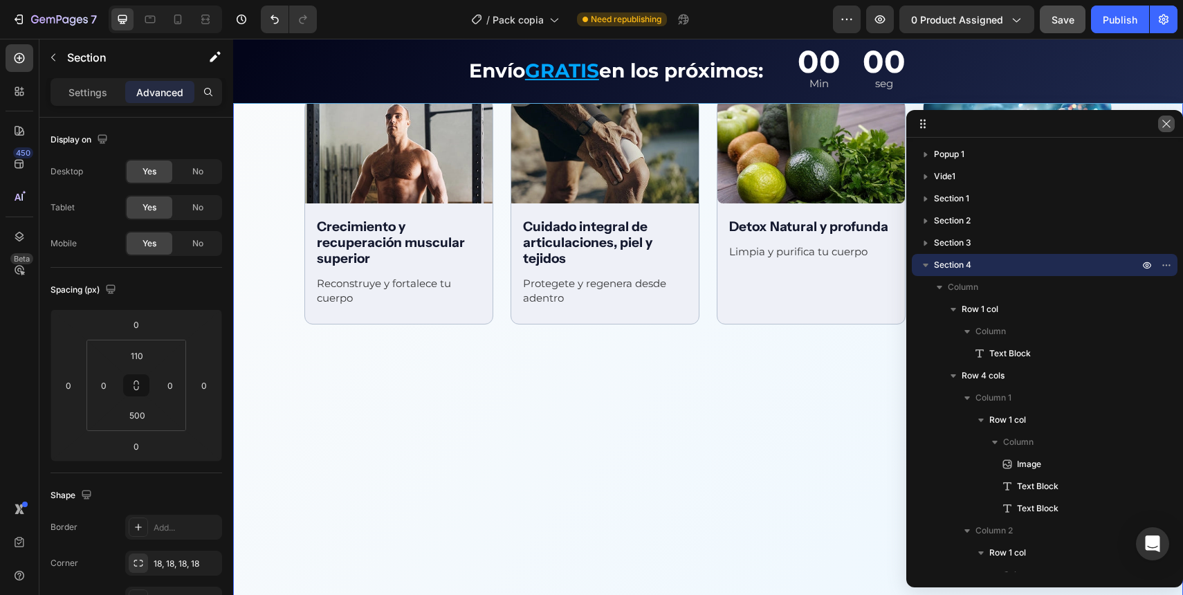
click at [1162, 122] on icon "button" at bounding box center [1166, 123] width 11 height 11
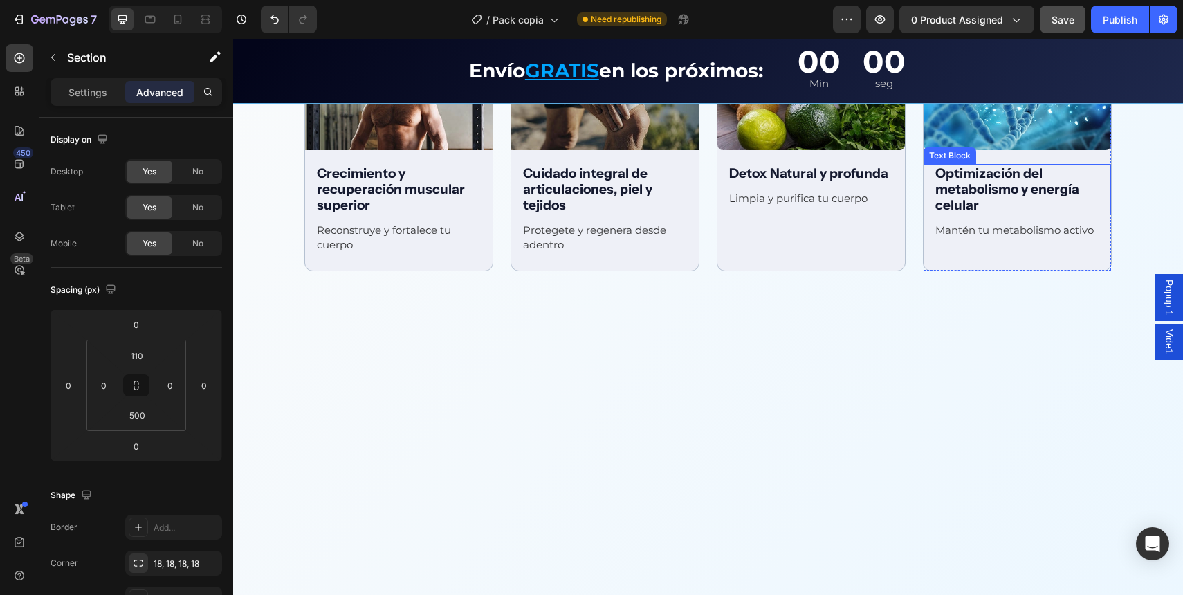
scroll to position [2018, 0]
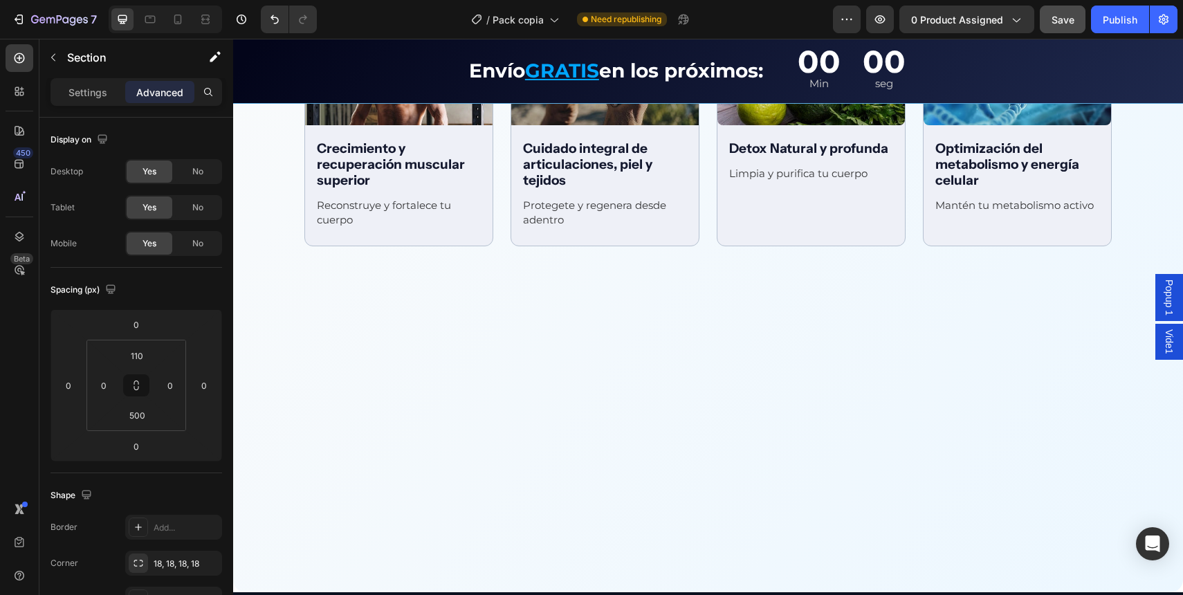
click at [758, 392] on div "Beneficios integrales Text Block Row Image Apoya al rendimiento cognitivo Text …" at bounding box center [708, 170] width 950 height 844
click at [138, 419] on input "500" at bounding box center [137, 415] width 28 height 21
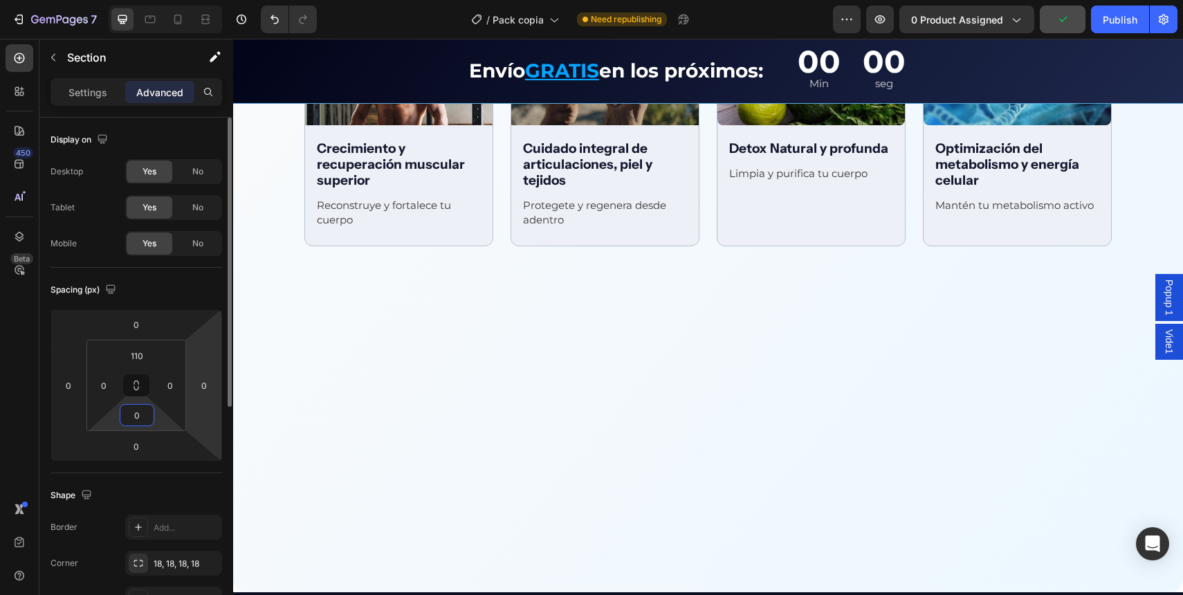
type input "0"
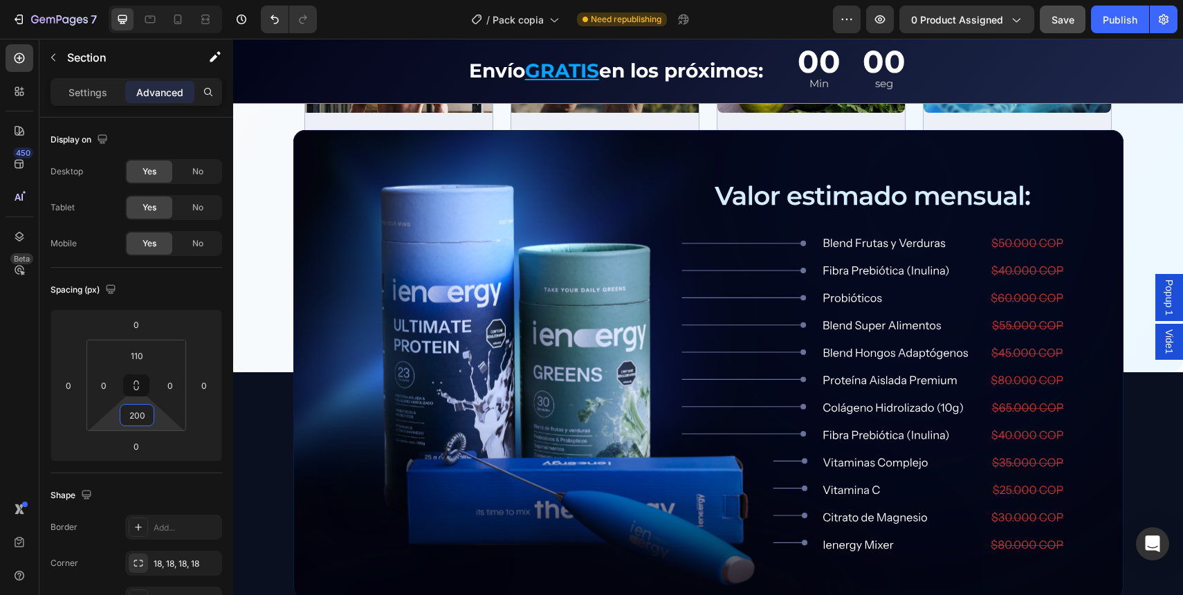
scroll to position [2021, 0]
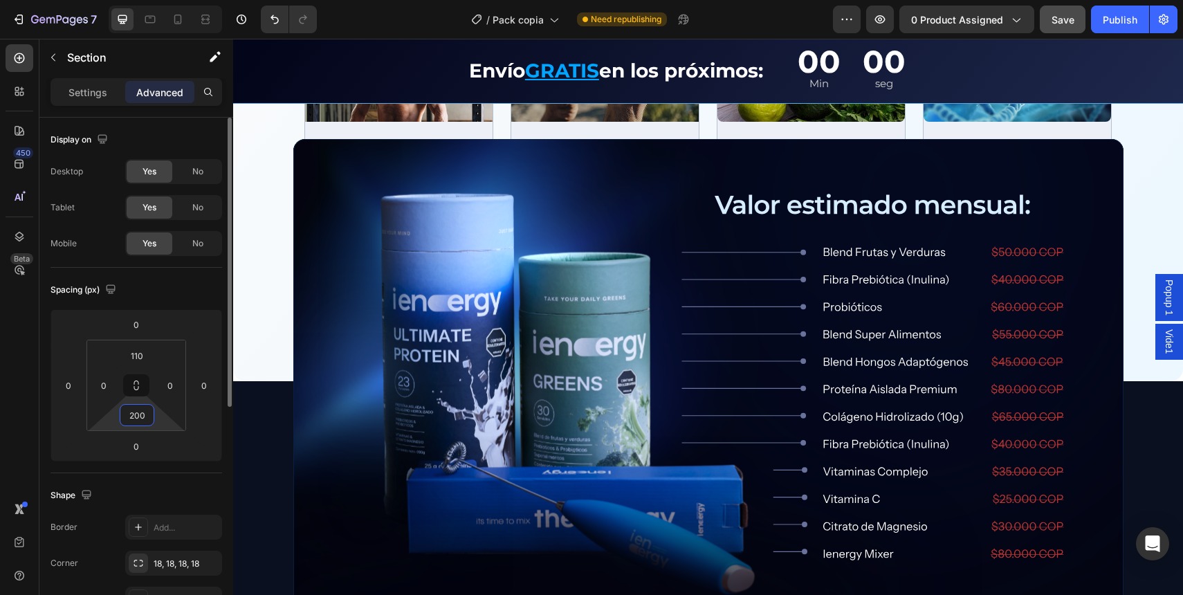
click at [136, 414] on input "200" at bounding box center [137, 415] width 28 height 21
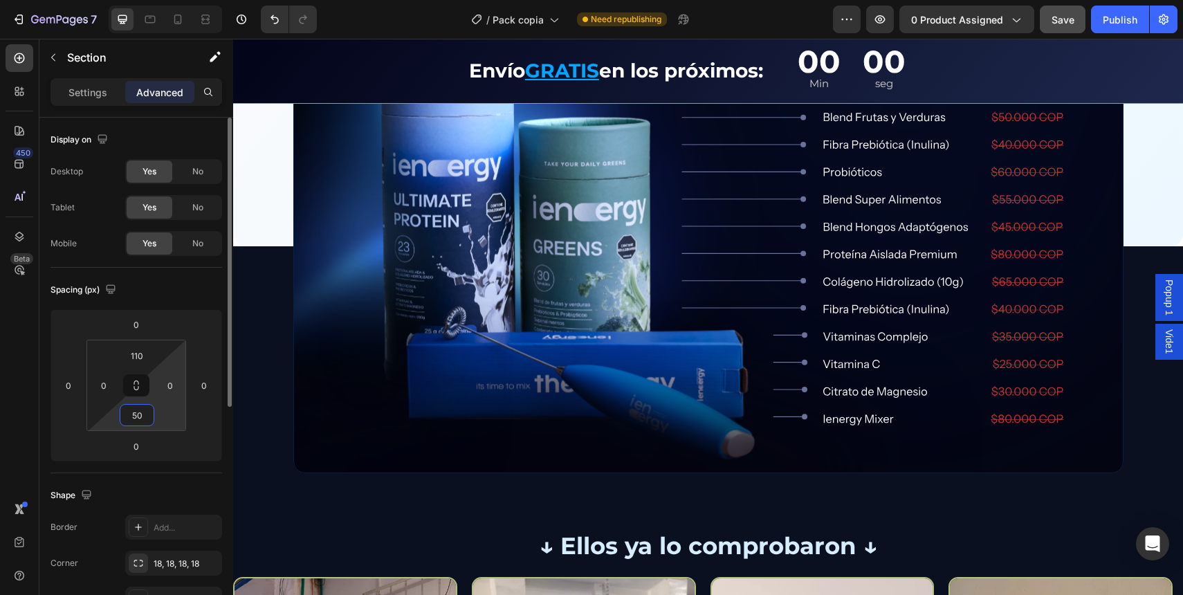
type input "500"
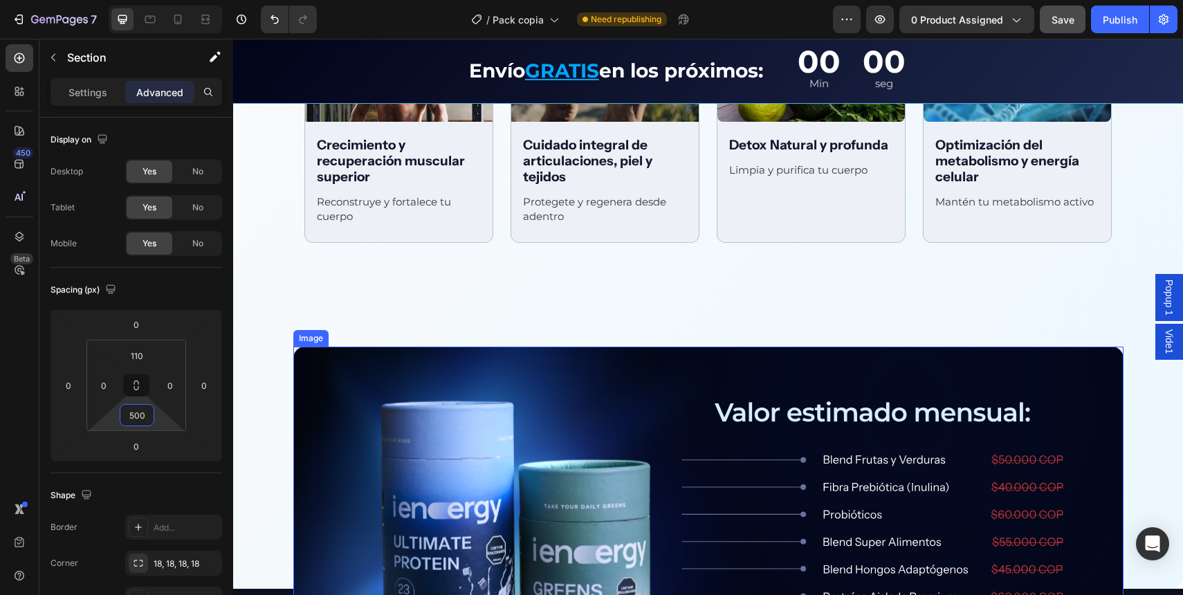
click at [343, 450] on img at bounding box center [708, 582] width 830 height 470
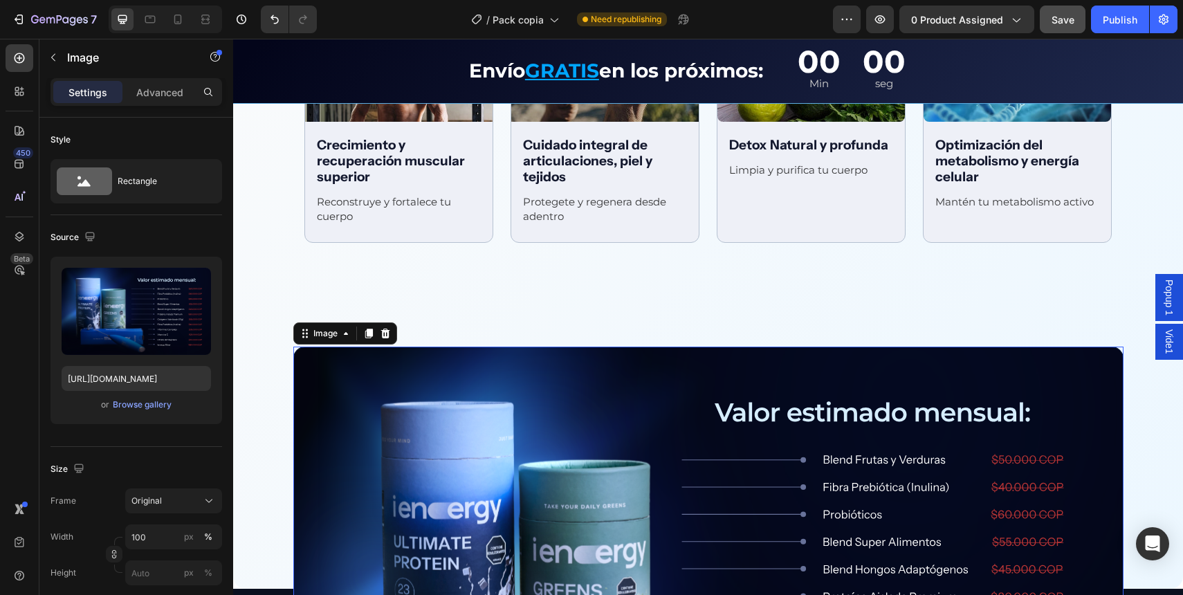
click at [347, 386] on div "Beneficios integrales Text Block Row Image Apoya al rendimiento cognitivo Text …" at bounding box center [708, 167] width 950 height 844
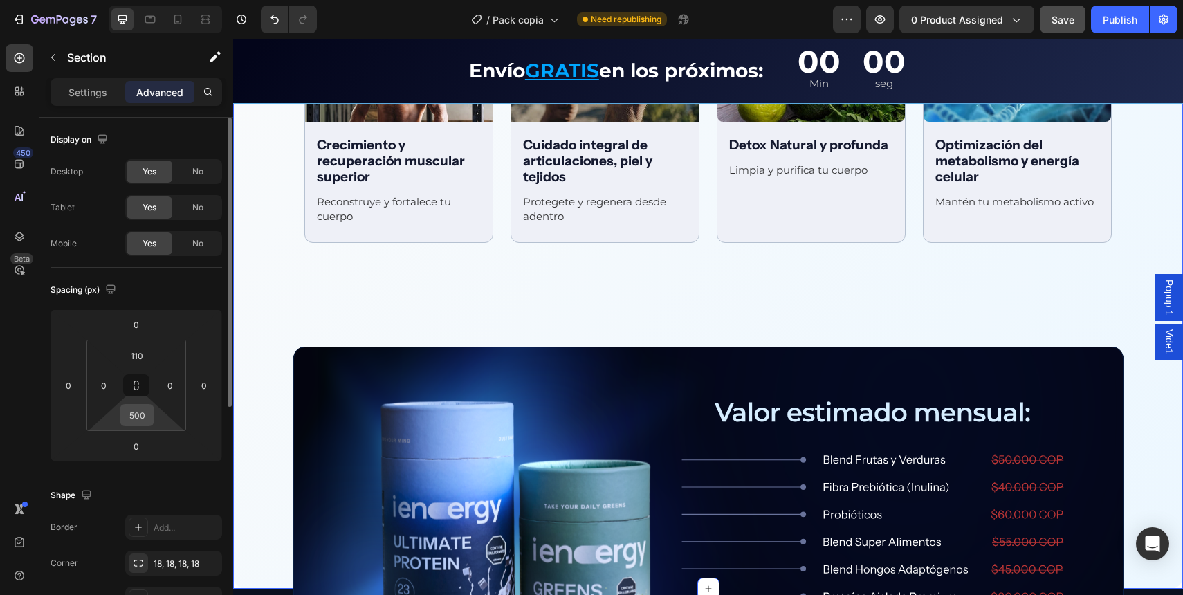
click at [132, 419] on input "500" at bounding box center [137, 415] width 28 height 21
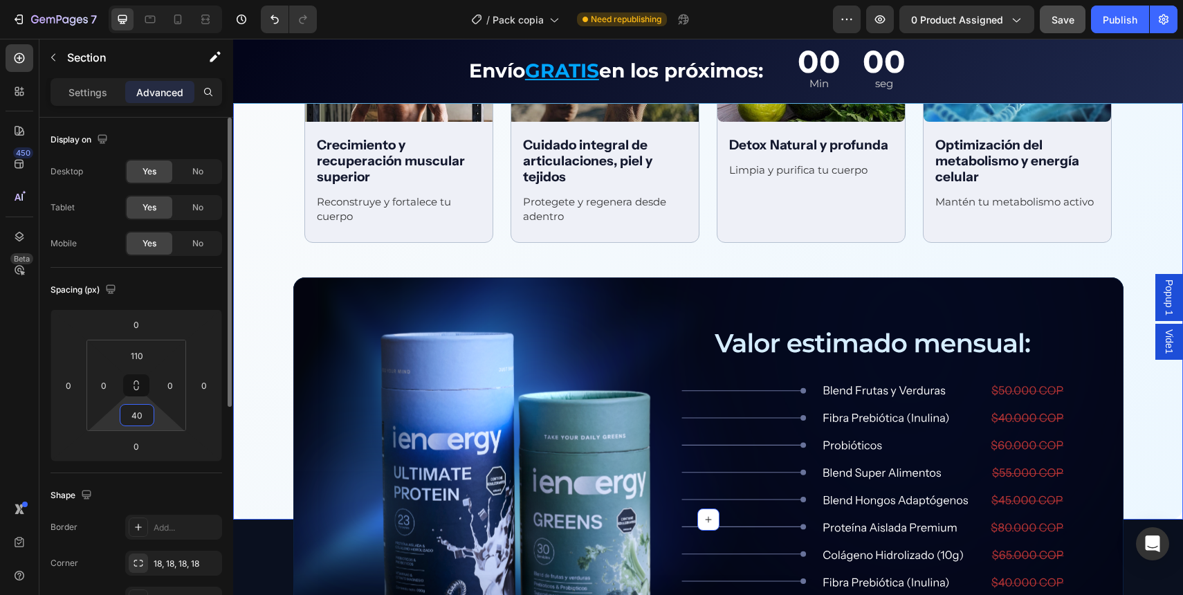
type input "4"
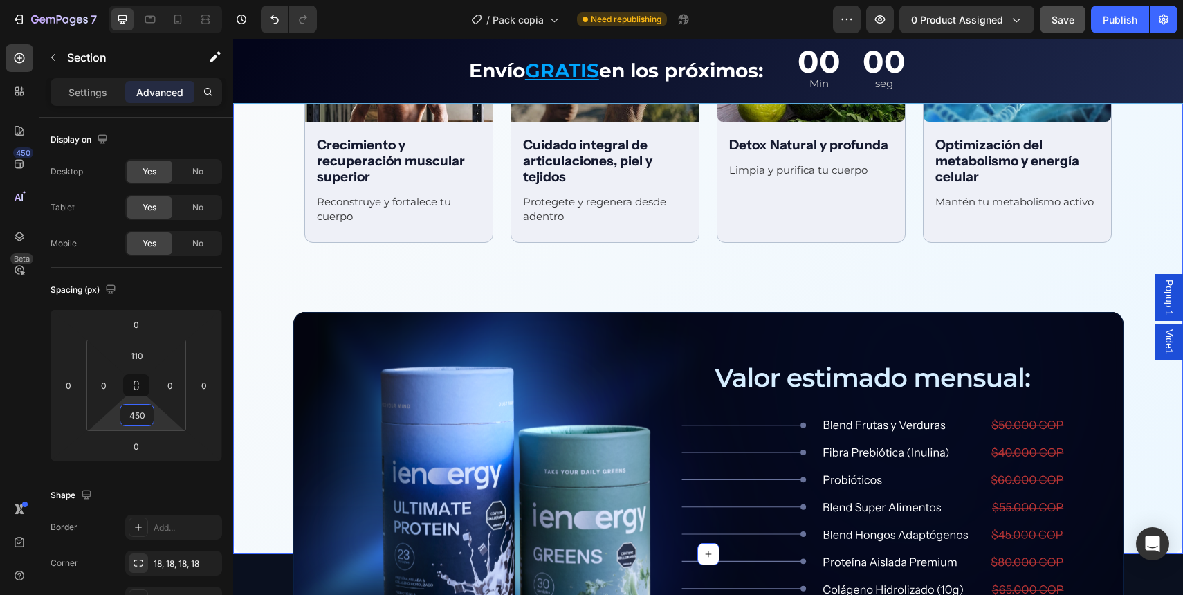
type input "450"
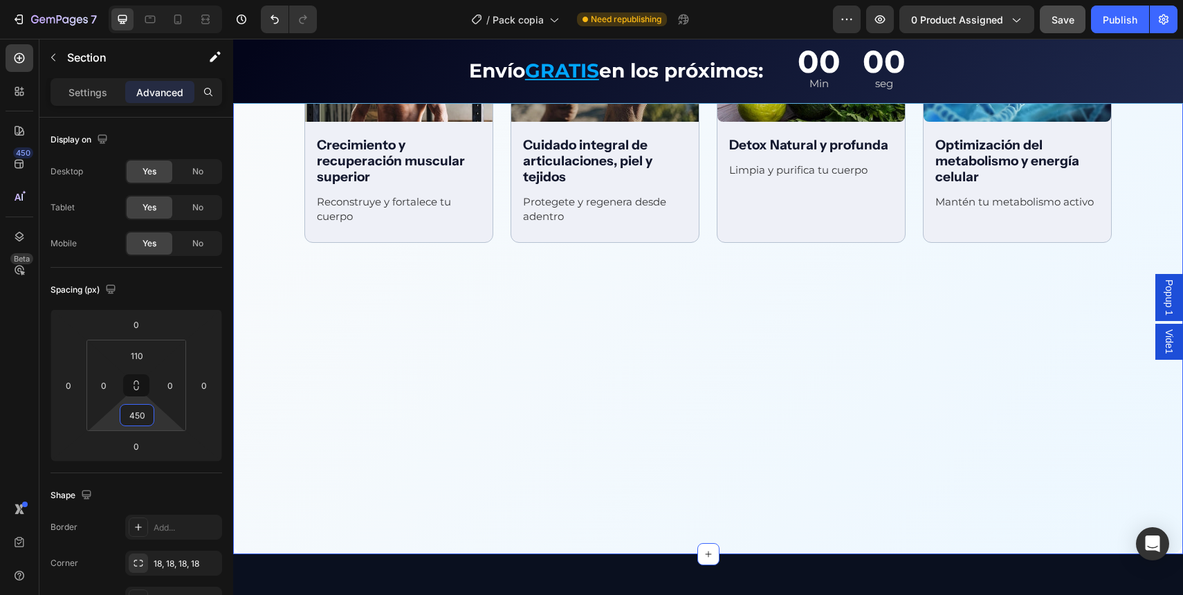
scroll to position [2115, 0]
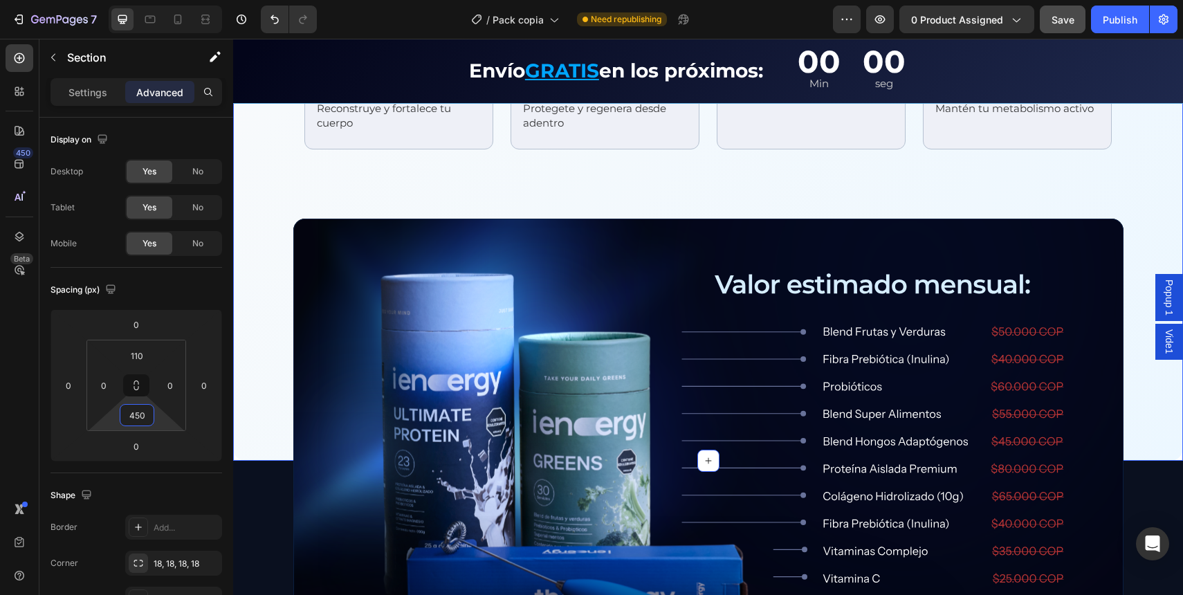
click at [1061, 33] on div "7 Version history / Pack copia Need republishing Preview 0 product assigned Sav…" at bounding box center [591, 19] width 1183 height 39
click at [1061, 26] on button "Save" at bounding box center [1063, 20] width 46 height 28
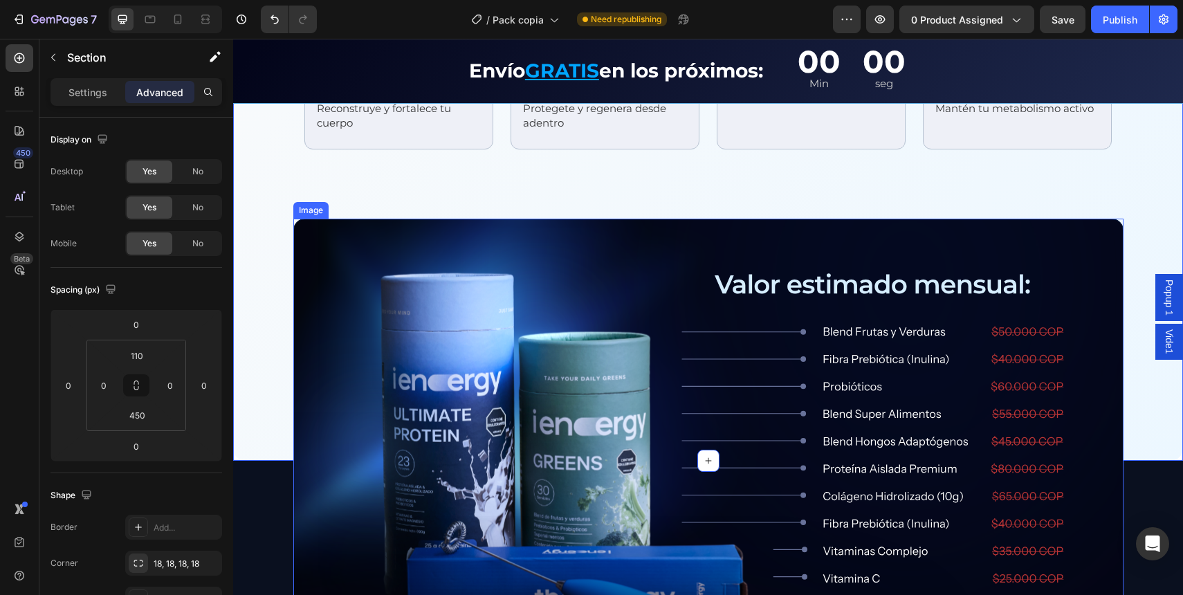
scroll to position [2367, 0]
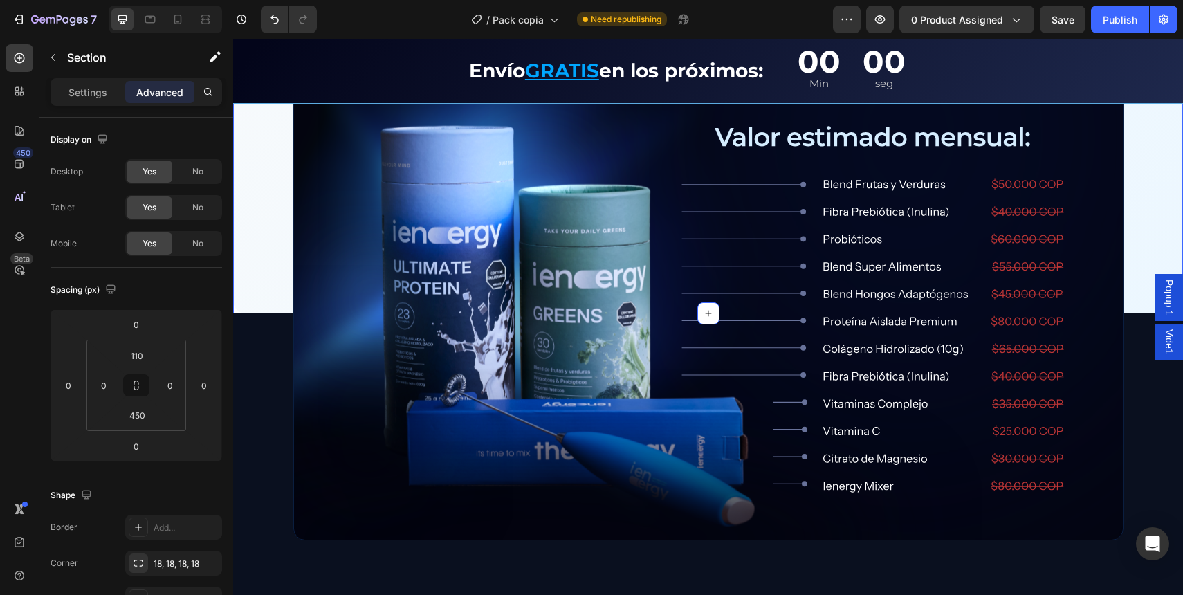
scroll to position [2262, 0]
drag, startPoint x: 1059, startPoint y: 17, endPoint x: 1052, endPoint y: 24, distance: 10.3
click at [1060, 17] on span "Save" at bounding box center [1063, 20] width 23 height 12
